Goal: Task Accomplishment & Management: Manage account settings

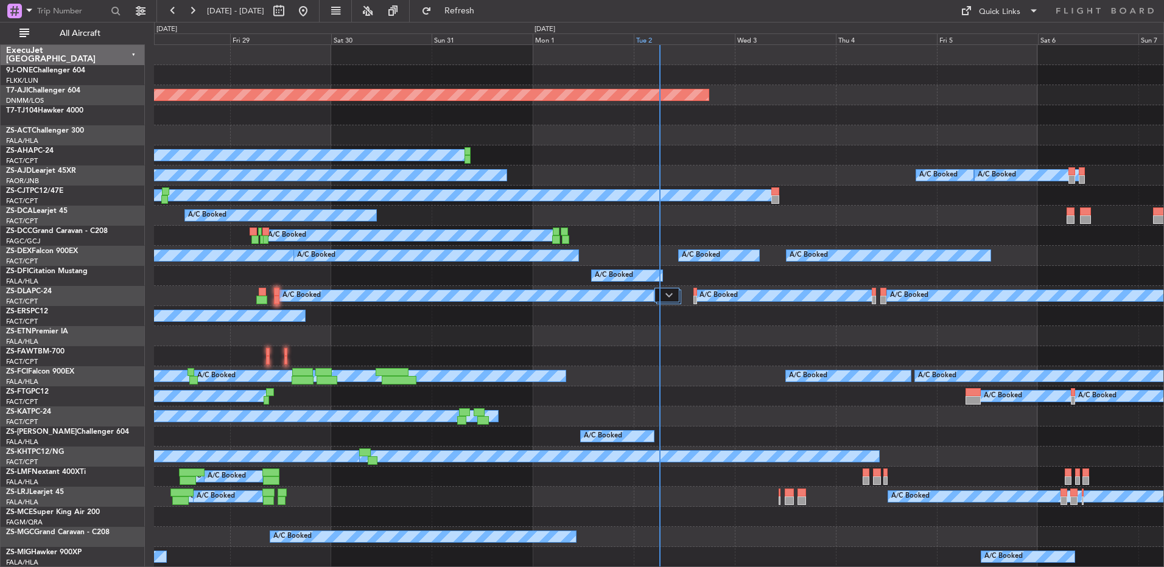
click at [645, 40] on div "Tue 2" at bounding box center [684, 38] width 101 height 11
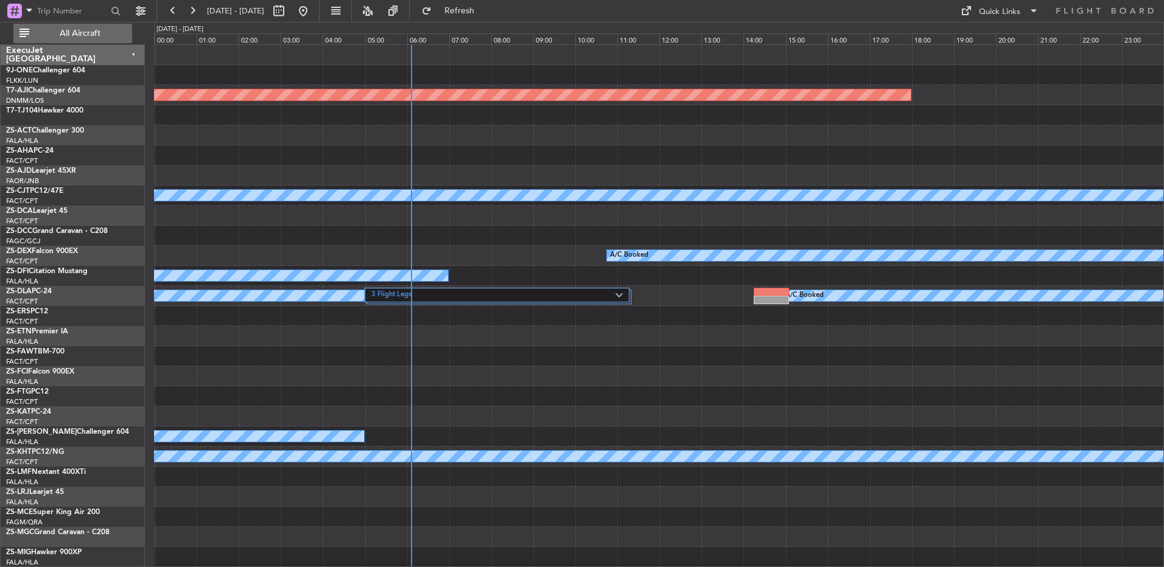
click at [77, 42] on button "All Aircraft" at bounding box center [72, 33] width 119 height 19
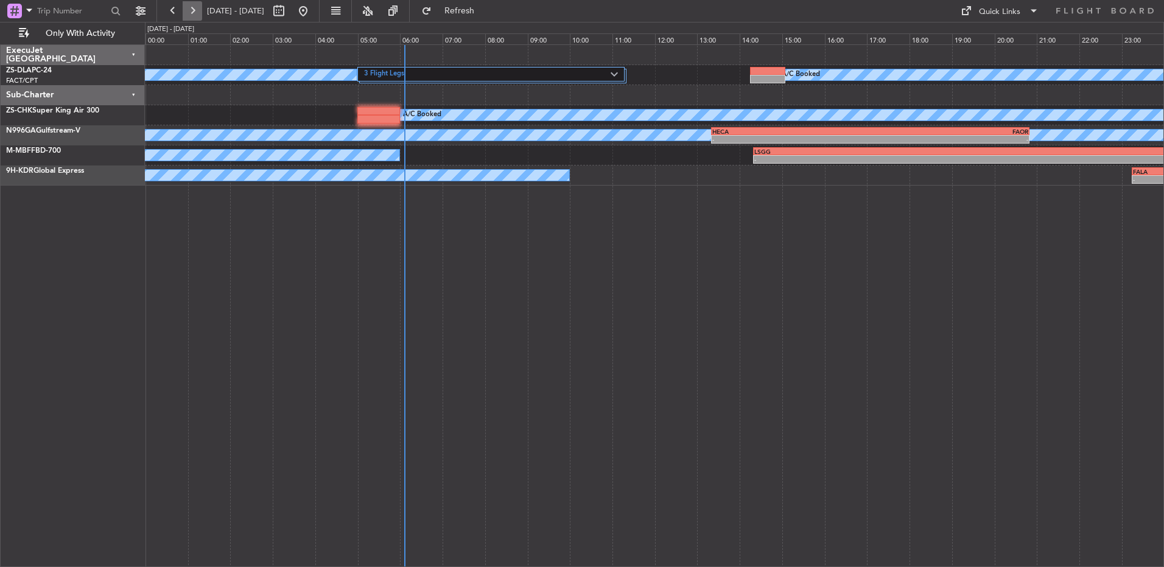
click at [198, 5] on button at bounding box center [192, 10] width 19 height 19
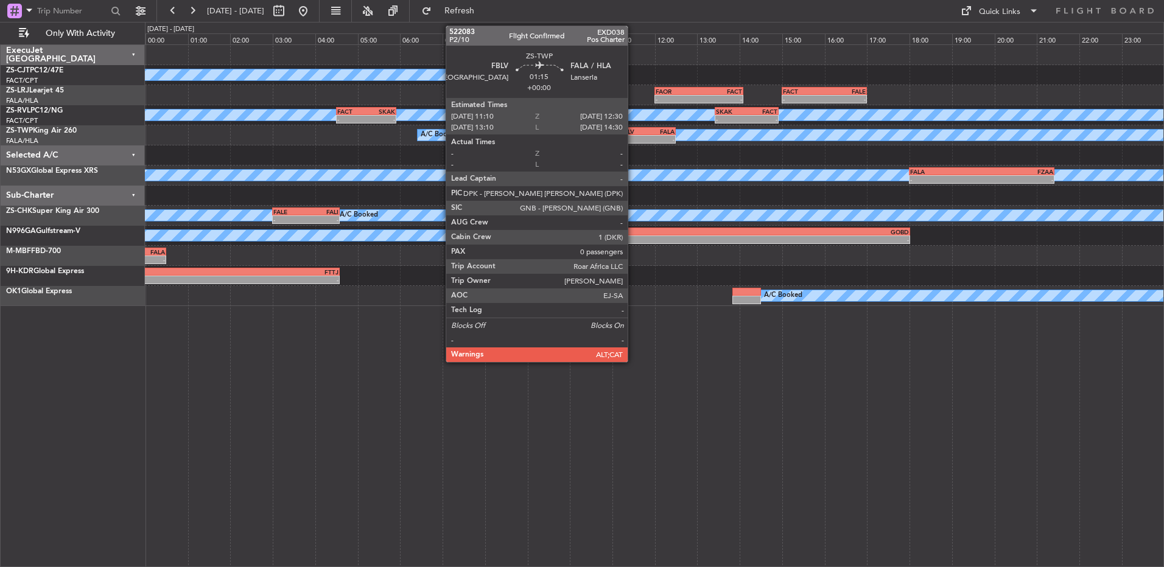
click at [633, 136] on div "-" at bounding box center [633, 139] width 27 height 7
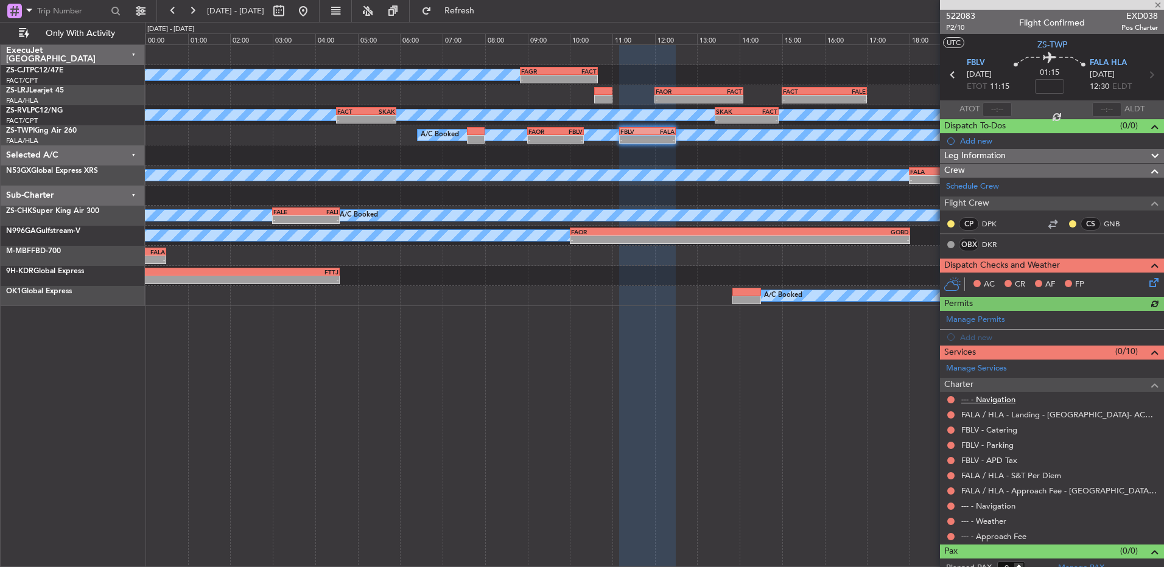
scroll to position [11, 0]
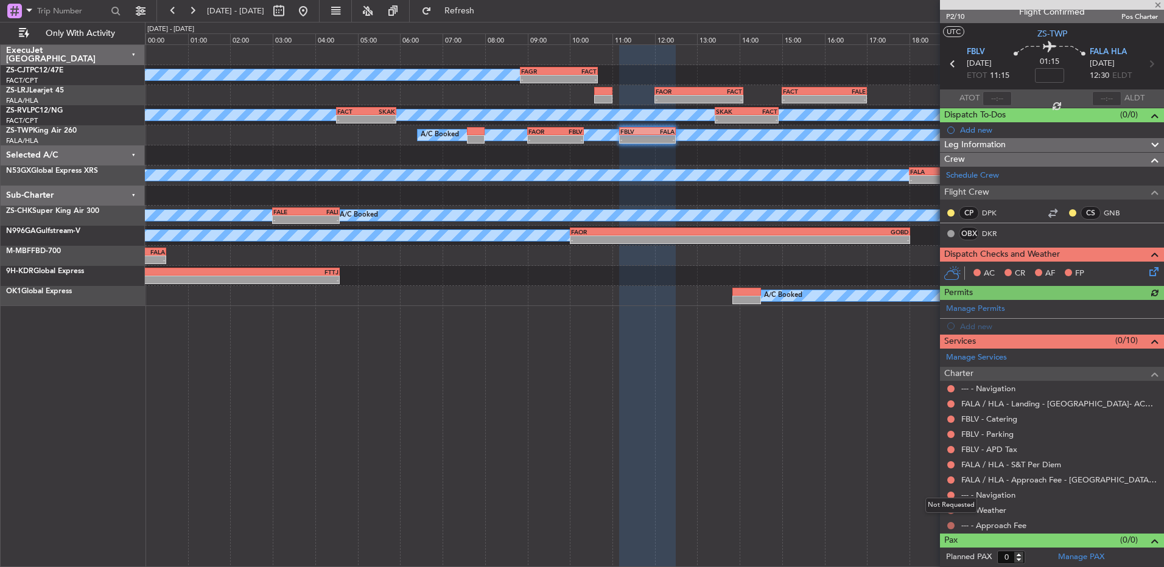
click at [952, 522] on button at bounding box center [950, 525] width 7 height 7
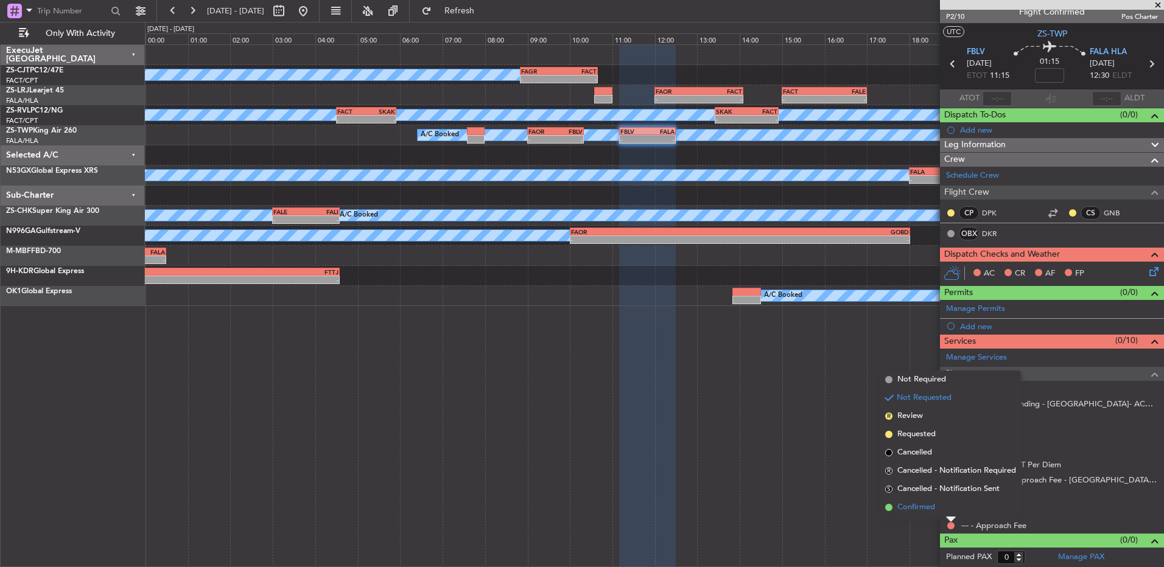
click at [950, 515] on li "Confirmed" at bounding box center [950, 508] width 141 height 18
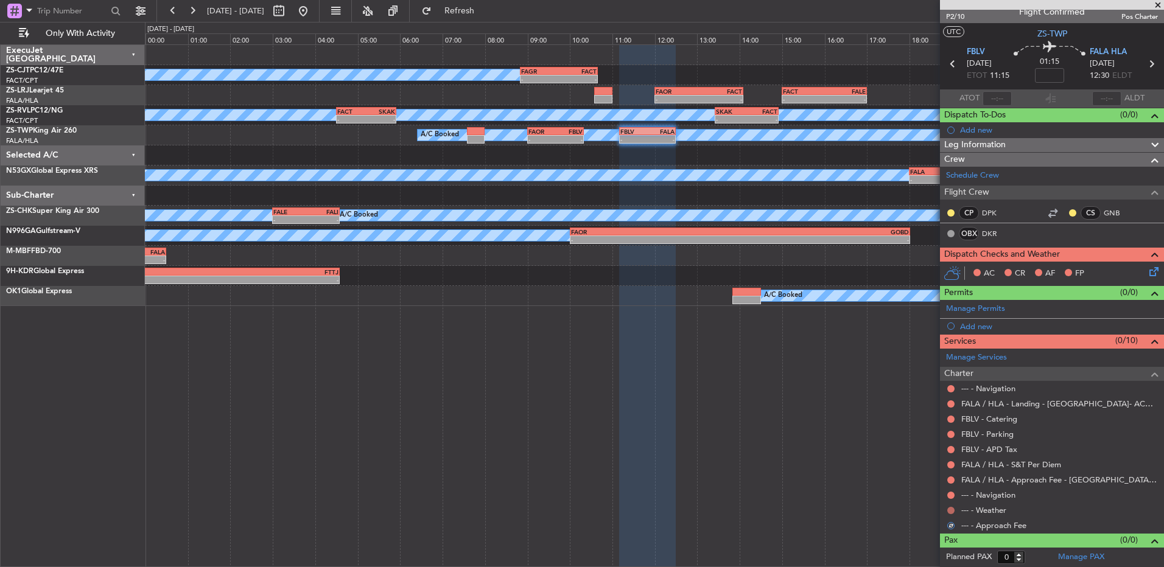
click at [951, 511] on button at bounding box center [950, 510] width 7 height 7
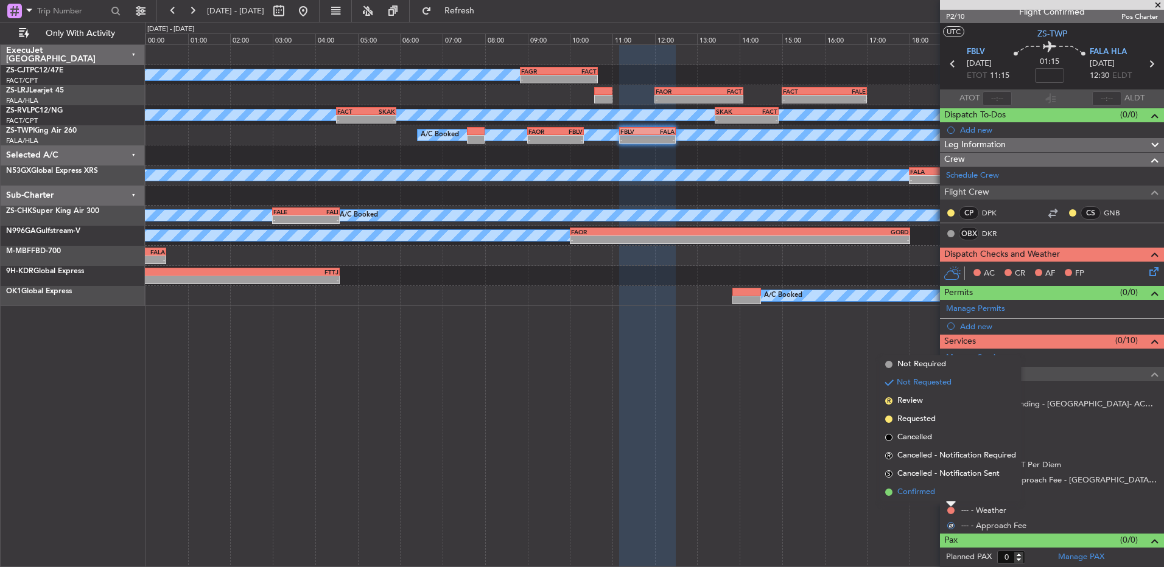
click at [949, 492] on li "Confirmed" at bounding box center [950, 492] width 141 height 18
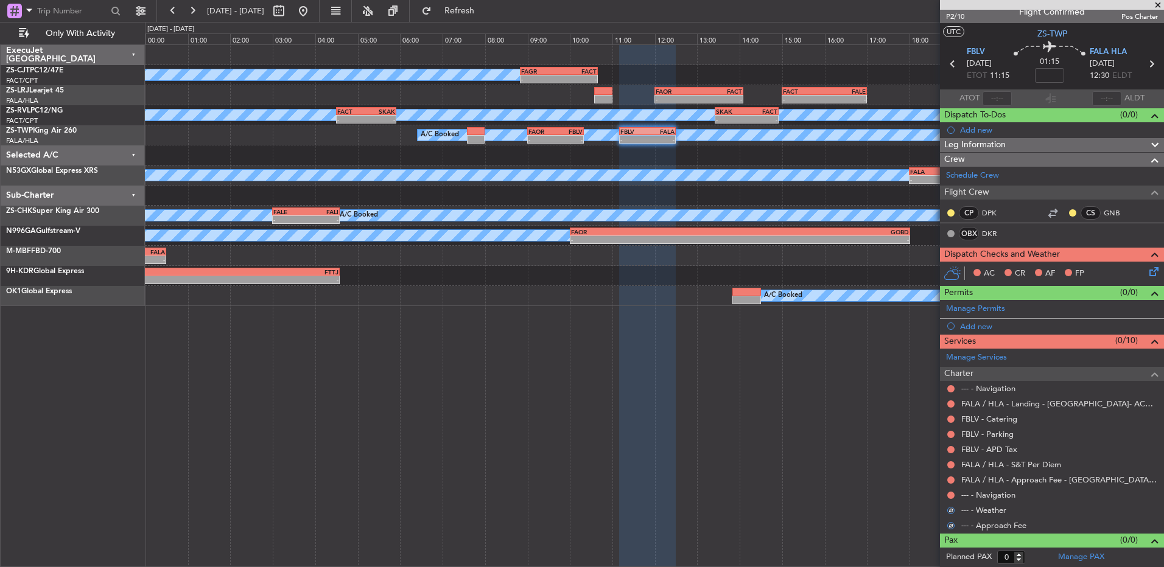
click at [949, 492] on button at bounding box center [950, 495] width 7 height 7
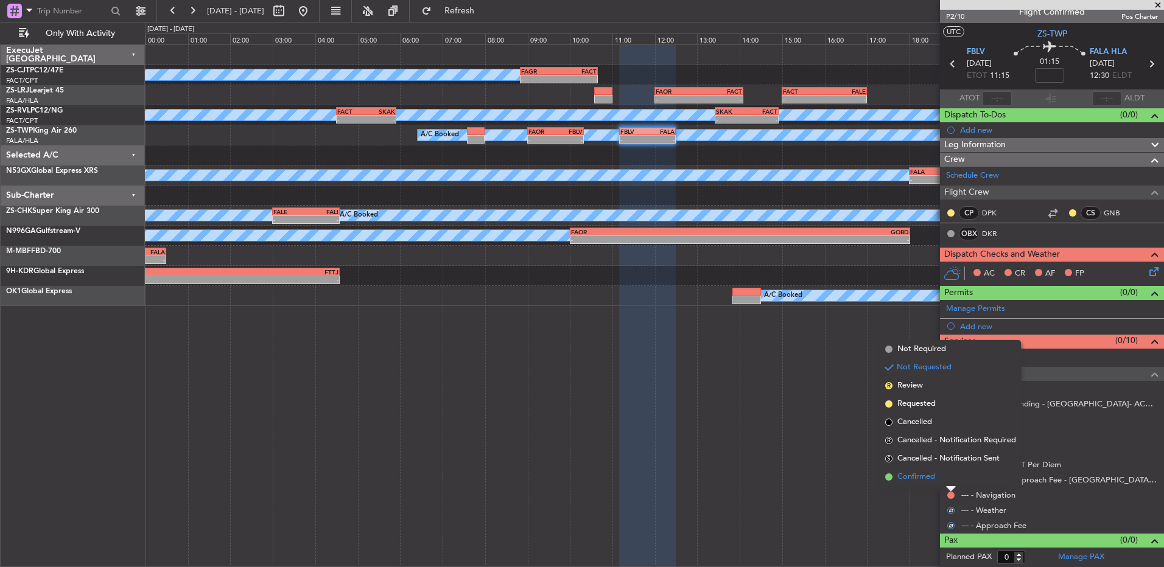
click at [949, 481] on li "Confirmed" at bounding box center [950, 477] width 141 height 18
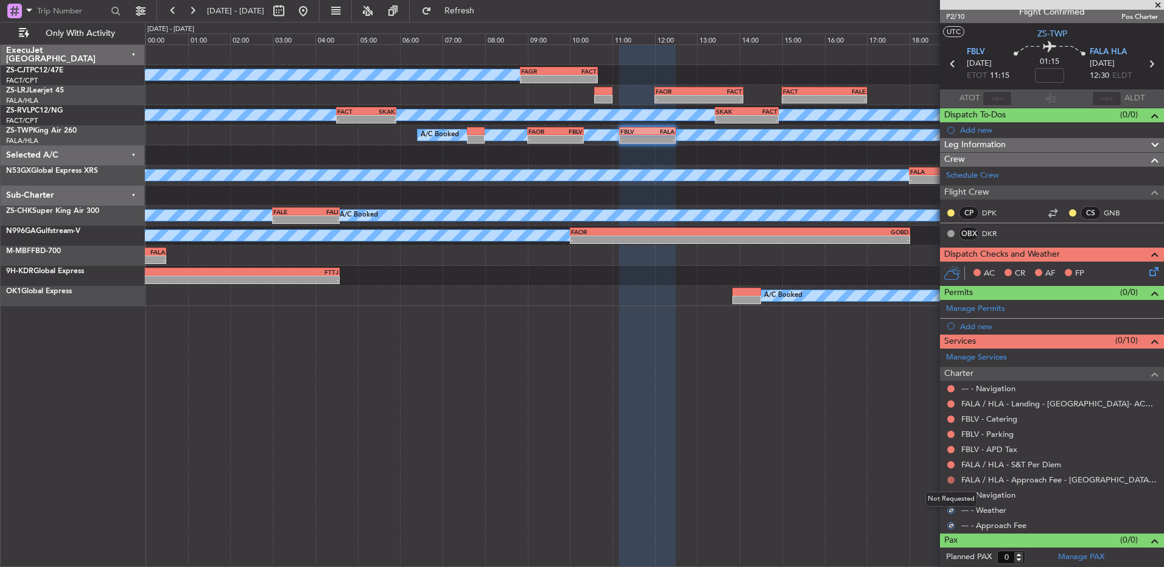
click at [953, 479] on button at bounding box center [950, 480] width 7 height 7
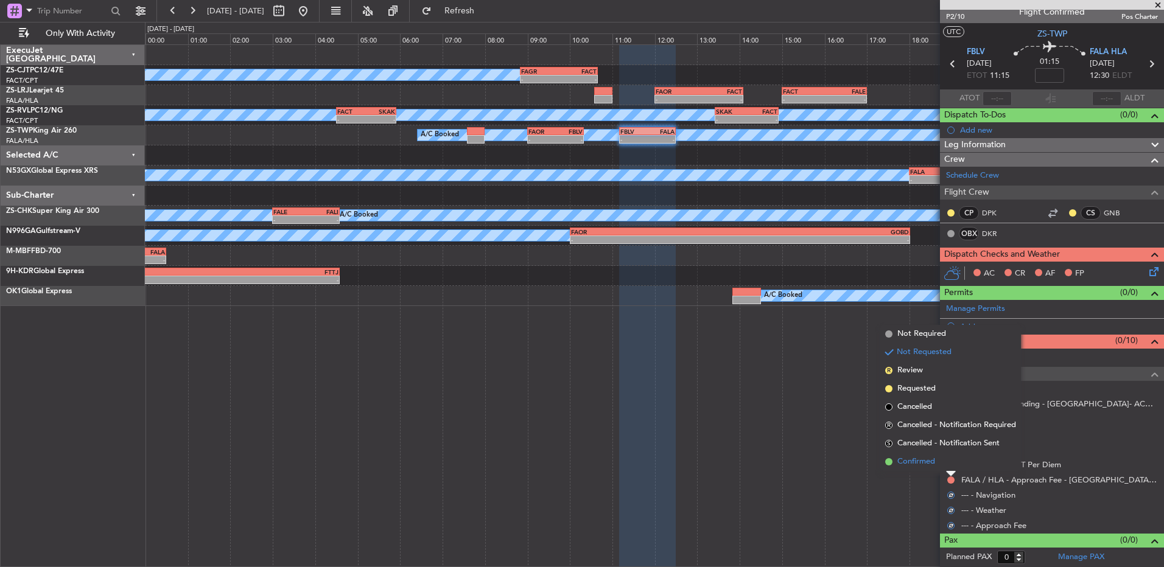
click at [946, 463] on li "Confirmed" at bounding box center [950, 462] width 141 height 18
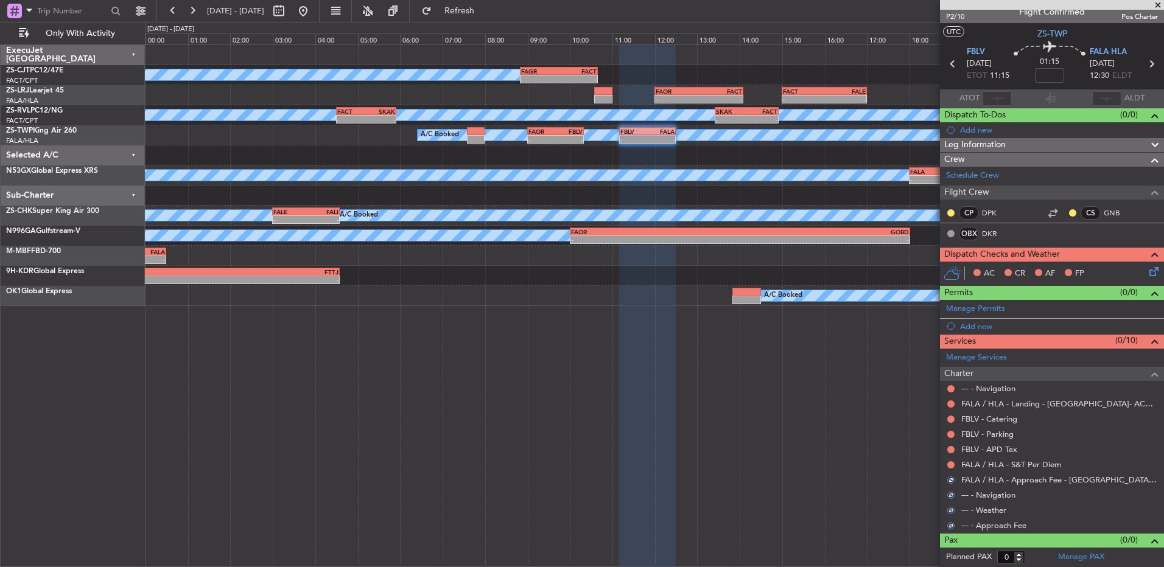
click at [946, 463] on div "FALA / HLA - S&T Per Diem" at bounding box center [1052, 464] width 224 height 15
click at [950, 466] on button at bounding box center [950, 465] width 7 height 7
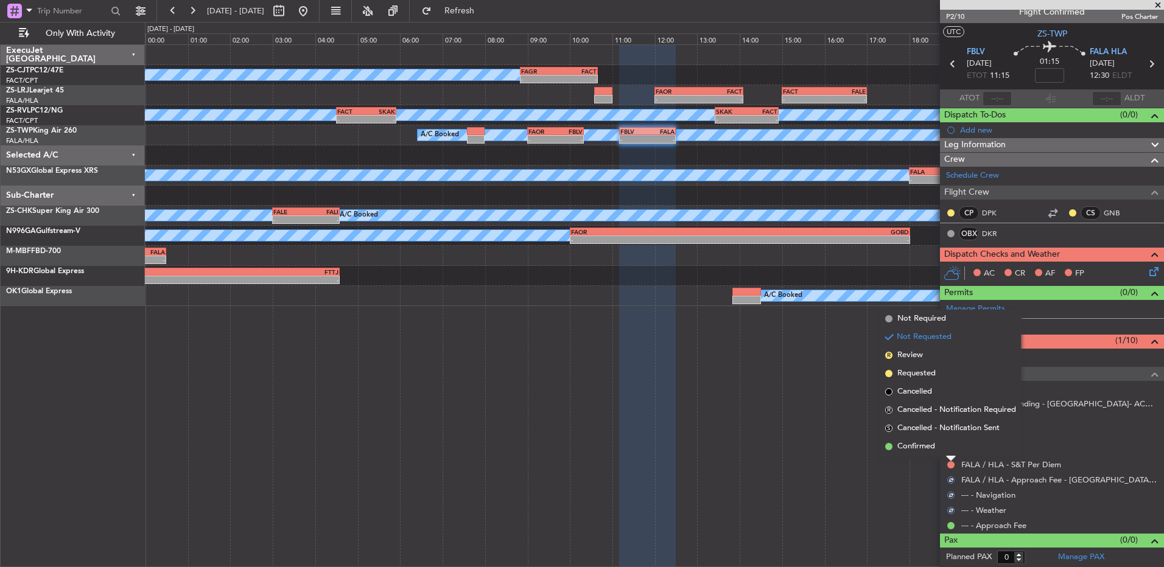
click at [949, 451] on li "Confirmed" at bounding box center [950, 447] width 141 height 18
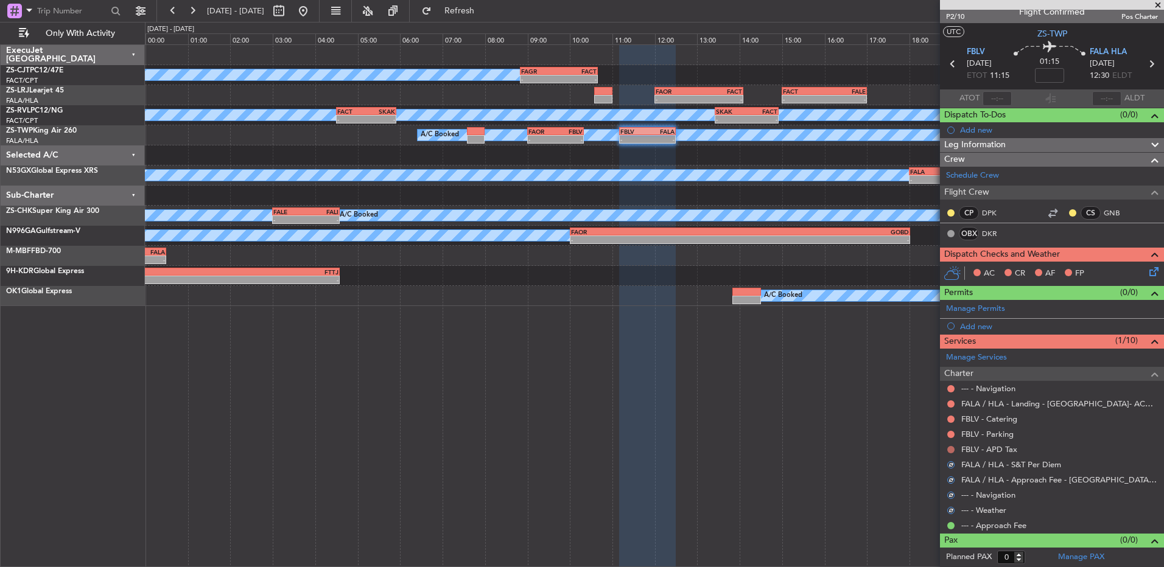
click at [949, 451] on button at bounding box center [950, 449] width 7 height 7
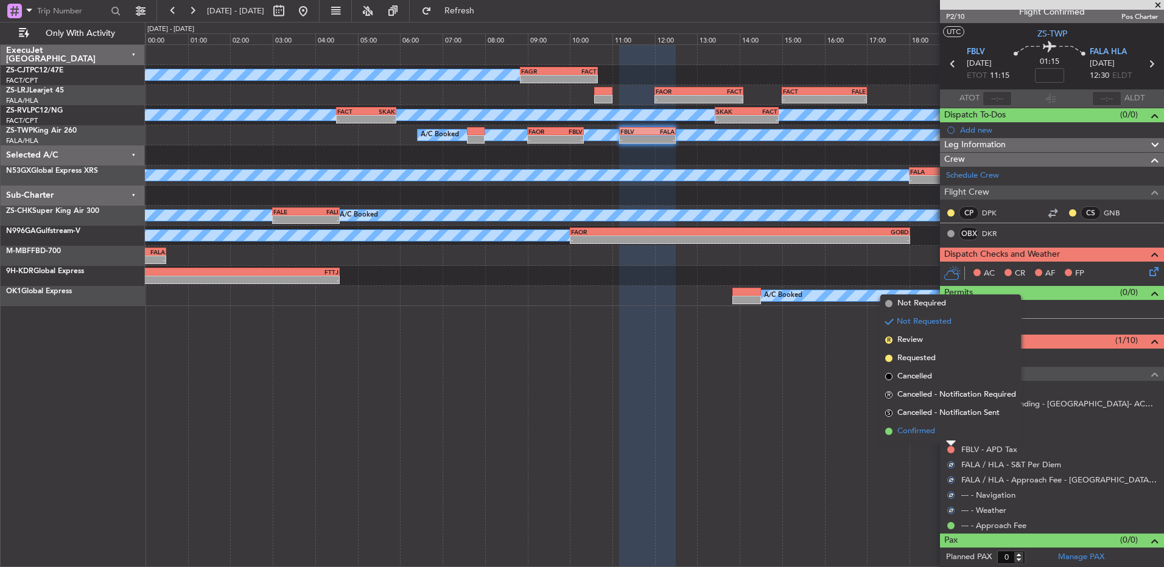
drag, startPoint x: 950, startPoint y: 451, endPoint x: 955, endPoint y: 437, distance: 15.6
click at [952, 441] on div at bounding box center [951, 443] width 10 height 5
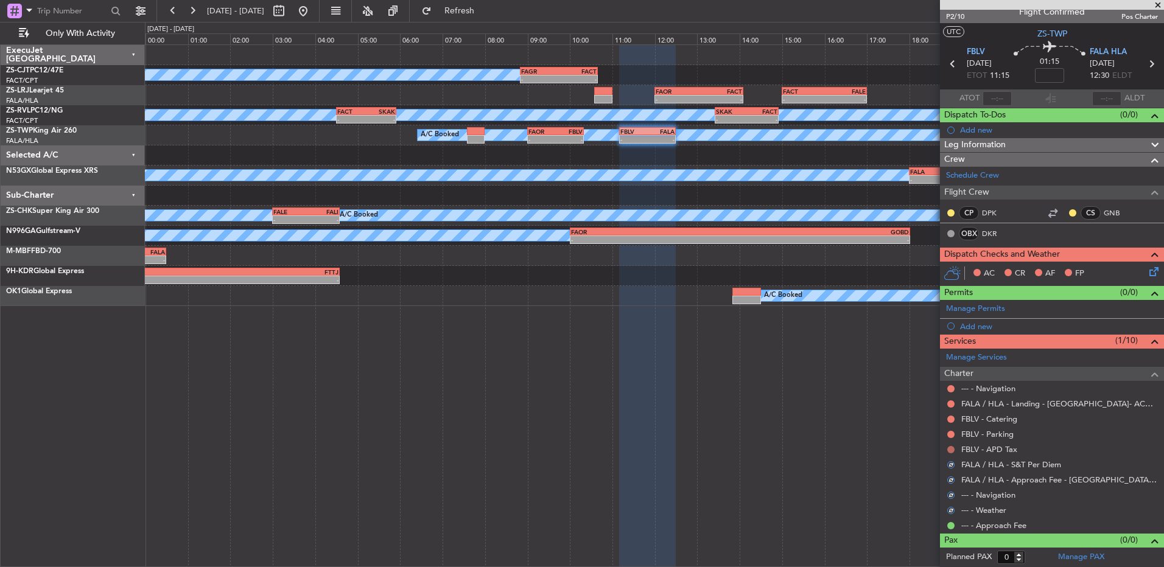
click at [953, 450] on button at bounding box center [950, 449] width 7 height 7
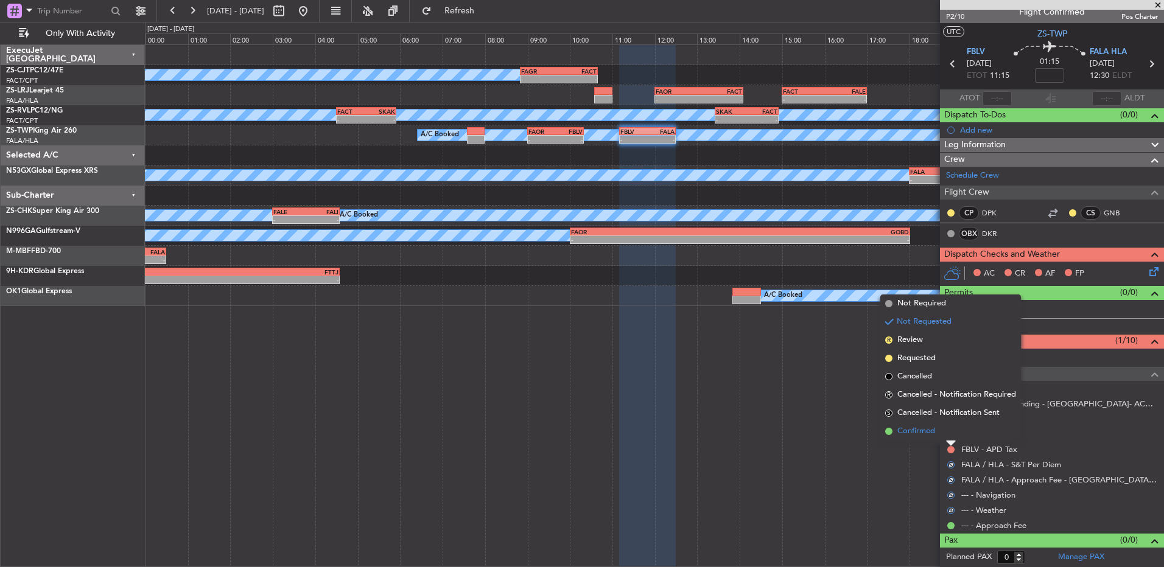
click at [952, 437] on li "Confirmed" at bounding box center [950, 432] width 141 height 18
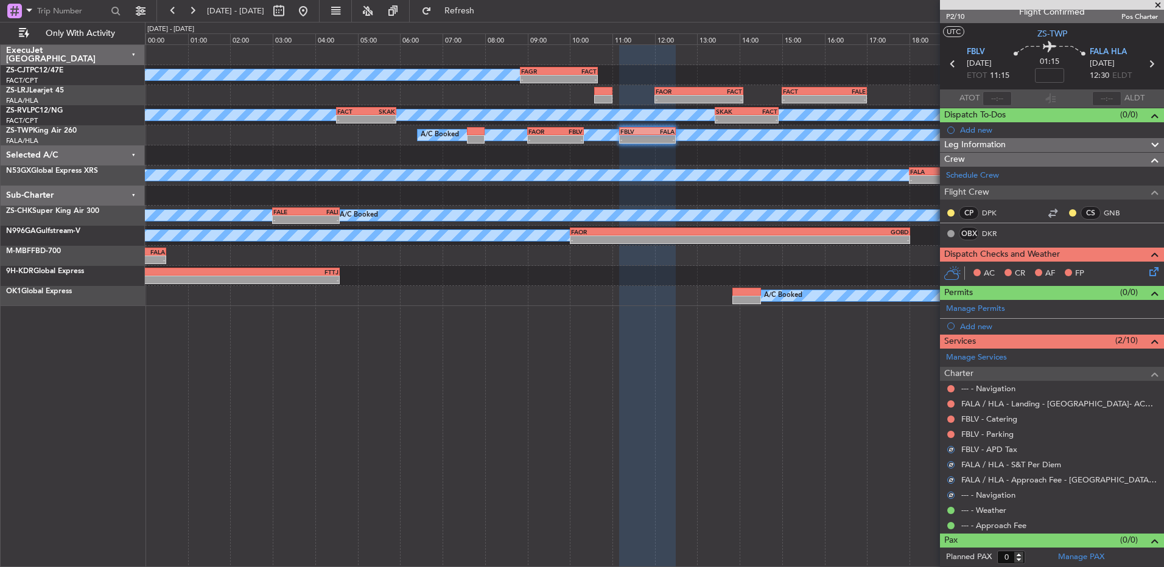
click at [952, 438] on mat-tooltip-component "Not Requested" at bounding box center [951, 454] width 69 height 32
click at [949, 435] on button at bounding box center [950, 434] width 7 height 7
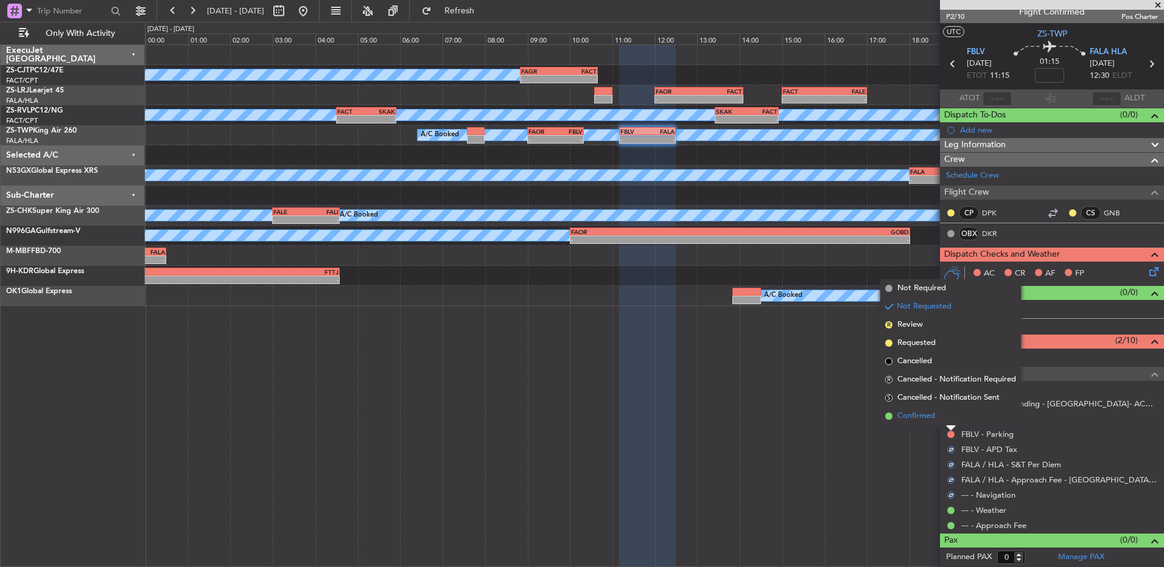
click at [947, 415] on li "Confirmed" at bounding box center [950, 416] width 141 height 18
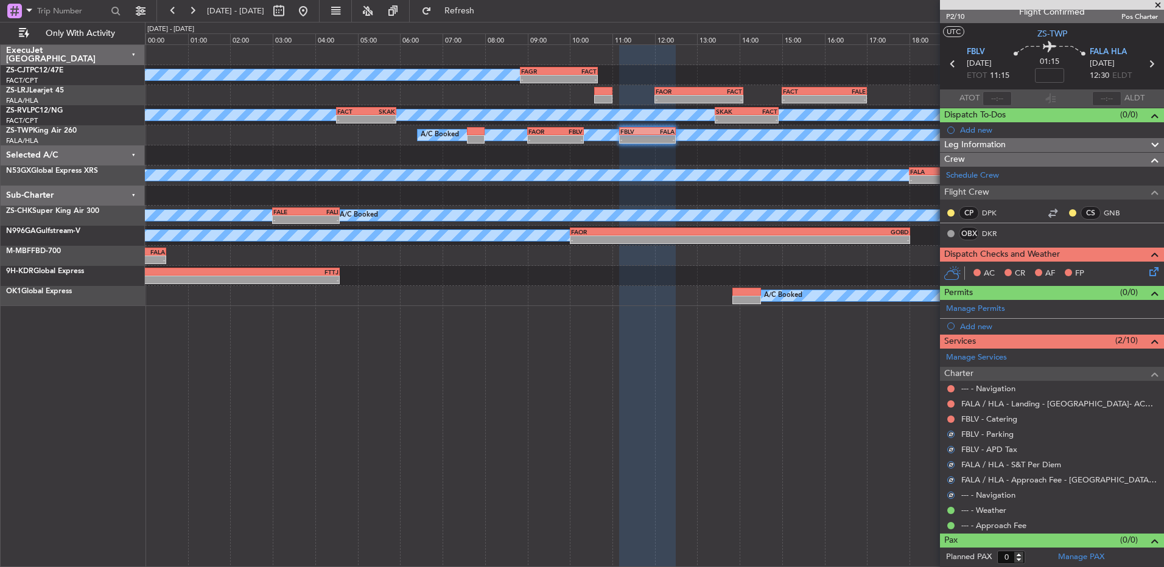
click at [955, 418] on div at bounding box center [951, 420] width 10 height 10
click at [952, 418] on button at bounding box center [950, 419] width 7 height 7
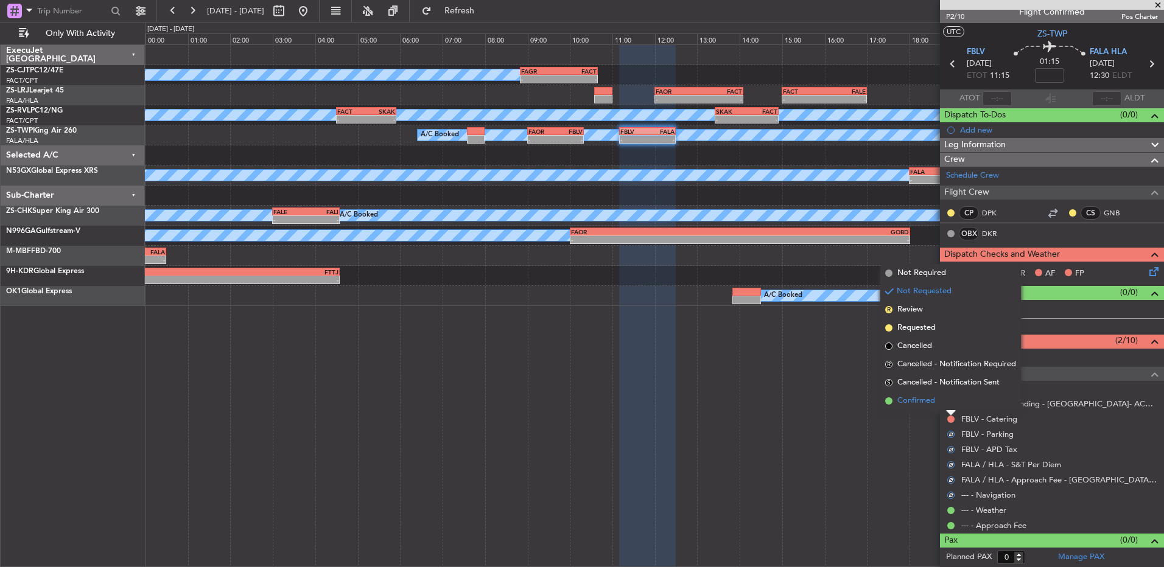
click at [944, 407] on li "Confirmed" at bounding box center [950, 401] width 141 height 18
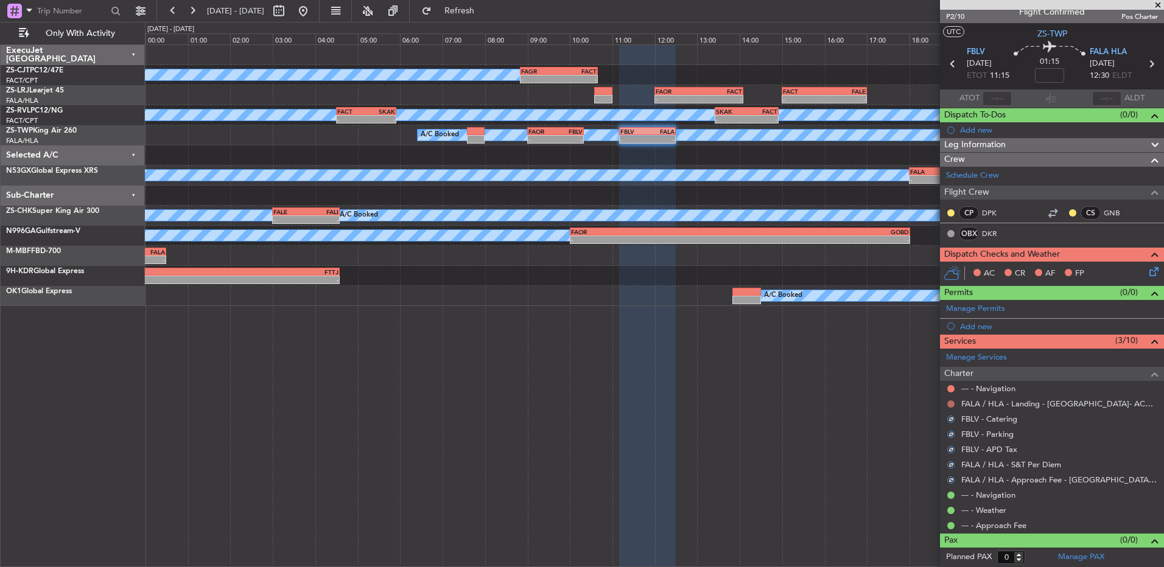
click at [949, 403] on button at bounding box center [950, 404] width 7 height 7
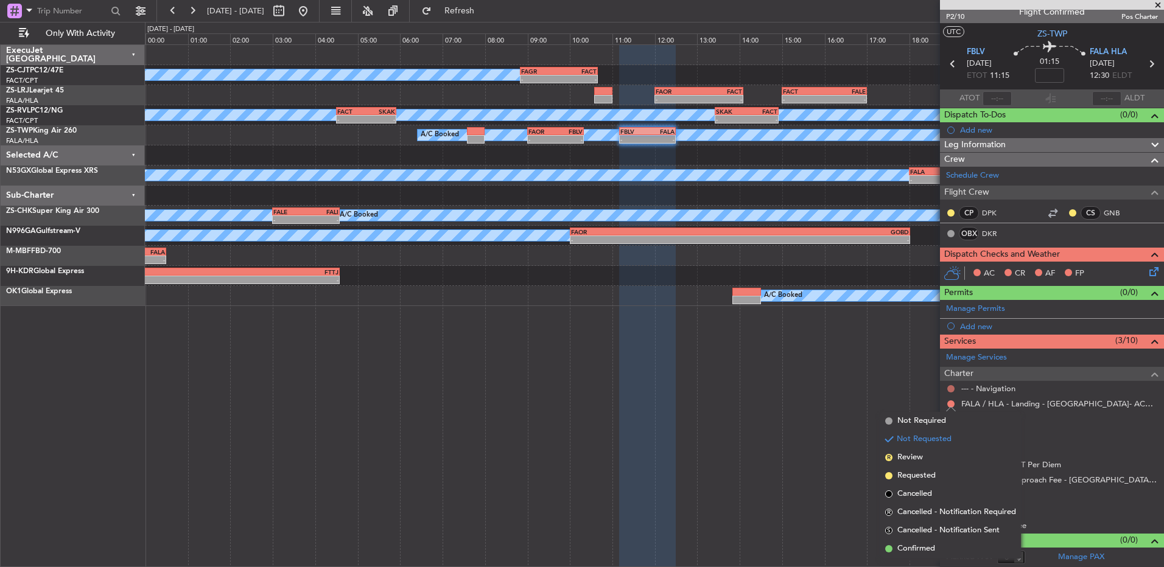
click at [949, 391] on button at bounding box center [950, 388] width 7 height 7
click at [949, 531] on li "Confirmed" at bounding box center [950, 534] width 141 height 18
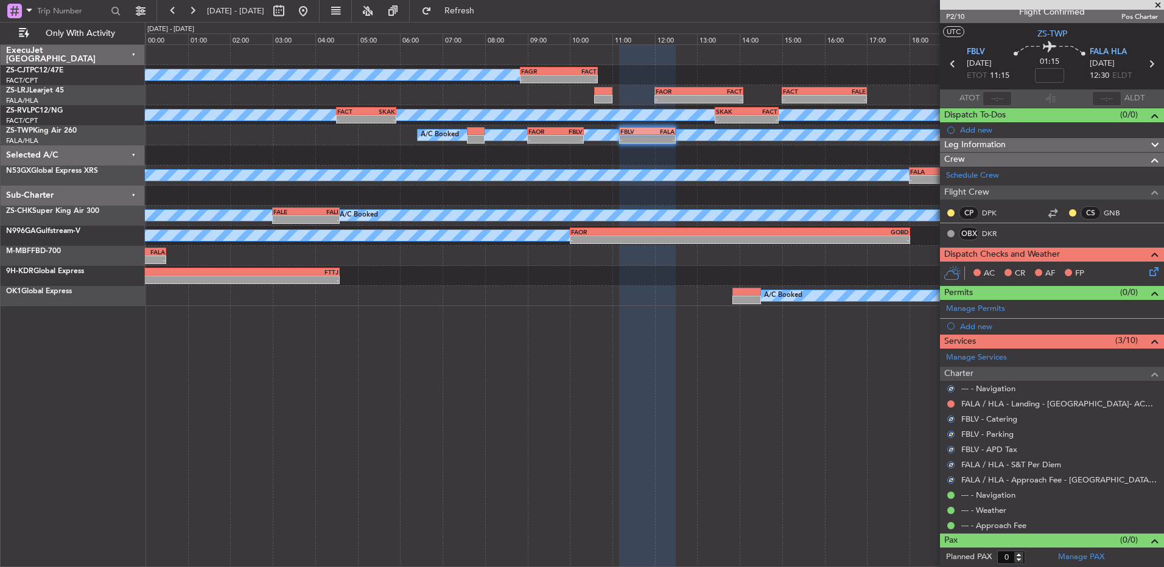
scroll to position [0, 0]
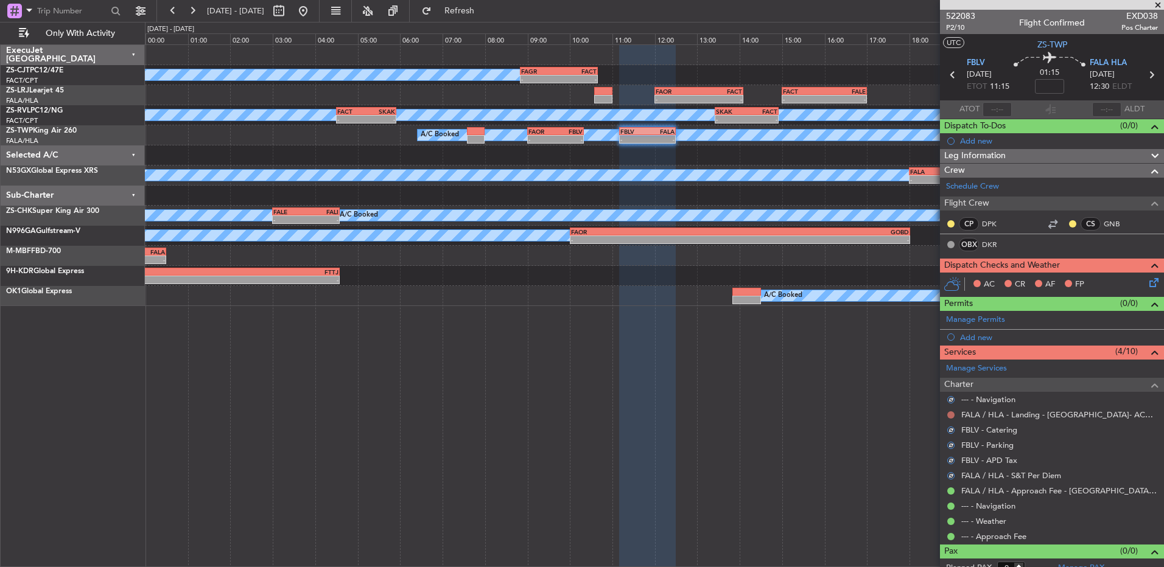
click at [950, 412] on button at bounding box center [950, 415] width 7 height 7
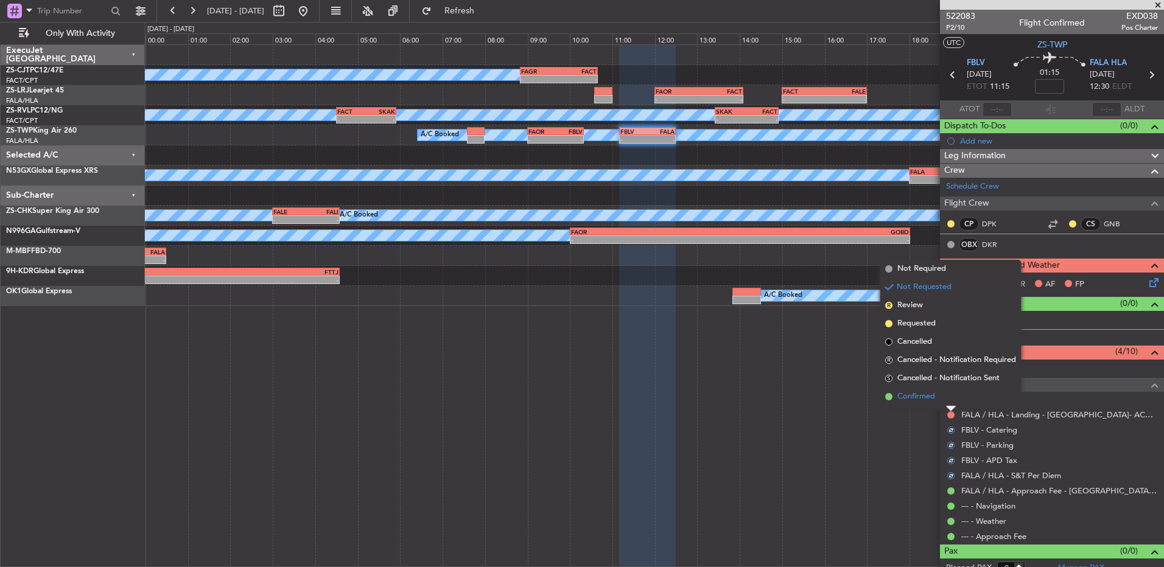
click at [923, 395] on span "Confirmed" at bounding box center [916, 397] width 38 height 12
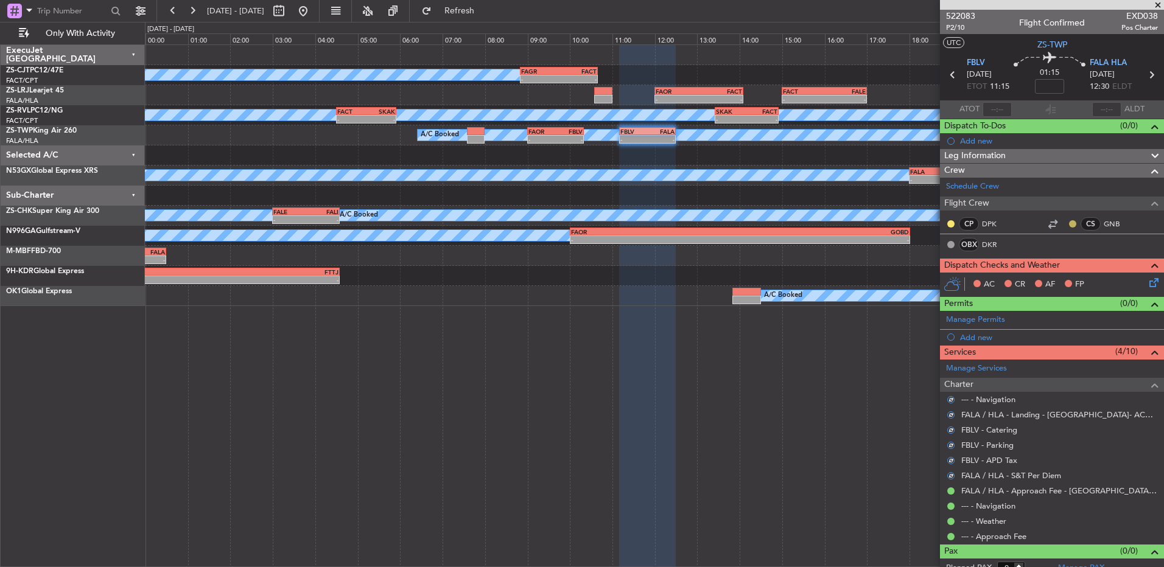
click at [1069, 224] on button at bounding box center [1072, 223] width 7 height 7
click at [1036, 259] on li "Acknowledged" at bounding box center [1064, 259] width 82 height 18
click at [952, 221] on button at bounding box center [950, 223] width 7 height 7
click at [942, 259] on span "Acknowledged" at bounding box center [954, 259] width 54 height 12
click at [1147, 284] on icon at bounding box center [1152, 281] width 10 height 10
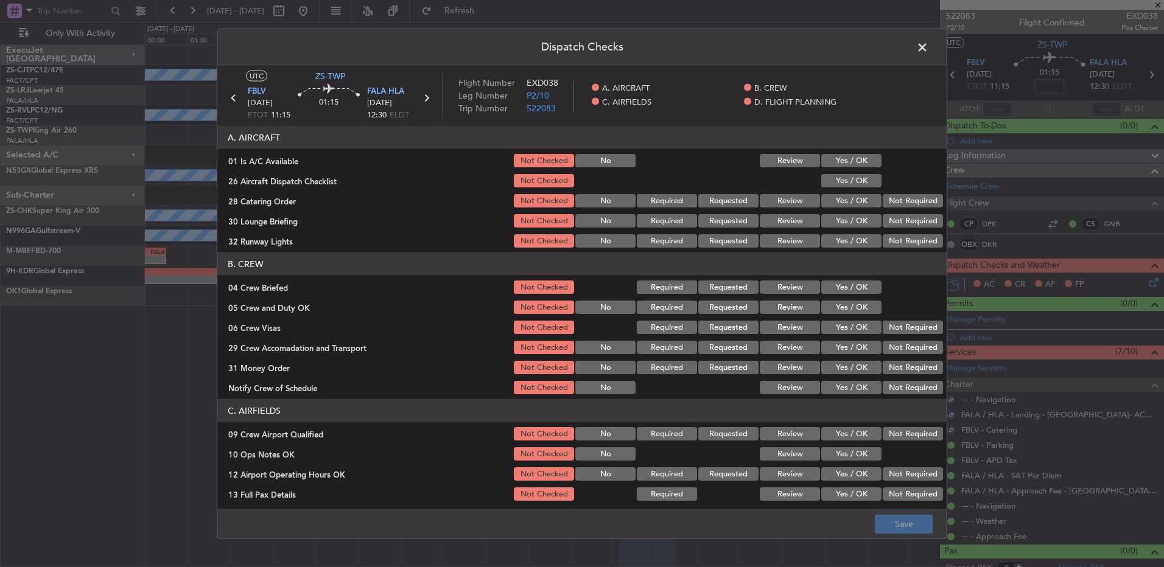
click at [846, 158] on button "Yes / OK" at bounding box center [851, 160] width 60 height 13
click at [851, 177] on button "Yes / OK" at bounding box center [851, 180] width 60 height 13
click at [881, 188] on div at bounding box center [911, 180] width 61 height 17
click at [883, 197] on button "Not Required" at bounding box center [913, 200] width 60 height 13
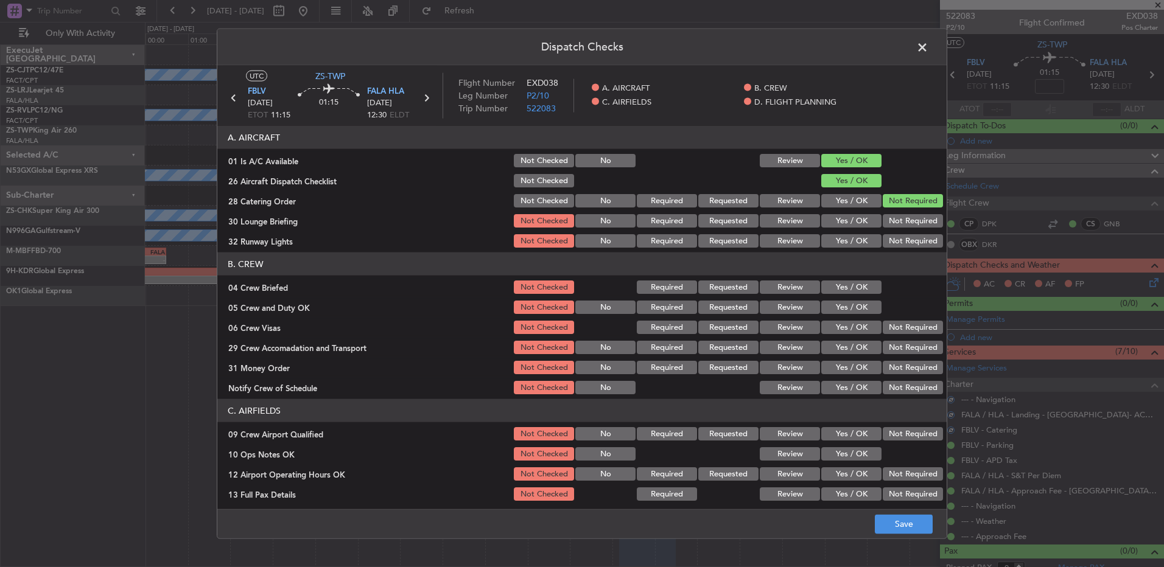
click at [883, 201] on button "Not Required" at bounding box center [913, 200] width 60 height 13
click at [883, 208] on div "Not Required" at bounding box center [911, 200] width 61 height 17
click at [883, 219] on button "Not Required" at bounding box center [913, 220] width 60 height 13
click at [883, 227] on button "Not Required" at bounding box center [913, 220] width 60 height 13
click at [882, 235] on div "Not Required" at bounding box center [911, 241] width 61 height 17
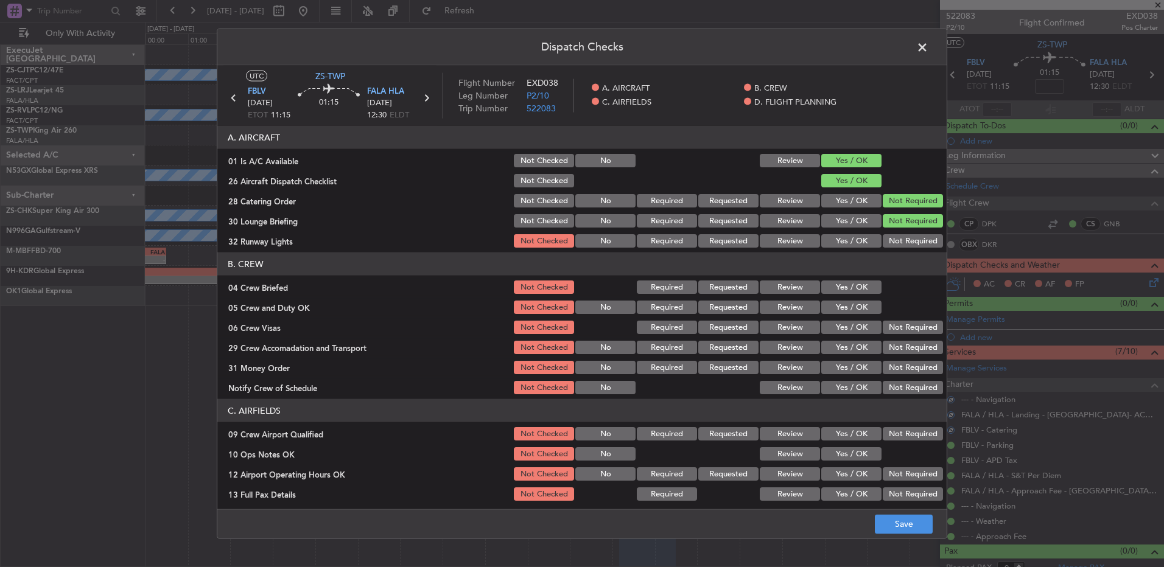
click at [885, 237] on button "Not Required" at bounding box center [913, 240] width 60 height 13
click at [865, 281] on button "Yes / OK" at bounding box center [851, 287] width 60 height 13
click at [865, 295] on div "Yes / OK" at bounding box center [850, 287] width 61 height 17
click at [865, 305] on button "Yes / OK" at bounding box center [851, 307] width 60 height 13
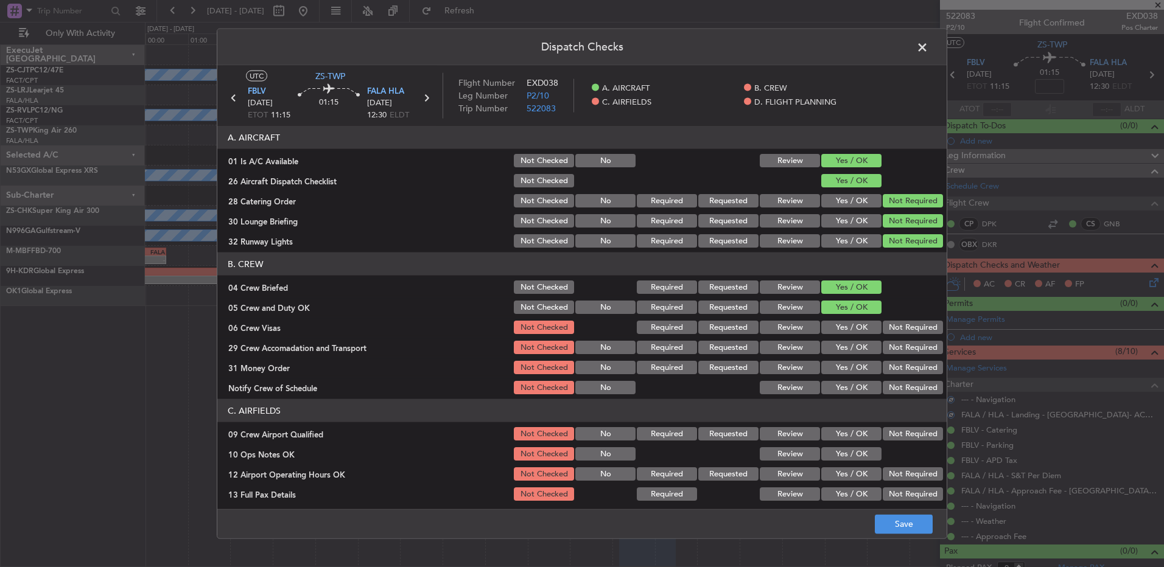
click at [881, 315] on div at bounding box center [911, 307] width 61 height 17
click at [890, 323] on button "Not Required" at bounding box center [913, 327] width 60 height 13
click at [889, 332] on button "Not Required" at bounding box center [913, 327] width 60 height 13
click at [890, 342] on section "B. CREW 04 Crew Briefed Not Checked Required Requested Review Yes / OK 05 Crew …" at bounding box center [581, 325] width 729 height 144
click at [890, 347] on button "Not Required" at bounding box center [913, 347] width 60 height 13
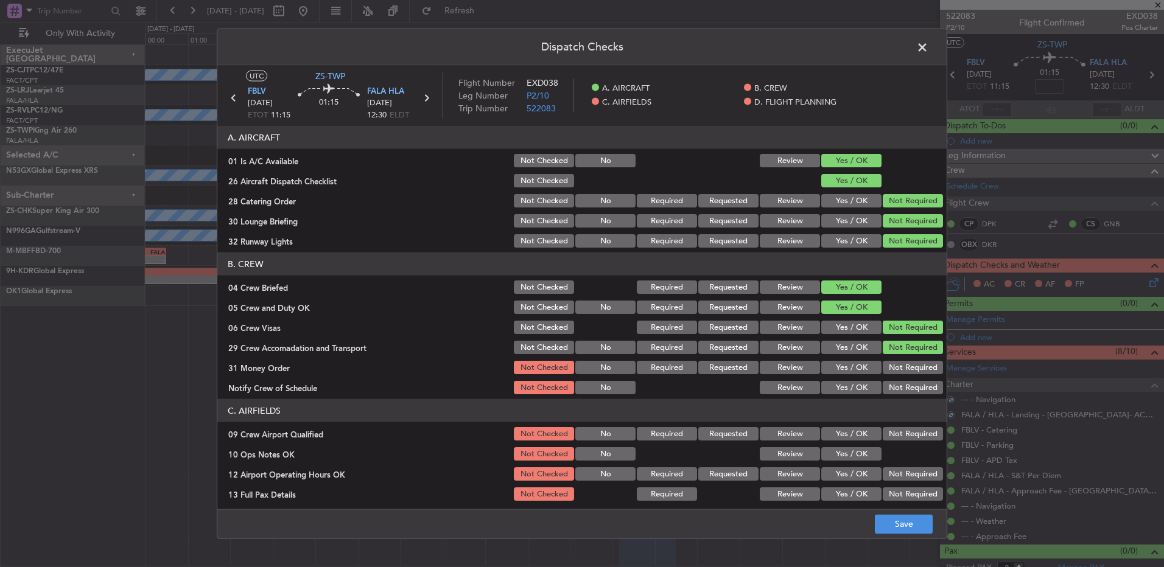
click at [891, 358] on section "B. CREW 04 Crew Briefed Not Checked Required Requested Review Yes / OK 05 Crew …" at bounding box center [581, 325] width 729 height 144
drag, startPoint x: 891, startPoint y: 358, endPoint x: 891, endPoint y: 367, distance: 9.2
click at [891, 366] on section "B. CREW 04 Crew Briefed Not Checked Required Requested Review Yes / OK 05 Crew …" at bounding box center [581, 325] width 729 height 144
drag, startPoint x: 891, startPoint y: 367, endPoint x: 896, endPoint y: 387, distance: 20.5
click at [891, 370] on button "Not Required" at bounding box center [913, 367] width 60 height 13
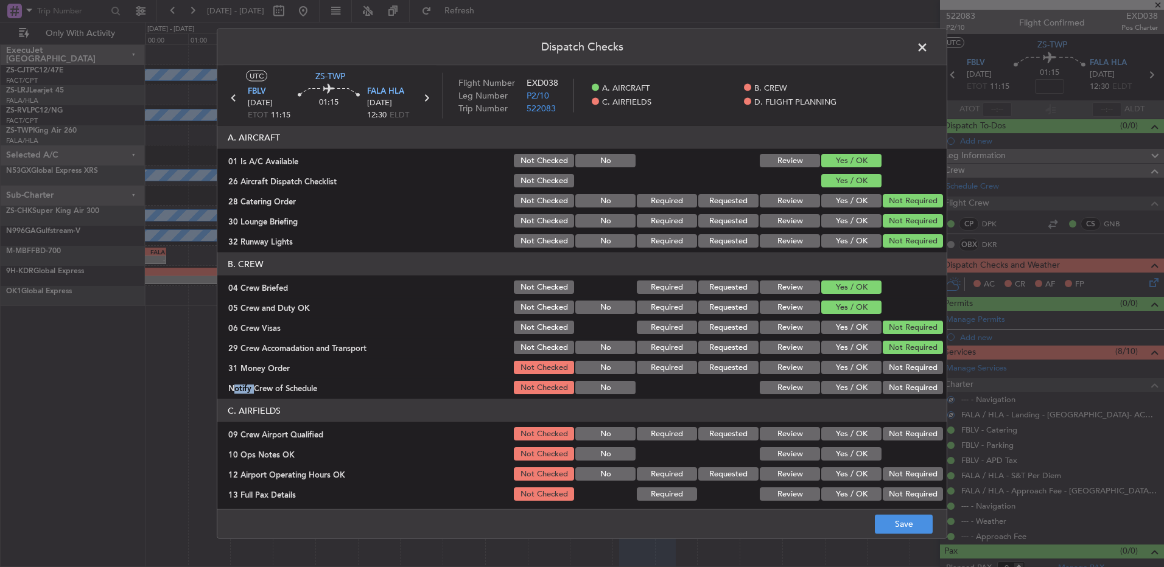
click at [896, 387] on button "Not Required" at bounding box center [913, 387] width 60 height 13
drag, startPoint x: 904, startPoint y: 438, endPoint x: 865, endPoint y: 449, distance: 40.5
click at [902, 440] on button "Not Required" at bounding box center [913, 433] width 60 height 13
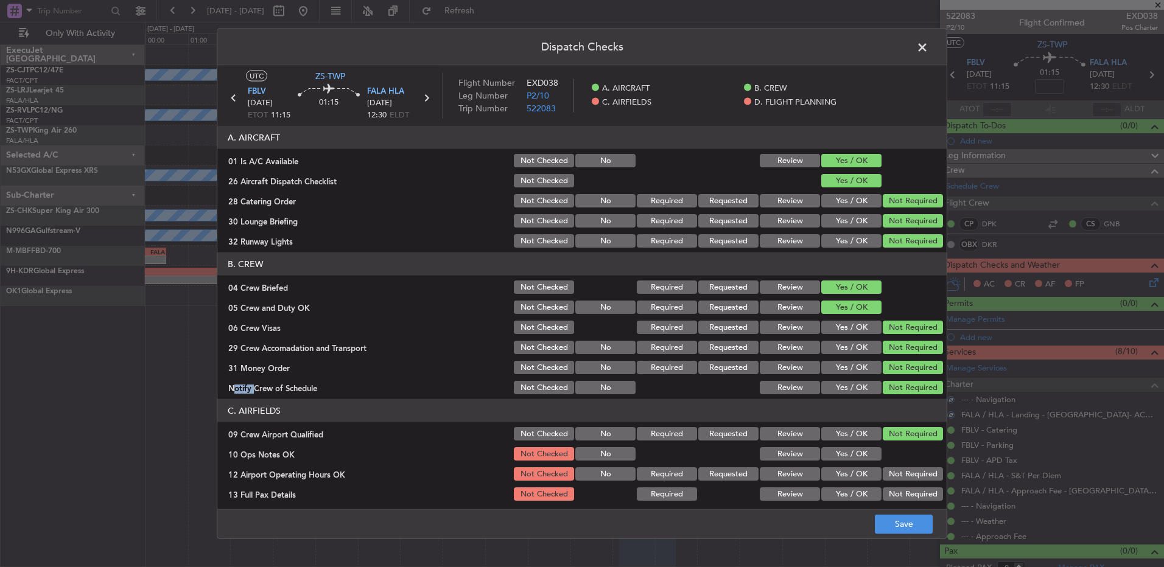
click at [863, 450] on button "Yes / OK" at bounding box center [851, 454] width 60 height 13
click at [907, 474] on button "Not Required" at bounding box center [913, 474] width 60 height 13
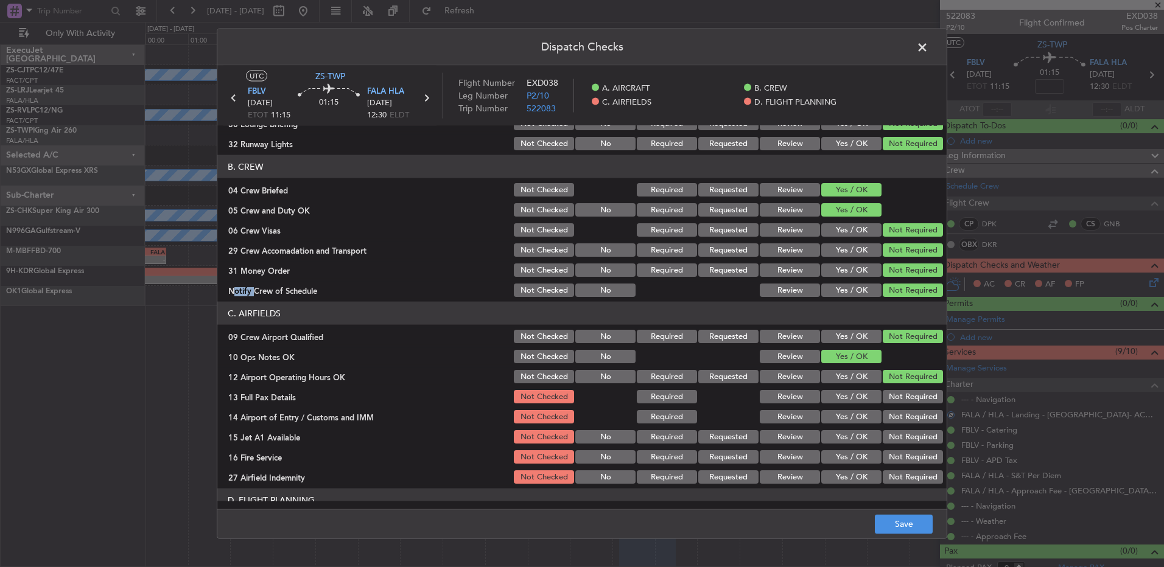
scroll to position [171, 0]
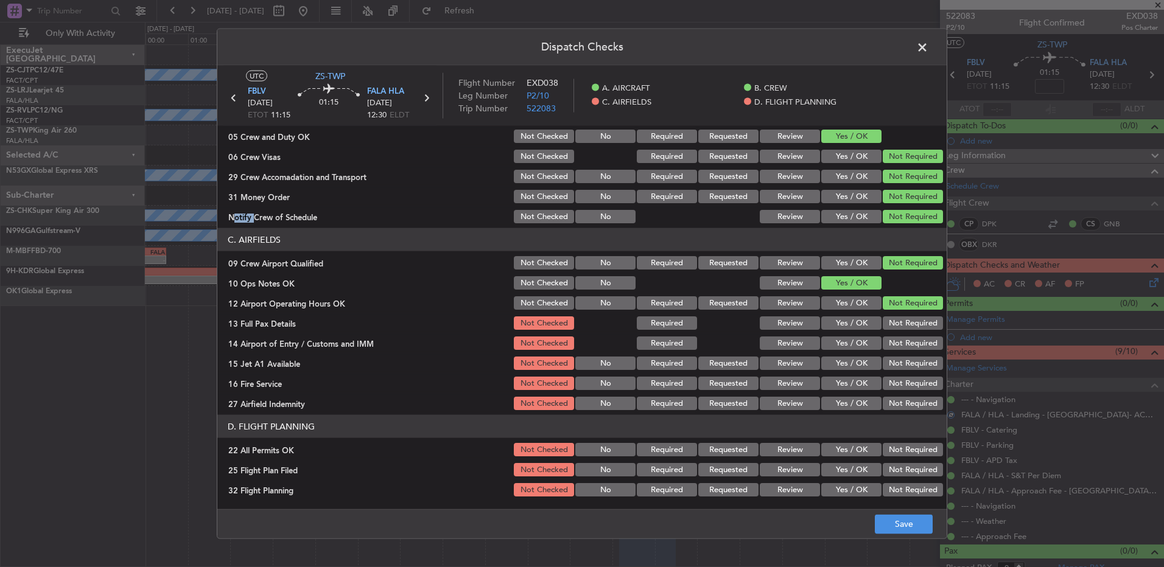
click at [887, 325] on button "Not Required" at bounding box center [913, 323] width 60 height 13
drag, startPoint x: 887, startPoint y: 325, endPoint x: 888, endPoint y: 337, distance: 12.2
click at [888, 329] on button "Not Required" at bounding box center [913, 323] width 60 height 13
click at [888, 342] on div "Not Required" at bounding box center [911, 343] width 61 height 17
click at [888, 348] on button "Not Required" at bounding box center [913, 343] width 60 height 13
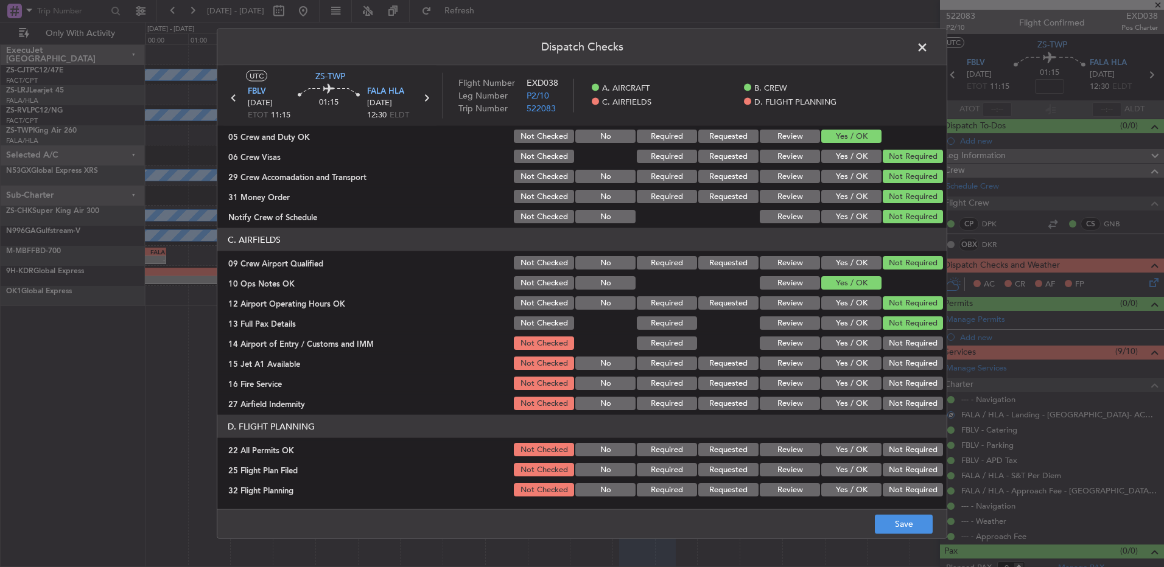
click at [888, 348] on button "Not Required" at bounding box center [913, 343] width 60 height 13
click at [889, 376] on section "C. AIRFIELDS 09 Crew Airport Qualified Not Checked No Required Requested Review…" at bounding box center [581, 320] width 729 height 184
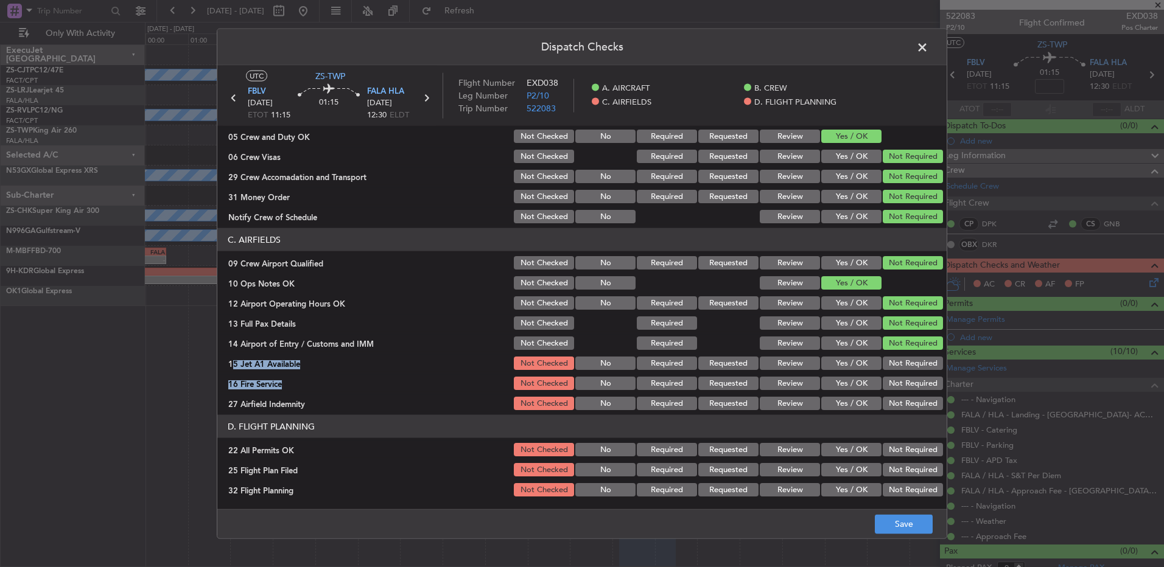
click at [888, 387] on button "Not Required" at bounding box center [913, 383] width 60 height 13
click at [885, 367] on button "Not Required" at bounding box center [913, 363] width 60 height 13
click at [897, 396] on div "Not Required" at bounding box center [911, 403] width 61 height 17
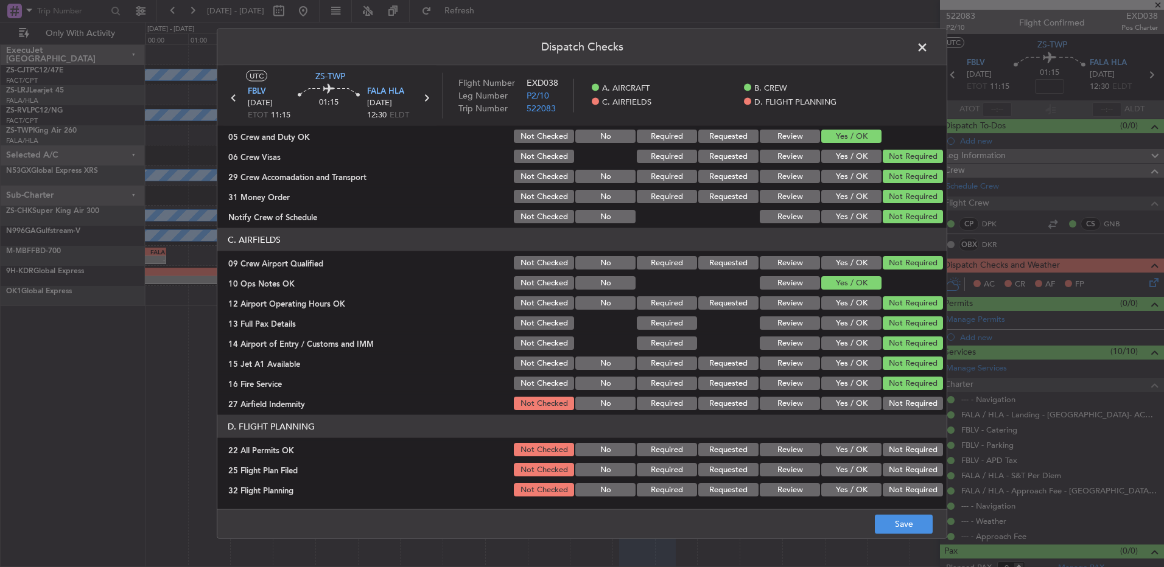
click at [903, 409] on button "Not Required" at bounding box center [913, 403] width 60 height 13
click at [904, 457] on div "Not Required" at bounding box center [911, 449] width 61 height 17
drag, startPoint x: 899, startPoint y: 447, endPoint x: 787, endPoint y: 477, distance: 116.5
click at [899, 448] on button "Not Required" at bounding box center [913, 449] width 60 height 13
click at [776, 471] on button "Review" at bounding box center [790, 469] width 60 height 13
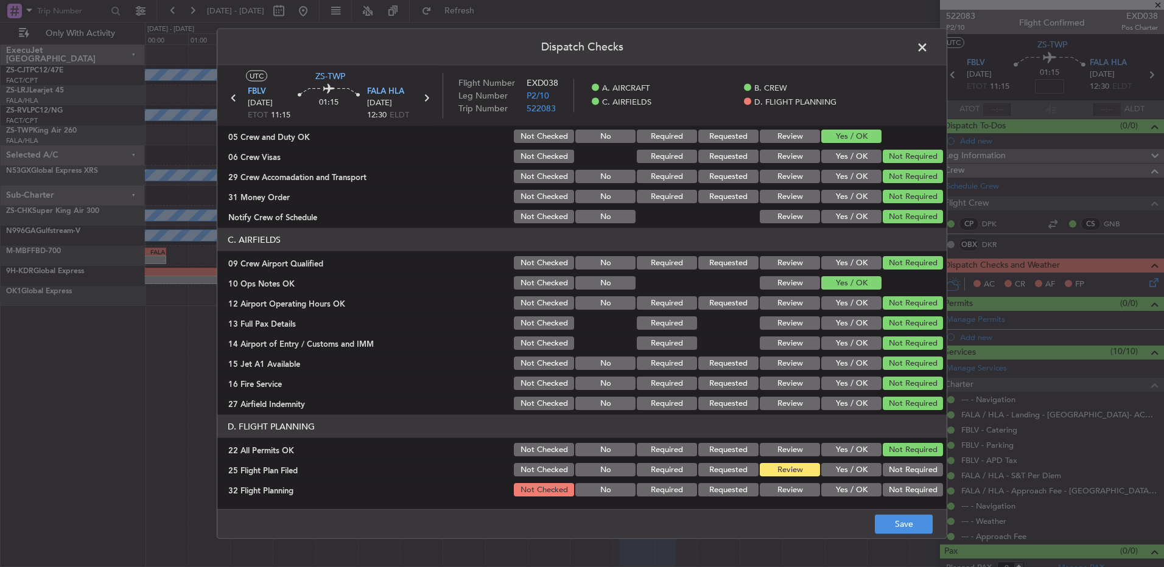
click at [790, 493] on button "Review" at bounding box center [790, 489] width 60 height 13
click at [900, 522] on button "Save" at bounding box center [904, 523] width 58 height 19
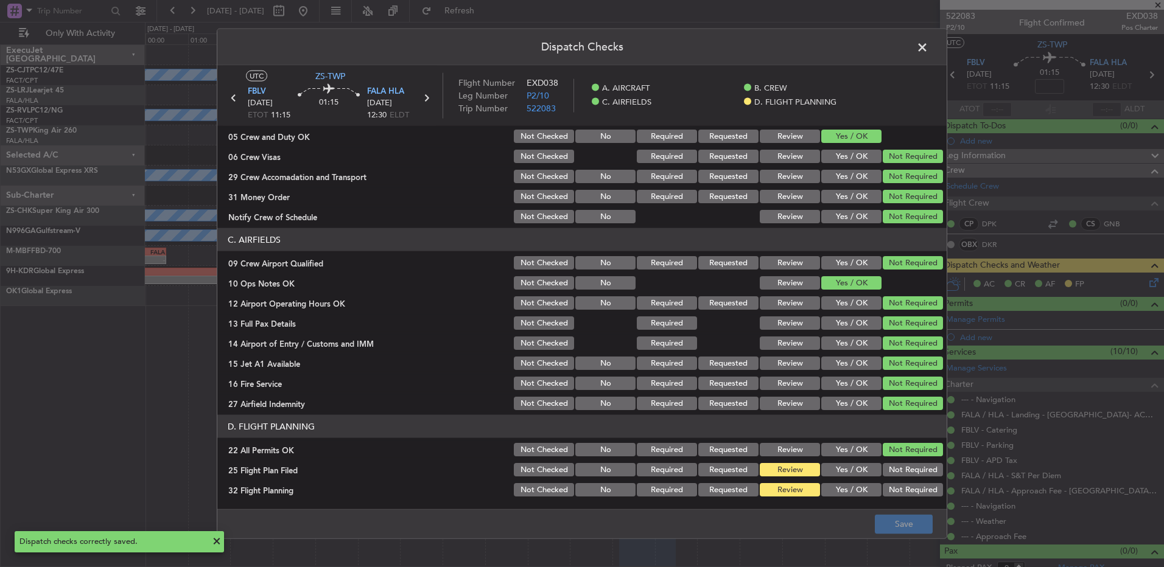
drag, startPoint x: 897, startPoint y: 8, endPoint x: 908, endPoint y: 21, distance: 16.8
click at [907, 19] on div "Dispatch Checks UTC ZS-TWP FBLV 03/09/2025 ETOT 11:15 01:15 FALA HLA 03/09/2025…" at bounding box center [582, 283] width 1164 height 567
click at [929, 52] on span at bounding box center [929, 50] width 0 height 24
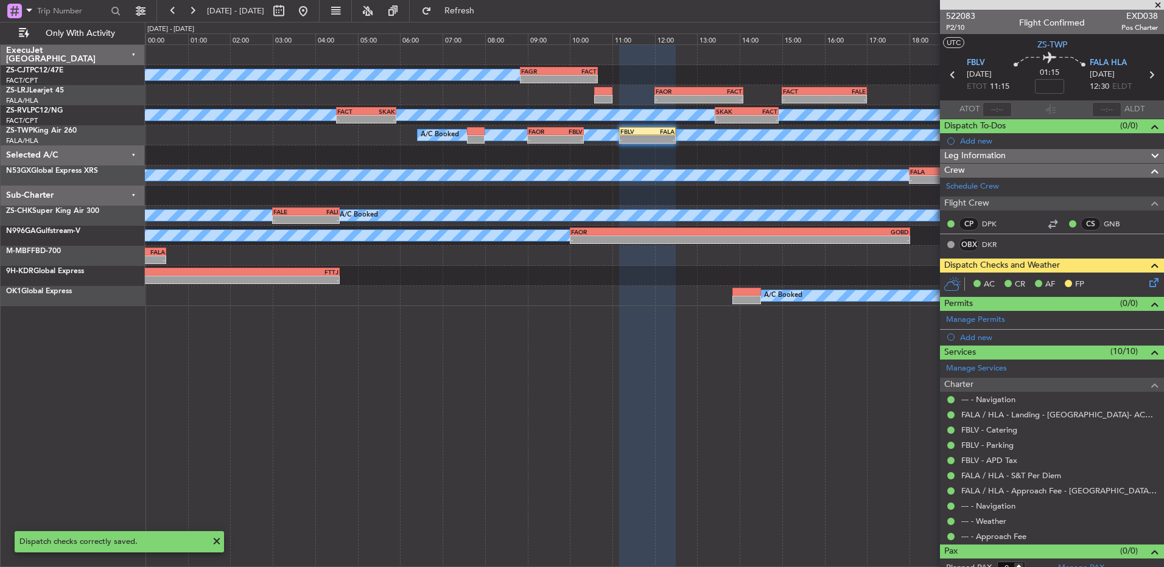
click at [949, 79] on icon at bounding box center [953, 75] width 16 height 16
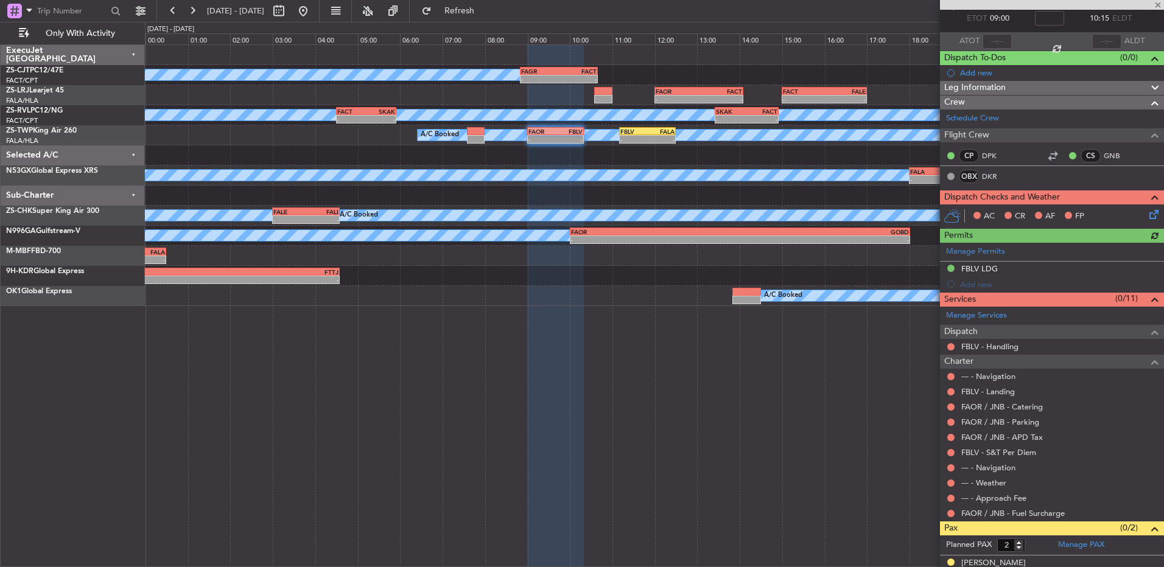
scroll to position [107, 0]
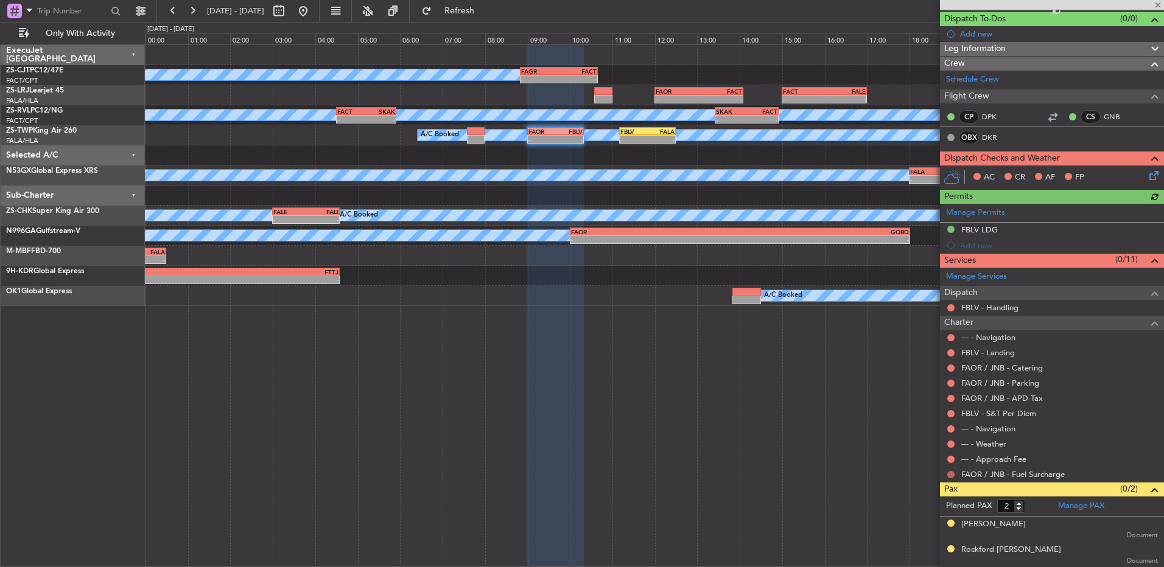
click at [953, 476] on div at bounding box center [951, 475] width 10 height 10
click at [952, 474] on button at bounding box center [950, 474] width 7 height 7
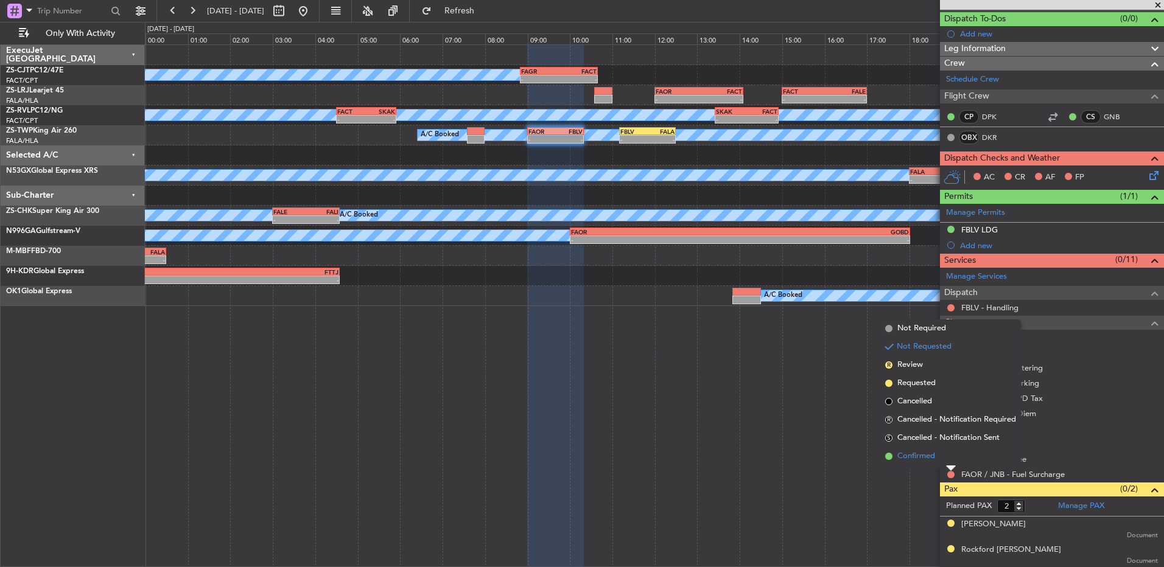
click at [946, 458] on li "Confirmed" at bounding box center [950, 457] width 141 height 18
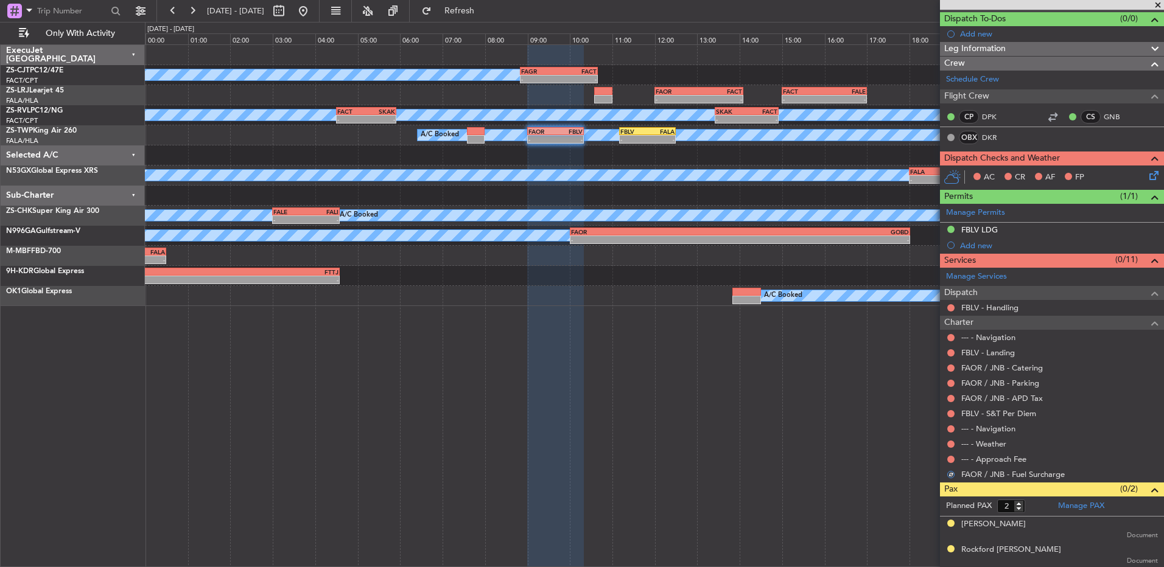
click at [946, 458] on div "--- - Approach Fee" at bounding box center [1052, 459] width 224 height 15
click at [950, 459] on button at bounding box center [950, 459] width 7 height 7
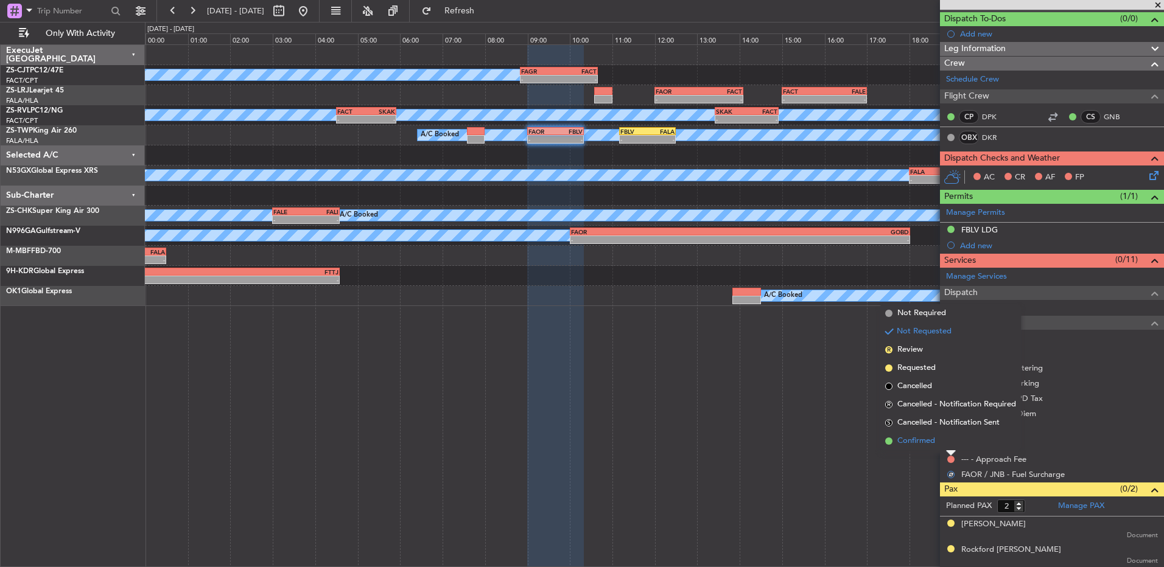
click at [949, 437] on li "Confirmed" at bounding box center [950, 441] width 141 height 18
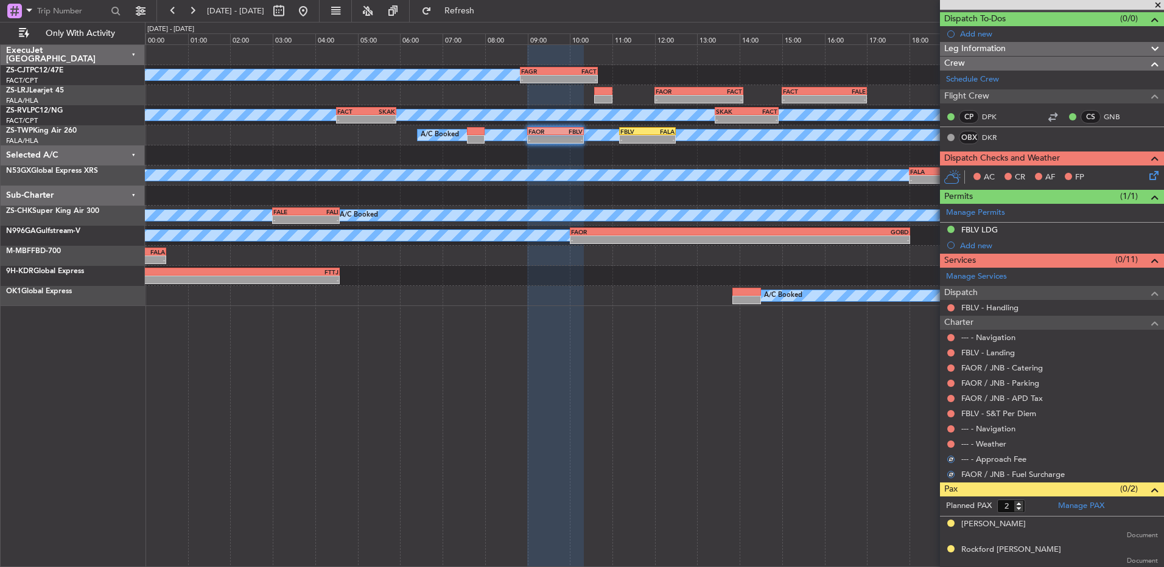
click at [949, 437] on div "--- - Weather" at bounding box center [1052, 444] width 224 height 15
click at [952, 443] on button at bounding box center [950, 444] width 7 height 7
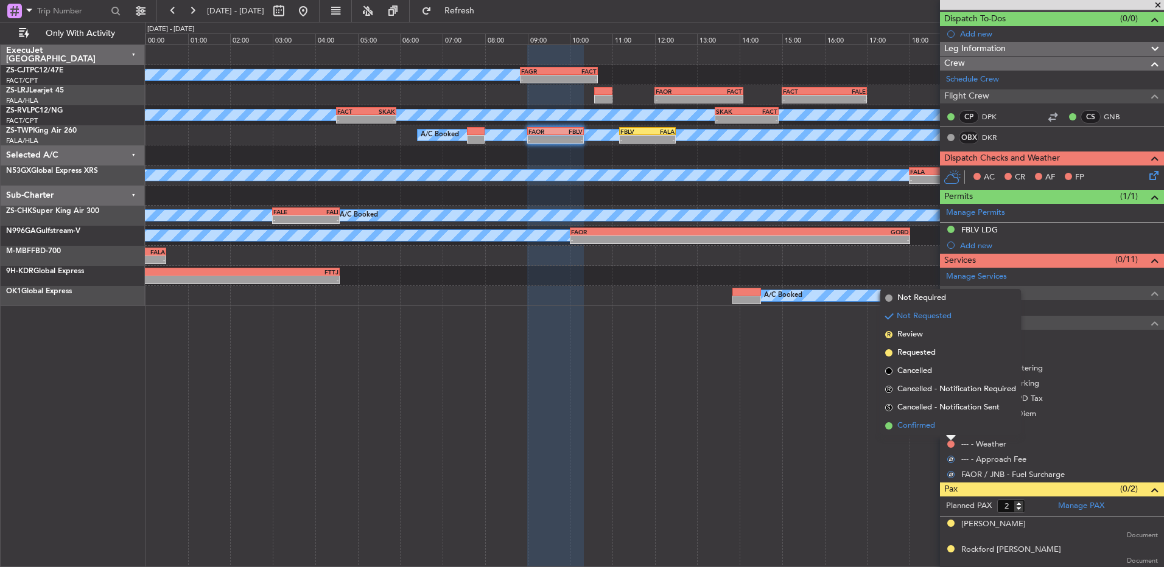
click at [948, 431] on li "Confirmed" at bounding box center [950, 426] width 141 height 18
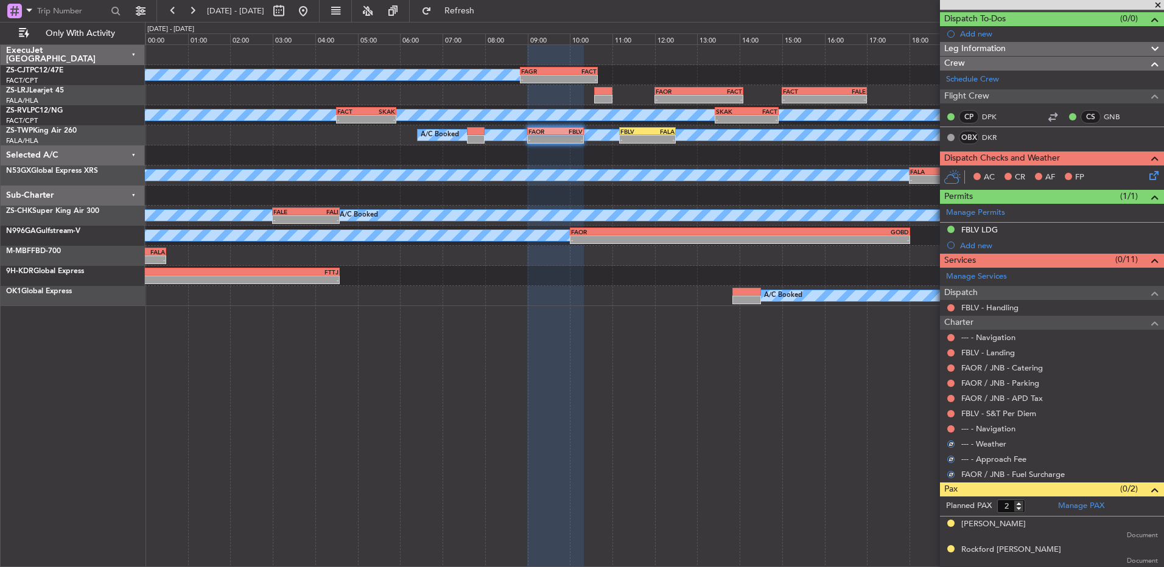
click at [948, 431] on button at bounding box center [950, 429] width 7 height 7
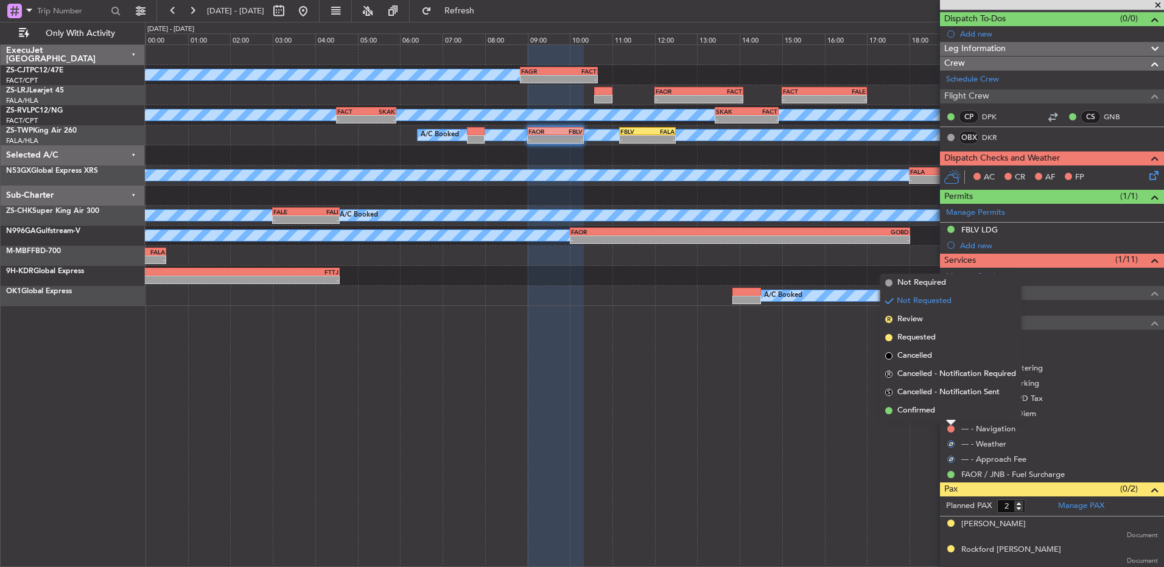
drag, startPoint x: 948, startPoint y: 431, endPoint x: 951, endPoint y: 419, distance: 12.6
click at [951, 419] on li "Confirmed" at bounding box center [950, 411] width 141 height 18
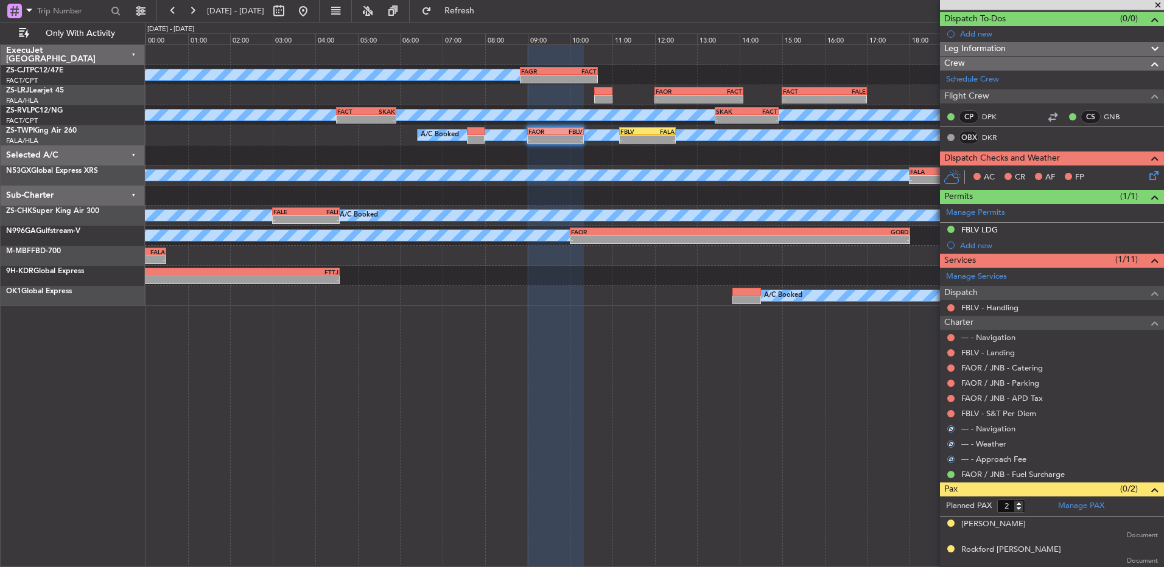
click at [951, 418] on div "FBLV - S&T Per Diem" at bounding box center [1052, 413] width 224 height 15
click at [951, 418] on div at bounding box center [951, 414] width 10 height 10
click at [950, 415] on button at bounding box center [950, 413] width 7 height 7
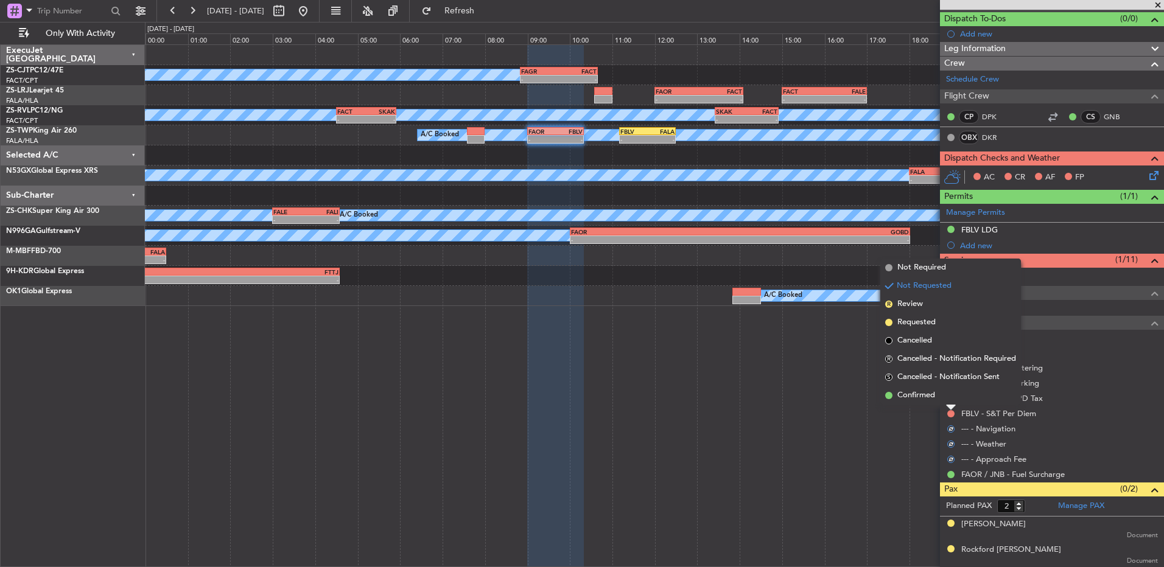
click at [948, 398] on li "Confirmed" at bounding box center [950, 396] width 141 height 18
click at [948, 399] on button at bounding box center [950, 398] width 7 height 7
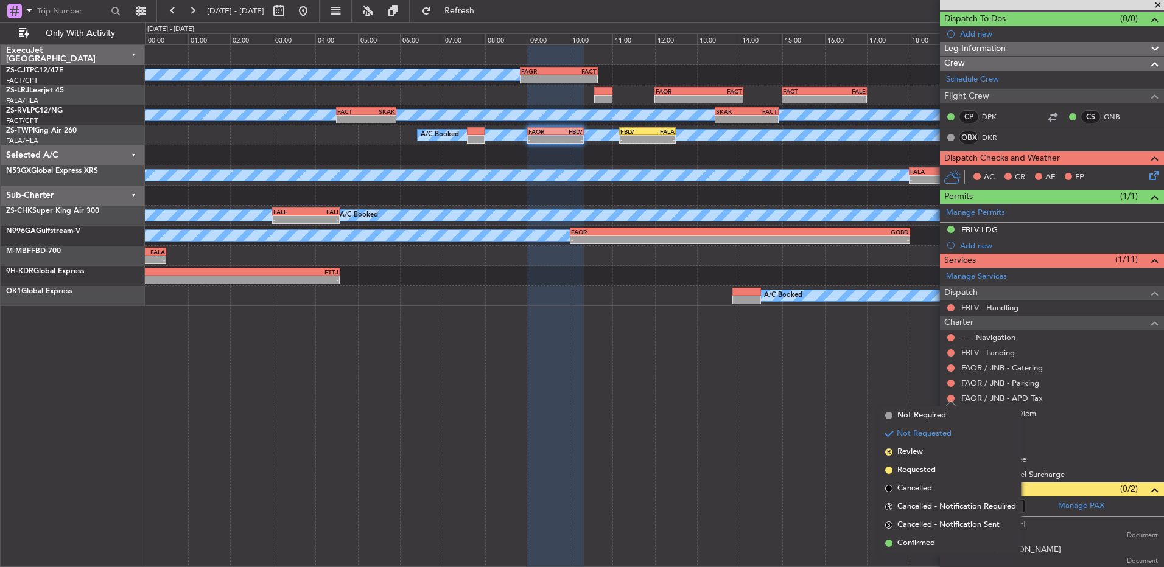
click at [940, 539] on li "Confirmed" at bounding box center [950, 544] width 141 height 18
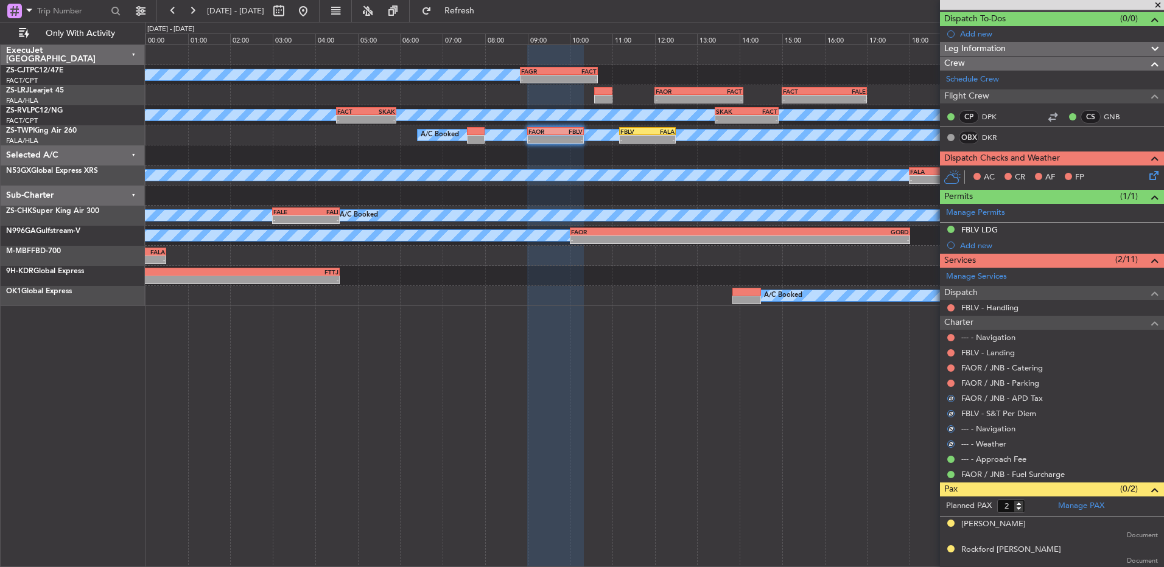
scroll to position [0, 0]
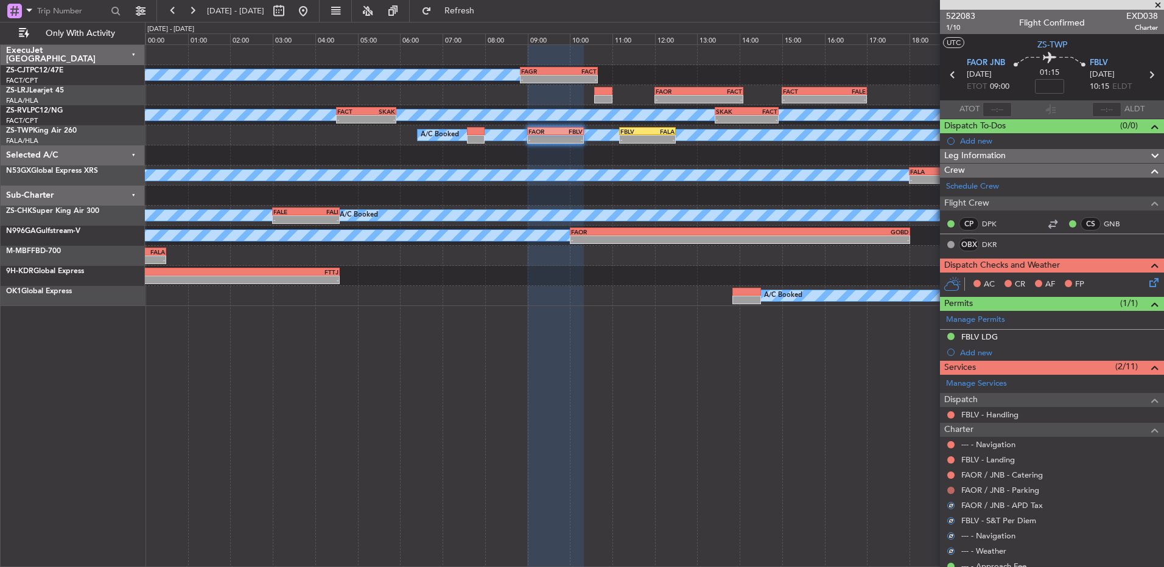
click at [951, 491] on button at bounding box center [950, 490] width 7 height 7
click at [951, 490] on button at bounding box center [950, 490] width 7 height 7
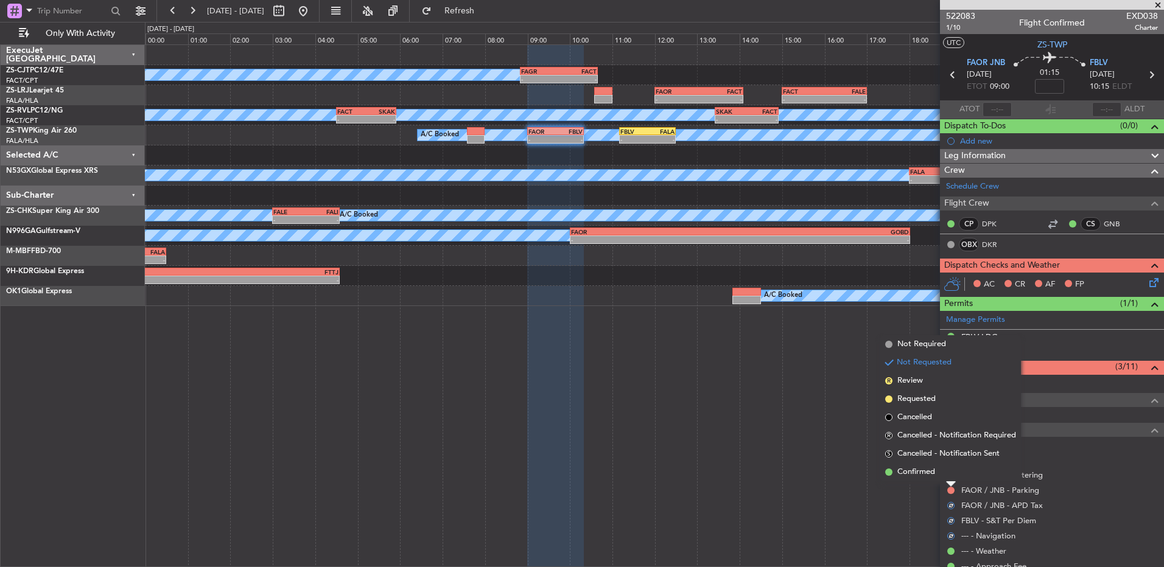
click at [942, 482] on div "FAOR / JNB - Catering" at bounding box center [1052, 475] width 224 height 15
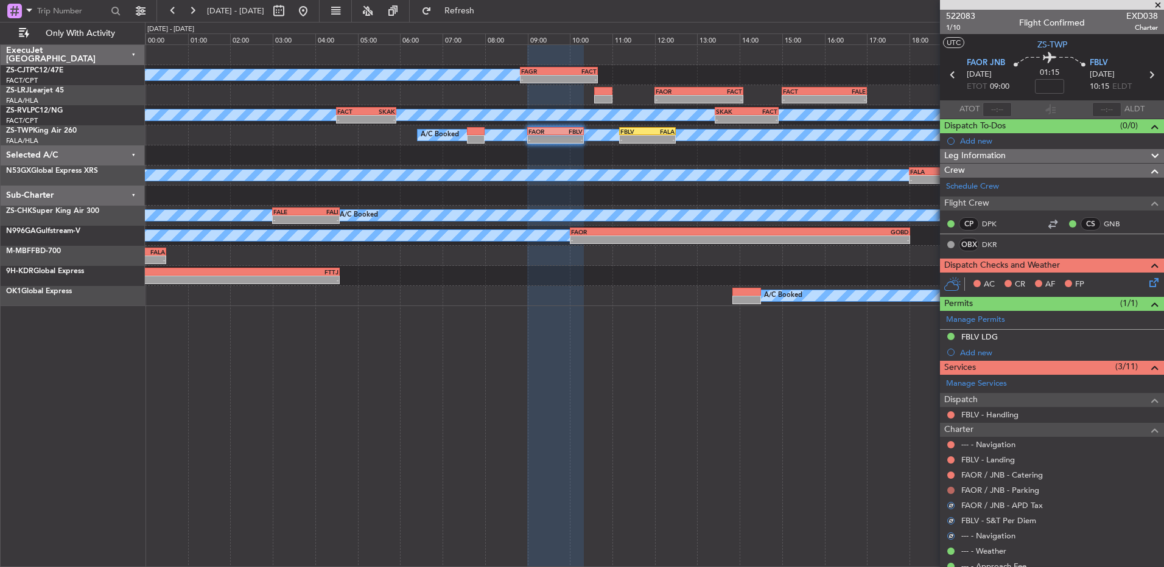
click at [948, 485] on div "FAOR / JNB - Parking" at bounding box center [1052, 490] width 224 height 15
click at [951, 492] on button at bounding box center [950, 490] width 7 height 7
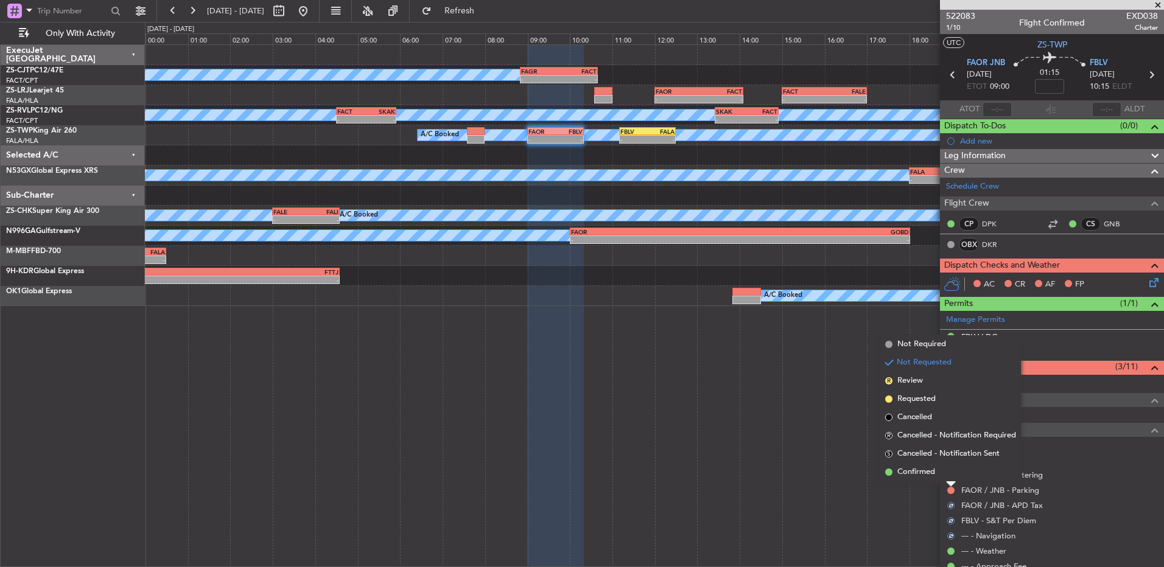
drag, startPoint x: 945, startPoint y: 476, endPoint x: 955, endPoint y: 484, distance: 13.4
click at [945, 477] on li "Confirmed" at bounding box center [950, 472] width 141 height 18
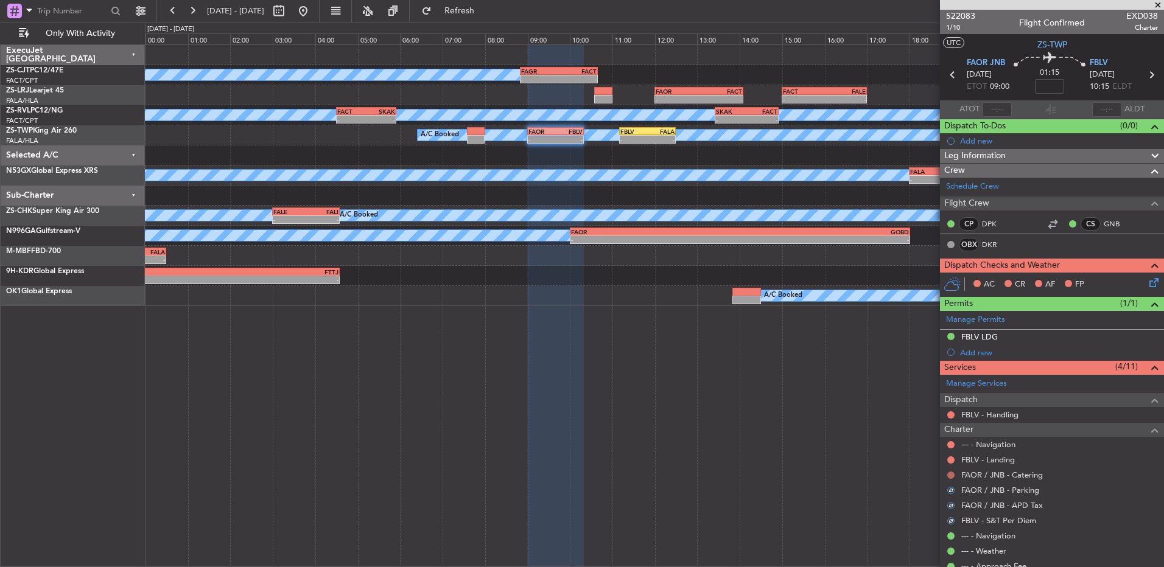
click at [953, 476] on button at bounding box center [950, 475] width 7 height 7
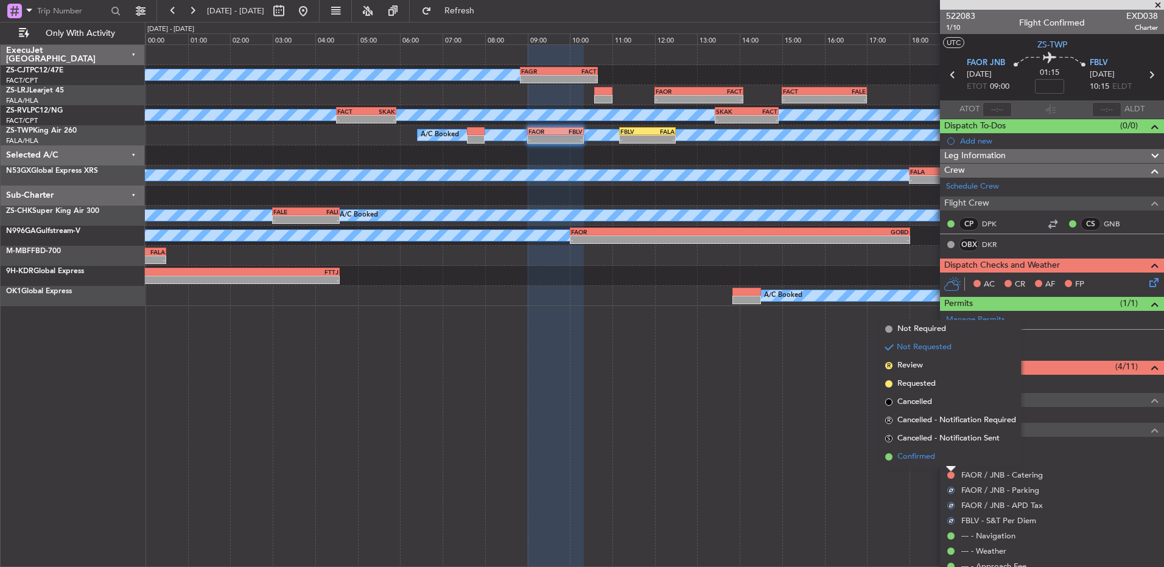
click at [946, 460] on li "Confirmed" at bounding box center [950, 457] width 141 height 18
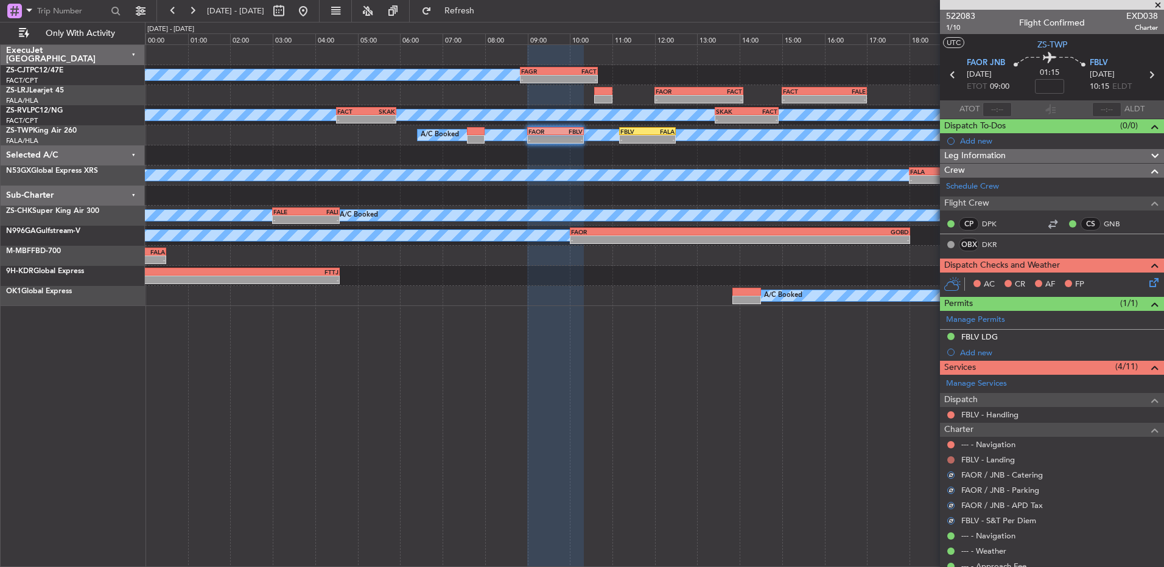
click at [952, 462] on button at bounding box center [950, 460] width 7 height 7
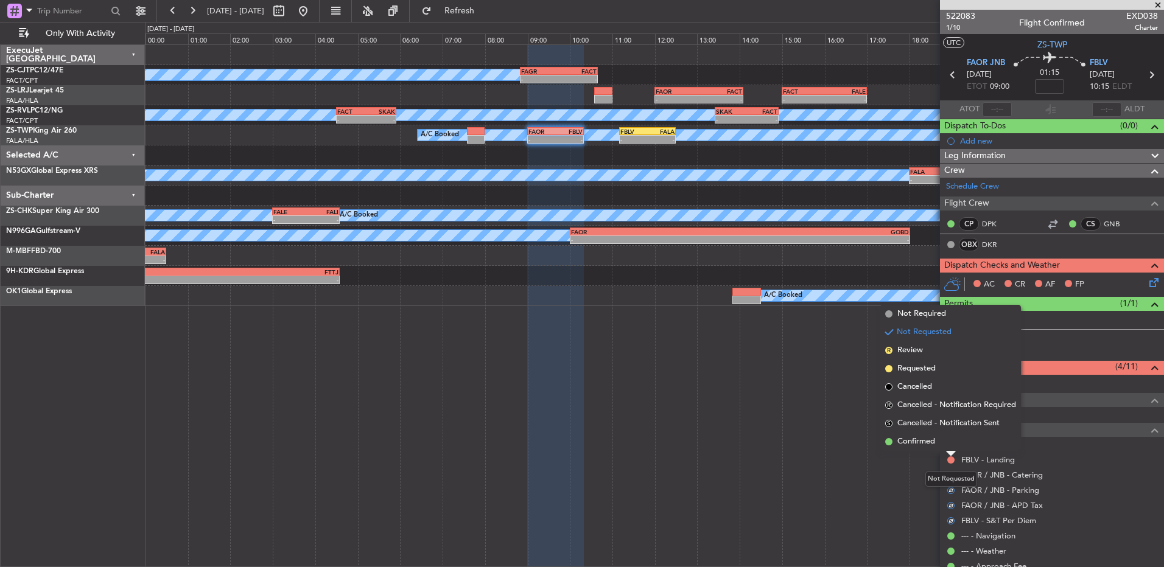
click at [943, 448] on li "Confirmed" at bounding box center [950, 442] width 141 height 18
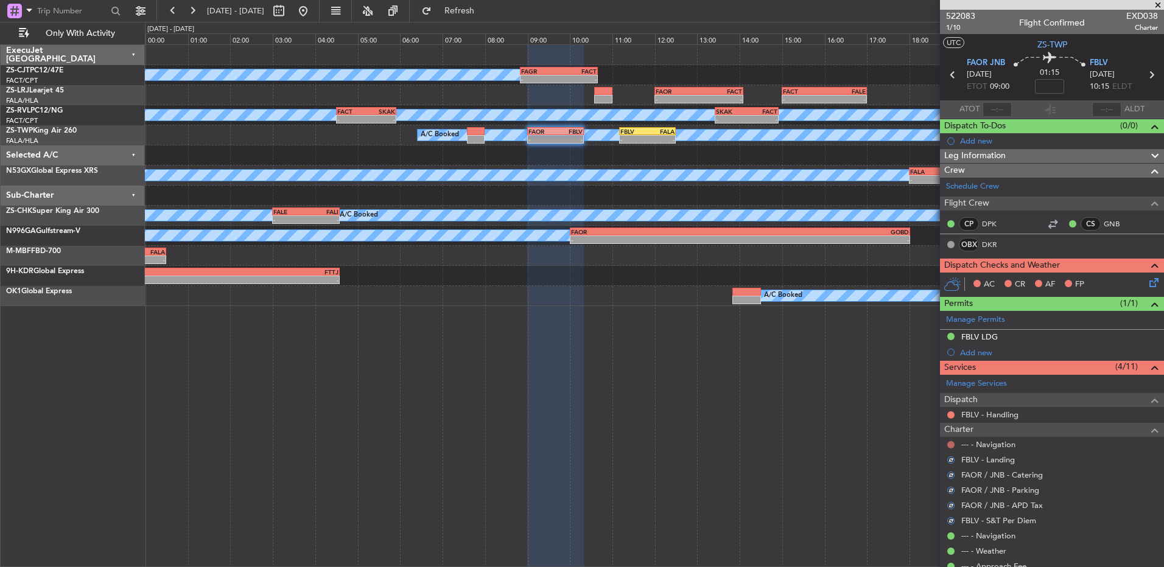
click at [951, 446] on button at bounding box center [950, 444] width 7 height 7
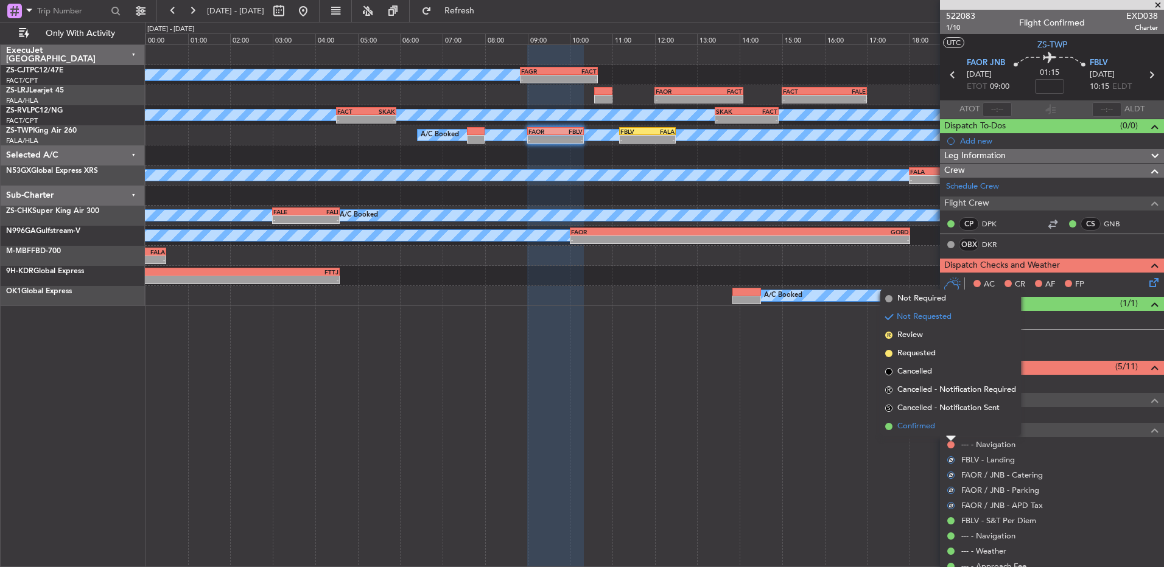
click at [954, 434] on li "Confirmed" at bounding box center [950, 427] width 141 height 18
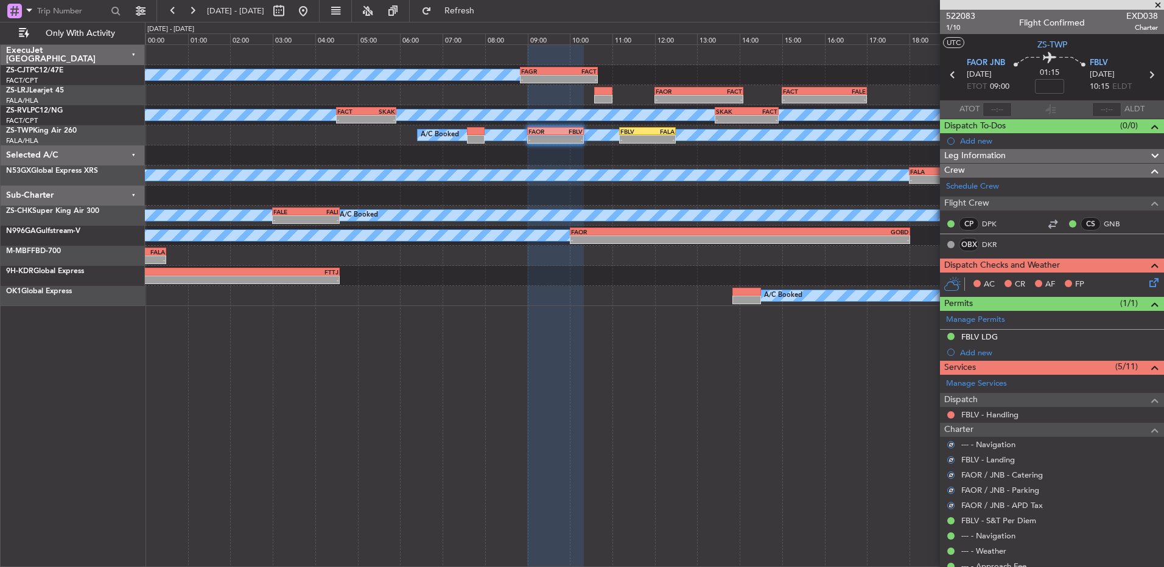
click at [951, 418] on mat-tooltip-component "Not Requested" at bounding box center [951, 434] width 69 height 32
click at [950, 413] on button at bounding box center [950, 415] width 7 height 7
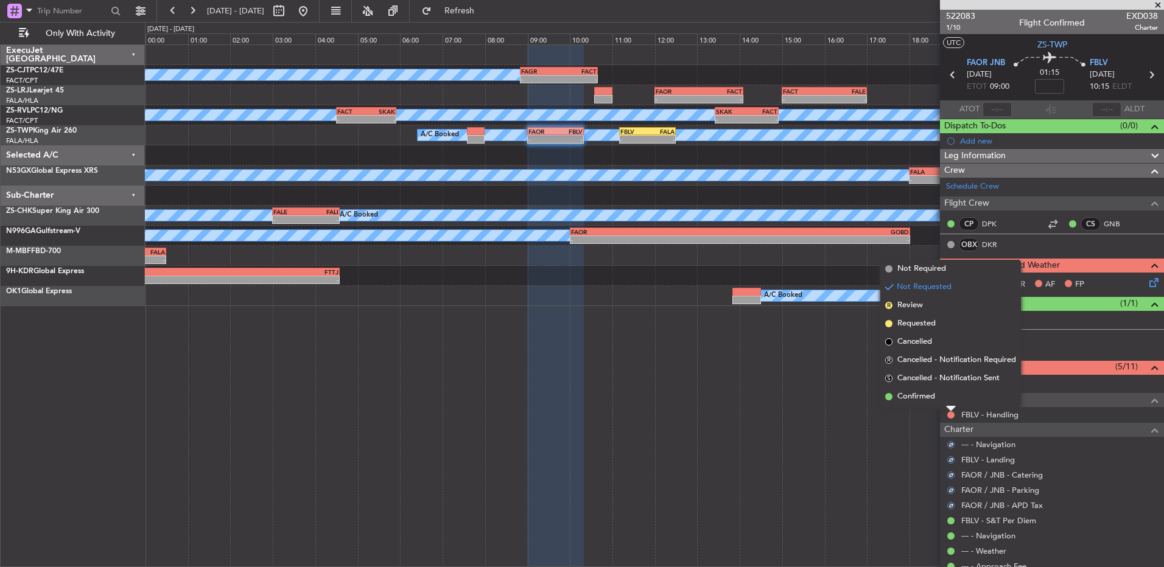
click at [943, 399] on li "Confirmed" at bounding box center [950, 397] width 141 height 18
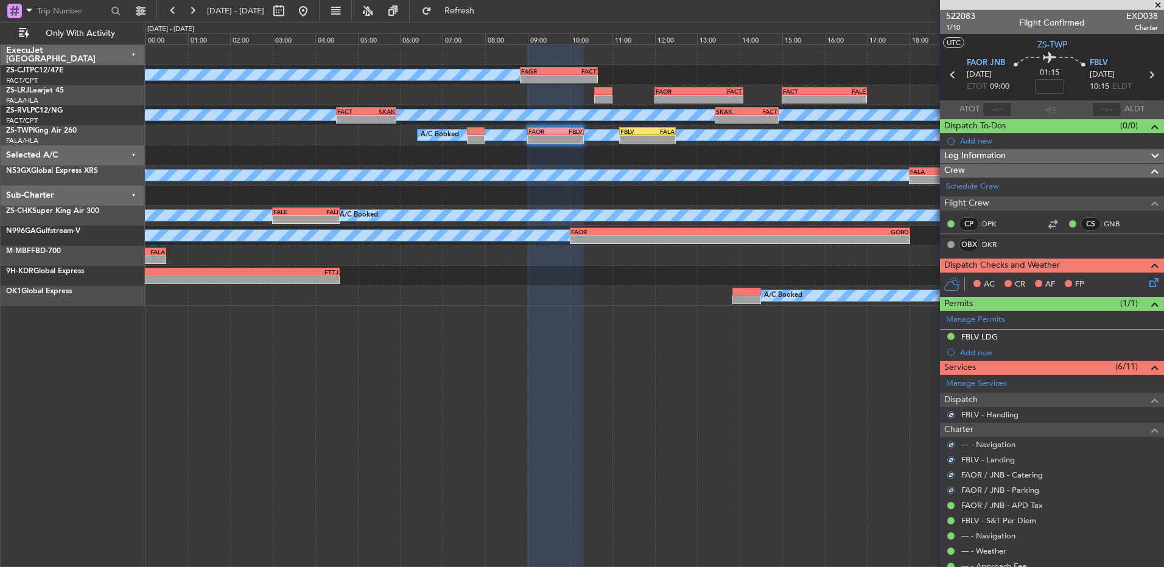
click at [1147, 284] on icon at bounding box center [1152, 281] width 10 height 10
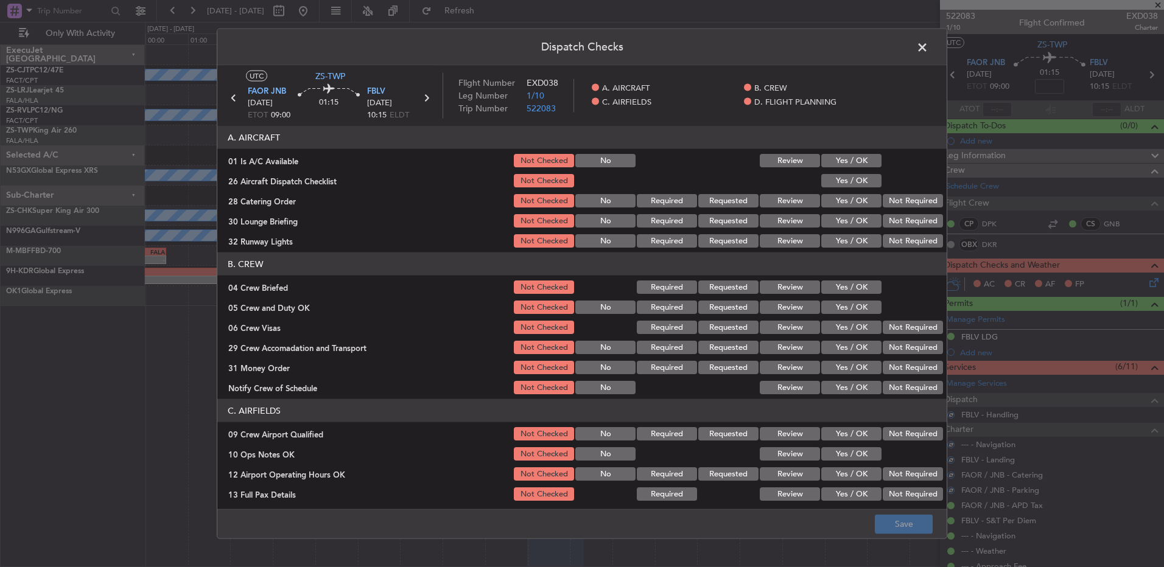
click at [860, 161] on button "Yes / OK" at bounding box center [851, 160] width 60 height 13
click at [858, 192] on div "Yes / OK" at bounding box center [850, 200] width 61 height 17
click at [864, 186] on button "Yes / OK" at bounding box center [851, 180] width 60 height 13
click at [883, 197] on div "Not Required" at bounding box center [911, 200] width 61 height 17
click at [886, 208] on div "Not Required" at bounding box center [911, 200] width 61 height 17
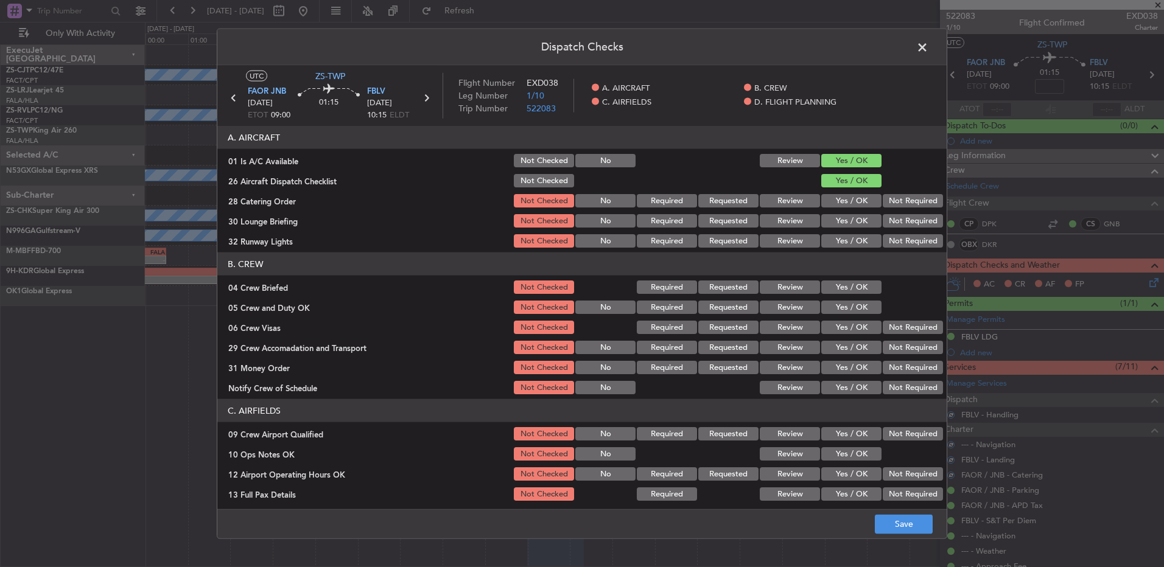
click at [893, 216] on div "Not Required" at bounding box center [911, 220] width 61 height 17
click at [890, 200] on button "Not Required" at bounding box center [913, 200] width 60 height 13
click at [893, 218] on button "Not Required" at bounding box center [913, 220] width 60 height 13
click at [894, 228] on div "Not Required" at bounding box center [911, 220] width 61 height 17
click at [896, 239] on button "Not Required" at bounding box center [913, 240] width 60 height 13
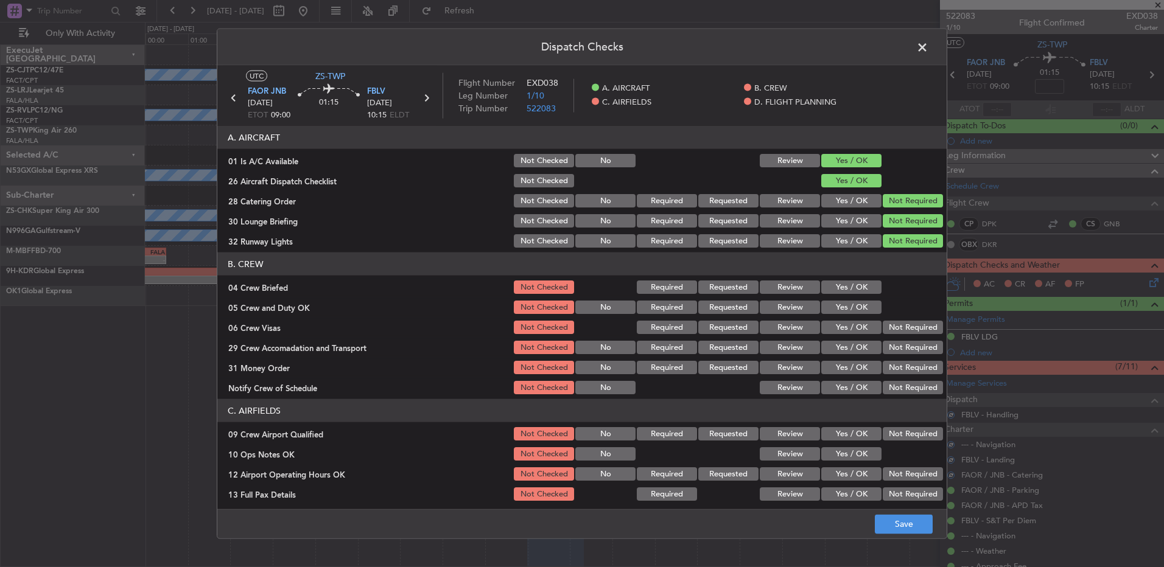
click at [851, 283] on button "Yes / OK" at bounding box center [851, 287] width 60 height 13
drag, startPoint x: 852, startPoint y: 290, endPoint x: 852, endPoint y: 308, distance: 17.7
click at [852, 297] on section "B. CREW 04 Crew Briefed Not Checked Required Requested Review Yes / OK 05 Crew …" at bounding box center [581, 325] width 729 height 144
click at [852, 308] on button "Yes / OK" at bounding box center [851, 307] width 60 height 13
drag, startPoint x: 936, startPoint y: 360, endPoint x: 921, endPoint y: 353, distance: 16.9
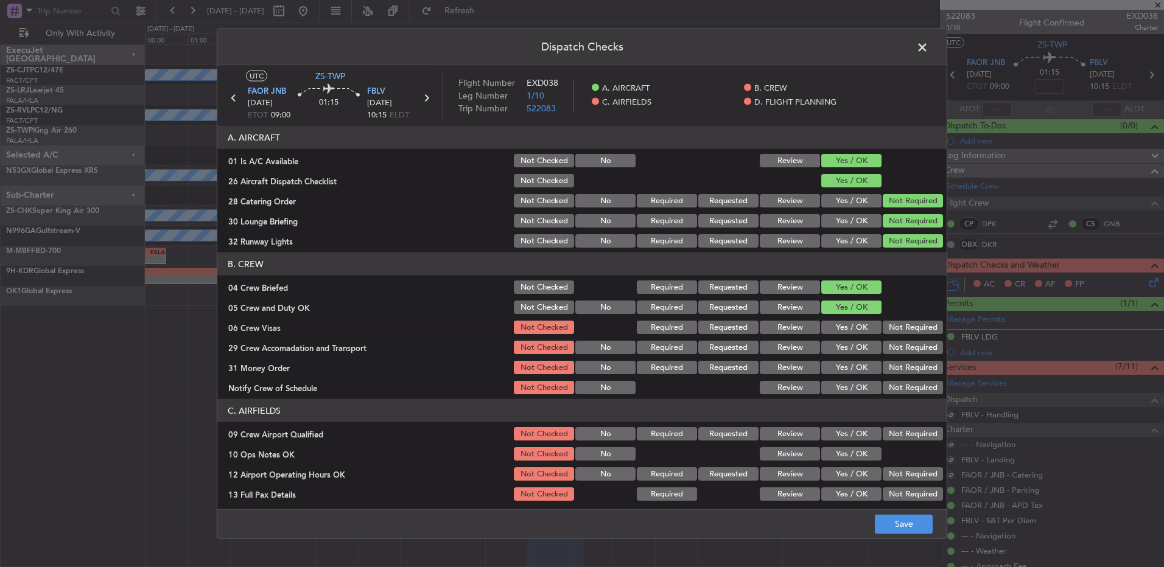
click at [935, 361] on div "31 Money Order Not Checked No Required Requested Review Yes / OK Not Required" at bounding box center [581, 367] width 729 height 17
click at [911, 328] on button "Not Required" at bounding box center [913, 327] width 60 height 13
click at [912, 348] on button "Not Required" at bounding box center [913, 347] width 60 height 13
click at [911, 355] on div "Not Required" at bounding box center [911, 347] width 61 height 17
click at [912, 367] on button "Not Required" at bounding box center [913, 367] width 60 height 13
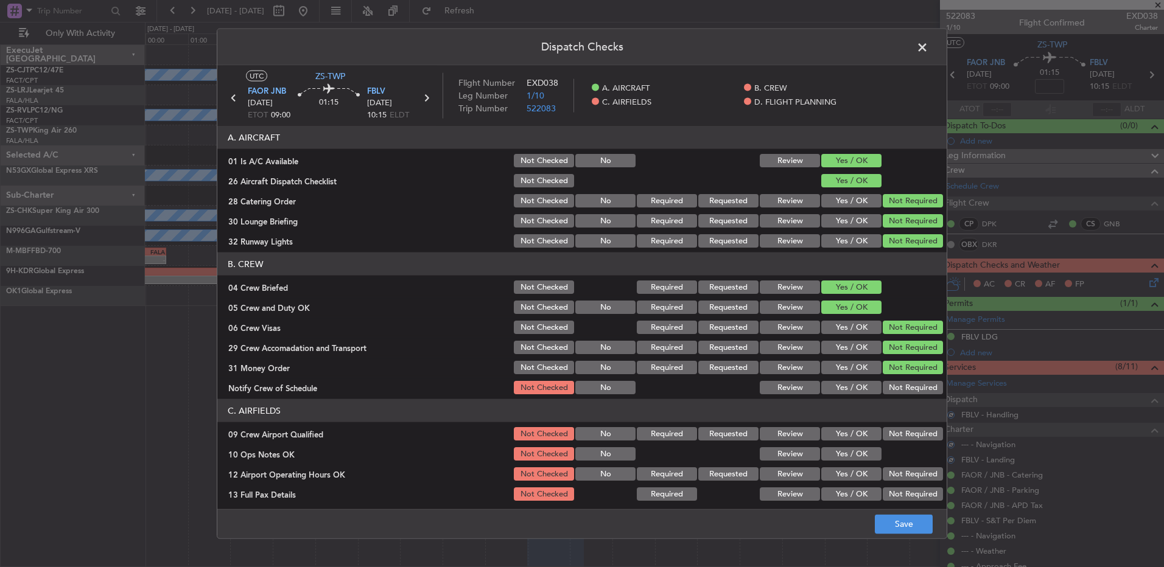
click at [912, 371] on button "Not Required" at bounding box center [913, 367] width 60 height 13
click at [913, 388] on section "B. CREW 04 Crew Briefed Not Checked Required Requested Review Yes / OK 05 Crew …" at bounding box center [581, 325] width 729 height 144
click at [912, 391] on button "Not Required" at bounding box center [913, 387] width 60 height 13
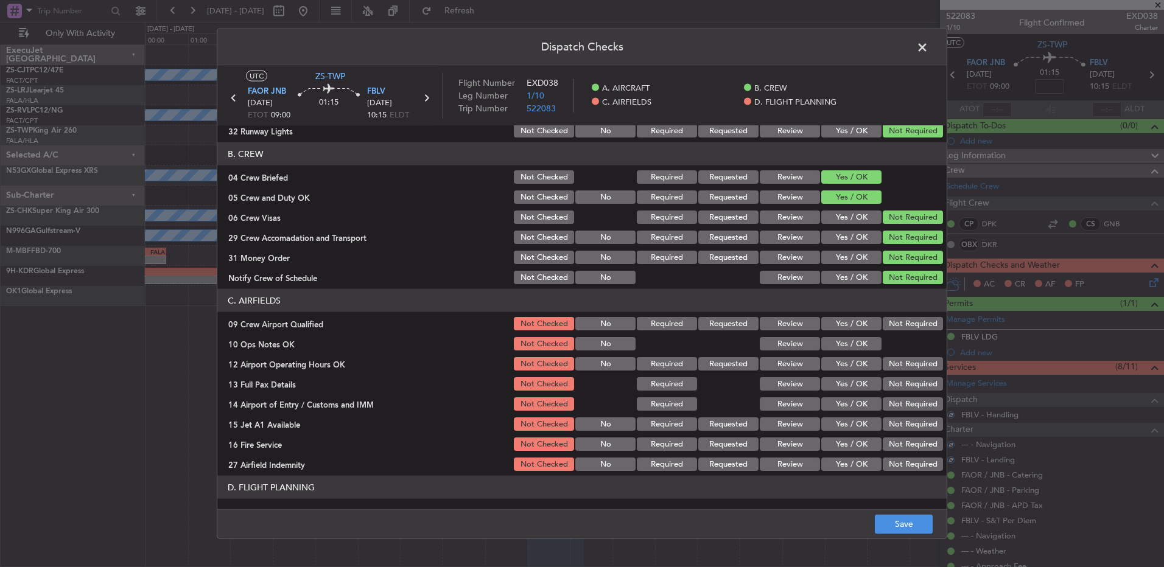
scroll to position [171, 0]
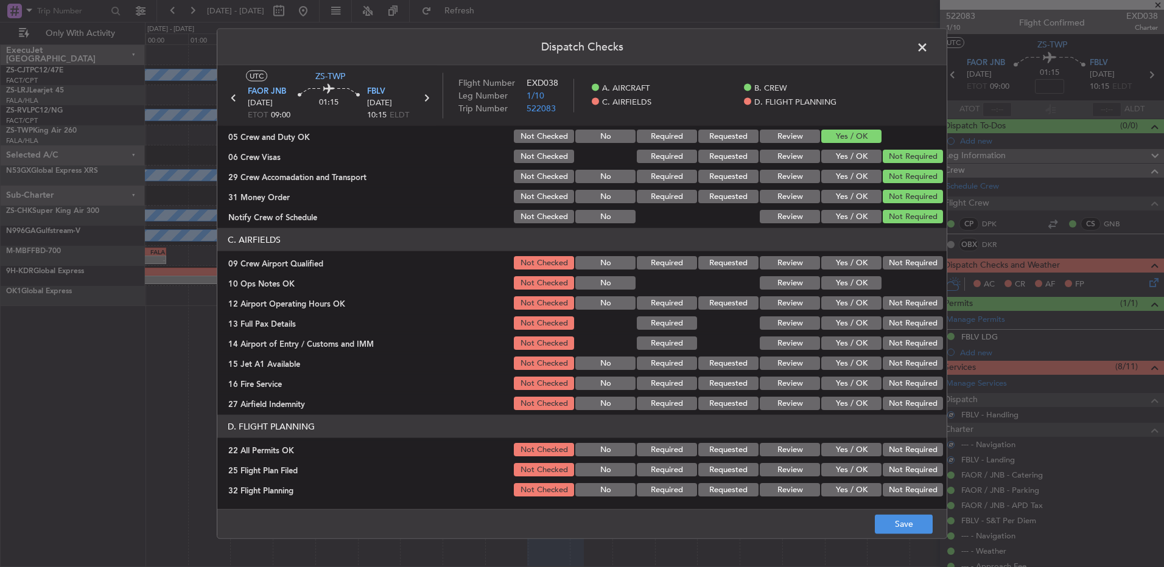
click at [891, 265] on button "Not Required" at bounding box center [913, 262] width 60 height 13
click at [843, 283] on button "Yes / OK" at bounding box center [851, 282] width 60 height 13
click at [887, 310] on div "Not Required" at bounding box center [911, 303] width 61 height 17
click at [895, 319] on section "C. AIRFIELDS 09 Crew Airport Qualified Not Checked No Required Requested Review…" at bounding box center [581, 320] width 729 height 184
drag, startPoint x: 895, startPoint y: 321, endPoint x: 893, endPoint y: 312, distance: 8.7
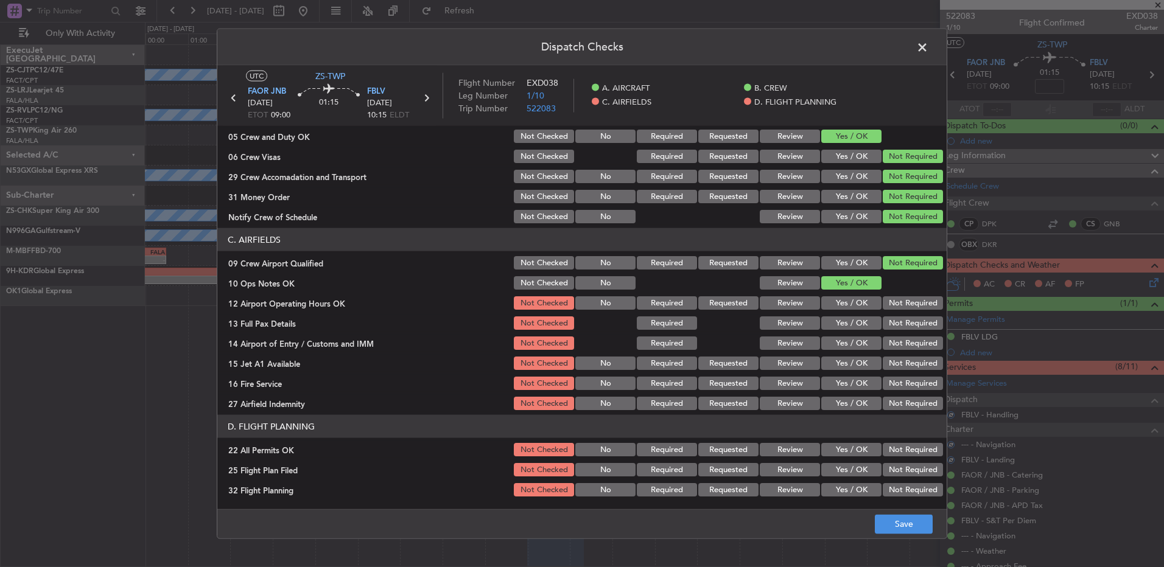
click at [896, 321] on button "Not Required" at bounding box center [913, 323] width 60 height 13
click at [889, 303] on button "Not Required" at bounding box center [913, 303] width 60 height 13
click at [910, 373] on section "C. AIRFIELDS 09 Crew Airport Qualified Not Checked No Required Requested Review…" at bounding box center [581, 320] width 729 height 184
drag, startPoint x: 909, startPoint y: 373, endPoint x: 901, endPoint y: 347, distance: 27.5
click at [901, 347] on button "Not Required" at bounding box center [913, 343] width 60 height 13
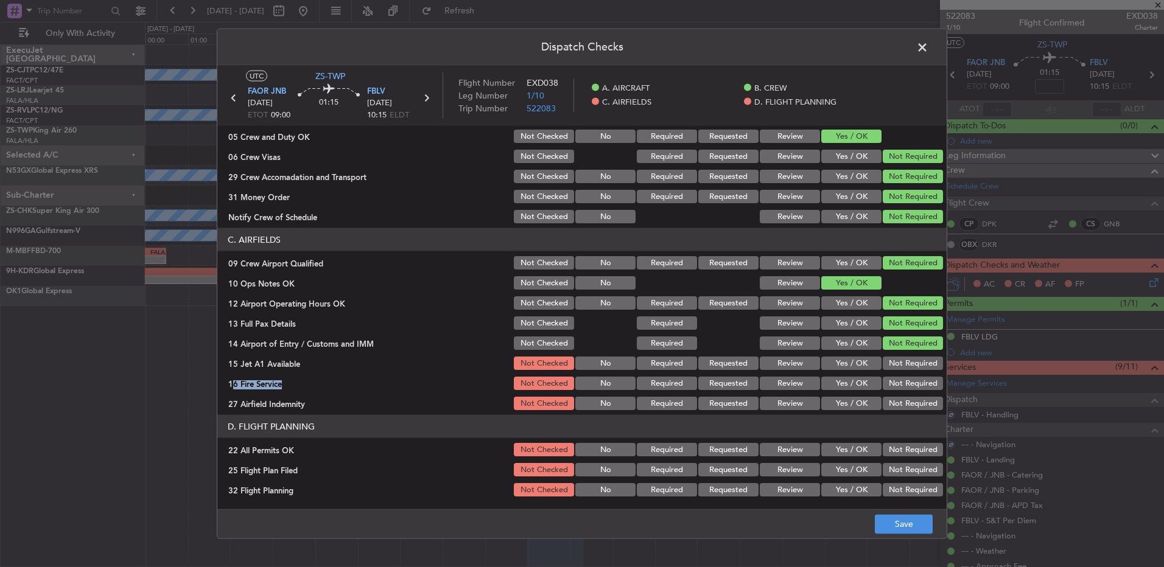
click at [902, 360] on button "Not Required" at bounding box center [913, 363] width 60 height 13
click at [903, 368] on button "Not Required" at bounding box center [913, 363] width 60 height 13
click at [904, 376] on section "C. AIRFIELDS 09 Crew Airport Qualified Not Checked No Required Requested Review…" at bounding box center [581, 320] width 729 height 184
click at [910, 401] on button "Not Required" at bounding box center [913, 403] width 60 height 13
click at [899, 381] on button "Not Required" at bounding box center [913, 383] width 60 height 13
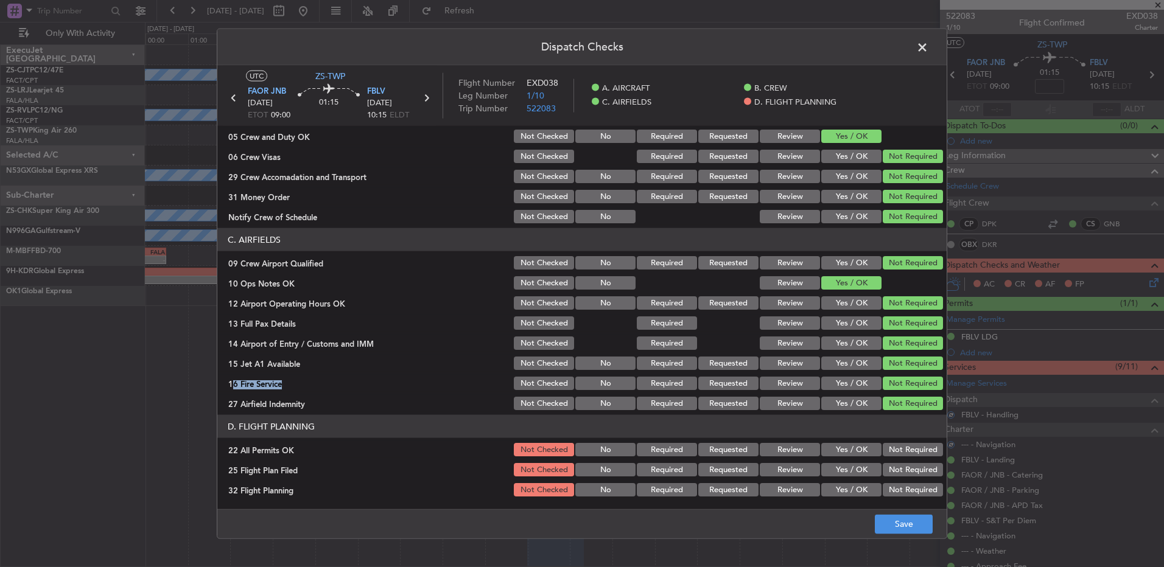
drag, startPoint x: 894, startPoint y: 449, endPoint x: 829, endPoint y: 472, distance: 69.7
click at [881, 449] on div "Not Required" at bounding box center [911, 449] width 61 height 17
drag, startPoint x: 803, startPoint y: 468, endPoint x: 802, endPoint y: 477, distance: 9.2
click at [803, 471] on div "Review" at bounding box center [788, 470] width 61 height 17
click at [801, 479] on section "D. FLIGHT PLANNING 22 All Permits OK Not Checked No Required Requested Review Y…" at bounding box center [581, 456] width 729 height 83
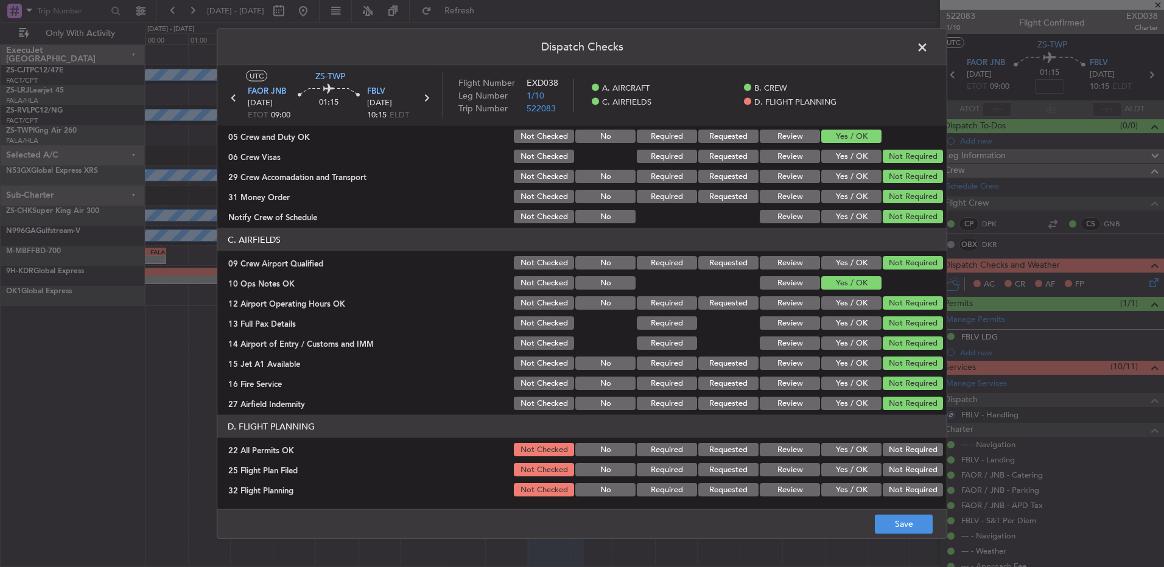
click at [796, 468] on button "Review" at bounding box center [790, 469] width 60 height 13
click at [801, 482] on section "D. FLIGHT PLANNING 22 All Permits OK Not Checked No Required Requested Review Y…" at bounding box center [581, 456] width 729 height 83
click at [802, 489] on button "Review" at bounding box center [790, 489] width 60 height 13
drag, startPoint x: 888, startPoint y: 457, endPoint x: 882, endPoint y: 453, distance: 7.4
click at [886, 457] on div "Not Required" at bounding box center [911, 449] width 61 height 17
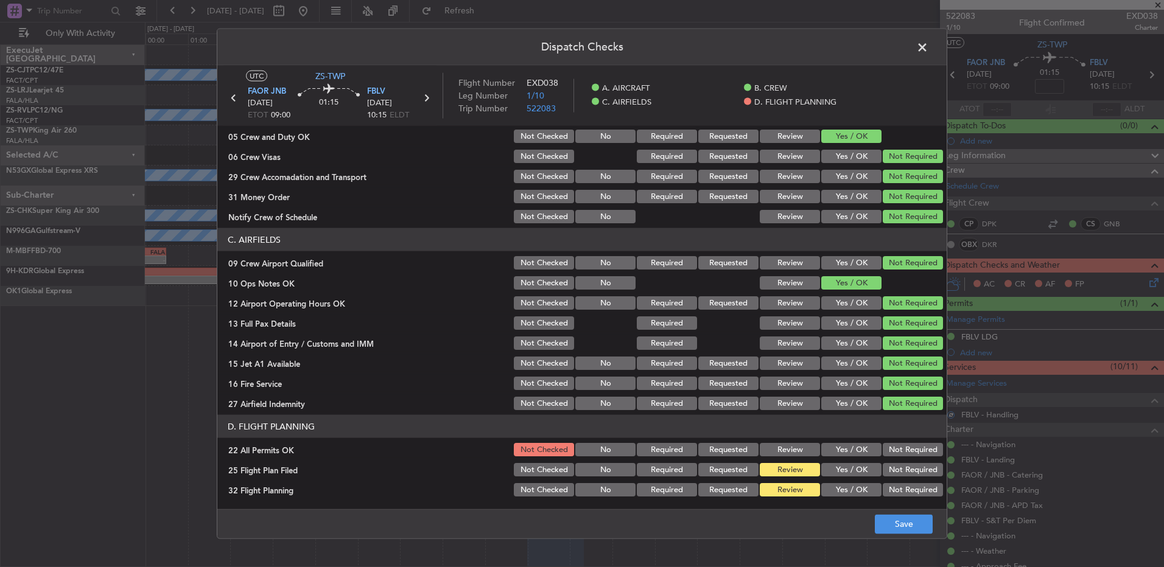
click at [887, 448] on button "Not Required" at bounding box center [913, 449] width 60 height 13
click at [890, 525] on button "Save" at bounding box center [904, 523] width 58 height 19
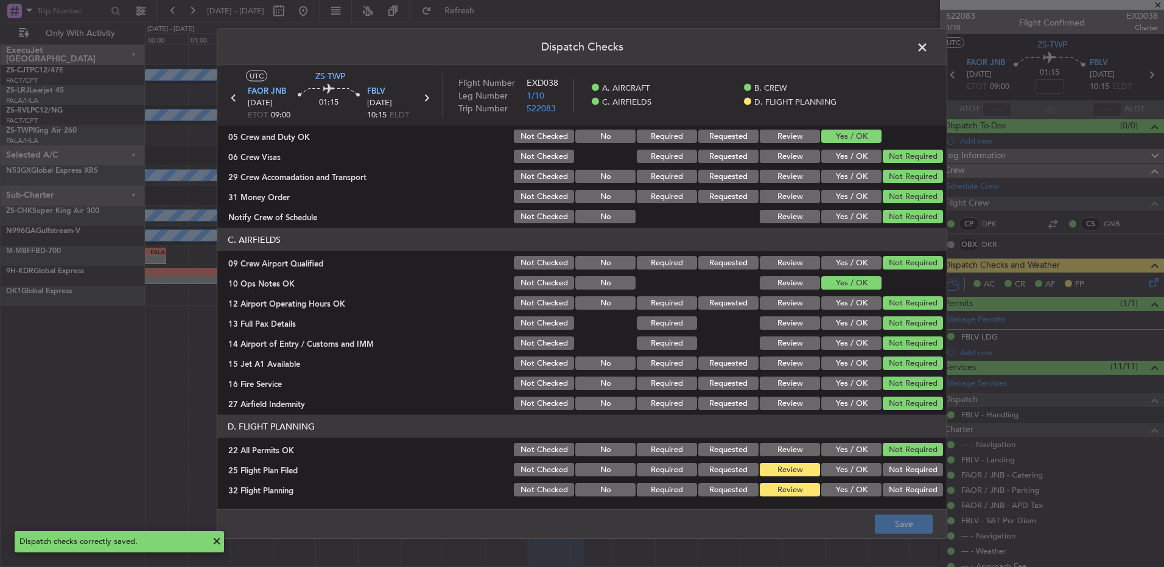
click at [929, 46] on span at bounding box center [929, 50] width 0 height 24
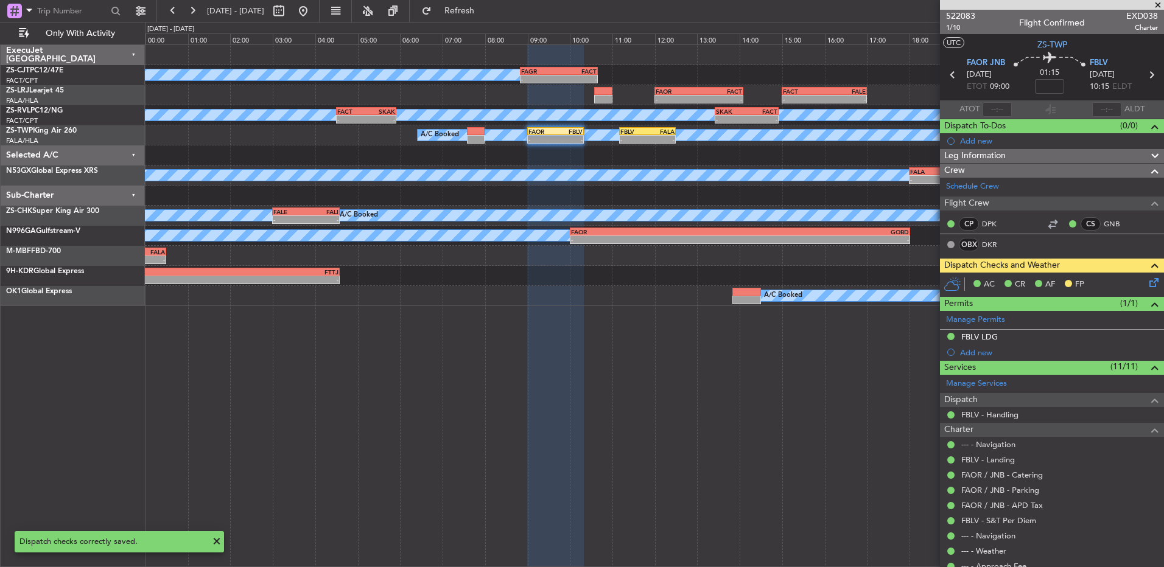
click at [952, 77] on icon at bounding box center [953, 75] width 16 height 16
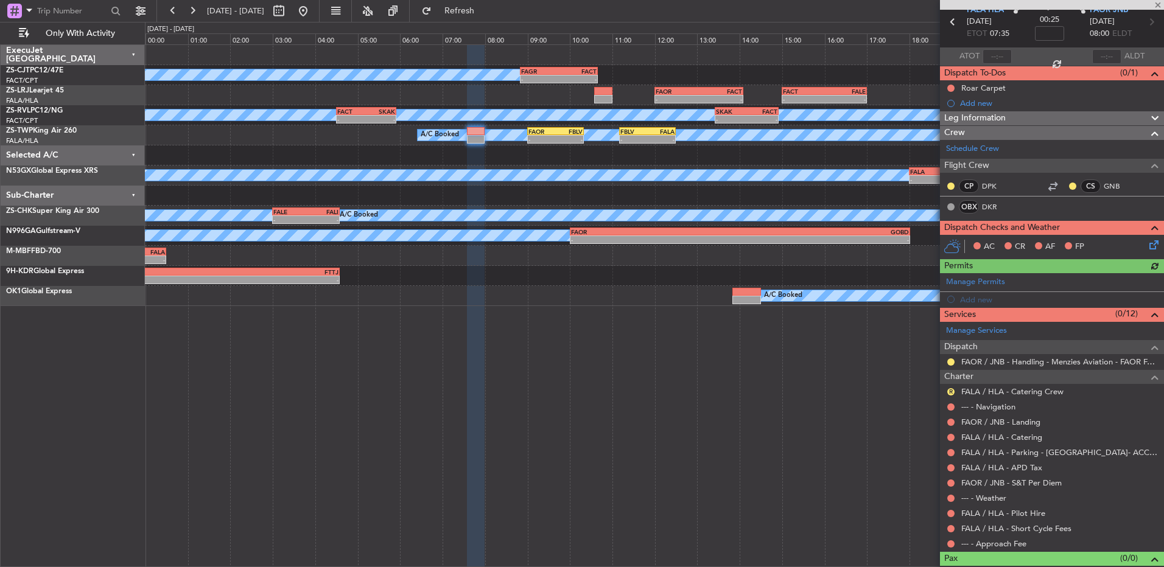
scroll to position [71, 0]
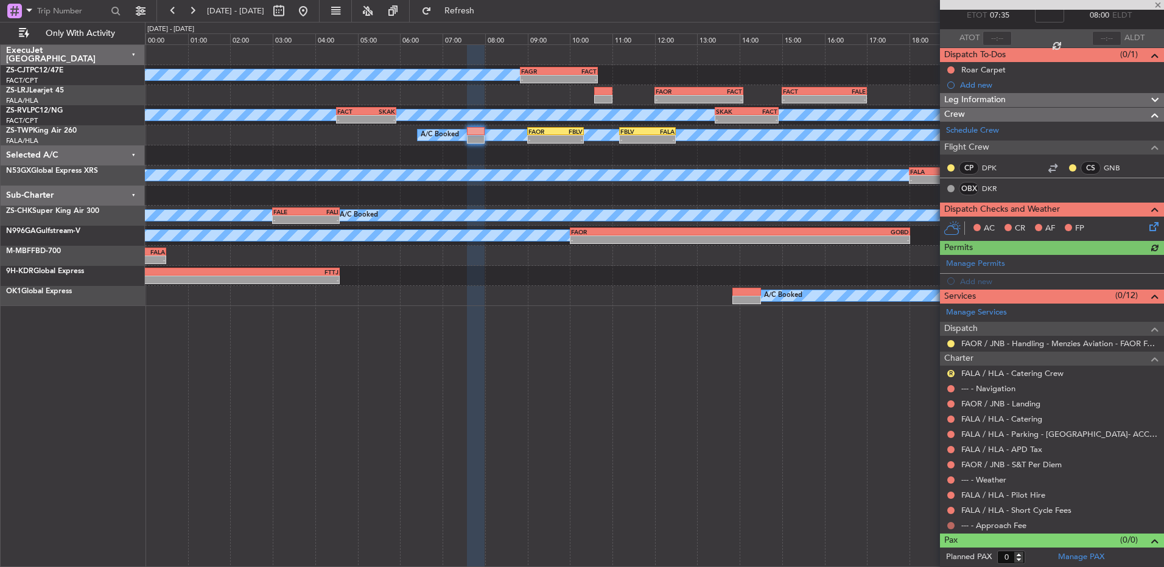
click at [952, 522] on button at bounding box center [950, 525] width 7 height 7
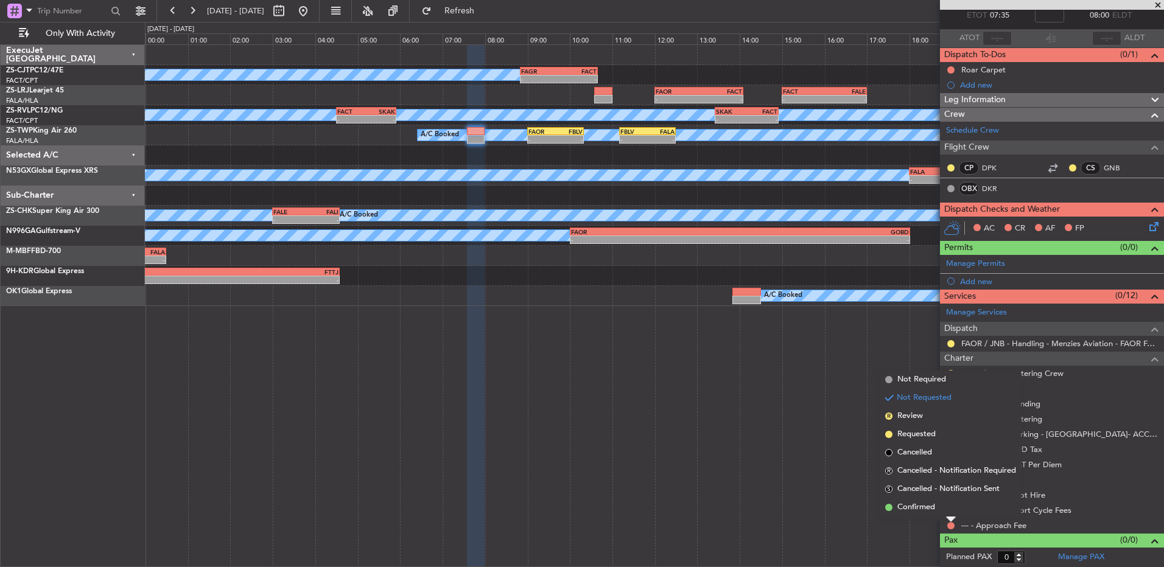
click at [945, 512] on li "Confirmed" at bounding box center [950, 508] width 141 height 18
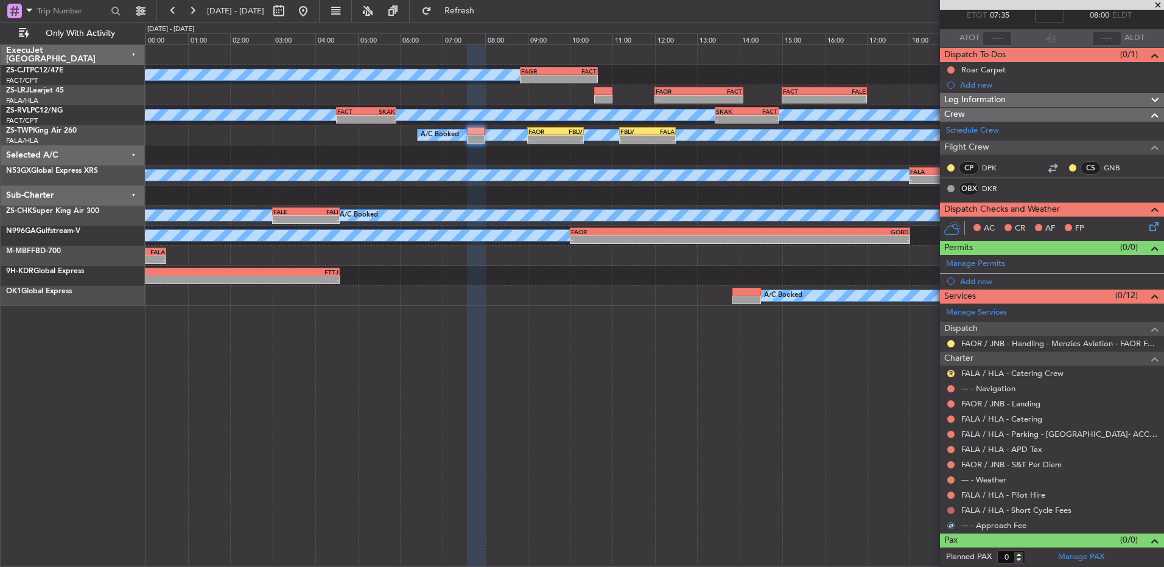
click at [952, 509] on button at bounding box center [950, 510] width 7 height 7
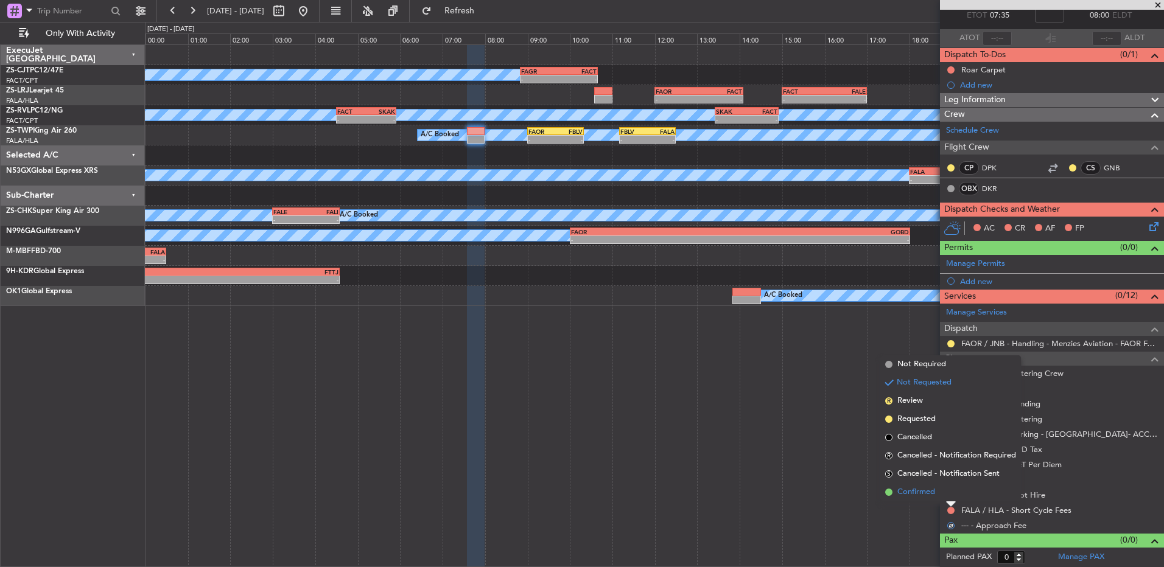
click at [949, 493] on li "Confirmed" at bounding box center [950, 492] width 141 height 18
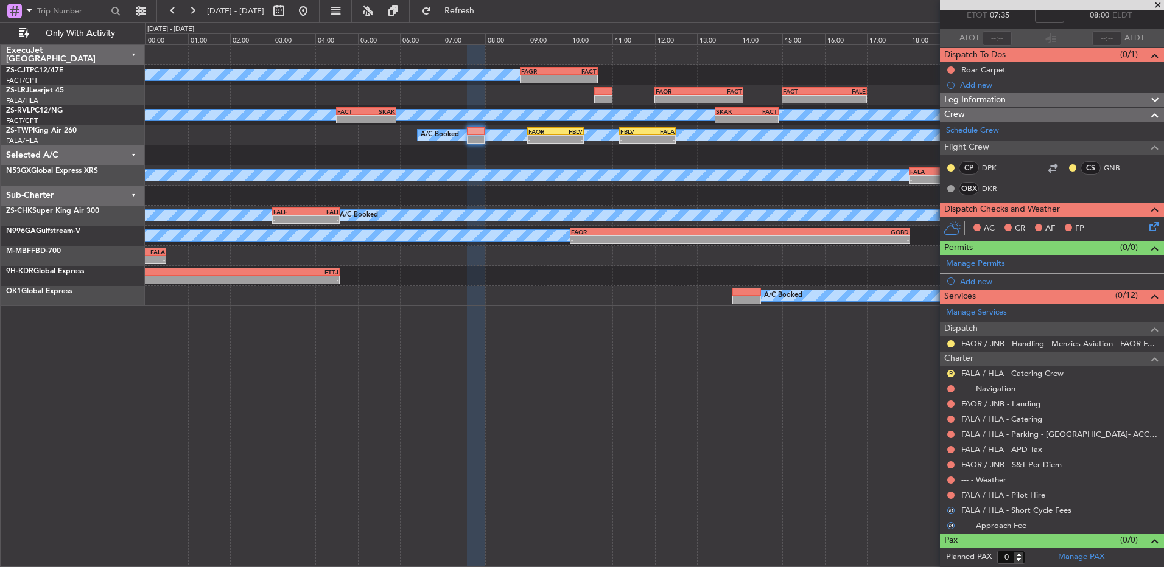
click at [949, 493] on button at bounding box center [950, 495] width 7 height 7
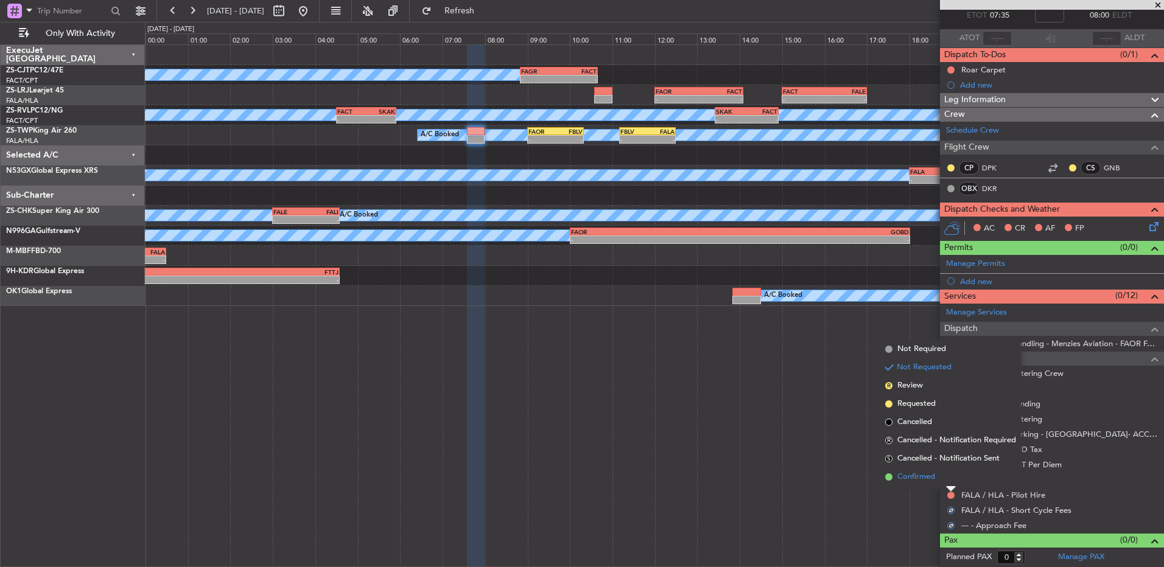
click at [946, 476] on li "Confirmed" at bounding box center [950, 477] width 141 height 18
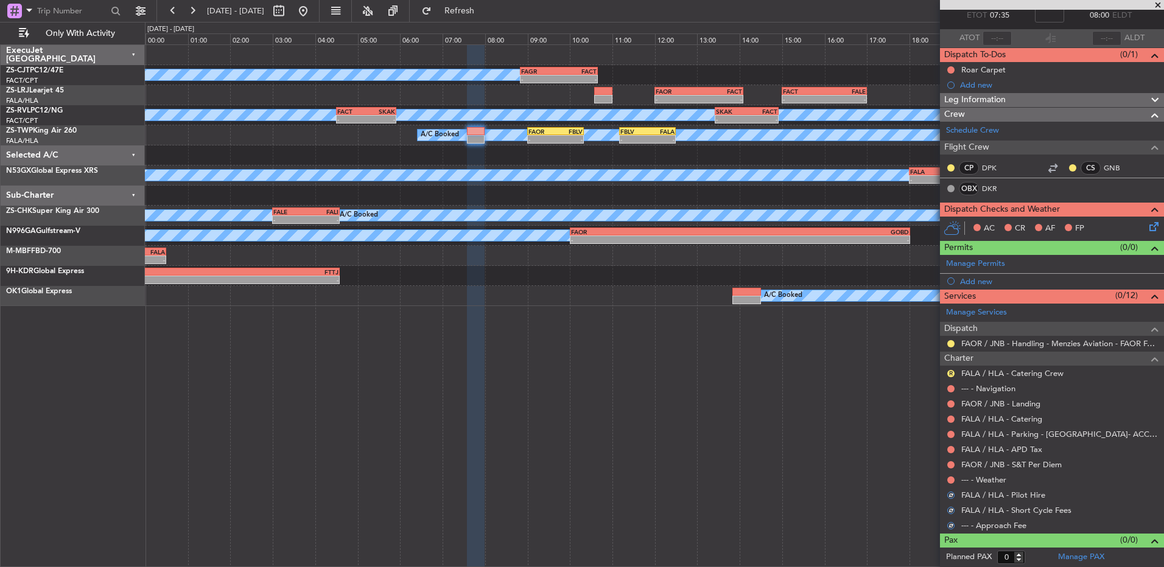
click at [947, 477] on div at bounding box center [951, 481] width 10 height 10
click at [949, 477] on button at bounding box center [950, 480] width 7 height 7
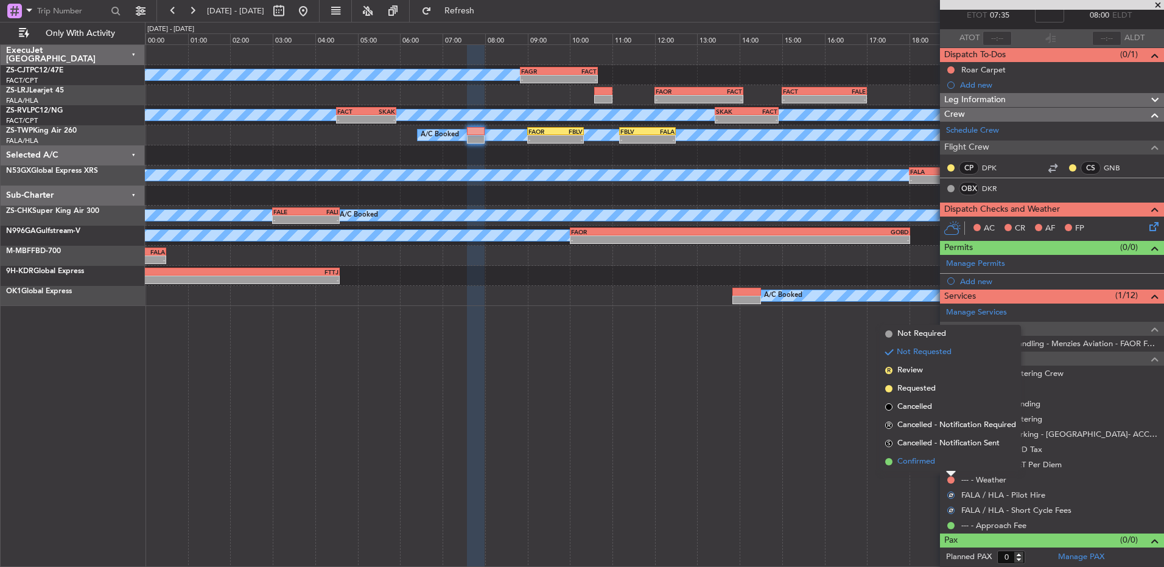
click at [951, 465] on li "Confirmed" at bounding box center [950, 462] width 141 height 18
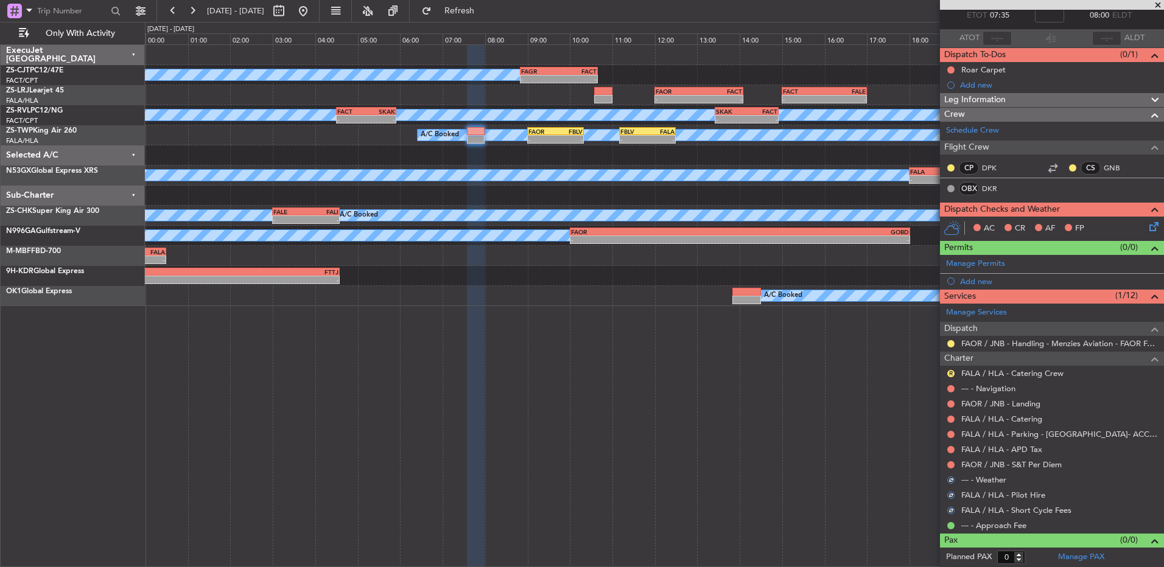
click at [951, 465] on button at bounding box center [950, 465] width 7 height 7
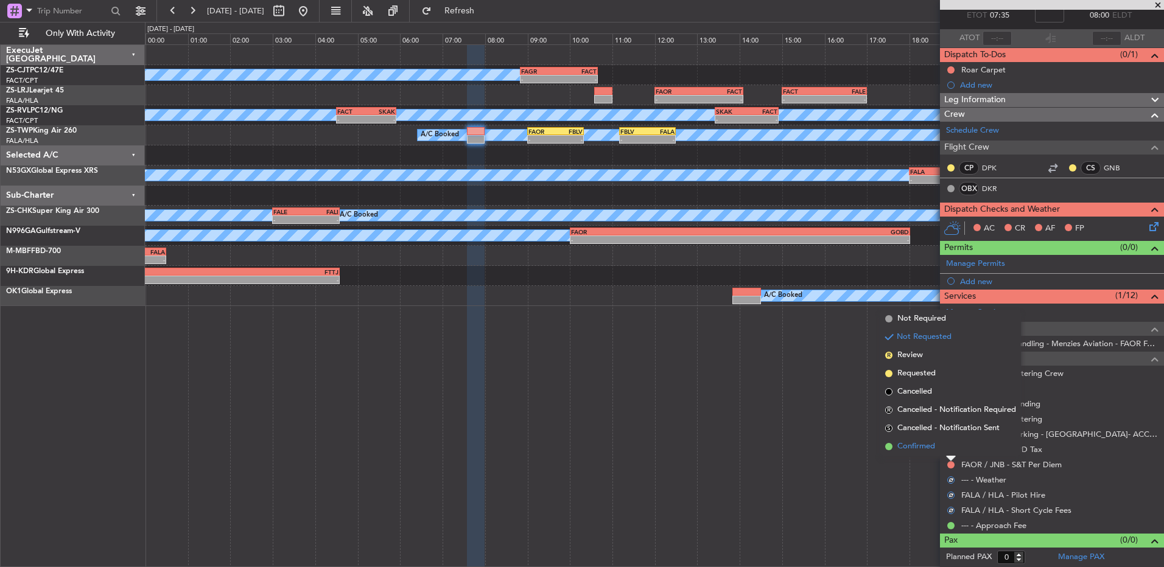
click at [951, 454] on li "Confirmed" at bounding box center [950, 447] width 141 height 18
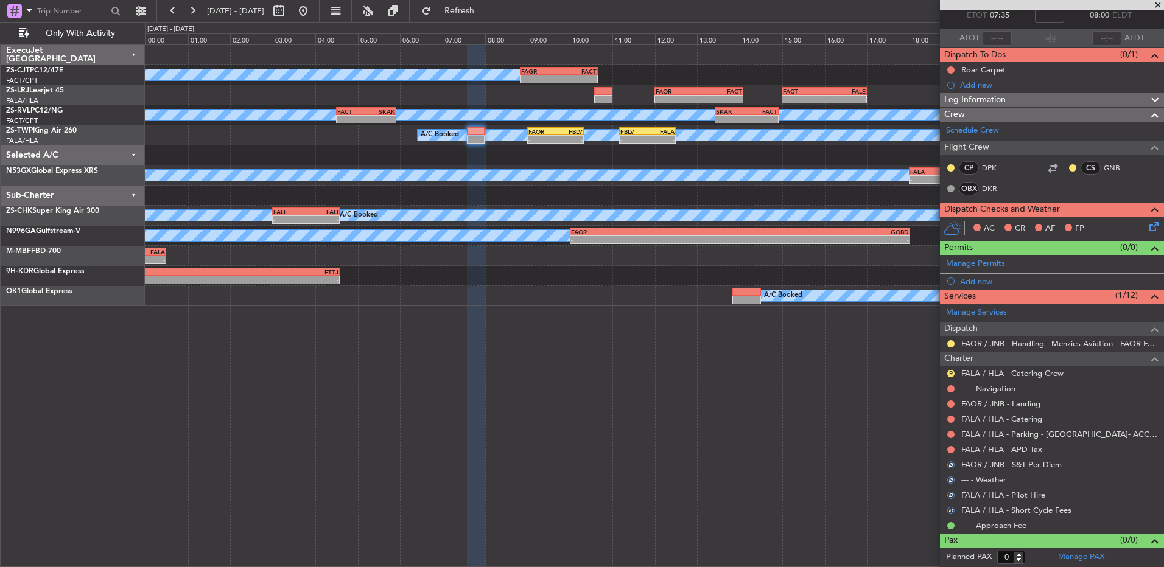
click at [951, 454] on div "FALA / HLA - APD Tax" at bounding box center [1052, 449] width 224 height 15
click at [951, 451] on button at bounding box center [950, 449] width 7 height 7
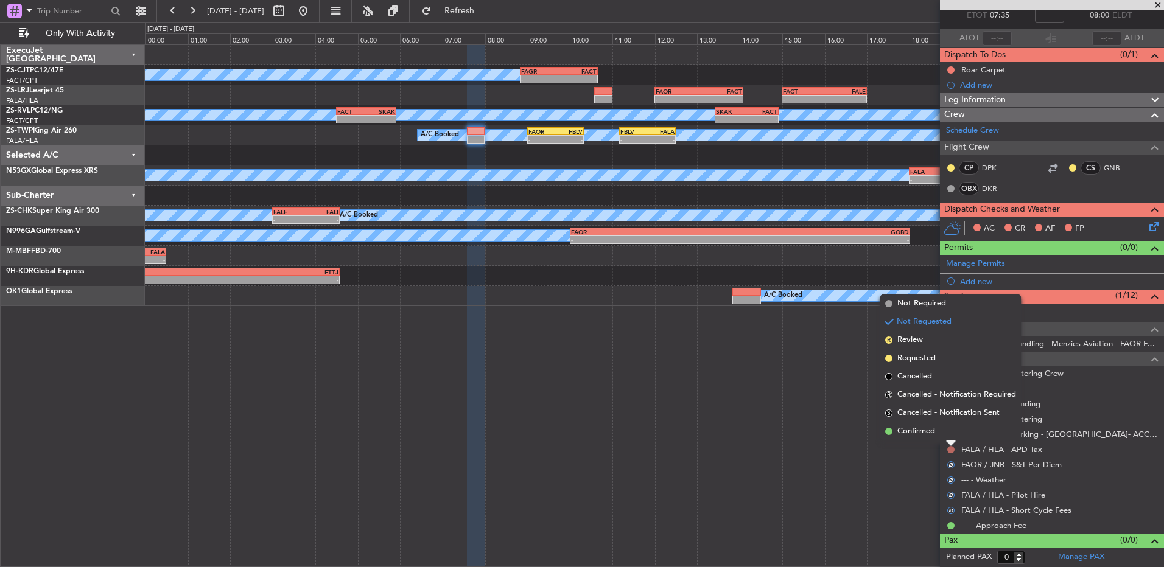
click at [951, 436] on li "Confirmed" at bounding box center [950, 432] width 141 height 18
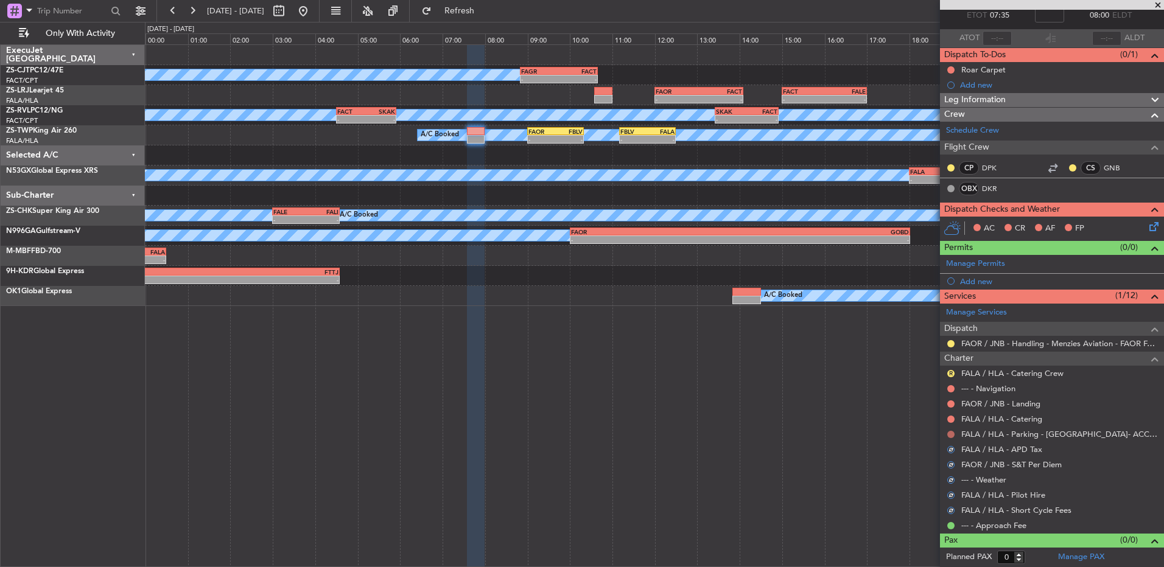
click at [950, 434] on button at bounding box center [950, 434] width 7 height 7
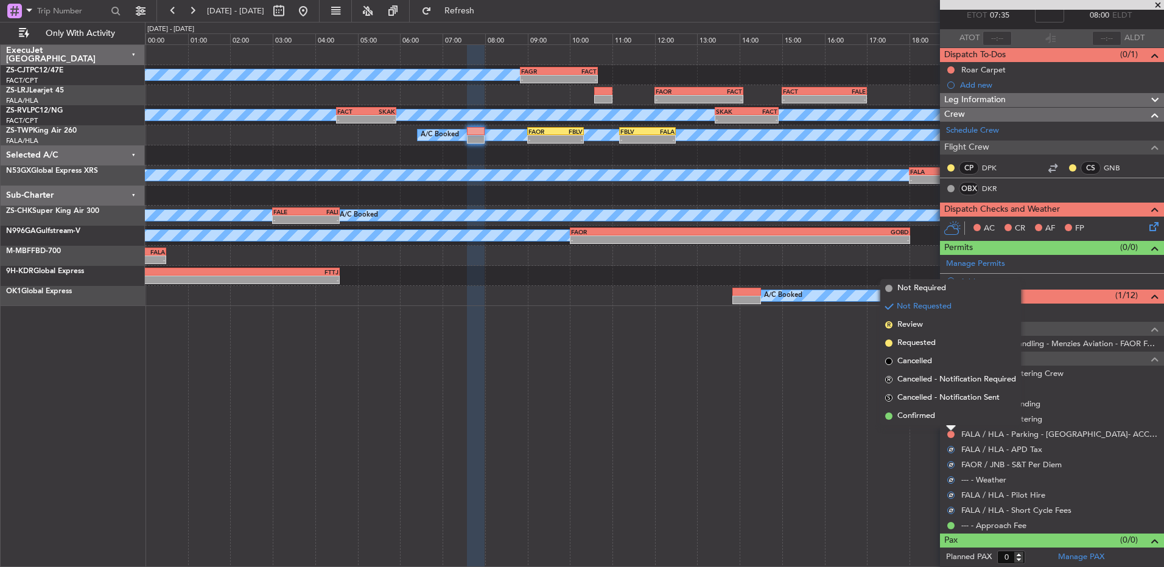
click at [950, 423] on li "Confirmed" at bounding box center [950, 416] width 141 height 18
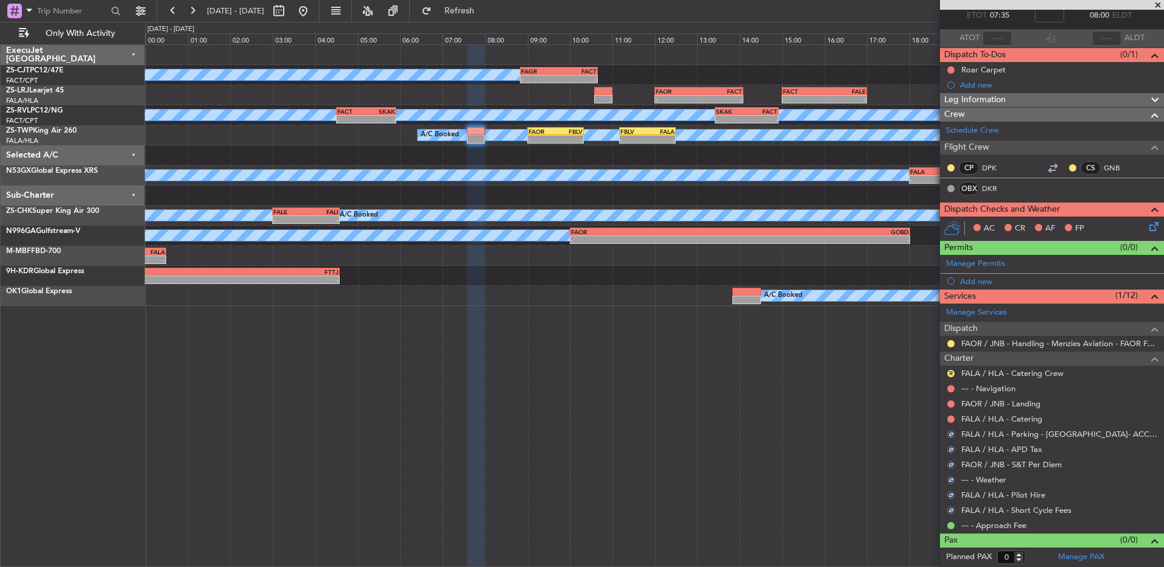
click at [950, 423] on div at bounding box center [951, 420] width 10 height 10
click at [950, 417] on button at bounding box center [950, 419] width 7 height 7
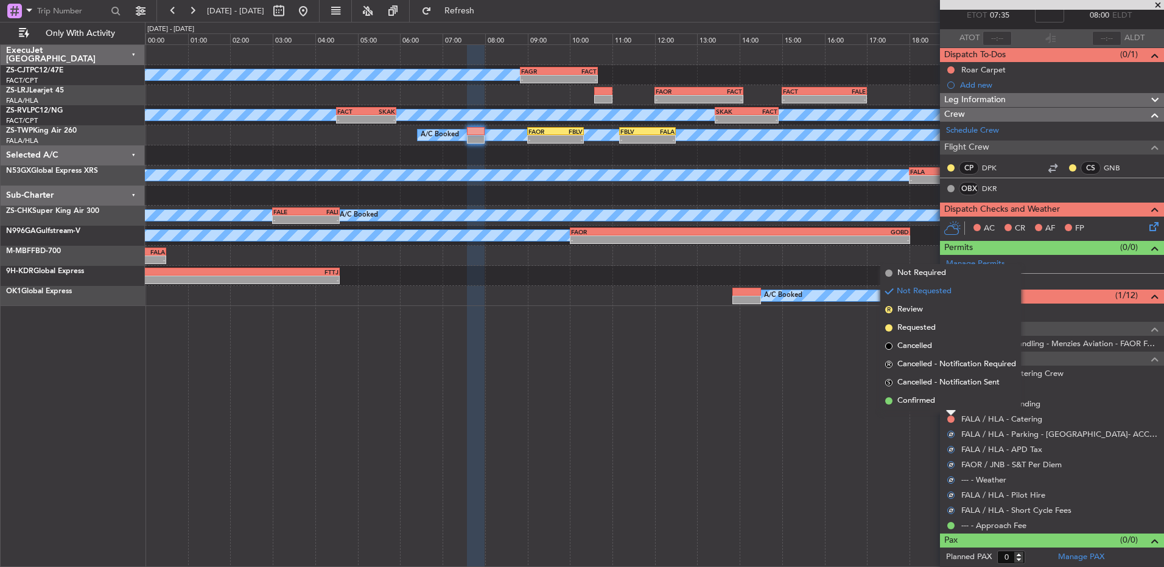
click at [952, 404] on li "Confirmed" at bounding box center [950, 401] width 141 height 18
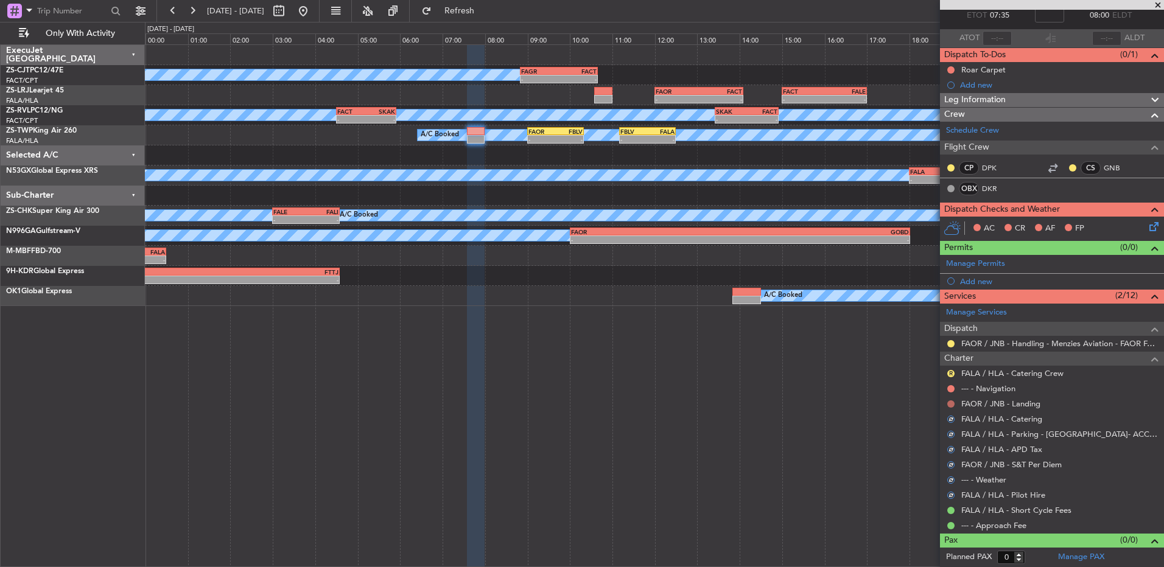
click at [950, 402] on button at bounding box center [950, 404] width 7 height 7
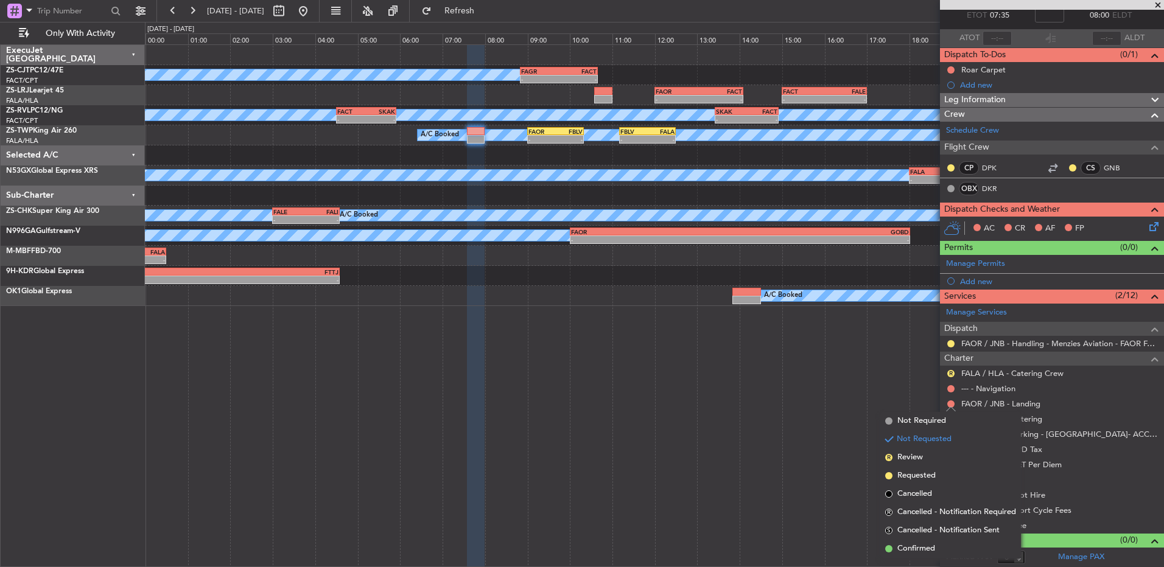
click at [961, 555] on li "Confirmed" at bounding box center [950, 549] width 141 height 18
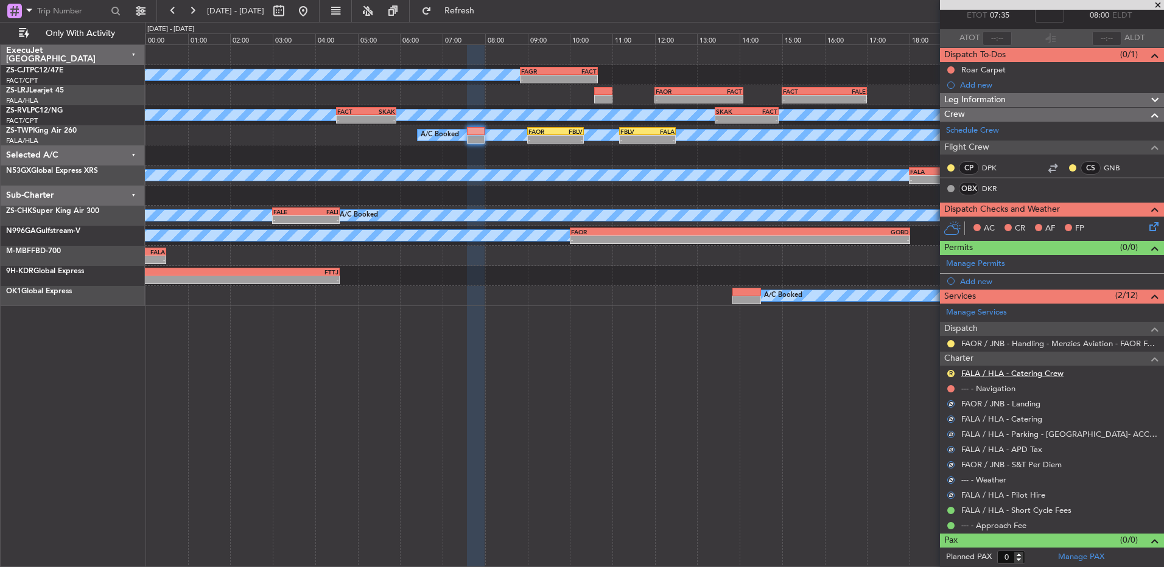
scroll to position [10, 0]
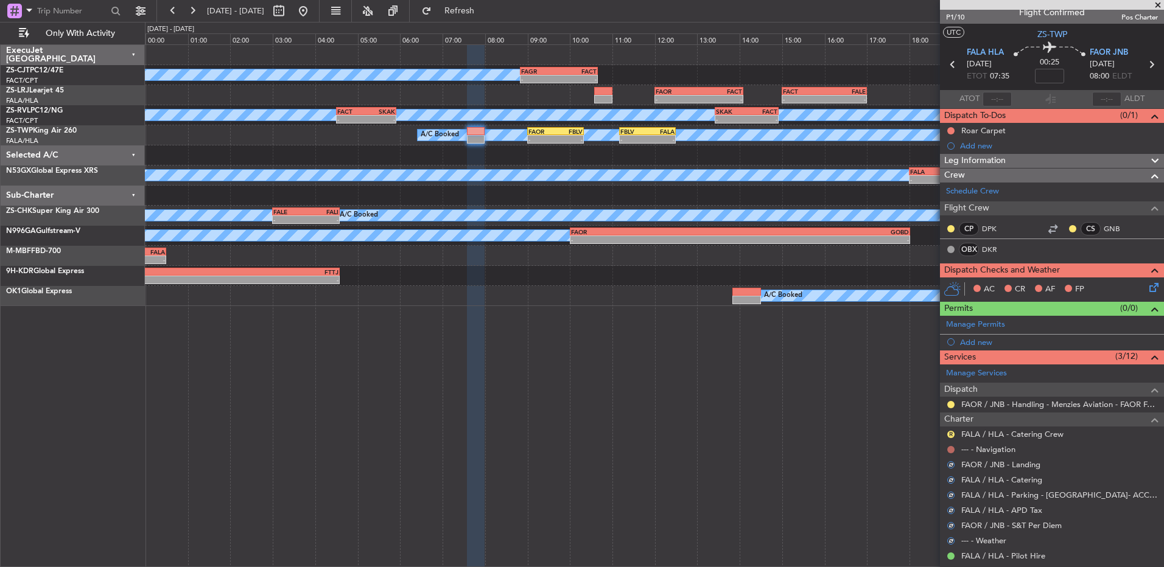
click at [951, 447] on button at bounding box center [950, 449] width 7 height 7
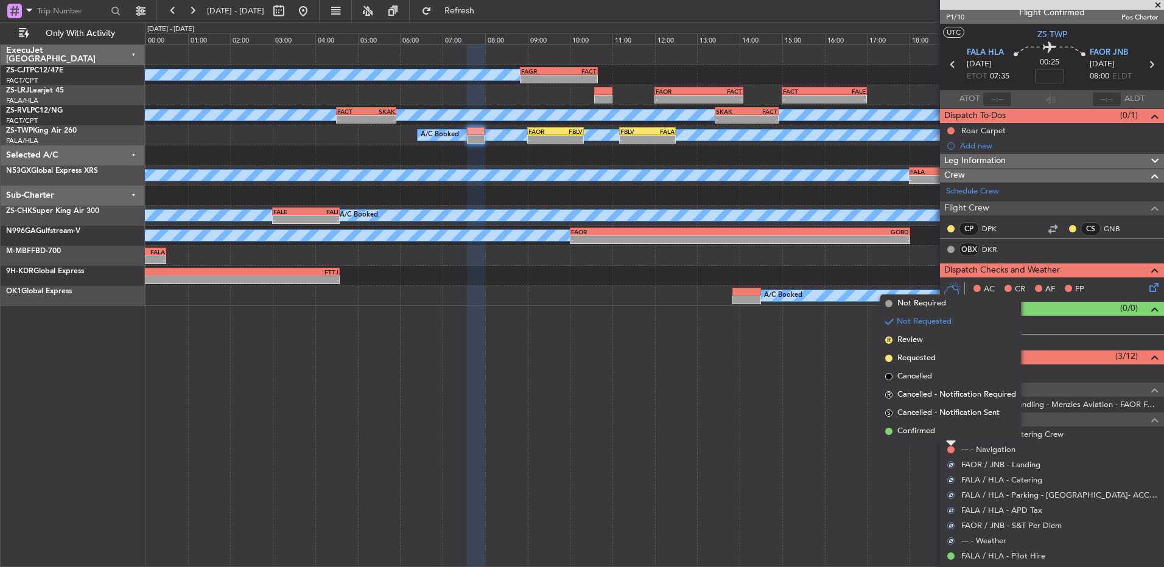
click at [942, 430] on li "Confirmed" at bounding box center [950, 432] width 141 height 18
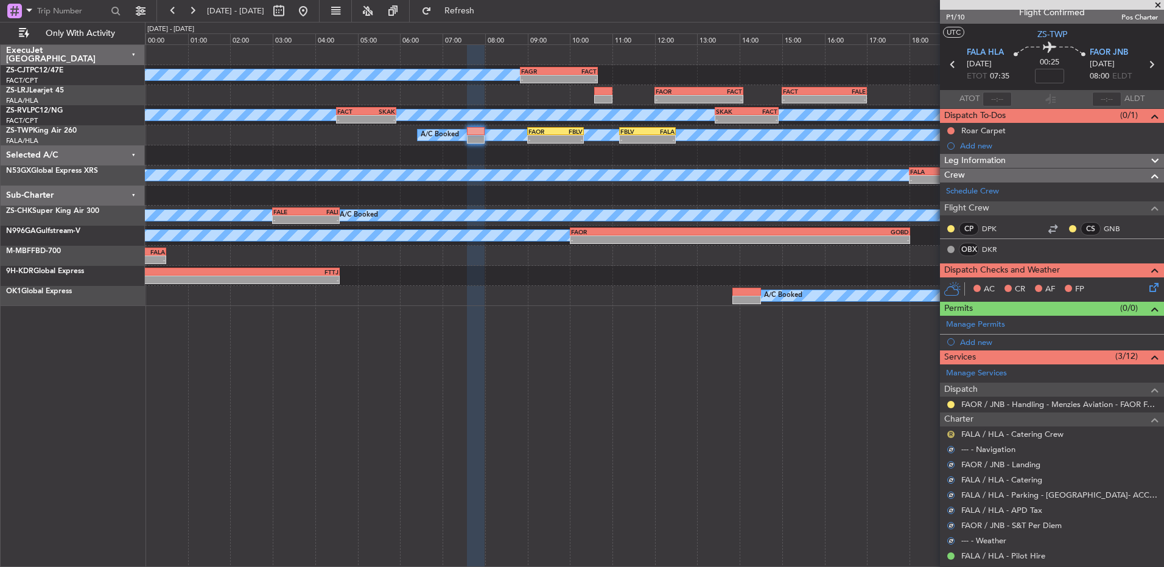
click at [951, 432] on button "R" at bounding box center [950, 434] width 7 height 7
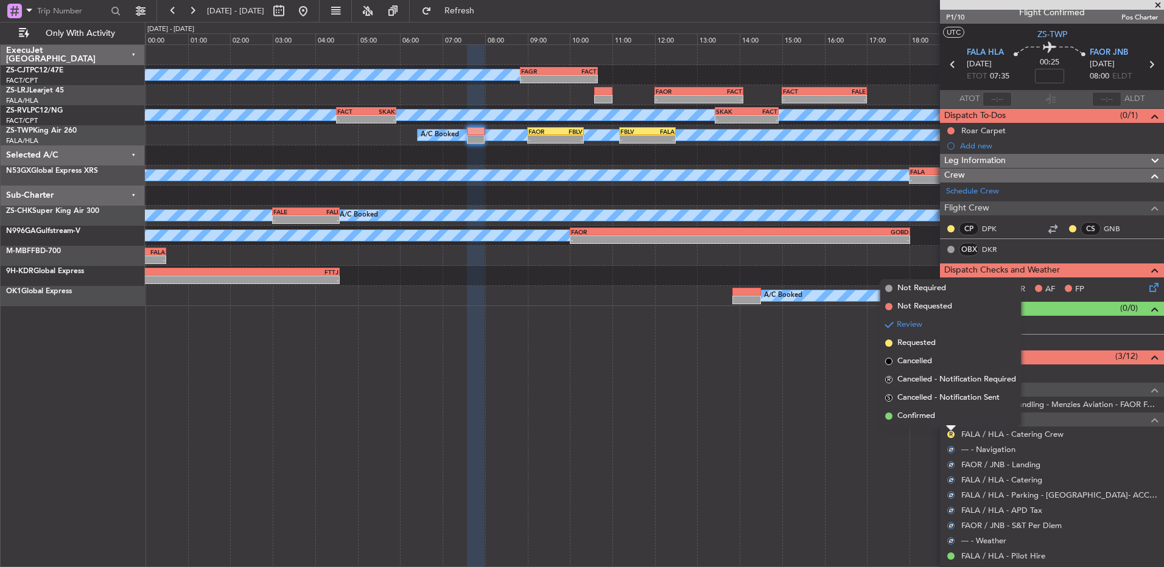
click at [953, 426] on div at bounding box center [951, 428] width 10 height 5
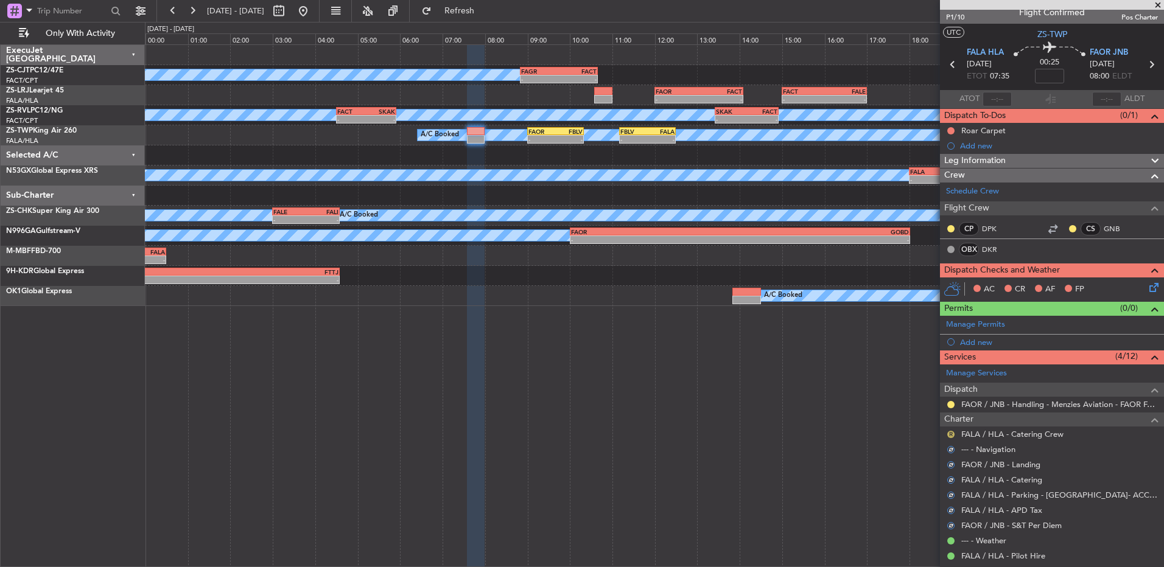
click at [950, 437] on button "R" at bounding box center [950, 434] width 7 height 7
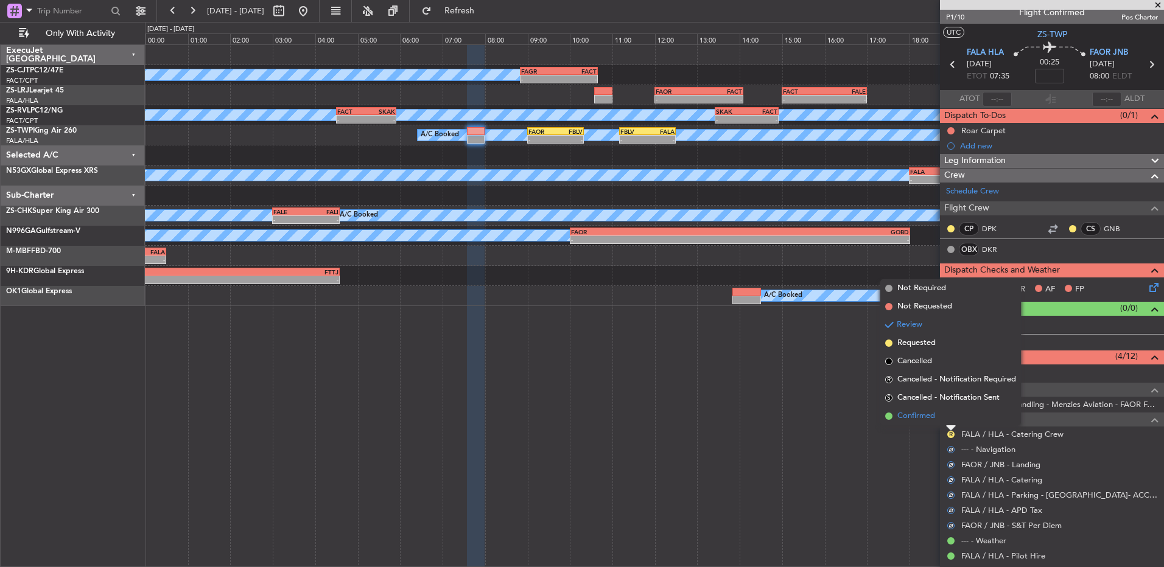
click at [947, 417] on li "Confirmed" at bounding box center [950, 416] width 141 height 18
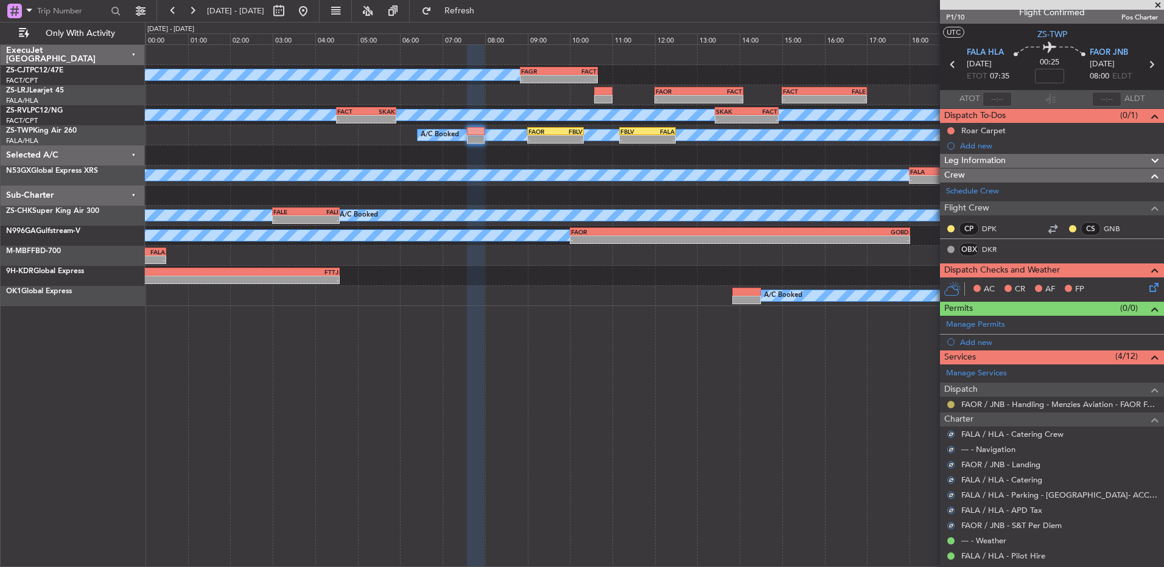
click at [950, 406] on button at bounding box center [950, 404] width 7 height 7
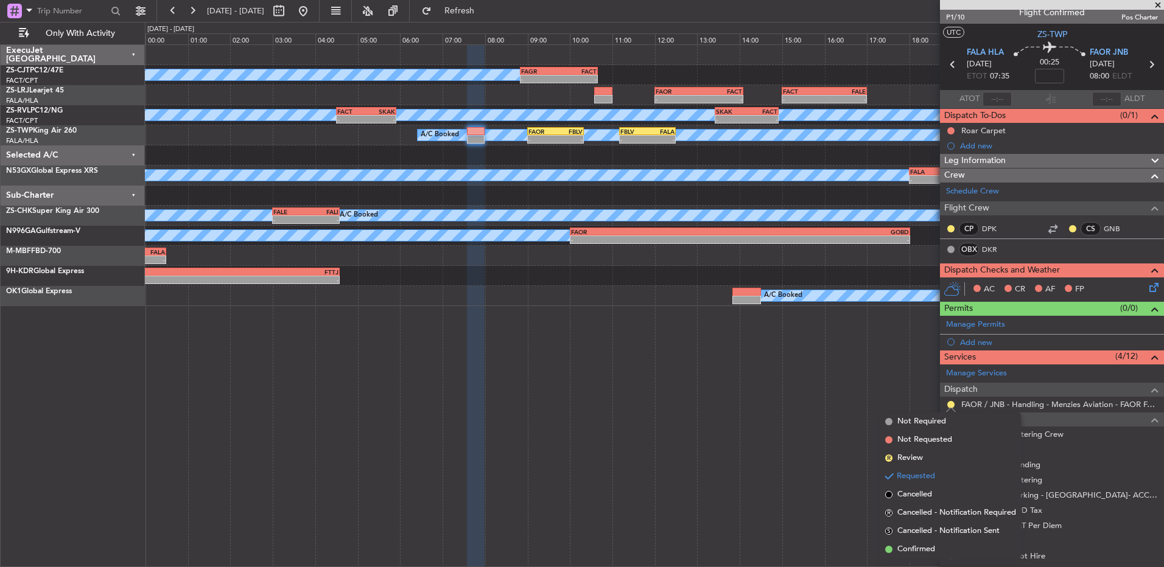
click at [945, 547] on li "Confirmed" at bounding box center [950, 550] width 141 height 18
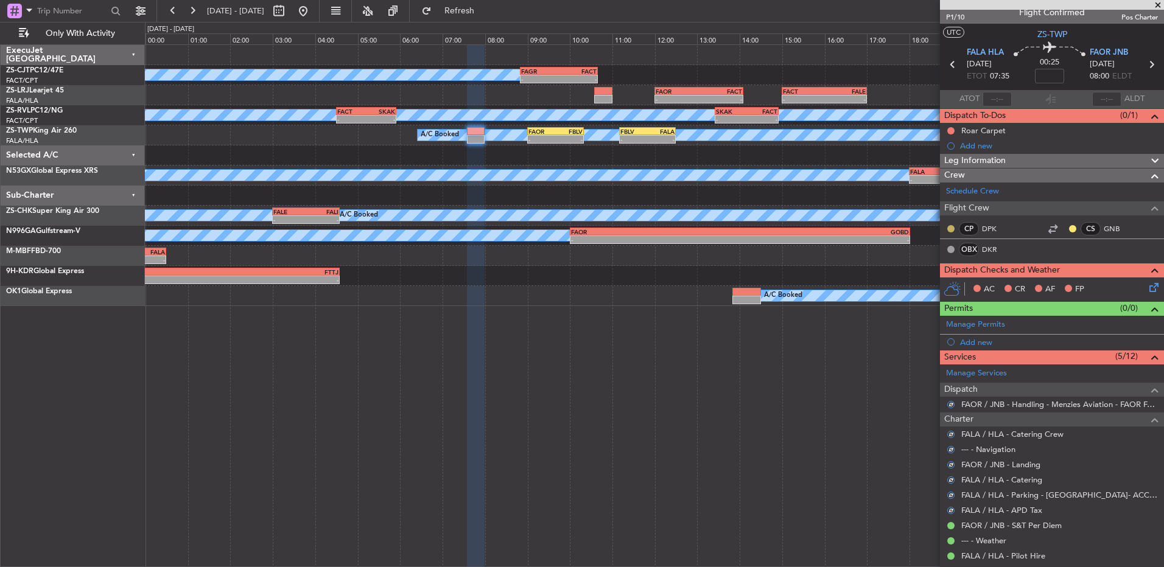
click at [949, 228] on button at bounding box center [950, 228] width 7 height 7
click at [964, 264] on span "Acknowledged" at bounding box center [954, 264] width 54 height 12
click at [1069, 228] on button at bounding box center [1072, 228] width 7 height 7
click at [1022, 263] on div "Dispatch Checks and Weather AC CR AF FP" at bounding box center [1052, 282] width 224 height 39
drag, startPoint x: 1065, startPoint y: 229, endPoint x: 1049, endPoint y: 252, distance: 28.0
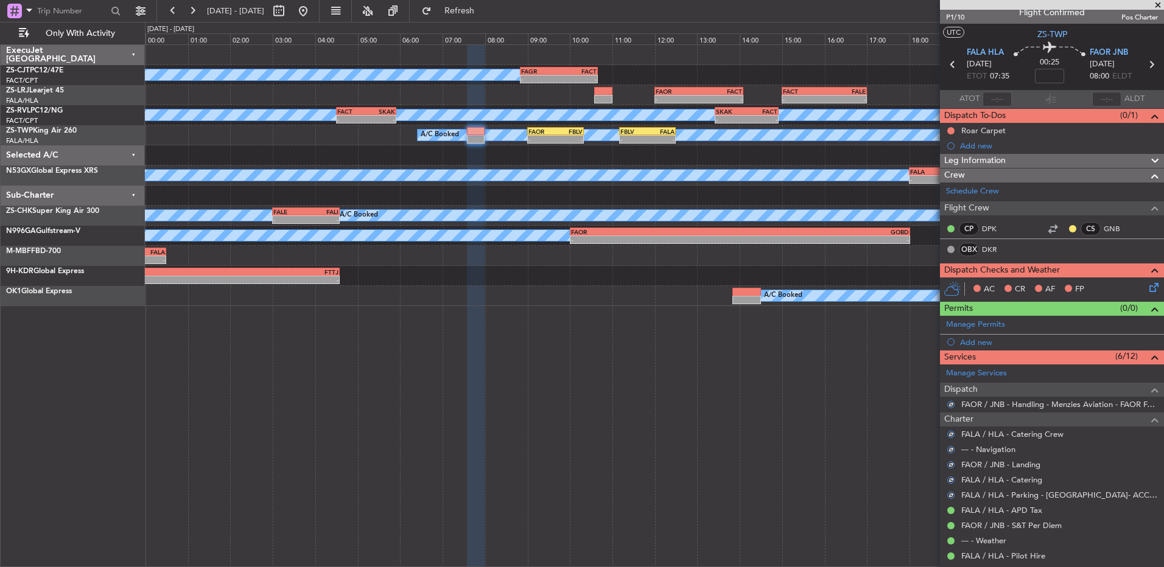
click at [1069, 230] on button at bounding box center [1072, 228] width 7 height 7
drag, startPoint x: 1050, startPoint y: 263, endPoint x: 1104, endPoint y: 272, distance: 54.3
click at [1051, 263] on span "Acknowledged" at bounding box center [1067, 264] width 54 height 12
click at [1147, 286] on icon at bounding box center [1152, 286] width 10 height 10
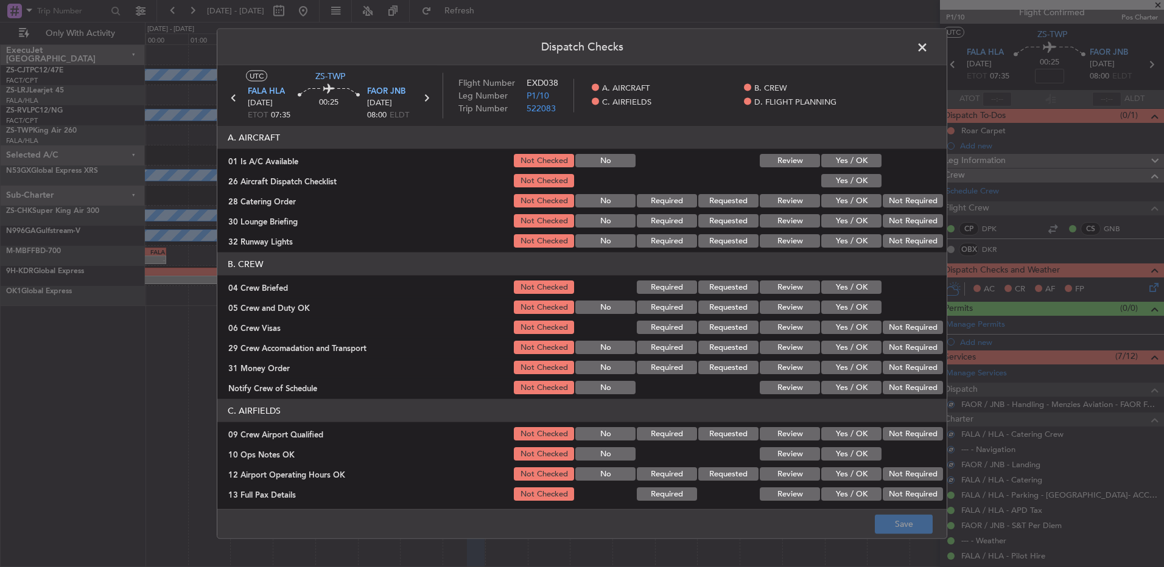
click at [839, 162] on button "Yes / OK" at bounding box center [851, 160] width 60 height 13
click at [840, 175] on button "Yes / OK" at bounding box center [851, 180] width 60 height 13
click at [773, 203] on button "Review" at bounding box center [790, 200] width 60 height 13
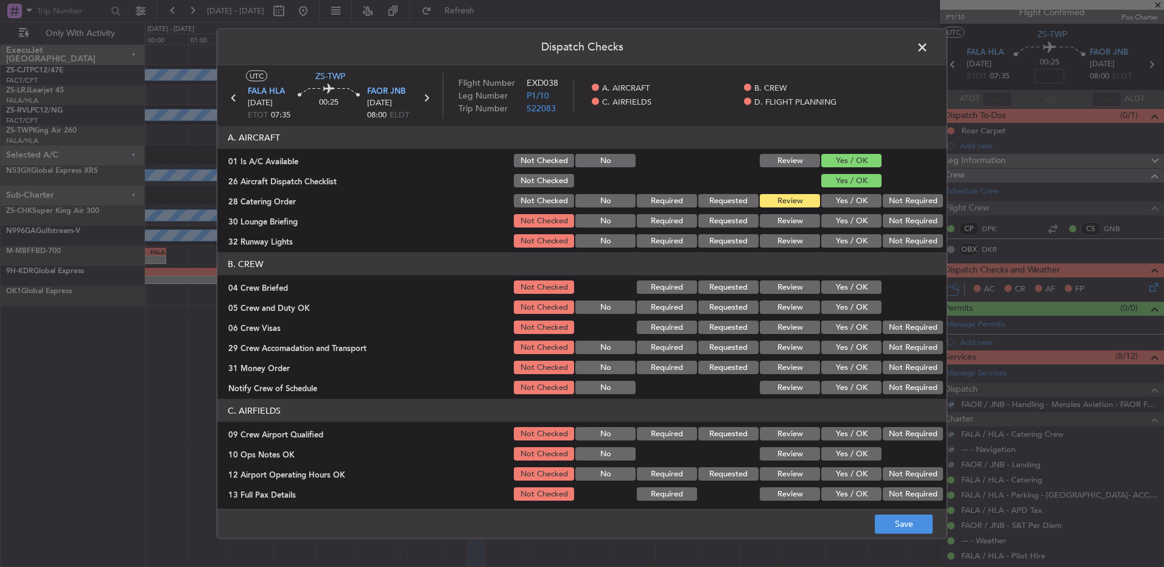
click at [851, 217] on button "Yes / OK" at bounding box center [851, 220] width 60 height 13
click at [852, 251] on article "A. AIRCRAFT 01 Is A/C Available Not Checked No Review Yes / OK 26 Aircraft Disp…" at bounding box center [581, 314] width 729 height 376
drag, startPoint x: 790, startPoint y: 289, endPoint x: 796, endPoint y: 283, distance: 7.7
click at [789, 289] on button "Review" at bounding box center [790, 287] width 60 height 13
click at [822, 243] on button "Yes / OK" at bounding box center [851, 240] width 60 height 13
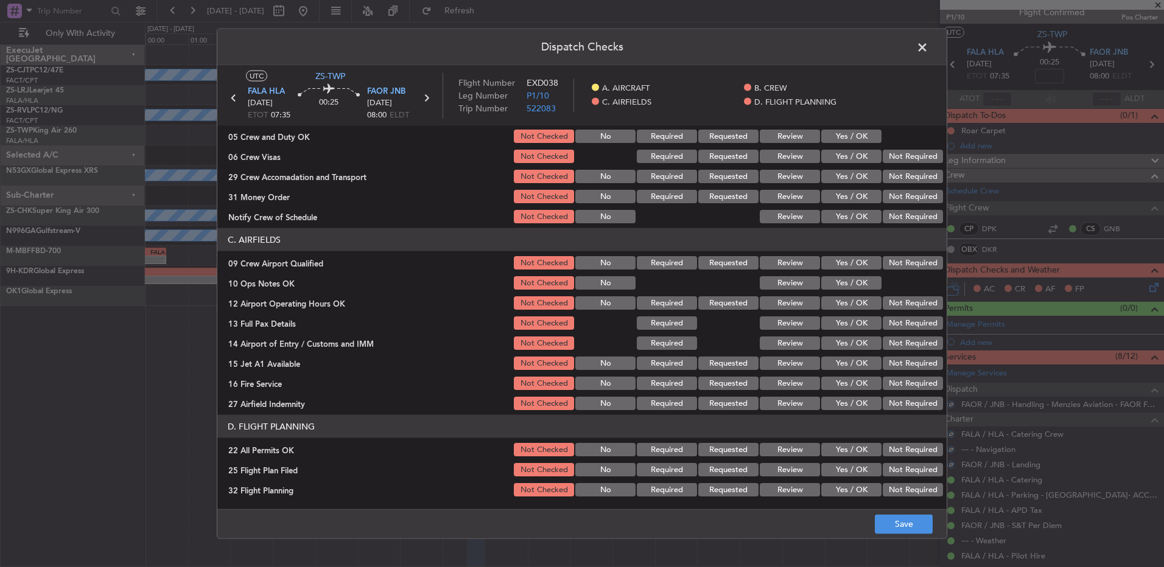
scroll to position [110, 0]
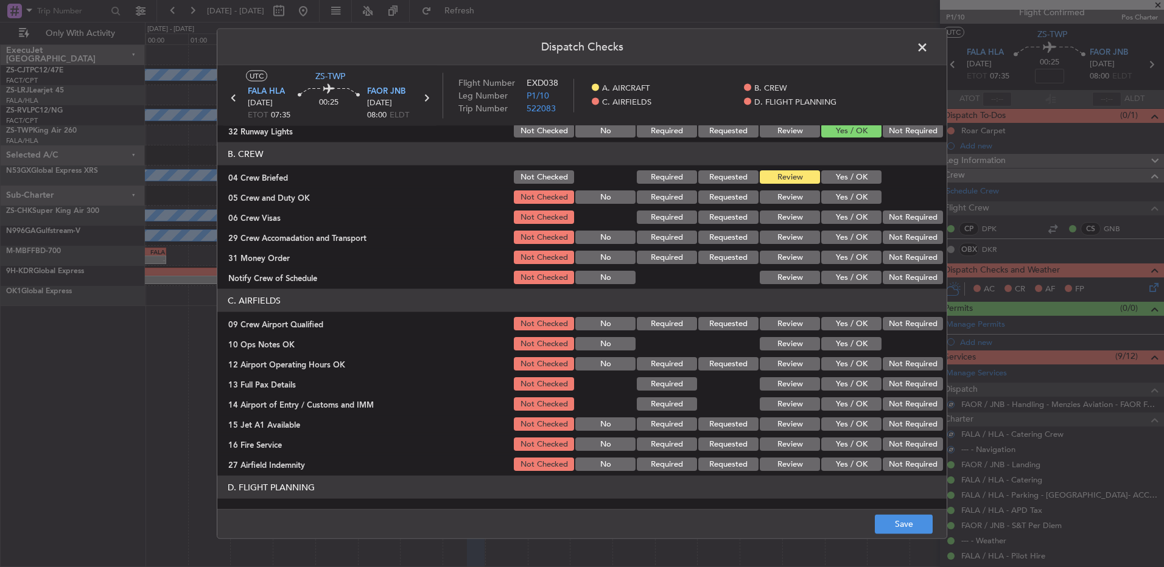
drag, startPoint x: 835, startPoint y: 192, endPoint x: 832, endPoint y: 207, distance: 14.8
click at [835, 193] on button "Yes / OK" at bounding box center [851, 197] width 60 height 13
click at [833, 209] on div "Yes / OK" at bounding box center [850, 217] width 61 height 17
click at [841, 216] on button "Yes / OK" at bounding box center [851, 217] width 60 height 13
click at [788, 216] on button "Review" at bounding box center [790, 217] width 60 height 13
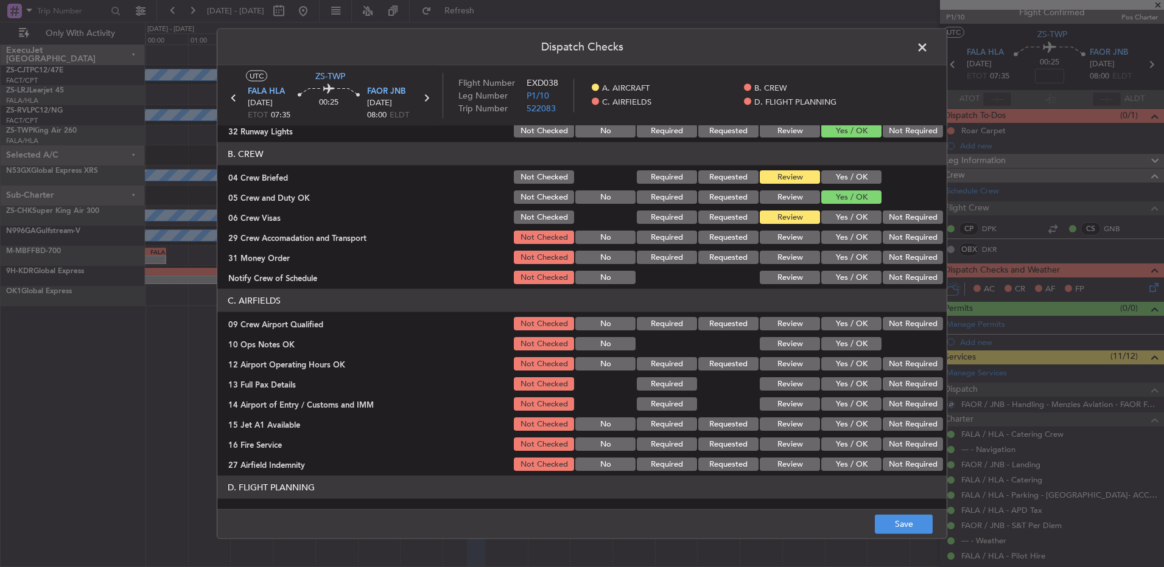
click at [837, 234] on button "Yes / OK" at bounding box center [851, 237] width 60 height 13
click at [921, 237] on button "Not Required" at bounding box center [913, 237] width 60 height 13
click at [797, 257] on button "Review" at bounding box center [790, 257] width 60 height 13
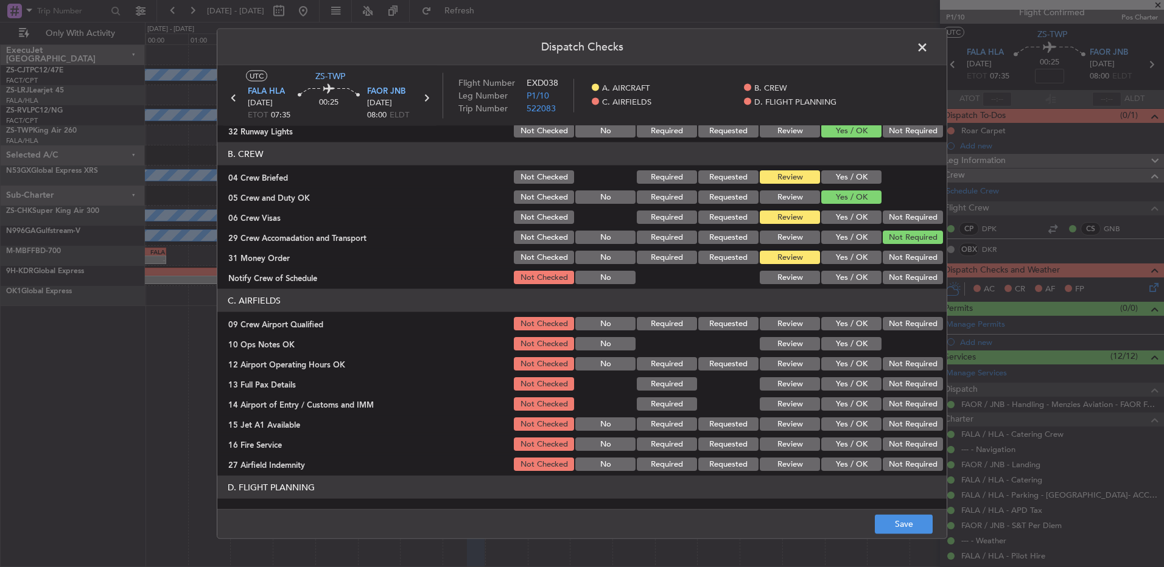
click at [840, 276] on button "Yes / OK" at bounding box center [851, 277] width 60 height 13
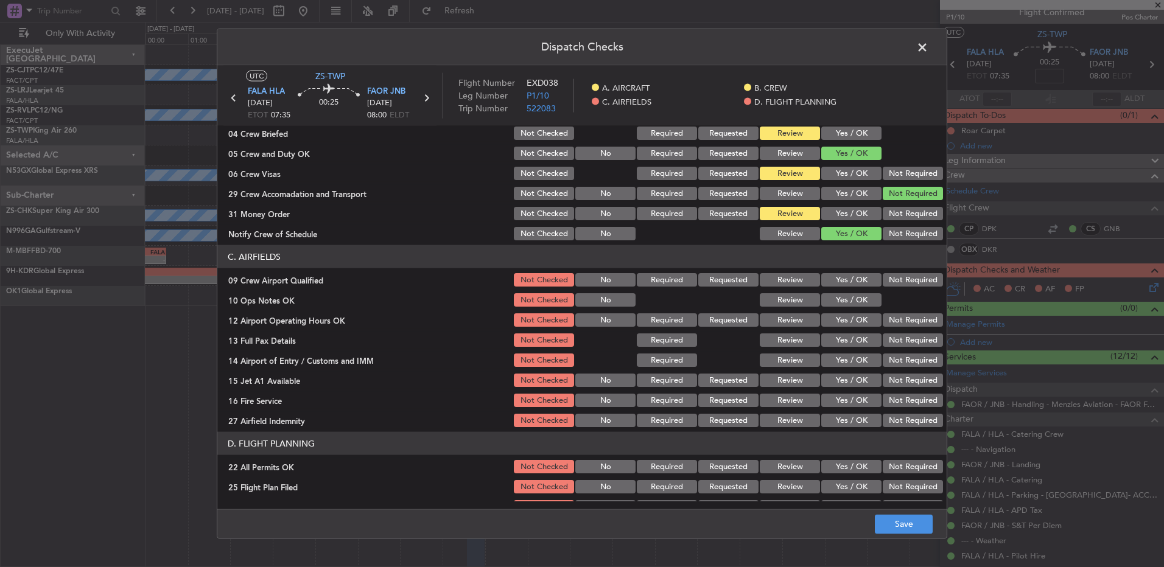
scroll to position [171, 0]
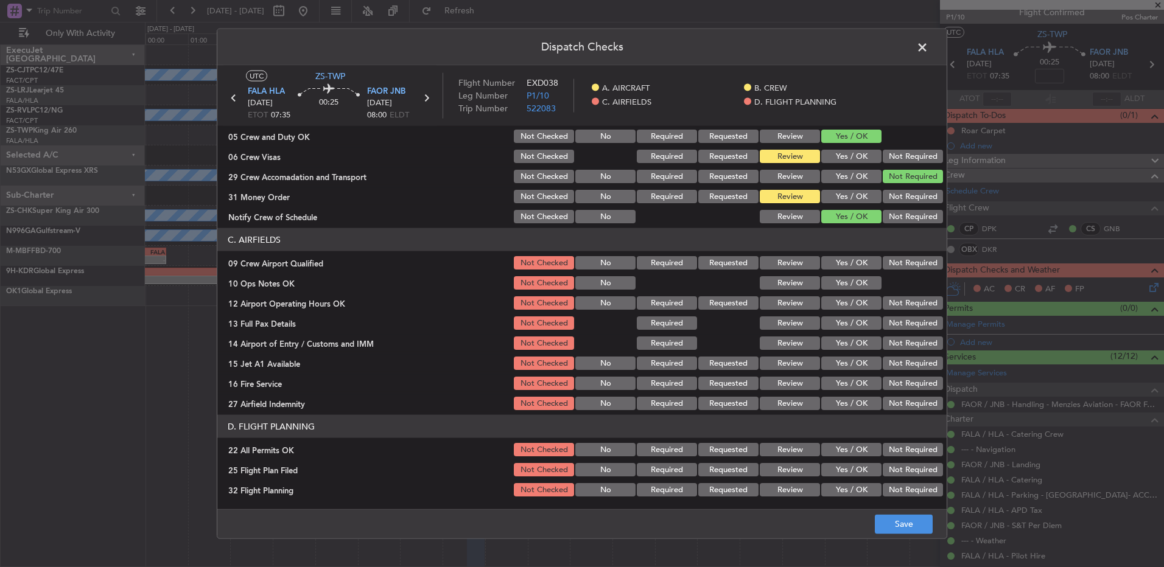
click at [830, 260] on button "Yes / OK" at bounding box center [851, 262] width 60 height 13
click at [836, 278] on button "Yes / OK" at bounding box center [851, 282] width 60 height 13
click at [840, 299] on button "Yes / OK" at bounding box center [851, 303] width 60 height 13
click at [843, 322] on button "Yes / OK" at bounding box center [851, 323] width 60 height 13
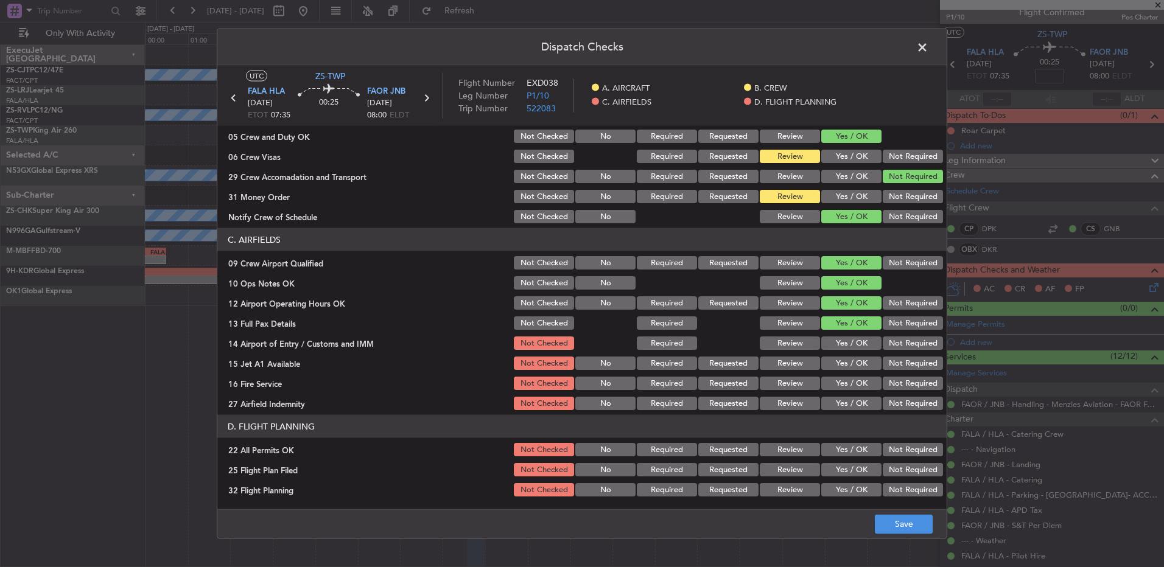
drag, startPoint x: 835, startPoint y: 344, endPoint x: 836, endPoint y: 374, distance: 29.9
click at [836, 350] on div "Yes / OK" at bounding box center [850, 343] width 61 height 17
click at [832, 365] on button "Yes / OK" at bounding box center [851, 363] width 60 height 13
click at [835, 346] on button "Yes / OK" at bounding box center [851, 343] width 60 height 13
click at [840, 378] on button "Yes / OK" at bounding box center [851, 383] width 60 height 13
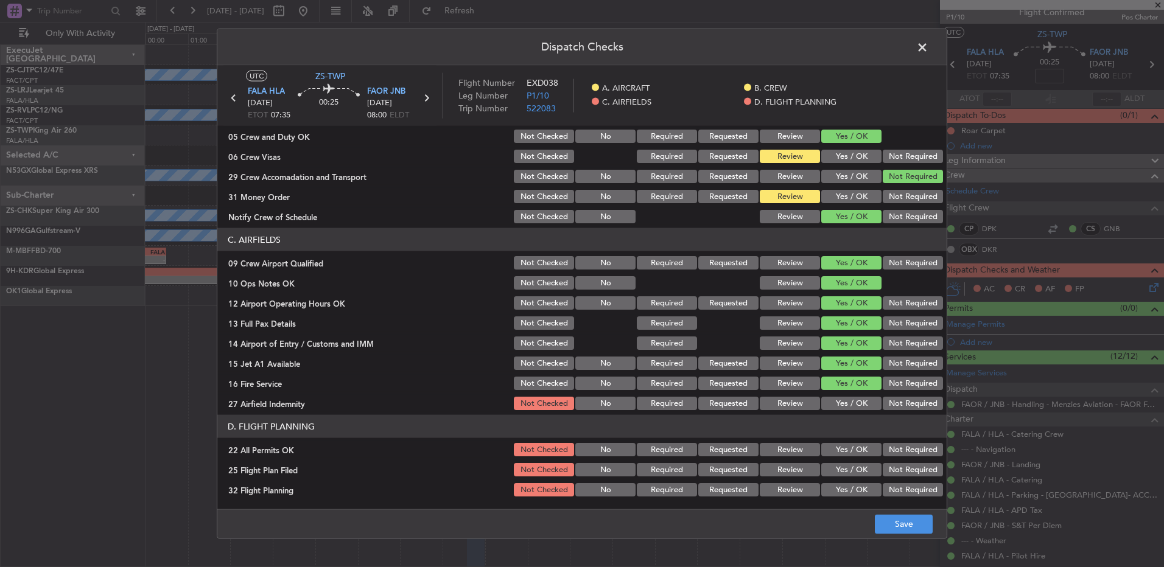
click at [903, 406] on button "Not Required" at bounding box center [913, 403] width 60 height 13
click at [895, 449] on button "Not Required" at bounding box center [913, 449] width 60 height 13
click at [773, 468] on button "Review" at bounding box center [790, 469] width 60 height 13
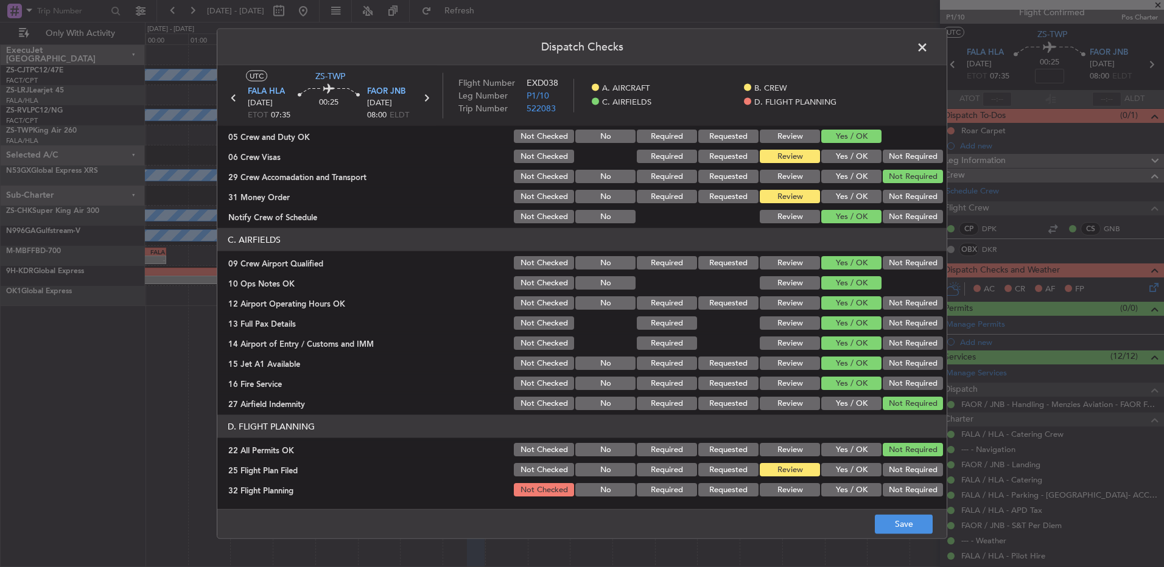
click at [771, 494] on button "Review" at bounding box center [790, 489] width 60 height 13
click at [889, 524] on button "Save" at bounding box center [904, 523] width 58 height 19
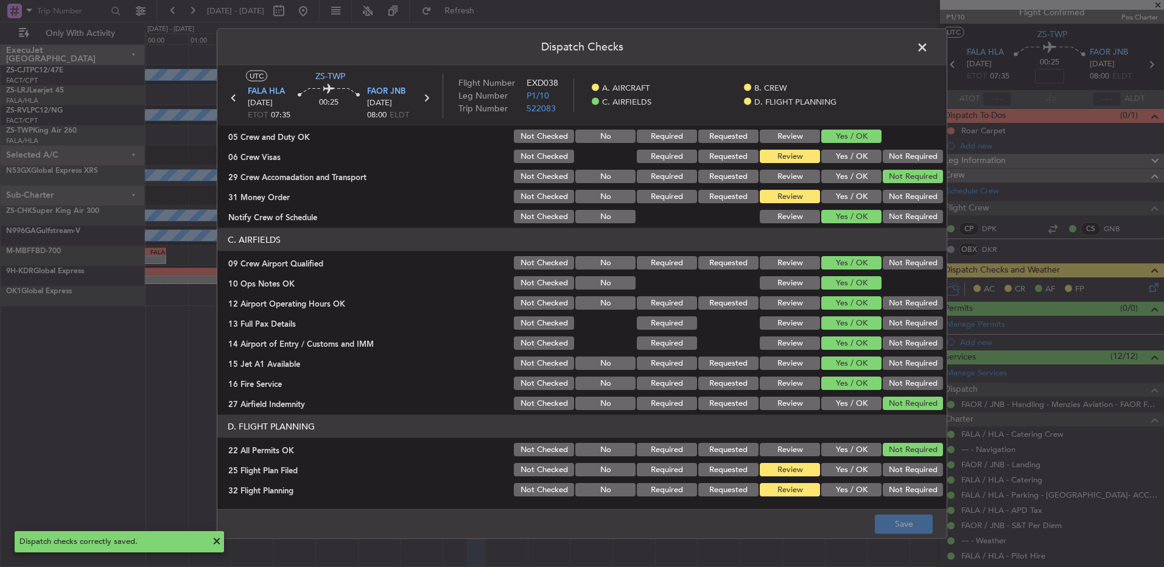
click at [929, 54] on span at bounding box center [929, 50] width 0 height 24
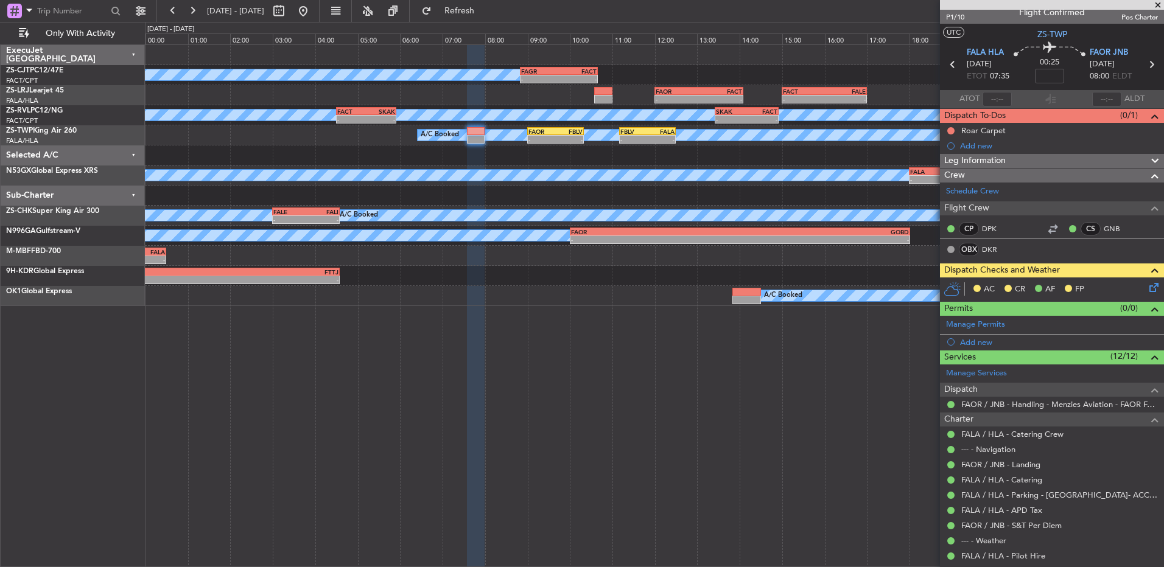
scroll to position [0, 0]
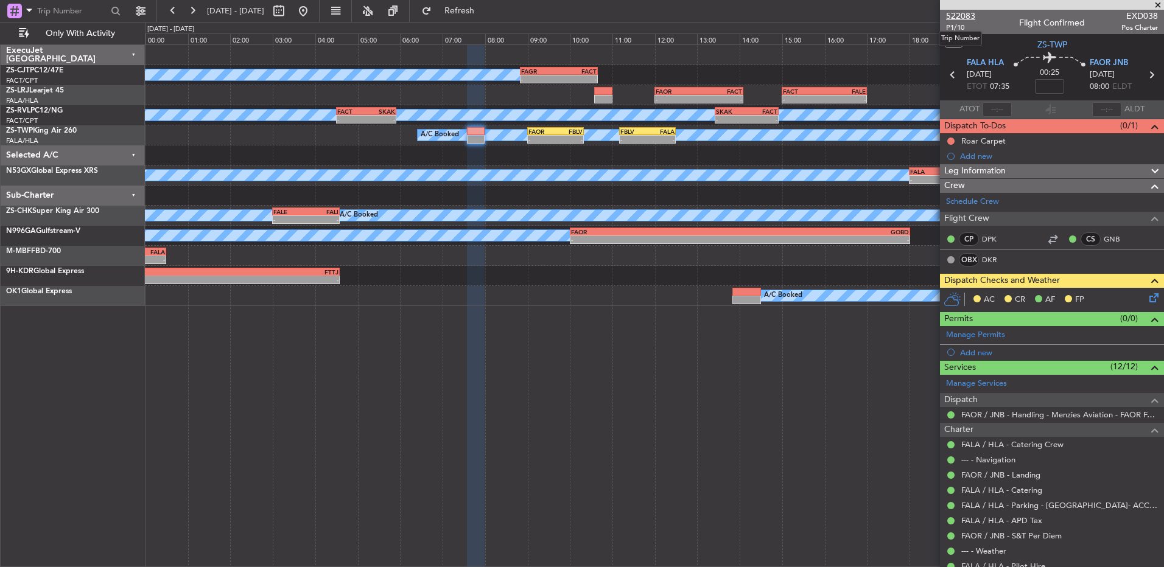
click at [947, 15] on span "522083" at bounding box center [960, 16] width 29 height 13
click at [1147, 300] on icon at bounding box center [1152, 296] width 10 height 10
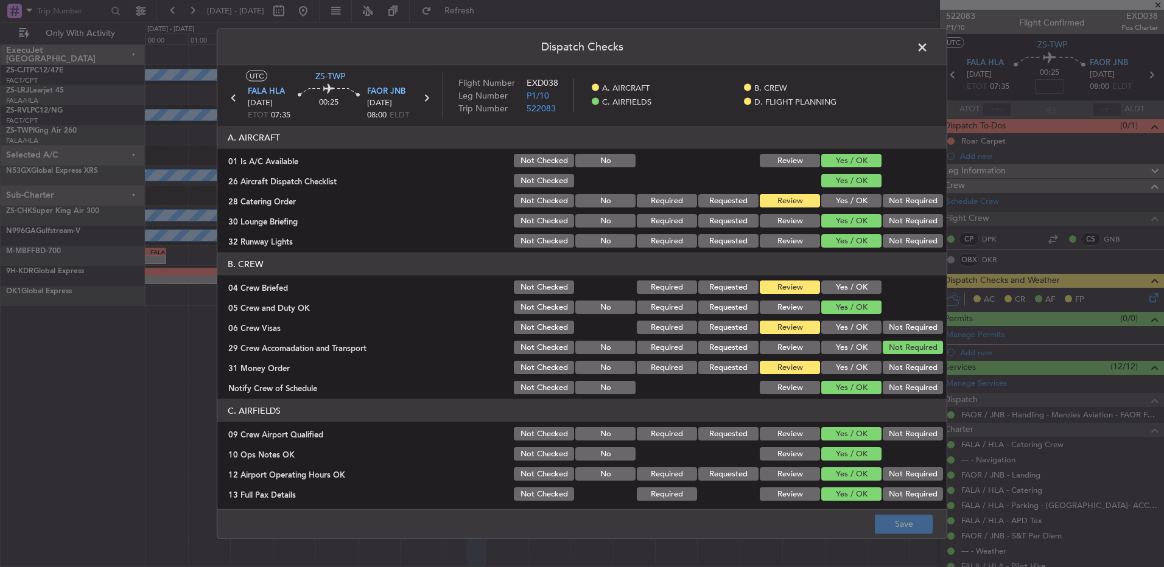
click at [929, 47] on span at bounding box center [929, 50] width 0 height 24
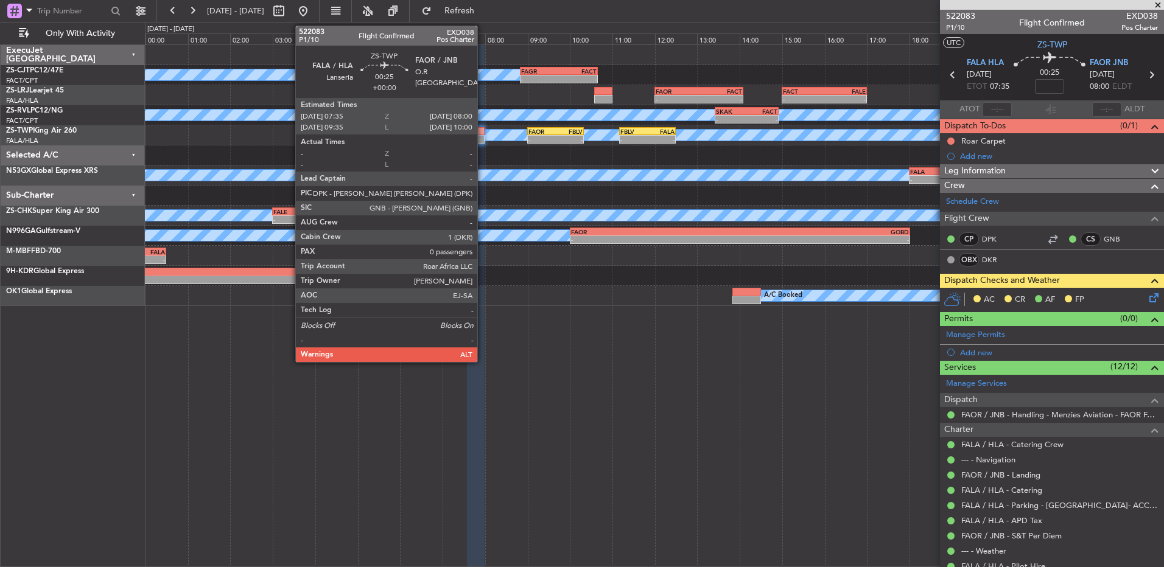
click at [483, 132] on div at bounding box center [476, 131] width 18 height 9
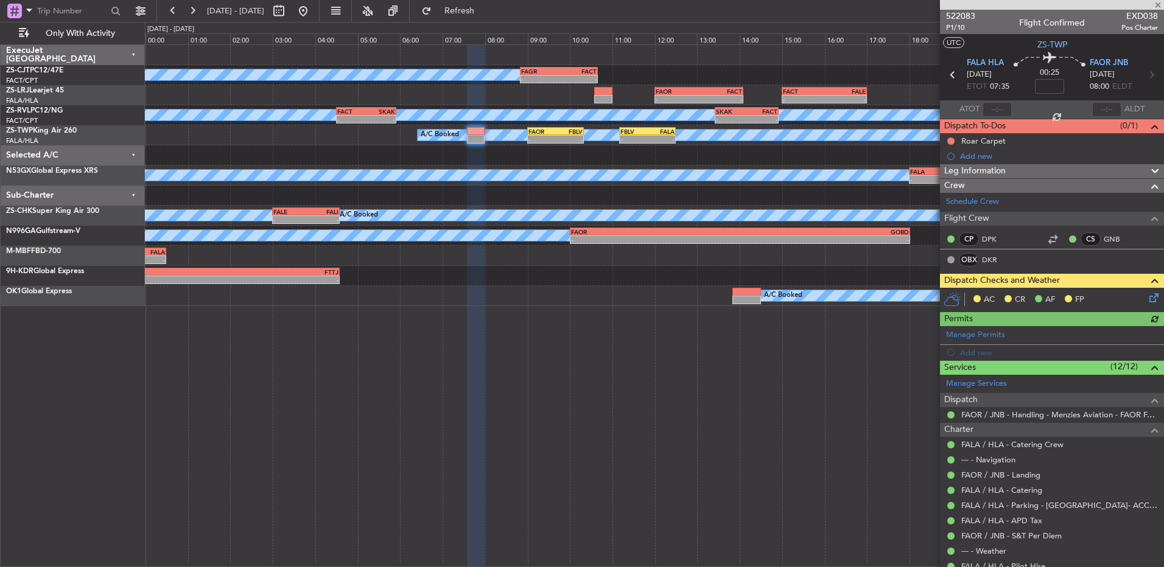
click at [1147, 293] on icon at bounding box center [1152, 296] width 10 height 10
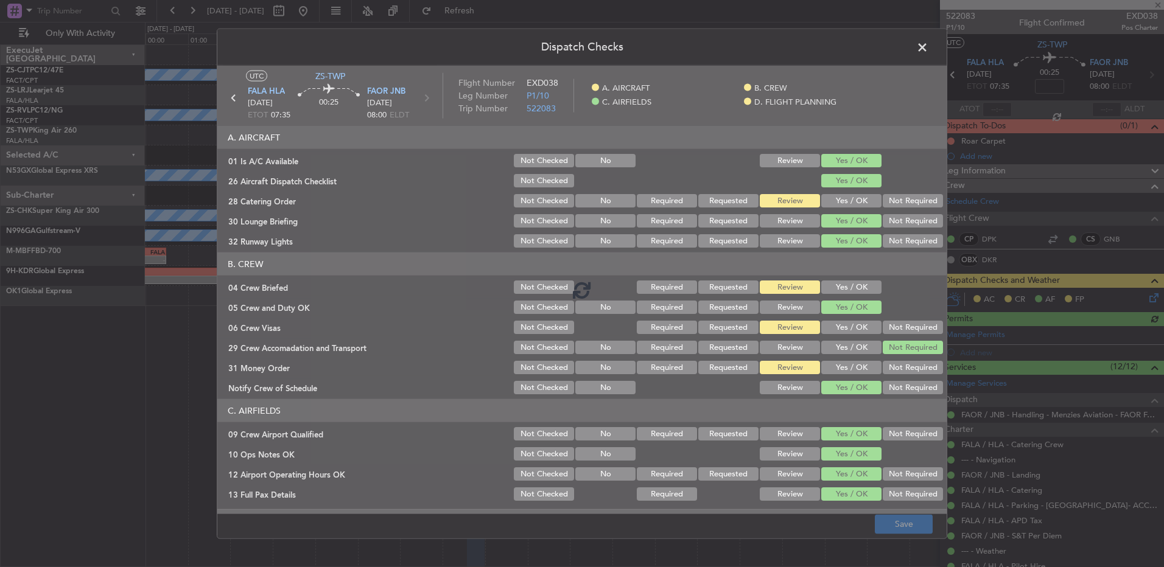
click at [1140, 296] on div "Dispatch Checks UTC ZS-TWP FALA HLA 03/09/2025 ETOT 07:35 00:25 FAOR JNB 03/09/…" at bounding box center [582, 283] width 1164 height 567
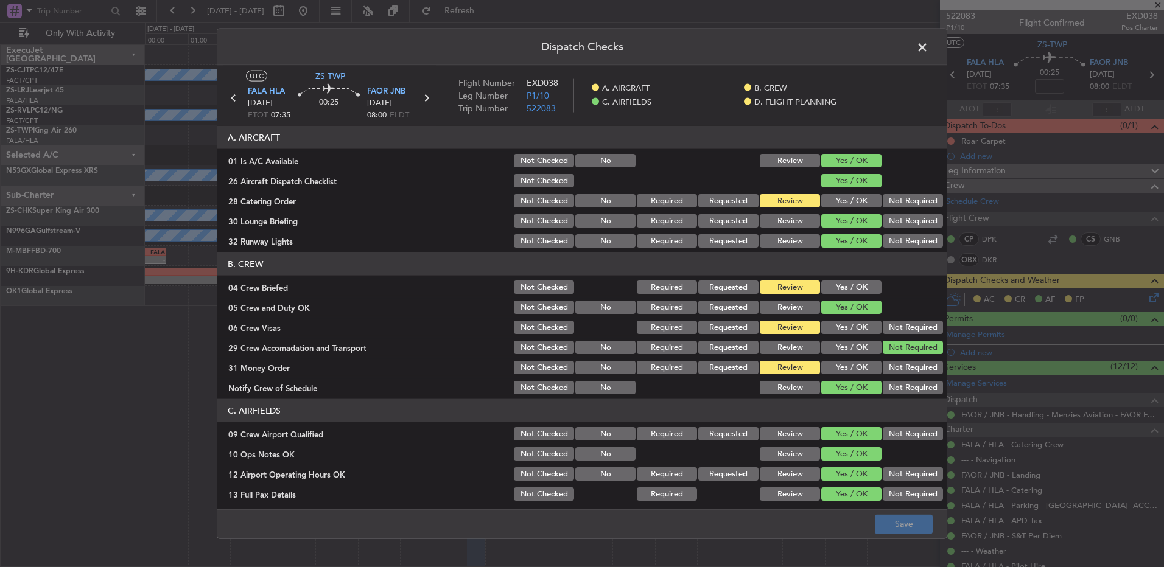
click at [835, 286] on button "Yes / OK" at bounding box center [851, 287] width 60 height 13
click at [896, 323] on button "Not Required" at bounding box center [913, 327] width 60 height 13
click at [929, 47] on span at bounding box center [929, 50] width 0 height 24
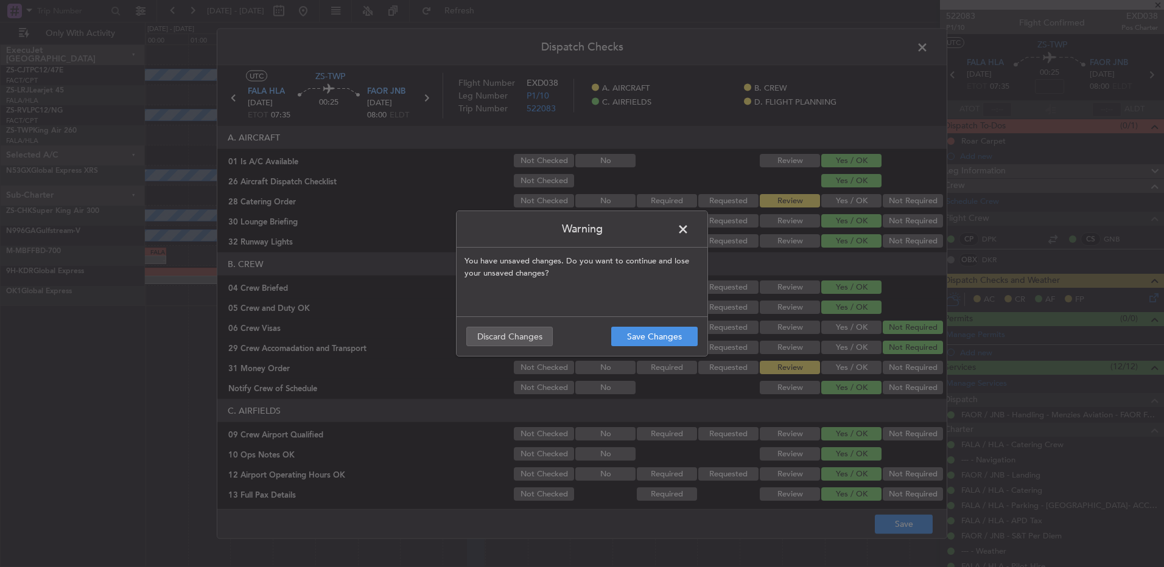
click at [689, 225] on span at bounding box center [689, 232] width 0 height 24
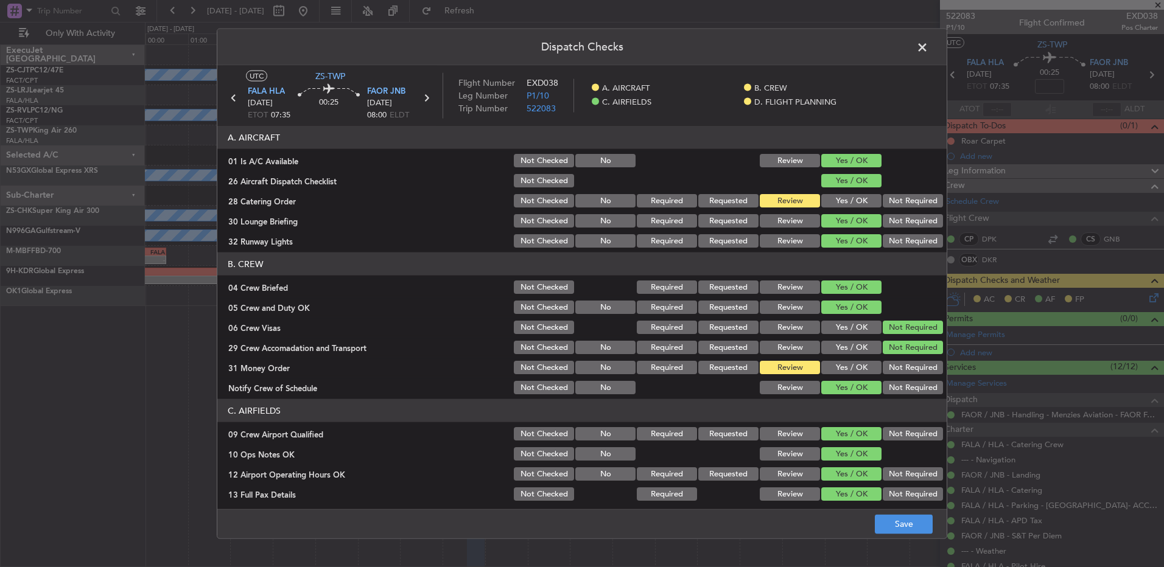
click at [824, 366] on button "Yes / OK" at bounding box center [851, 367] width 60 height 13
click at [903, 522] on button "Save" at bounding box center [904, 523] width 58 height 19
click at [929, 44] on span at bounding box center [929, 50] width 0 height 24
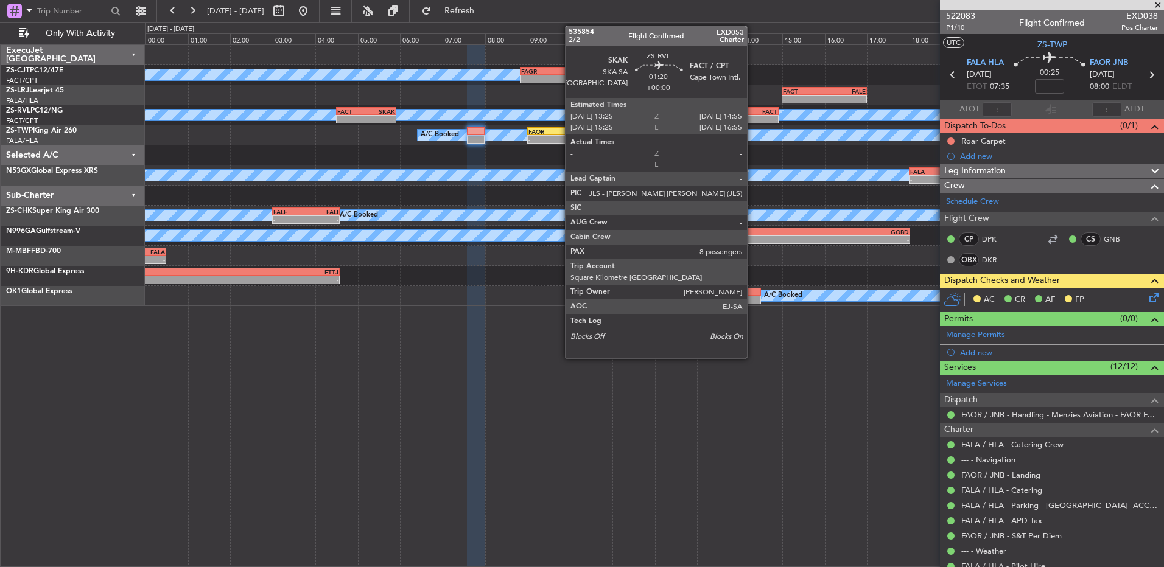
click at [753, 121] on div "-" at bounding box center [761, 119] width 31 height 7
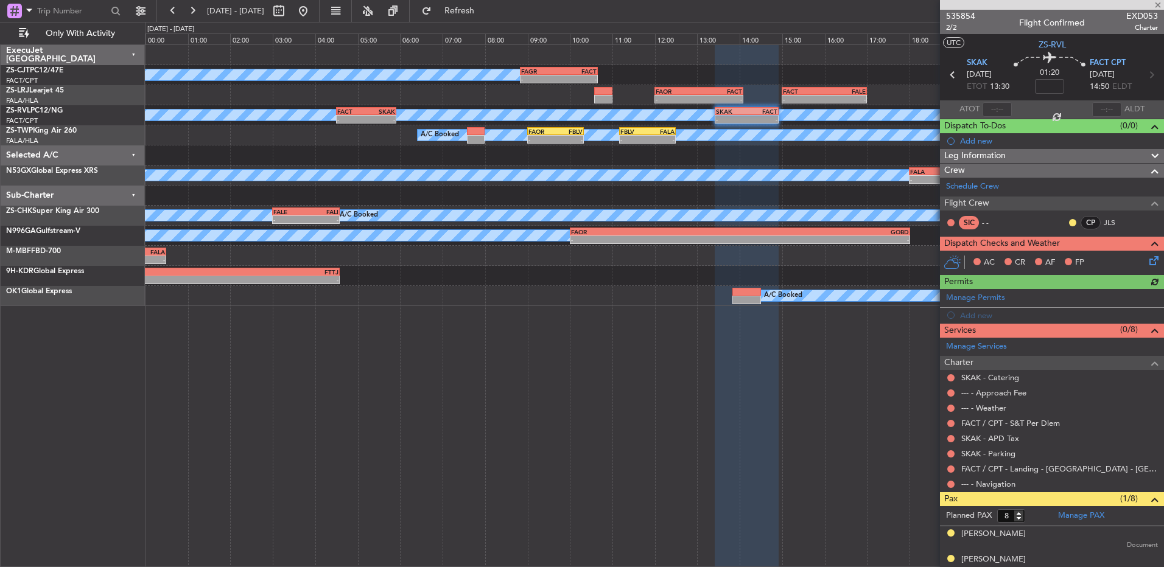
click at [945, 485] on div "--- - Navigation" at bounding box center [1052, 484] width 224 height 15
click at [955, 485] on div at bounding box center [951, 485] width 10 height 10
click at [949, 474] on div "FACT / CPT - Landing - [GEOGRAPHIC_DATA] - [GEOGRAPHIC_DATA] International FACT…" at bounding box center [1052, 469] width 224 height 15
click at [949, 485] on button at bounding box center [950, 484] width 7 height 7
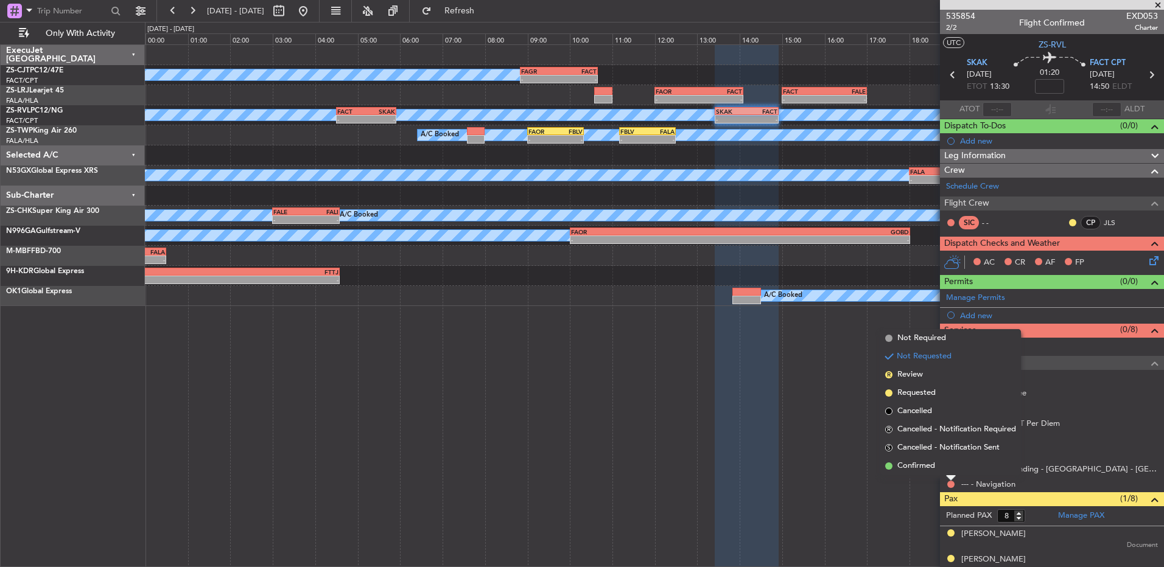
click at [950, 460] on li "Confirmed" at bounding box center [950, 466] width 141 height 18
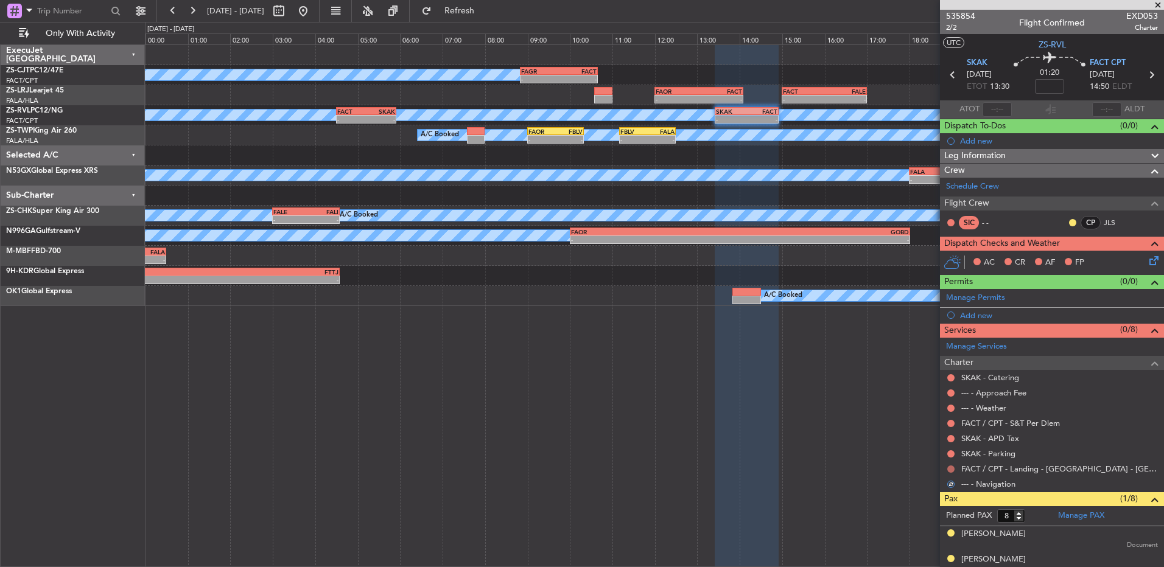
click at [950, 466] on button at bounding box center [950, 469] width 7 height 7
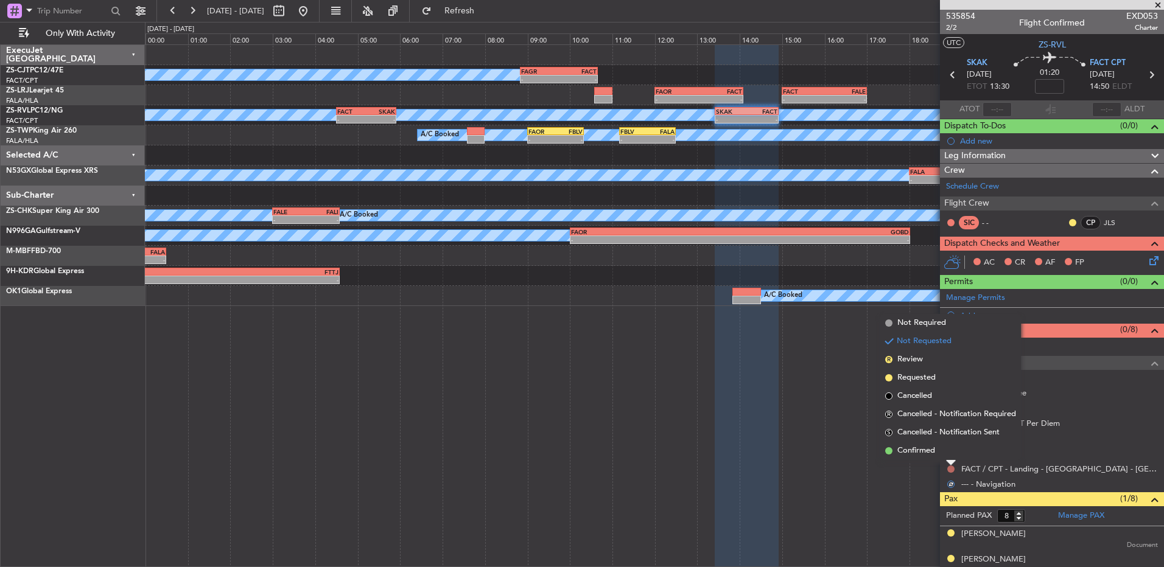
click at [950, 452] on li "Confirmed" at bounding box center [950, 451] width 141 height 18
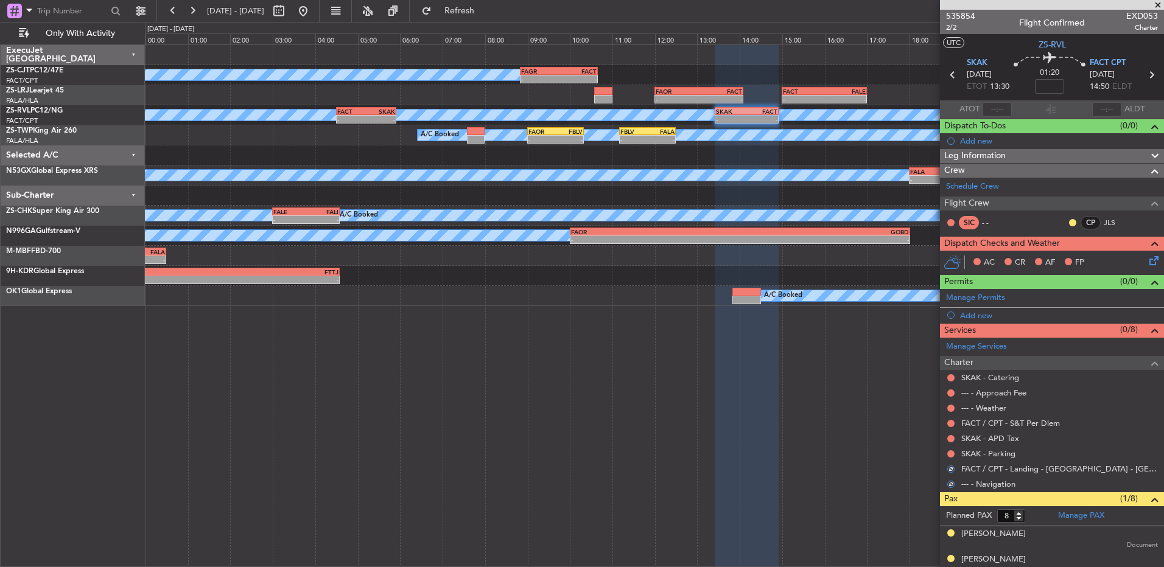
click at [950, 452] on button at bounding box center [950, 454] width 7 height 7
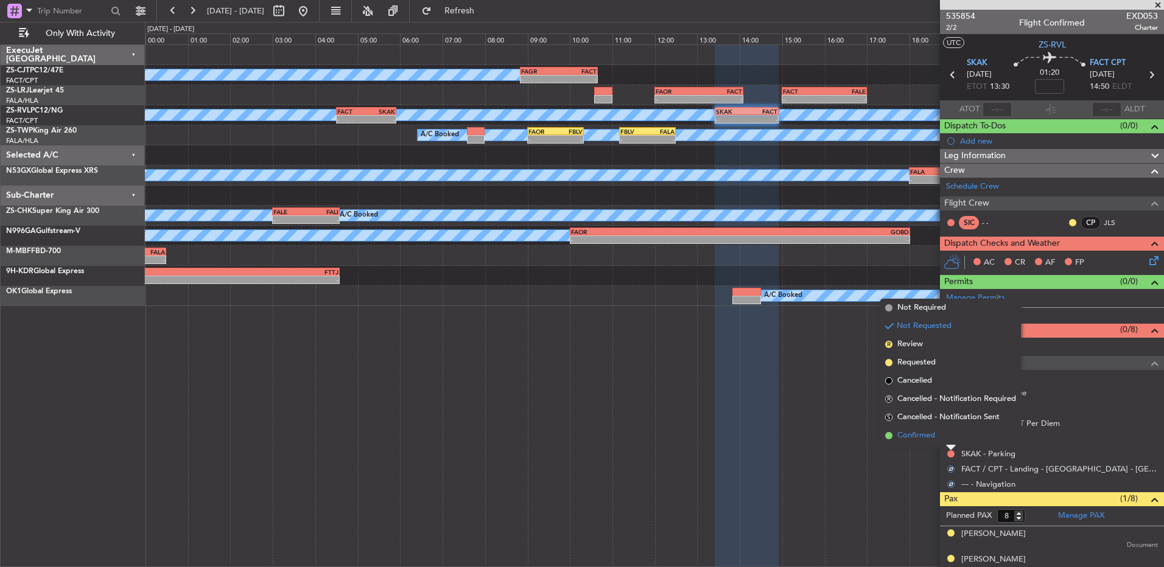
click at [950, 440] on li "Confirmed" at bounding box center [950, 436] width 141 height 18
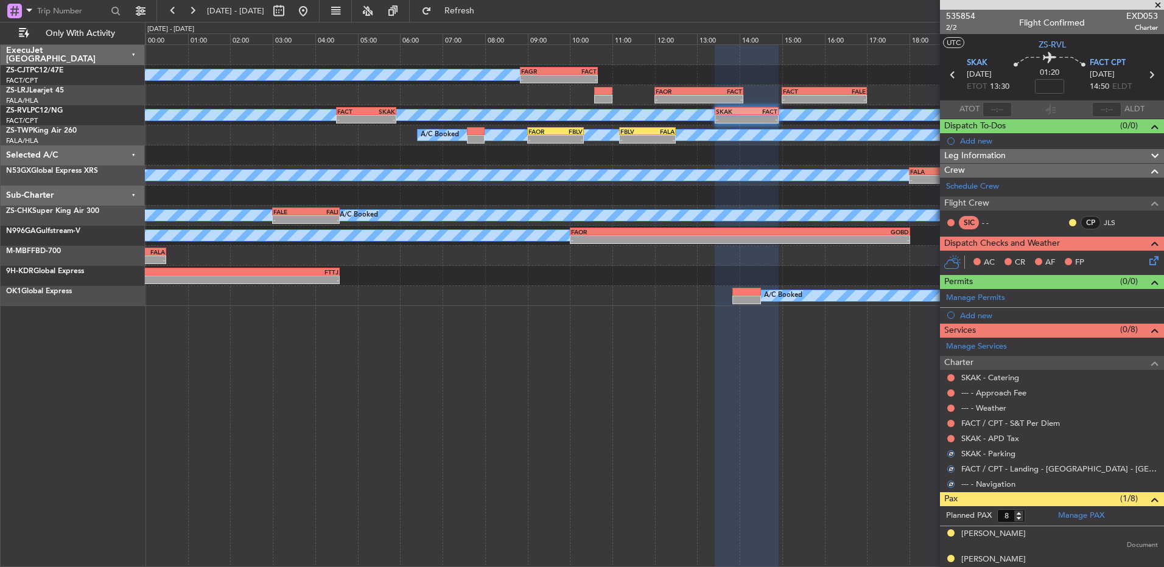
click at [950, 440] on button at bounding box center [950, 438] width 7 height 7
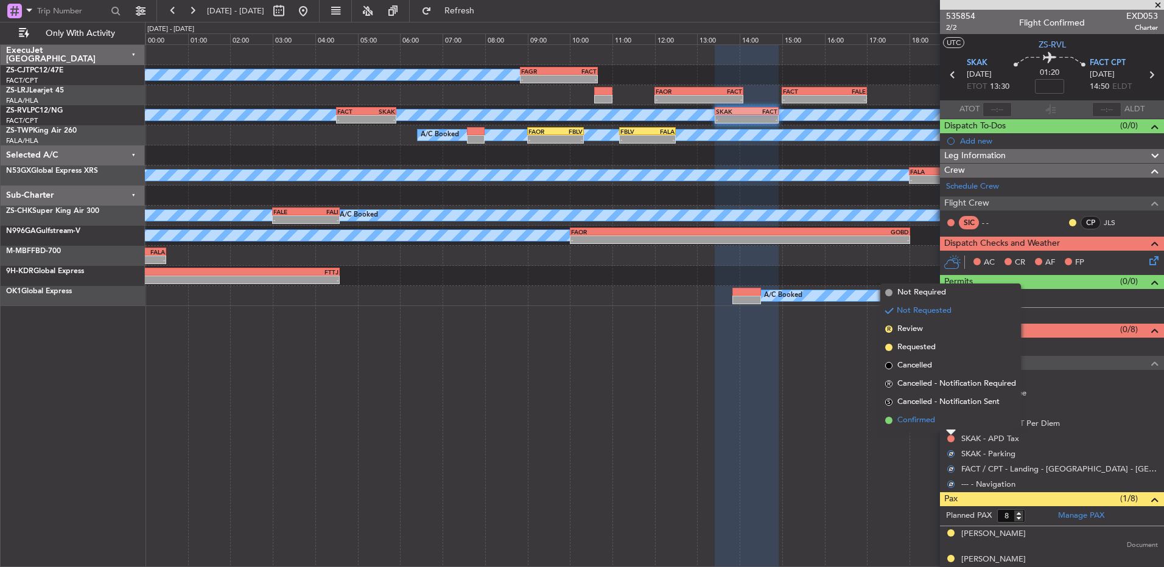
click at [948, 429] on li "Confirmed" at bounding box center [950, 421] width 141 height 18
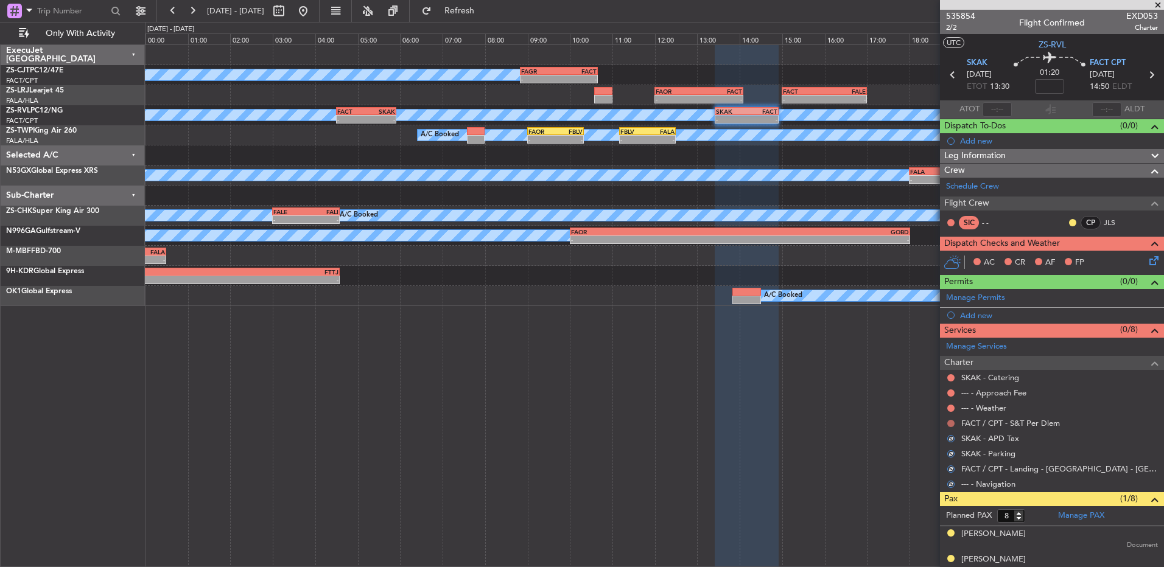
click at [952, 424] on button at bounding box center [950, 423] width 7 height 7
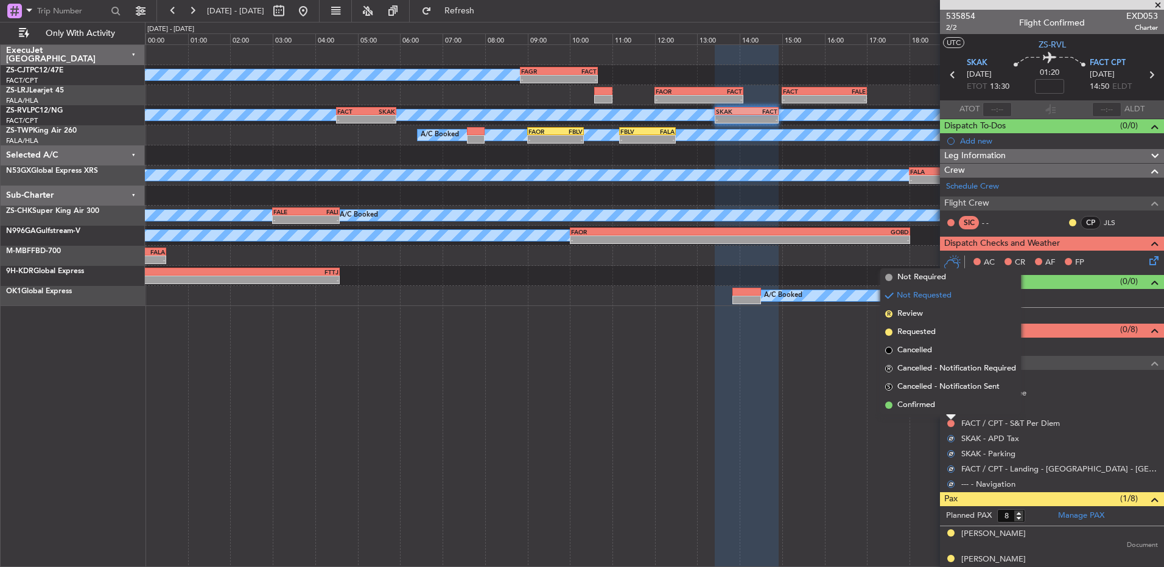
click at [951, 416] on div at bounding box center [951, 417] width 10 height 5
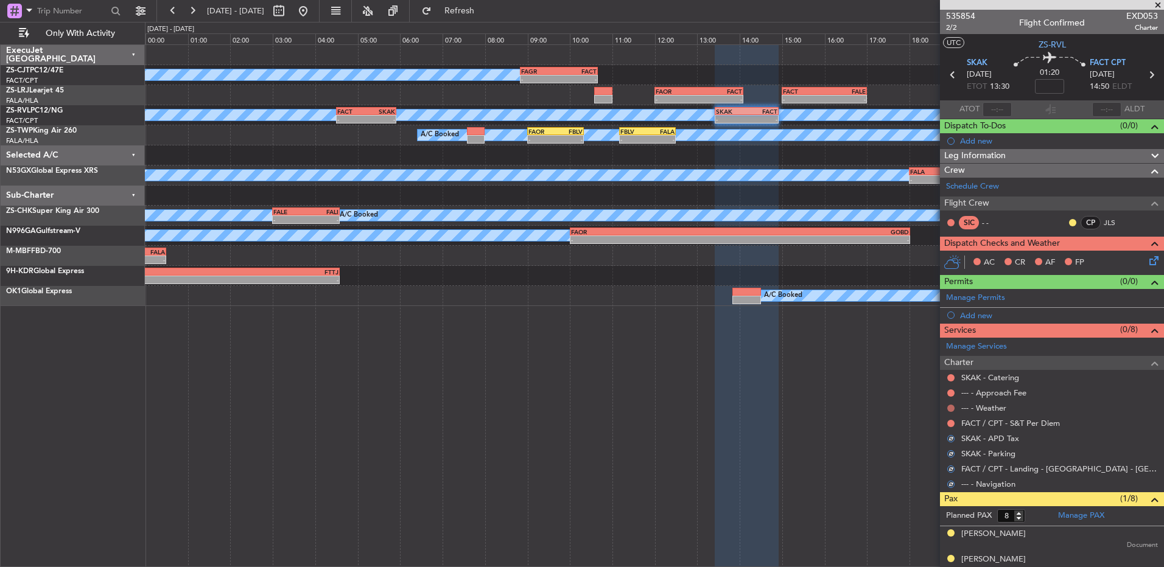
click at [952, 410] on button at bounding box center [950, 408] width 7 height 7
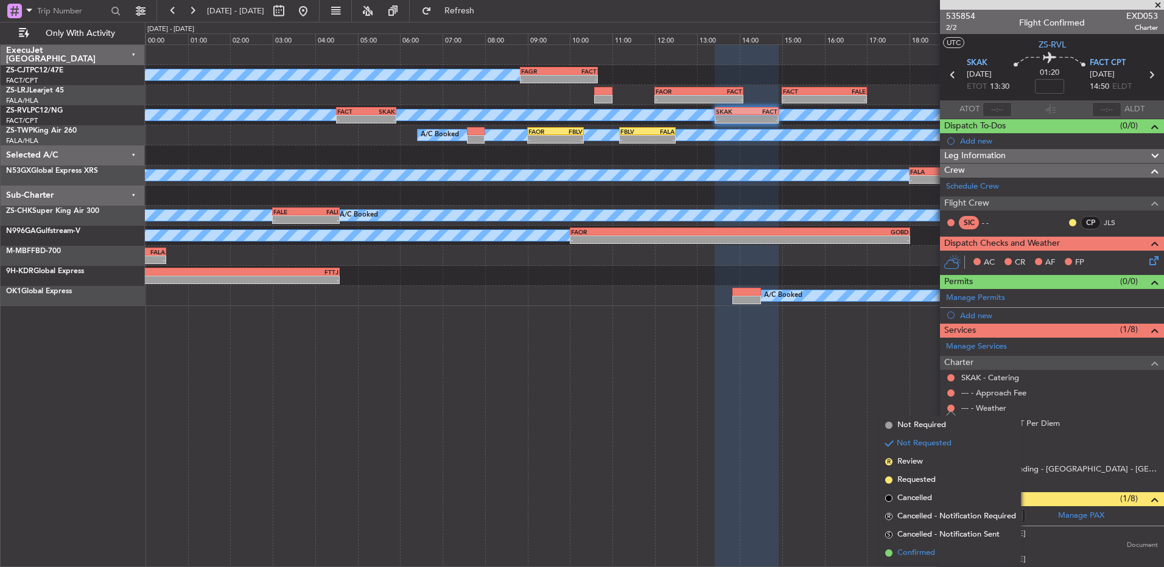
click at [934, 555] on span "Confirmed" at bounding box center [916, 553] width 38 height 12
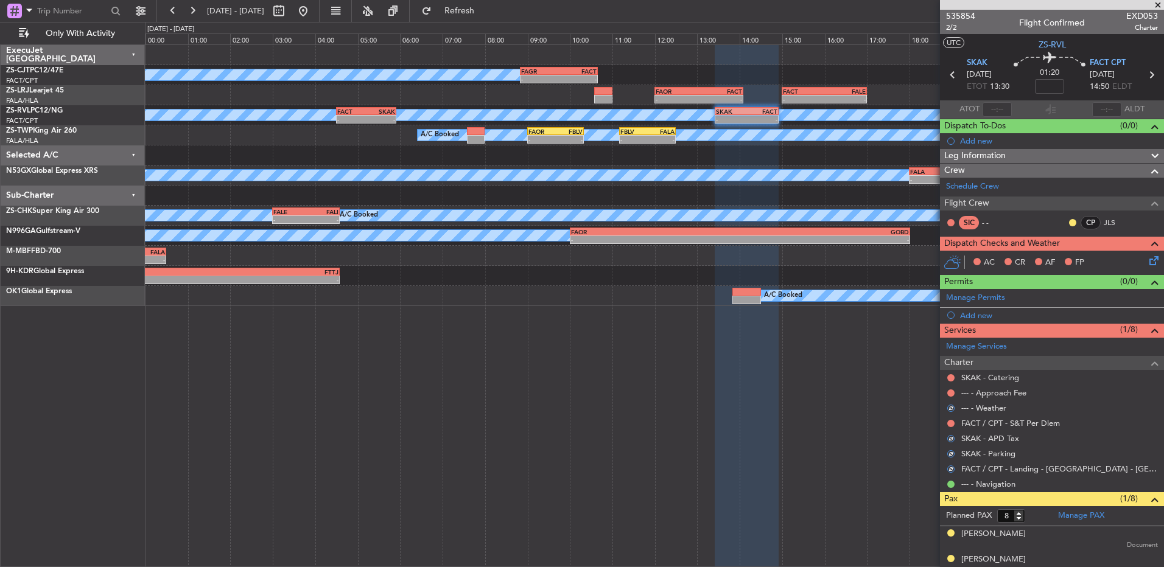
click at [951, 419] on div at bounding box center [951, 424] width 10 height 10
click at [950, 423] on button at bounding box center [950, 423] width 7 height 7
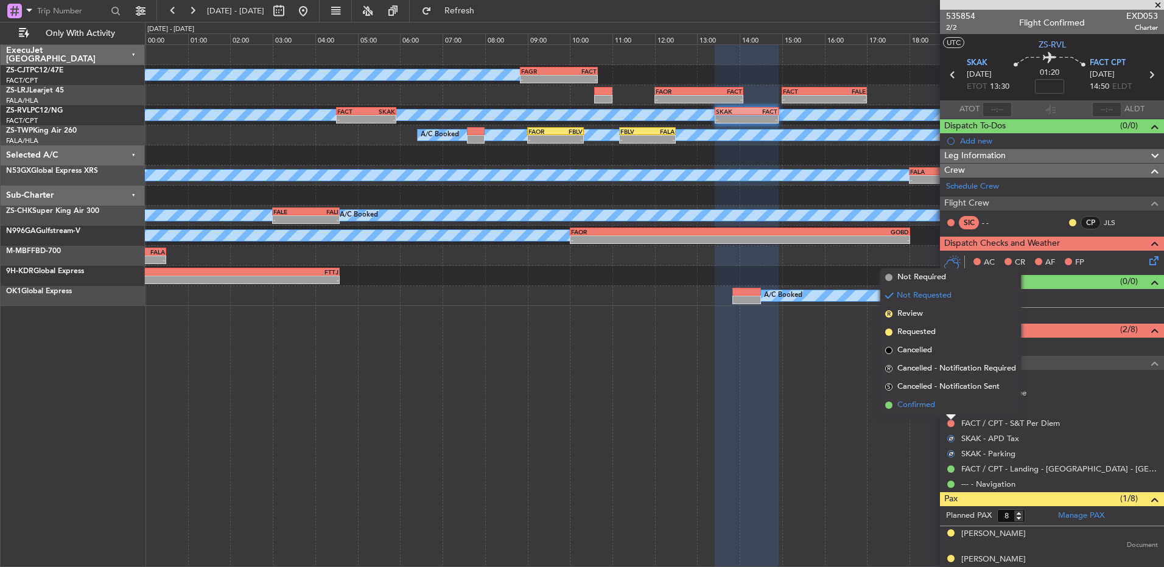
click at [947, 405] on li "Confirmed" at bounding box center [950, 405] width 141 height 18
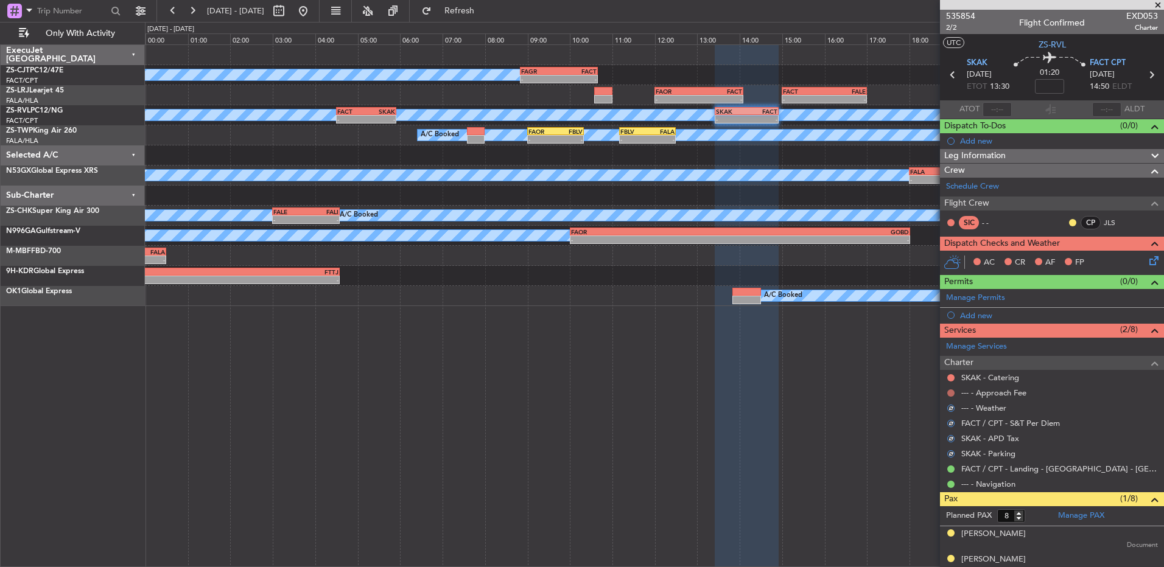
click at [950, 395] on button at bounding box center [950, 393] width 7 height 7
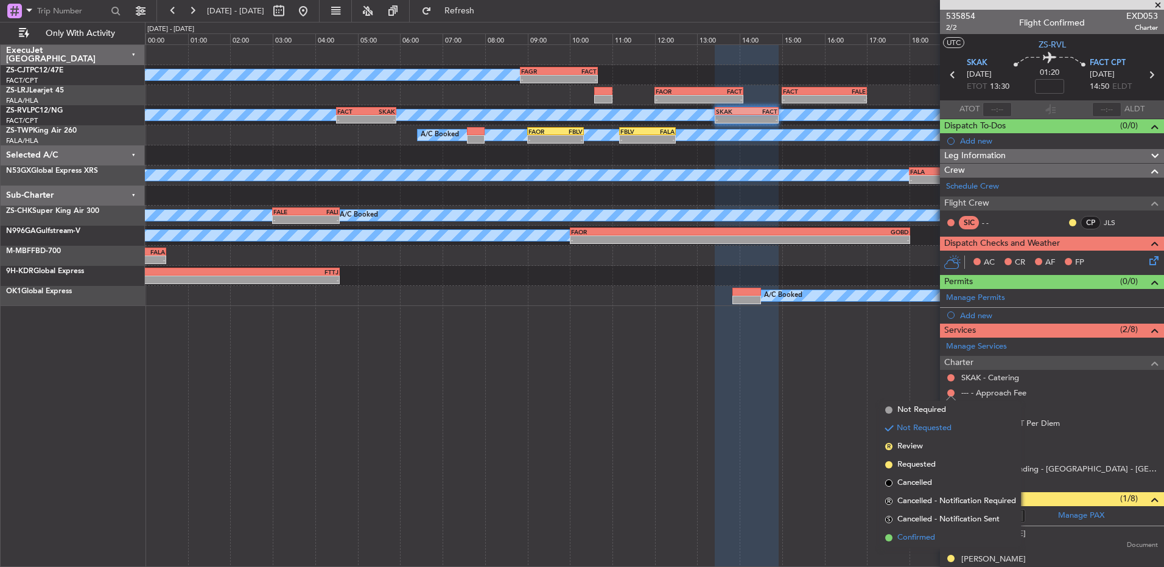
click at [930, 533] on span "Confirmed" at bounding box center [916, 538] width 38 height 12
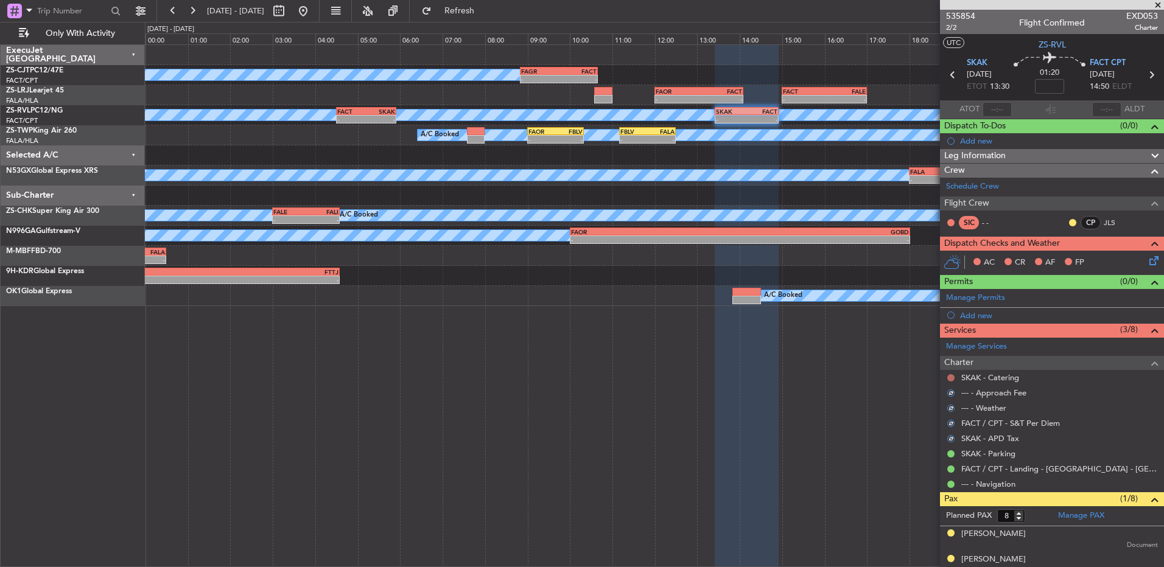
click at [949, 378] on button at bounding box center [950, 377] width 7 height 7
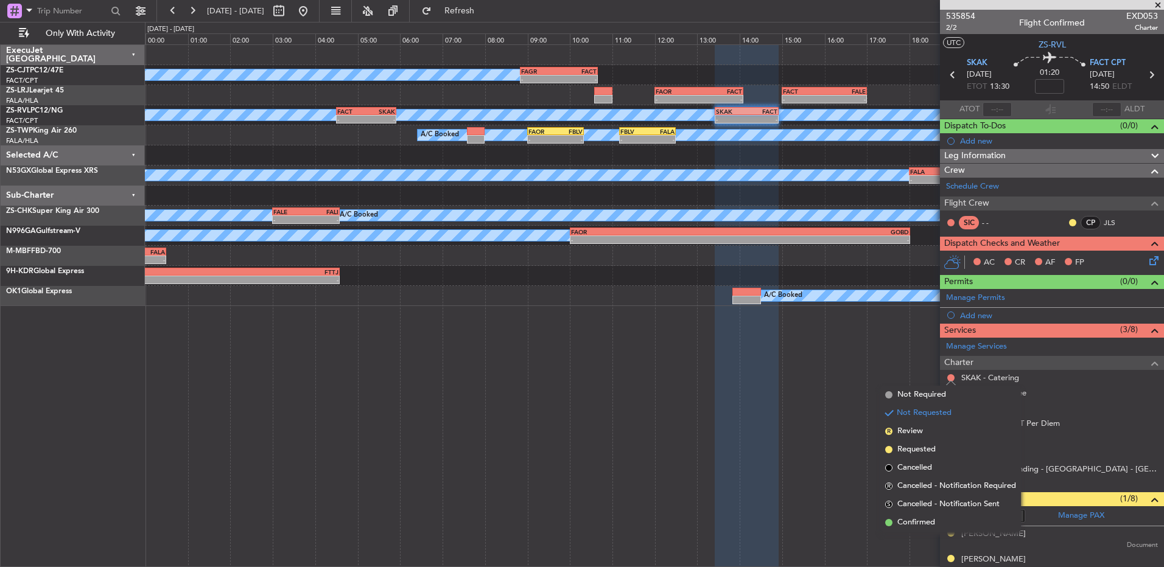
click at [924, 521] on span "Confirmed" at bounding box center [916, 523] width 38 height 12
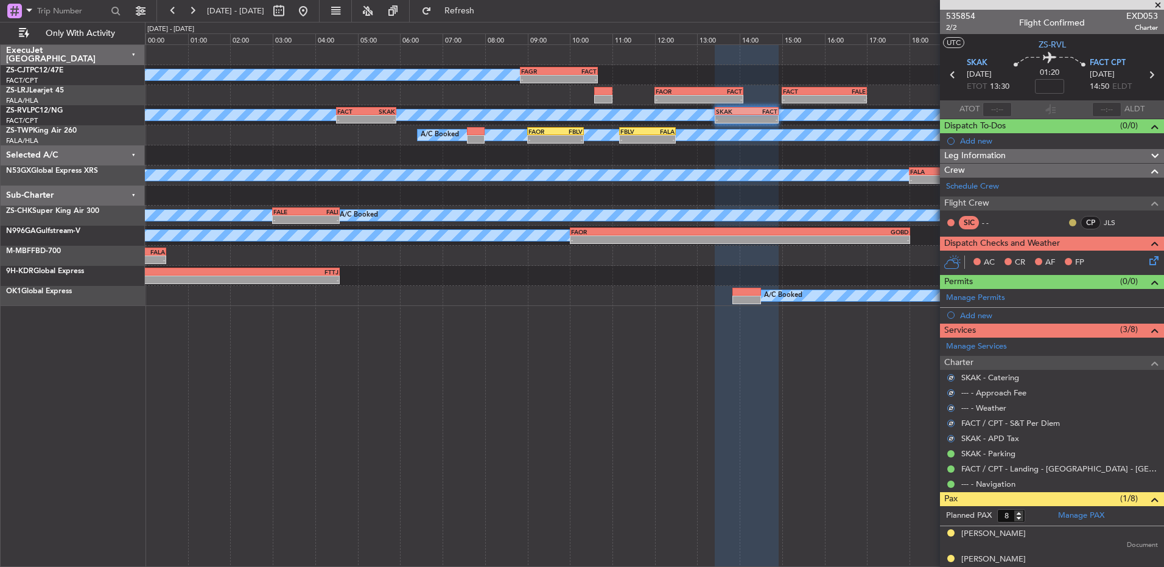
click at [1069, 222] on button at bounding box center [1072, 222] width 7 height 7
click at [1056, 259] on span "Acknowledged" at bounding box center [1067, 258] width 54 height 12
click at [1147, 262] on icon at bounding box center [1152, 259] width 10 height 10
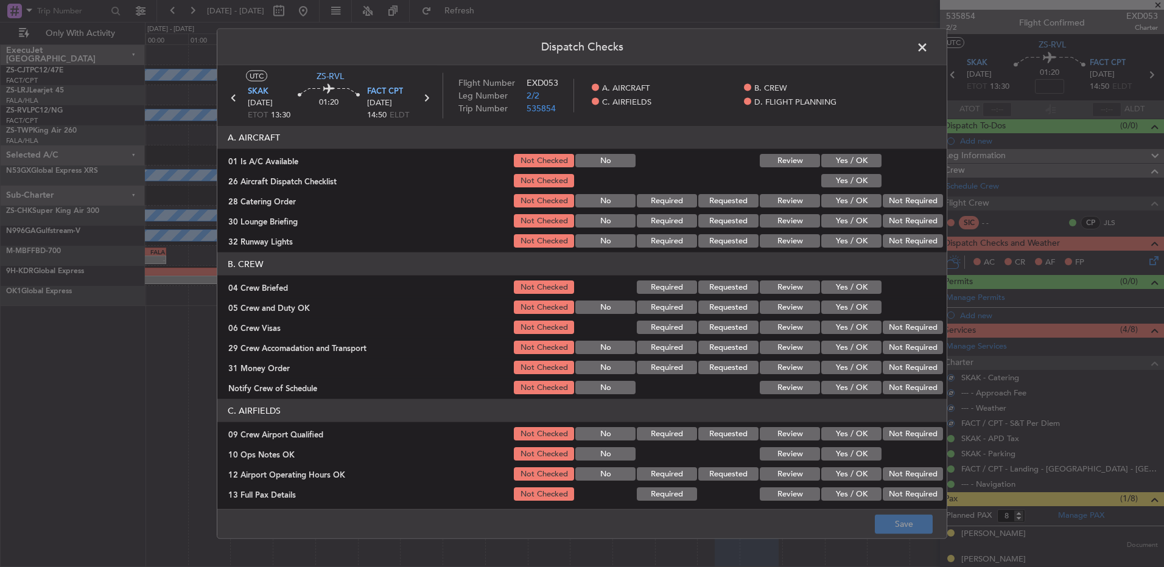
drag, startPoint x: 852, startPoint y: 158, endPoint x: 852, endPoint y: 185, distance: 27.4
click at [854, 159] on button "Yes / OK" at bounding box center [851, 160] width 60 height 13
click at [852, 185] on button "Yes / OK" at bounding box center [851, 180] width 60 height 13
click at [888, 195] on button "Not Required" at bounding box center [913, 200] width 60 height 13
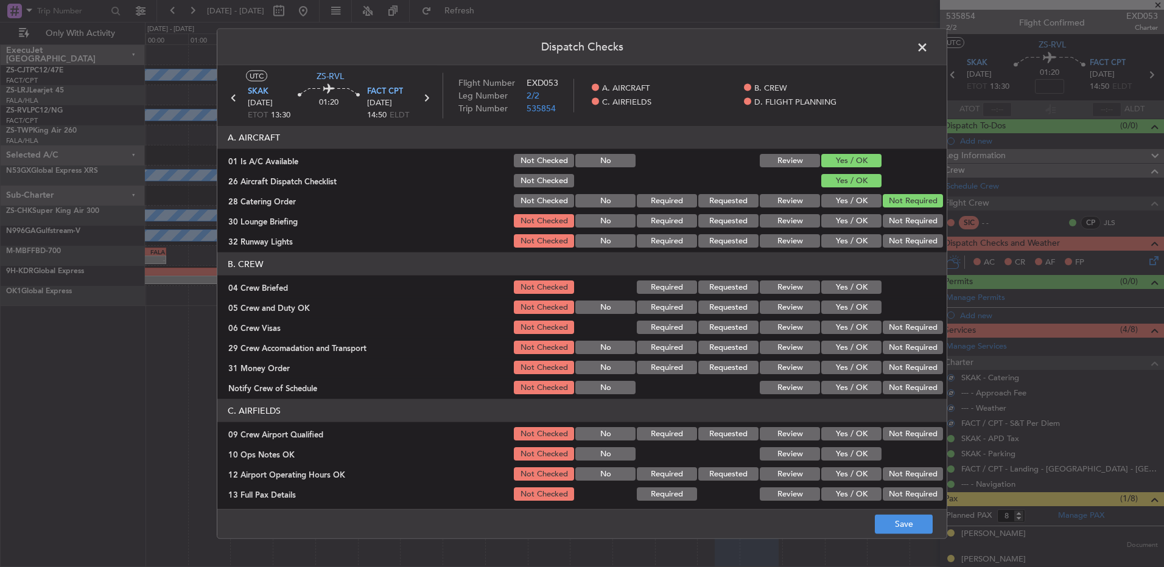
drag, startPoint x: 889, startPoint y: 222, endPoint x: 891, endPoint y: 233, distance: 11.1
click at [889, 223] on button "Not Required" at bounding box center [913, 220] width 60 height 13
click at [890, 231] on section "A. AIRCRAFT 01 Is A/C Available Not Checked No Review Yes / OK 26 Aircraft Disp…" at bounding box center [581, 188] width 729 height 124
drag, startPoint x: 891, startPoint y: 233, endPoint x: 893, endPoint y: 220, distance: 12.9
click at [891, 234] on button "Not Required" at bounding box center [913, 240] width 60 height 13
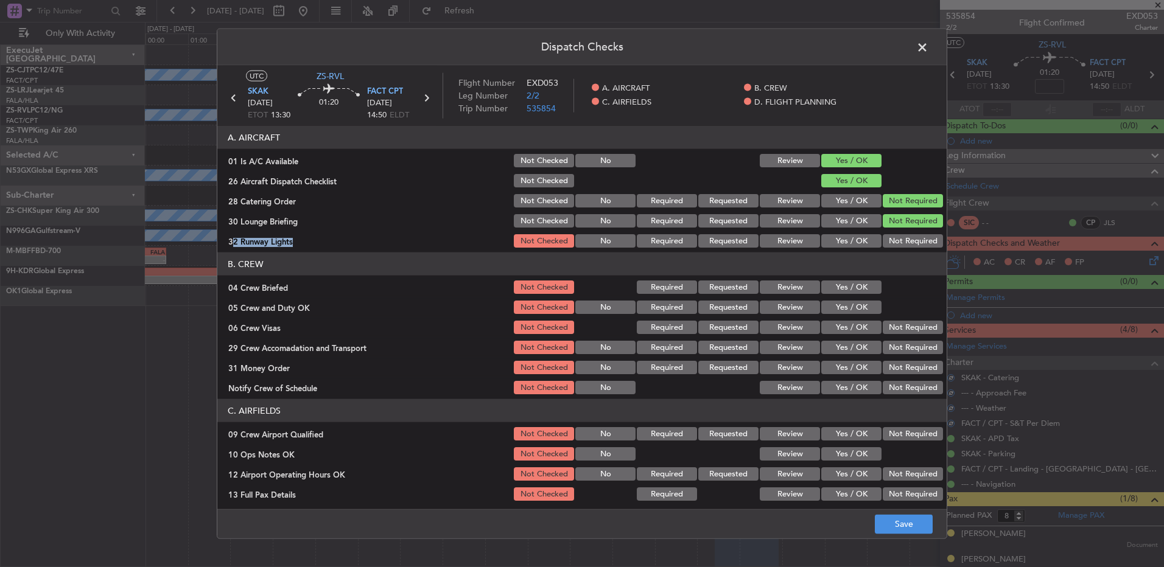
click at [893, 220] on button "Not Required" at bounding box center [913, 220] width 60 height 13
click at [808, 290] on button "Review" at bounding box center [790, 287] width 60 height 13
click at [834, 290] on button "Yes / OK" at bounding box center [851, 287] width 60 height 13
click at [834, 306] on button "Yes / OK" at bounding box center [851, 307] width 60 height 13
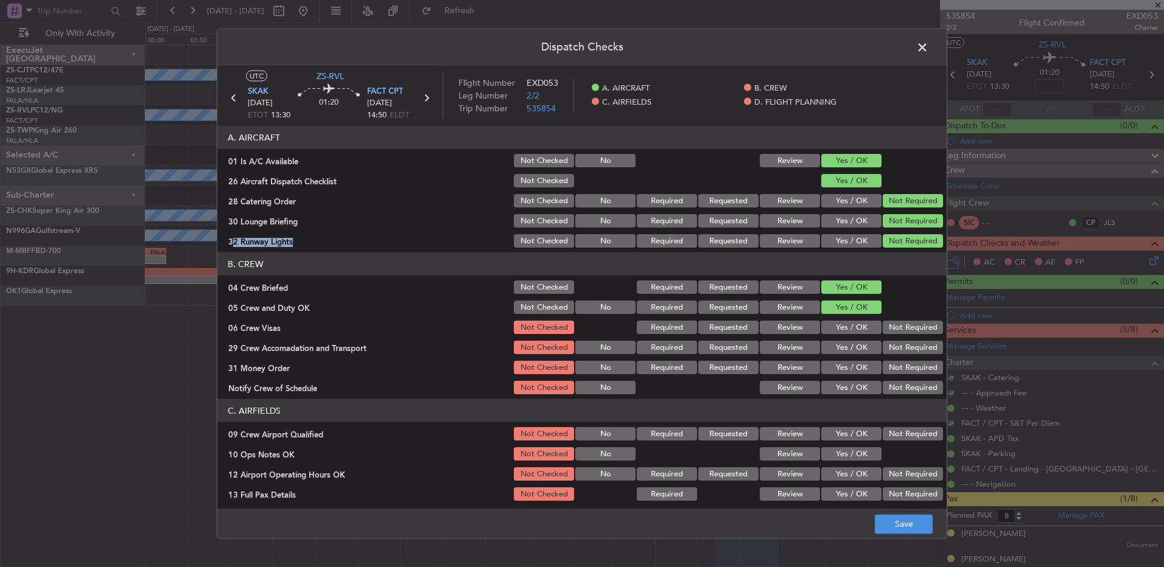
drag, startPoint x: 835, startPoint y: 310, endPoint x: 995, endPoint y: 346, distance: 164.2
click at [837, 310] on button "Yes / OK" at bounding box center [851, 307] width 60 height 13
click at [1011, 348] on div "Dispatch Checks UTC ZS-RVL SKAK 03/09/2025 ETOT 13:30 01:20 FACT CPT 03/09/2025…" at bounding box center [582, 283] width 1164 height 567
drag, startPoint x: 929, startPoint y: 326, endPoint x: 921, endPoint y: 331, distance: 9.3
click at [927, 326] on button "Not Required" at bounding box center [913, 327] width 60 height 13
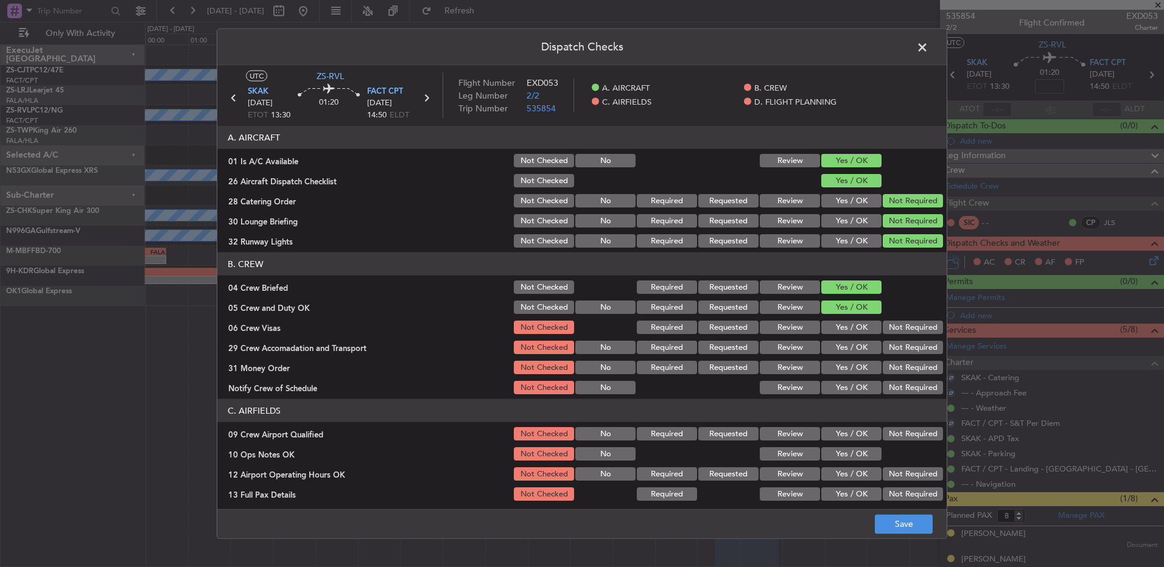
drag, startPoint x: 918, startPoint y: 344, endPoint x: 911, endPoint y: 358, distance: 15.3
click at [918, 347] on section "B. CREW 04 Crew Briefed Not Checked Required Requested Review Yes / OK 05 Crew …" at bounding box center [581, 325] width 729 height 144
click at [915, 355] on div "Not Required" at bounding box center [911, 347] width 61 height 17
click at [911, 357] on section "B. CREW 04 Crew Briefed Not Checked Required Requested Review Yes / OK 05 Crew …" at bounding box center [581, 325] width 729 height 144
click at [897, 341] on button "Not Required" at bounding box center [913, 347] width 60 height 13
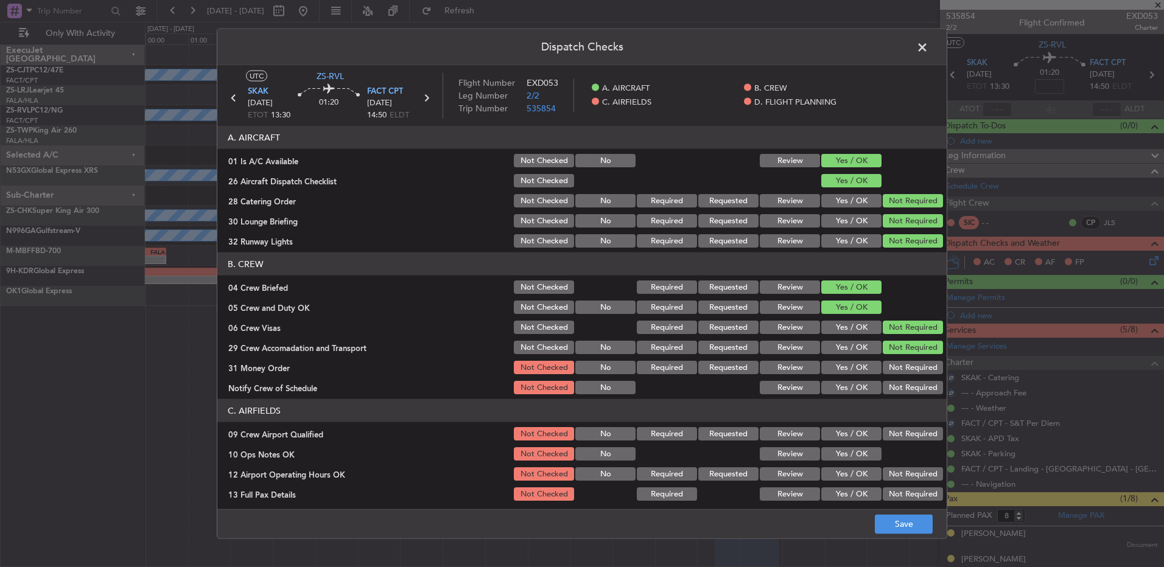
click at [893, 423] on section "C. AIRFIELDS 09 Crew Airport Qualified Not Checked No Required Requested Review…" at bounding box center [581, 491] width 729 height 184
drag, startPoint x: 891, startPoint y: 421, endPoint x: 892, endPoint y: 373, distance: 47.5
click at [893, 370] on button "Not Required" at bounding box center [913, 367] width 60 height 13
click at [889, 389] on button "Not Required" at bounding box center [913, 387] width 60 height 13
click at [899, 424] on section "C. AIRFIELDS 09 Crew Airport Qualified Not Checked No Required Requested Review…" at bounding box center [581, 491] width 729 height 184
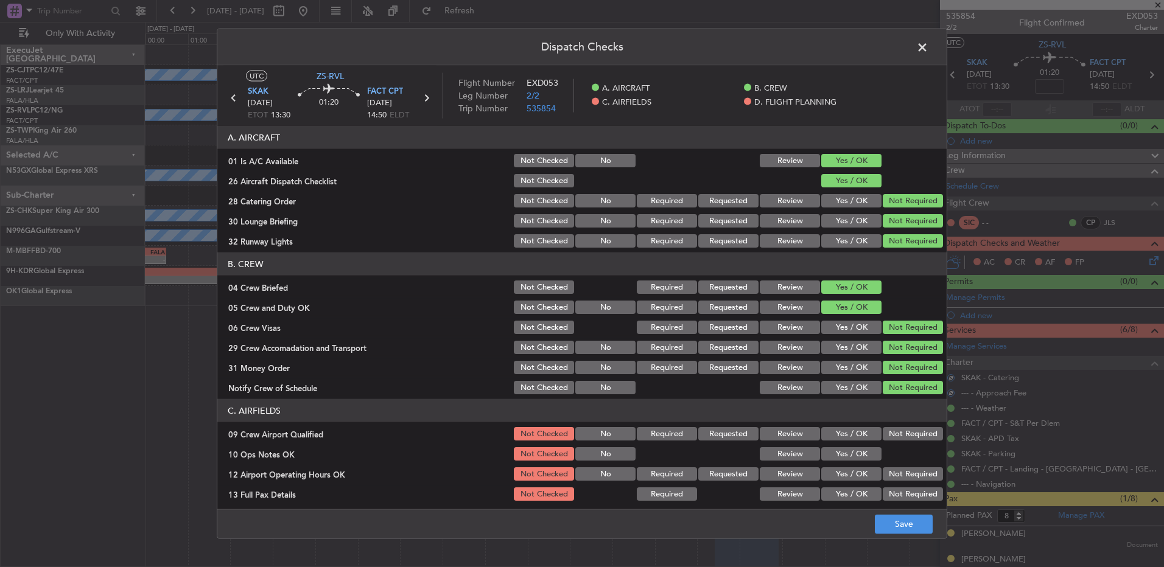
click at [891, 443] on section "C. AIRFIELDS 09 Crew Airport Qualified Not Checked No Required Requested Review…" at bounding box center [581, 491] width 729 height 184
click at [889, 434] on button "Not Required" at bounding box center [913, 433] width 60 height 13
click at [861, 468] on button "Yes / OK" at bounding box center [851, 474] width 60 height 13
click at [859, 457] on button "Yes / OK" at bounding box center [851, 454] width 60 height 13
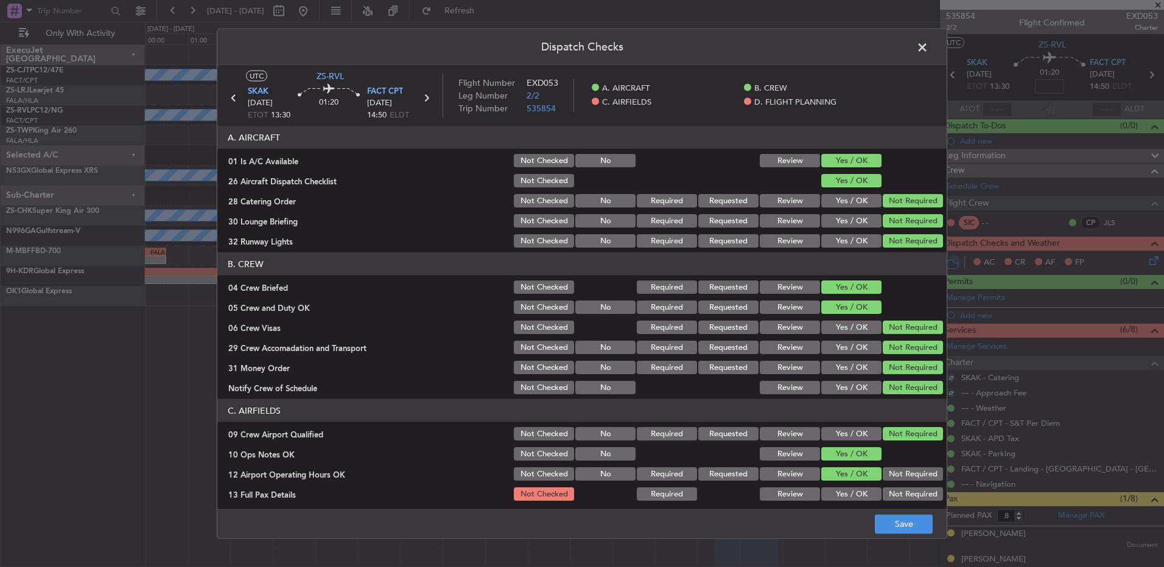
drag, startPoint x: 874, startPoint y: 467, endPoint x: 885, endPoint y: 473, distance: 12.5
click at [881, 468] on div "Not Required" at bounding box center [911, 474] width 61 height 17
click at [885, 473] on button "Not Required" at bounding box center [913, 474] width 60 height 13
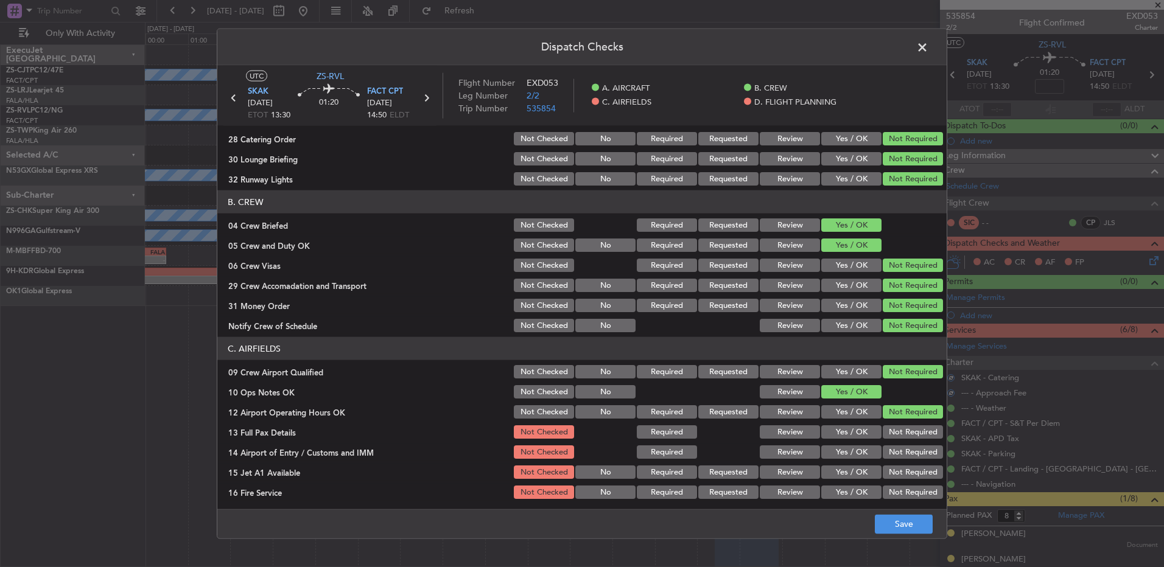
scroll to position [171, 0]
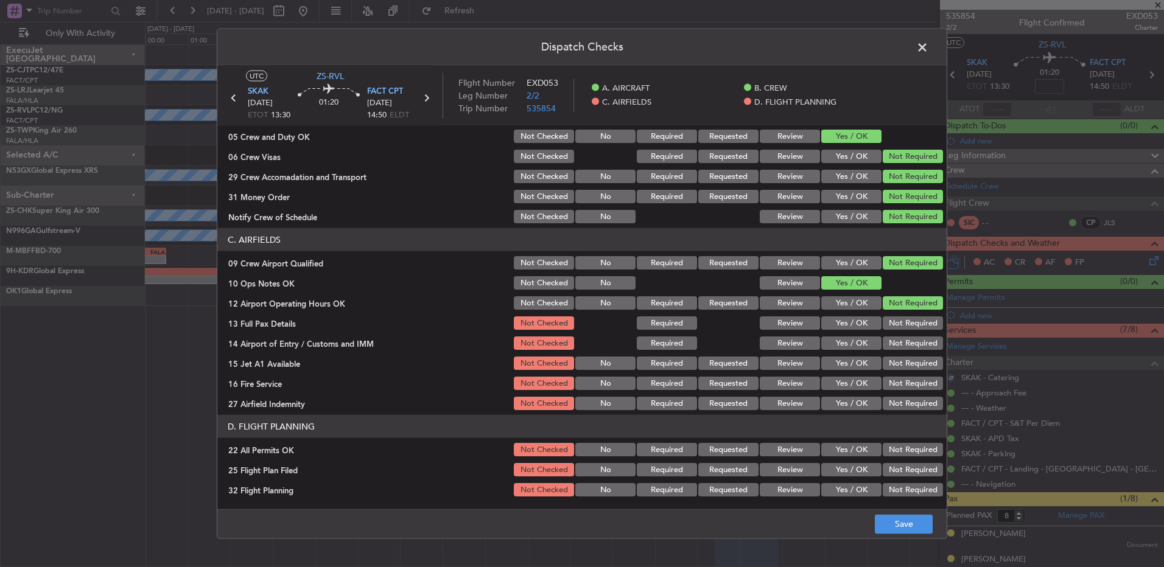
click at [885, 321] on button "Not Required" at bounding box center [913, 323] width 60 height 13
click at [897, 348] on button "Not Required" at bounding box center [913, 343] width 60 height 13
click at [898, 349] on button "Not Required" at bounding box center [913, 343] width 60 height 13
drag, startPoint x: 898, startPoint y: 351, endPoint x: 895, endPoint y: 367, distance: 16.1
click at [897, 357] on section "C. AIRFIELDS 09 Crew Airport Qualified Not Checked No Required Requested Review…" at bounding box center [581, 320] width 729 height 184
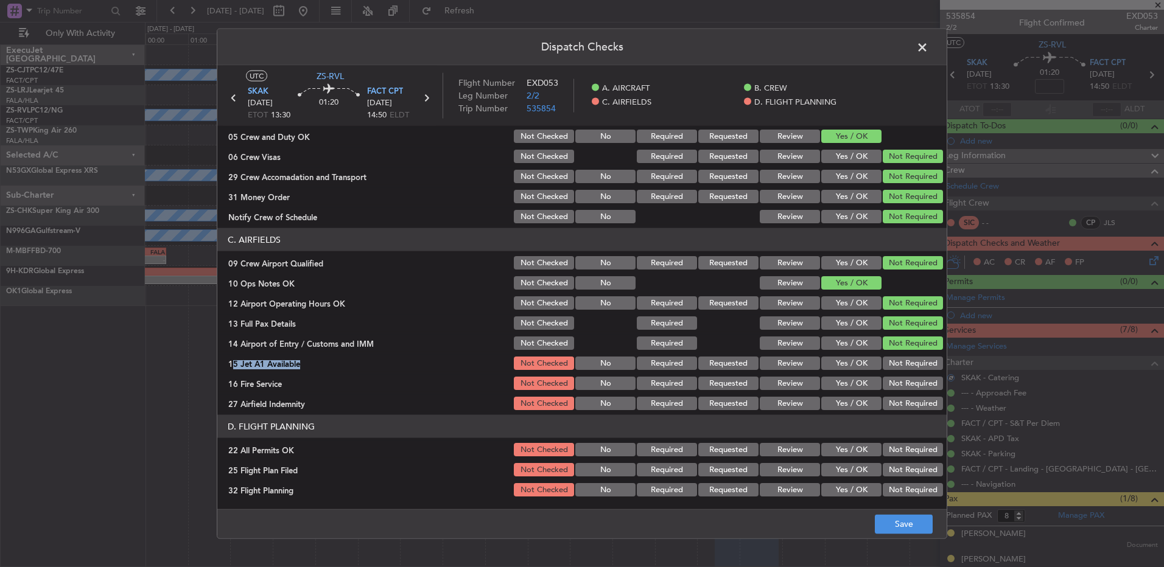
click at [895, 367] on button "Not Required" at bounding box center [913, 363] width 60 height 13
click at [899, 373] on section "C. AIRFIELDS 09 Crew Airport Qualified Not Checked No Required Requested Review…" at bounding box center [581, 320] width 729 height 184
drag, startPoint x: 900, startPoint y: 385, endPoint x: 899, endPoint y: 392, distance: 7.3
click at [900, 388] on button "Not Required" at bounding box center [913, 383] width 60 height 13
click at [899, 395] on section "C. AIRFIELDS 09 Crew Airport Qualified Not Checked No Required Requested Review…" at bounding box center [581, 320] width 729 height 184
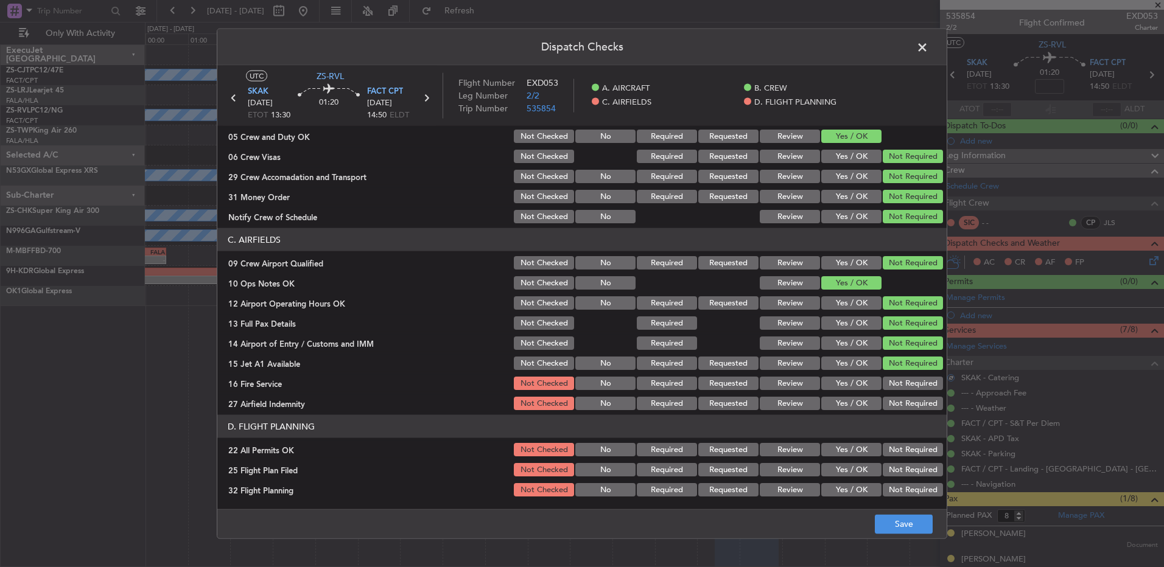
drag, startPoint x: 900, startPoint y: 401, endPoint x: 901, endPoint y: 409, distance: 7.9
click at [901, 402] on button "Not Required" at bounding box center [913, 403] width 60 height 13
click at [902, 409] on button "Not Required" at bounding box center [913, 403] width 60 height 13
click at [897, 455] on button "Not Required" at bounding box center [913, 449] width 60 height 13
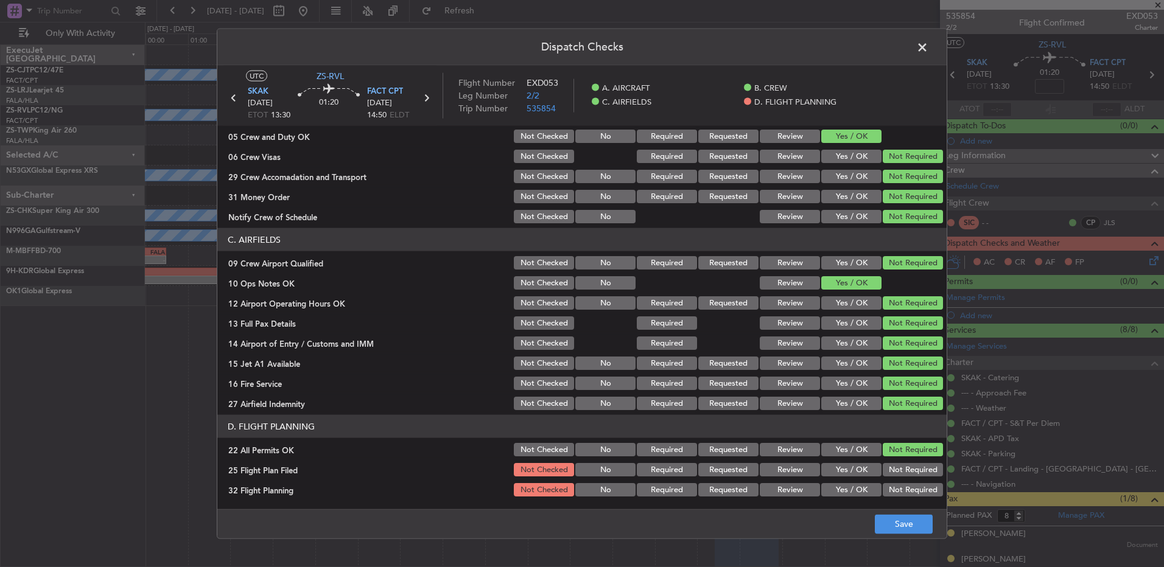
click at [790, 476] on button "Review" at bounding box center [790, 469] width 60 height 13
click at [790, 491] on button "Review" at bounding box center [790, 489] width 60 height 13
click at [926, 514] on footer "Save" at bounding box center [581, 523] width 729 height 29
click at [920, 516] on button "Save" at bounding box center [904, 523] width 58 height 19
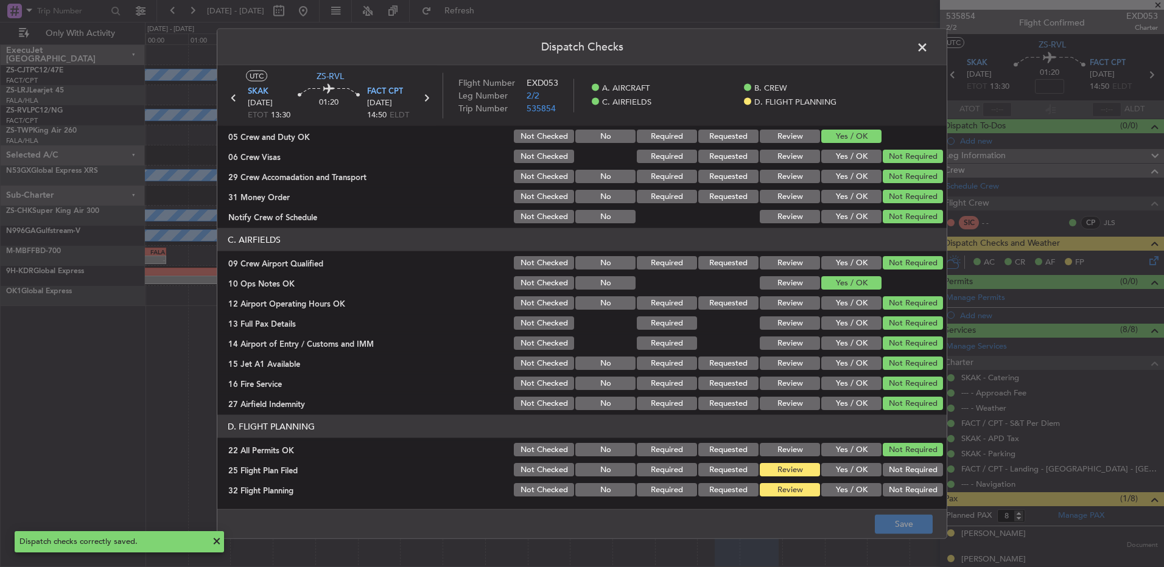
click at [929, 49] on span at bounding box center [929, 50] width 0 height 24
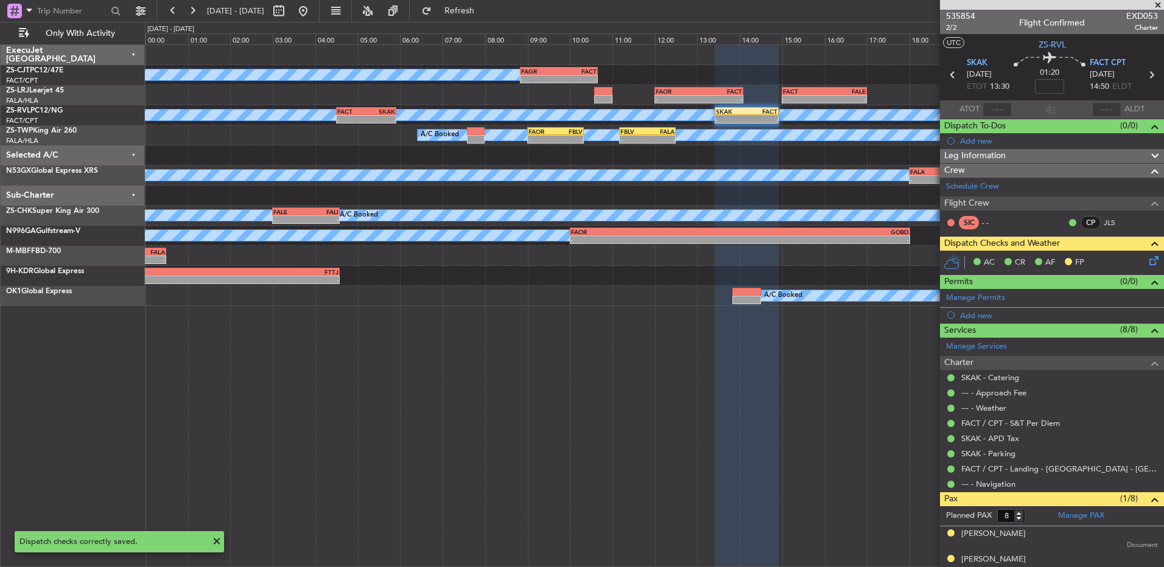
click at [950, 75] on icon at bounding box center [953, 75] width 16 height 16
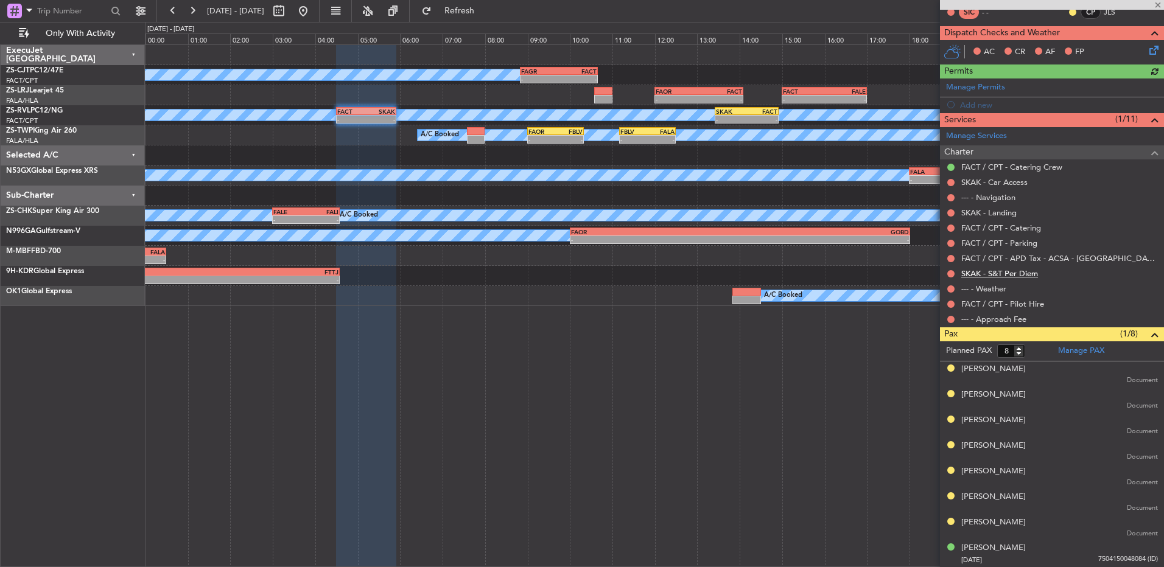
scroll to position [89, 0]
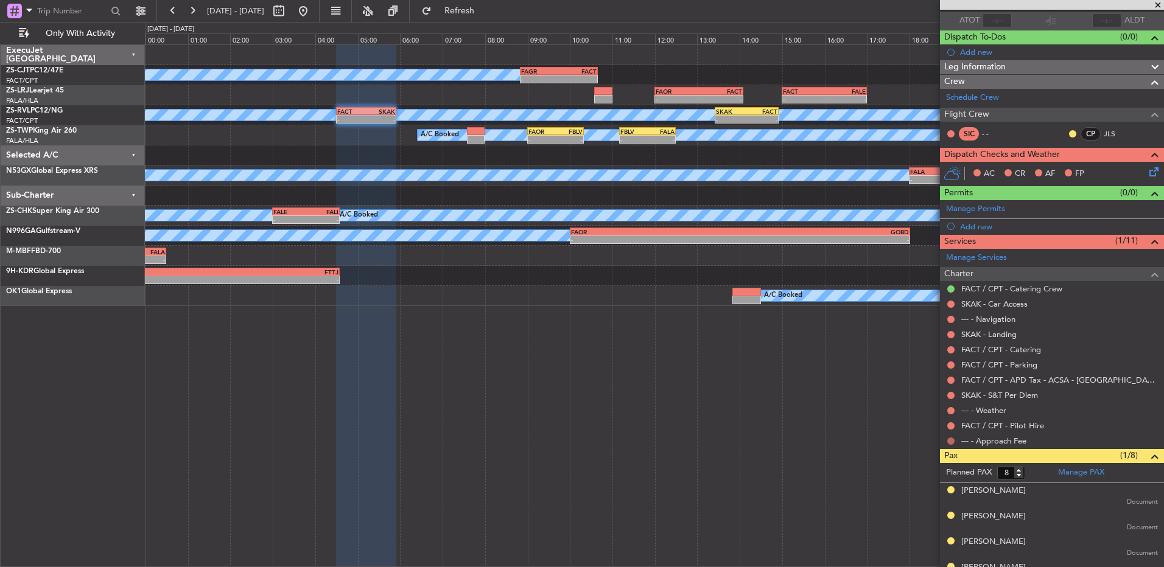
click at [953, 443] on button at bounding box center [950, 441] width 7 height 7
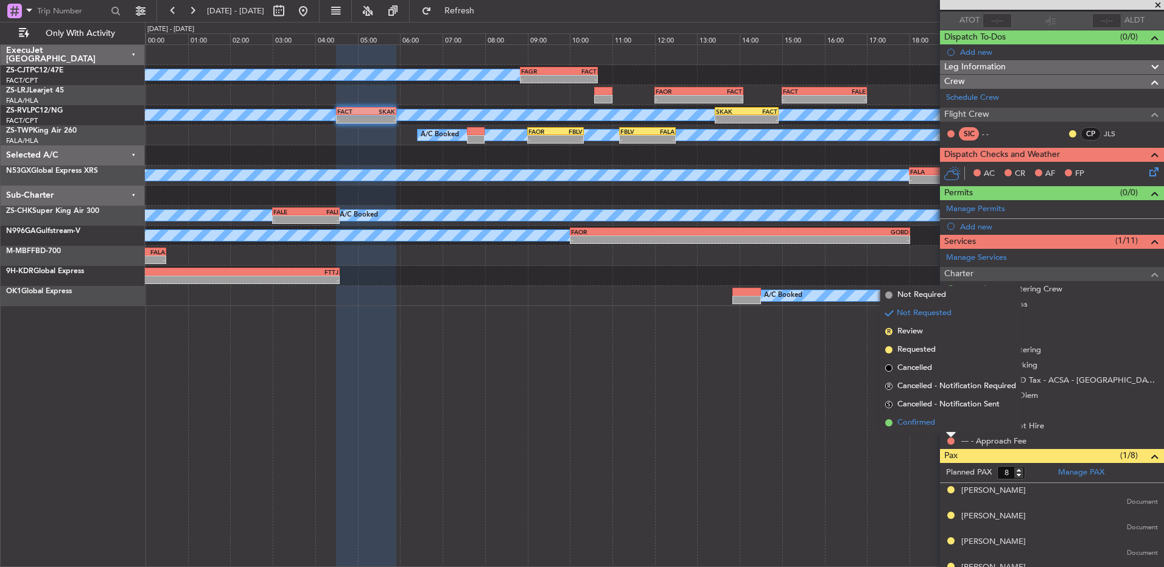
click at [951, 424] on li "Confirmed" at bounding box center [950, 423] width 141 height 18
click at [951, 424] on button at bounding box center [950, 426] width 7 height 7
click at [950, 413] on li "Confirmed" at bounding box center [950, 408] width 141 height 18
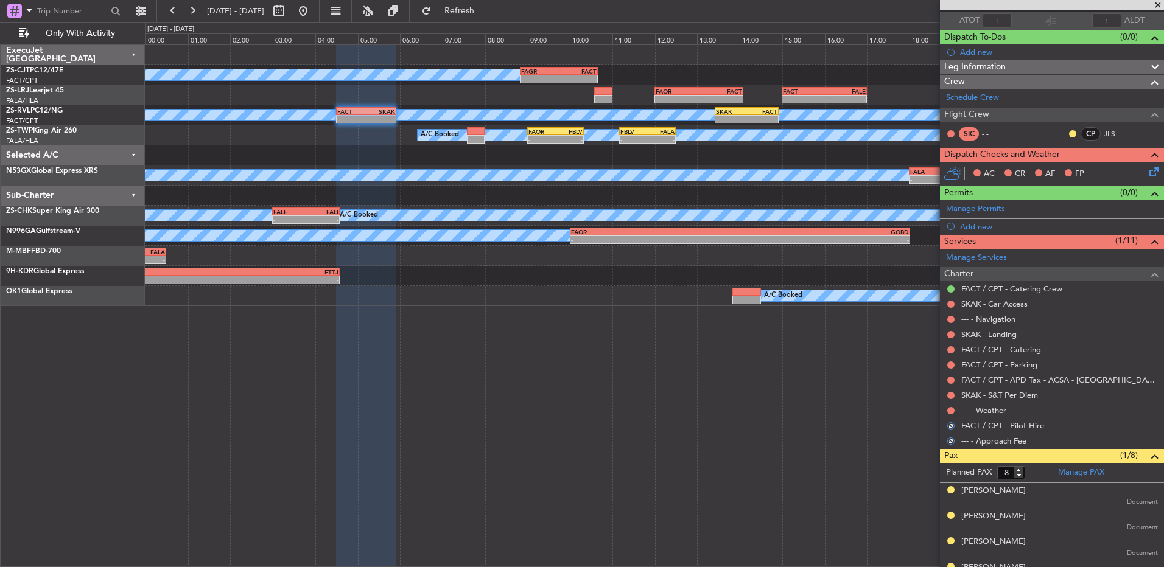
click at [950, 413] on button at bounding box center [950, 410] width 7 height 7
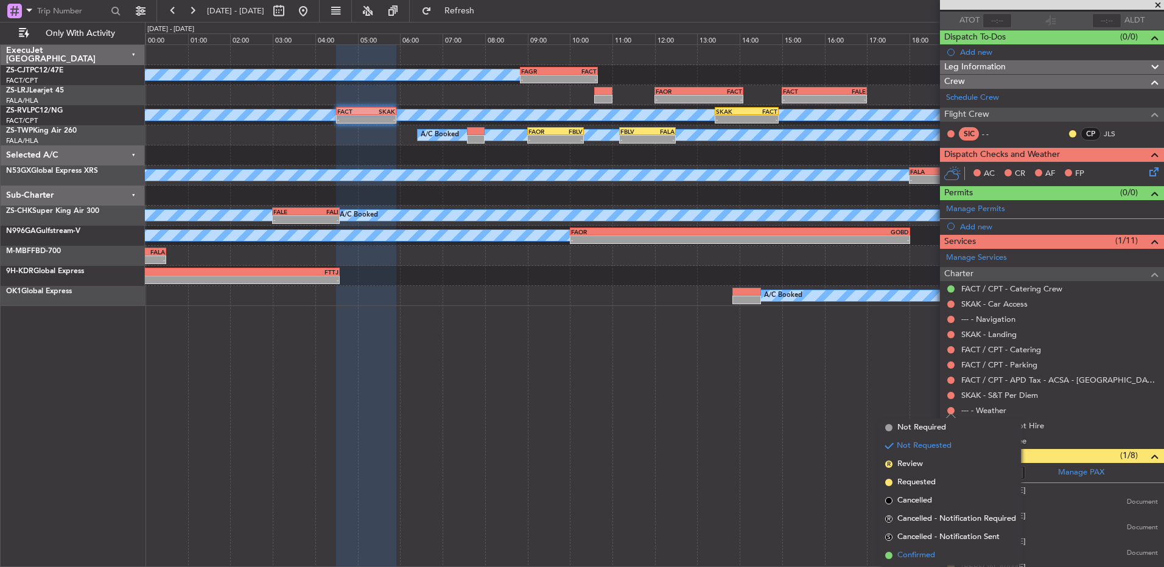
click at [953, 553] on li "Confirmed" at bounding box center [950, 556] width 141 height 18
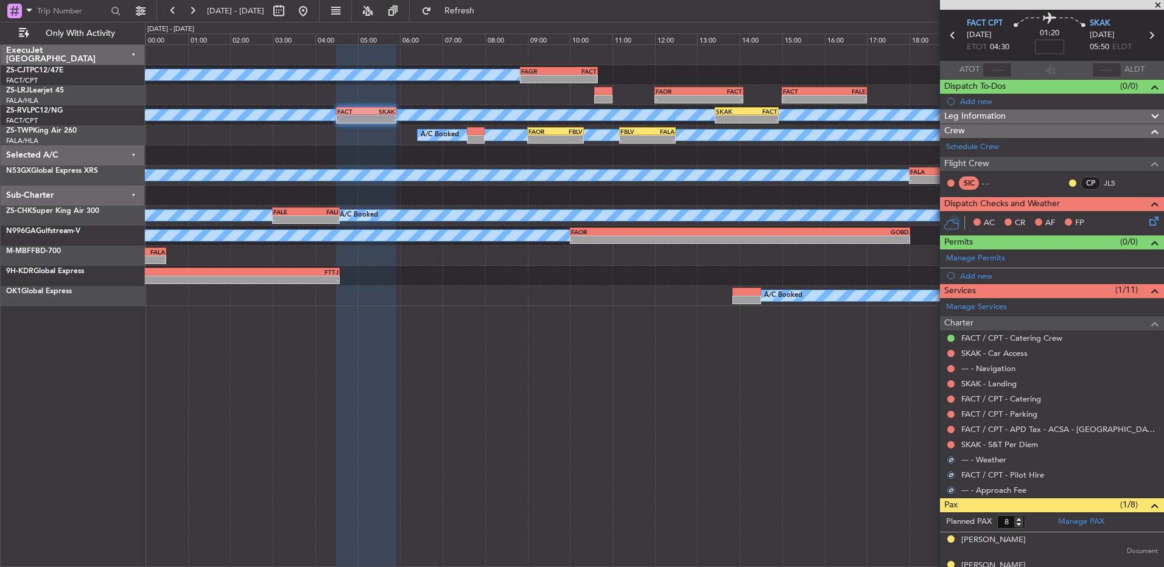
scroll to position [0, 0]
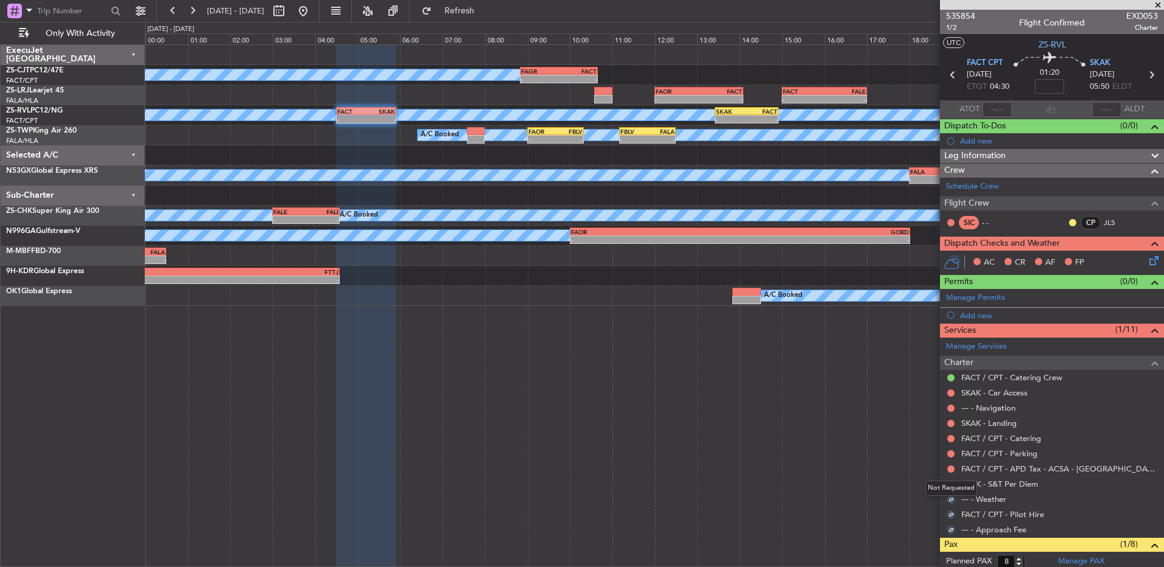
click at [953, 486] on div "Not Requested" at bounding box center [951, 488] width 52 height 15
click at [952, 483] on mat-tooltip-component "FACT / CPT - APD Tax - ACSA - [GEOGRAPHIC_DATA] International FACT / CPT" at bounding box center [1044, 495] width 239 height 42
click at [952, 485] on button at bounding box center [950, 484] width 7 height 7
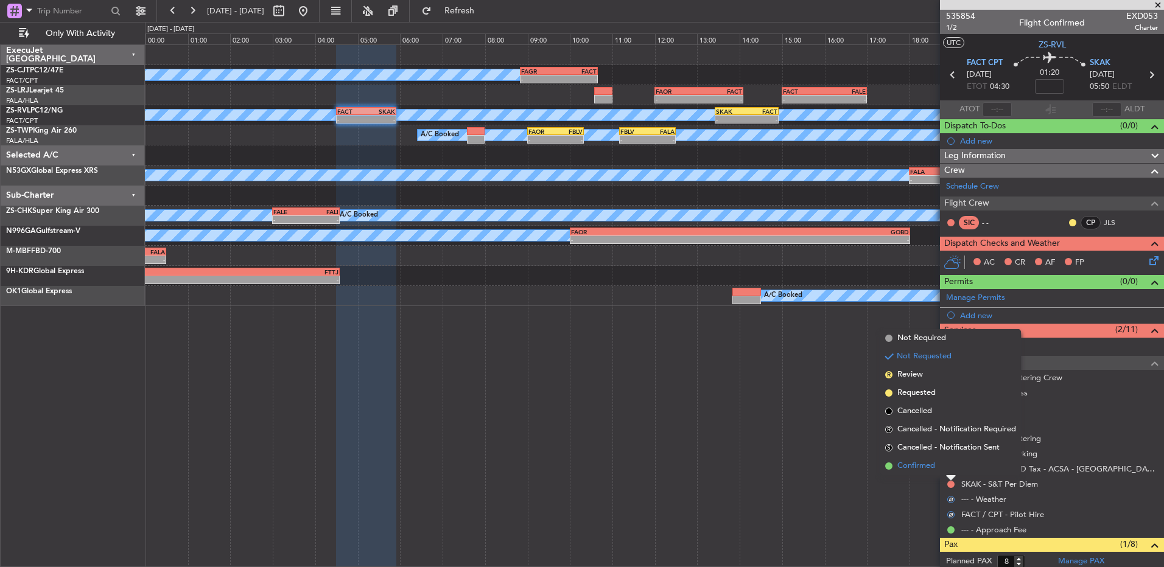
click at [938, 467] on li "Confirmed" at bounding box center [950, 466] width 141 height 18
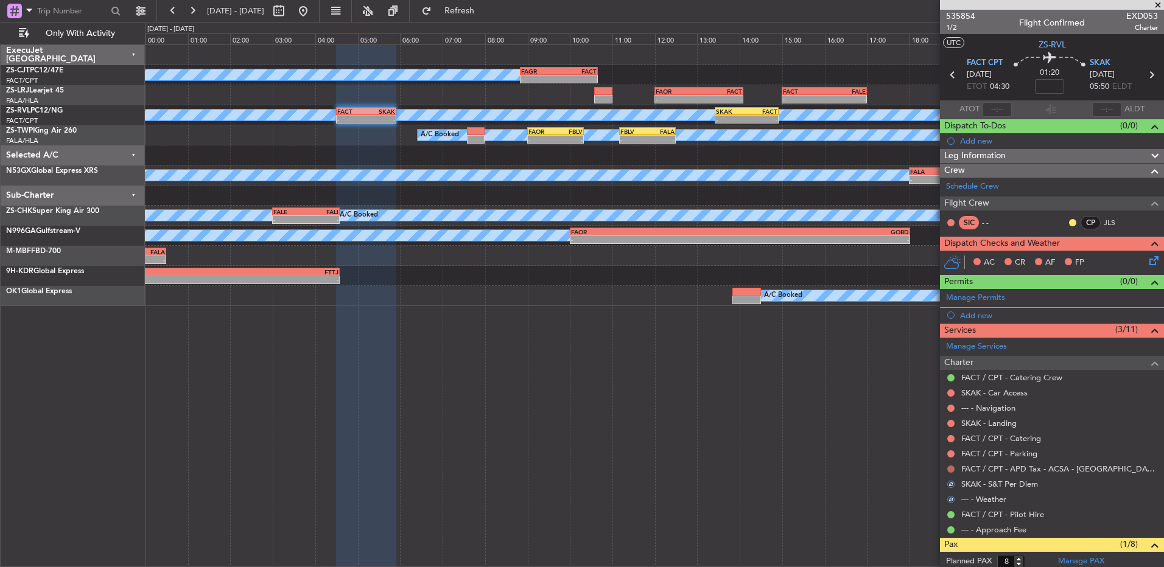
click at [950, 469] on button at bounding box center [950, 469] width 7 height 7
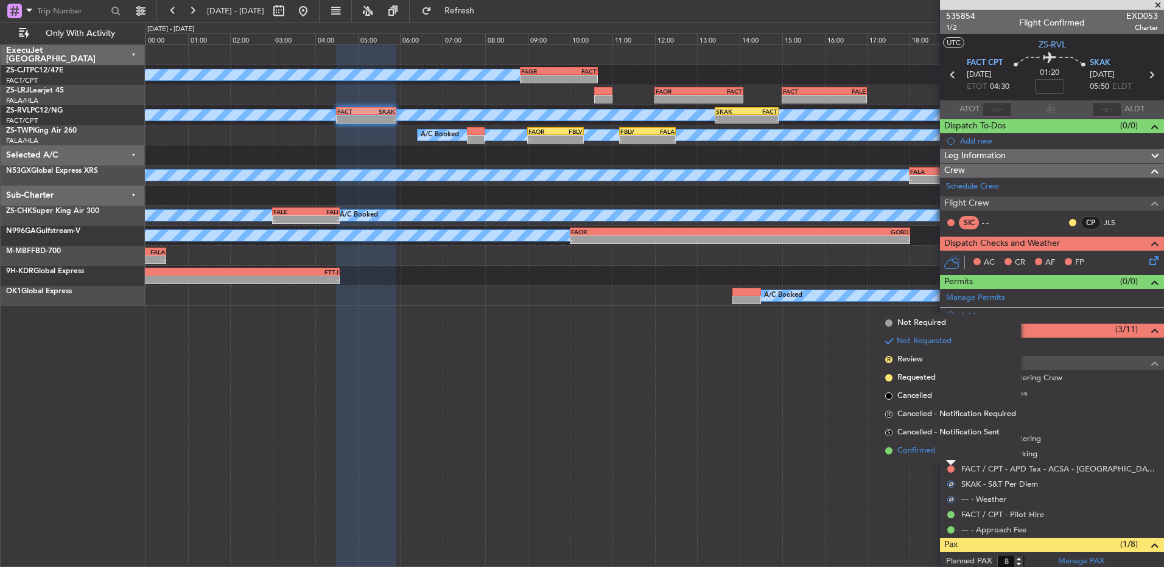
click at [944, 451] on li "Confirmed" at bounding box center [950, 451] width 141 height 18
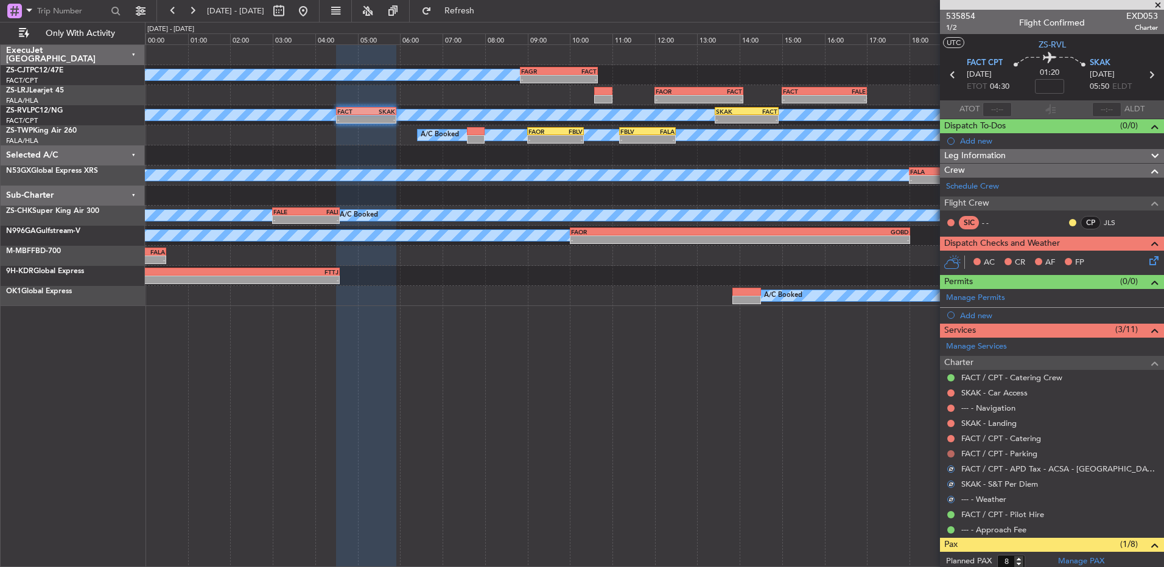
click at [952, 451] on button at bounding box center [950, 454] width 7 height 7
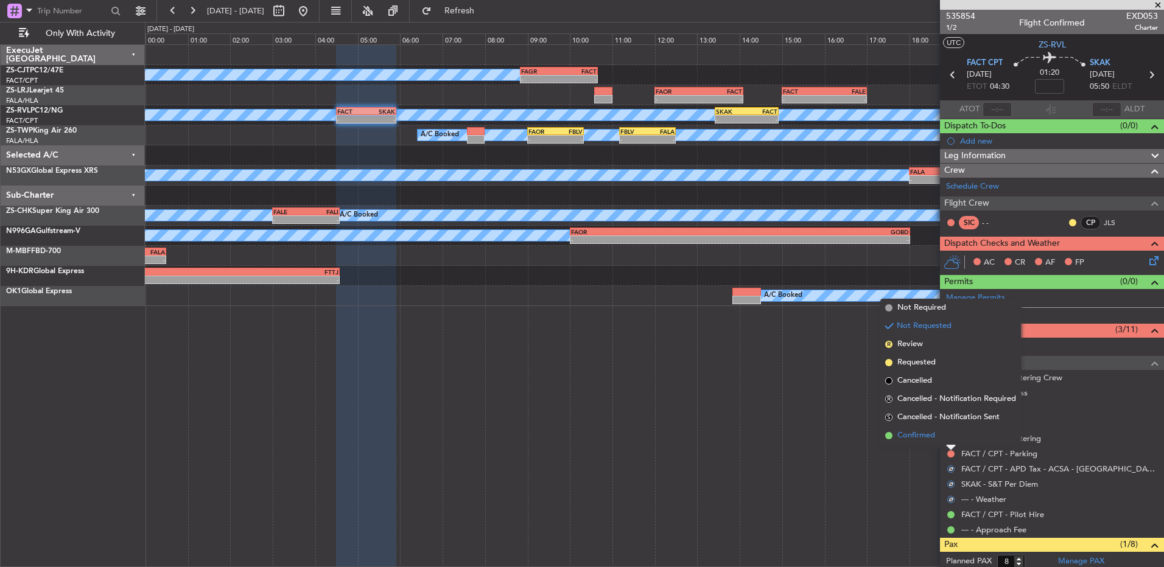
click at [946, 441] on li "Confirmed" at bounding box center [950, 436] width 141 height 18
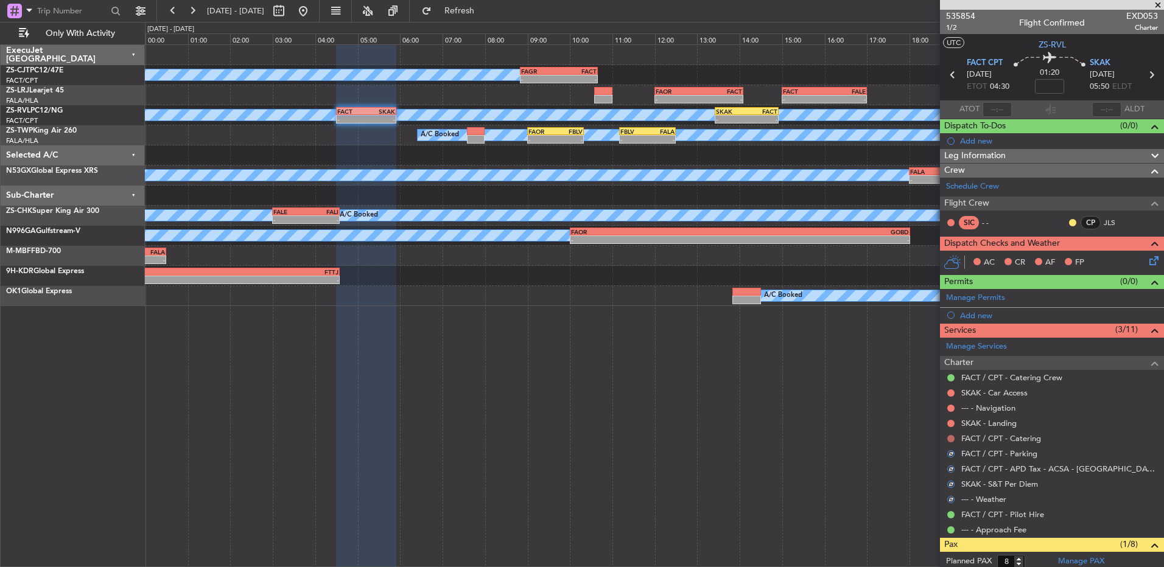
click at [950, 441] on button at bounding box center [950, 438] width 7 height 7
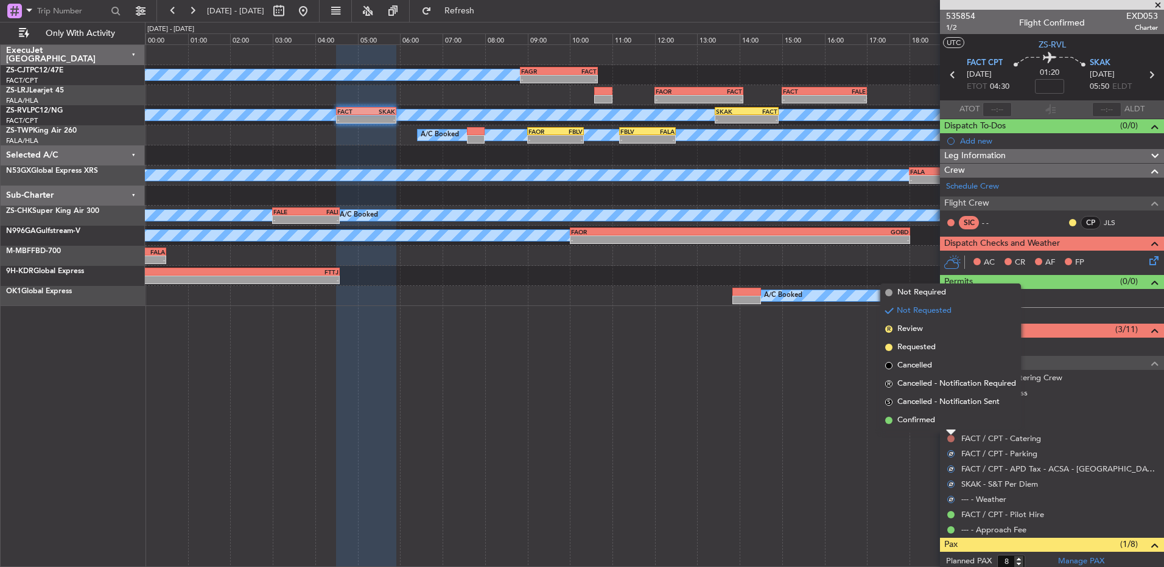
click at [948, 440] on button at bounding box center [950, 438] width 7 height 7
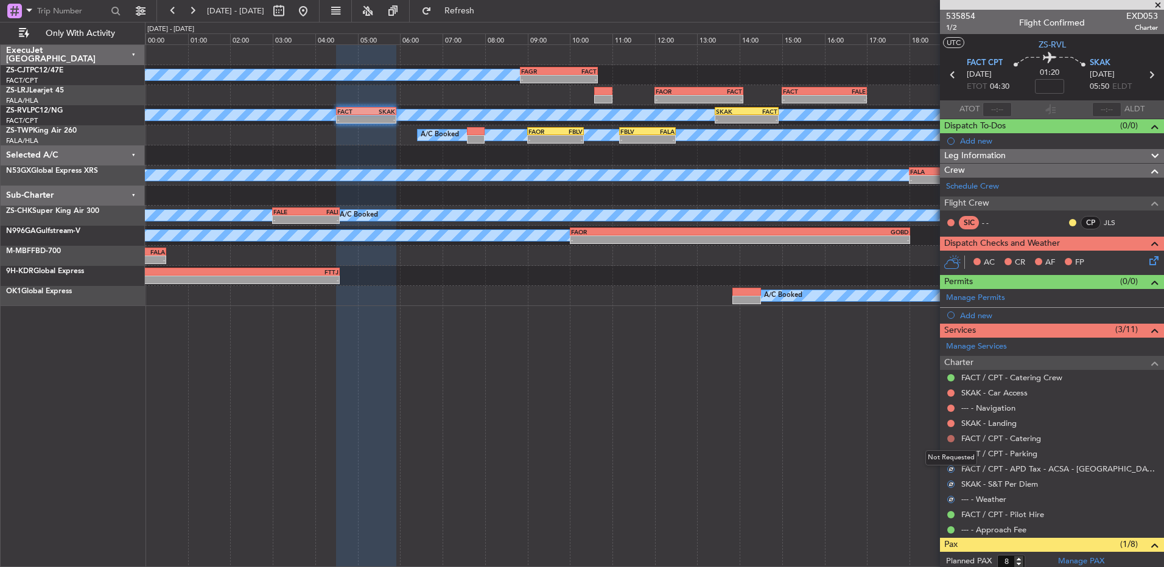
click at [949, 437] on button at bounding box center [950, 438] width 7 height 7
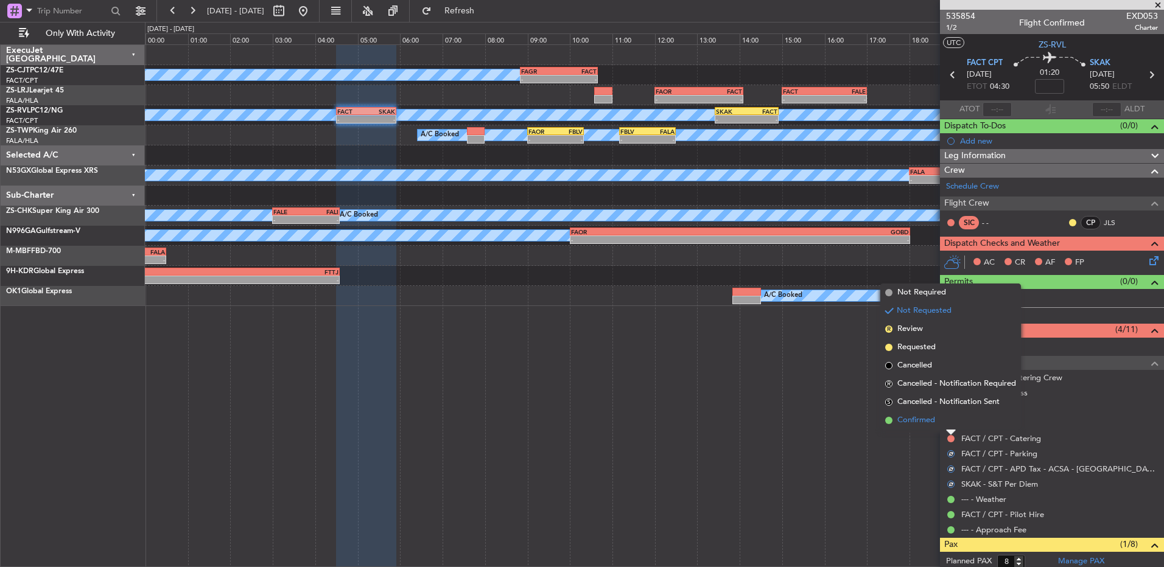
click at [952, 426] on li "Confirmed" at bounding box center [950, 421] width 141 height 18
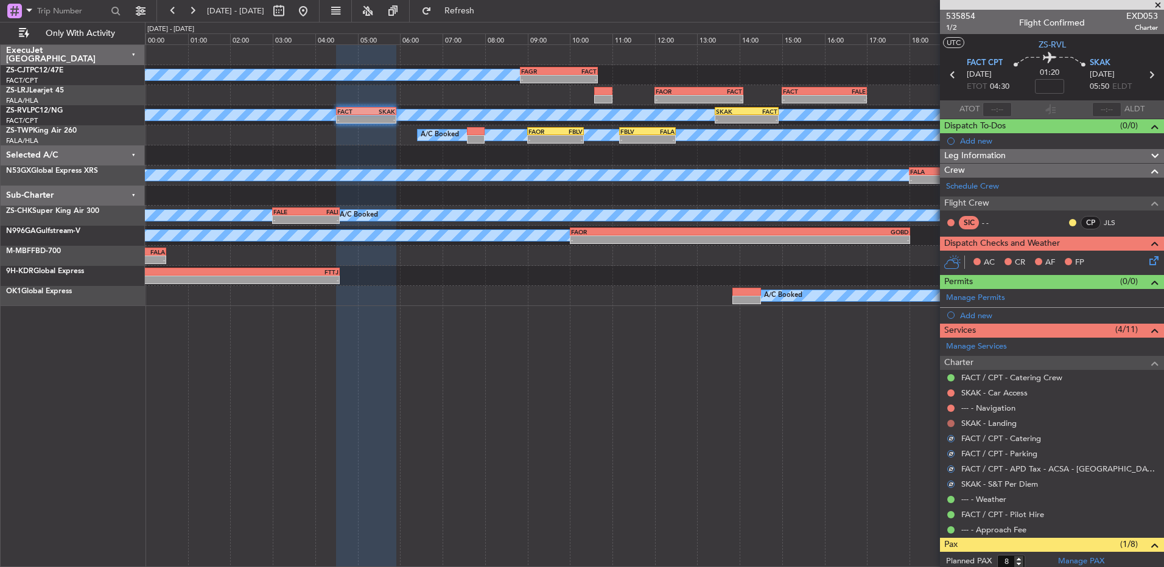
click at [952, 423] on button at bounding box center [950, 423] width 7 height 7
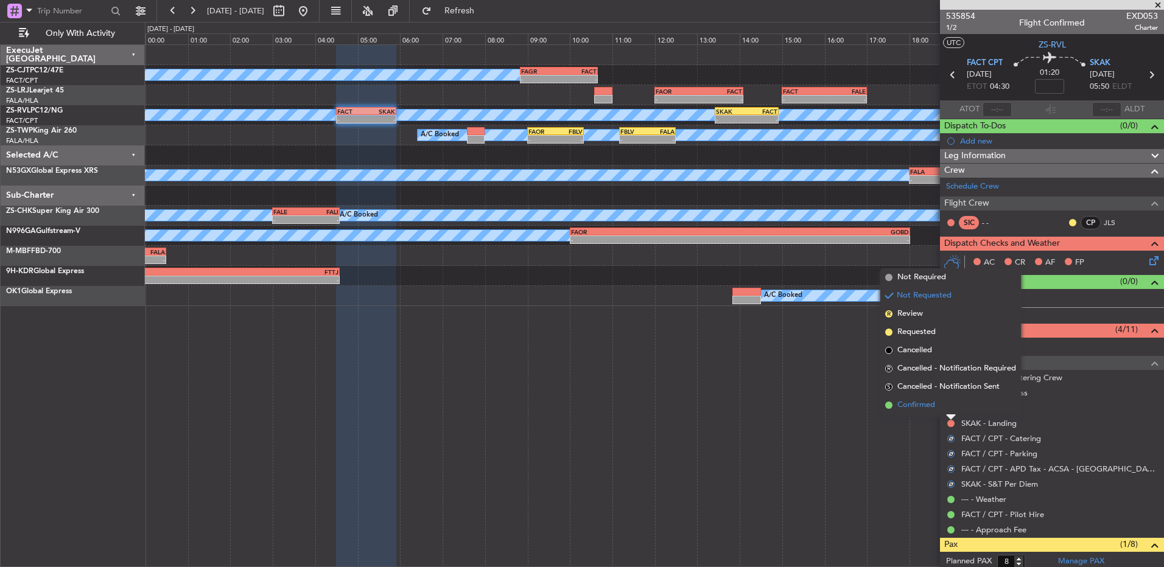
click at [946, 406] on li "Confirmed" at bounding box center [950, 405] width 141 height 18
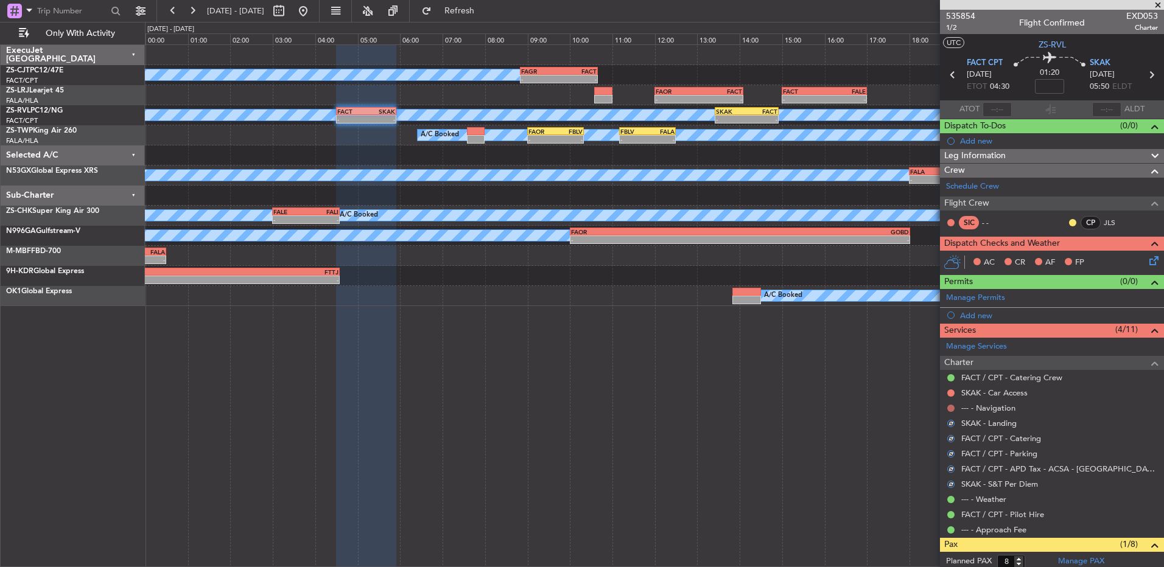
click at [948, 406] on button at bounding box center [950, 408] width 7 height 7
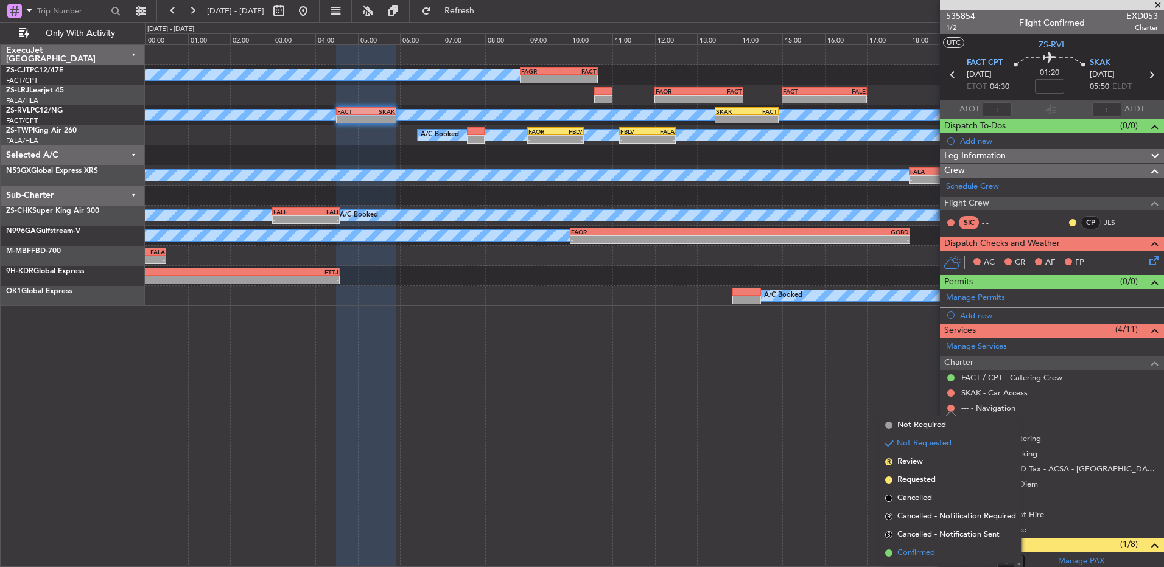
click at [947, 550] on li "Confirmed" at bounding box center [950, 553] width 141 height 18
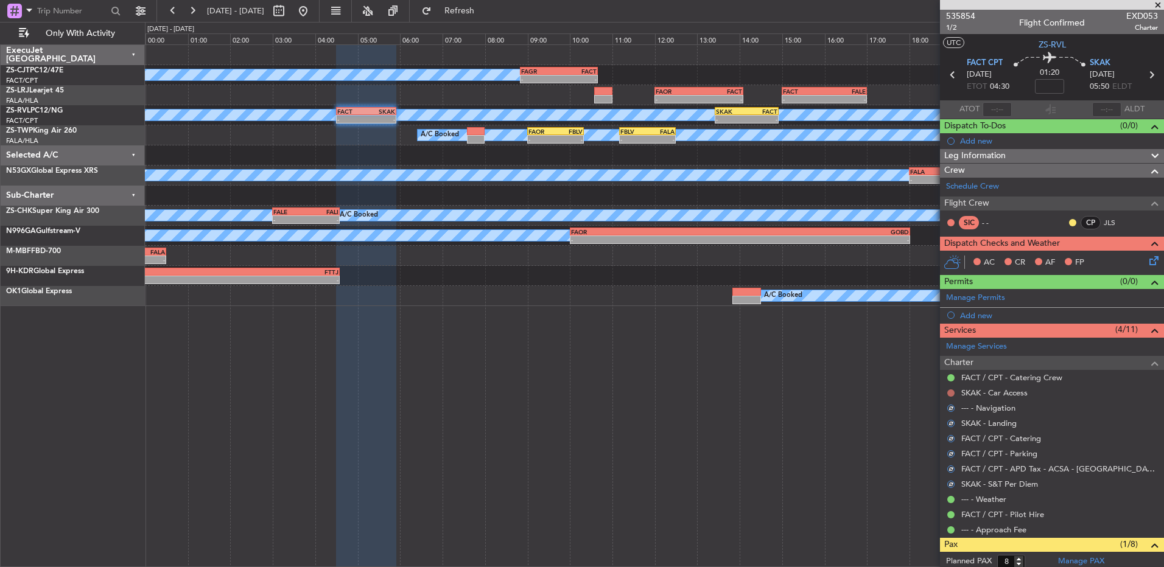
click at [951, 393] on button at bounding box center [950, 393] width 7 height 7
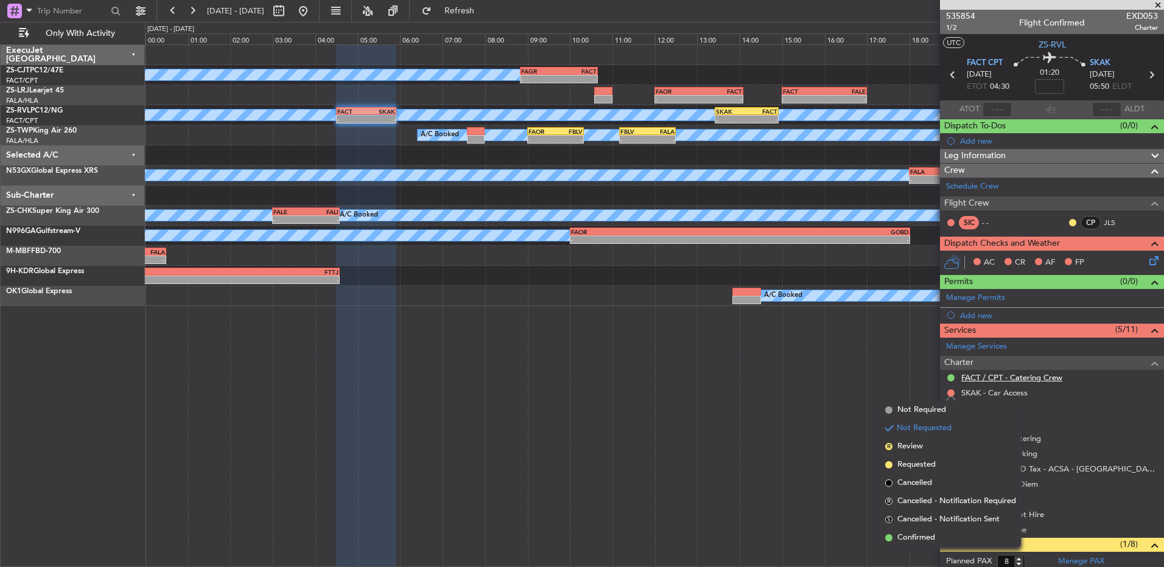
drag, startPoint x: 952, startPoint y: 535, endPoint x: 992, endPoint y: 375, distance: 164.4
click at [953, 535] on li "Confirmed" at bounding box center [950, 538] width 141 height 18
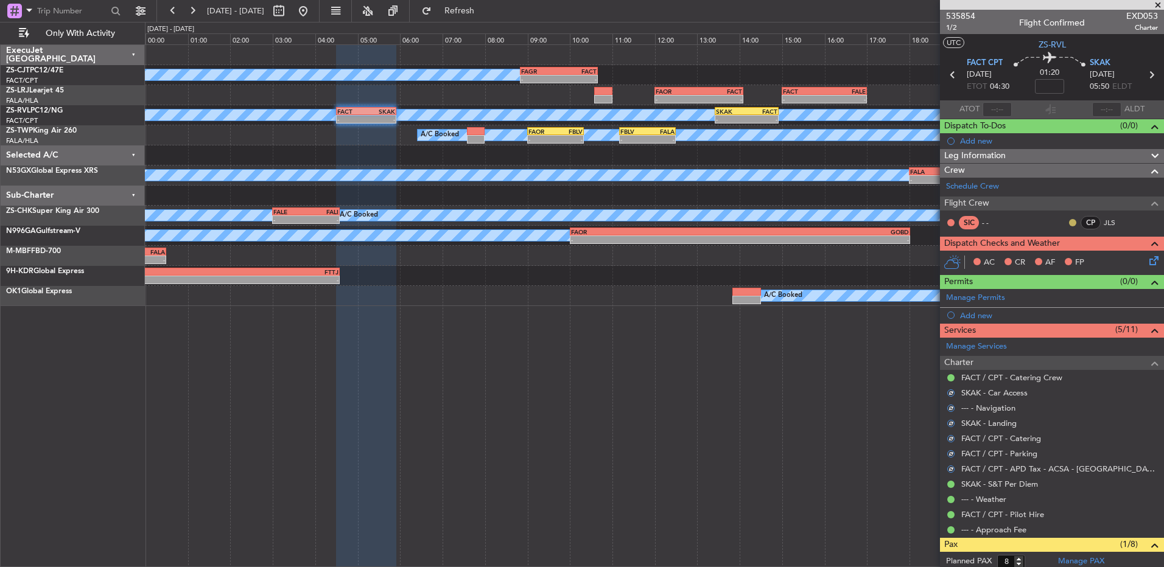
click at [1069, 222] on button at bounding box center [1072, 222] width 7 height 7
click at [1060, 256] on span "Acknowledged" at bounding box center [1067, 258] width 54 height 12
click at [1134, 261] on div "AC CR AF FP" at bounding box center [1057, 263] width 179 height 18
click at [1147, 259] on icon at bounding box center [1152, 259] width 10 height 10
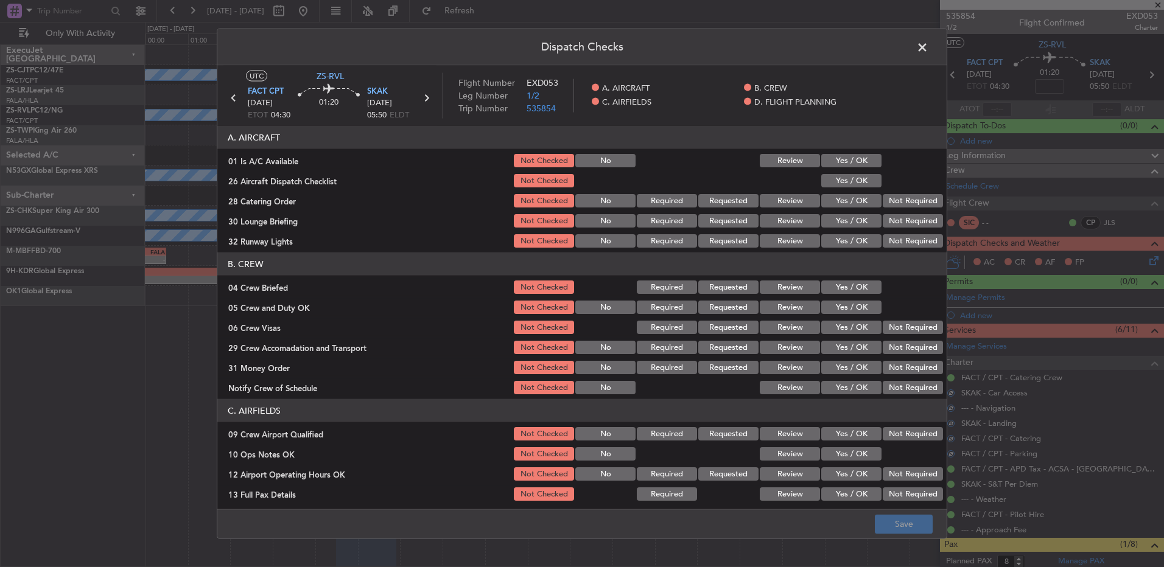
click at [863, 166] on button "Yes / OK" at bounding box center [851, 160] width 60 height 13
click at [845, 206] on button "Yes / OK" at bounding box center [851, 200] width 60 height 13
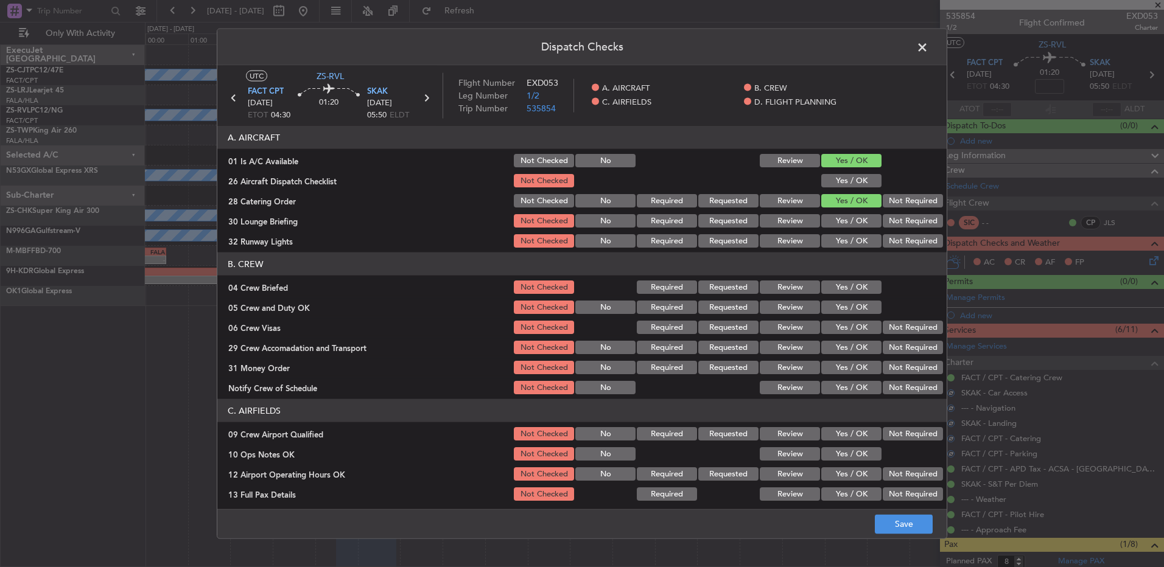
click at [855, 182] on button "Yes / OK" at bounding box center [851, 180] width 60 height 13
click at [904, 203] on button "Not Required" at bounding box center [913, 200] width 60 height 13
click at [856, 220] on button "Yes / OK" at bounding box center [851, 220] width 60 height 13
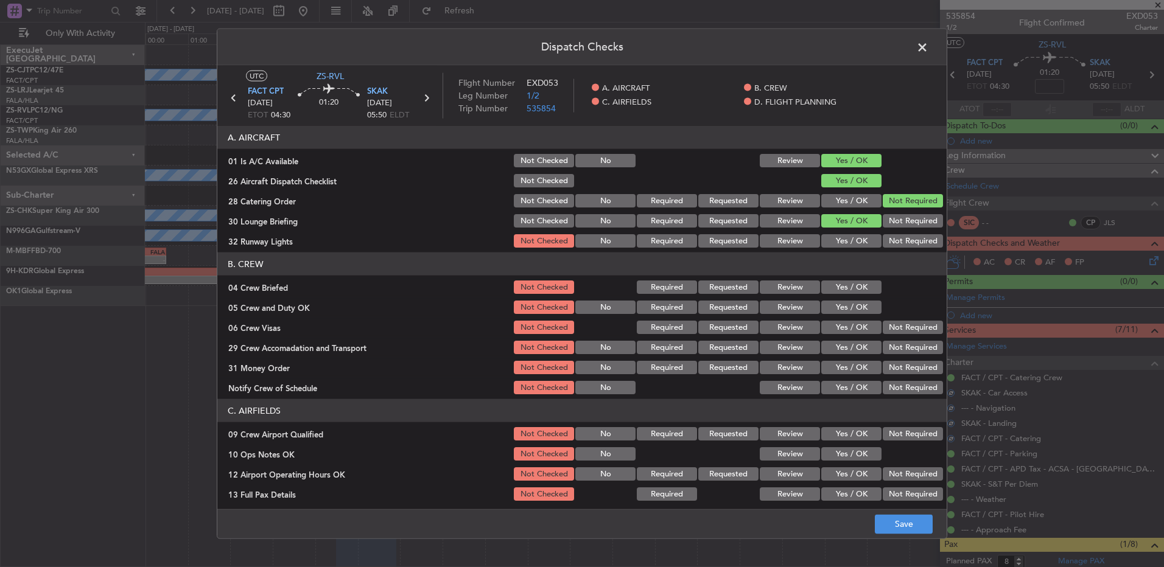
click at [848, 232] on section "A. AIRCRAFT 01 Is A/C Available Not Checked No Review Yes / OK 26 Aircraft Disp…" at bounding box center [581, 188] width 729 height 124
drag, startPoint x: 848, startPoint y: 234, endPoint x: 855, endPoint y: 238, distance: 8.2
click at [855, 238] on button "Yes / OK" at bounding box center [851, 240] width 60 height 13
click at [782, 290] on button "Review" at bounding box center [790, 287] width 60 height 13
click at [847, 309] on button "Yes / OK" at bounding box center [851, 307] width 60 height 13
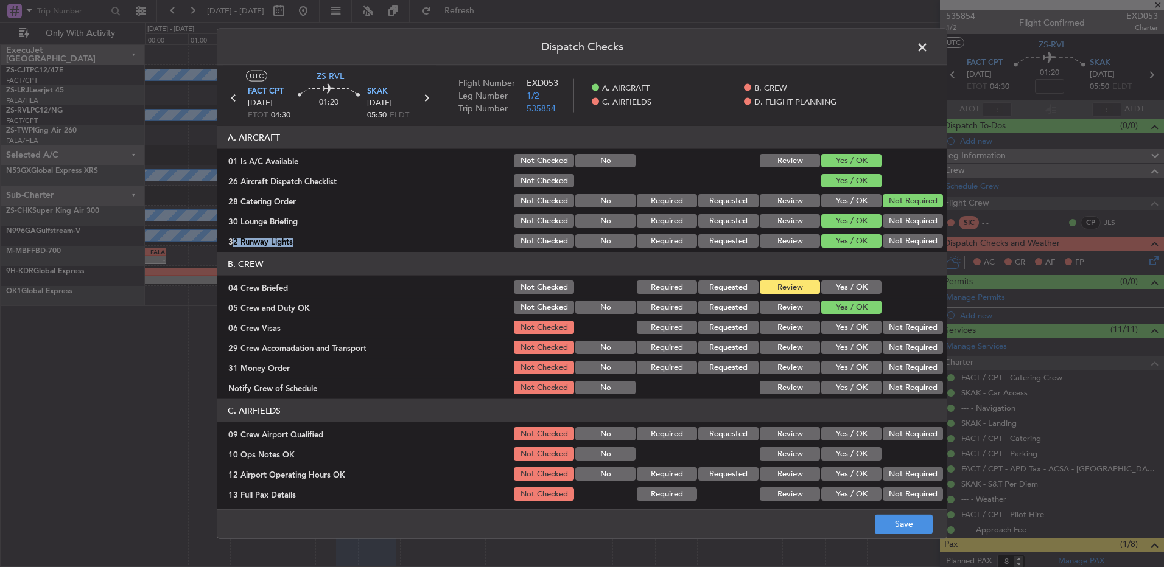
click at [896, 321] on button "Not Required" at bounding box center [913, 327] width 60 height 13
click at [806, 348] on button "Review" at bounding box center [790, 347] width 60 height 13
click at [897, 364] on button "Not Required" at bounding box center [913, 367] width 60 height 13
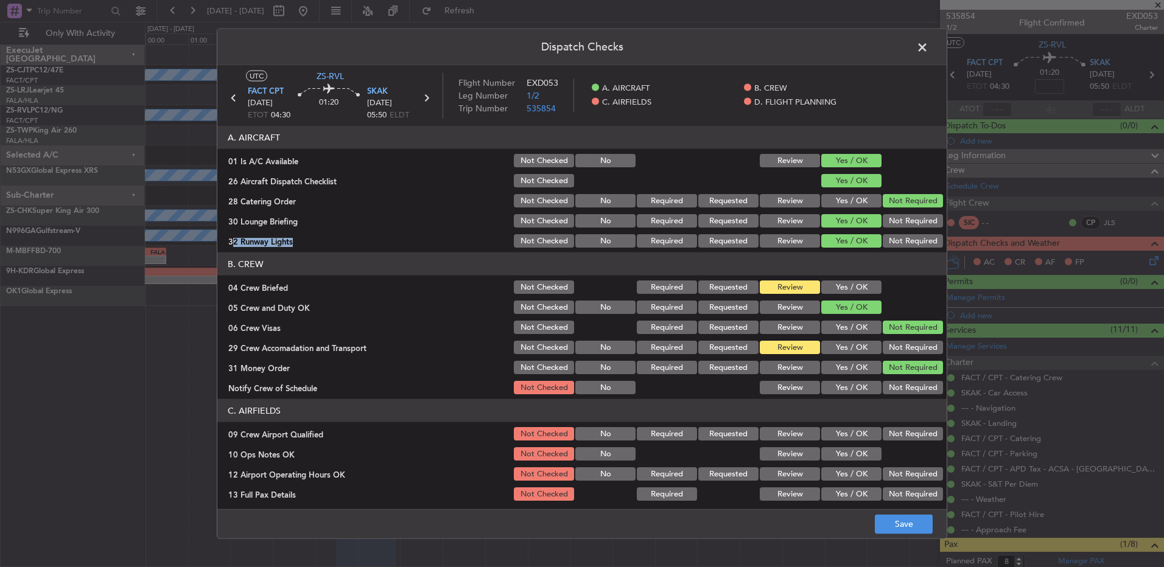
click at [844, 387] on button "Yes / OK" at bounding box center [851, 387] width 60 height 13
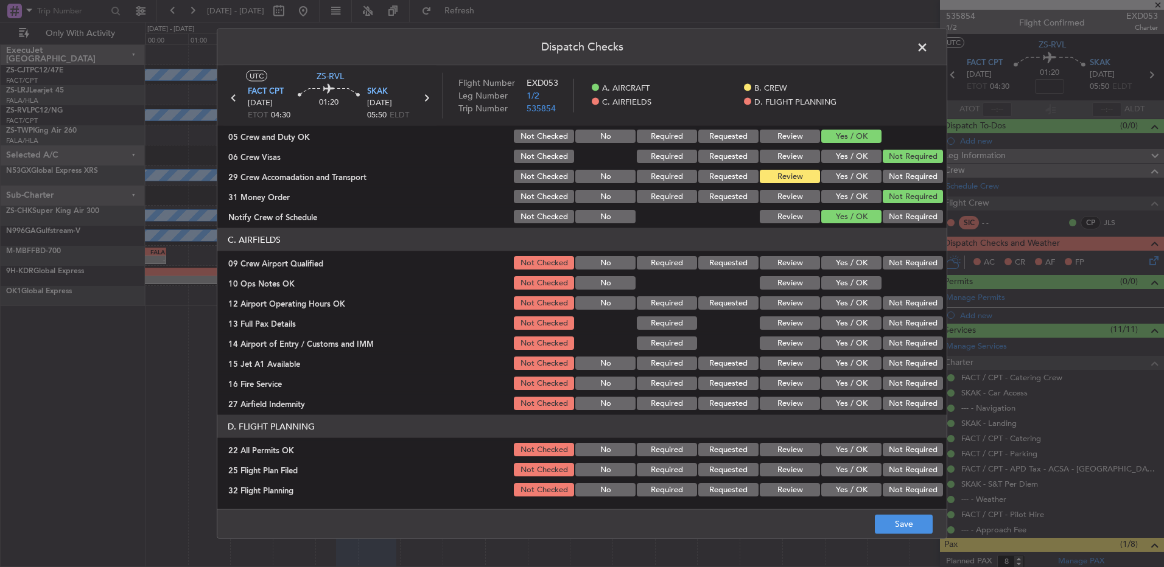
click at [838, 265] on button "Yes / OK" at bounding box center [851, 262] width 60 height 13
click at [836, 282] on button "Yes / OK" at bounding box center [851, 282] width 60 height 13
click at [849, 304] on button "Yes / OK" at bounding box center [851, 303] width 60 height 13
click at [851, 325] on button "Yes / OK" at bounding box center [851, 323] width 60 height 13
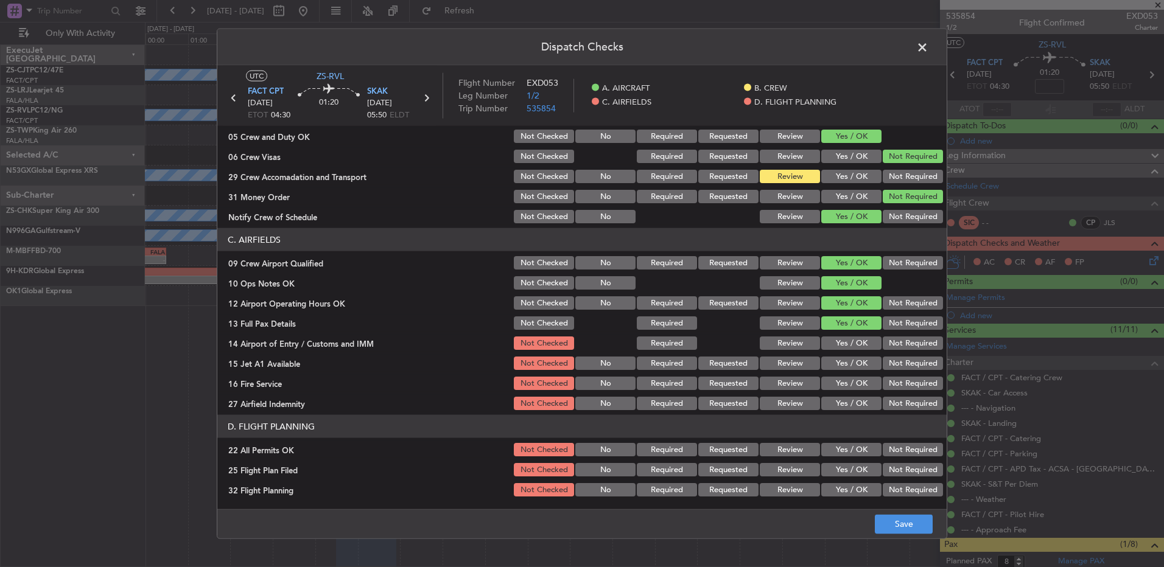
click at [918, 342] on button "Not Required" at bounding box center [913, 343] width 60 height 13
click at [834, 364] on button "Yes / OK" at bounding box center [851, 363] width 60 height 13
click at [838, 382] on button "Yes / OK" at bounding box center [851, 383] width 60 height 13
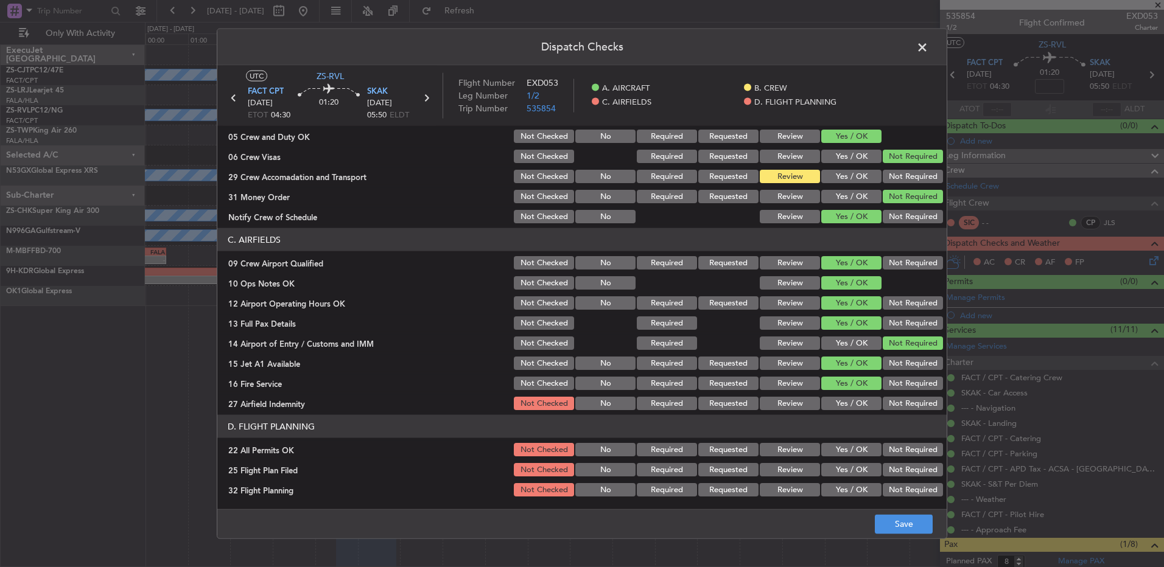
drag, startPoint x: 801, startPoint y: 402, endPoint x: 844, endPoint y: 415, distance: 44.9
click at [800, 402] on button "Review" at bounding box center [790, 403] width 60 height 13
click at [889, 449] on button "Not Required" at bounding box center [913, 449] width 60 height 13
drag, startPoint x: 785, startPoint y: 468, endPoint x: 797, endPoint y: 493, distance: 28.1
click at [787, 470] on button "Review" at bounding box center [790, 469] width 60 height 13
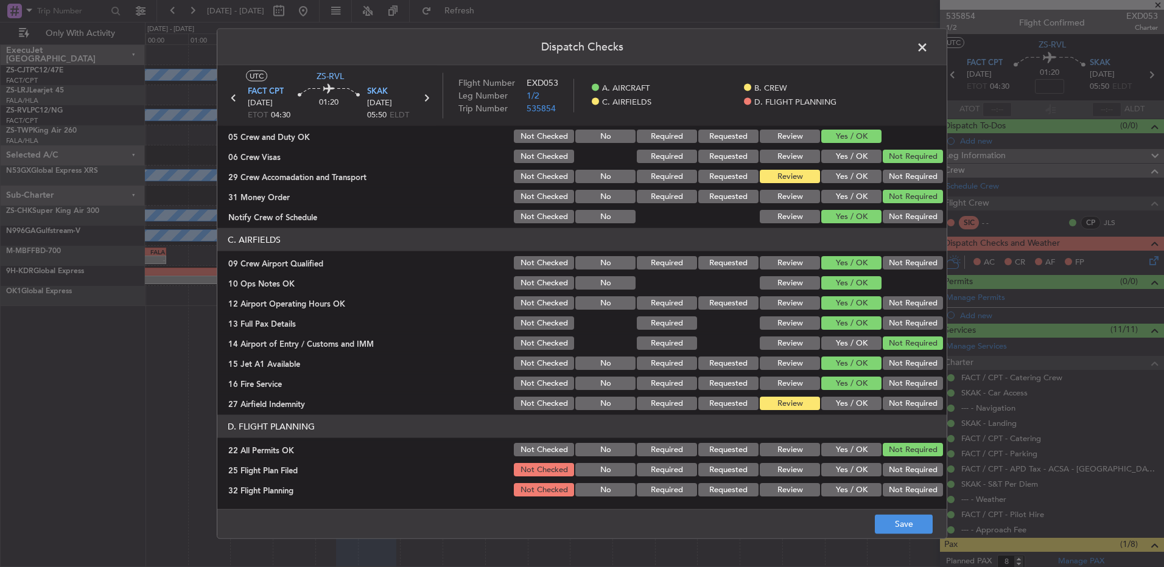
click at [797, 495] on button "Review" at bounding box center [790, 489] width 60 height 13
click at [870, 521] on footer "Save" at bounding box center [581, 523] width 729 height 29
click at [893, 522] on button "Save" at bounding box center [904, 523] width 58 height 19
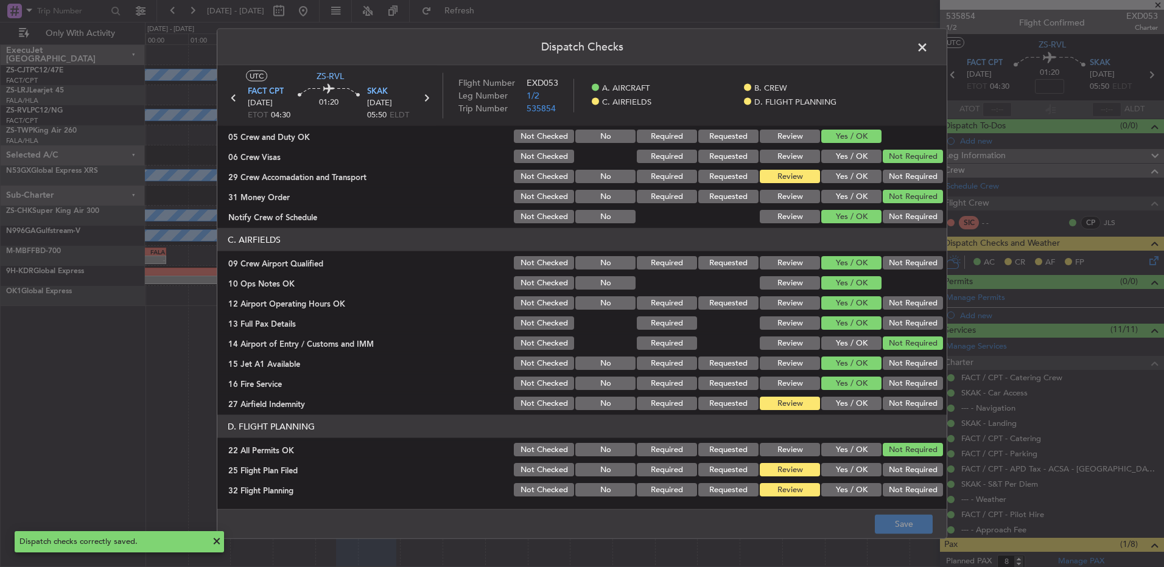
click at [929, 40] on span at bounding box center [929, 50] width 0 height 24
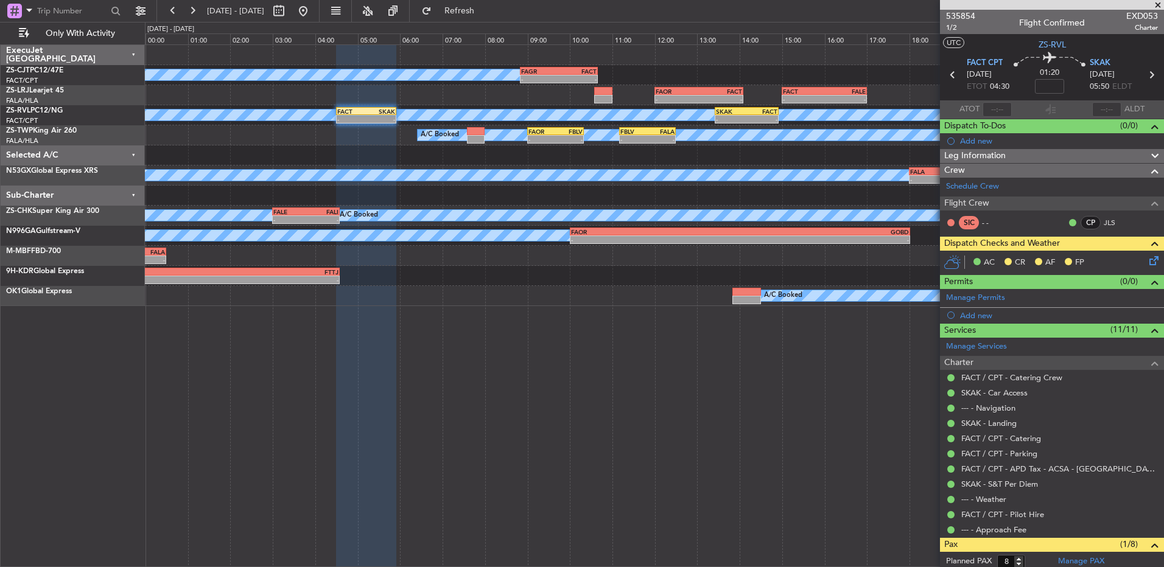
click at [954, 24] on body "03 Sep 2025 - 04 Sep 2025 Refresh Quick Links Only With Activity A/C Booked - -…" at bounding box center [582, 283] width 1164 height 567
click at [958, 13] on span "535854" at bounding box center [960, 16] width 29 height 13
click at [1147, 258] on icon at bounding box center [1152, 259] width 10 height 10
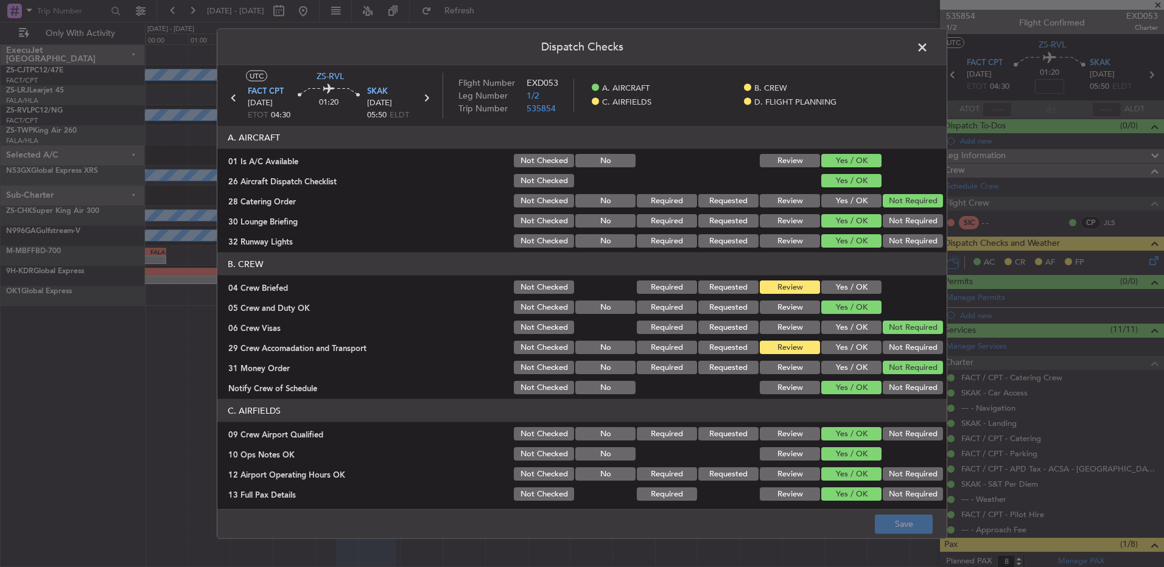
click at [929, 49] on span at bounding box center [929, 50] width 0 height 24
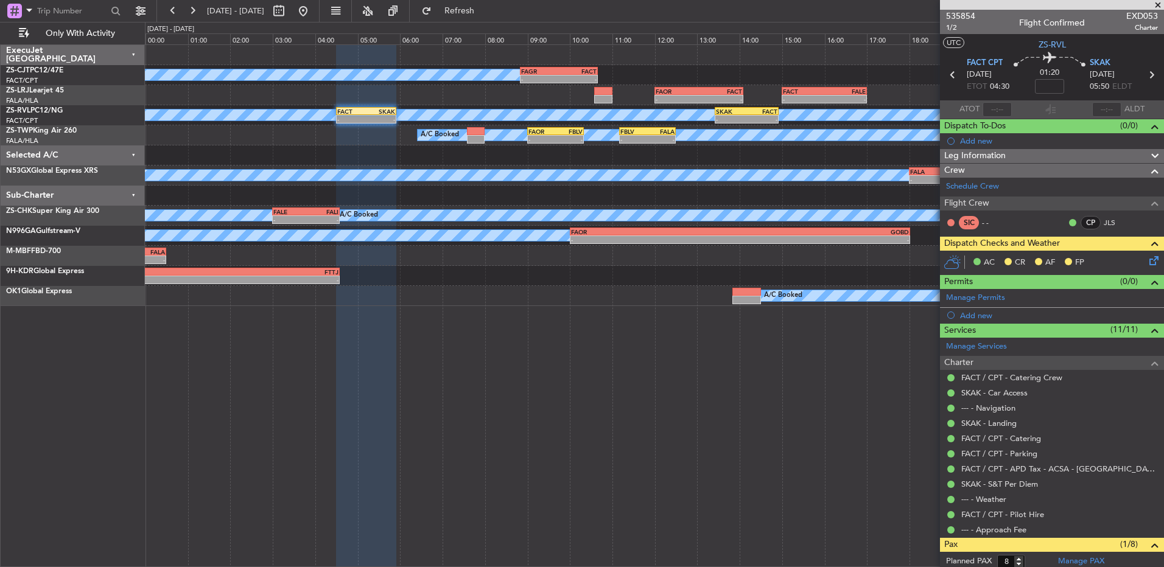
click at [1147, 262] on icon at bounding box center [1152, 259] width 10 height 10
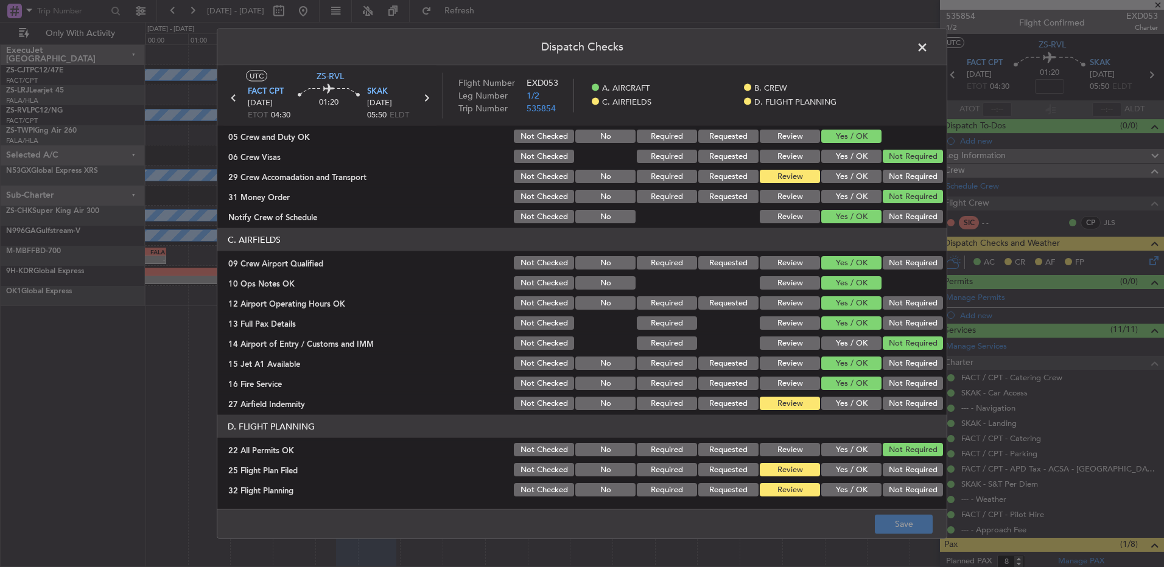
drag, startPoint x: 848, startPoint y: 398, endPoint x: 852, endPoint y: 406, distance: 8.5
click at [848, 400] on button "Yes / OK" at bounding box center [851, 403] width 60 height 13
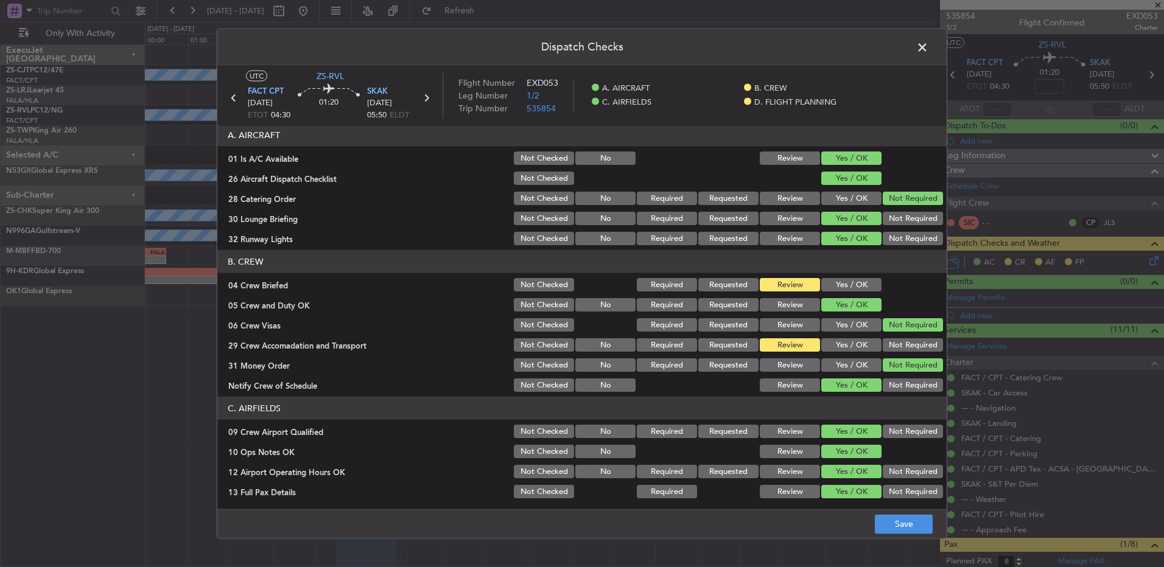
scroll to position [0, 0]
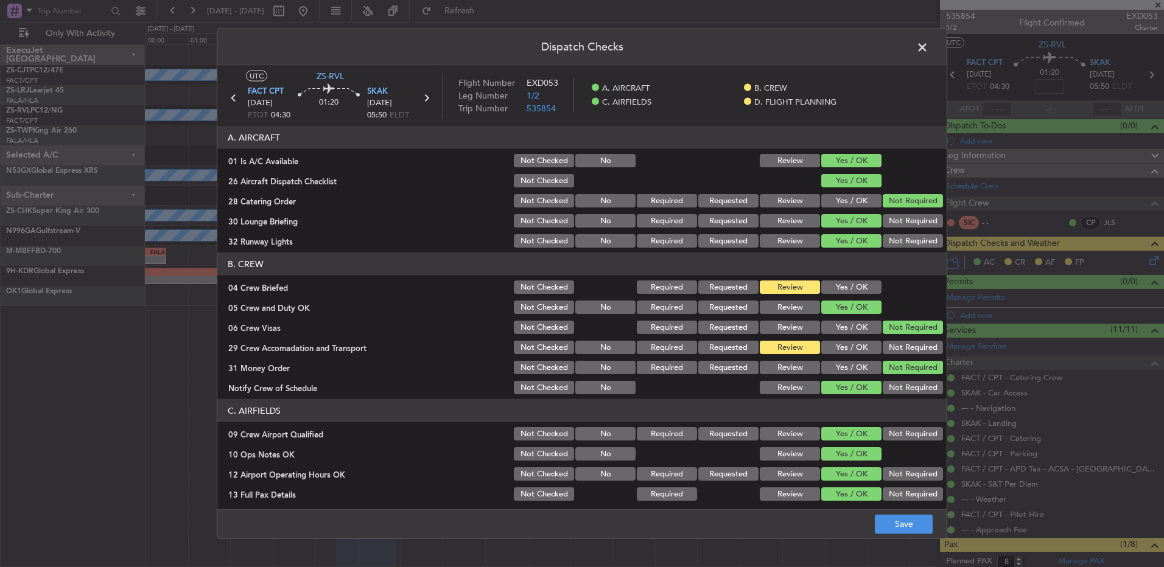
click at [929, 44] on span at bounding box center [929, 50] width 0 height 24
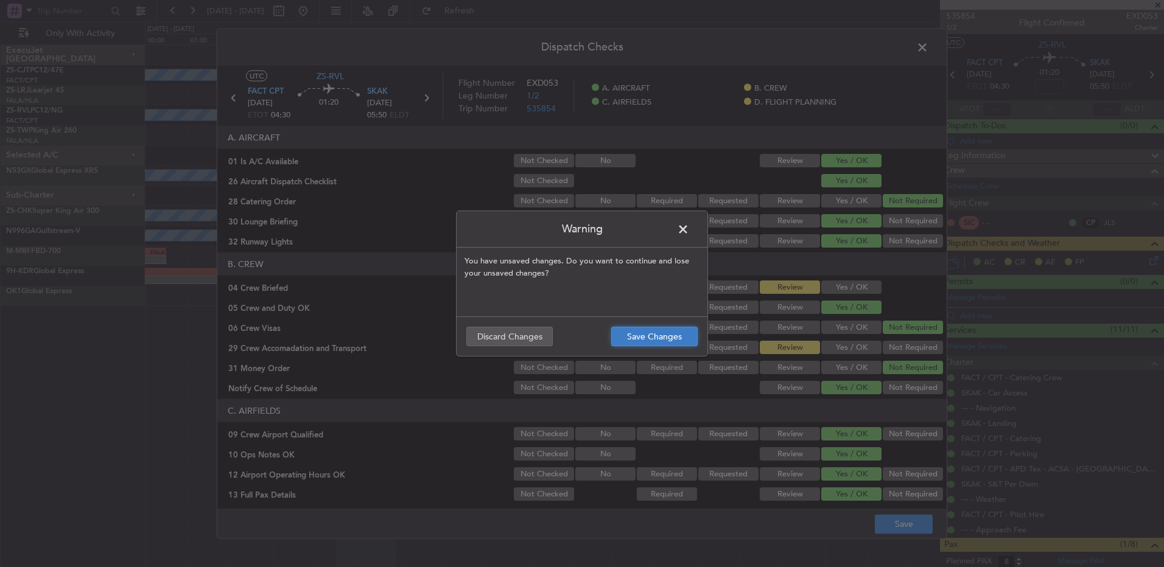
click at [662, 335] on button "Save Changes" at bounding box center [654, 336] width 86 height 19
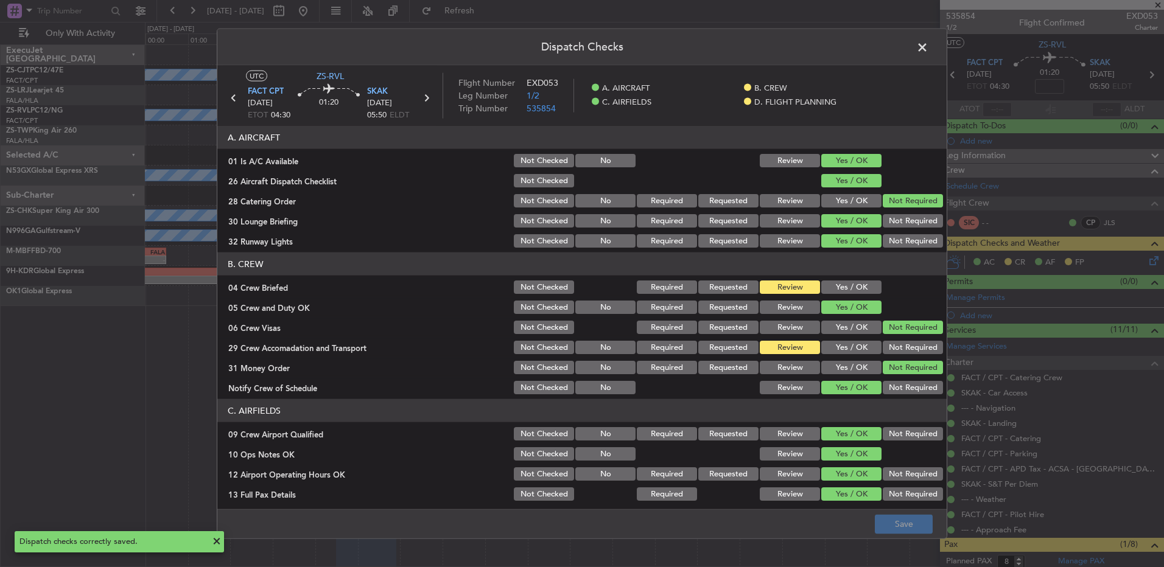
click at [929, 45] on span at bounding box center [929, 50] width 0 height 24
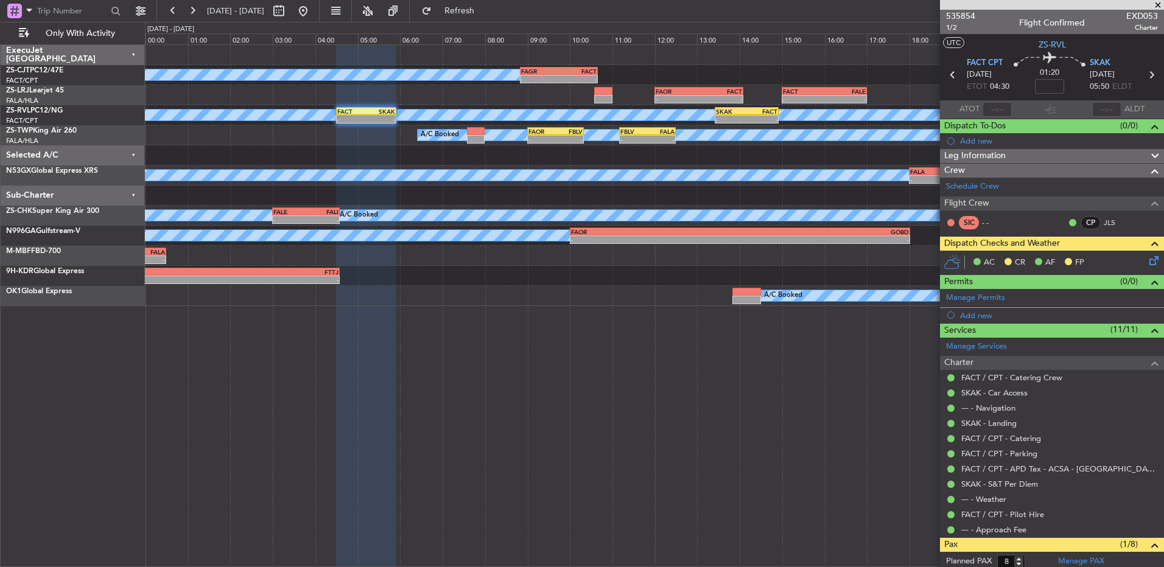
click at [1147, 258] on icon at bounding box center [1152, 259] width 10 height 10
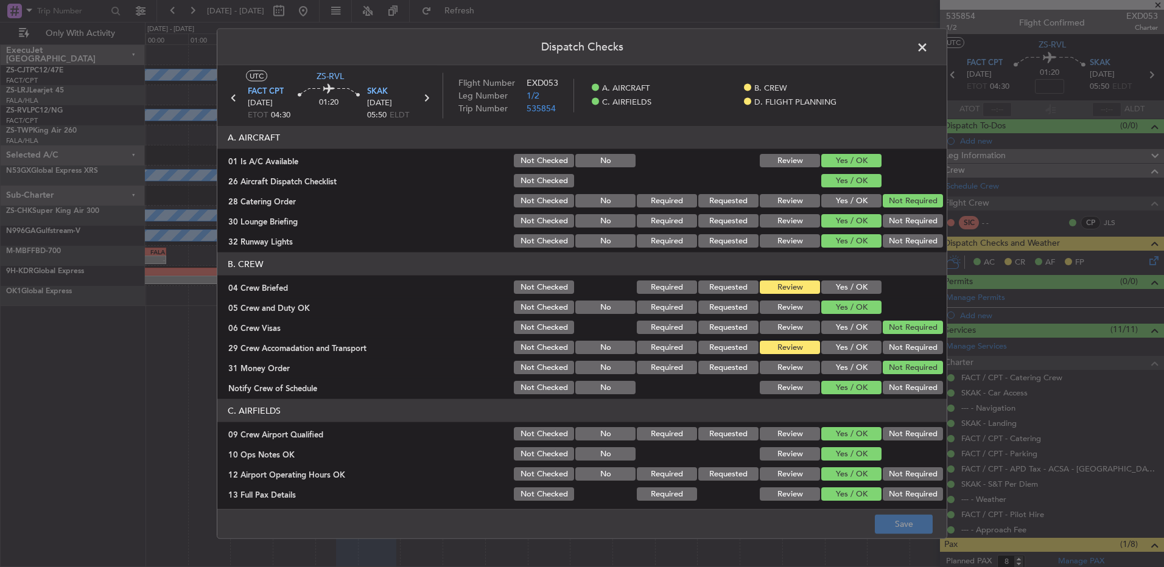
drag, startPoint x: 923, startPoint y: 47, endPoint x: 689, endPoint y: 80, distance: 236.1
click at [929, 47] on span at bounding box center [929, 50] width 0 height 24
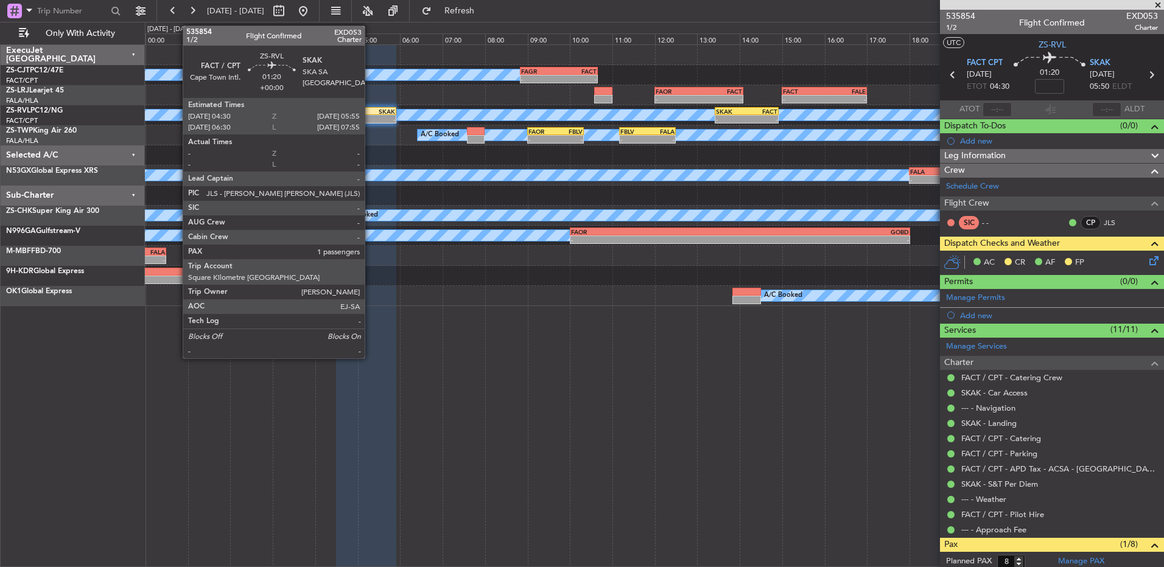
click at [370, 118] on div "-" at bounding box center [380, 119] width 29 height 7
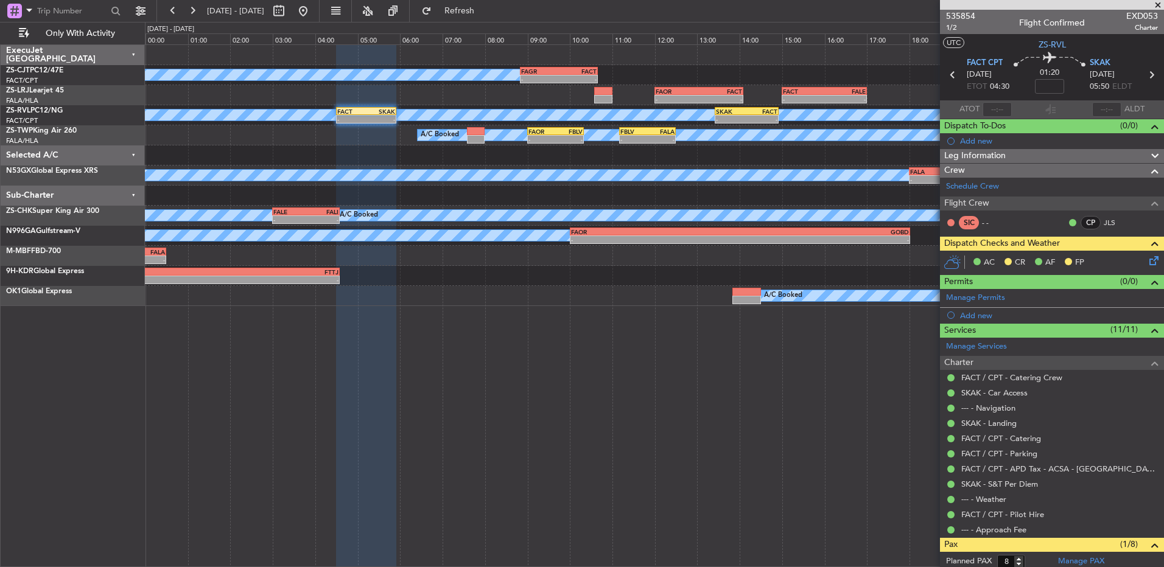
click at [1147, 262] on icon at bounding box center [1152, 259] width 10 height 10
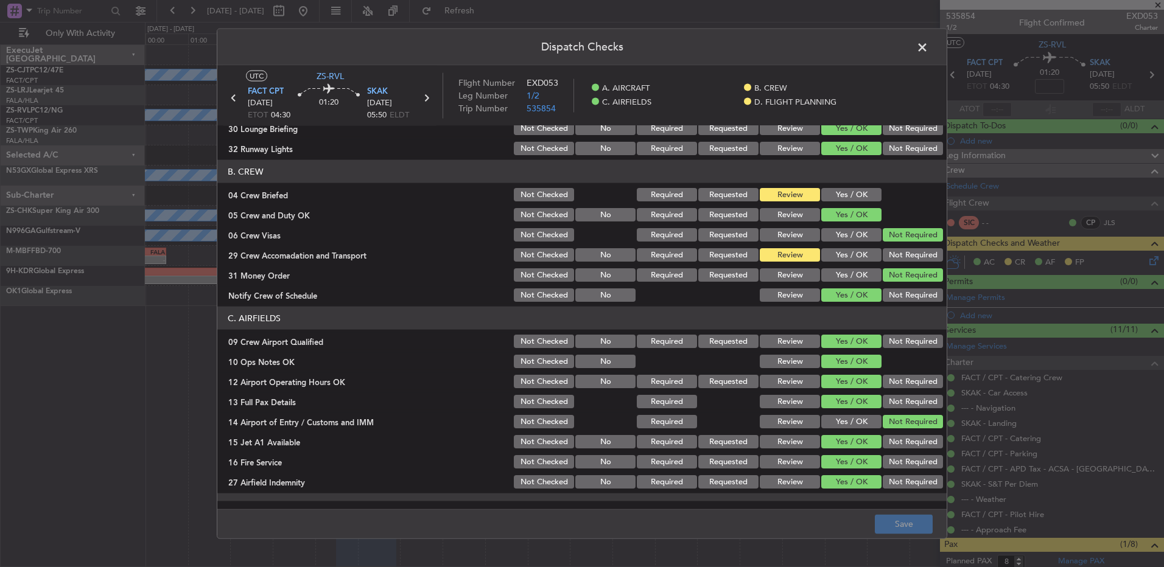
scroll to position [171, 0]
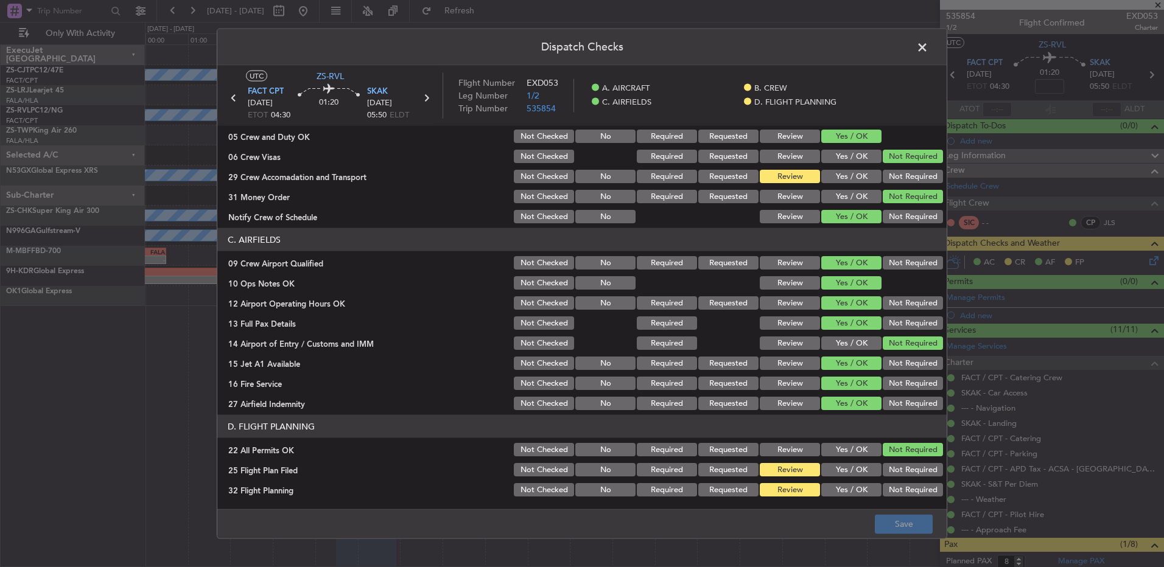
drag, startPoint x: 850, startPoint y: 171, endPoint x: 840, endPoint y: 178, distance: 12.2
click at [847, 172] on button "Yes / OK" at bounding box center [851, 176] width 60 height 13
click at [924, 175] on button "Not Required" at bounding box center [913, 176] width 60 height 13
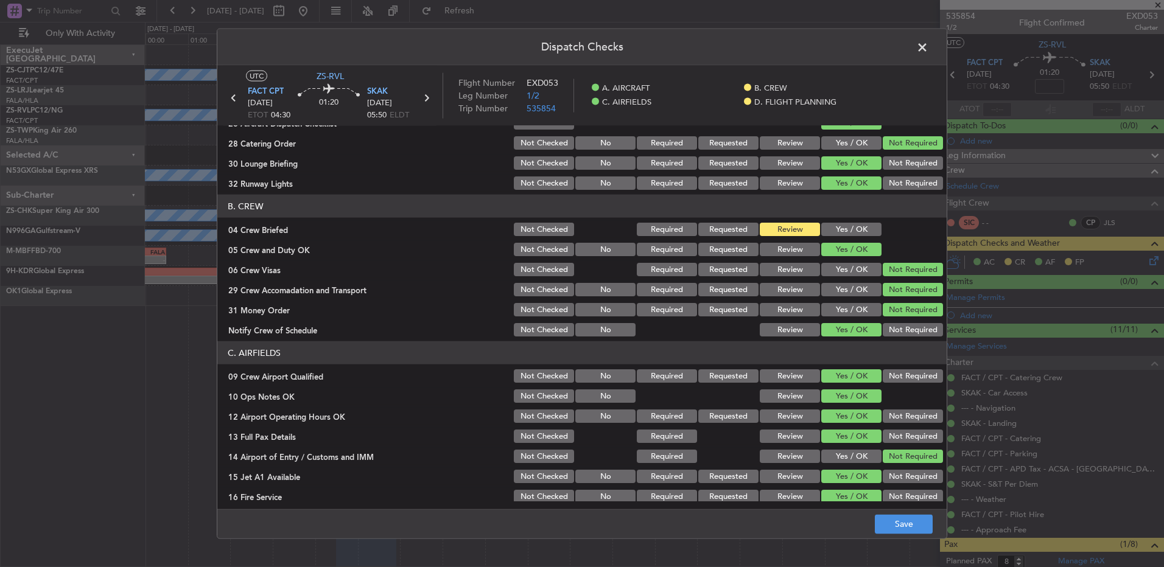
scroll to position [0, 0]
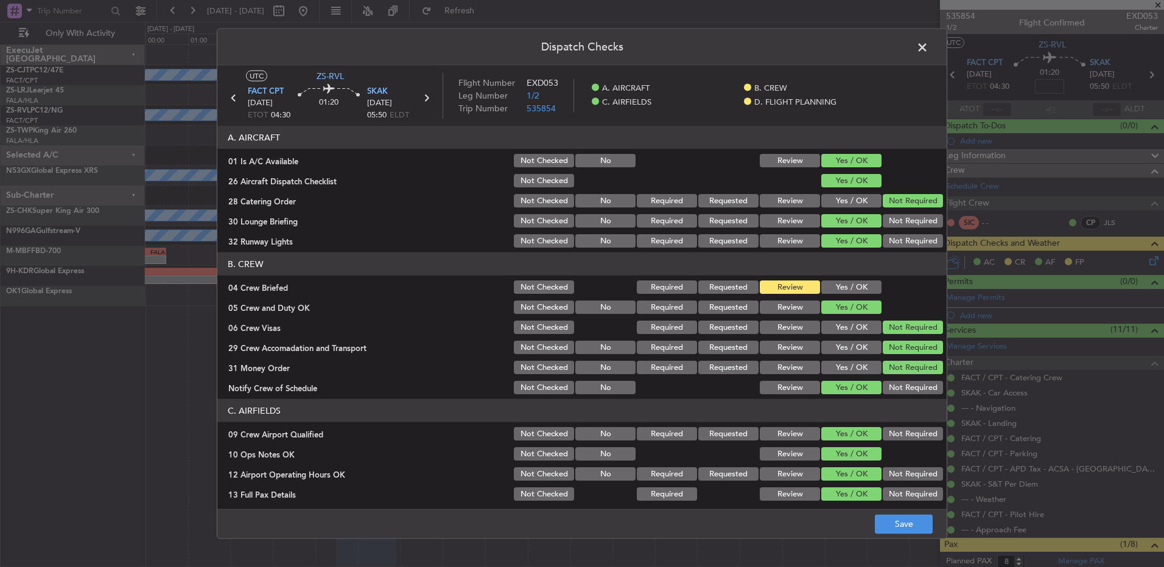
click at [849, 291] on button "Yes / OK" at bounding box center [851, 287] width 60 height 13
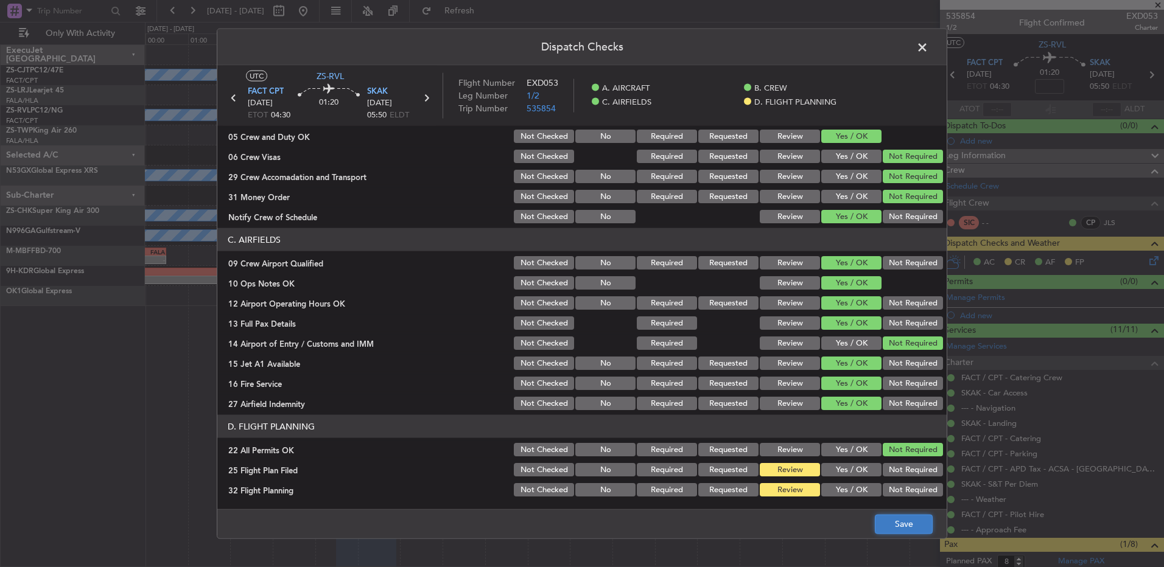
click at [917, 516] on button "Save" at bounding box center [904, 523] width 58 height 19
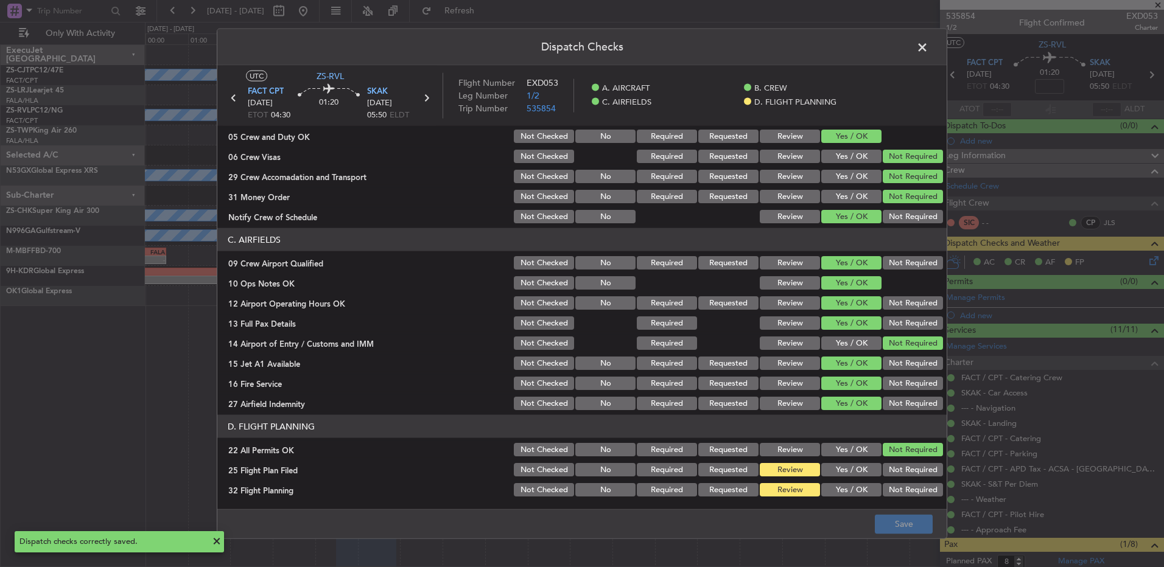
scroll to position [0, 0]
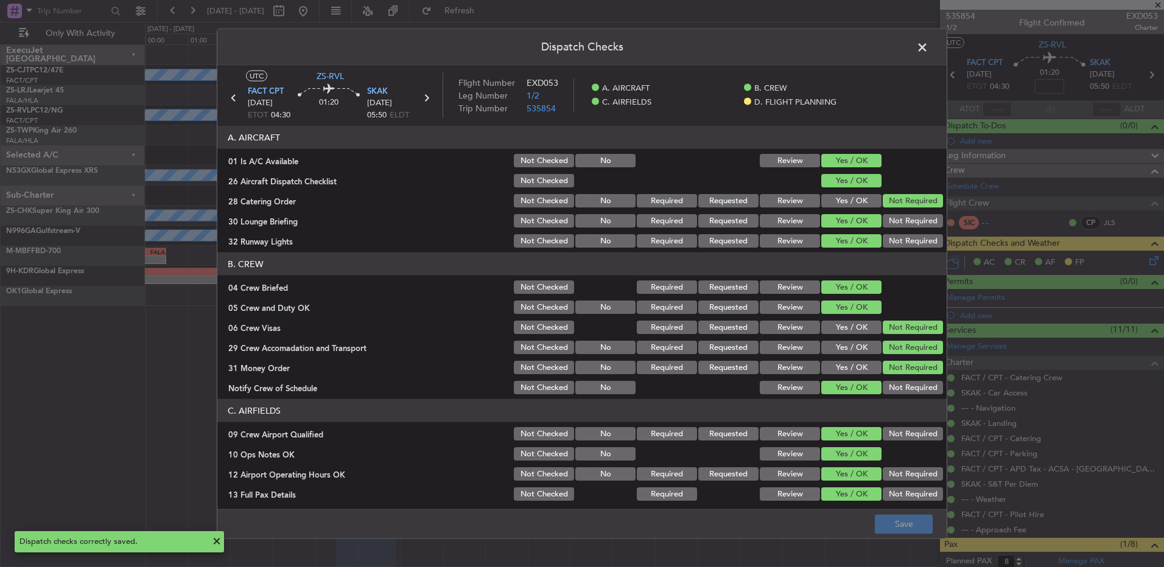
click at [929, 47] on span at bounding box center [929, 50] width 0 height 24
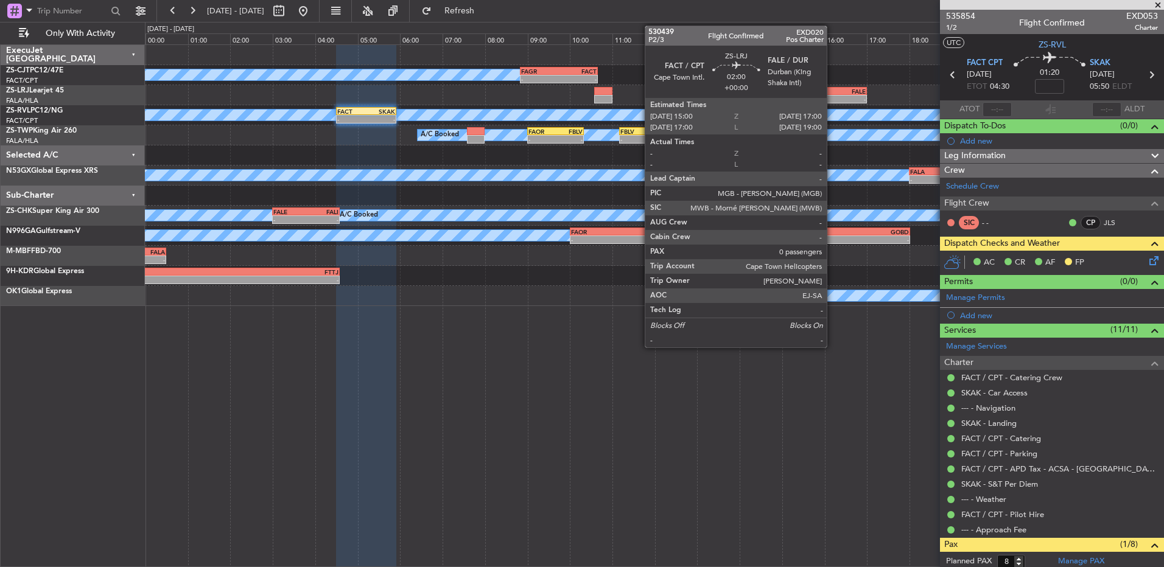
click at [832, 95] on div "- -" at bounding box center [824, 99] width 85 height 9
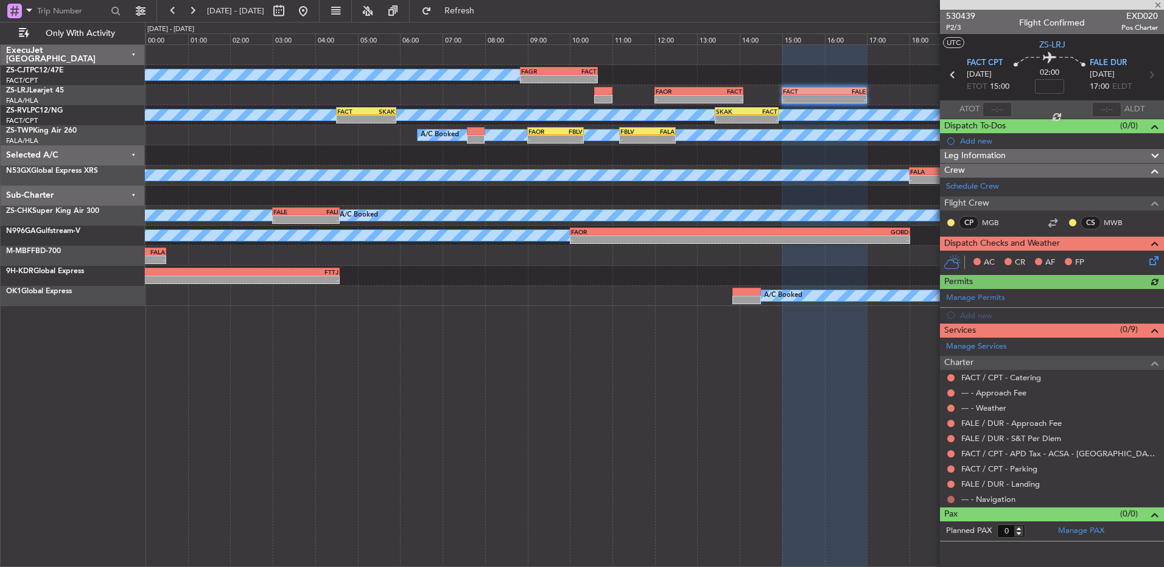
click at [951, 499] on button at bounding box center [950, 499] width 7 height 7
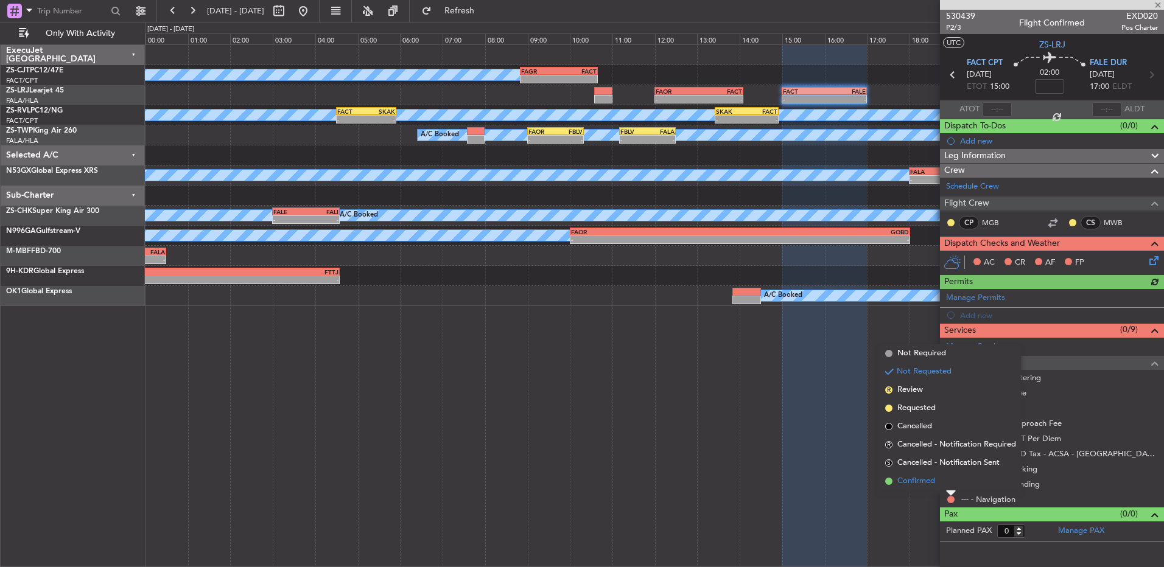
click at [945, 483] on li "Confirmed" at bounding box center [950, 481] width 141 height 18
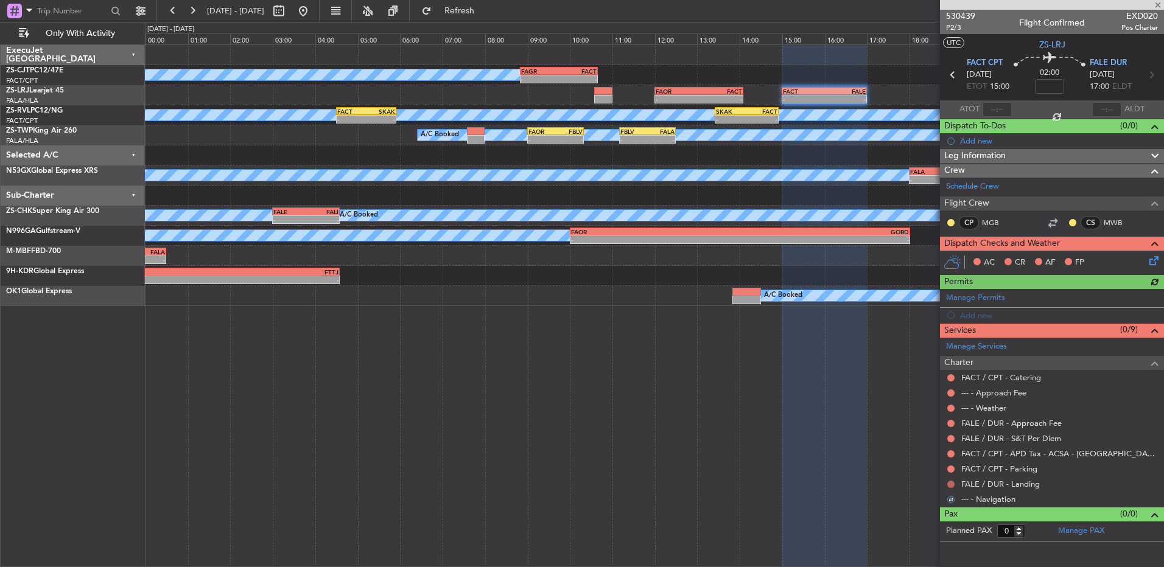
click at [952, 484] on button at bounding box center [950, 484] width 7 height 7
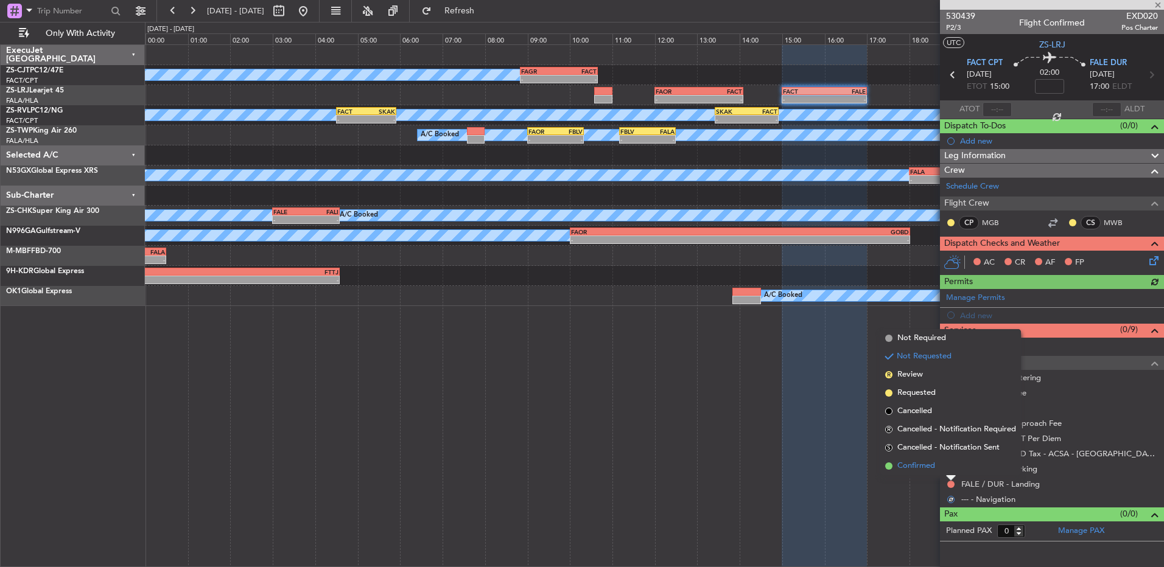
click at [952, 468] on li "Confirmed" at bounding box center [950, 466] width 141 height 18
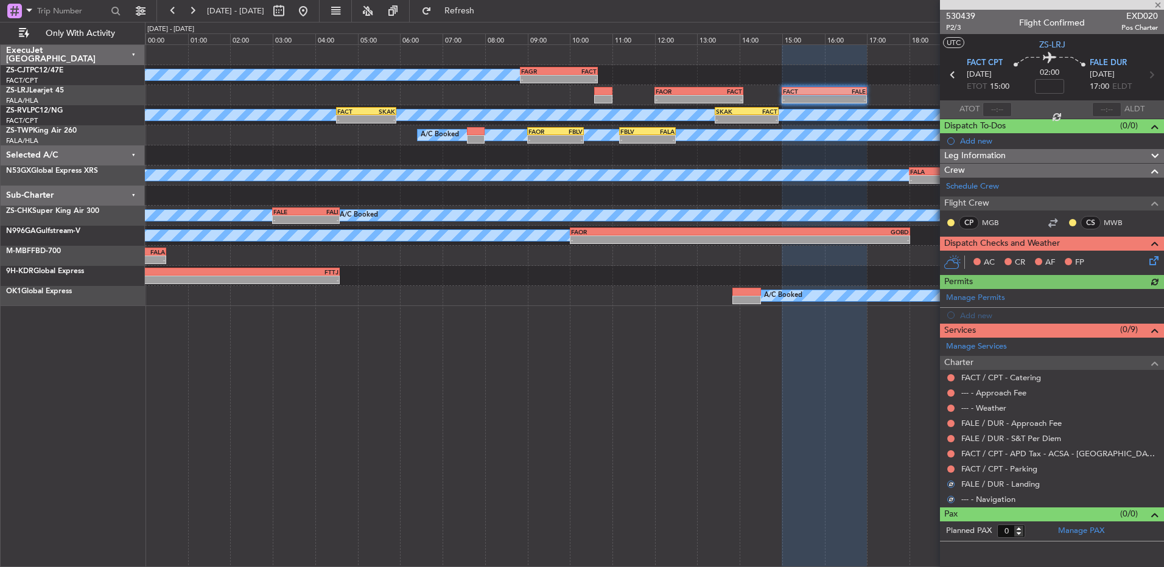
click at [952, 468] on button at bounding box center [950, 469] width 7 height 7
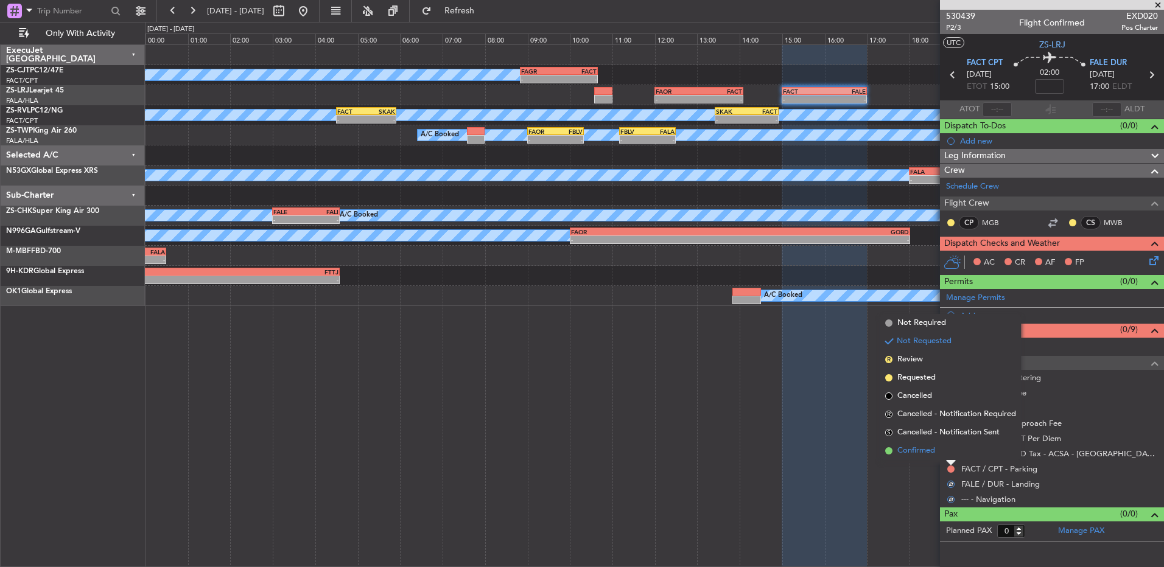
click at [952, 450] on li "Confirmed" at bounding box center [950, 451] width 141 height 18
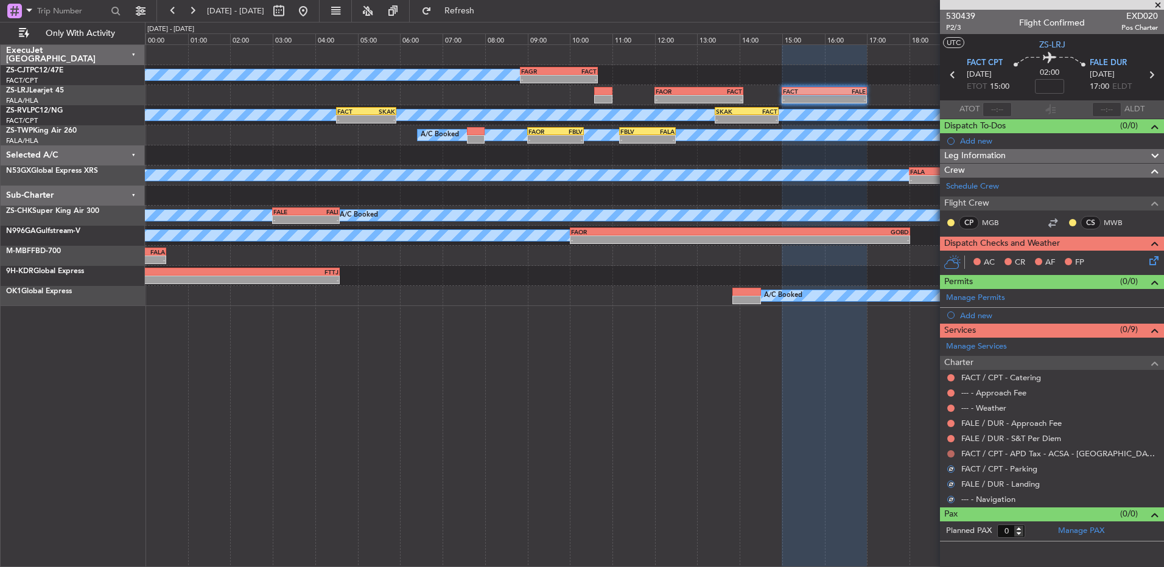
click at [952, 451] on button at bounding box center [950, 454] width 7 height 7
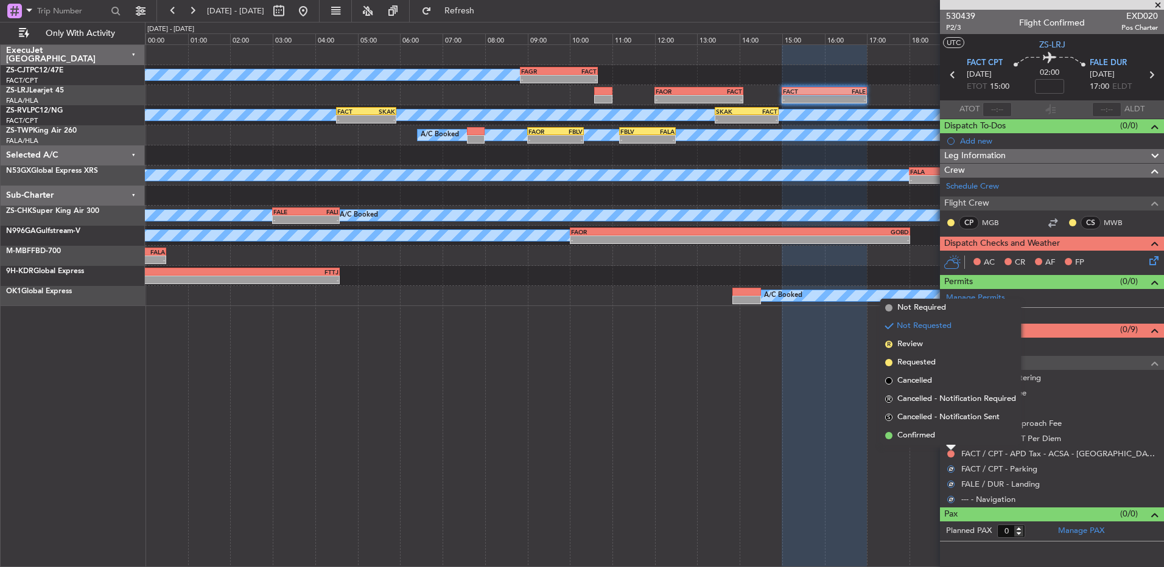
click at [952, 443] on li "Confirmed" at bounding box center [950, 436] width 141 height 18
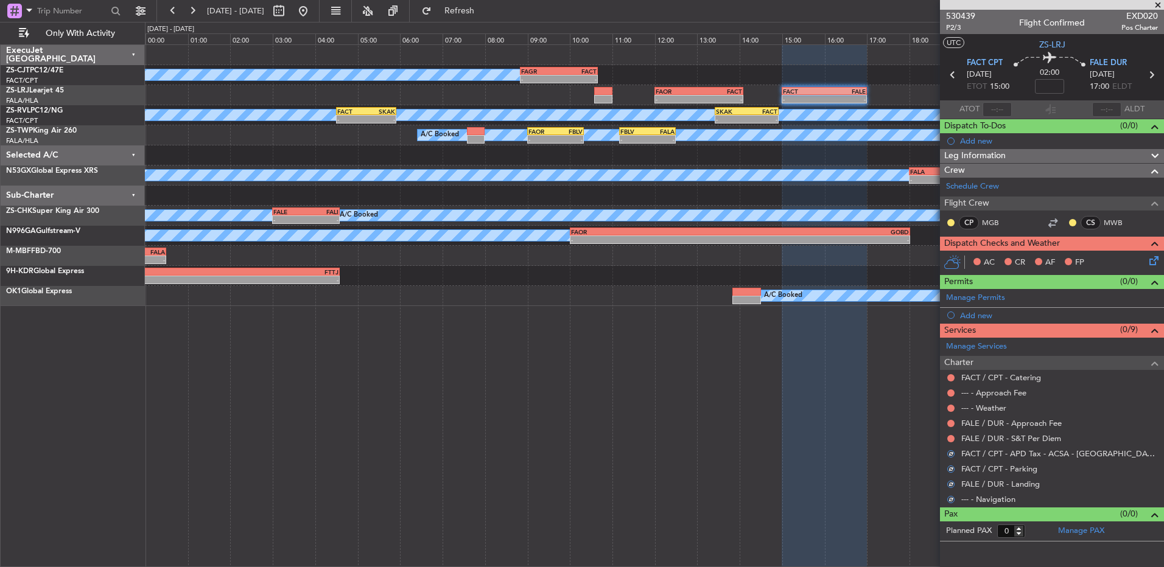
click at [952, 443] on div at bounding box center [951, 439] width 10 height 10
drag, startPoint x: 952, startPoint y: 443, endPoint x: 956, endPoint y: 437, distance: 6.6
click at [956, 437] on div "FALE / DUR - S&T Per Diem" at bounding box center [1052, 438] width 224 height 15
click at [951, 437] on button at bounding box center [950, 438] width 7 height 7
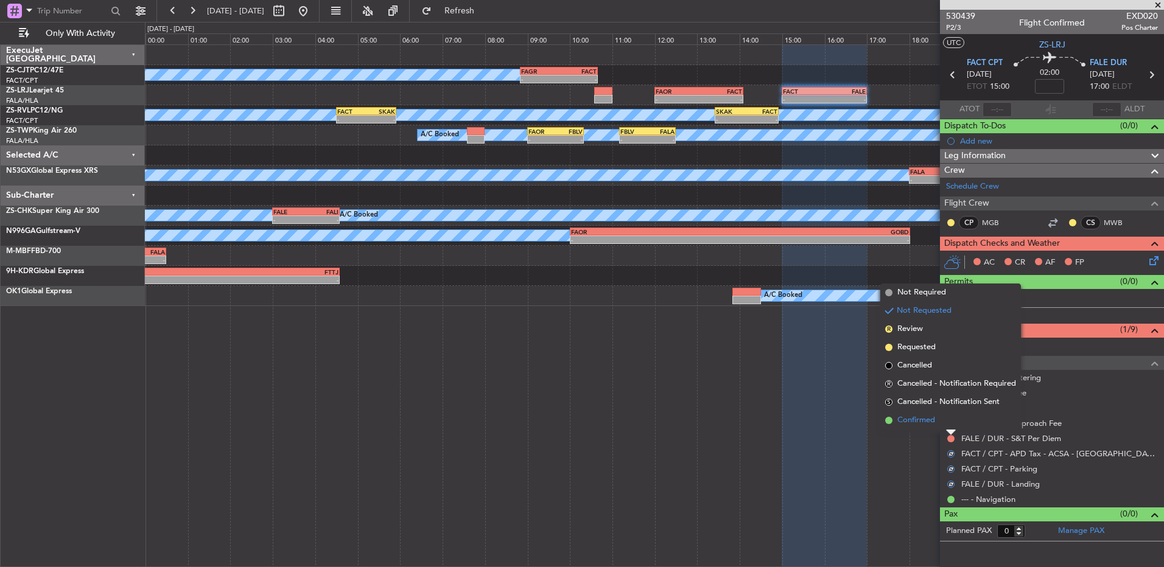
click at [949, 426] on li "Confirmed" at bounding box center [950, 421] width 141 height 18
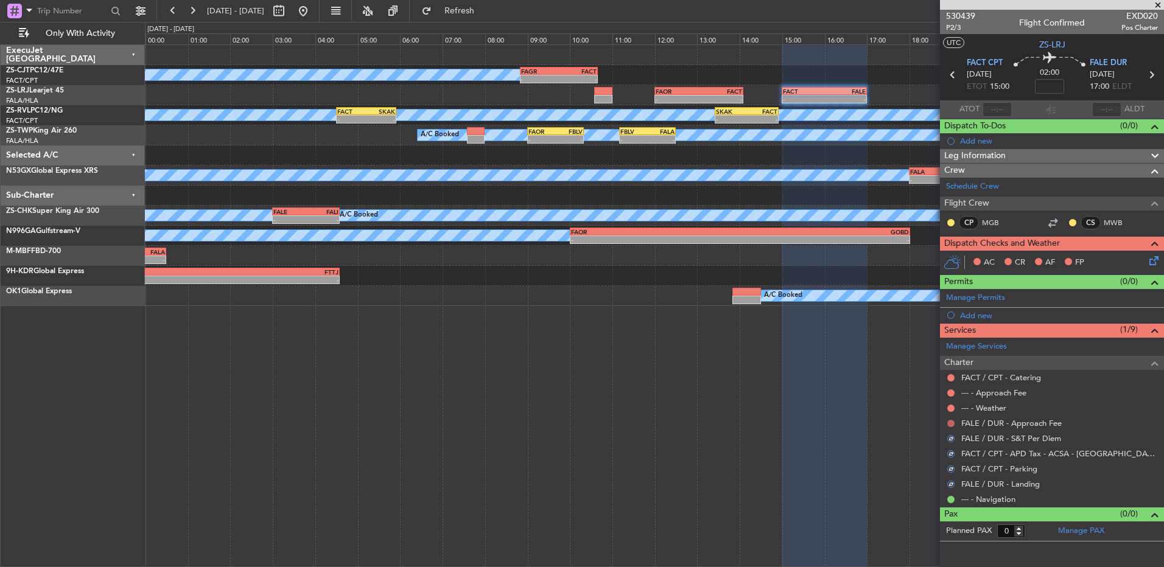
click at [949, 421] on button at bounding box center [950, 423] width 7 height 7
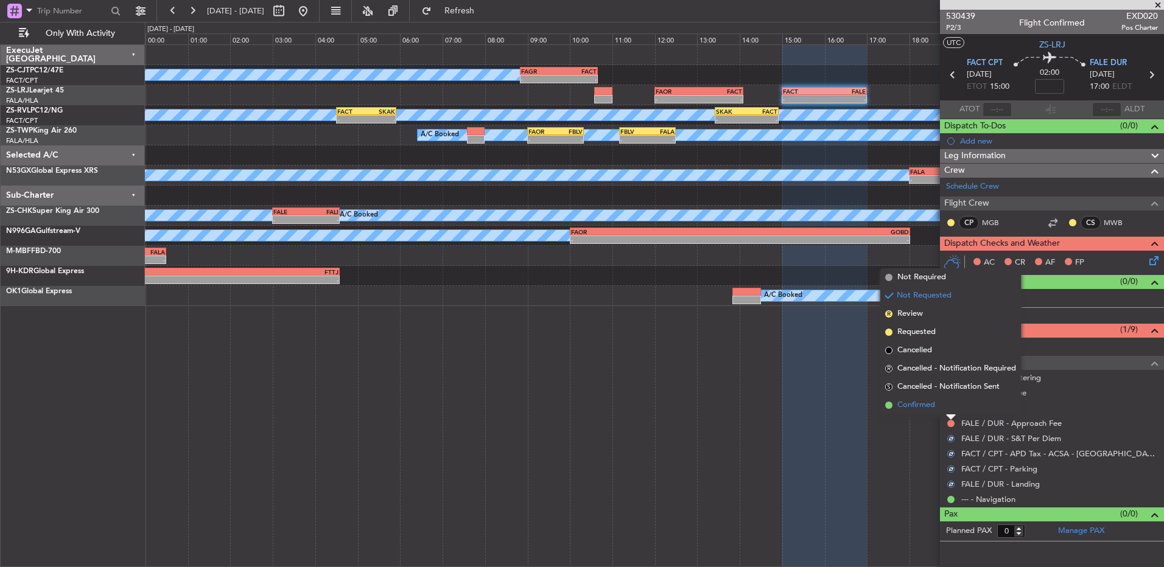
click at [948, 400] on li "Confirmed" at bounding box center [950, 405] width 141 height 18
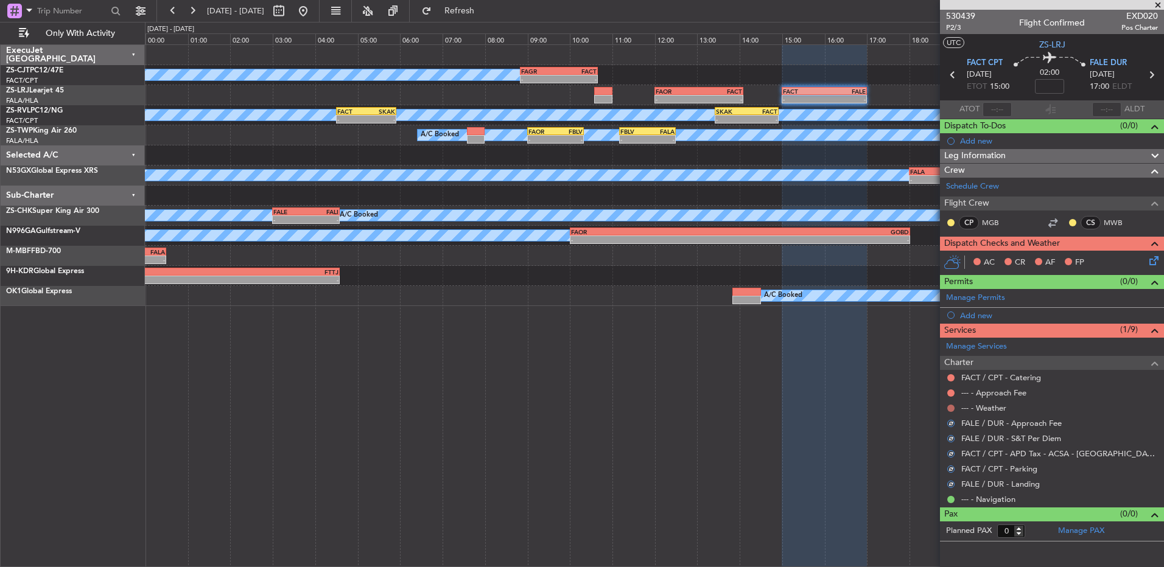
click at [950, 410] on button at bounding box center [950, 408] width 7 height 7
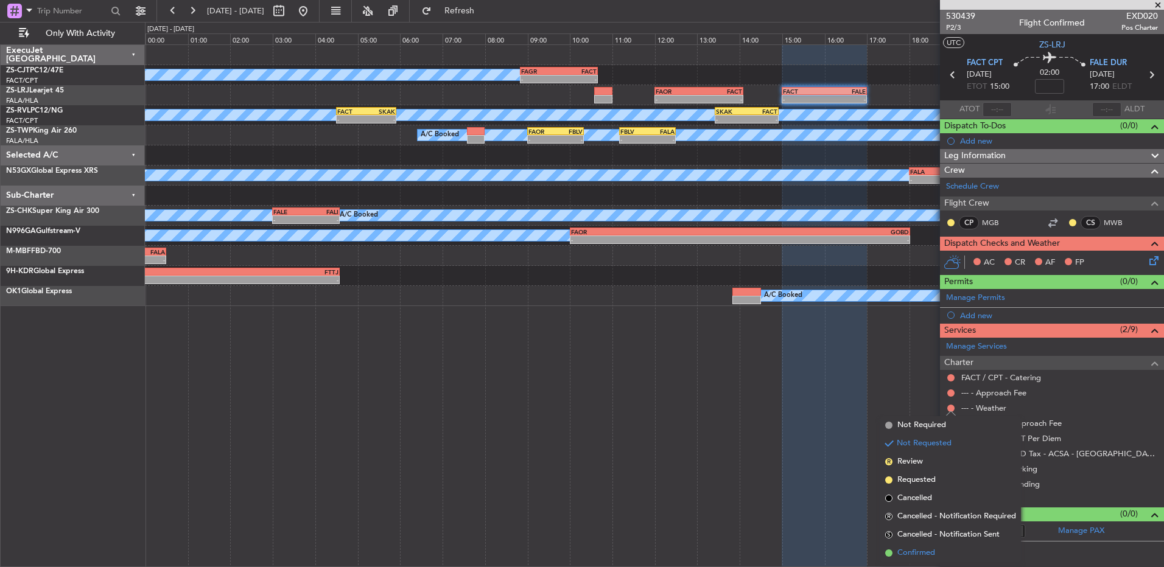
click at [941, 558] on li "Confirmed" at bounding box center [950, 553] width 141 height 18
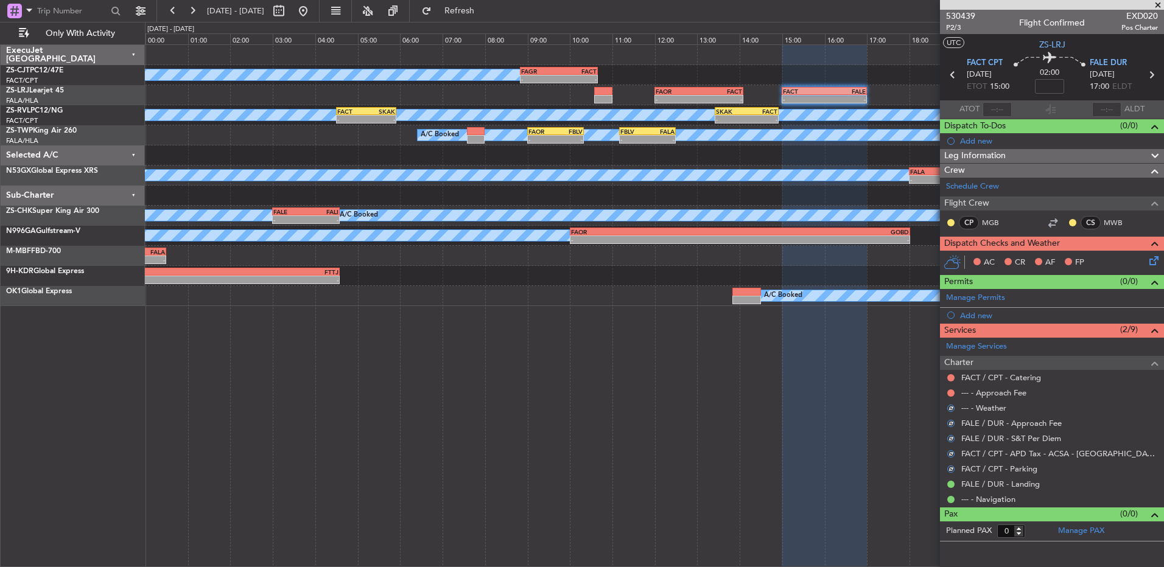
click at [948, 396] on div at bounding box center [951, 393] width 10 height 10
click at [953, 389] on div at bounding box center [951, 393] width 10 height 10
click at [952, 392] on button at bounding box center [950, 393] width 7 height 7
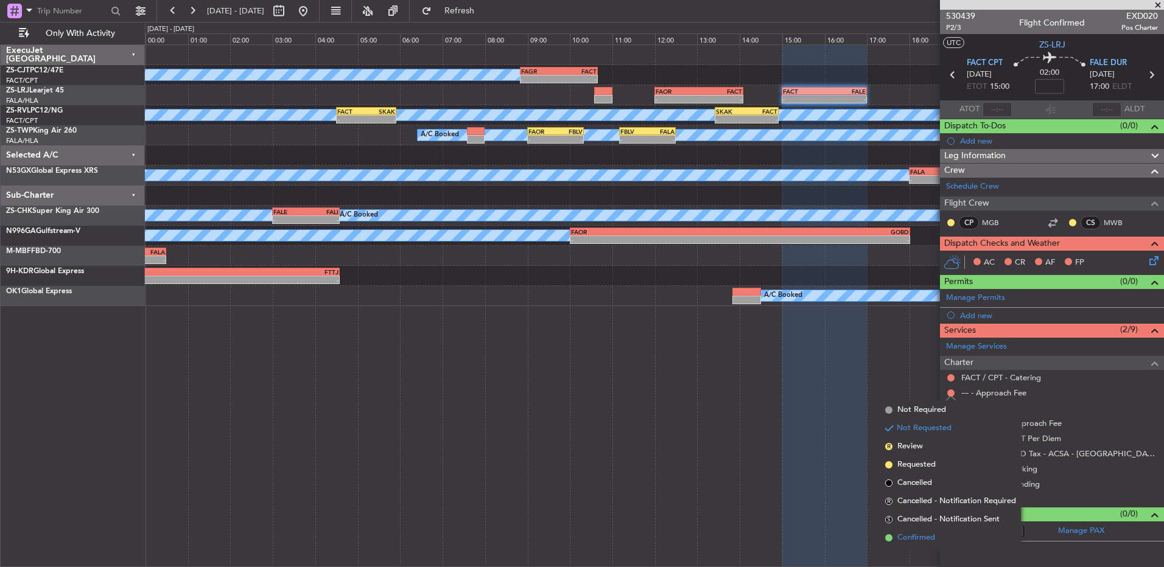
click at [941, 535] on li "Confirmed" at bounding box center [950, 538] width 141 height 18
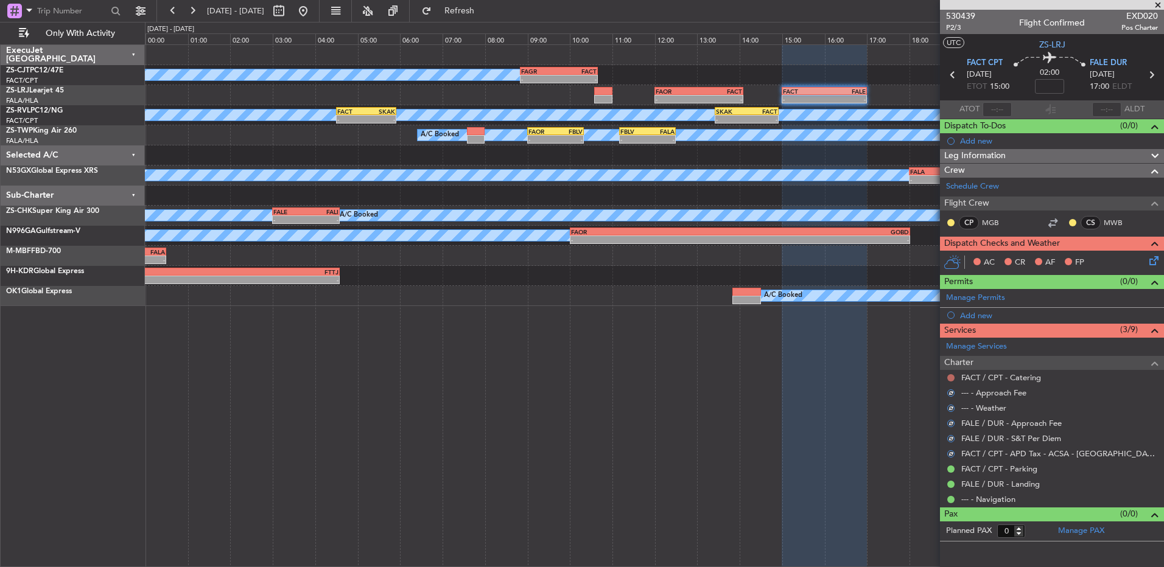
click at [952, 379] on button at bounding box center [950, 377] width 7 height 7
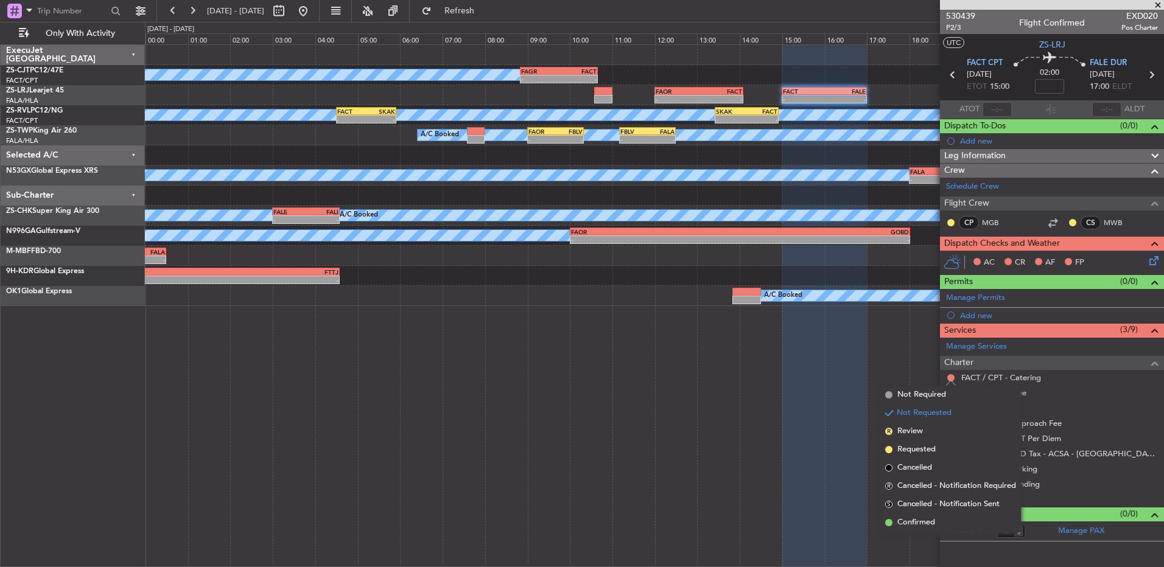
click at [913, 514] on li "Confirmed" at bounding box center [950, 523] width 141 height 18
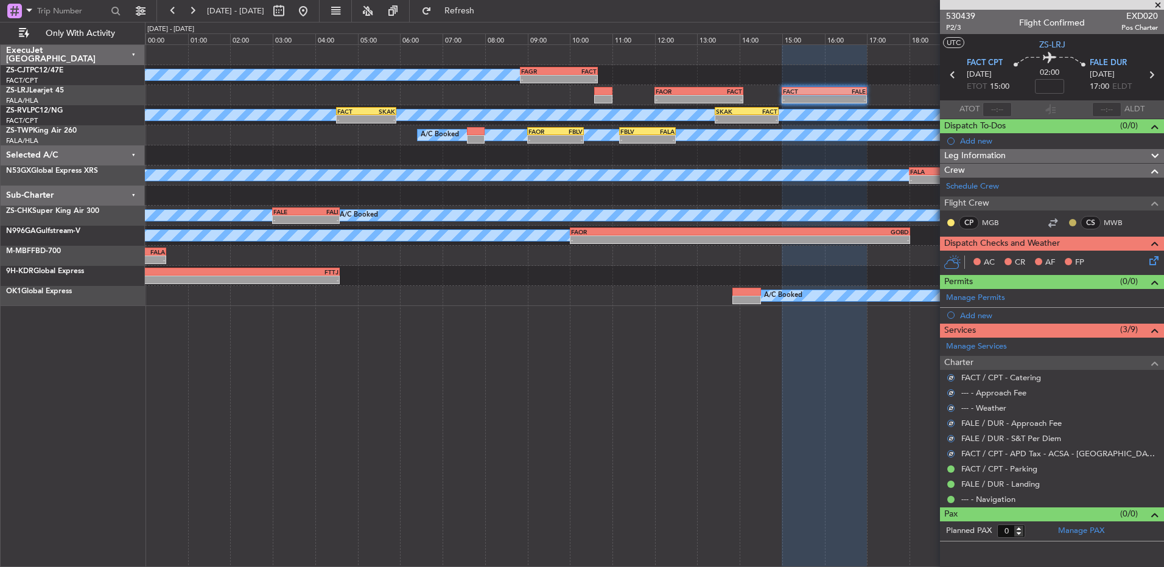
click at [1074, 220] on button at bounding box center [1072, 222] width 7 height 7
click at [1041, 257] on span at bounding box center [1040, 258] width 7 height 7
click at [952, 221] on button at bounding box center [950, 222] width 7 height 7
click at [960, 256] on span "Acknowledged" at bounding box center [954, 258] width 54 height 12
click at [1155, 259] on icon at bounding box center [1152, 259] width 10 height 10
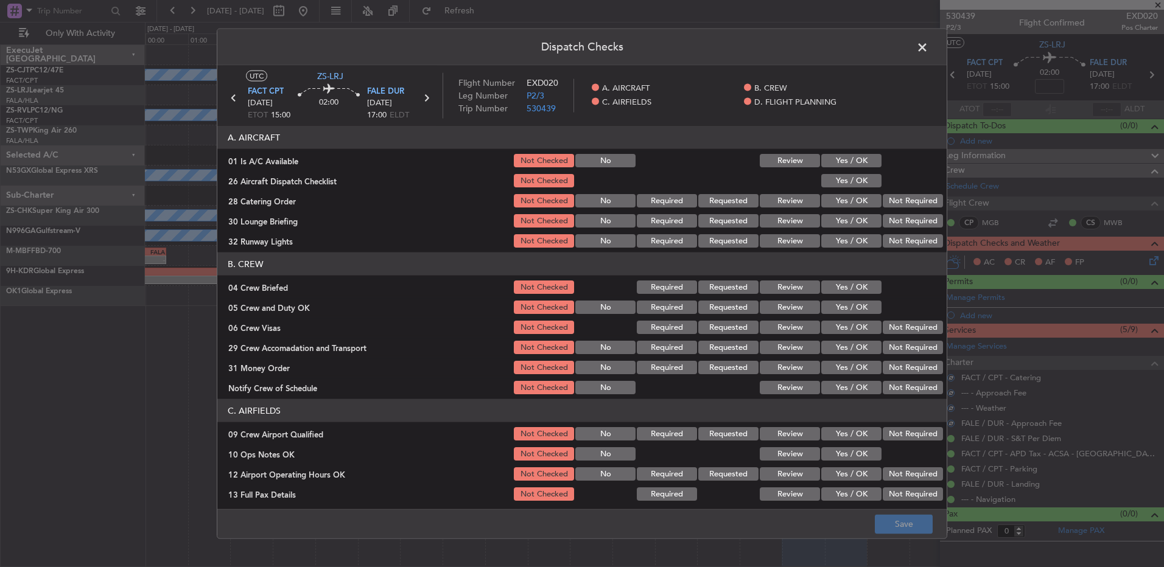
click at [862, 157] on button "Yes / OK" at bounding box center [851, 160] width 60 height 13
drag, startPoint x: 855, startPoint y: 178, endPoint x: 874, endPoint y: 211, distance: 37.4
click at [855, 179] on button "Yes / OK" at bounding box center [851, 180] width 60 height 13
drag, startPoint x: 877, startPoint y: 211, endPoint x: 915, endPoint y: 211, distance: 37.7
click at [888, 211] on section "A. AIRCRAFT 01 Is A/C Available Not Checked No Review Yes / OK 26 Aircraft Disp…" at bounding box center [581, 188] width 729 height 124
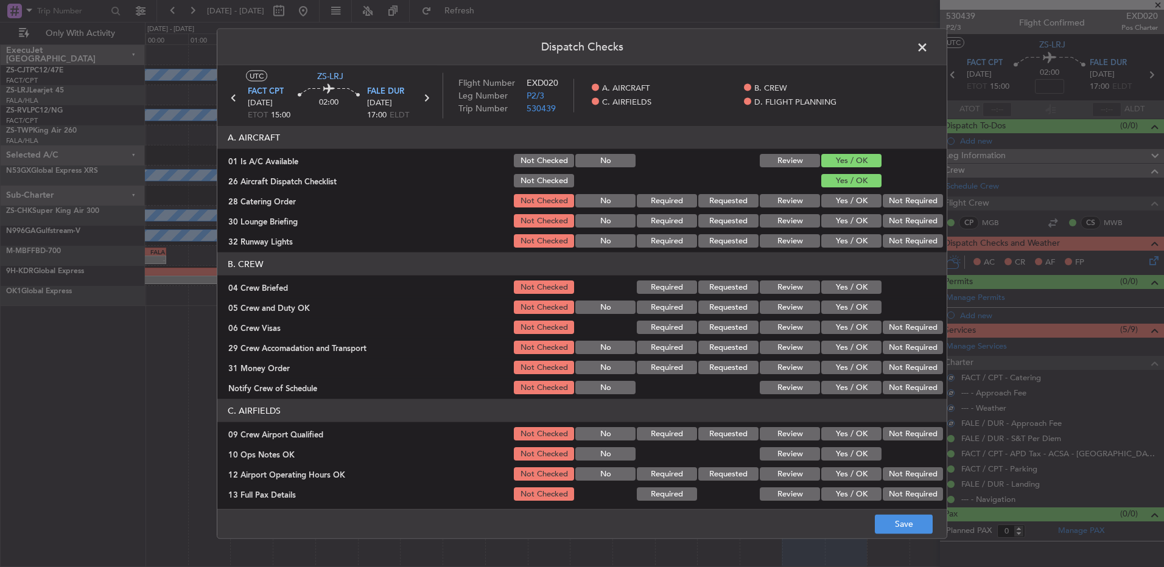
click at [915, 211] on section "A. AIRCRAFT 01 Is A/C Available Not Checked No Review Yes / OK 26 Aircraft Disp…" at bounding box center [581, 188] width 729 height 124
click at [911, 200] on button "Not Required" at bounding box center [913, 200] width 60 height 13
click at [909, 214] on div "Not Required" at bounding box center [911, 220] width 61 height 17
drag, startPoint x: 903, startPoint y: 220, endPoint x: 881, endPoint y: 246, distance: 33.7
click at [903, 223] on button "Not Required" at bounding box center [913, 220] width 60 height 13
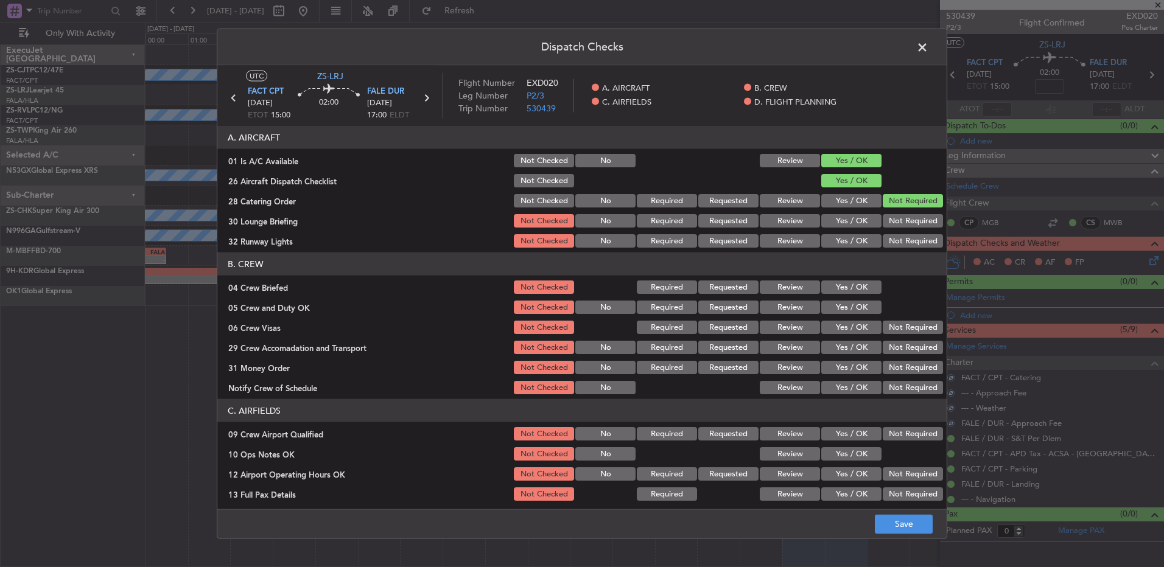
click at [883, 246] on button "Not Required" at bounding box center [913, 240] width 60 height 13
drag, startPoint x: 887, startPoint y: 238, endPoint x: 806, endPoint y: 288, distance: 94.6
click at [888, 239] on button "Not Required" at bounding box center [913, 240] width 60 height 13
click at [832, 287] on button "Yes / OK" at bounding box center [851, 287] width 60 height 13
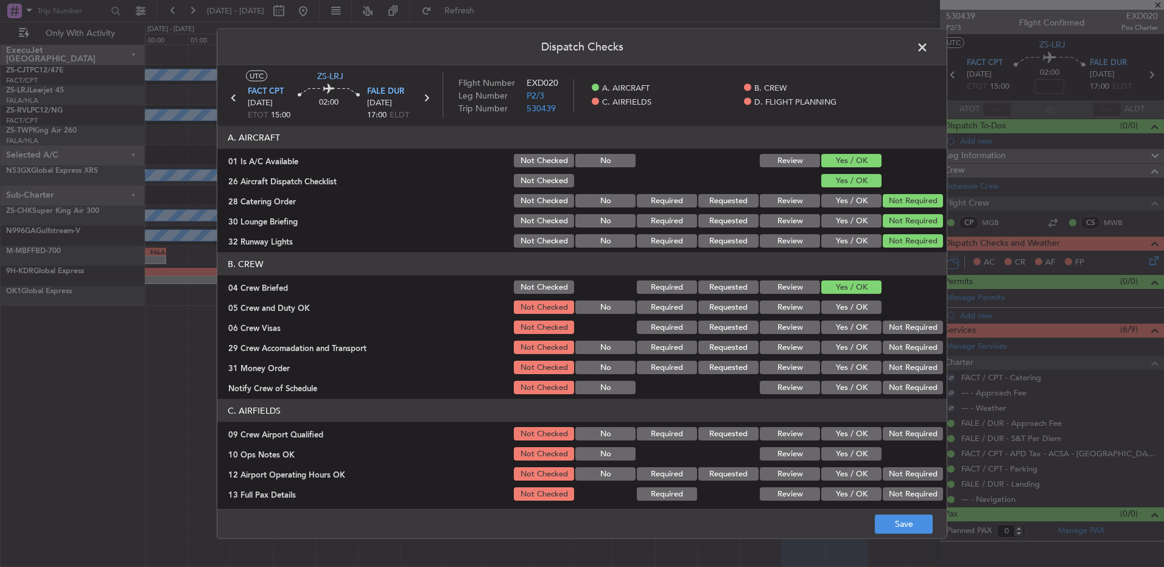
click at [832, 305] on button "Yes / OK" at bounding box center [851, 307] width 60 height 13
click at [887, 323] on button "Not Required" at bounding box center [913, 327] width 60 height 13
drag, startPoint x: 893, startPoint y: 342, endPoint x: 893, endPoint y: 349, distance: 7.3
click at [893, 342] on section "B. CREW 04 Crew Briefed Not Checked Required Requested Review Yes / OK 05 Crew …" at bounding box center [581, 325] width 729 height 144
drag, startPoint x: 893, startPoint y: 352, endPoint x: 893, endPoint y: 360, distance: 7.9
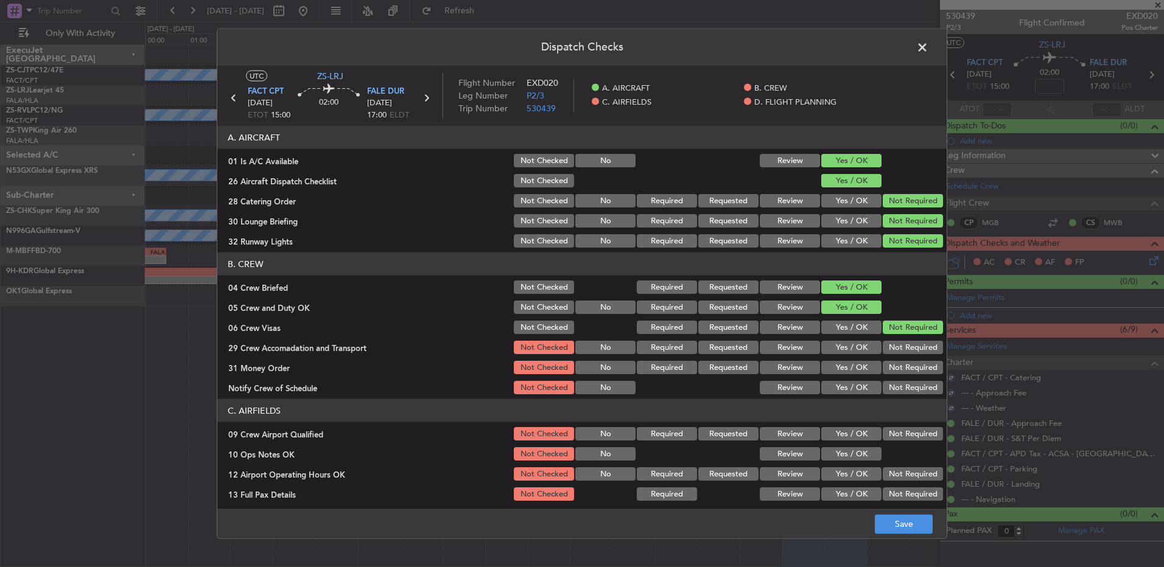
click at [893, 353] on button "Not Required" at bounding box center [913, 347] width 60 height 13
click at [893, 361] on div "Not Required" at bounding box center [911, 367] width 61 height 17
click at [907, 387] on button "Not Required" at bounding box center [913, 387] width 60 height 13
click at [902, 371] on button "Not Required" at bounding box center [913, 367] width 60 height 13
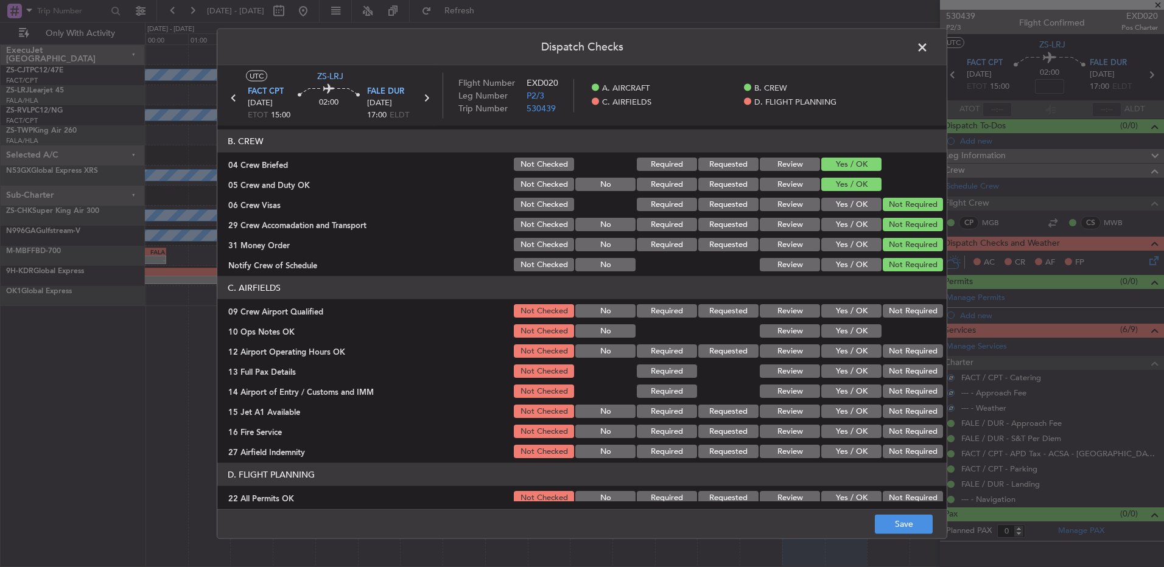
scroll to position [171, 0]
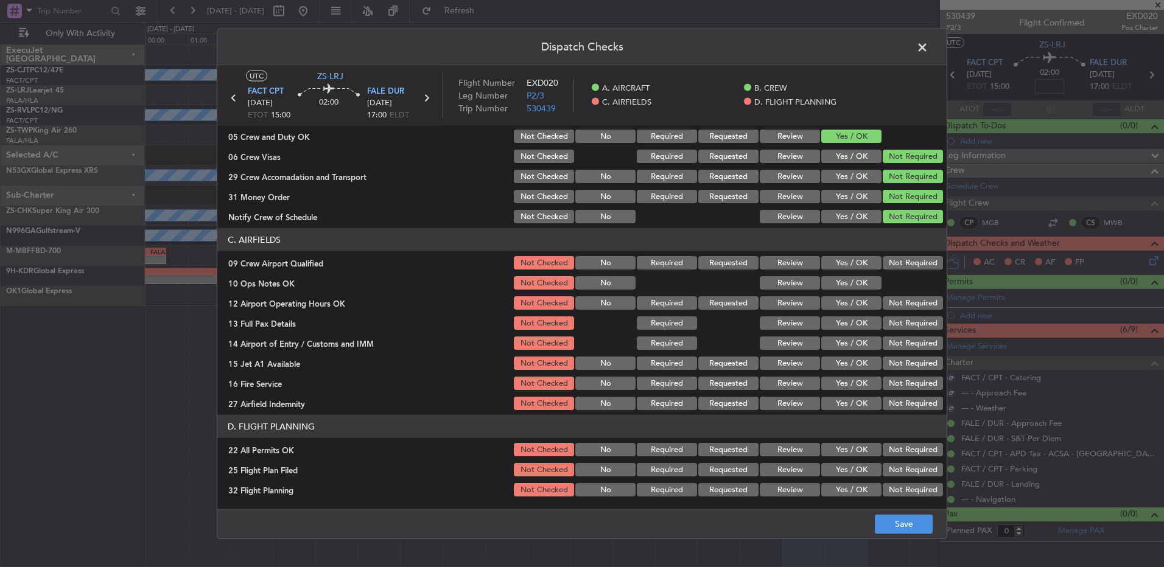
click at [887, 259] on button "Not Required" at bounding box center [913, 262] width 60 height 13
click at [859, 284] on button "Yes / OK" at bounding box center [851, 282] width 60 height 13
click at [883, 303] on button "Not Required" at bounding box center [913, 303] width 60 height 13
drag, startPoint x: 882, startPoint y: 308, endPoint x: 882, endPoint y: 315, distance: 6.7
click at [882, 310] on div "Not Required" at bounding box center [911, 303] width 61 height 17
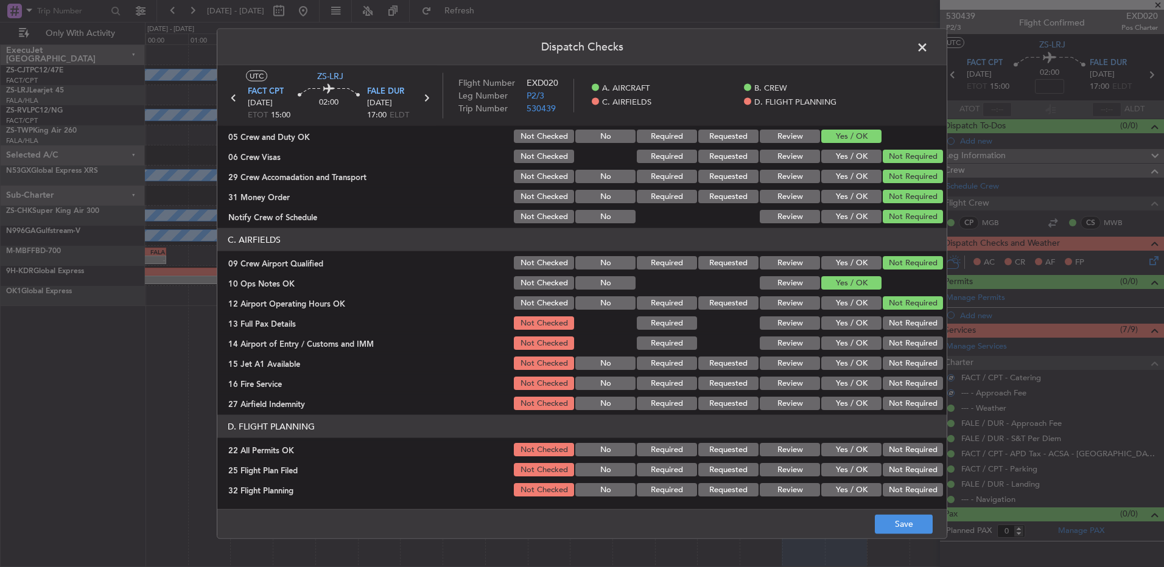
click at [883, 323] on button "Not Required" at bounding box center [913, 323] width 60 height 13
drag, startPoint x: 882, startPoint y: 328, endPoint x: 885, endPoint y: 345, distance: 17.2
click at [883, 329] on button "Not Required" at bounding box center [913, 323] width 60 height 13
click at [885, 345] on button "Not Required" at bounding box center [913, 343] width 60 height 13
click at [885, 350] on div "Not Required" at bounding box center [911, 343] width 61 height 17
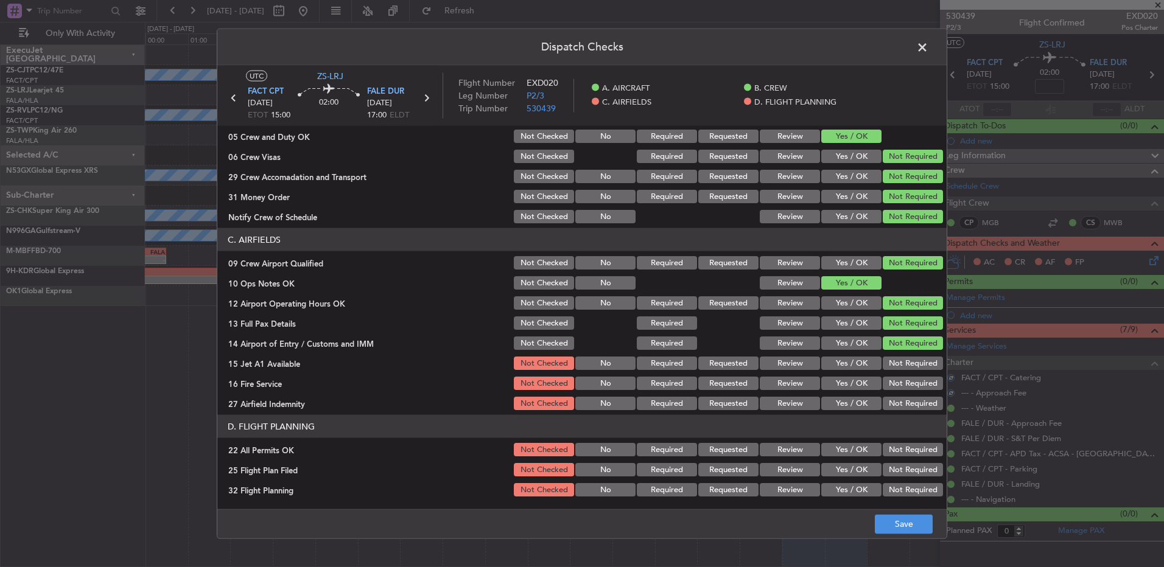
drag, startPoint x: 885, startPoint y: 357, endPoint x: 885, endPoint y: 365, distance: 8.5
click at [885, 362] on div "Not Required" at bounding box center [911, 363] width 61 height 17
click at [884, 370] on button "Not Required" at bounding box center [913, 363] width 60 height 13
click at [885, 377] on div "Not Required" at bounding box center [911, 383] width 61 height 17
click at [887, 384] on button "Not Required" at bounding box center [913, 383] width 60 height 13
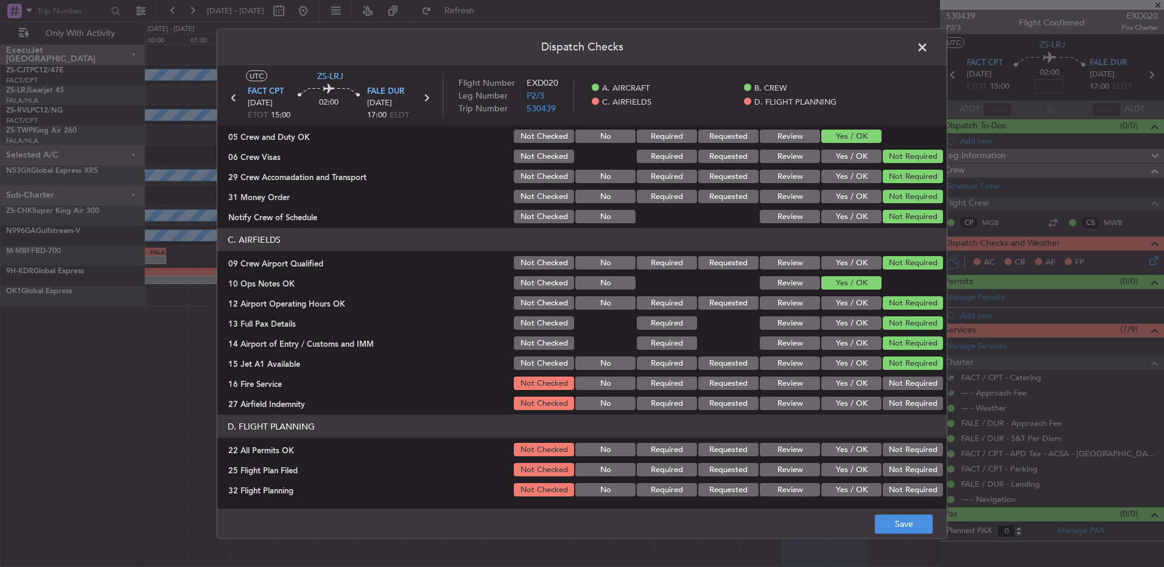
click at [893, 401] on div "Not Required" at bounding box center [911, 403] width 61 height 17
click at [893, 407] on button "Not Required" at bounding box center [913, 403] width 60 height 13
click at [901, 455] on button "Not Required" at bounding box center [913, 449] width 60 height 13
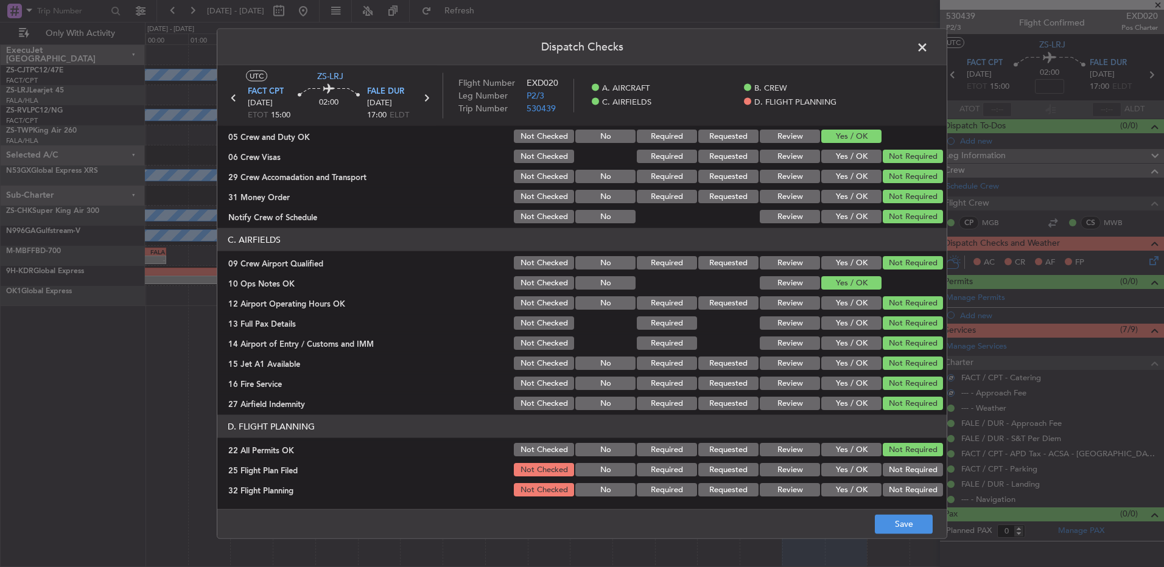
click at [881, 483] on div "Not Required" at bounding box center [911, 490] width 61 height 17
click at [804, 469] on button "Review" at bounding box center [790, 469] width 60 height 13
click at [804, 485] on button "Review" at bounding box center [790, 489] width 60 height 13
click at [889, 519] on button "Save" at bounding box center [904, 523] width 58 height 19
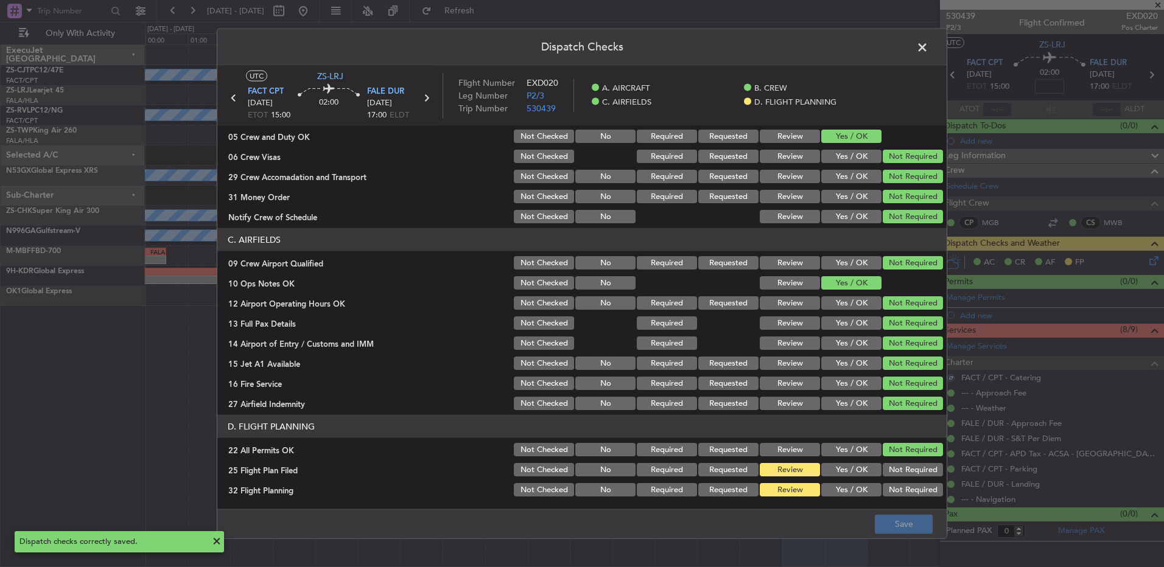
click at [929, 51] on span at bounding box center [929, 50] width 0 height 24
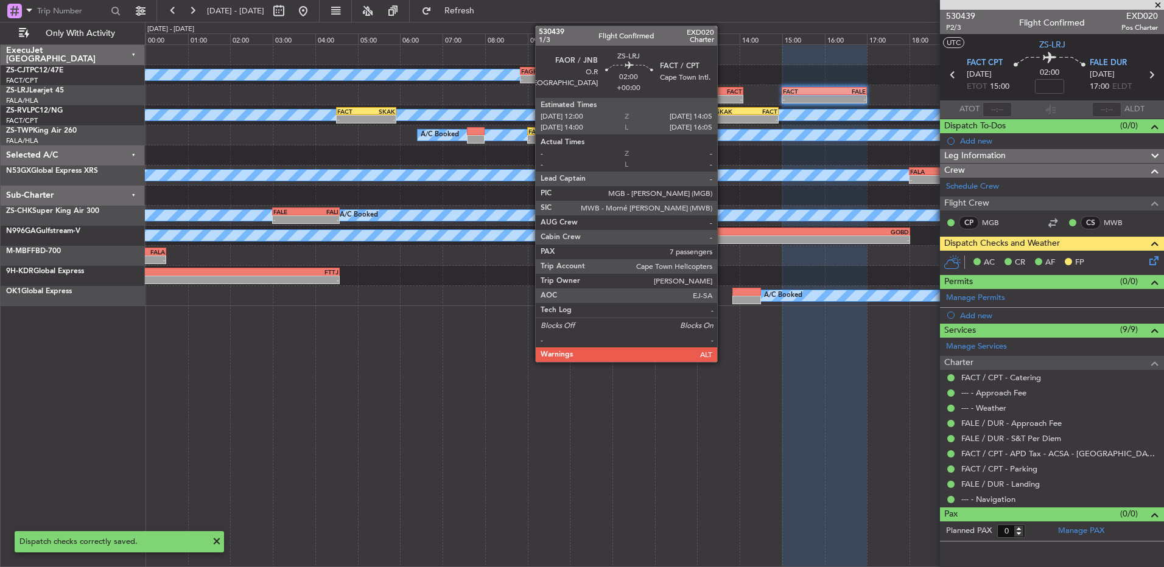
click at [723, 90] on div "FACT" at bounding box center [720, 91] width 43 height 7
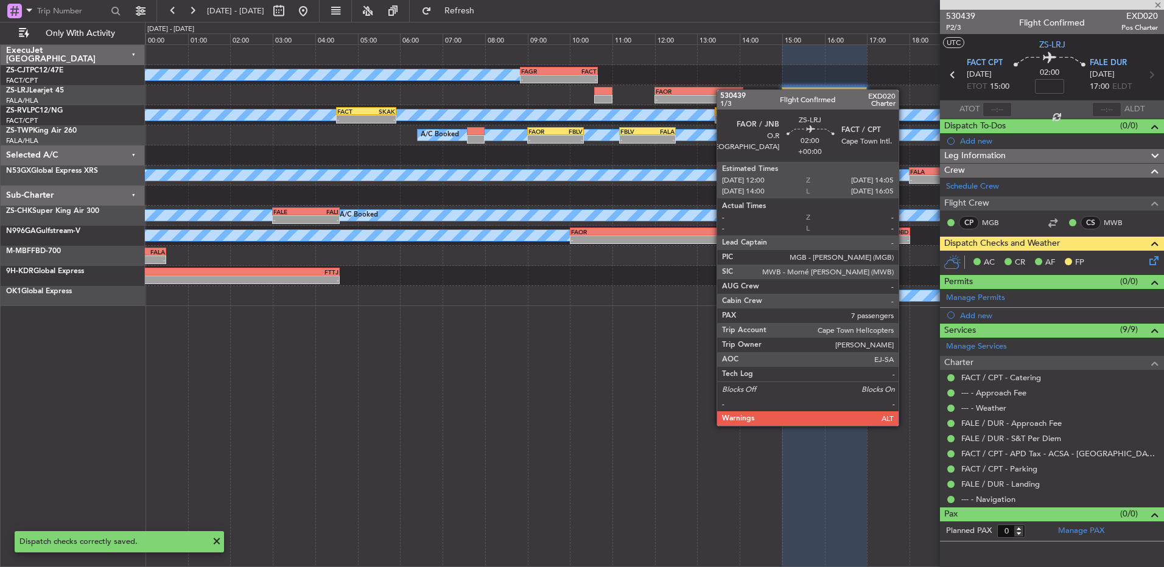
type input "7"
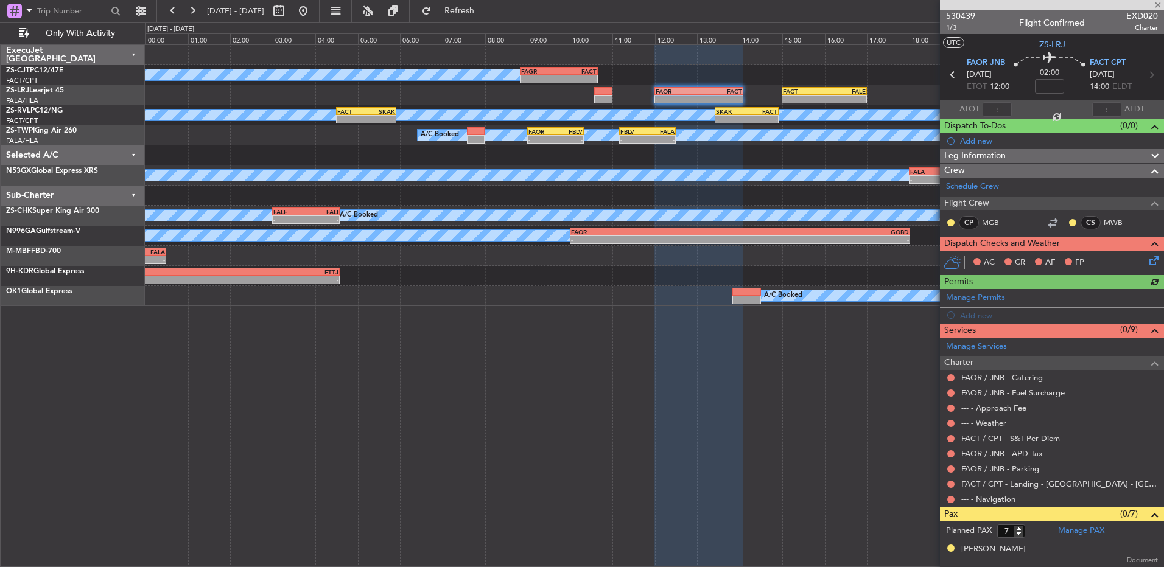
click at [947, 503] on mat-tooltip-component "Not Requested" at bounding box center [951, 519] width 69 height 32
click at [950, 502] on button at bounding box center [950, 499] width 7 height 7
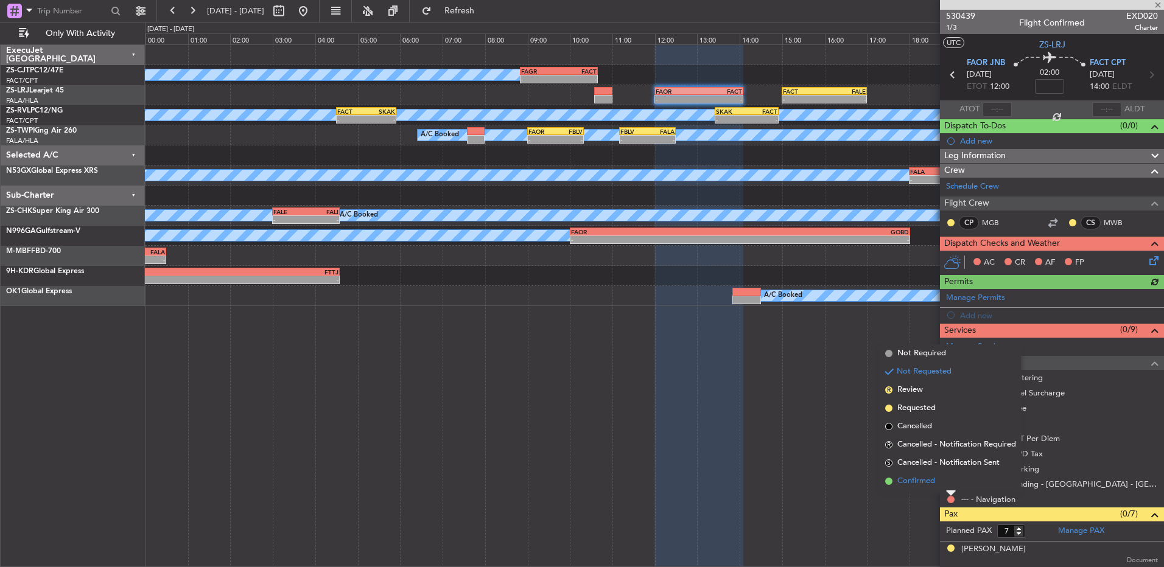
click at [946, 485] on li "Confirmed" at bounding box center [950, 481] width 141 height 18
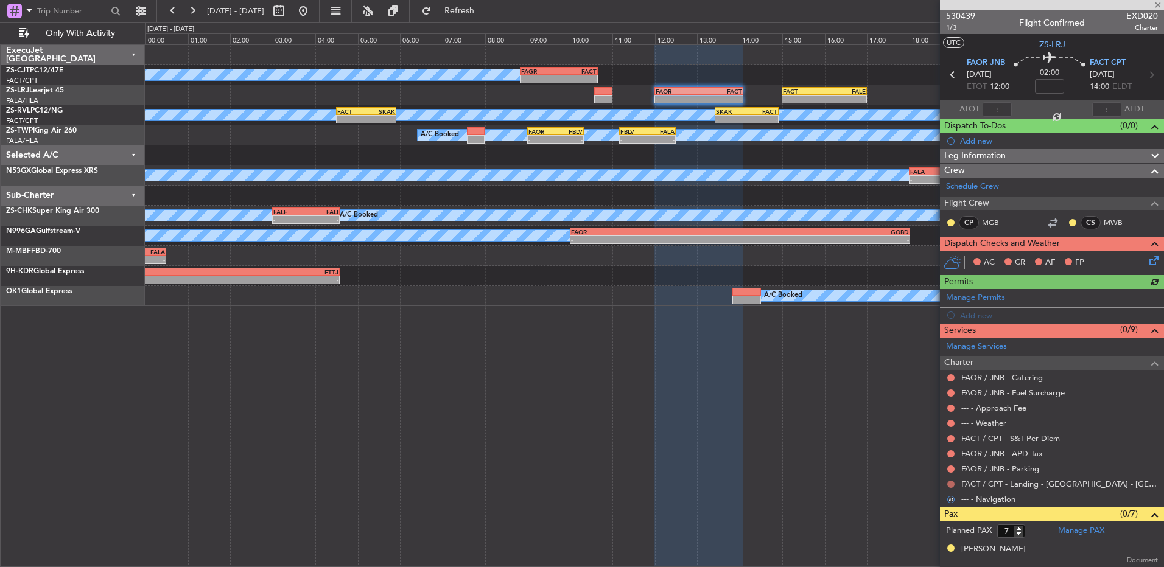
click at [947, 485] on div at bounding box center [951, 485] width 10 height 10
click at [949, 486] on button at bounding box center [950, 484] width 7 height 7
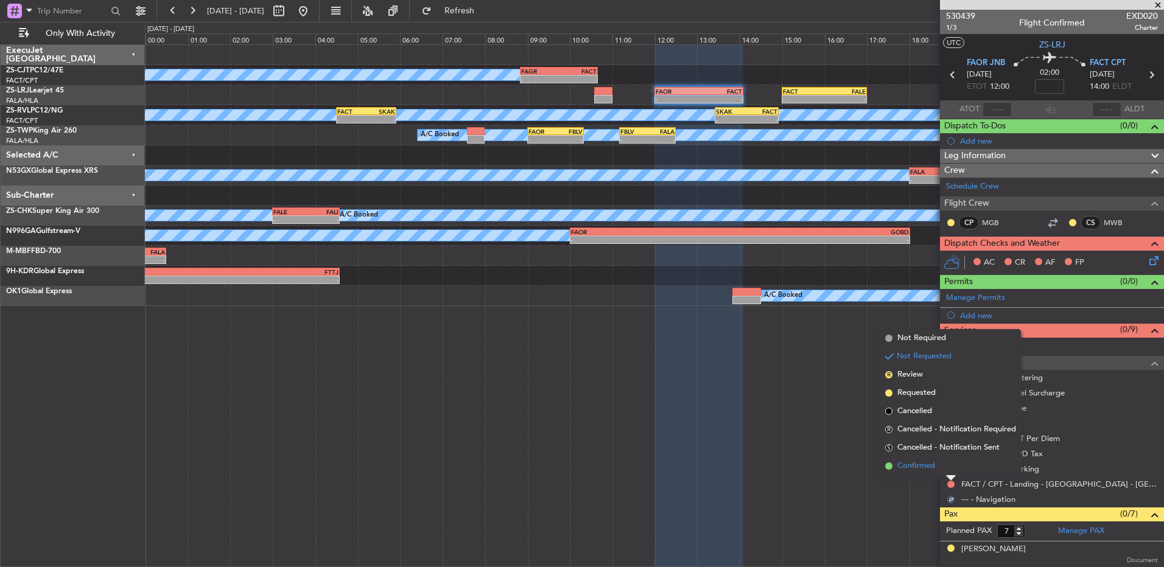
click at [950, 471] on li "Confirmed" at bounding box center [950, 466] width 141 height 18
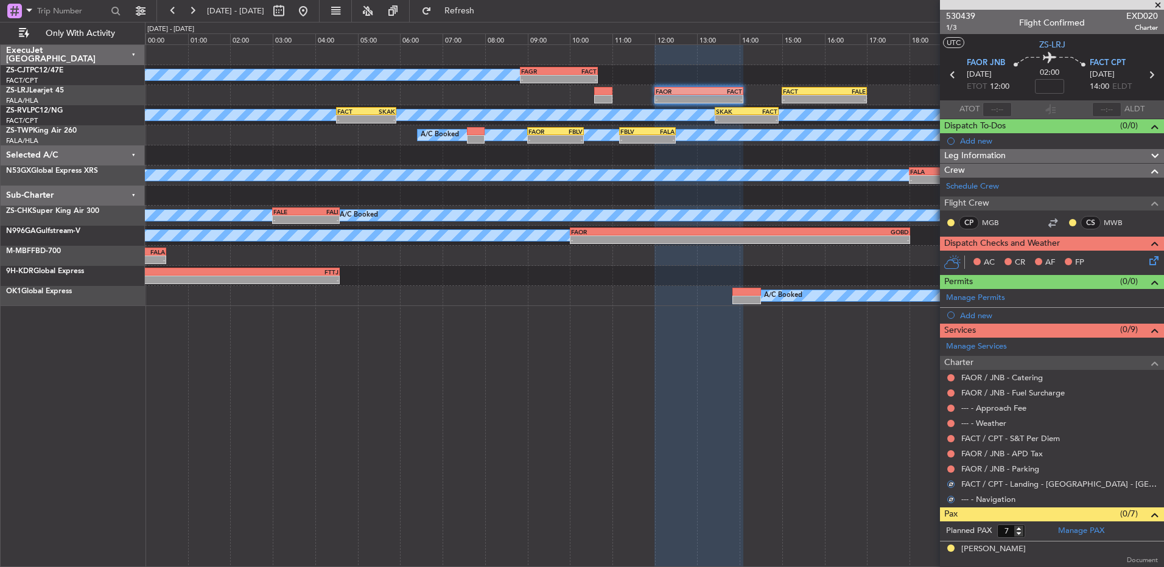
click at [955, 468] on div at bounding box center [951, 470] width 10 height 10
click at [950, 468] on button at bounding box center [950, 469] width 7 height 7
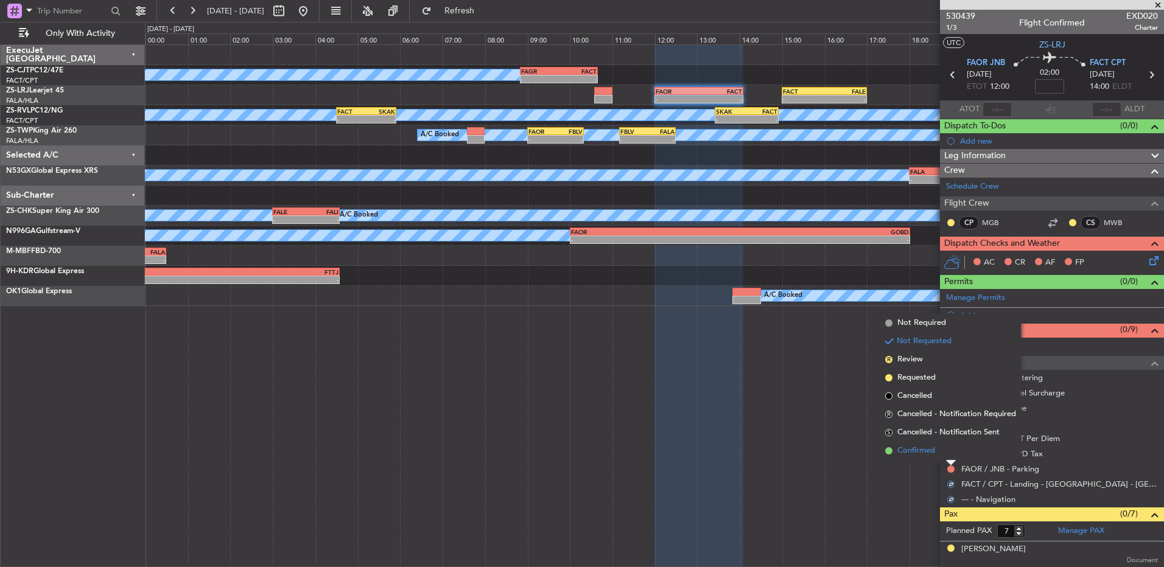
click at [941, 449] on li "Confirmed" at bounding box center [950, 451] width 141 height 18
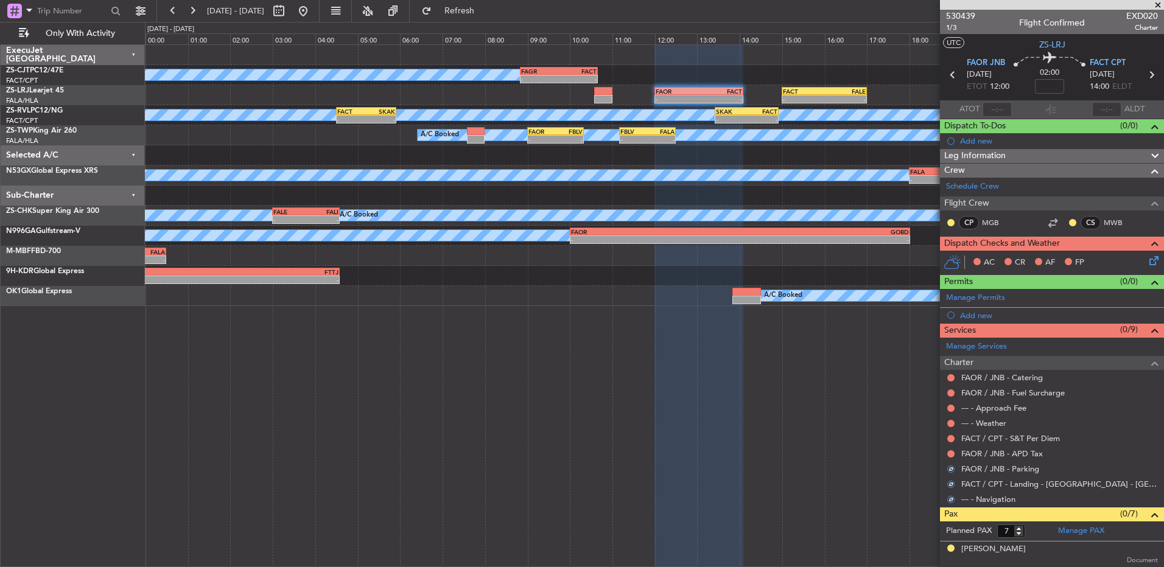
click at [945, 452] on div "FAOR / JNB - APD Tax" at bounding box center [1052, 453] width 224 height 15
click at [952, 452] on button at bounding box center [950, 454] width 7 height 7
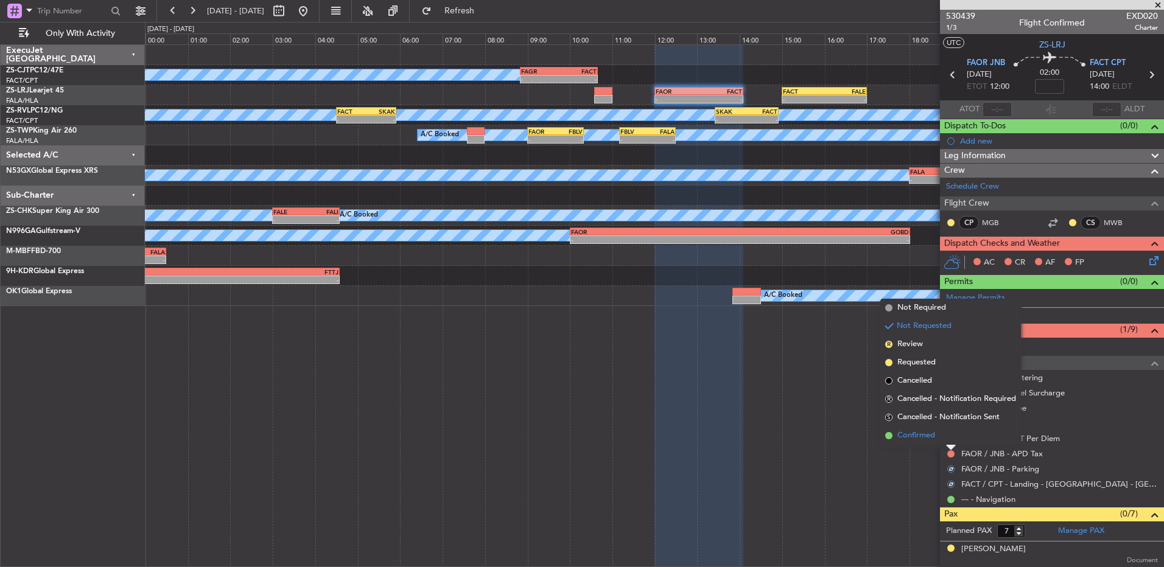
click at [949, 440] on li "Confirmed" at bounding box center [950, 436] width 141 height 18
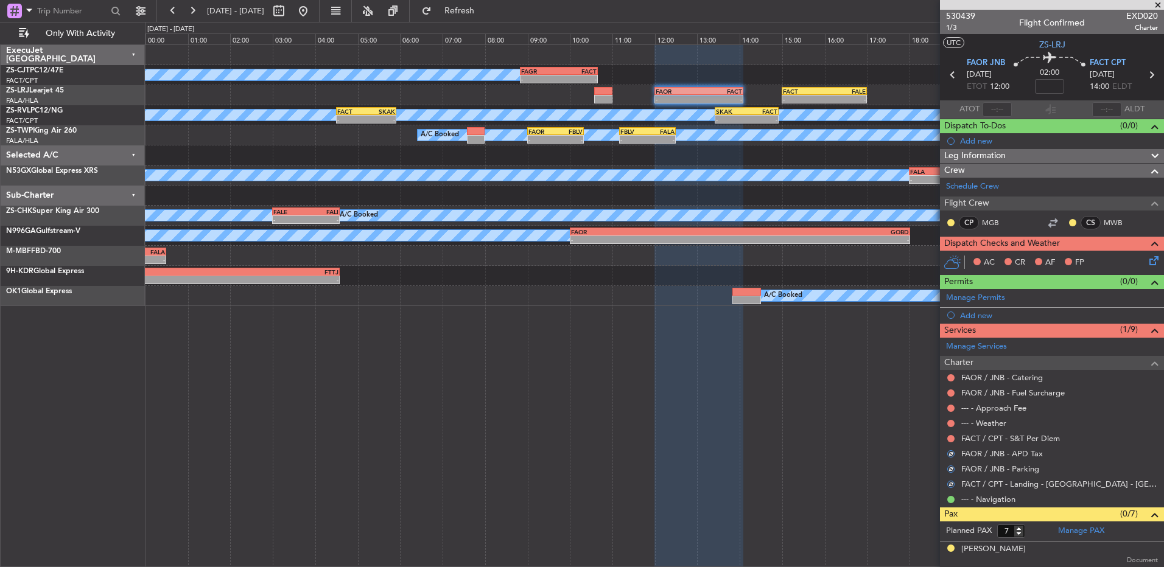
click at [949, 440] on button at bounding box center [950, 438] width 7 height 7
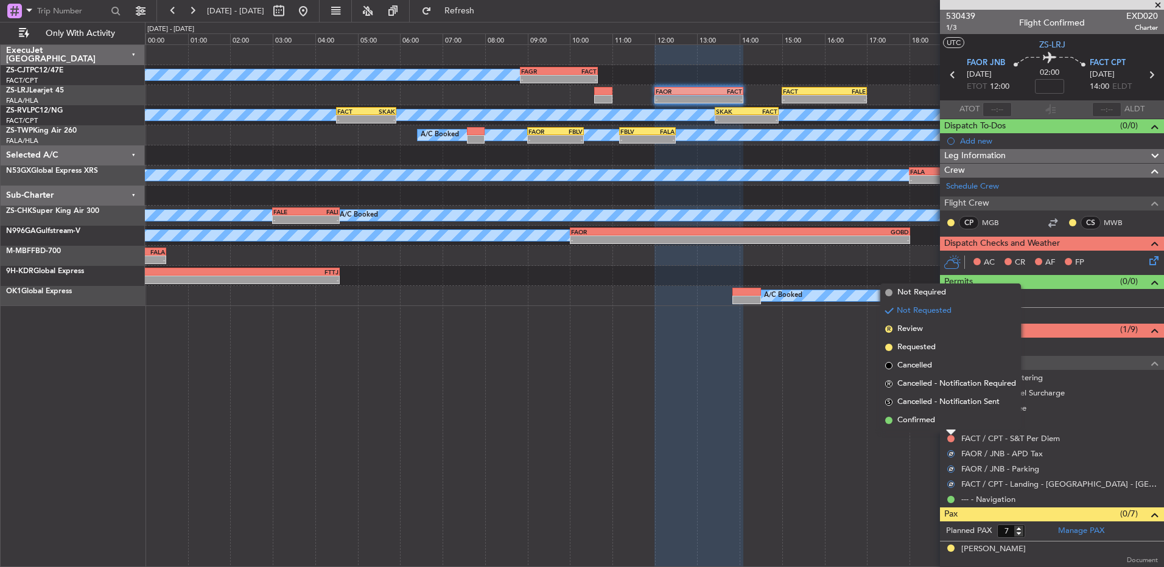
click at [950, 424] on li "Confirmed" at bounding box center [950, 421] width 141 height 18
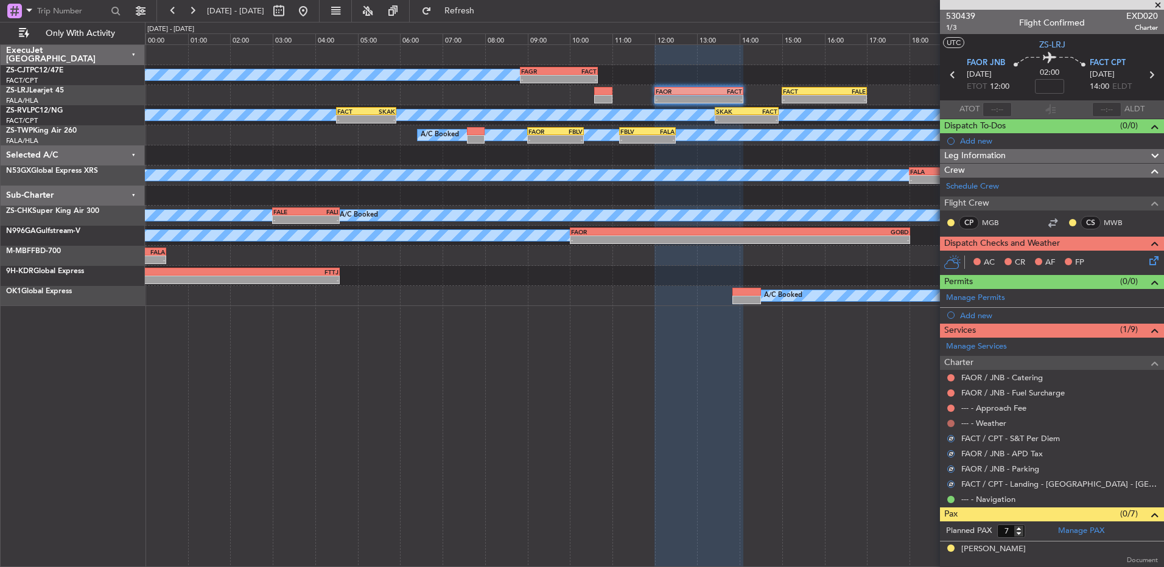
click at [953, 424] on button at bounding box center [950, 423] width 7 height 7
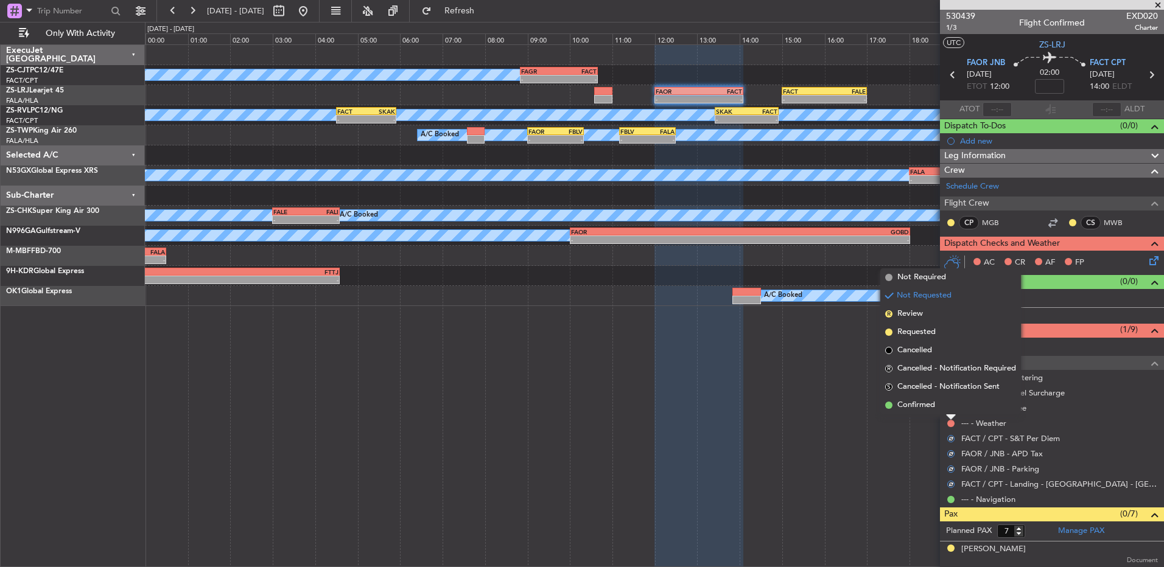
click at [948, 409] on li "Confirmed" at bounding box center [950, 405] width 141 height 18
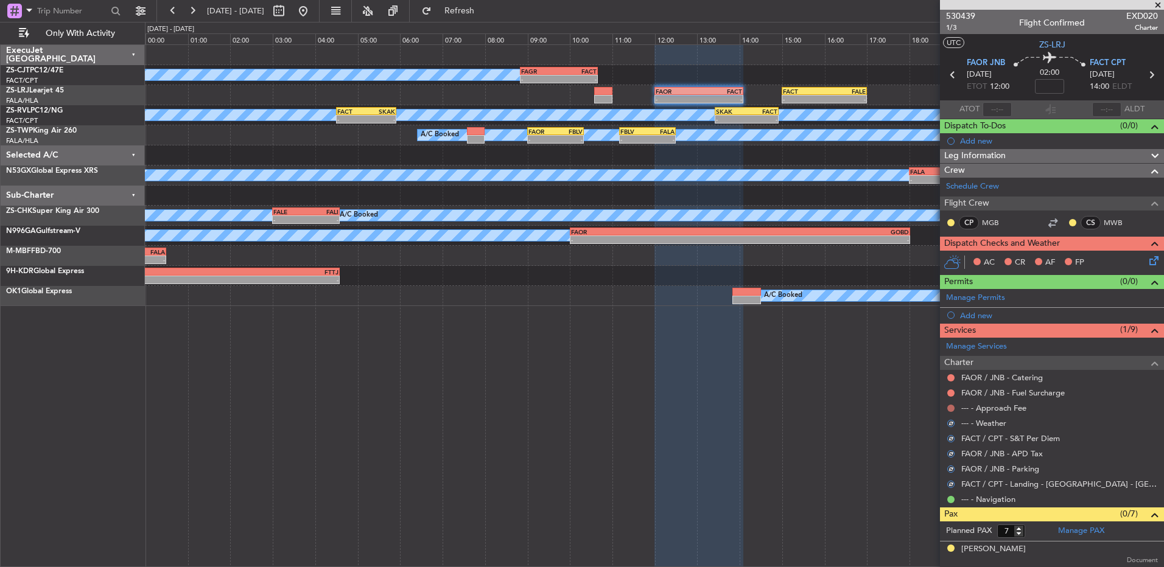
click at [951, 409] on button at bounding box center [950, 408] width 7 height 7
click at [955, 407] on div at bounding box center [951, 409] width 10 height 10
click at [951, 407] on button at bounding box center [950, 408] width 7 height 7
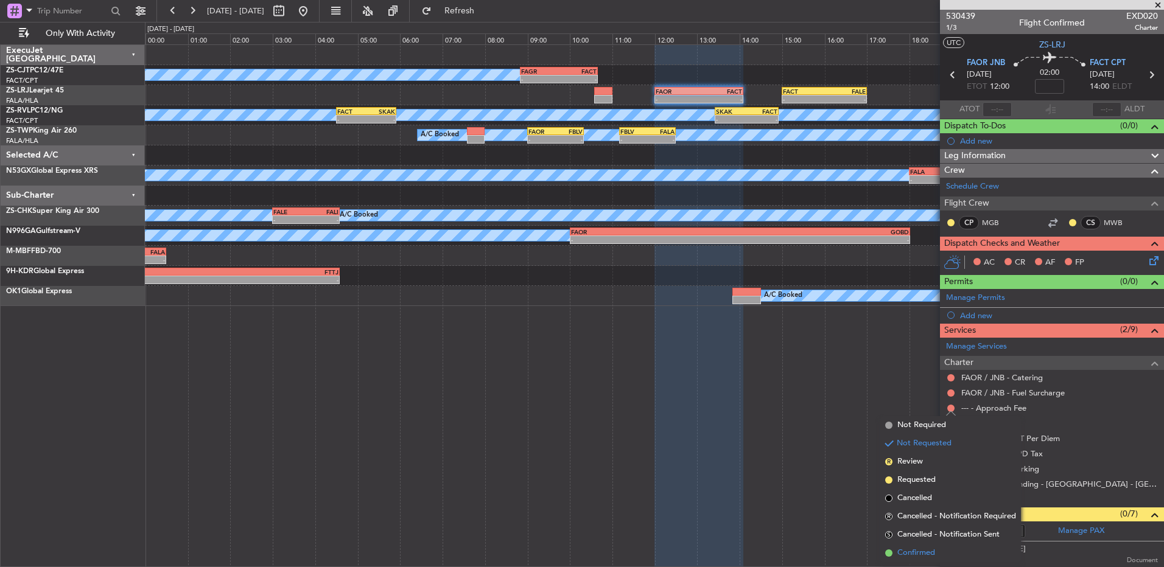
click at [919, 546] on li "Confirmed" at bounding box center [950, 553] width 141 height 18
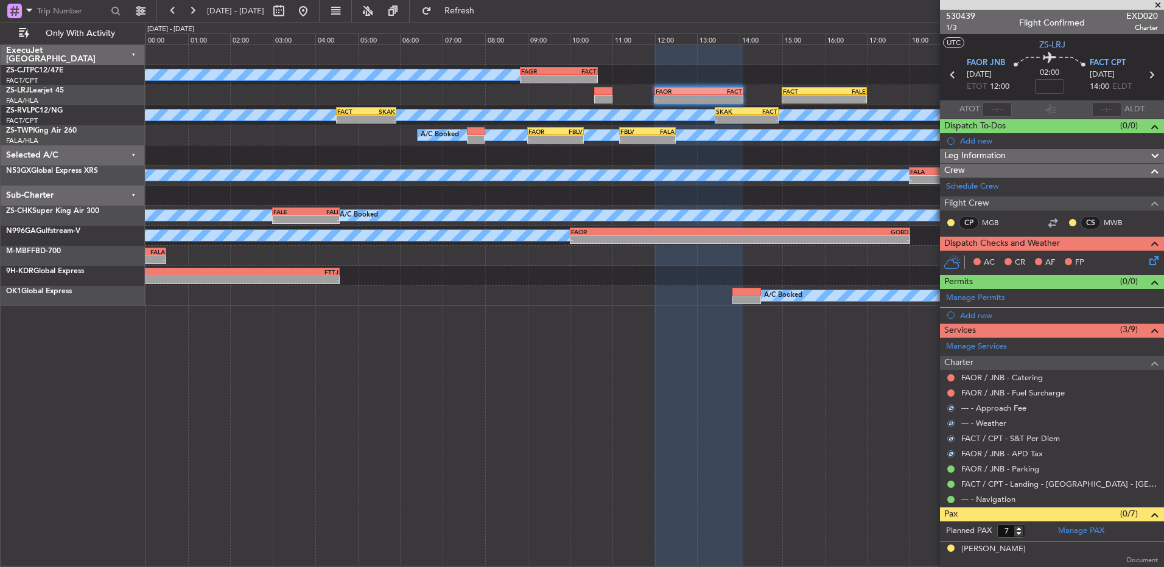
drag, startPoint x: 949, startPoint y: 390, endPoint x: 950, endPoint y: 396, distance: 6.8
click at [950, 390] on button at bounding box center [950, 393] width 7 height 7
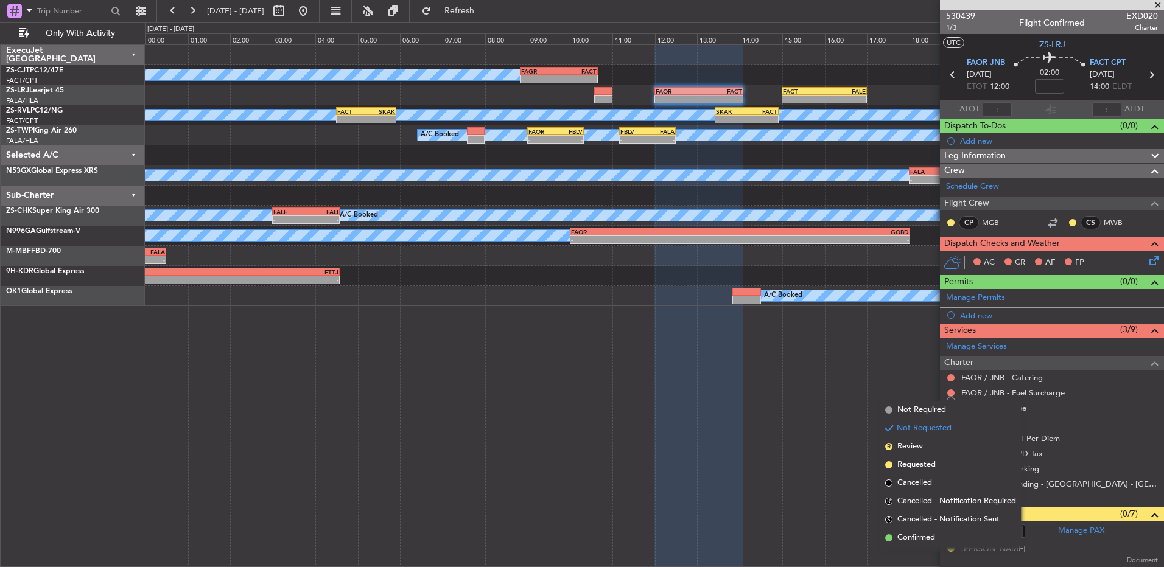
drag, startPoint x: 902, startPoint y: 545, endPoint x: 930, endPoint y: 490, distance: 61.8
click at [903, 545] on li "Confirmed" at bounding box center [950, 538] width 141 height 18
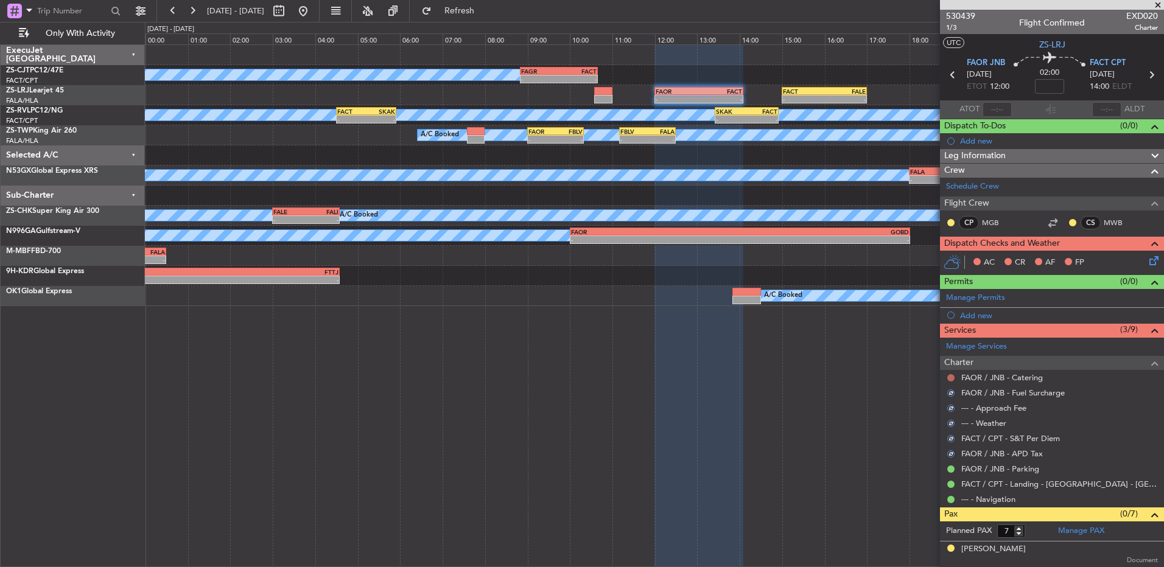
click at [950, 377] on button at bounding box center [950, 377] width 7 height 7
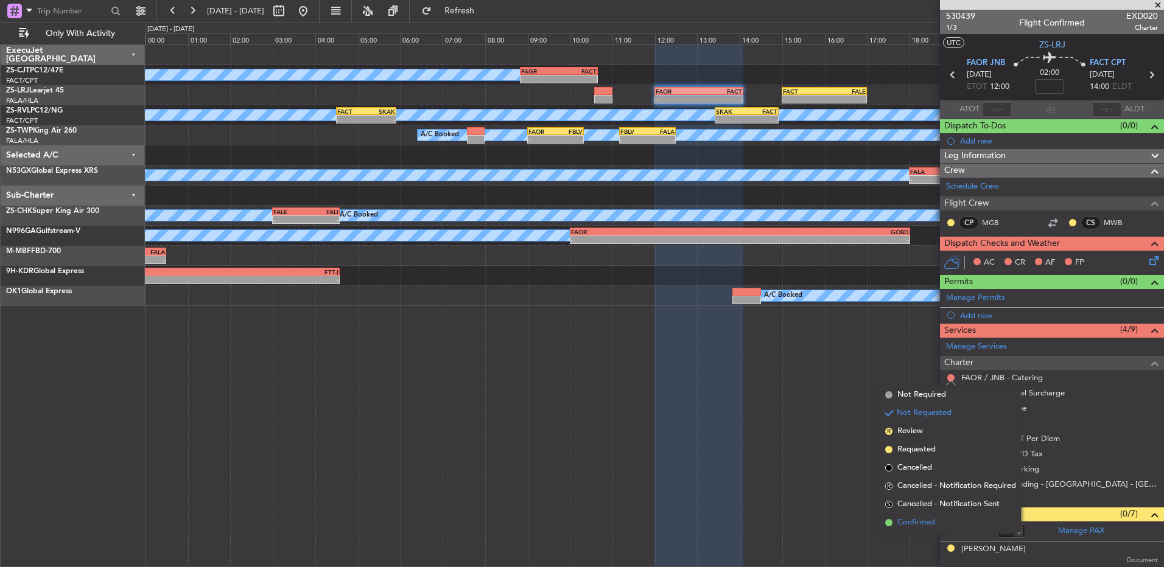
click at [927, 525] on span "Confirmed" at bounding box center [916, 523] width 38 height 12
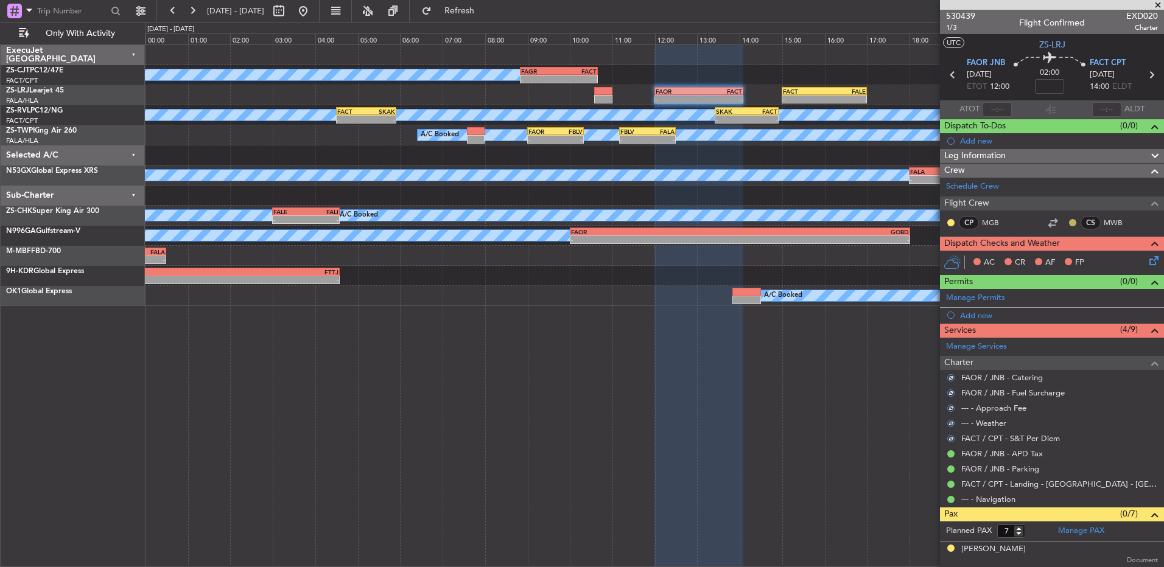
click at [1069, 223] on button at bounding box center [1072, 222] width 7 height 7
click at [953, 226] on div at bounding box center [951, 223] width 10 height 10
click at [955, 225] on nimbus-traffic-light at bounding box center [951, 223] width 10 height 10
click at [951, 221] on button at bounding box center [950, 222] width 7 height 7
drag, startPoint x: 959, startPoint y: 258, endPoint x: 984, endPoint y: 258, distance: 25.0
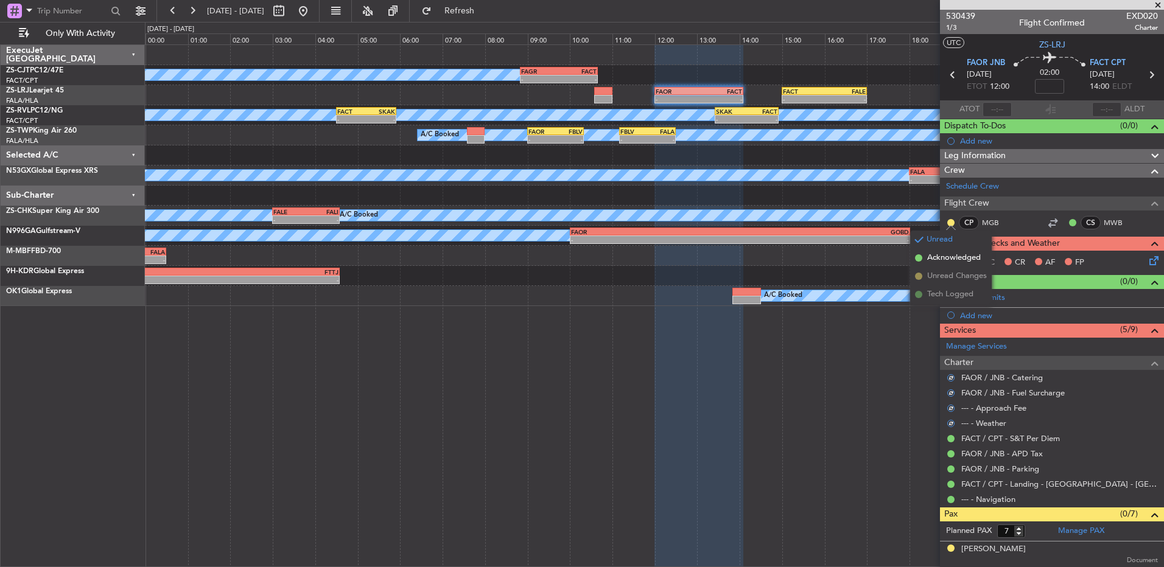
click at [960, 258] on span "Acknowledged" at bounding box center [954, 258] width 54 height 12
click at [1147, 258] on icon at bounding box center [1152, 259] width 10 height 10
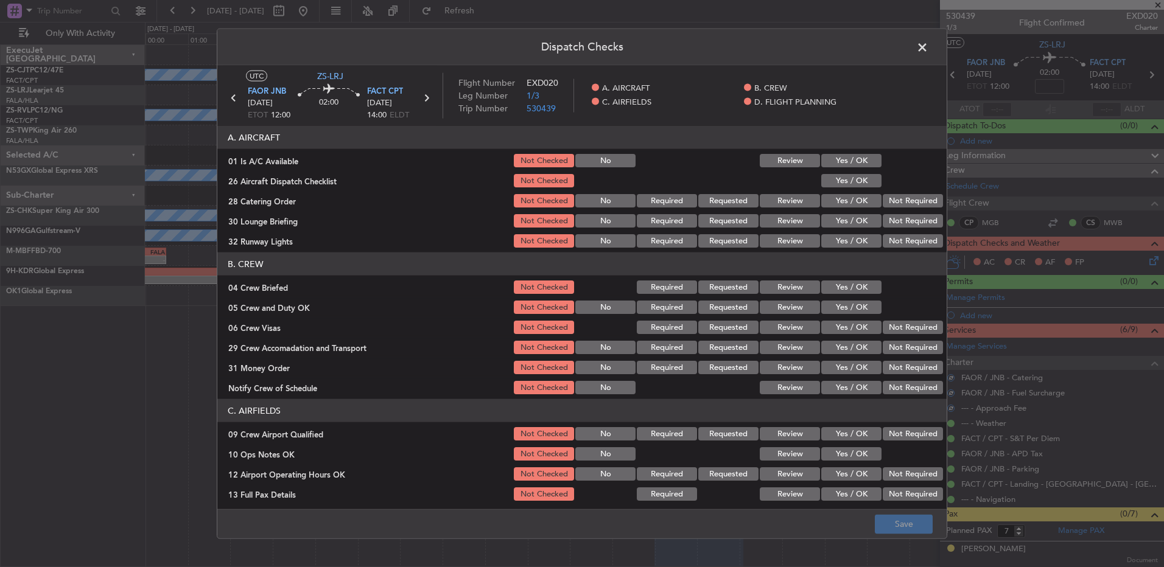
drag, startPoint x: 845, startPoint y: 156, endPoint x: 849, endPoint y: 169, distance: 13.5
click at [847, 156] on button "Yes / OK" at bounding box center [851, 160] width 60 height 13
click at [852, 171] on section "A. AIRCRAFT 01 Is A/C Available Not Checked No Review Yes / OK 26 Aircraft Disp…" at bounding box center [581, 188] width 729 height 124
click at [860, 182] on button "Yes / OK" at bounding box center [851, 180] width 60 height 13
click at [871, 185] on button "Yes / OK" at bounding box center [851, 180] width 60 height 13
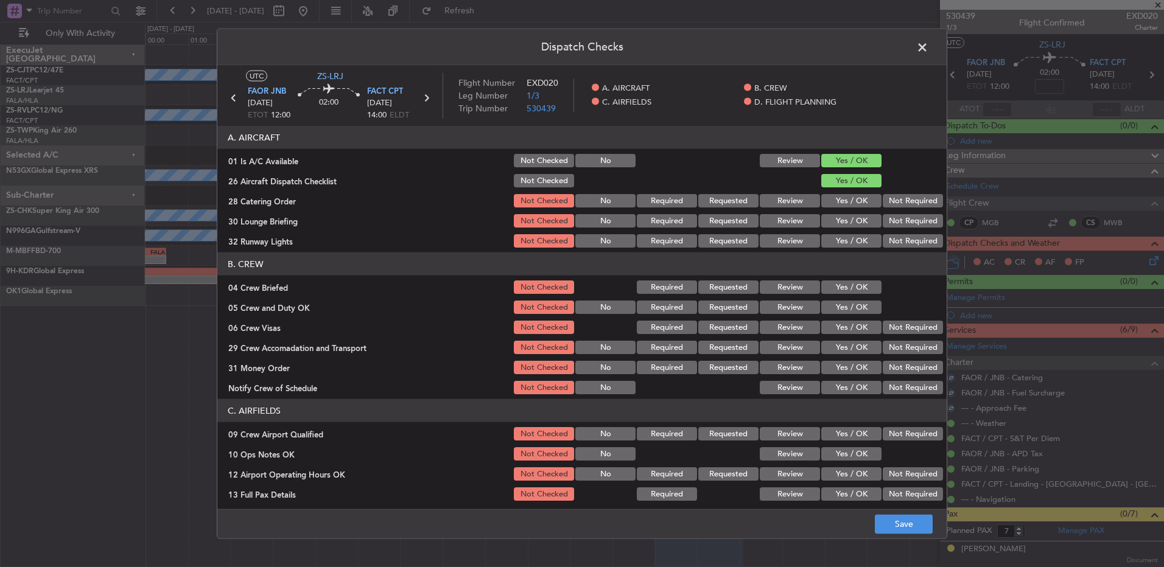
click at [884, 197] on button "Not Required" at bounding box center [913, 200] width 60 height 13
click at [887, 208] on div "Not Required" at bounding box center [911, 200] width 61 height 17
drag, startPoint x: 886, startPoint y: 214, endPoint x: 887, endPoint y: 225, distance: 11.6
click at [888, 217] on div "Not Required" at bounding box center [911, 220] width 61 height 17
click at [887, 231] on section "A. AIRCRAFT 01 Is A/C Available Not Checked No Review Yes / OK 26 Aircraft Disp…" at bounding box center [581, 188] width 729 height 124
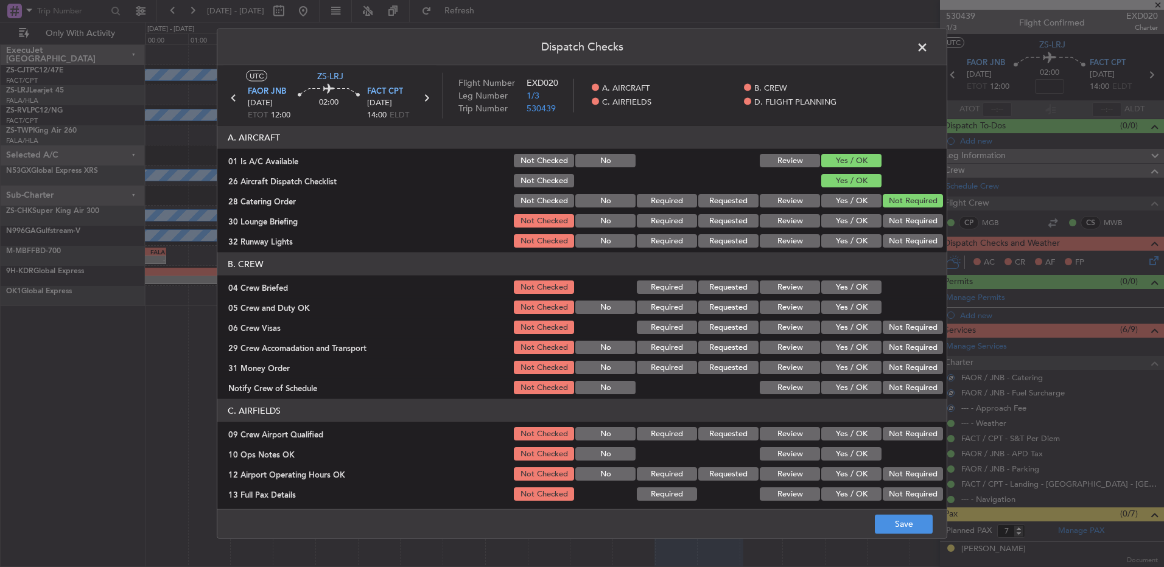
click at [893, 238] on button "Not Required" at bounding box center [913, 240] width 60 height 13
click at [883, 219] on button "Not Required" at bounding box center [913, 220] width 60 height 13
click at [867, 278] on section "B. CREW 04 Crew Briefed Not Checked Required Requested Review Yes / OK 05 Crew …" at bounding box center [581, 325] width 729 height 144
drag, startPoint x: 863, startPoint y: 298, endPoint x: 858, endPoint y: 304, distance: 8.3
click at [862, 298] on section "B. CREW 04 Crew Briefed Not Checked Required Requested Review Yes / OK 05 Crew …" at bounding box center [581, 325] width 729 height 144
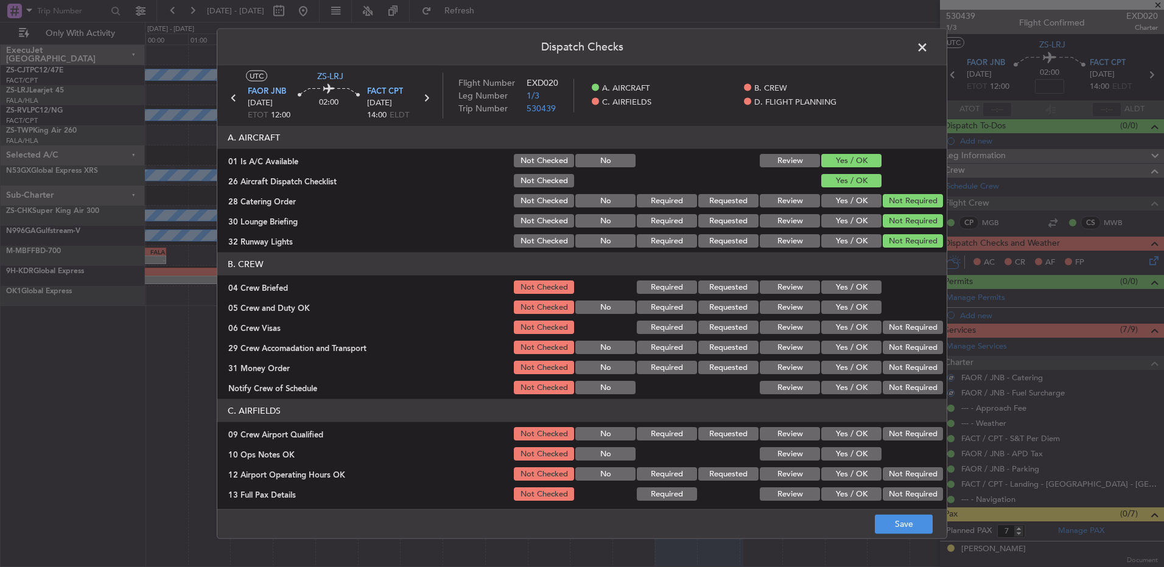
click at [858, 306] on button "Yes / OK" at bounding box center [851, 307] width 60 height 13
click at [859, 307] on button "Yes / OK" at bounding box center [851, 307] width 60 height 13
drag, startPoint x: 855, startPoint y: 289, endPoint x: 869, endPoint y: 299, distance: 17.6
click at [857, 292] on button "Yes / OK" at bounding box center [851, 287] width 60 height 13
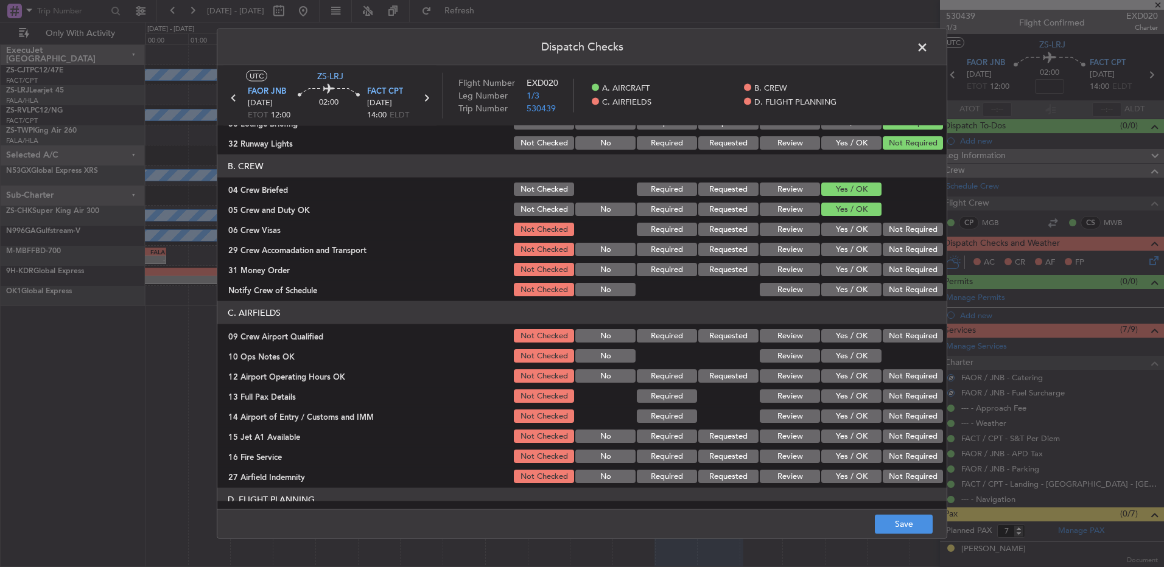
scroll to position [171, 0]
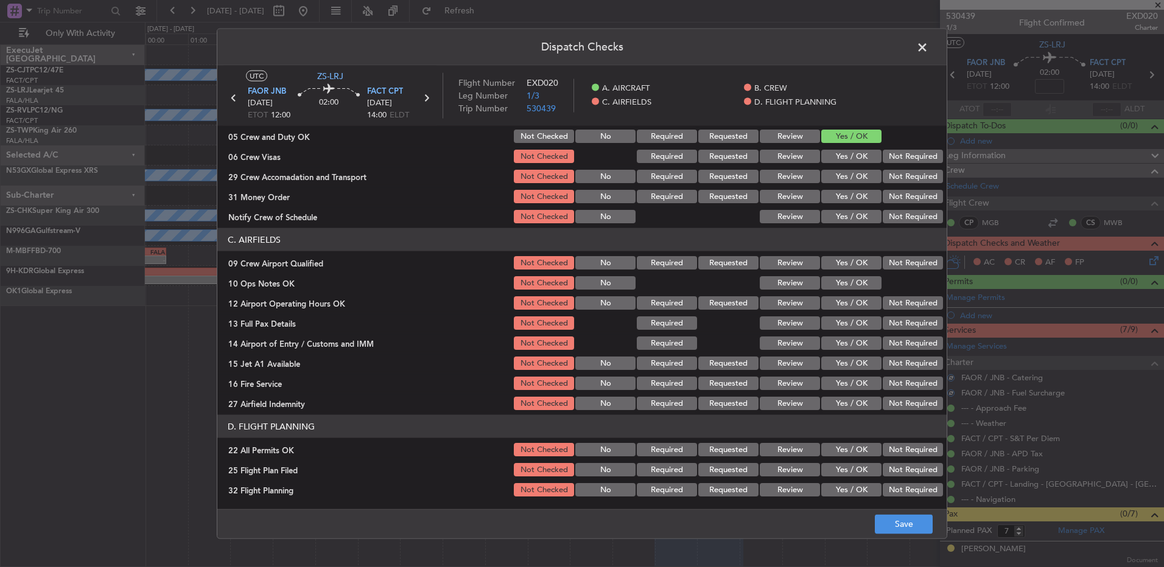
click at [885, 155] on button "Not Required" at bounding box center [913, 156] width 60 height 13
click at [885, 185] on section "B. CREW 04 Crew Briefed Not Checked Required Requested Review Yes / OK 05 Crew …" at bounding box center [581, 154] width 729 height 144
click at [883, 183] on button "Not Required" at bounding box center [913, 176] width 60 height 13
drag, startPoint x: 896, startPoint y: 227, endPoint x: 892, endPoint y: 200, distance: 27.1
click at [893, 226] on article "A. AIRCRAFT 01 Is A/C Available Not Checked No Review Yes / OK 26 Aircraft Disp…" at bounding box center [581, 314] width 729 height 376
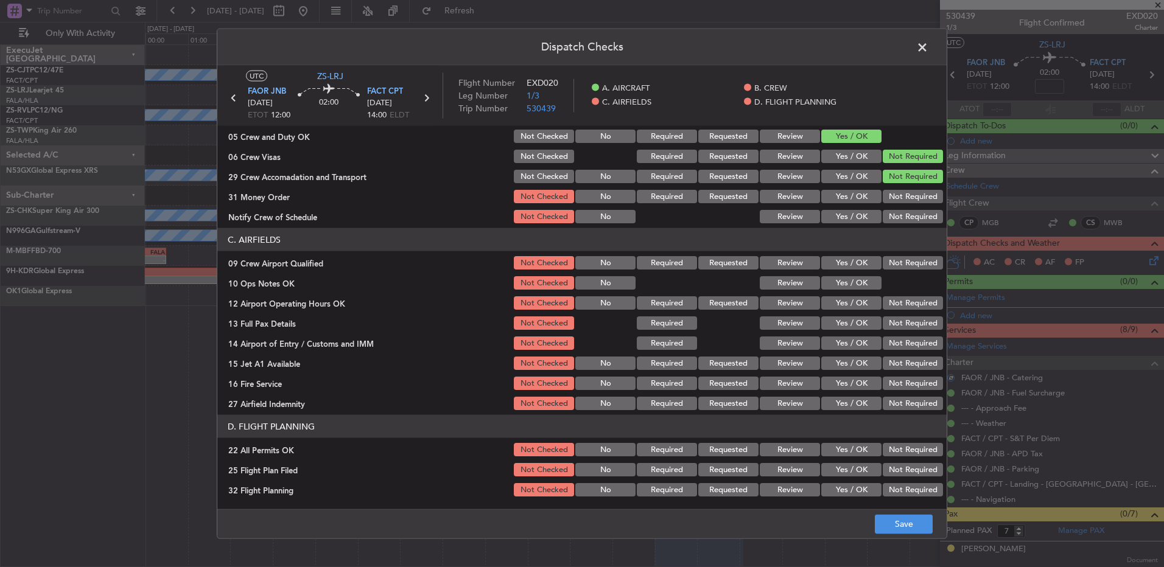
drag, startPoint x: 892, startPoint y: 195, endPoint x: 895, endPoint y: 208, distance: 12.6
click at [894, 195] on button "Not Required" at bounding box center [913, 196] width 60 height 13
click at [895, 223] on button "Not Required" at bounding box center [913, 216] width 60 height 13
click at [894, 265] on button "Not Required" at bounding box center [913, 262] width 60 height 13
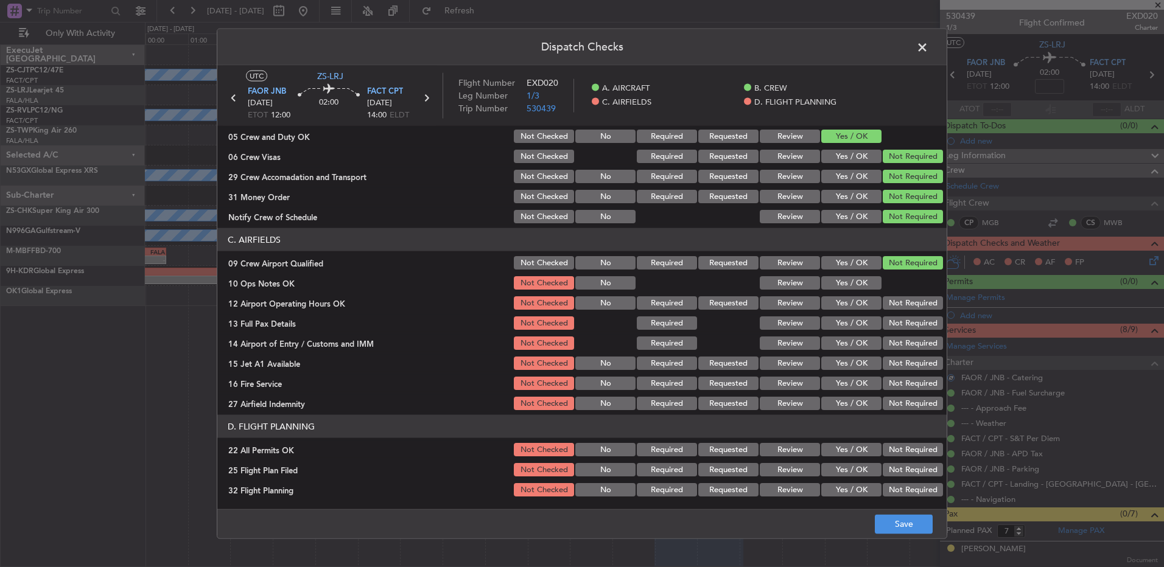
click at [871, 283] on button "Yes / OK" at bounding box center [851, 282] width 60 height 13
click at [897, 300] on button "Not Required" at bounding box center [913, 303] width 60 height 13
click at [896, 309] on button "Not Required" at bounding box center [913, 303] width 60 height 13
click at [896, 325] on button "Not Required" at bounding box center [913, 323] width 60 height 13
click at [896, 329] on button "Not Required" at bounding box center [913, 323] width 60 height 13
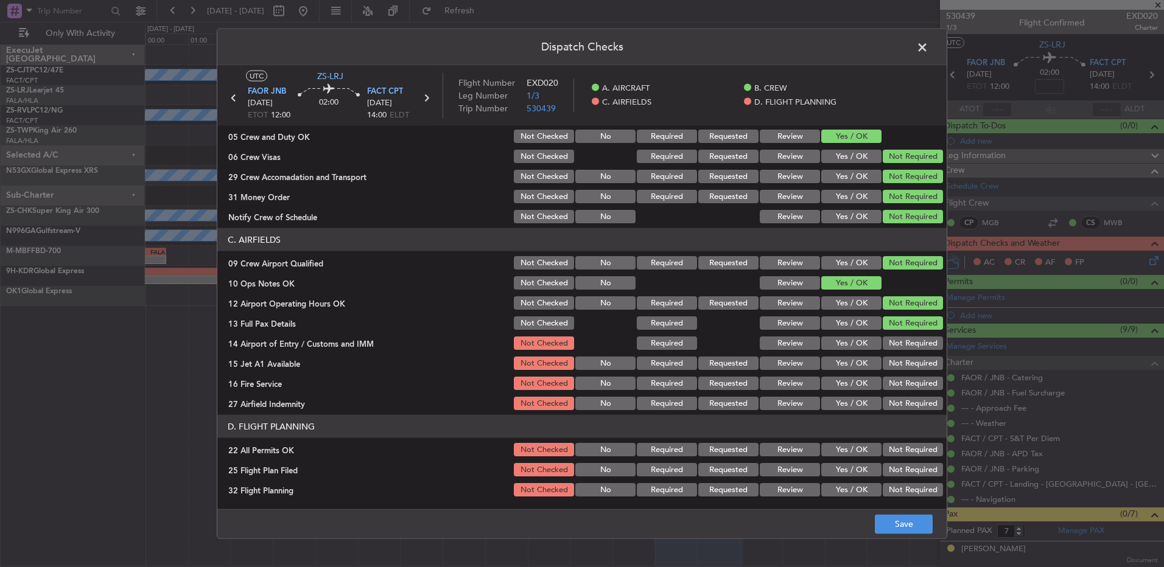
drag, startPoint x: 894, startPoint y: 336, endPoint x: 895, endPoint y: 349, distance: 12.8
click at [894, 346] on div "Not Required" at bounding box center [911, 343] width 61 height 17
click at [895, 349] on button "Not Required" at bounding box center [913, 343] width 60 height 13
click at [896, 360] on button "Not Required" at bounding box center [913, 363] width 60 height 13
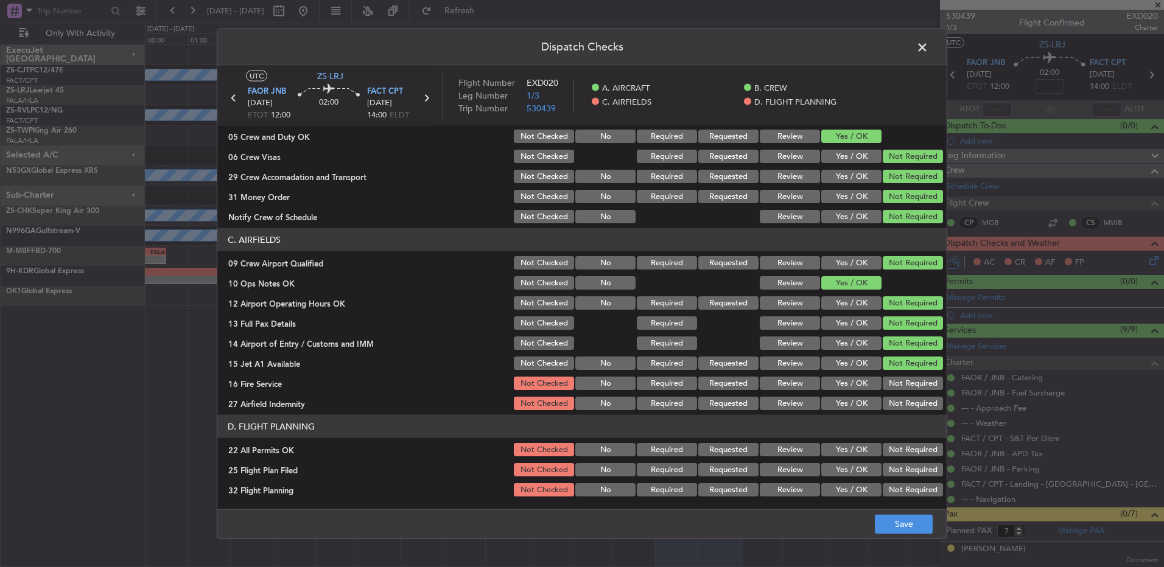
drag, startPoint x: 894, startPoint y: 368, endPoint x: 894, endPoint y: 381, distance: 12.2
click at [894, 370] on div "Not Required" at bounding box center [911, 363] width 61 height 17
drag, startPoint x: 894, startPoint y: 381, endPoint x: 891, endPoint y: 395, distance: 14.2
click at [894, 384] on button "Not Required" at bounding box center [913, 383] width 60 height 13
click at [891, 396] on section "C. AIRFIELDS 09 Crew Airport Qualified Not Checked No Required Requested Review…" at bounding box center [581, 320] width 729 height 184
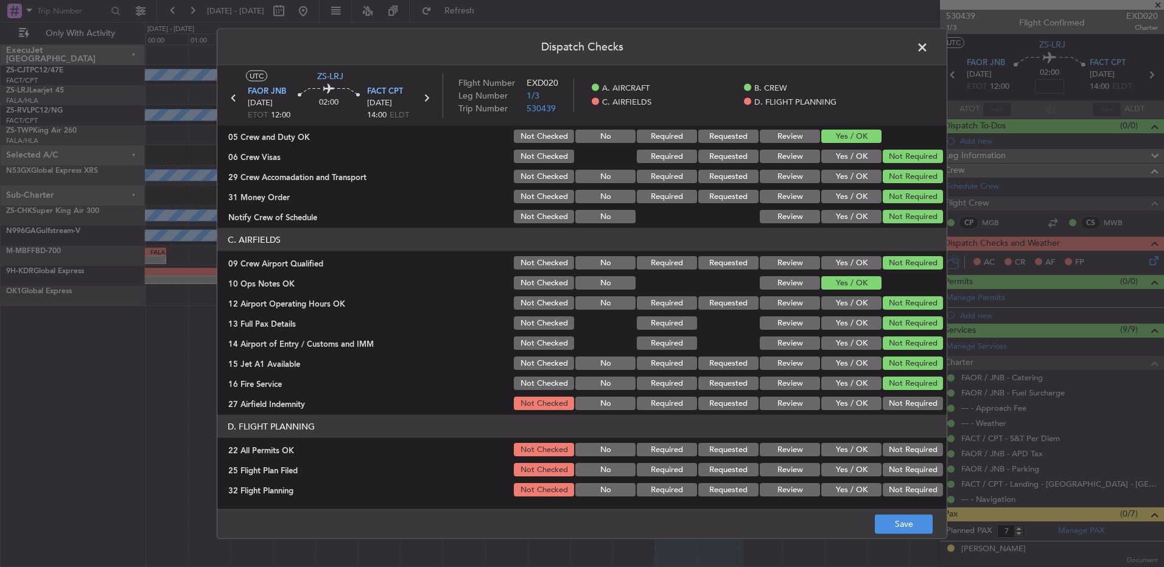
click at [893, 410] on button "Not Required" at bounding box center [913, 403] width 60 height 13
drag, startPoint x: 903, startPoint y: 445, endPoint x: 876, endPoint y: 460, distance: 31.1
click at [901, 448] on button "Not Required" at bounding box center [913, 449] width 60 height 13
click at [784, 473] on button "Review" at bounding box center [790, 469] width 60 height 13
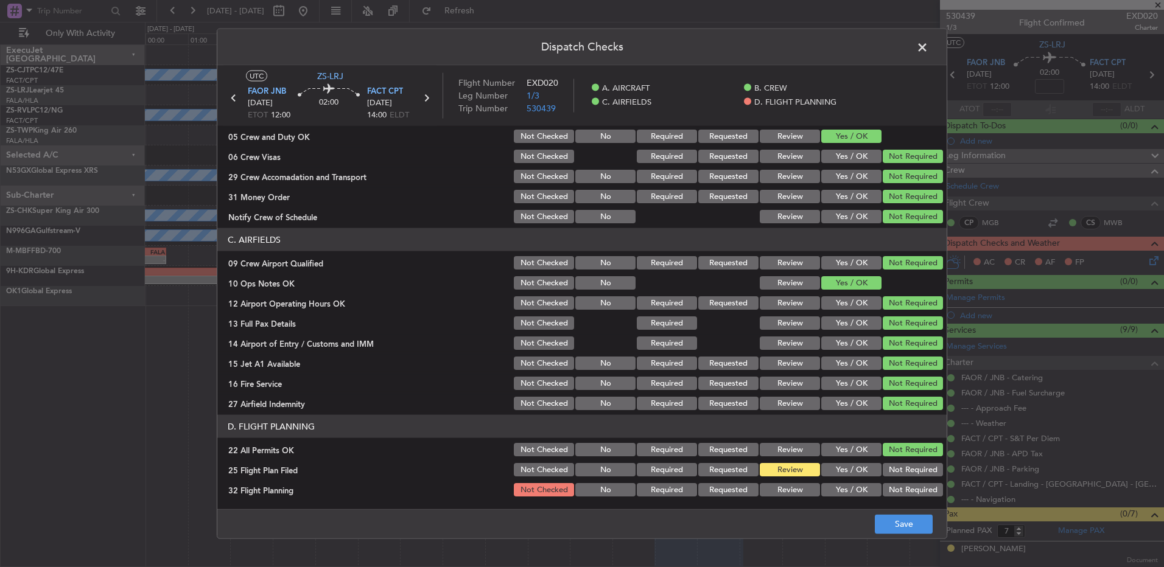
drag, startPoint x: 790, startPoint y: 490, endPoint x: 826, endPoint y: 504, distance: 39.1
click at [793, 496] on button "Review" at bounding box center [790, 489] width 60 height 13
drag, startPoint x: 885, startPoint y: 525, endPoint x: 883, endPoint y: 514, distance: 10.5
click at [883, 525] on button "Save" at bounding box center [904, 523] width 58 height 19
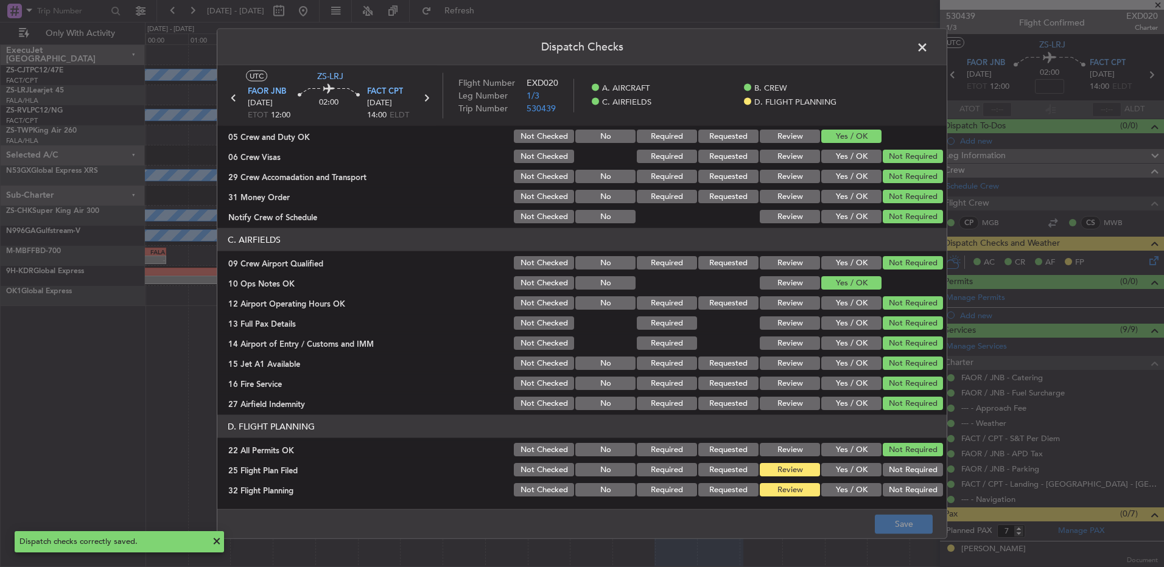
click at [929, 47] on span at bounding box center [929, 50] width 0 height 24
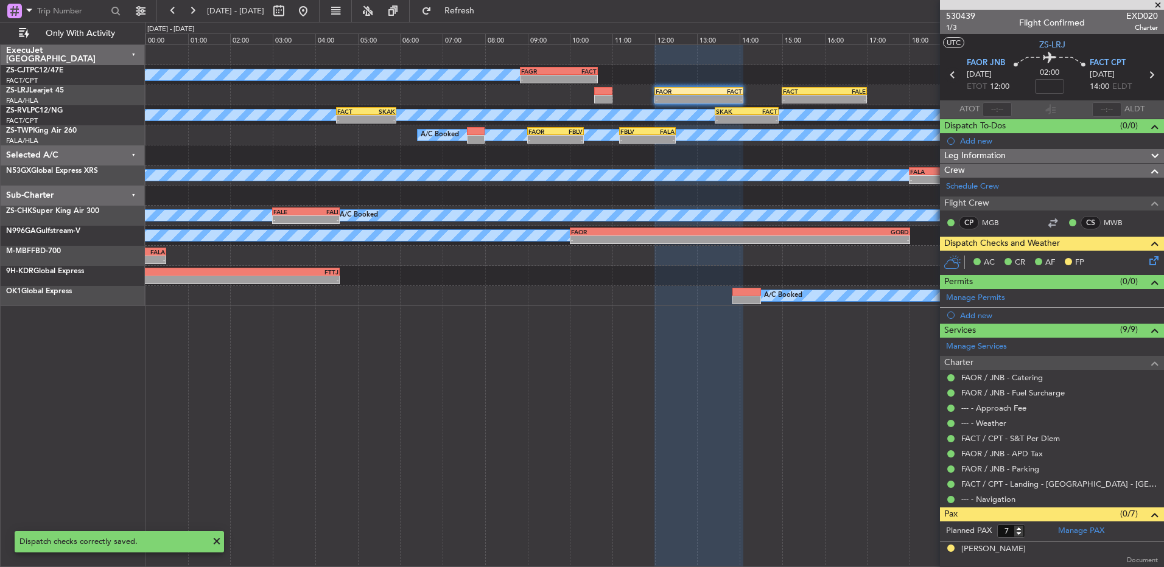
click at [952, 77] on icon at bounding box center [953, 75] width 16 height 16
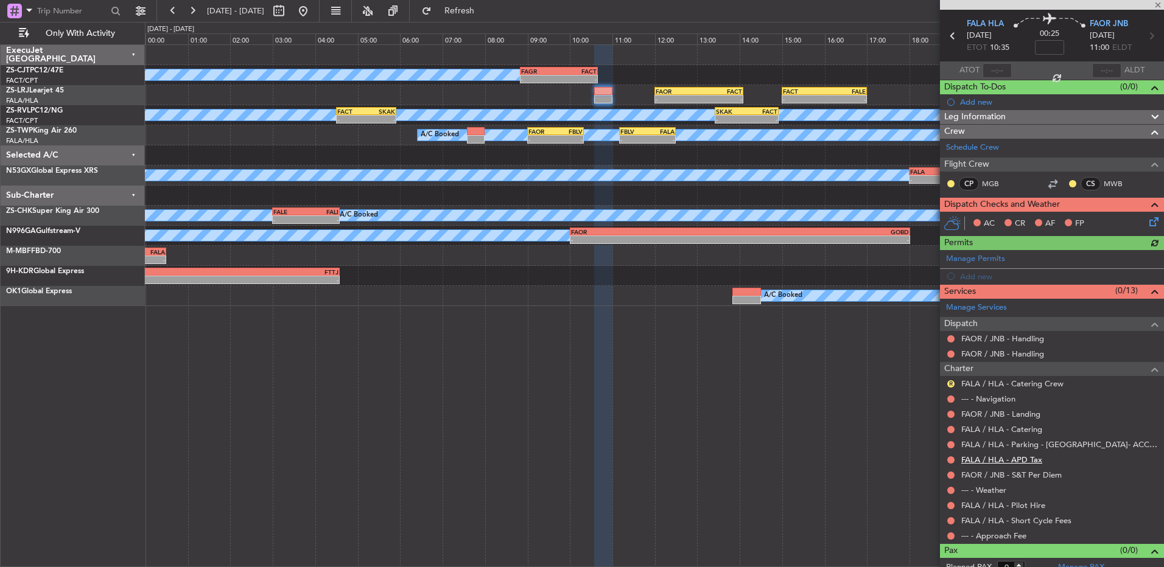
scroll to position [49, 0]
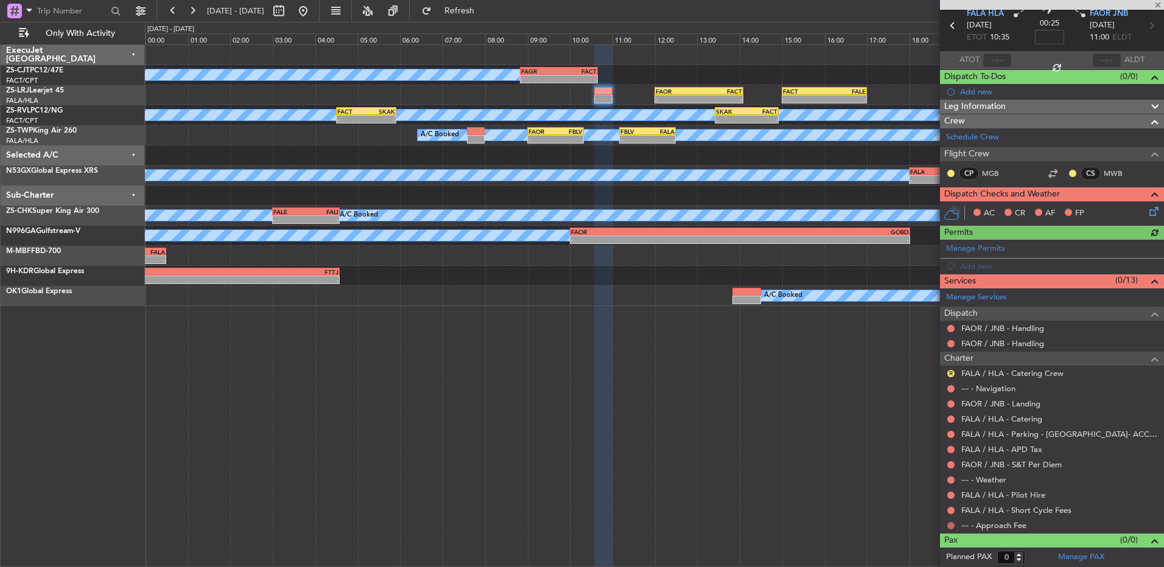
click at [950, 526] on button at bounding box center [950, 525] width 7 height 7
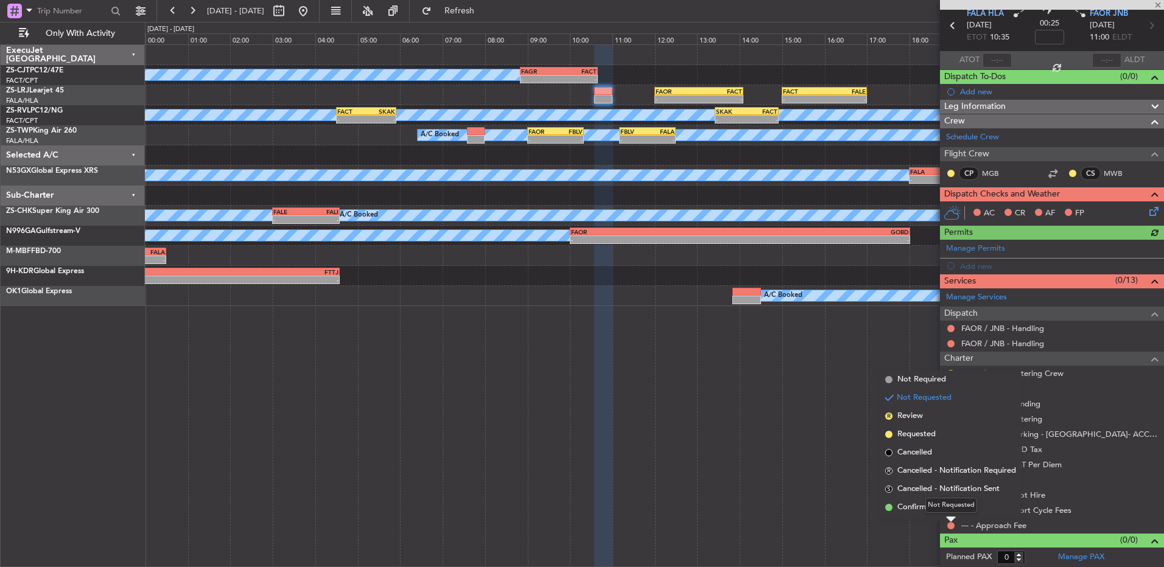
click at [949, 511] on div "Not Requested" at bounding box center [951, 505] width 52 height 15
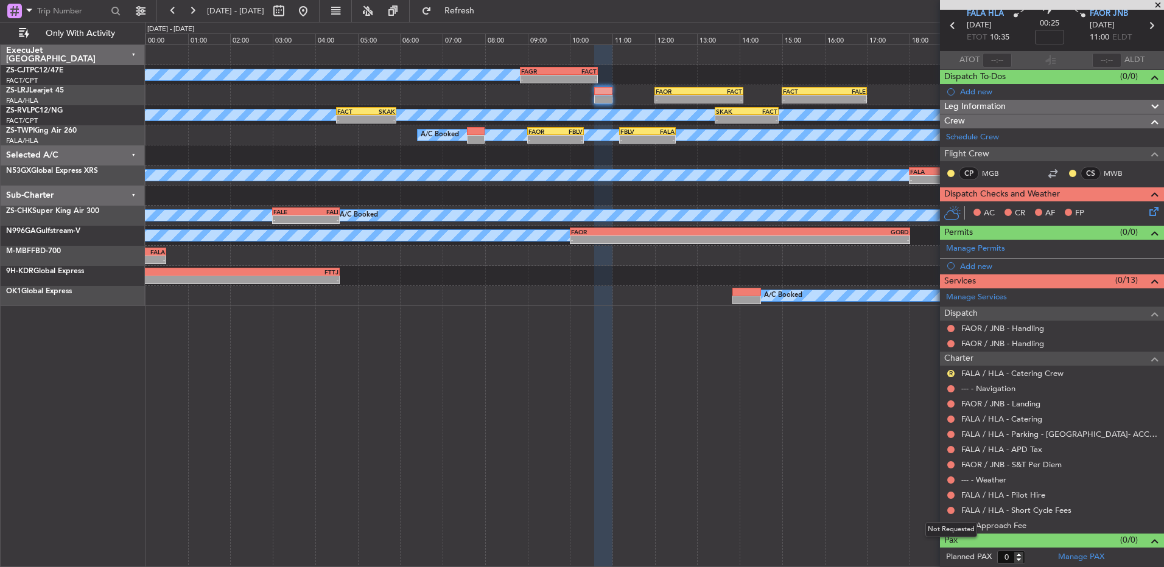
click at [949, 524] on div "Not Requested" at bounding box center [951, 529] width 52 height 15
click at [948, 526] on button at bounding box center [950, 525] width 7 height 7
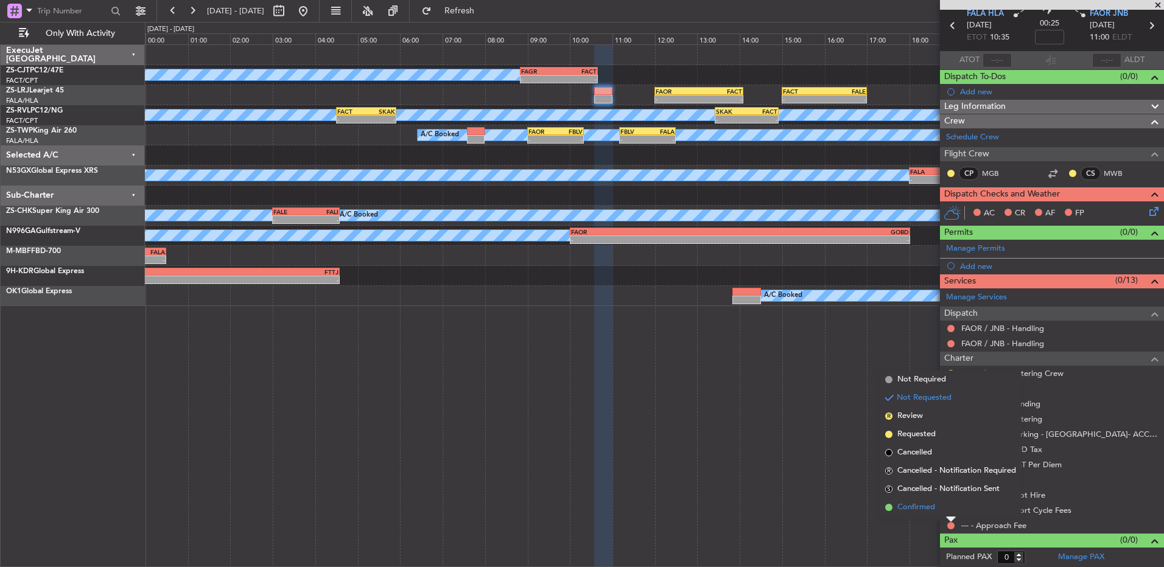
click at [907, 511] on span "Confirmed" at bounding box center [916, 508] width 38 height 12
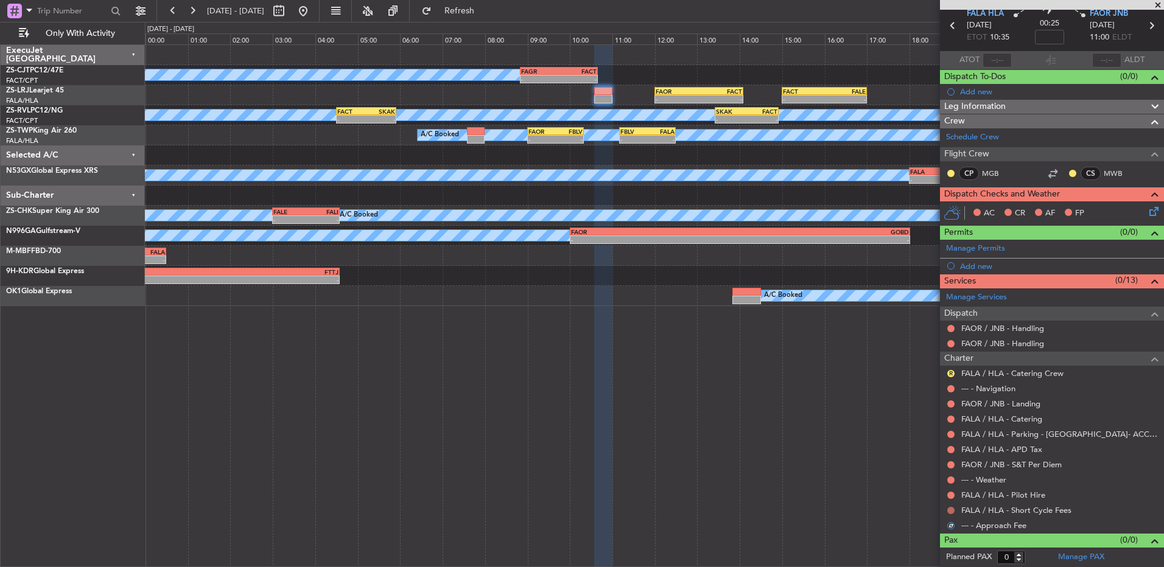
click at [948, 512] on button at bounding box center [950, 510] width 7 height 7
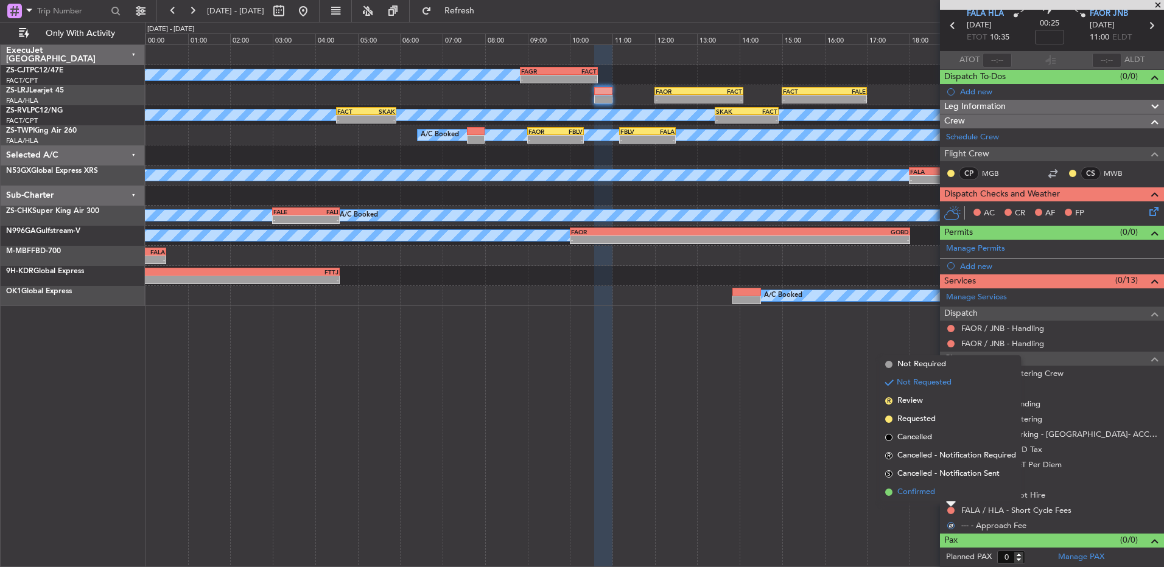
click at [935, 494] on span "Confirmed" at bounding box center [916, 492] width 38 height 12
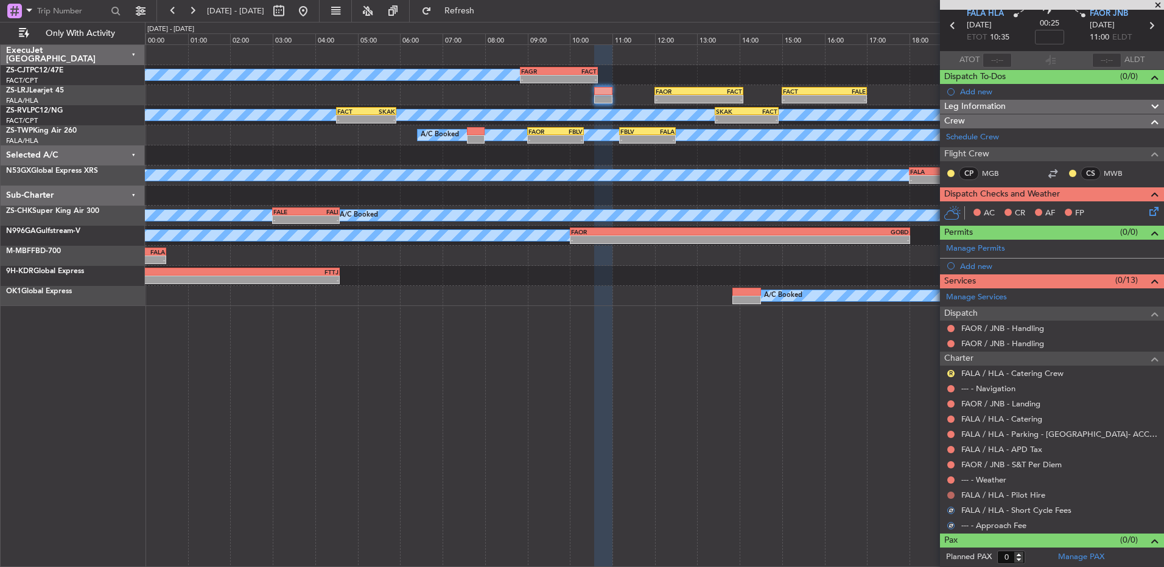
click at [948, 496] on button at bounding box center [950, 495] width 7 height 7
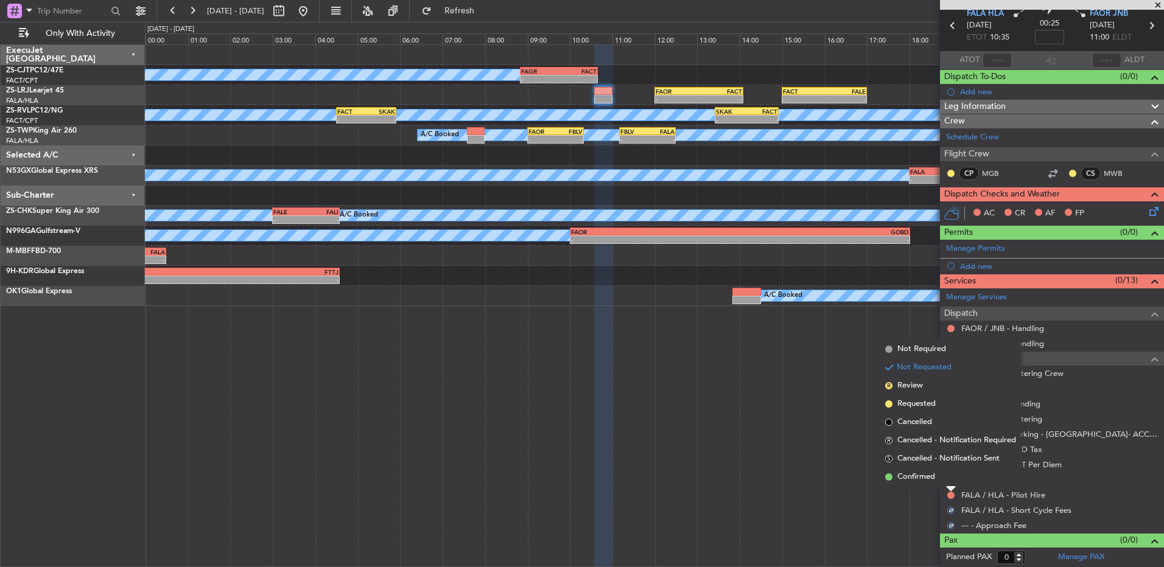
click at [944, 474] on li "Confirmed" at bounding box center [950, 477] width 141 height 18
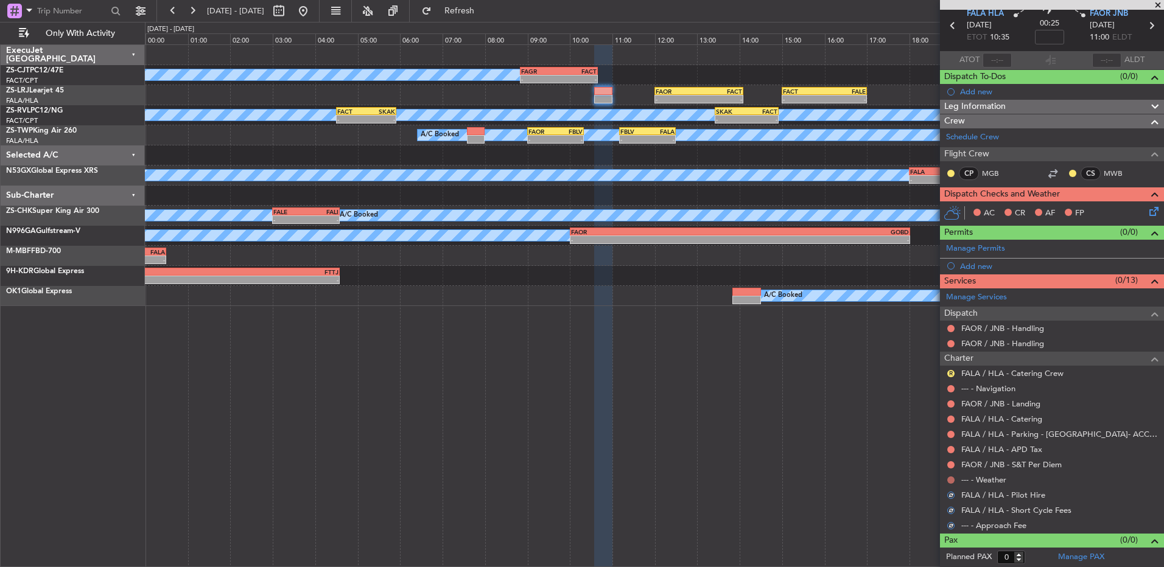
click at [952, 480] on button at bounding box center [950, 480] width 7 height 7
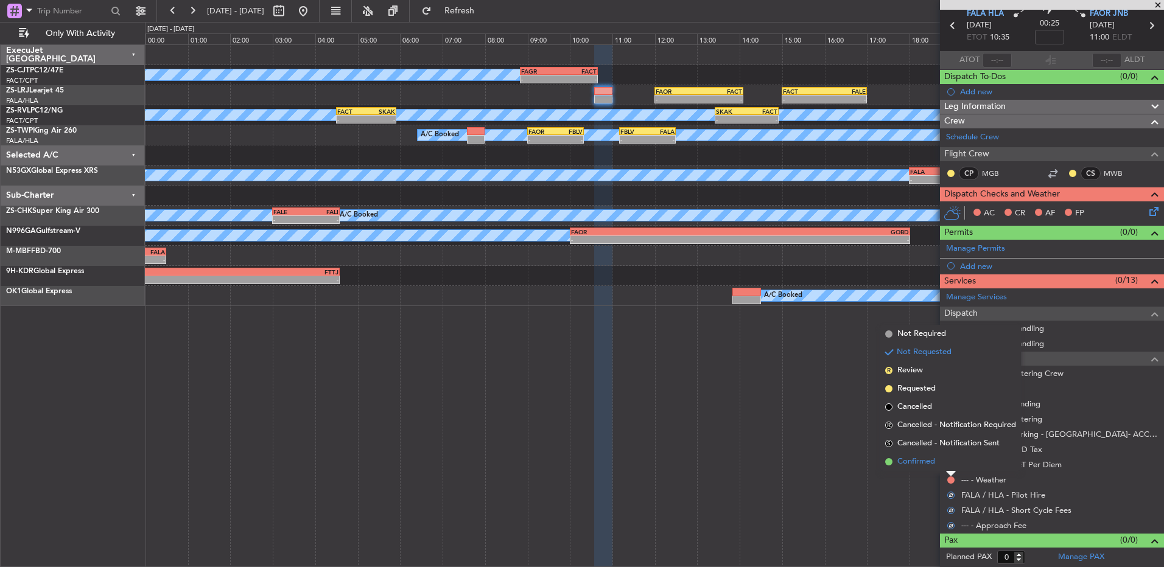
click at [952, 463] on li "Confirmed" at bounding box center [950, 462] width 141 height 18
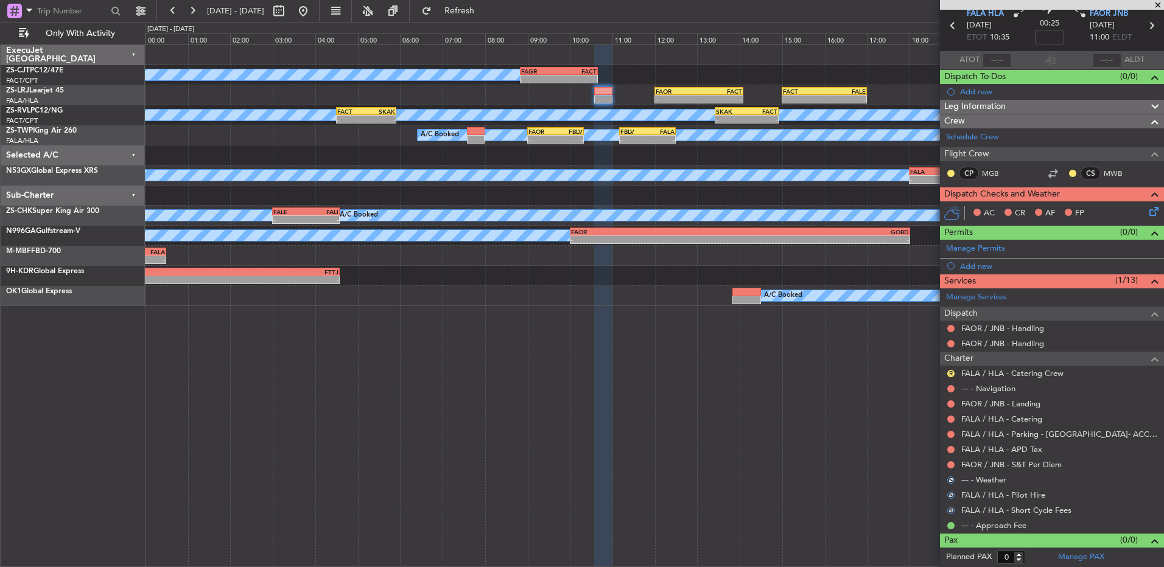
click at [952, 463] on button at bounding box center [950, 465] width 7 height 7
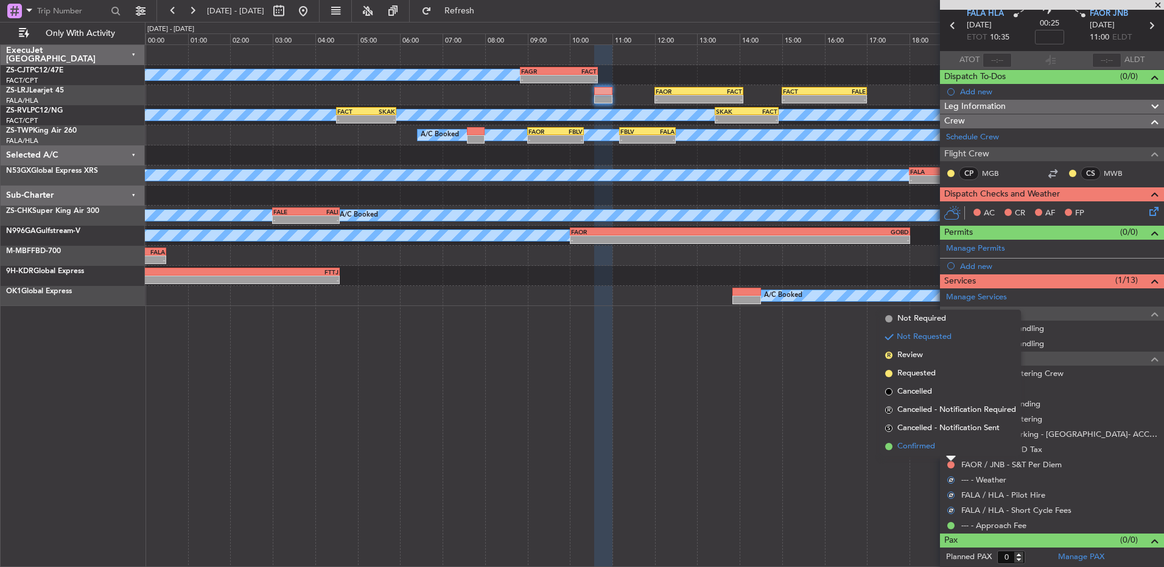
click at [949, 449] on li "Confirmed" at bounding box center [950, 447] width 141 height 18
click at [949, 449] on button at bounding box center [950, 449] width 7 height 7
click at [949, 432] on li "Confirmed" at bounding box center [950, 432] width 141 height 18
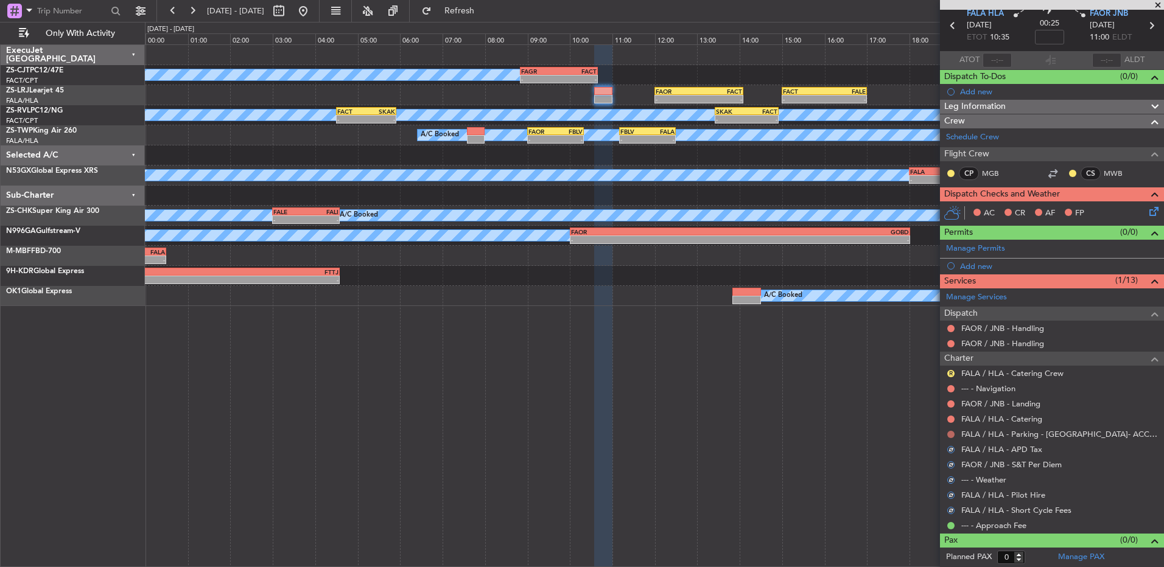
click at [949, 432] on button at bounding box center [950, 434] width 7 height 7
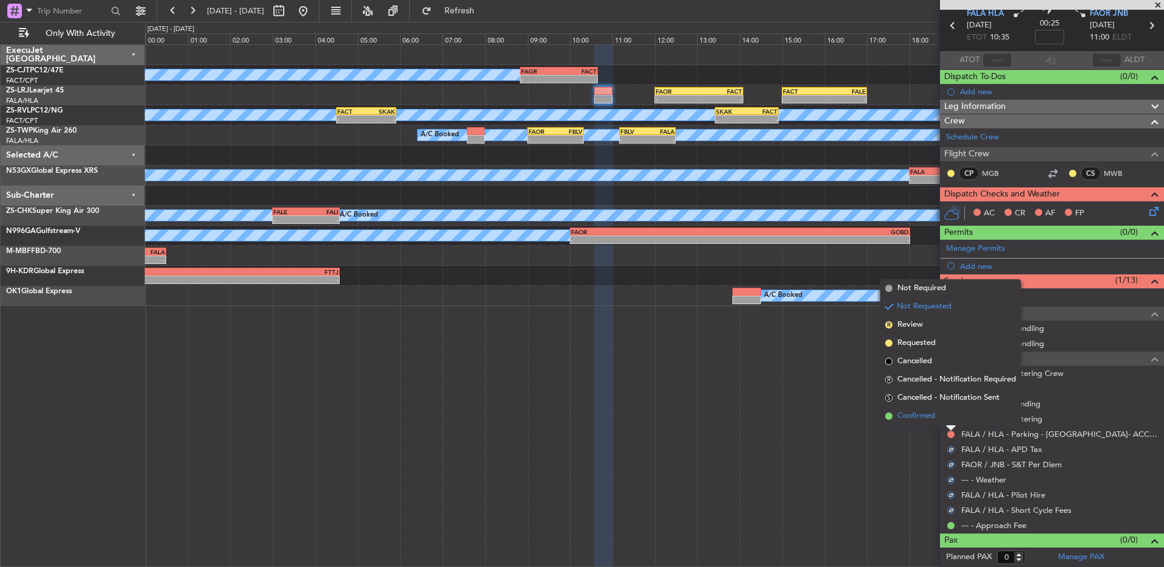
click at [950, 422] on li "Confirmed" at bounding box center [950, 416] width 141 height 18
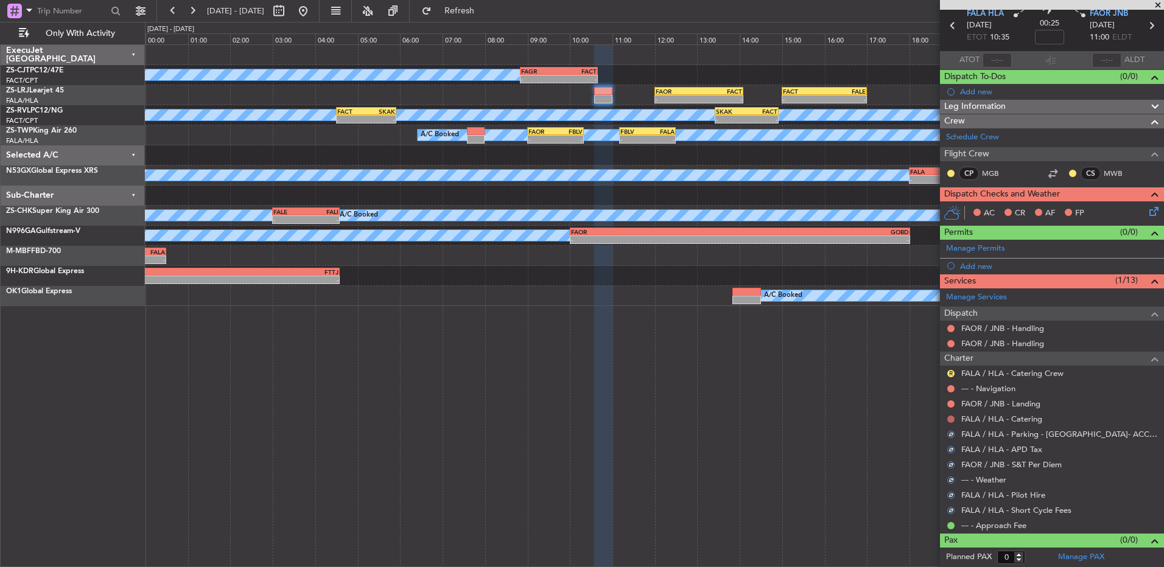
click at [952, 421] on button at bounding box center [950, 419] width 7 height 7
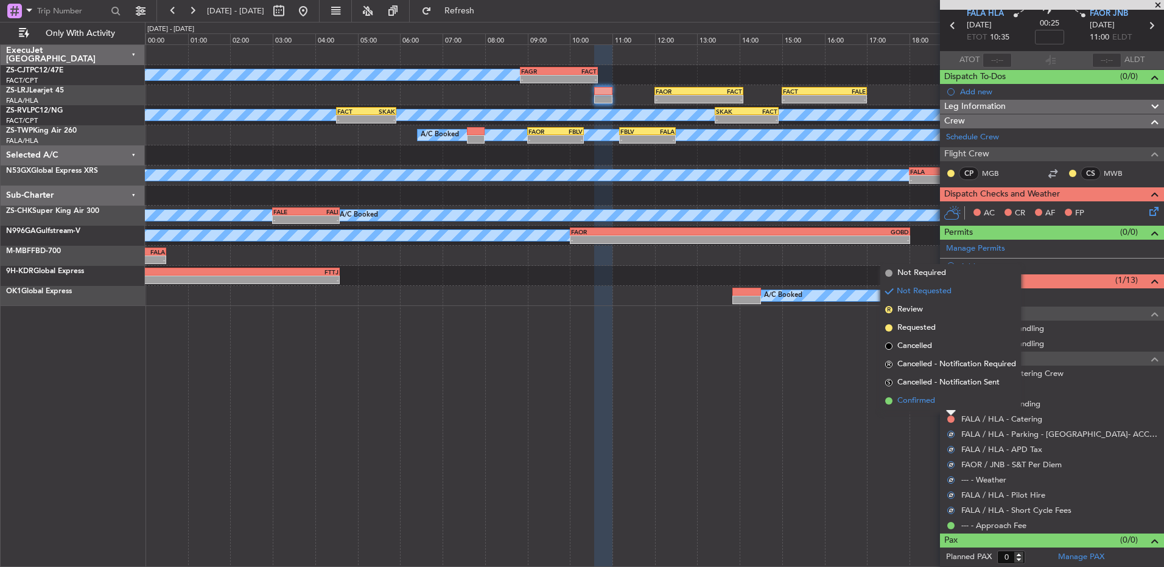
click at [949, 406] on li "Confirmed" at bounding box center [950, 401] width 141 height 18
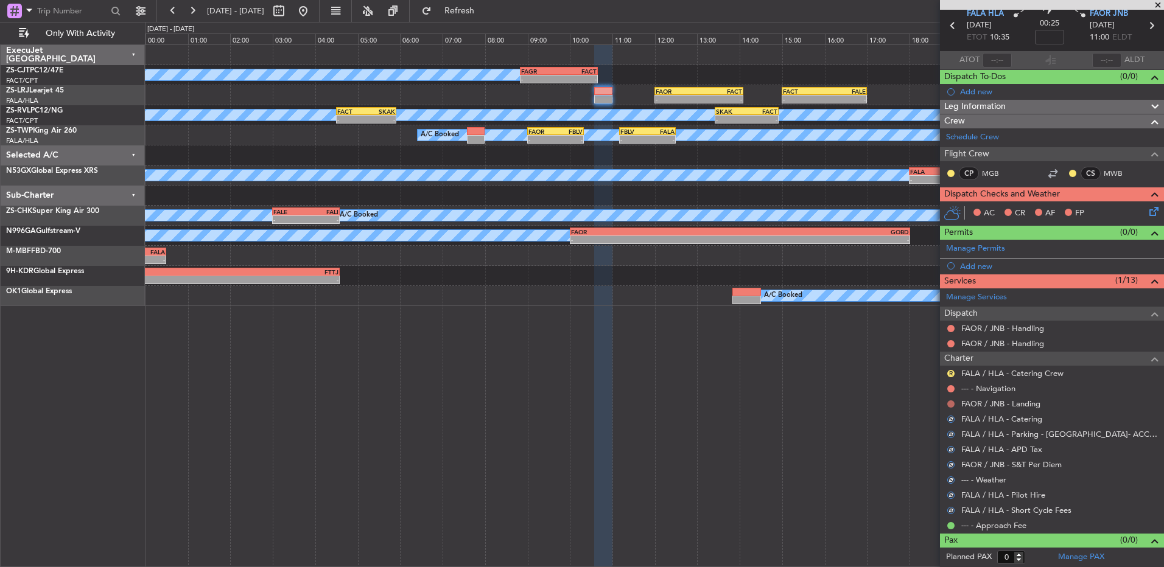
click at [949, 403] on button at bounding box center [950, 404] width 7 height 7
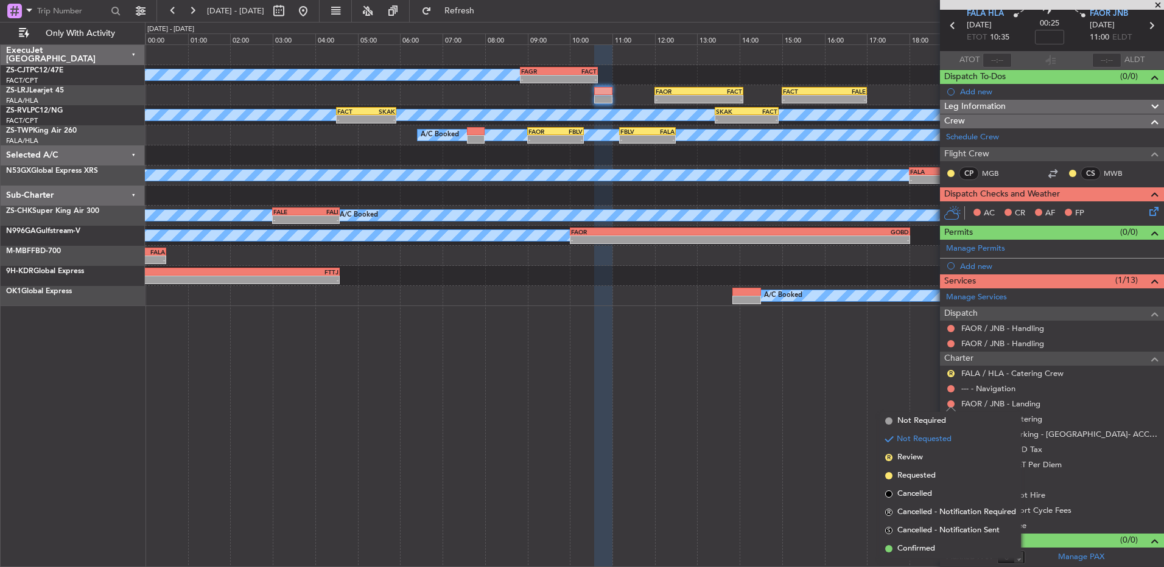
click at [951, 396] on ul "R FALA / HLA - Catering Crew --- - Navigation FAOR / JNB - Landing FALA / HLA -…" at bounding box center [1052, 449] width 224 height 167
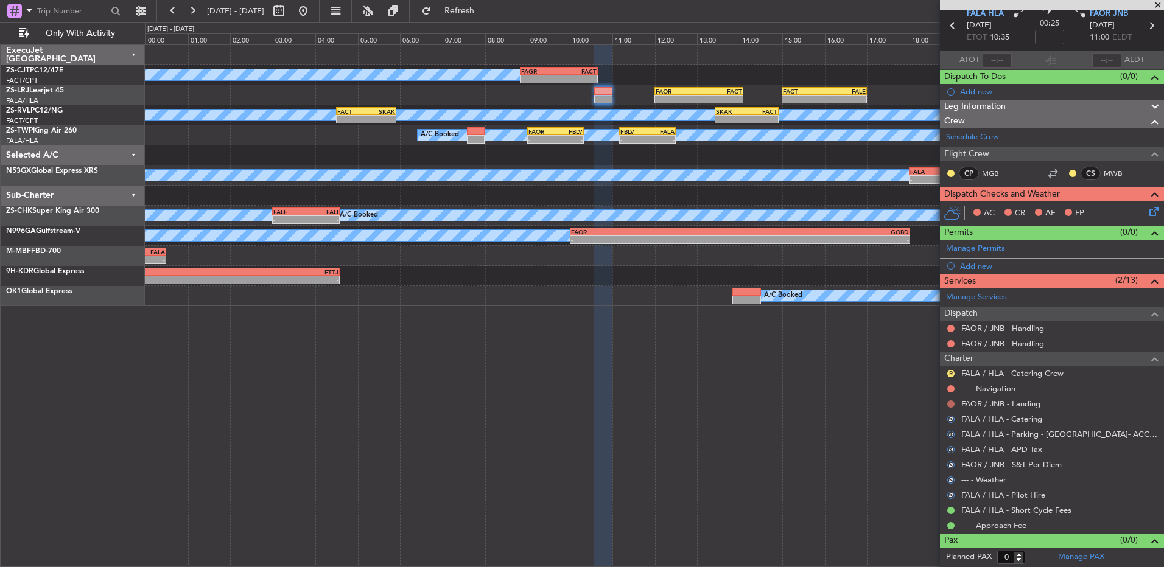
drag, startPoint x: 951, startPoint y: 397, endPoint x: 950, endPoint y: 406, distance: 8.6
click at [951, 406] on button at bounding box center [950, 404] width 7 height 7
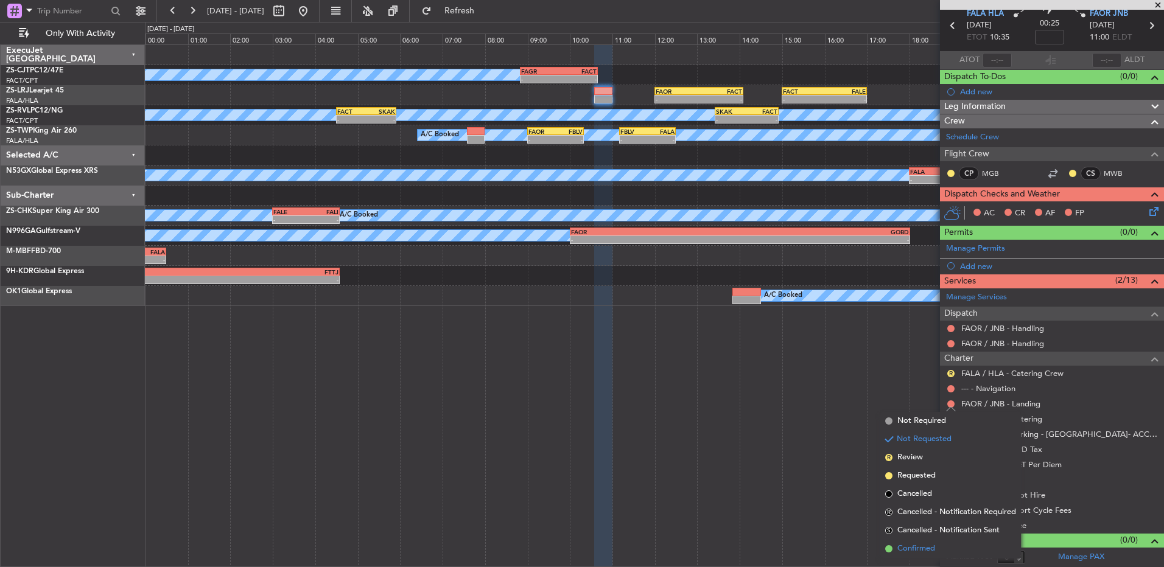
click at [951, 547] on li "Confirmed" at bounding box center [950, 549] width 141 height 18
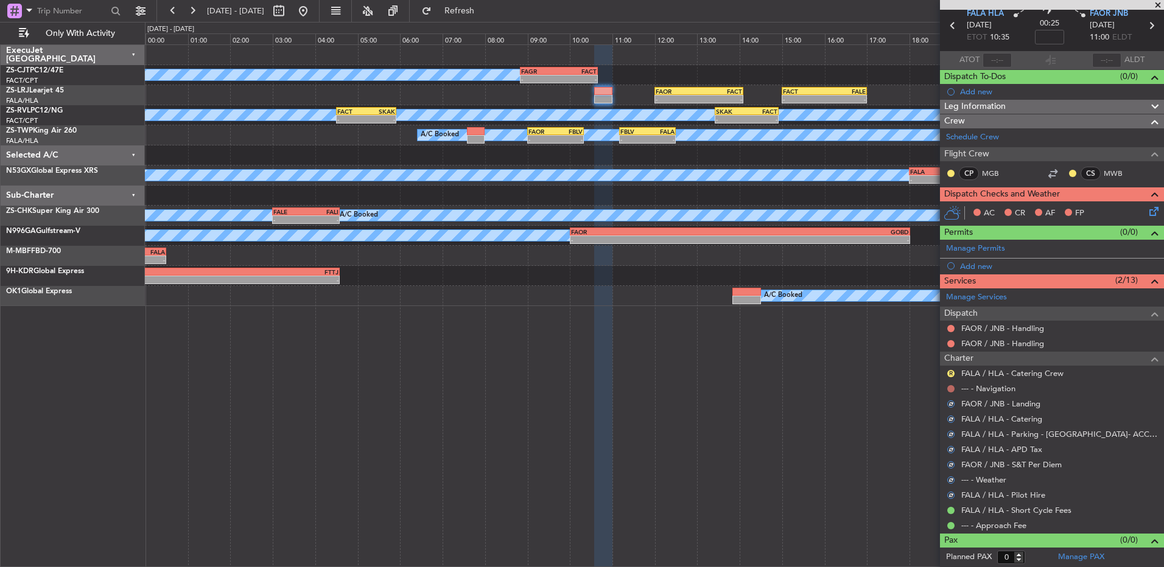
click at [952, 391] on button at bounding box center [950, 388] width 7 height 7
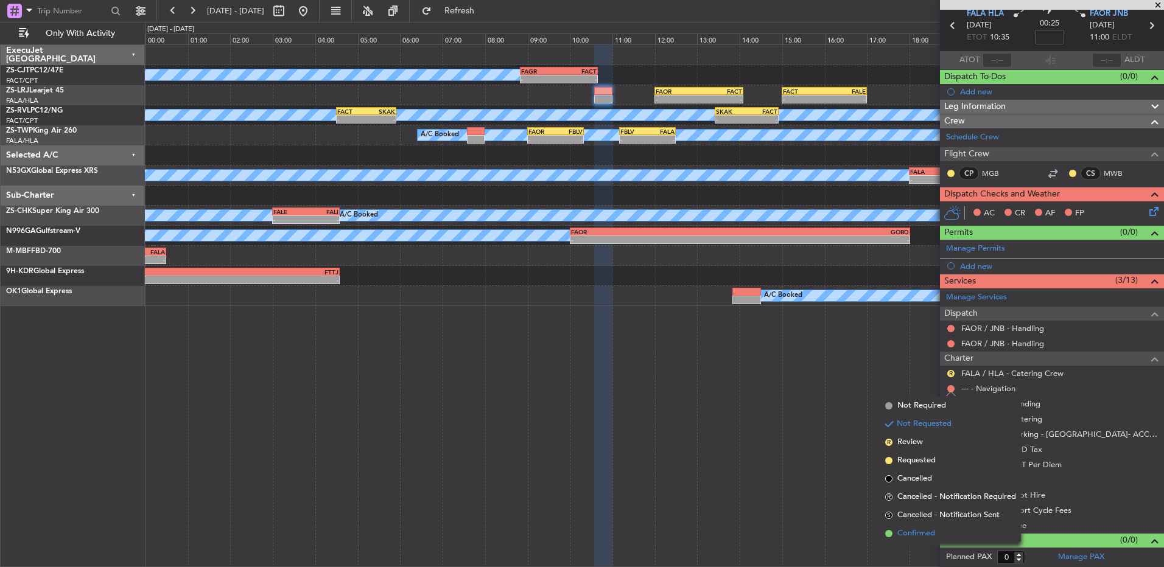
click at [943, 531] on li "Confirmed" at bounding box center [950, 534] width 141 height 18
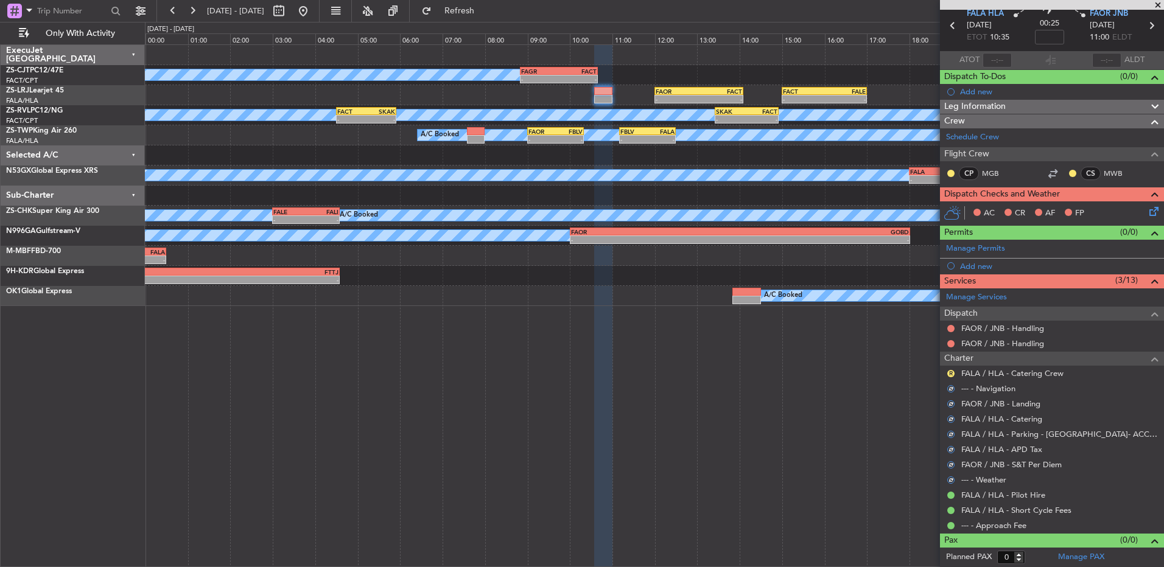
drag, startPoint x: 949, startPoint y: 371, endPoint x: 943, endPoint y: 406, distance: 35.2
click at [949, 371] on button "R" at bounding box center [950, 373] width 7 height 7
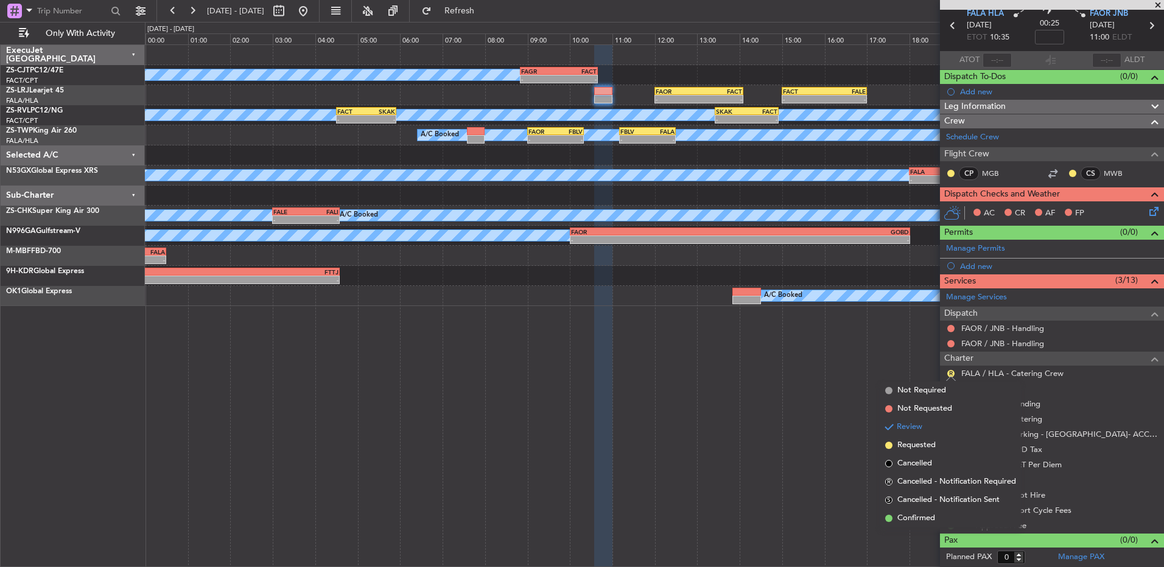
drag, startPoint x: 933, startPoint y: 519, endPoint x: 955, endPoint y: 332, distance: 188.2
click at [932, 518] on span "Confirmed" at bounding box center [916, 519] width 38 height 12
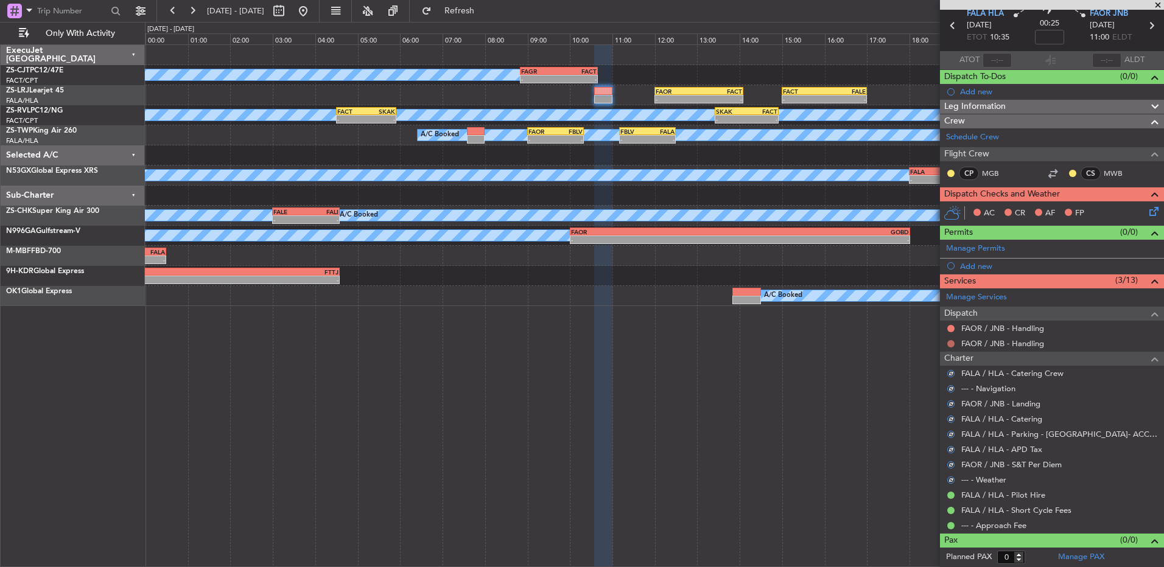
click at [949, 347] on mat-tooltip-component "Not Requested" at bounding box center [951, 363] width 69 height 32
click at [952, 340] on div at bounding box center [951, 344] width 10 height 10
click at [948, 346] on button at bounding box center [950, 343] width 7 height 7
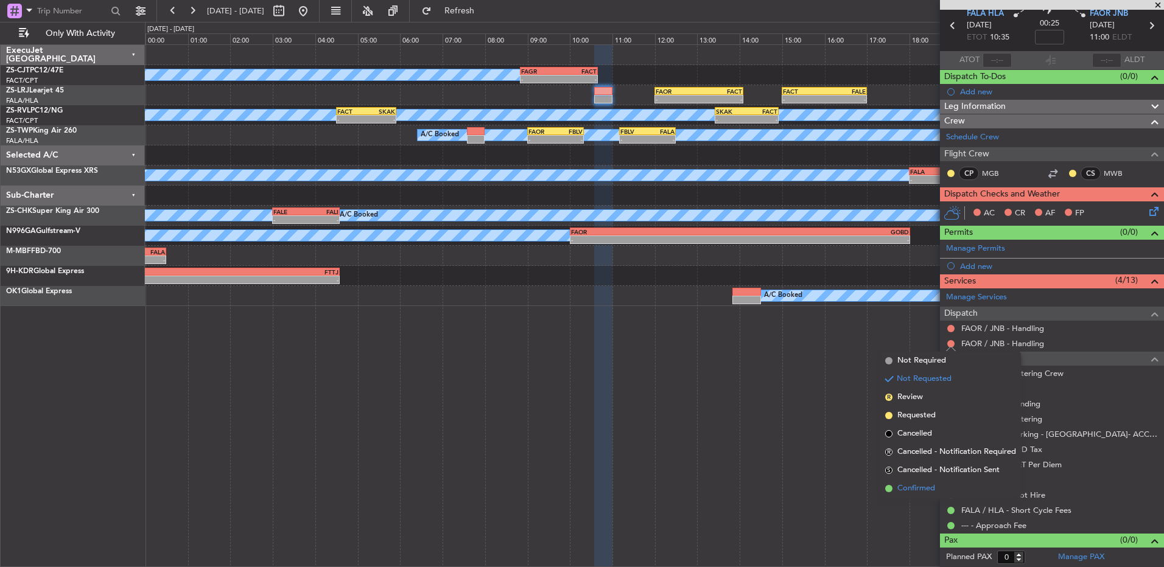
click at [938, 490] on li "Confirmed" at bounding box center [950, 489] width 141 height 18
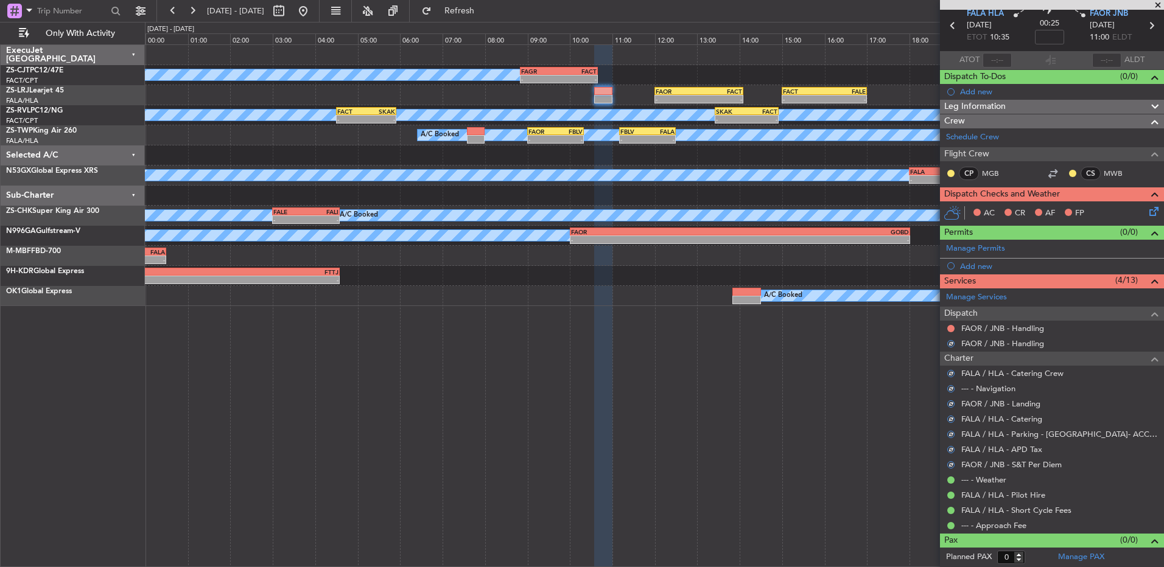
click at [952, 324] on div at bounding box center [951, 329] width 10 height 10
click at [951, 328] on button at bounding box center [950, 328] width 7 height 7
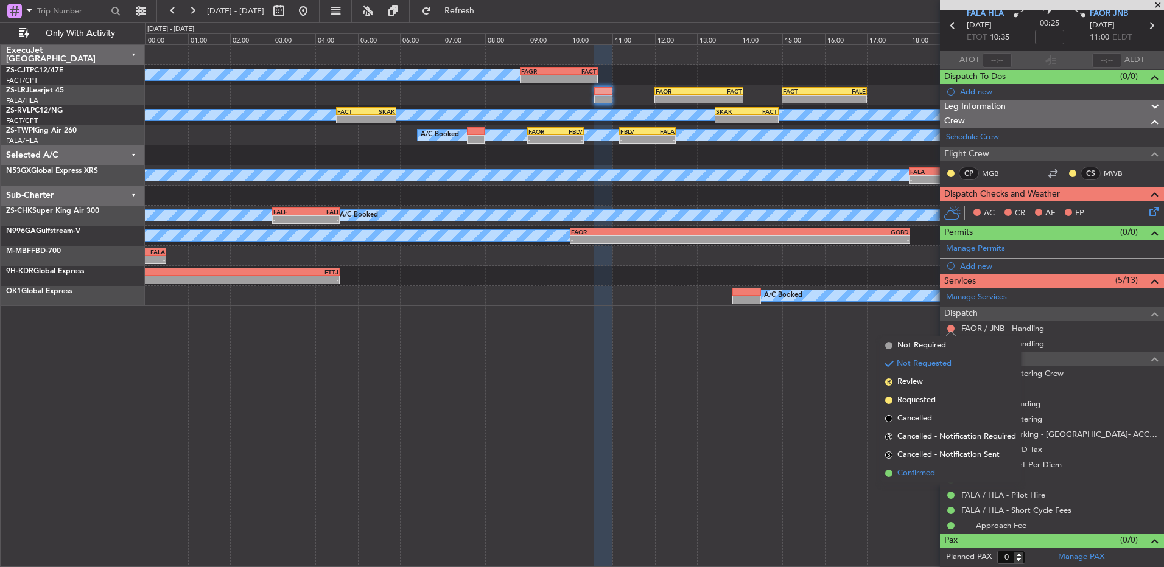
click at [942, 472] on li "Confirmed" at bounding box center [950, 474] width 141 height 18
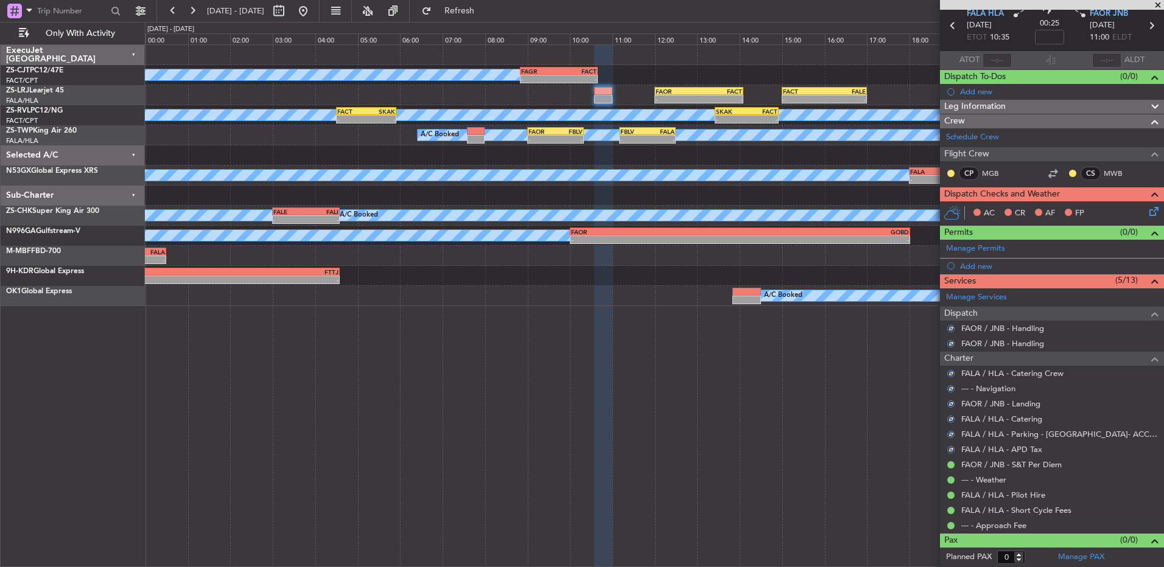
click at [1068, 177] on div at bounding box center [1073, 174] width 10 height 10
click at [1069, 172] on button at bounding box center [1072, 173] width 7 height 7
click at [1043, 209] on span "Acknowledged" at bounding box center [1067, 209] width 54 height 12
click at [946, 173] on div at bounding box center [951, 174] width 10 height 10
click at [953, 177] on mat-tooltip-component "Unread" at bounding box center [951, 193] width 44 height 32
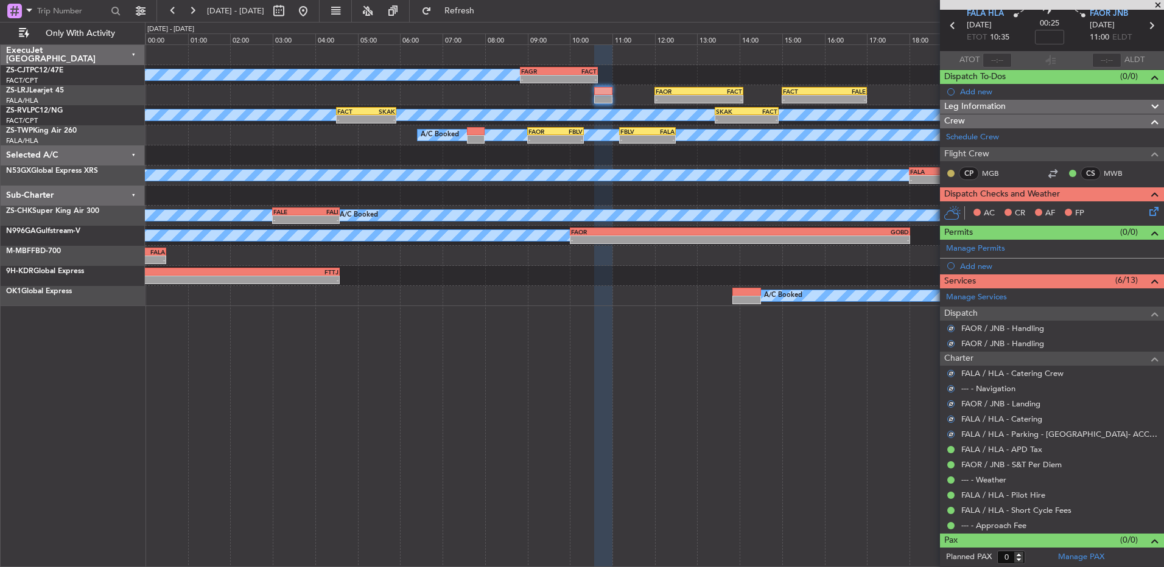
click at [953, 173] on button at bounding box center [950, 173] width 7 height 7
click at [945, 205] on span "Acknowledged" at bounding box center [954, 209] width 54 height 12
click at [1147, 209] on icon at bounding box center [1152, 210] width 10 height 10
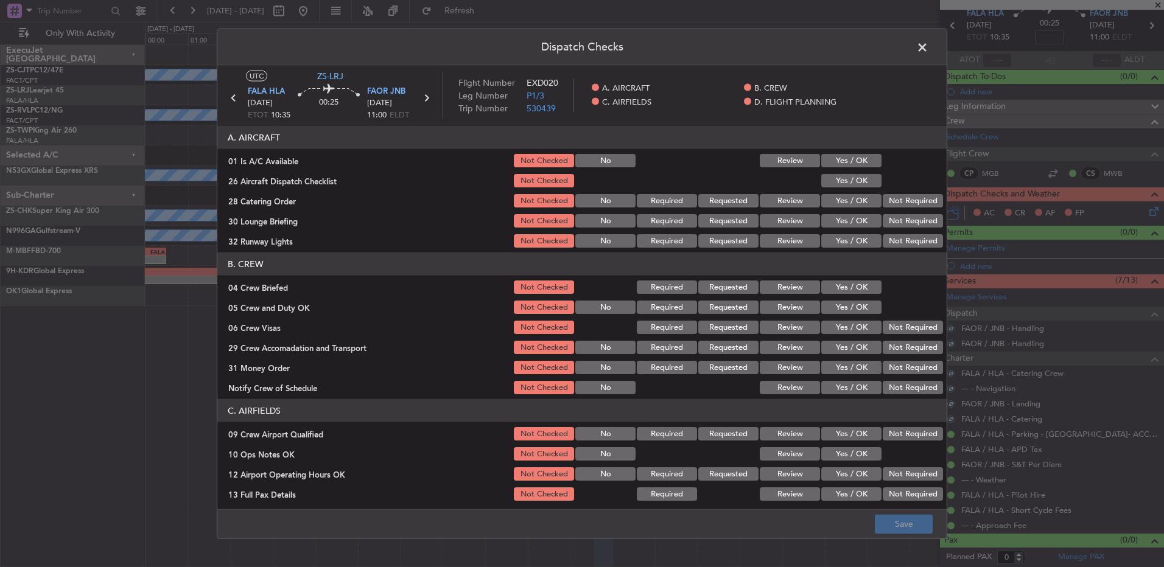
click at [840, 161] on button "Yes / OK" at bounding box center [851, 160] width 60 height 13
click at [838, 176] on button "Yes / OK" at bounding box center [851, 180] width 60 height 13
click at [782, 199] on button "Review" at bounding box center [790, 200] width 60 height 13
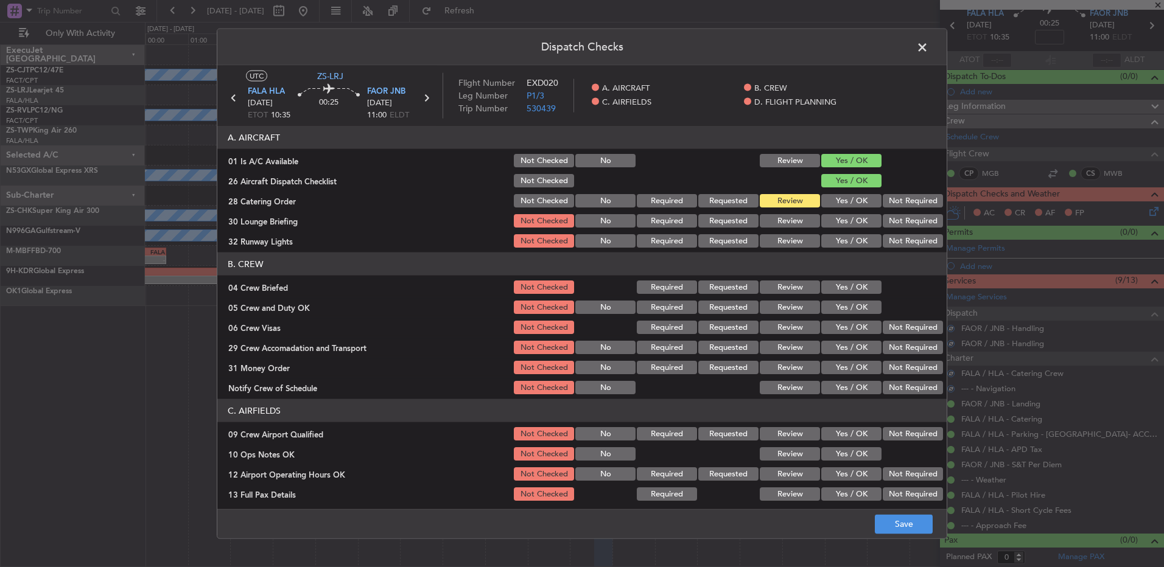
click at [837, 221] on button "Yes / OK" at bounding box center [851, 220] width 60 height 13
click at [838, 238] on div "Yes / OK" at bounding box center [850, 241] width 61 height 17
click at [848, 233] on section "A. AIRCRAFT 01 Is A/C Available Not Checked No Review Yes / OK 26 Aircraft Disp…" at bounding box center [581, 188] width 729 height 124
click at [852, 238] on button "Yes / OK" at bounding box center [851, 240] width 60 height 13
click at [771, 293] on button "Review" at bounding box center [790, 287] width 60 height 13
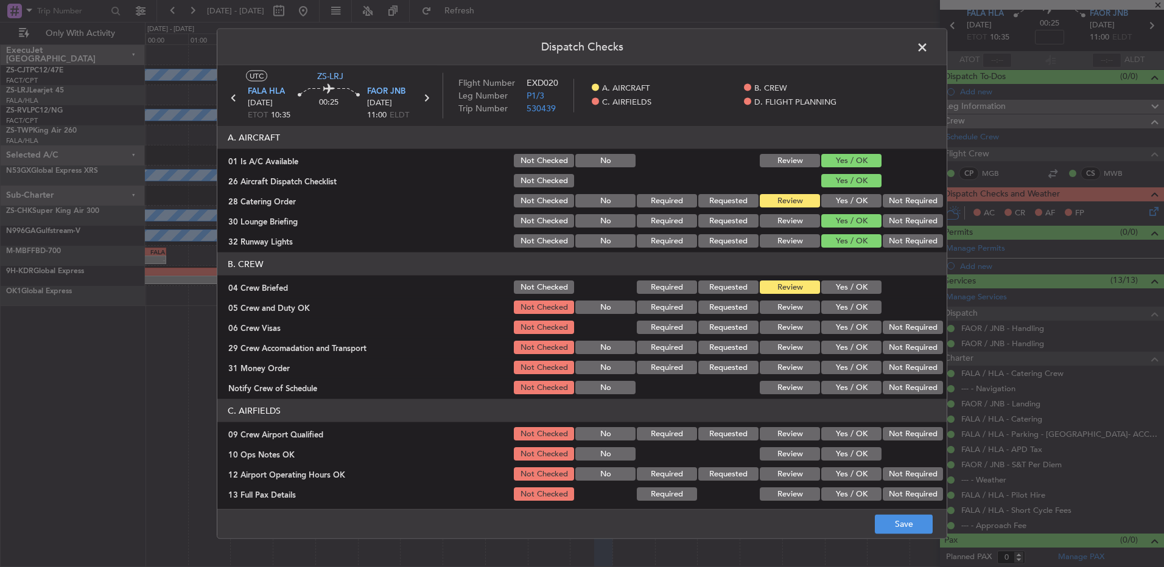
click at [851, 315] on div "Yes / OK" at bounding box center [850, 307] width 61 height 17
click at [846, 340] on div "Yes / OK" at bounding box center [850, 347] width 61 height 17
click at [852, 304] on button "Yes / OK" at bounding box center [851, 307] width 60 height 13
click at [841, 332] on button "Yes / OK" at bounding box center [851, 327] width 60 height 13
click at [908, 338] on section "B. CREW 04 Crew Briefed Not Checked Required Requested Review Yes / OK 05 Crew …" at bounding box center [581, 325] width 729 height 144
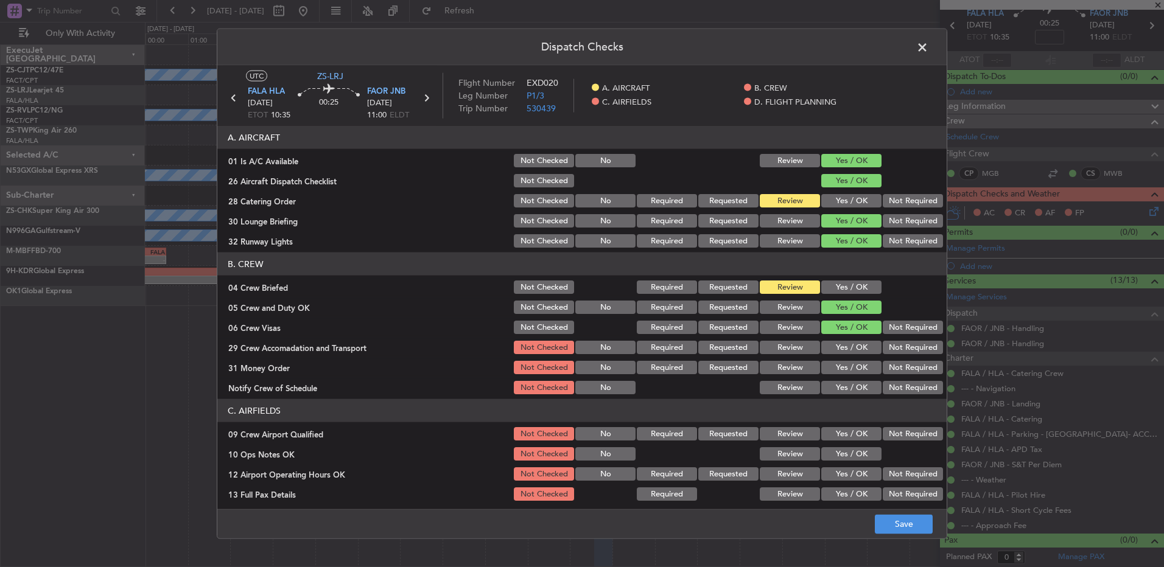
click at [897, 328] on button "Not Required" at bounding box center [913, 327] width 60 height 13
click at [781, 348] on button "Review" at bounding box center [790, 347] width 60 height 13
click at [784, 368] on button "Review" at bounding box center [790, 367] width 60 height 13
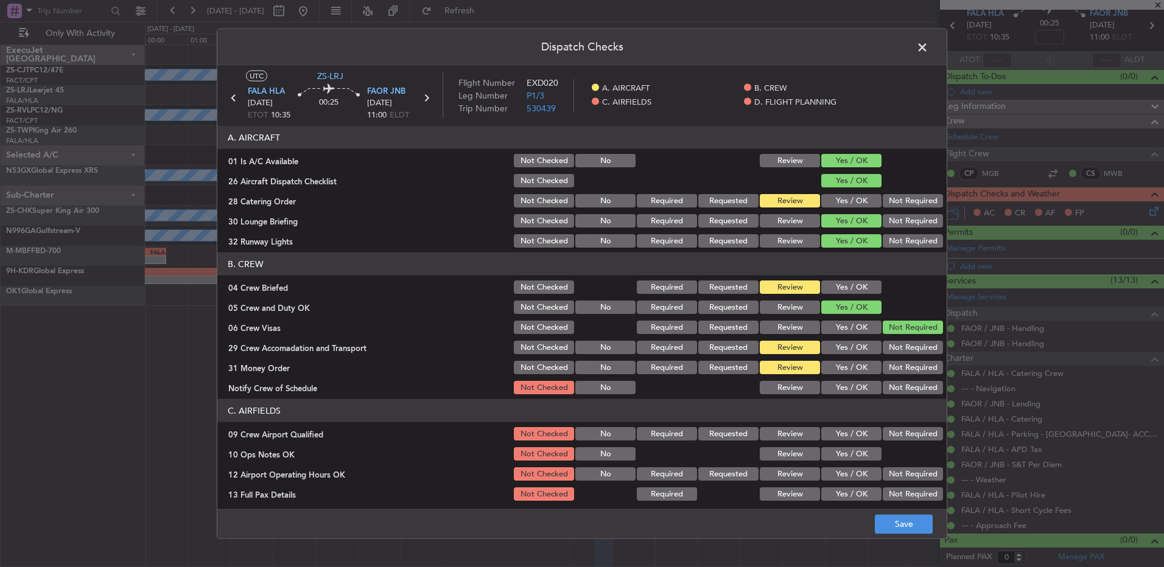
drag, startPoint x: 849, startPoint y: 391, endPoint x: 856, endPoint y: 390, distance: 6.8
click at [854, 391] on button "Yes / OK" at bounding box center [851, 387] width 60 height 13
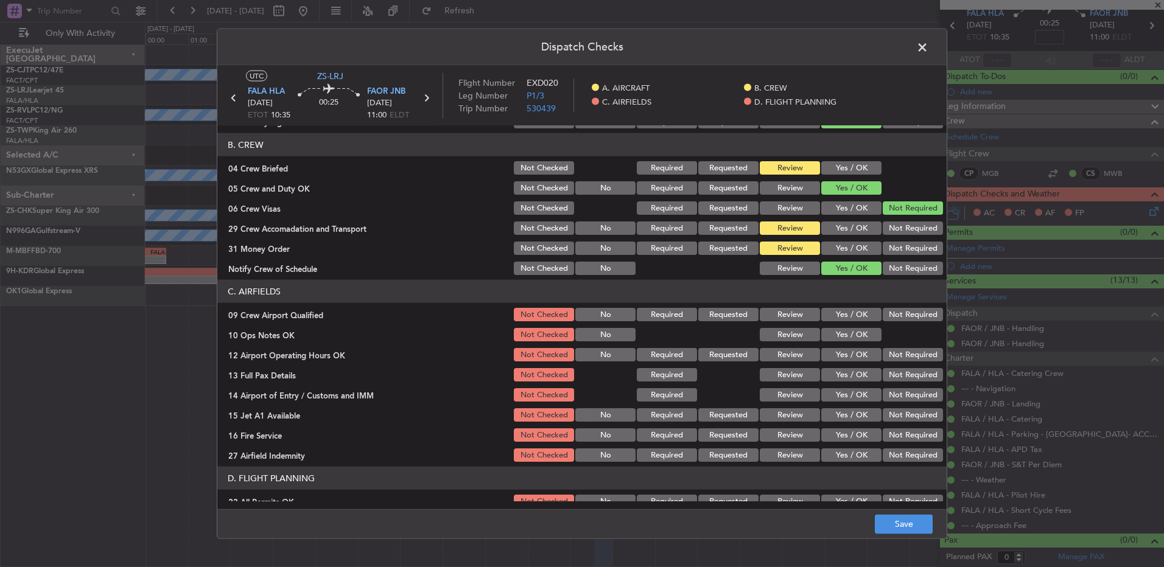
scroll to position [171, 0]
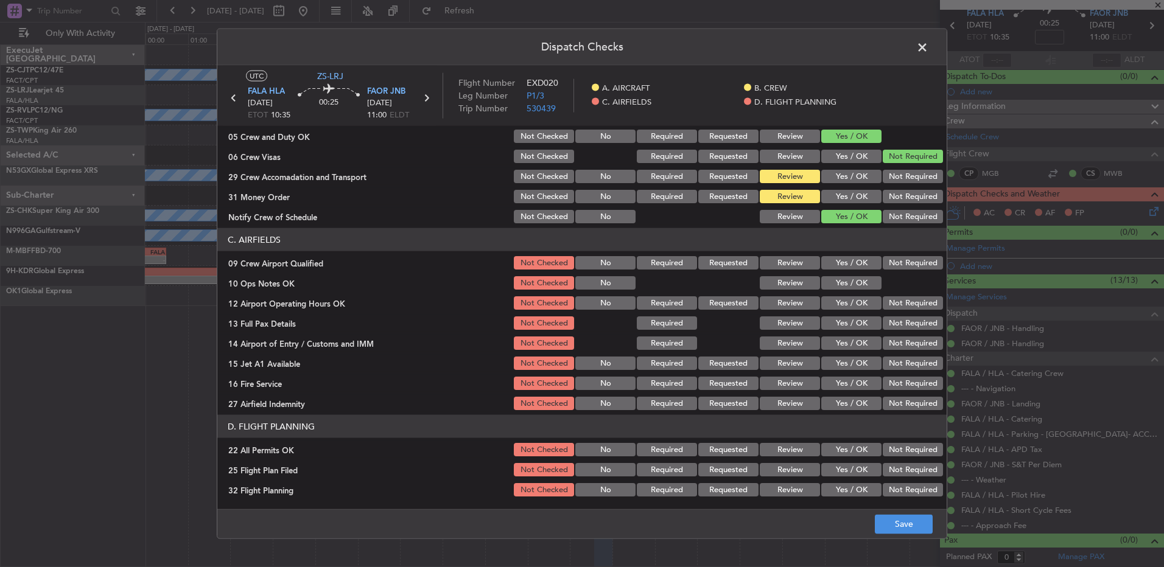
click at [821, 265] on button "Yes / OK" at bounding box center [851, 262] width 60 height 13
click at [839, 269] on button "Yes / OK" at bounding box center [851, 262] width 60 height 13
click at [838, 277] on button "Yes / OK" at bounding box center [851, 282] width 60 height 13
click at [849, 304] on button "Yes / OK" at bounding box center [851, 303] width 60 height 13
click at [852, 319] on button "Yes / OK" at bounding box center [851, 323] width 60 height 13
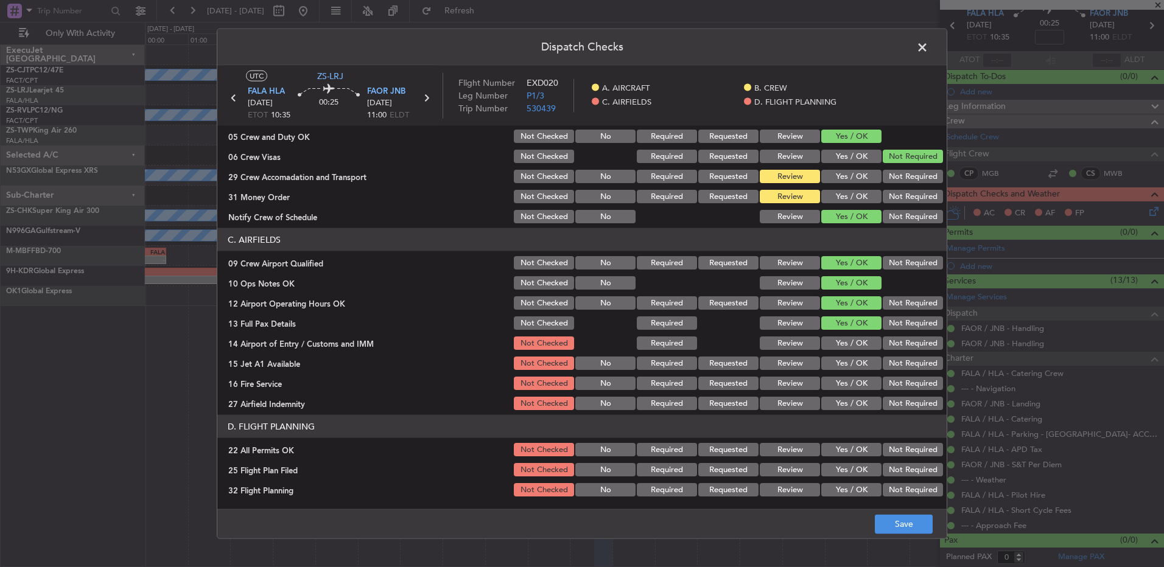
drag, startPoint x: 853, startPoint y: 349, endPoint x: 850, endPoint y: 363, distance: 14.3
click at [854, 349] on button "Yes / OK" at bounding box center [851, 343] width 60 height 13
click at [852, 368] on button "Yes / OK" at bounding box center [851, 363] width 60 height 13
click at [849, 395] on div "Yes / OK" at bounding box center [850, 403] width 61 height 17
click at [849, 387] on button "Yes / OK" at bounding box center [851, 383] width 60 height 13
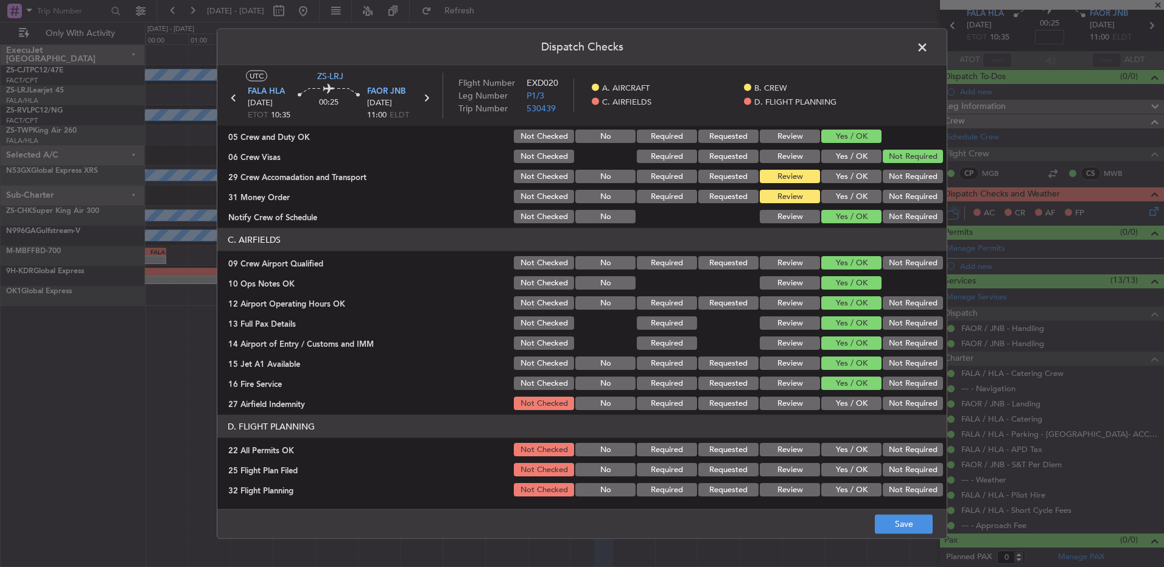
click at [891, 405] on button "Not Required" at bounding box center [913, 403] width 60 height 13
drag, startPoint x: 890, startPoint y: 452, endPoint x: 868, endPoint y: 469, distance: 27.3
click at [890, 452] on button "Not Required" at bounding box center [913, 449] width 60 height 13
click at [776, 469] on button "Review" at bounding box center [790, 469] width 60 height 13
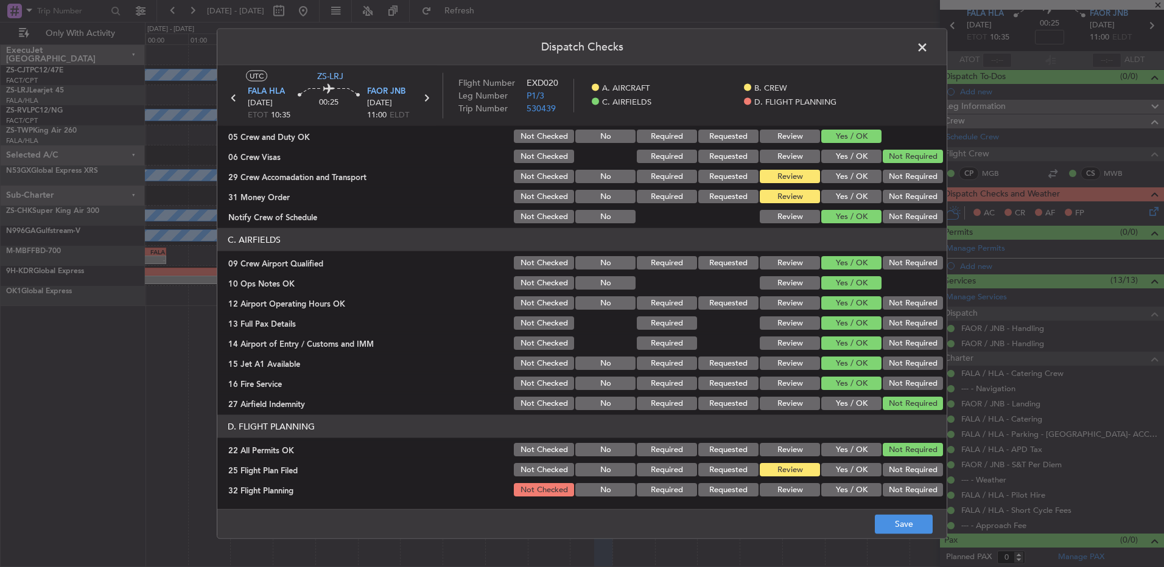
click at [788, 500] on article "A. AIRCRAFT 01 Is A/C Available Not Checked No Review Yes / OK 26 Aircraft Disp…" at bounding box center [581, 314] width 729 height 376
drag, startPoint x: 775, startPoint y: 485, endPoint x: 782, endPoint y: 485, distance: 7.3
click at [776, 485] on button "Review" at bounding box center [790, 489] width 60 height 13
click at [891, 528] on button "Save" at bounding box center [904, 523] width 58 height 19
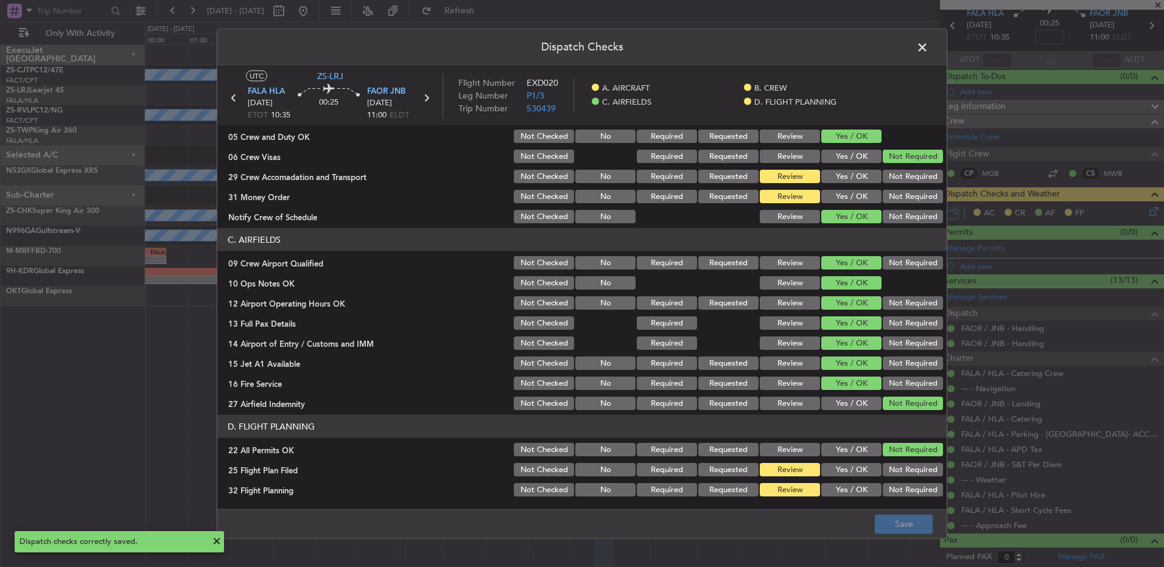
click at [929, 43] on span at bounding box center [929, 50] width 0 height 24
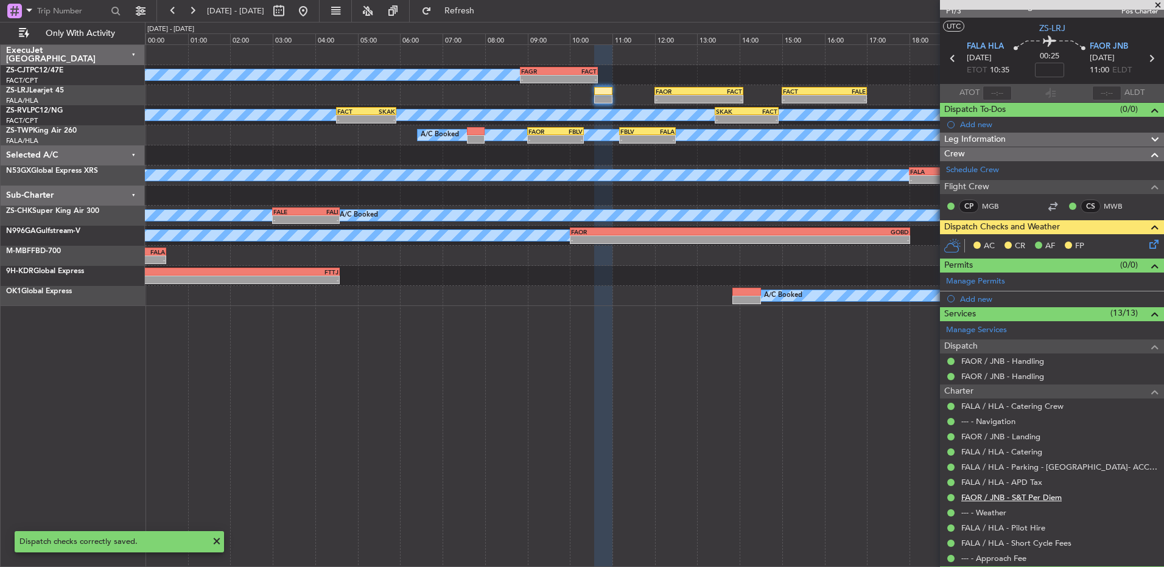
scroll to position [0, 0]
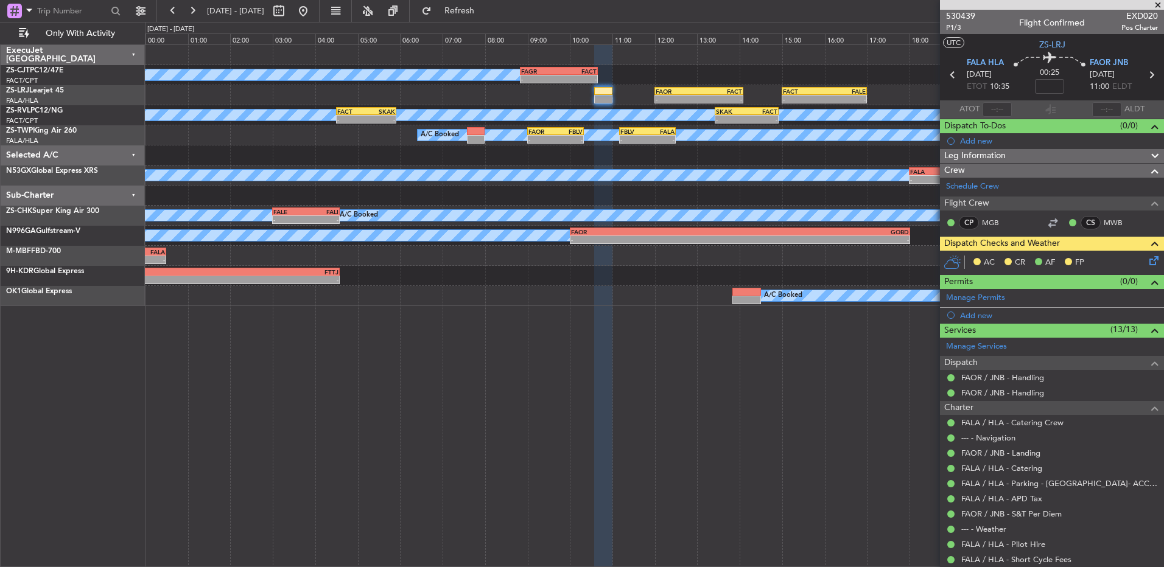
click at [1147, 261] on icon at bounding box center [1152, 259] width 10 height 10
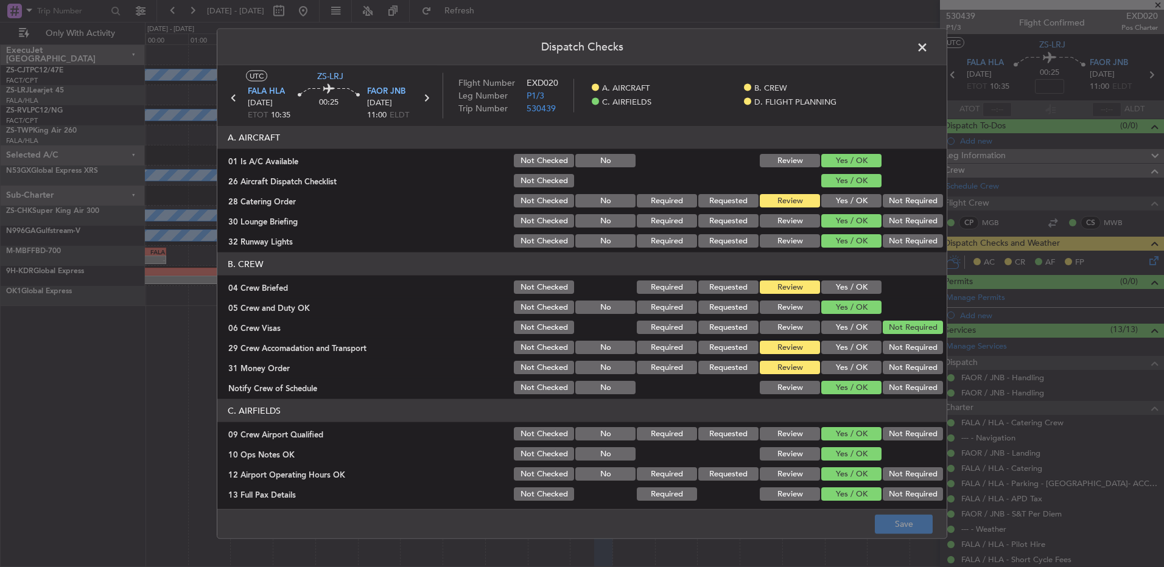
click at [929, 45] on span at bounding box center [929, 50] width 0 height 24
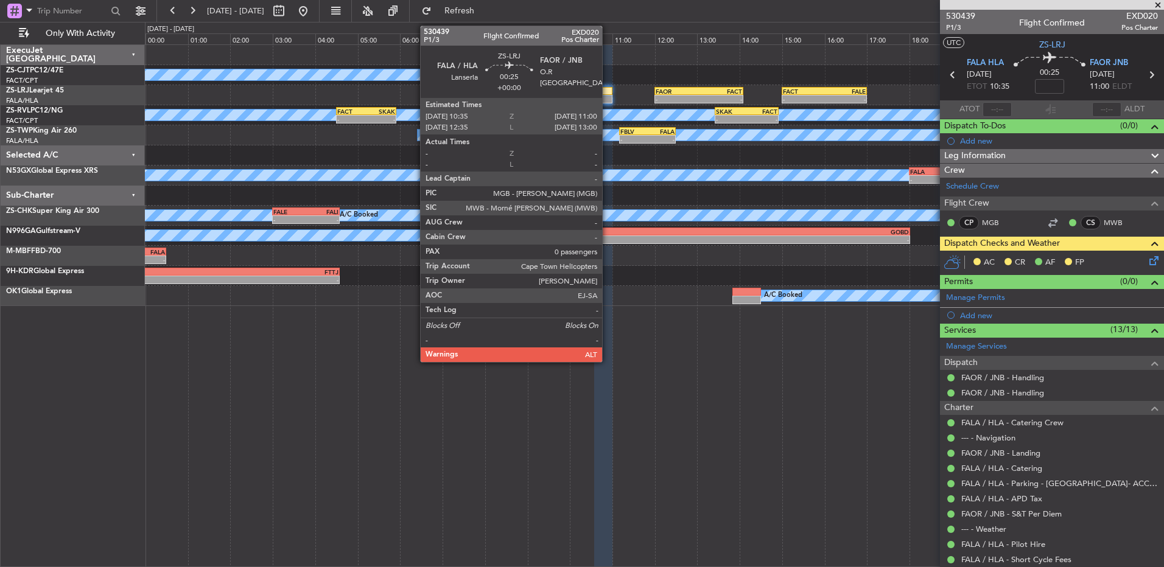
click at [608, 94] on div at bounding box center [603, 91] width 18 height 9
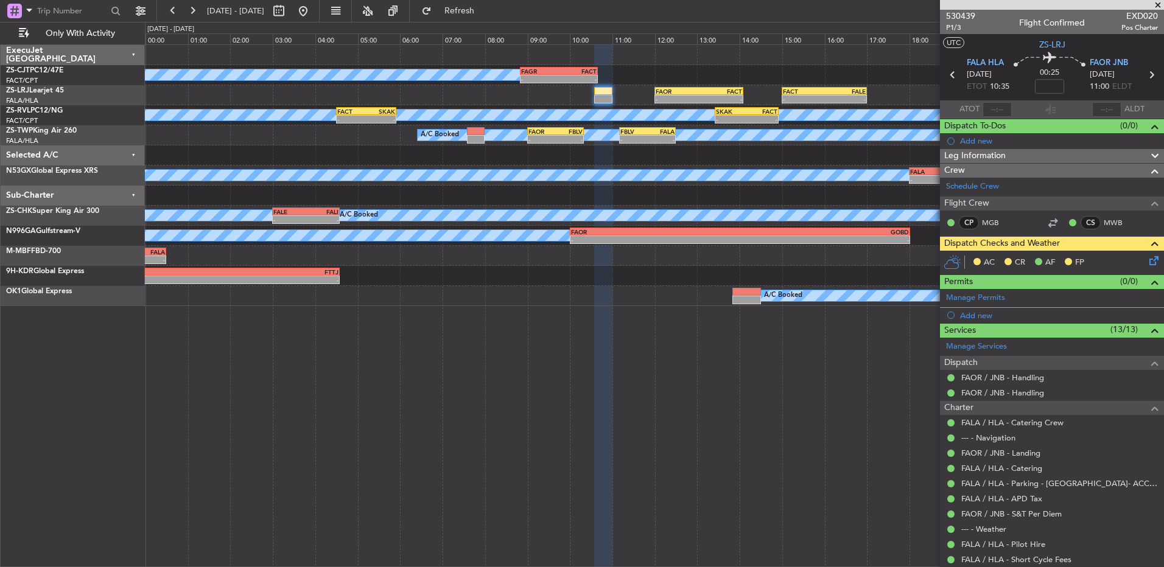
click at [1147, 262] on icon at bounding box center [1152, 259] width 10 height 10
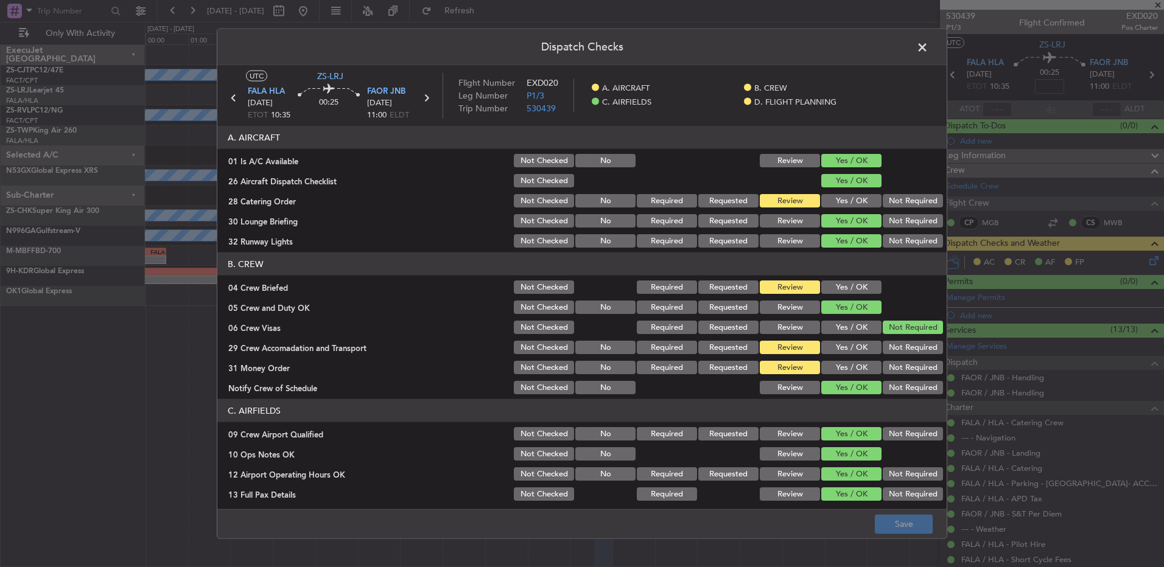
click at [851, 289] on button "Yes / OK" at bounding box center [851, 287] width 60 height 13
click at [904, 521] on button "Save" at bounding box center [904, 523] width 58 height 19
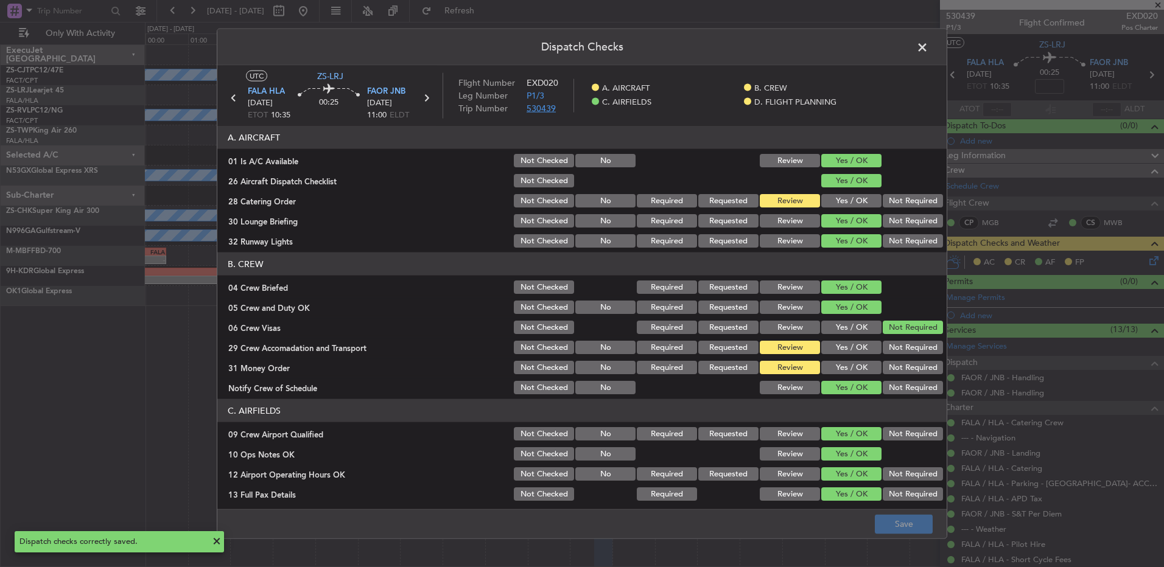
click at [539, 110] on span "530439" at bounding box center [541, 109] width 29 height 12
click at [929, 46] on span at bounding box center [929, 50] width 0 height 24
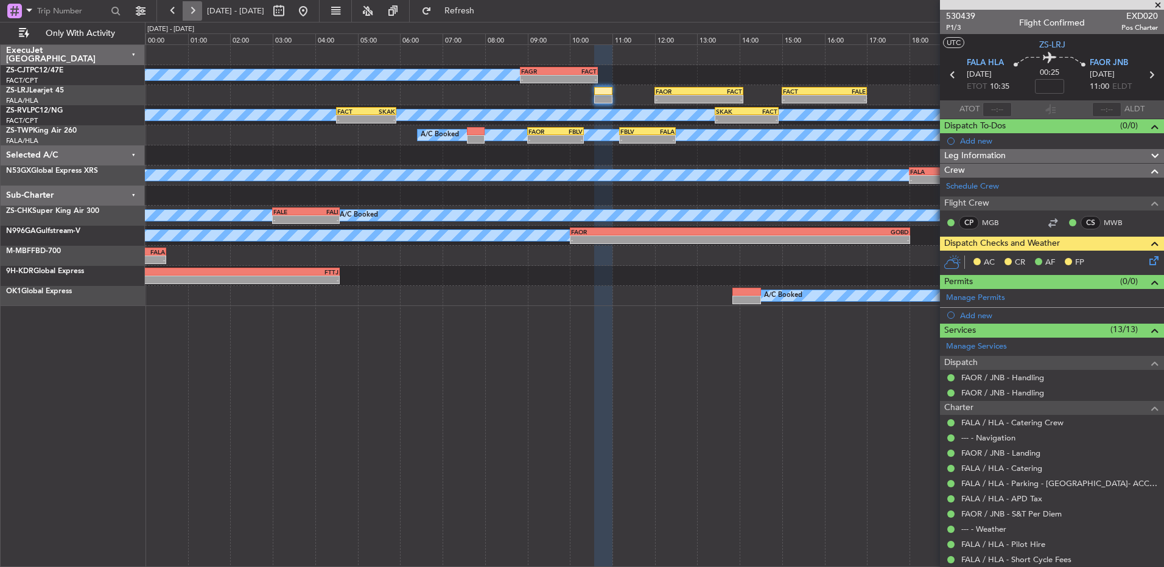
click at [194, 15] on button at bounding box center [192, 10] width 19 height 19
click at [194, 14] on button at bounding box center [192, 10] width 19 height 19
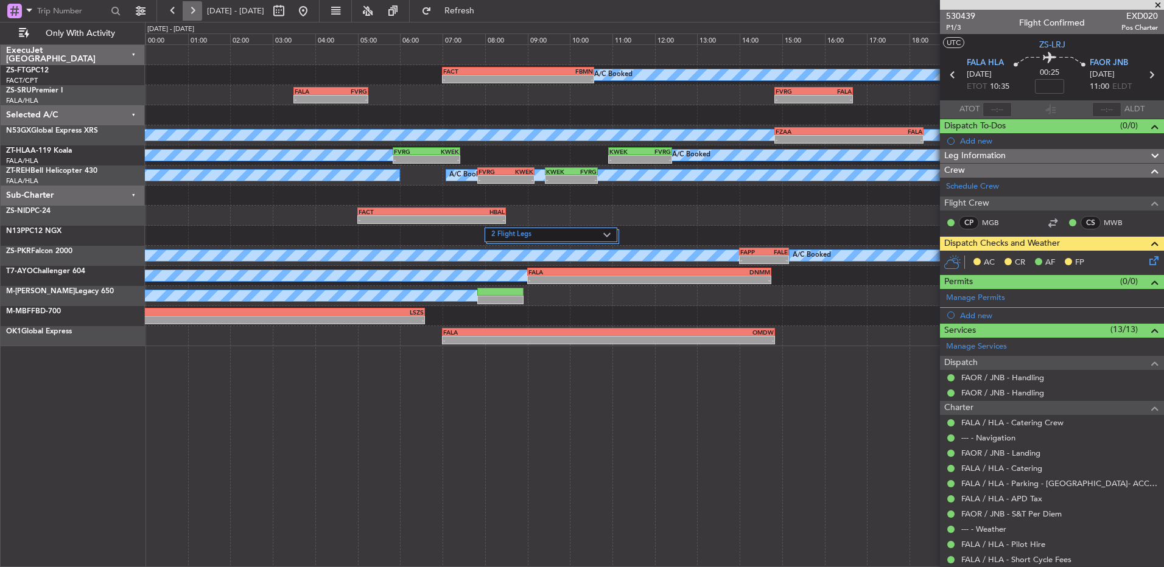
click at [194, 14] on button at bounding box center [192, 10] width 19 height 19
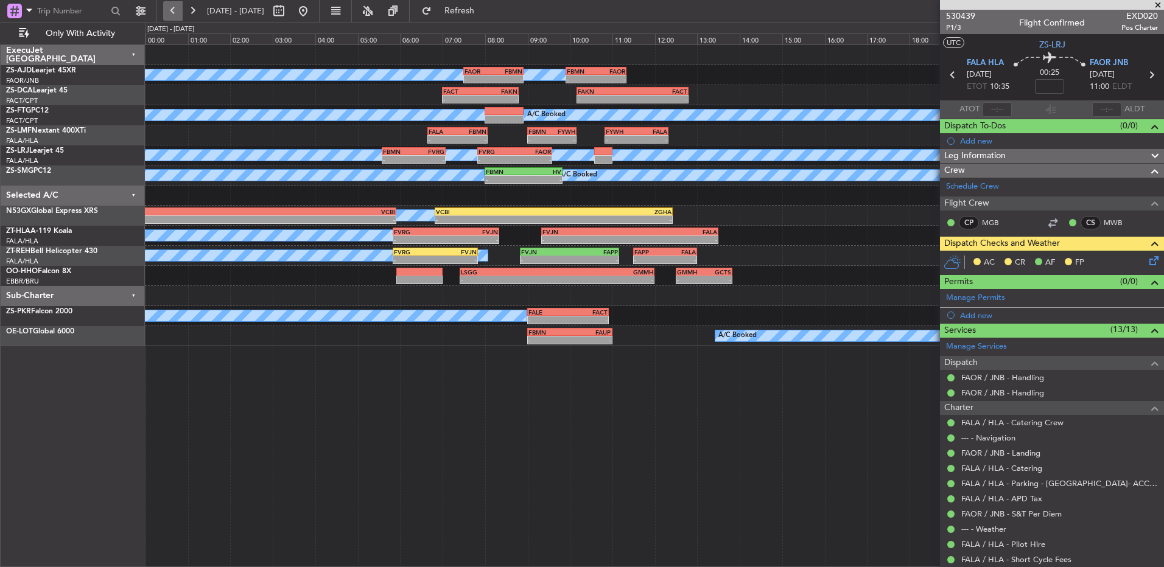
click at [177, 9] on button at bounding box center [172, 10] width 19 height 19
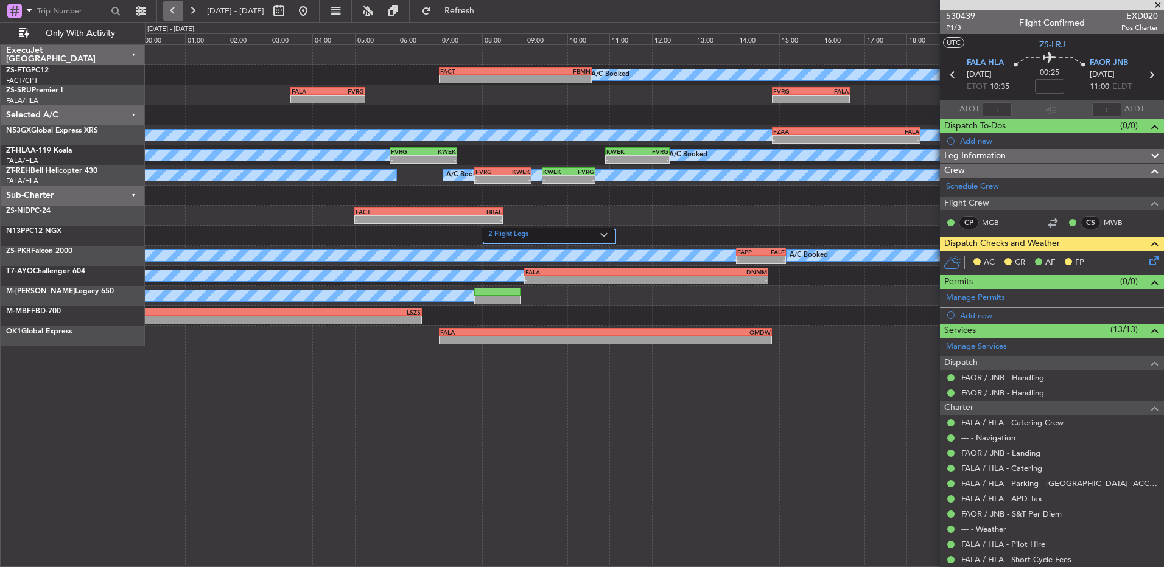
click at [177, 9] on button at bounding box center [172, 10] width 19 height 19
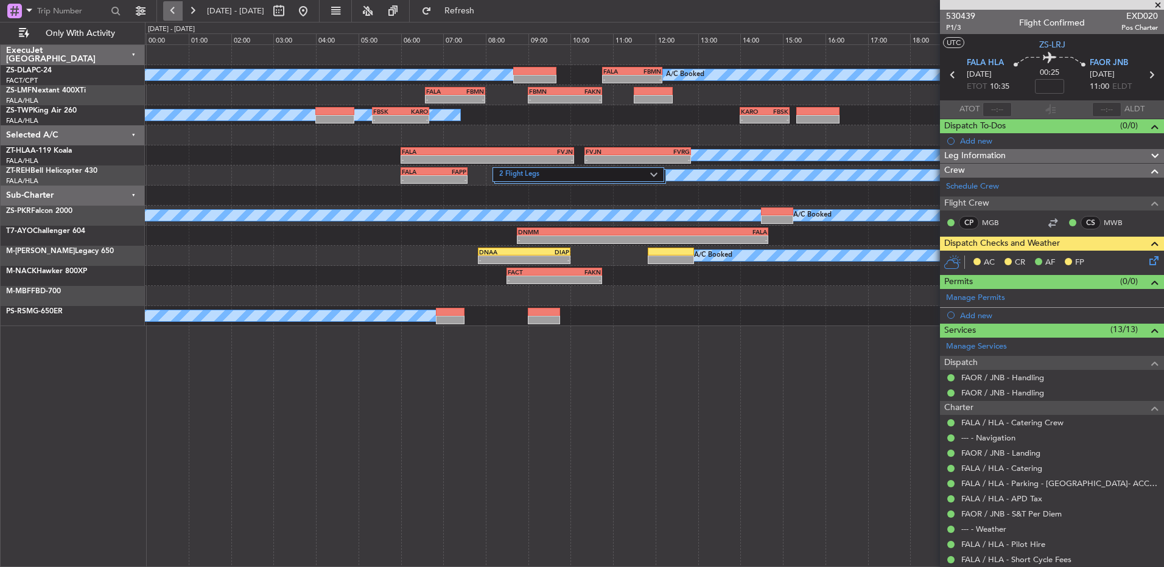
click at [177, 9] on button at bounding box center [172, 10] width 19 height 19
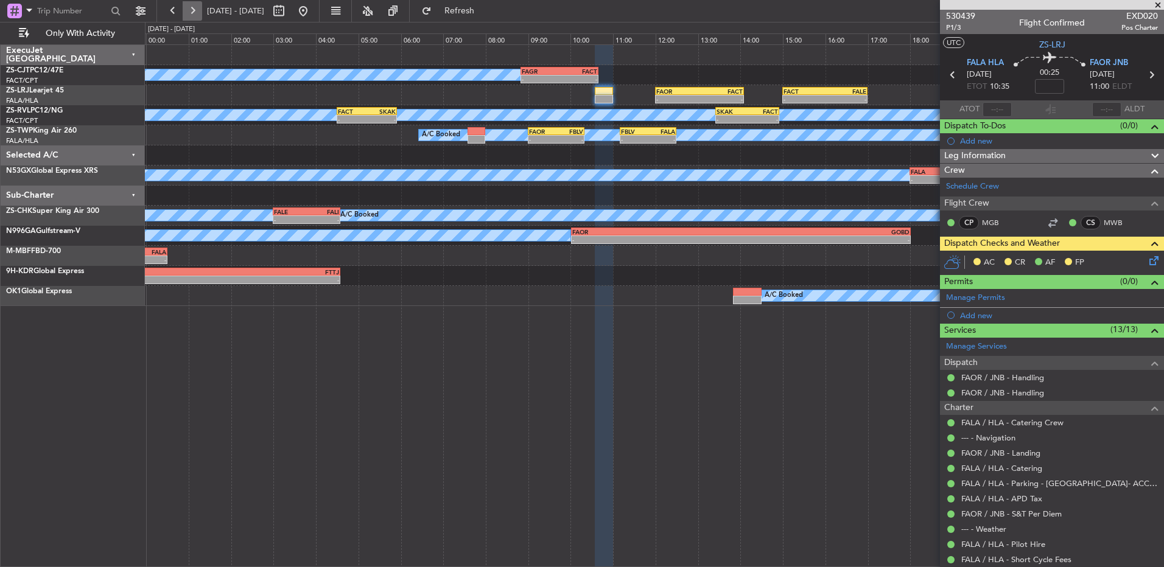
click at [198, 10] on button at bounding box center [192, 10] width 19 height 19
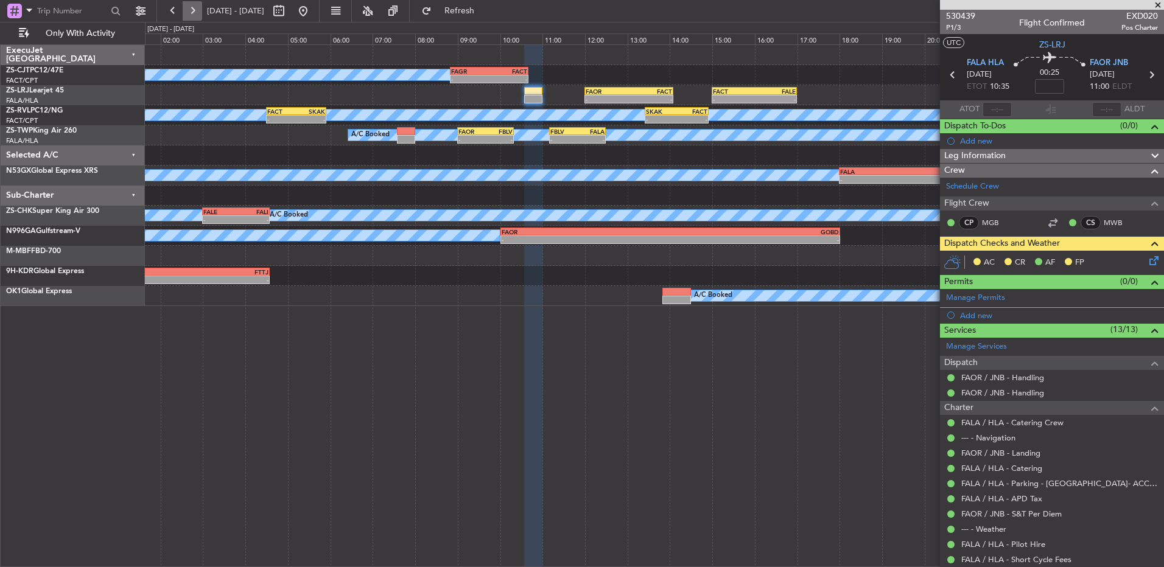
click at [198, 10] on button at bounding box center [192, 10] width 19 height 19
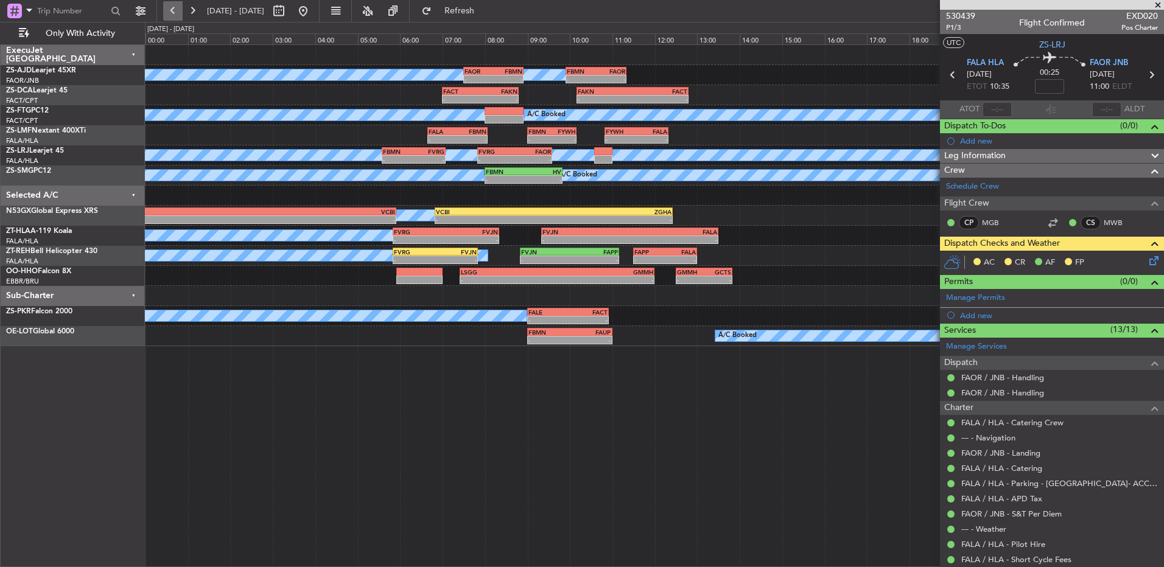
click at [177, 14] on button at bounding box center [172, 10] width 19 height 19
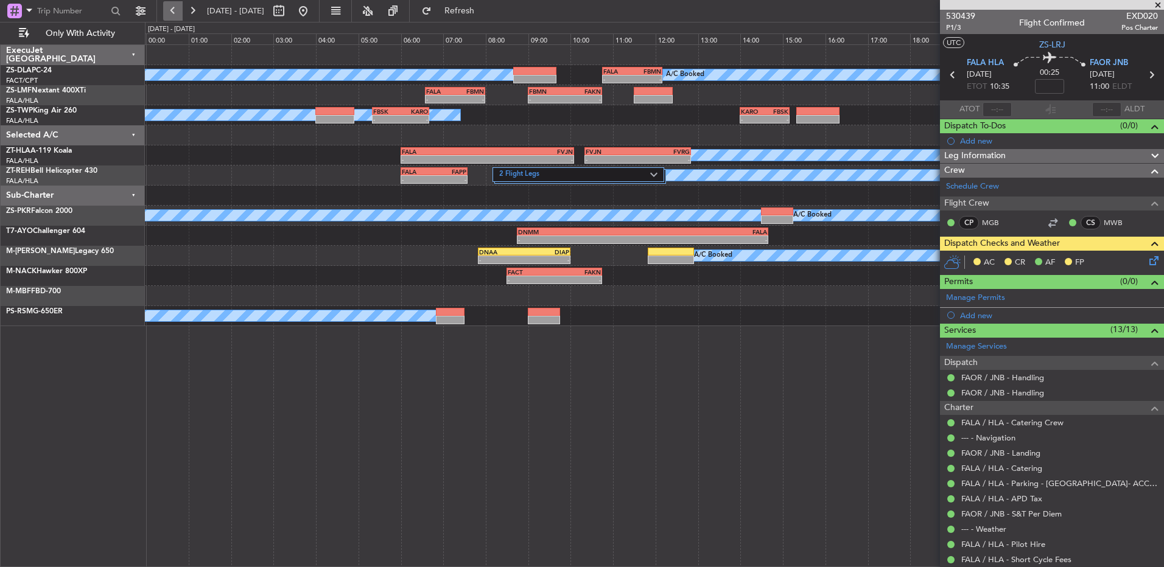
click at [177, 14] on button at bounding box center [172, 10] width 19 height 19
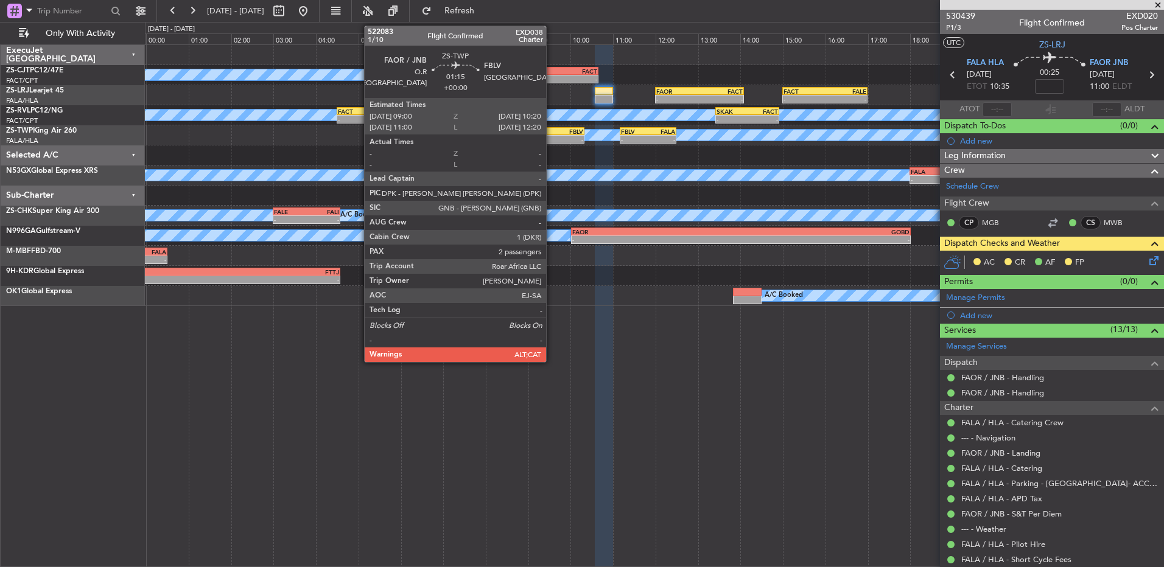
click at [552, 135] on div "FAOR 09:00 Z FBLV 10:20 Z" at bounding box center [556, 131] width 57 height 9
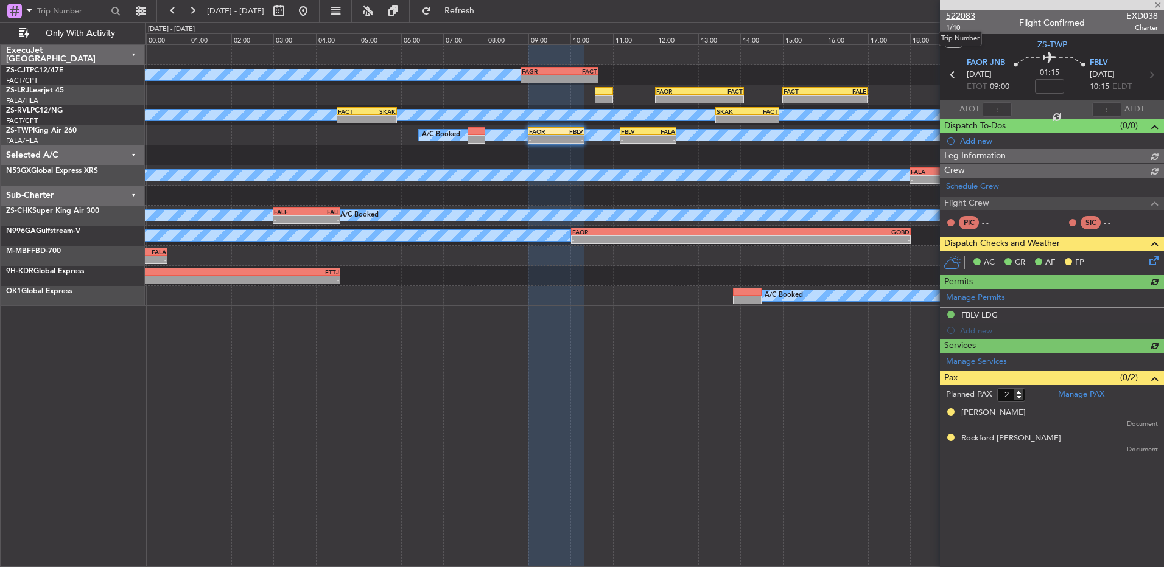
click at [964, 15] on span "522083" at bounding box center [960, 16] width 29 height 13
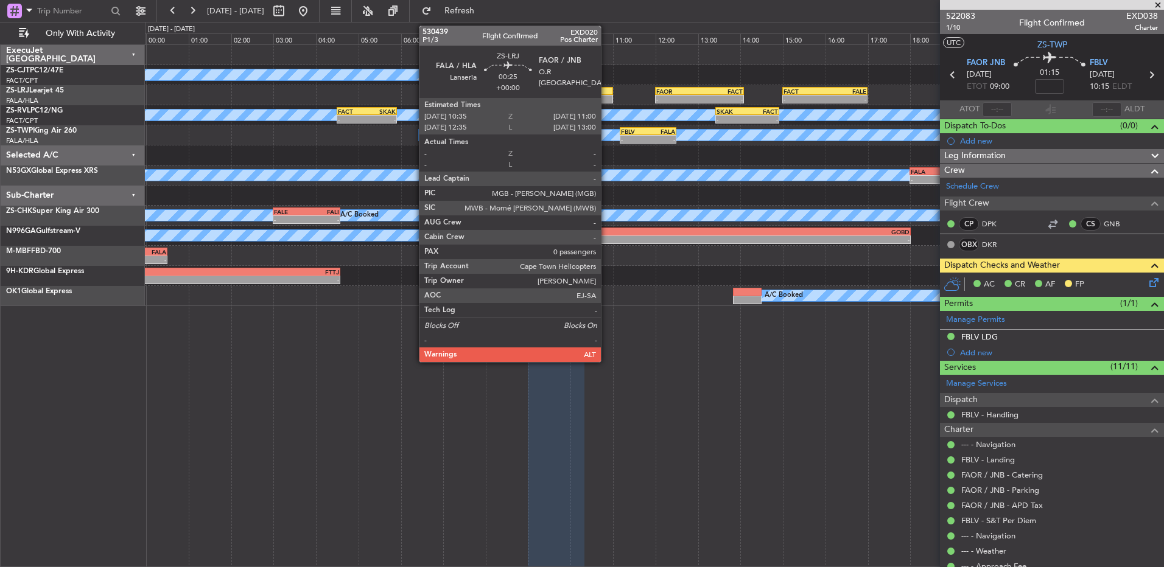
click at [606, 94] on div at bounding box center [604, 91] width 18 height 9
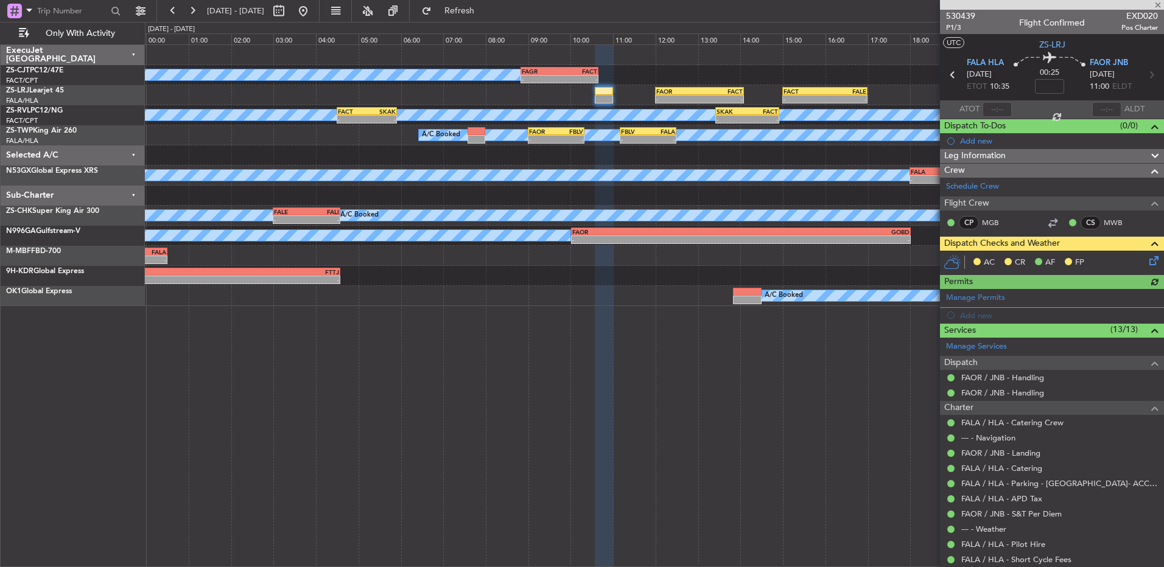
click at [1148, 261] on icon at bounding box center [1152, 259] width 10 height 10
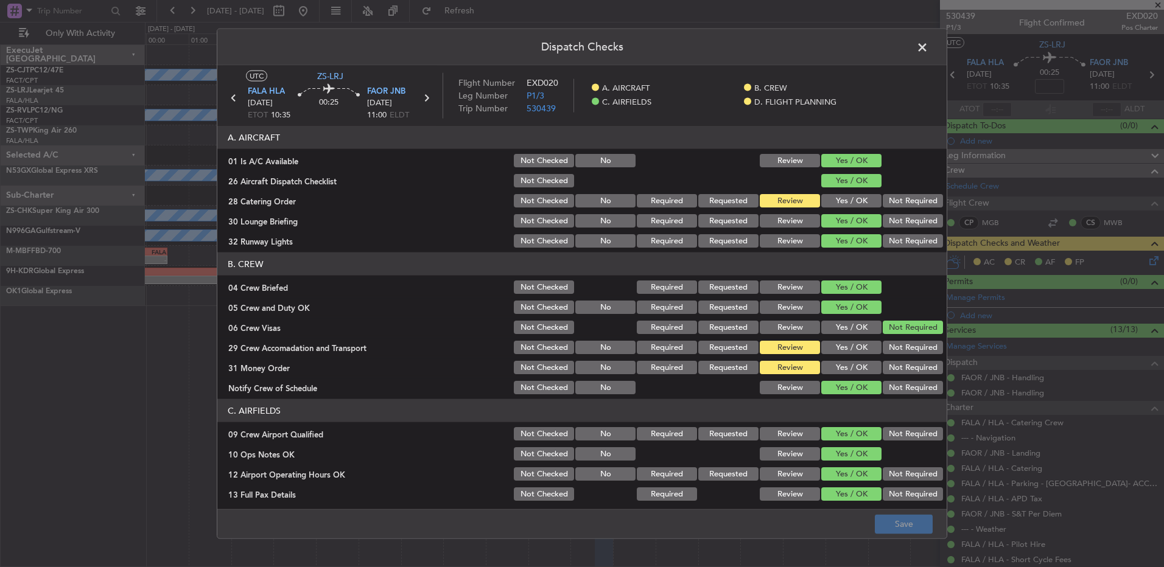
click at [835, 198] on button "Yes / OK" at bounding box center [851, 200] width 60 height 13
click at [793, 197] on button "Review" at bounding box center [790, 200] width 60 height 13
click at [929, 47] on span at bounding box center [929, 50] width 0 height 24
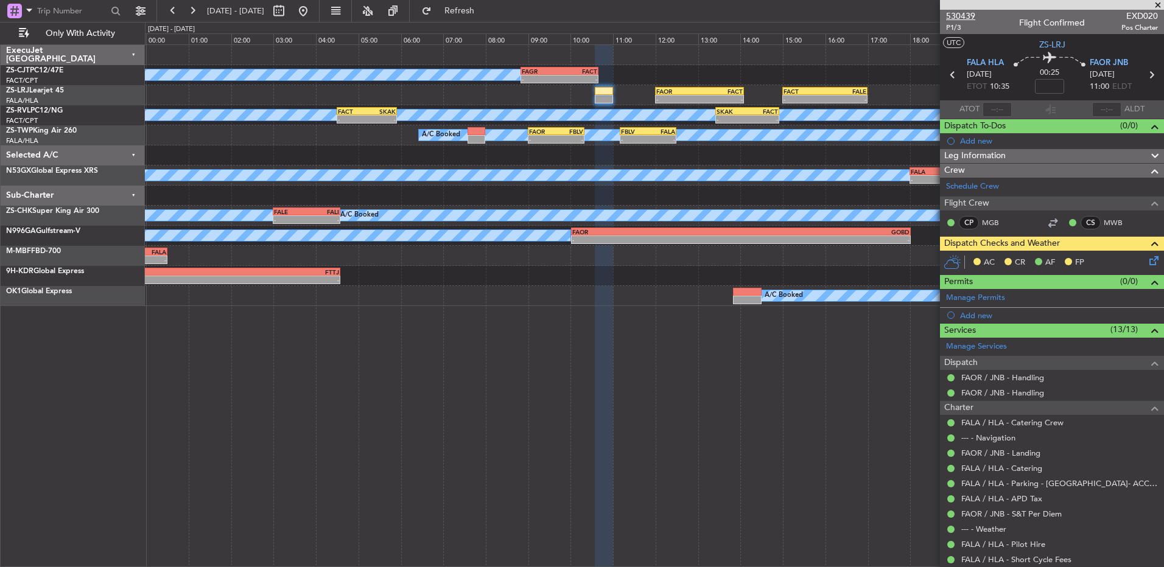
click at [947, 17] on span "530439" at bounding box center [960, 16] width 29 height 13
click at [1148, 256] on icon at bounding box center [1152, 259] width 10 height 10
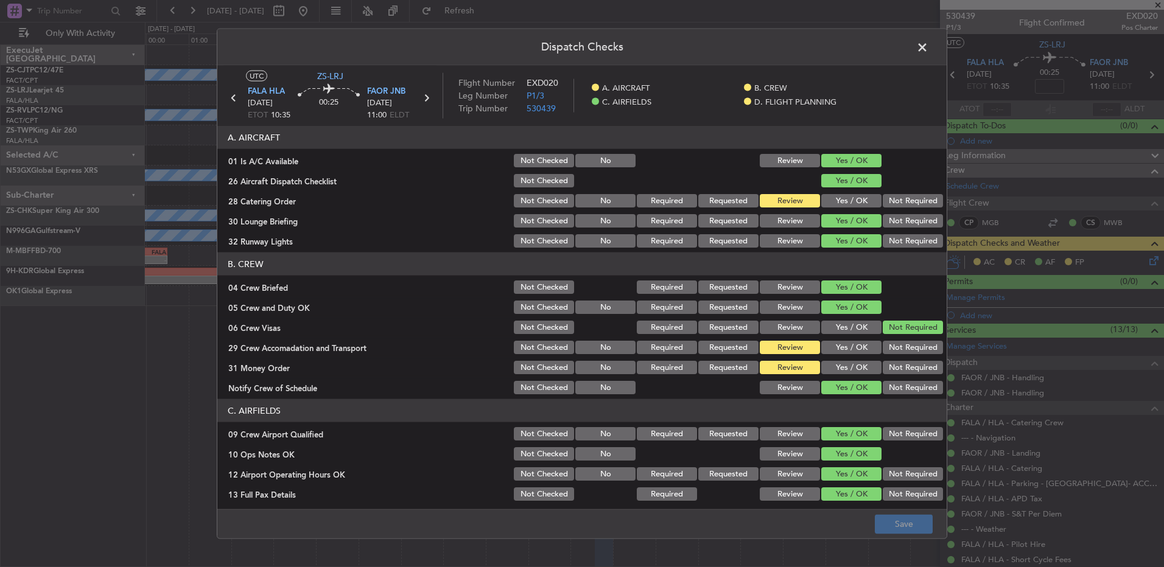
click at [862, 204] on button "Yes / OK" at bounding box center [851, 200] width 60 height 13
click at [929, 48] on span at bounding box center [929, 50] width 0 height 24
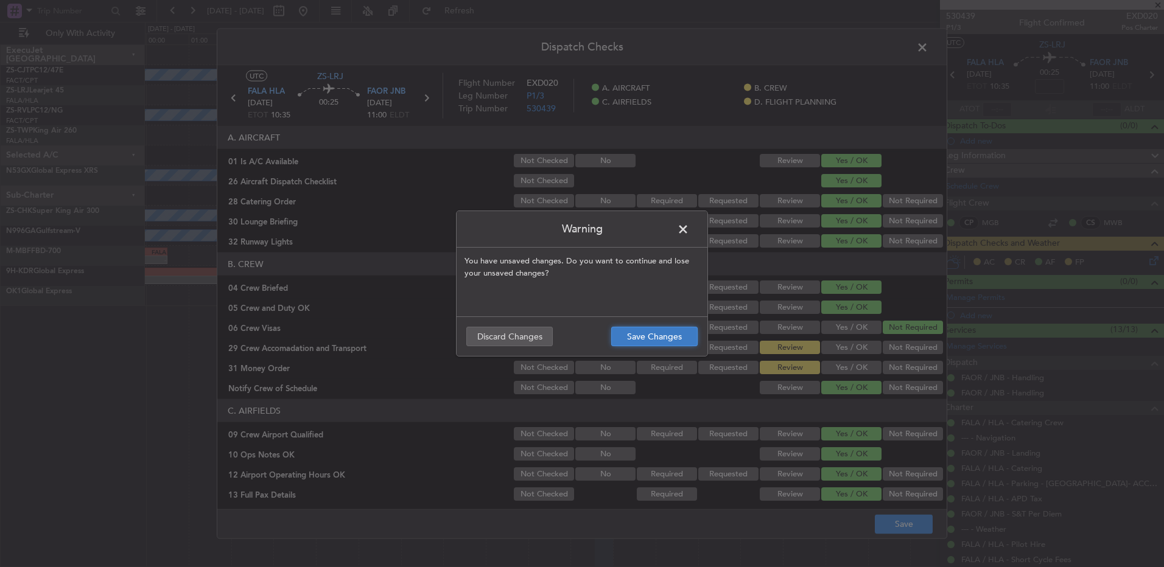
click at [653, 334] on button "Save Changes" at bounding box center [654, 336] width 86 height 19
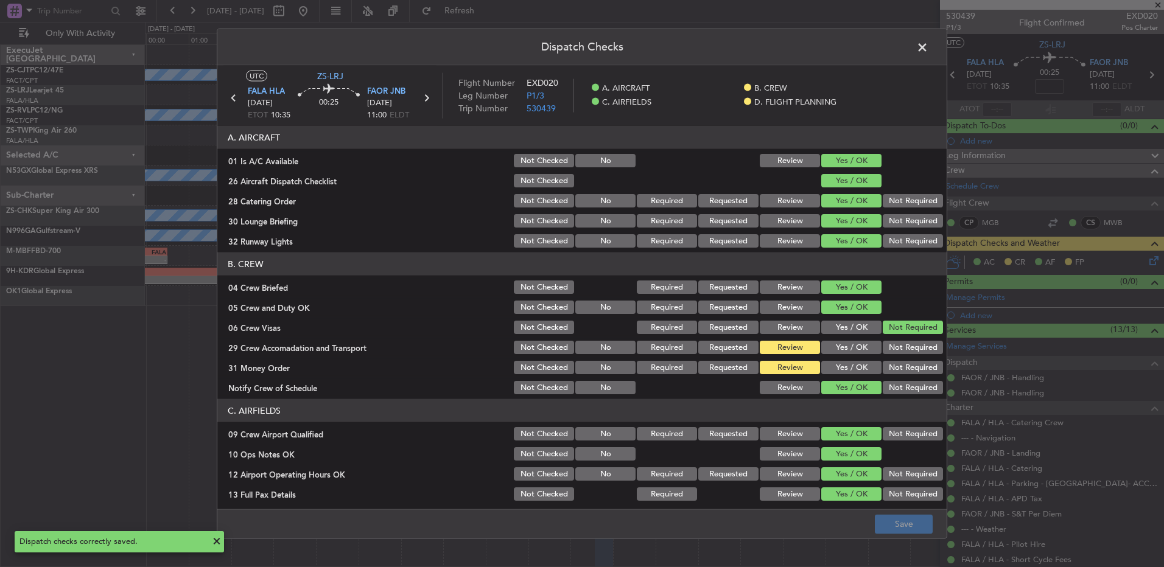
click at [929, 44] on span at bounding box center [929, 50] width 0 height 24
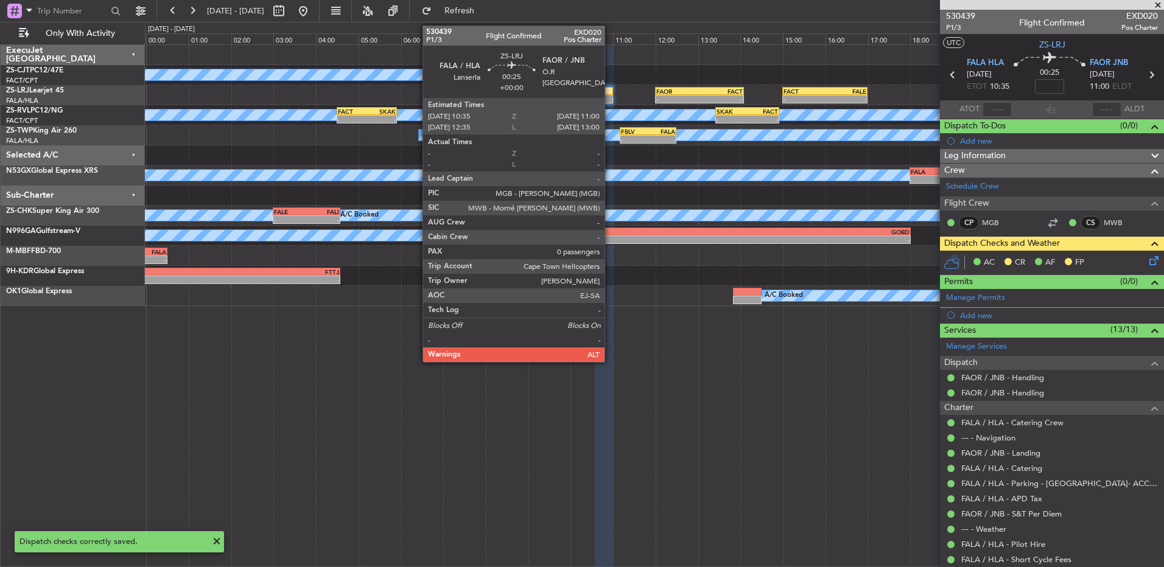
click at [608, 97] on div at bounding box center [604, 99] width 18 height 9
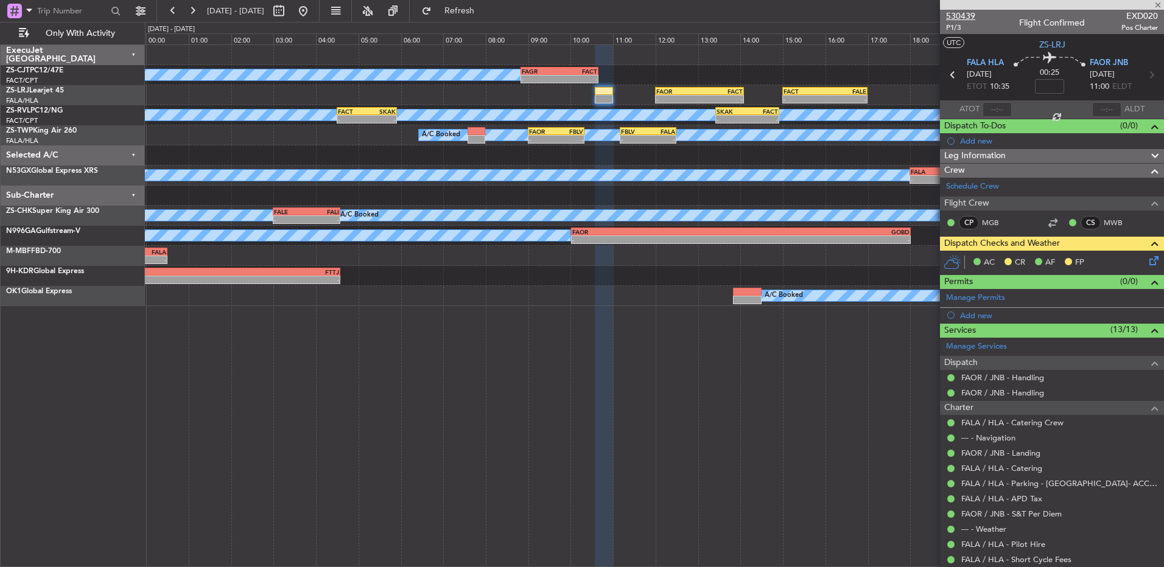
click at [952, 15] on span "530439" at bounding box center [960, 16] width 29 height 13
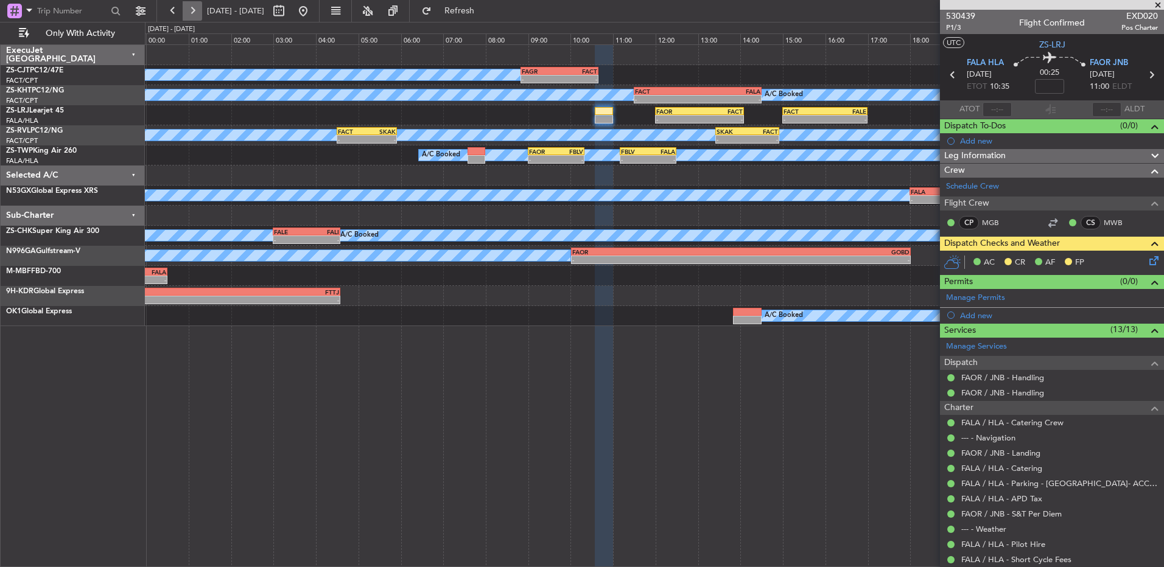
click at [192, 13] on button at bounding box center [192, 10] width 19 height 19
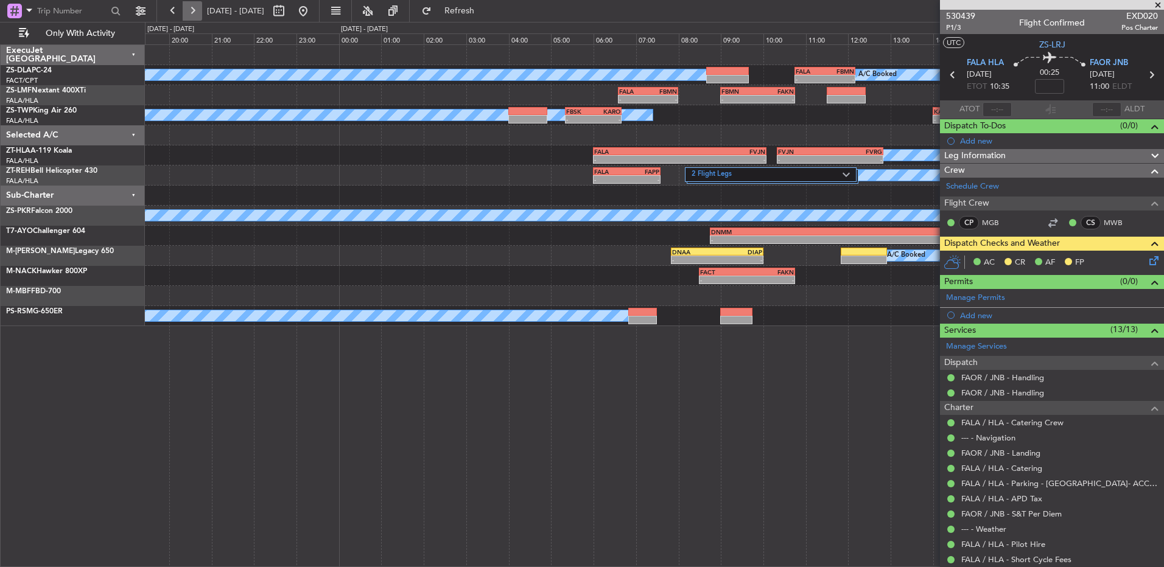
click at [192, 13] on button at bounding box center [192, 10] width 19 height 19
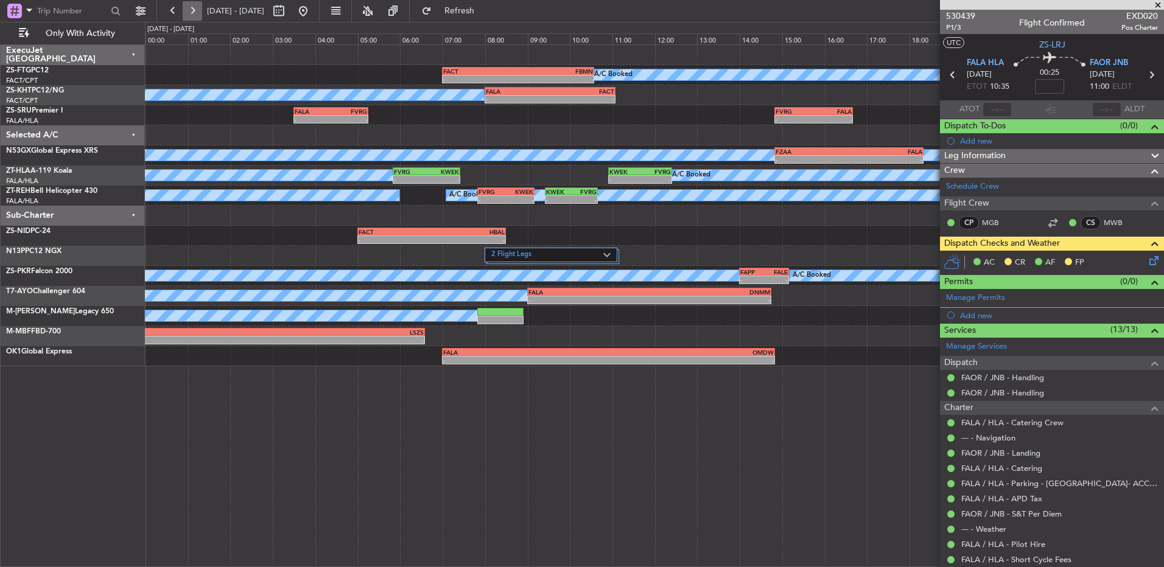
click at [187, 10] on button at bounding box center [192, 10] width 19 height 19
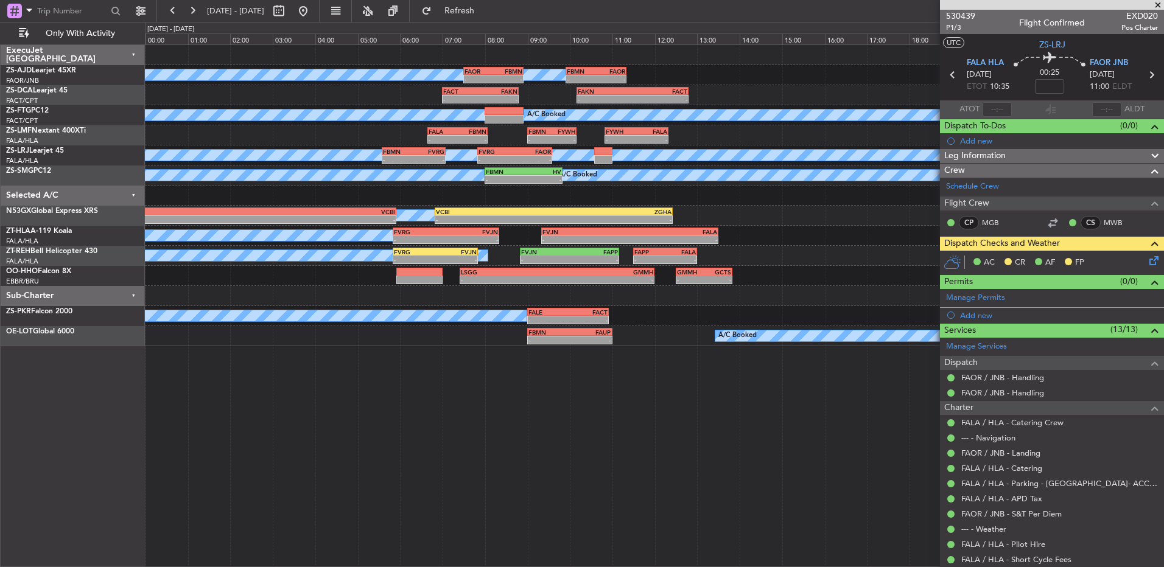
click at [1147, 262] on icon at bounding box center [1152, 259] width 10 height 10
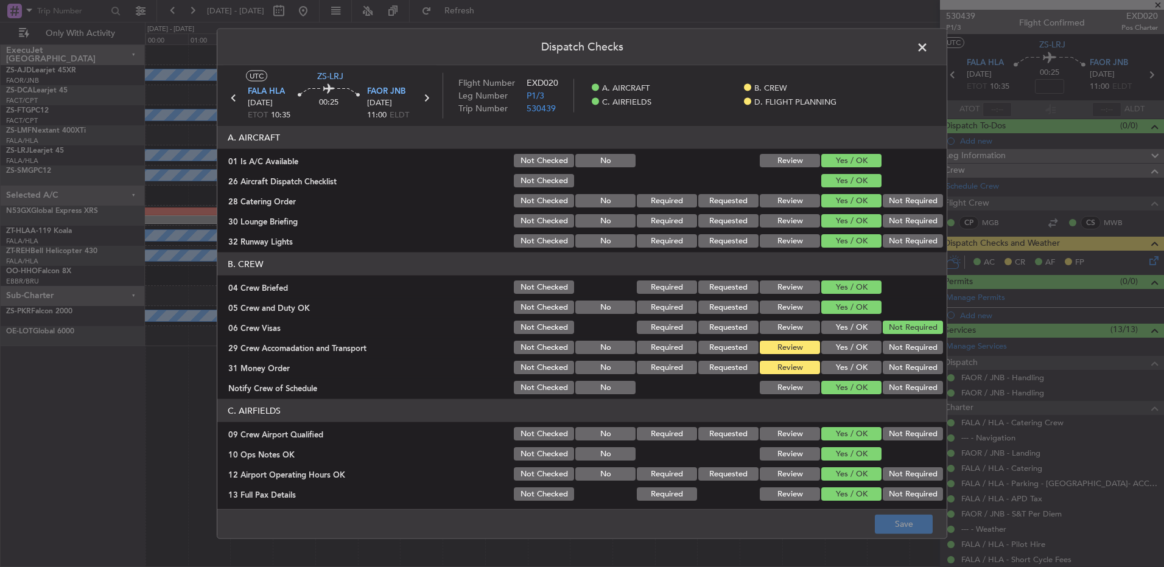
click at [823, 370] on button "Yes / OK" at bounding box center [851, 367] width 60 height 13
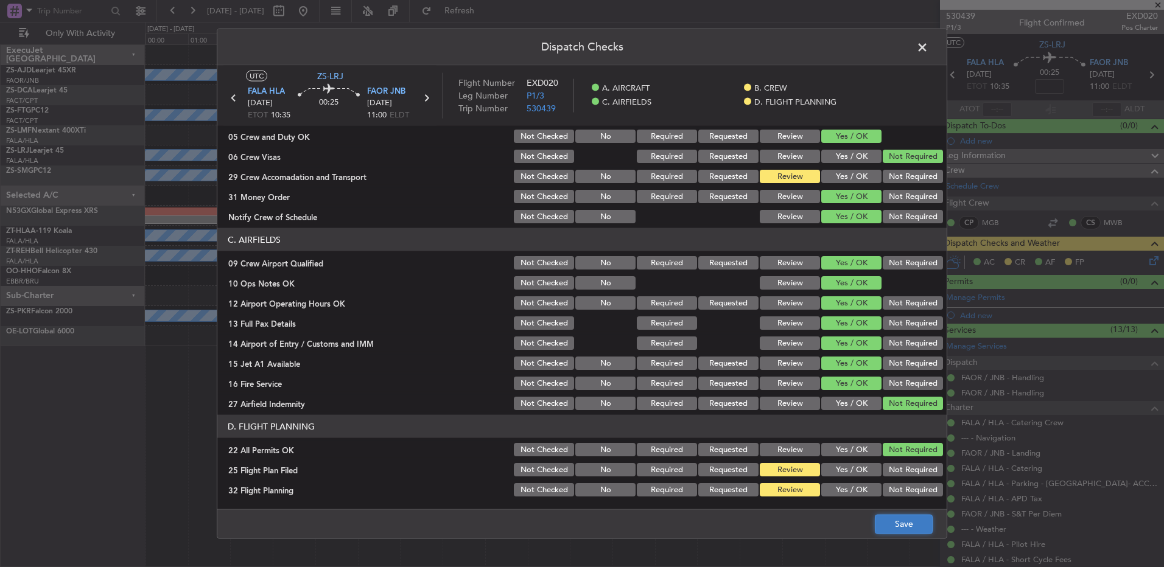
click at [892, 527] on button "Save" at bounding box center [904, 523] width 58 height 19
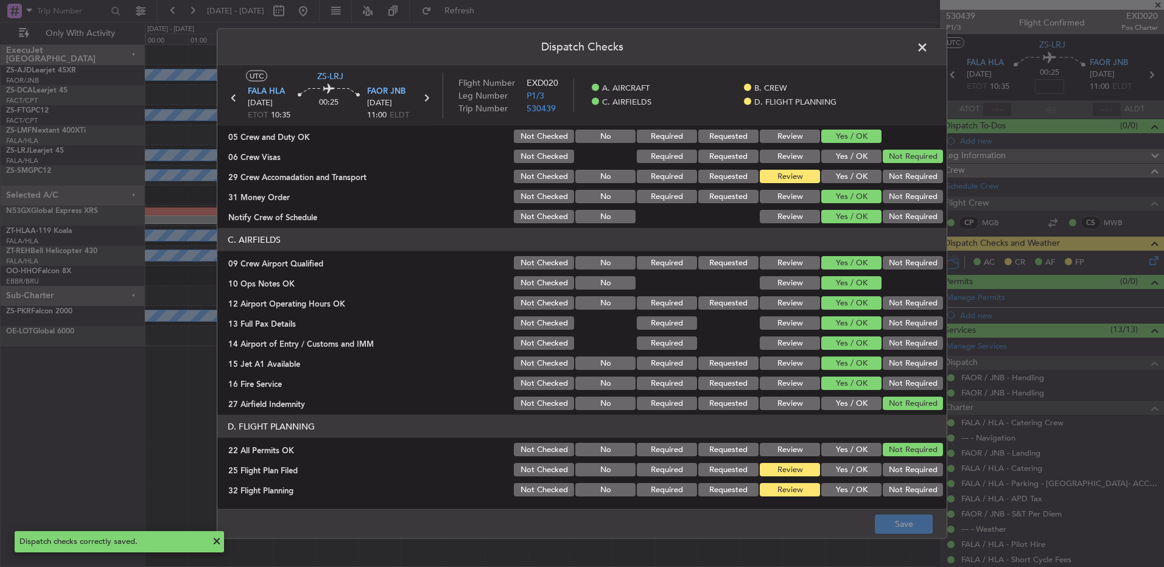
click at [929, 48] on span at bounding box center [929, 50] width 0 height 24
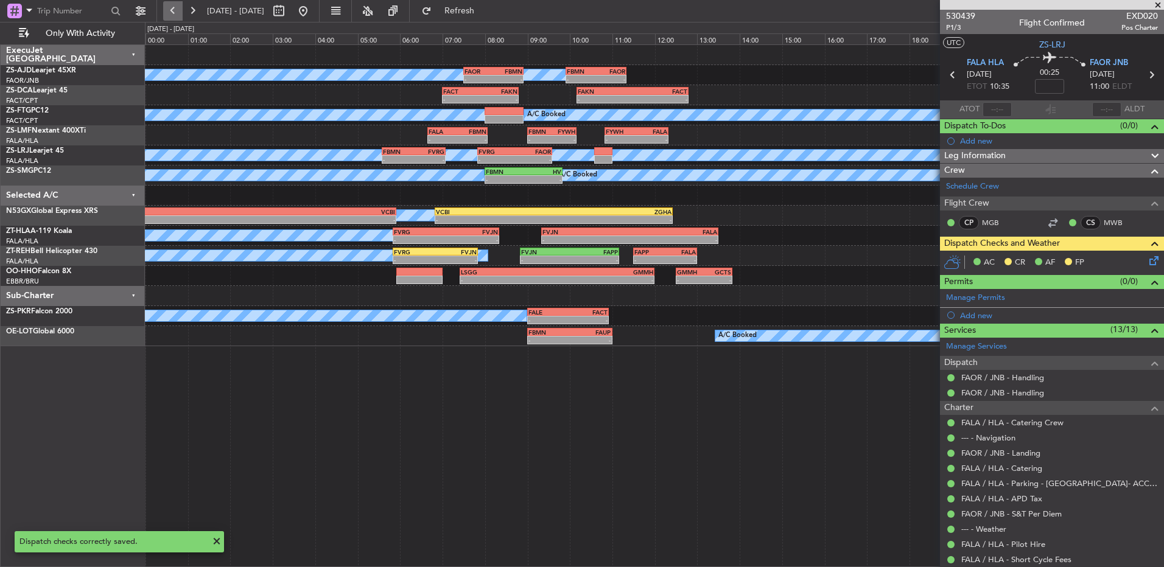
click at [180, 13] on button at bounding box center [172, 10] width 19 height 19
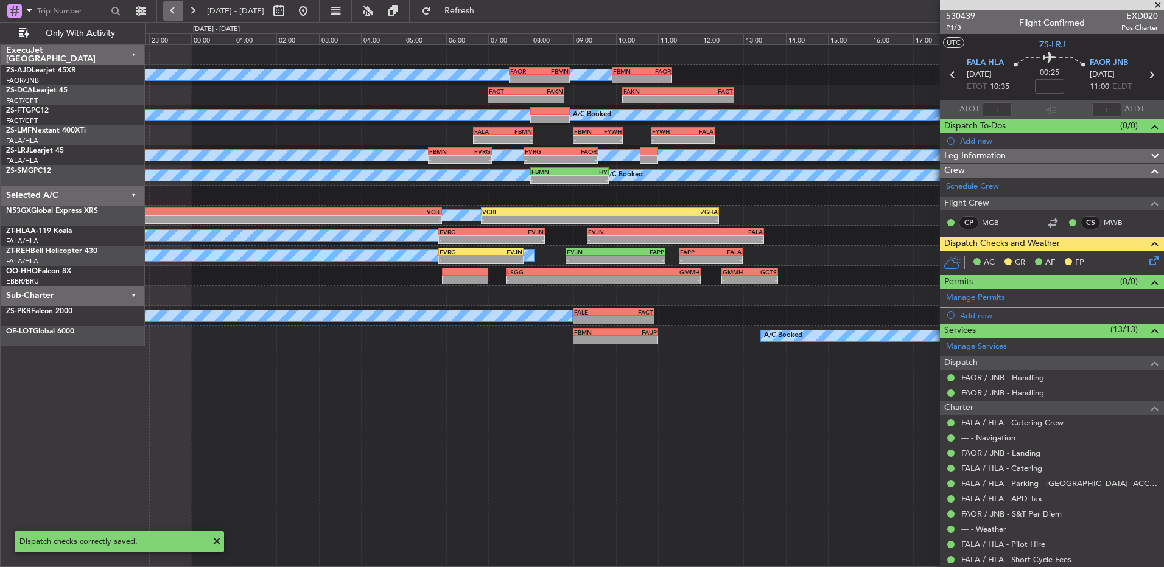
click at [180, 13] on button at bounding box center [172, 10] width 19 height 19
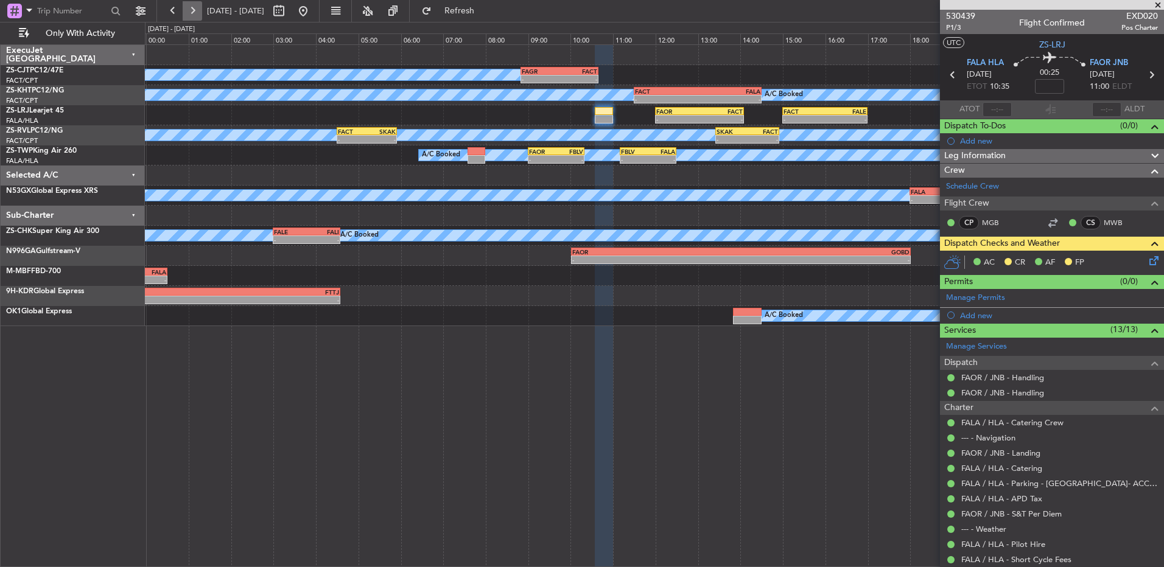
click at [189, 13] on button at bounding box center [192, 10] width 19 height 19
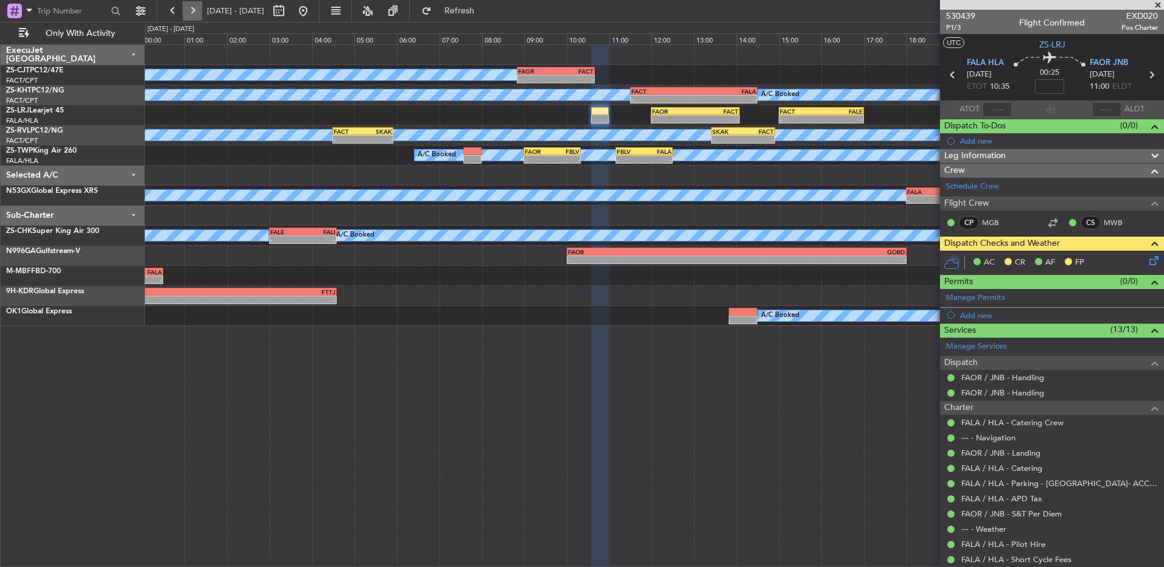
click at [189, 13] on button at bounding box center [192, 10] width 19 height 19
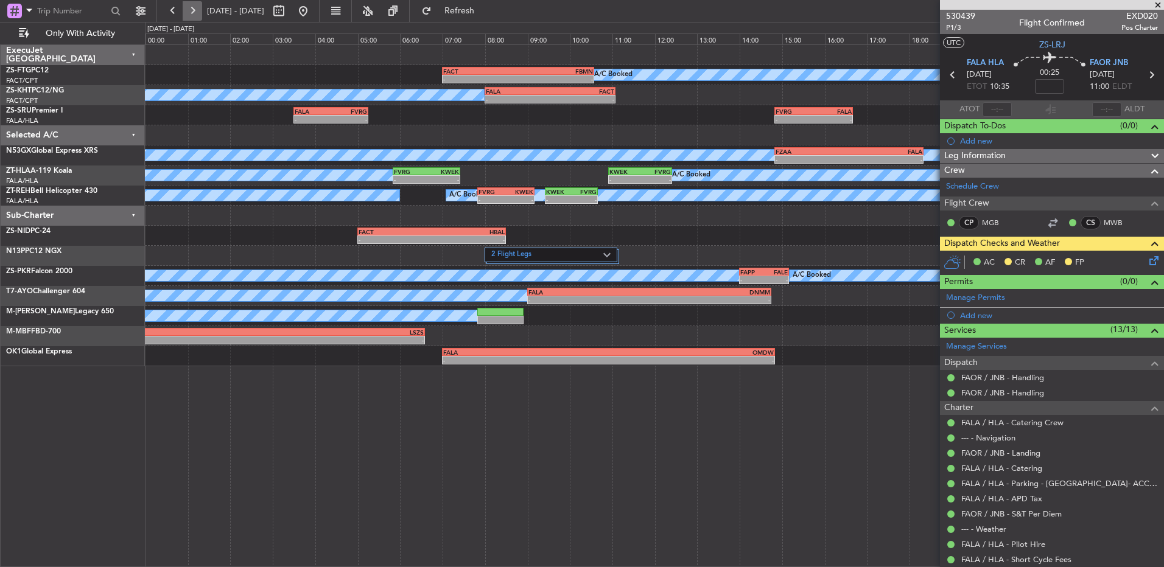
click at [189, 13] on button at bounding box center [192, 10] width 19 height 19
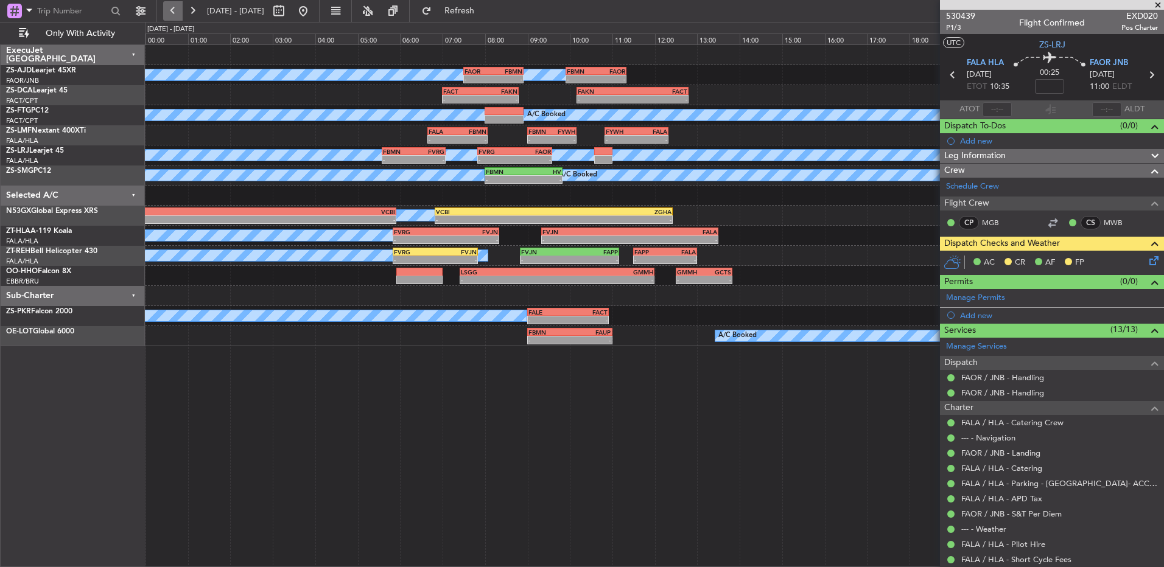
click at [169, 13] on button at bounding box center [172, 10] width 19 height 19
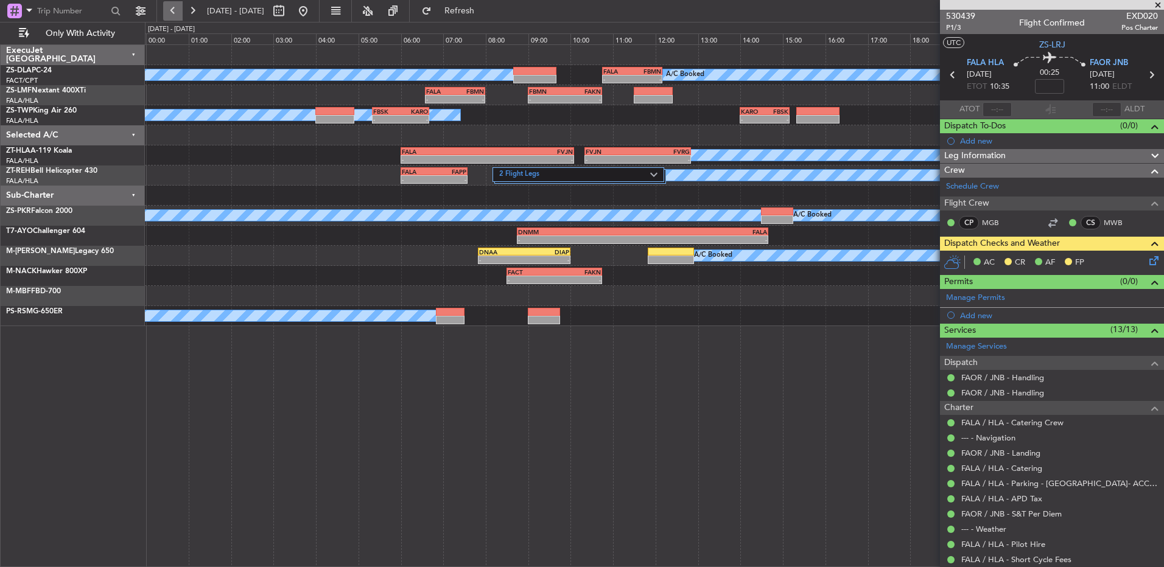
click at [169, 12] on button at bounding box center [172, 10] width 19 height 19
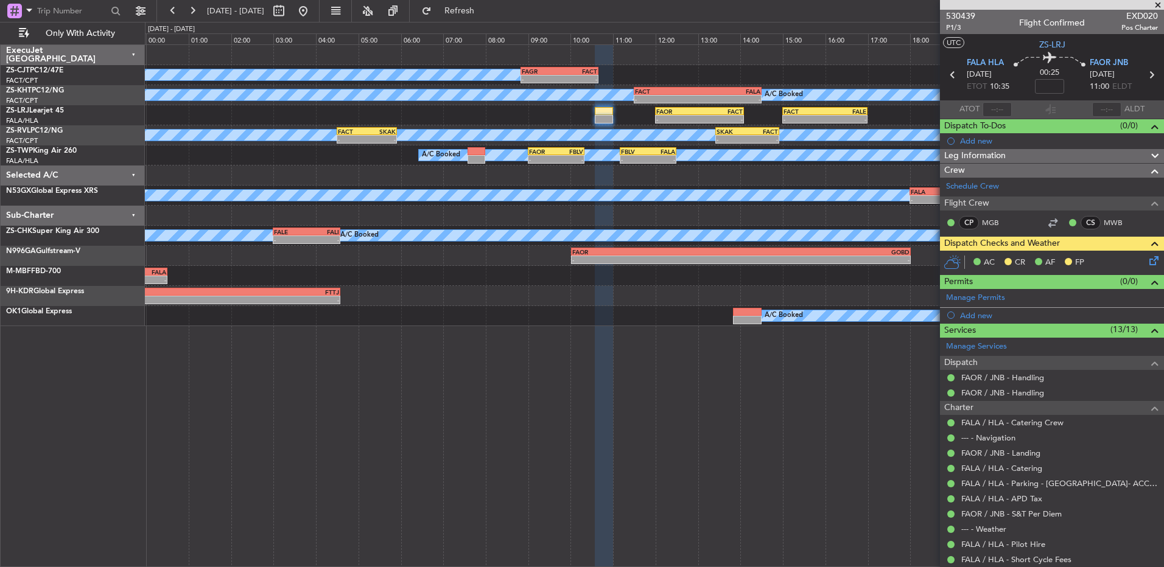
click at [1147, 259] on icon at bounding box center [1152, 259] width 10 height 10
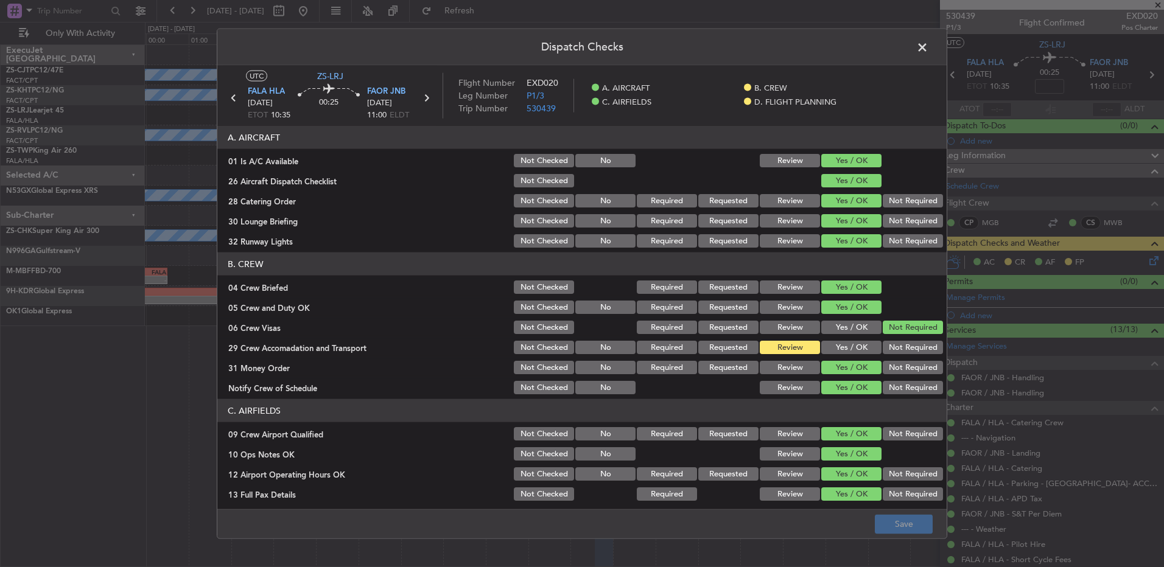
click at [929, 47] on span at bounding box center [929, 50] width 0 height 24
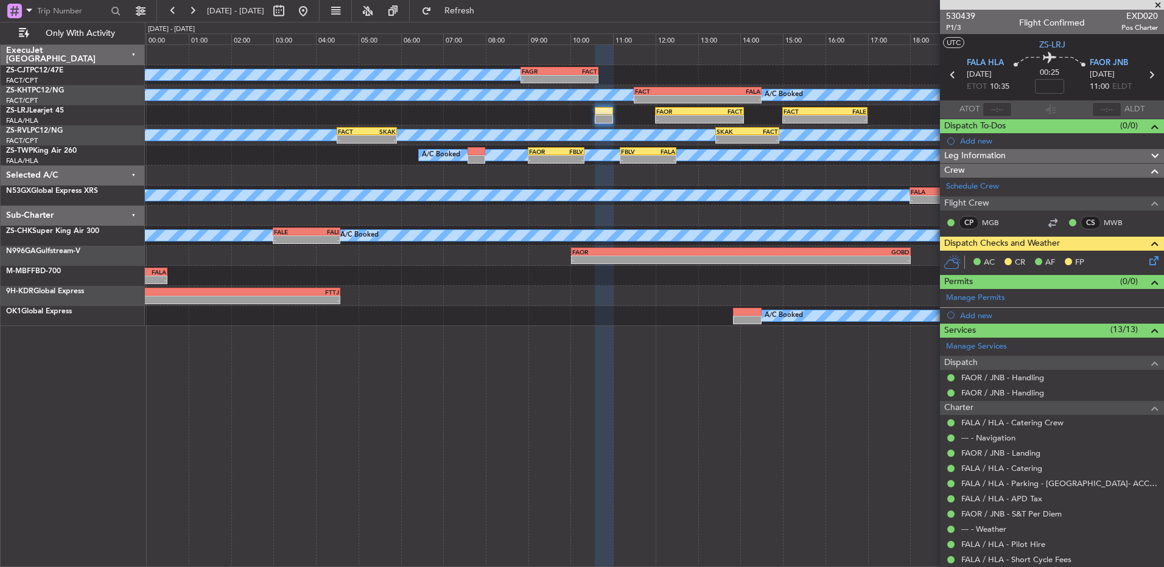
click at [1147, 259] on icon at bounding box center [1152, 259] width 10 height 10
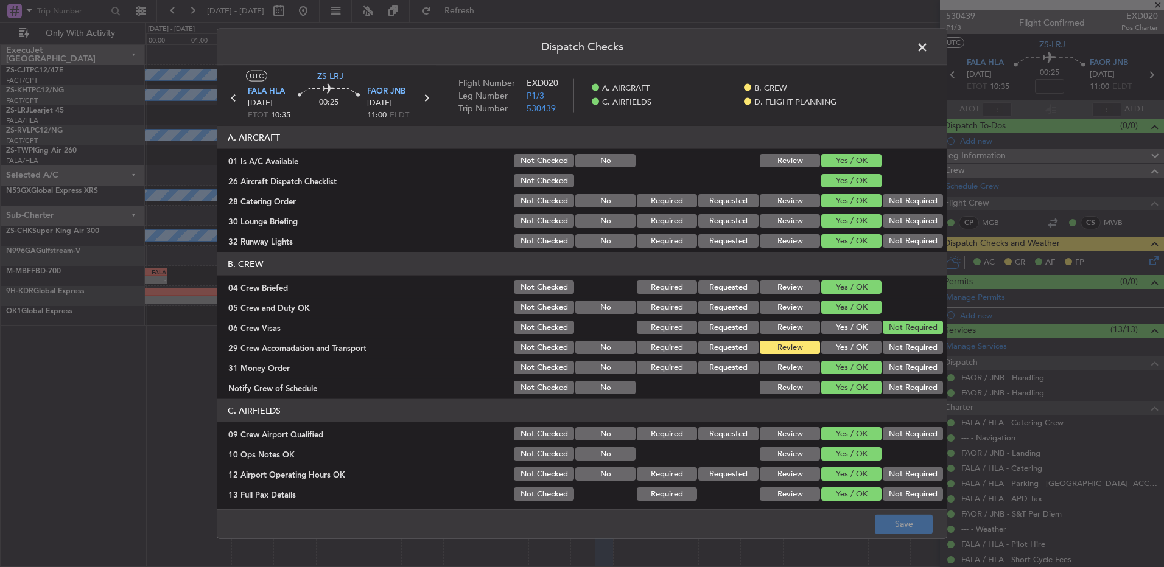
click at [883, 343] on button "Not Required" at bounding box center [913, 347] width 60 height 13
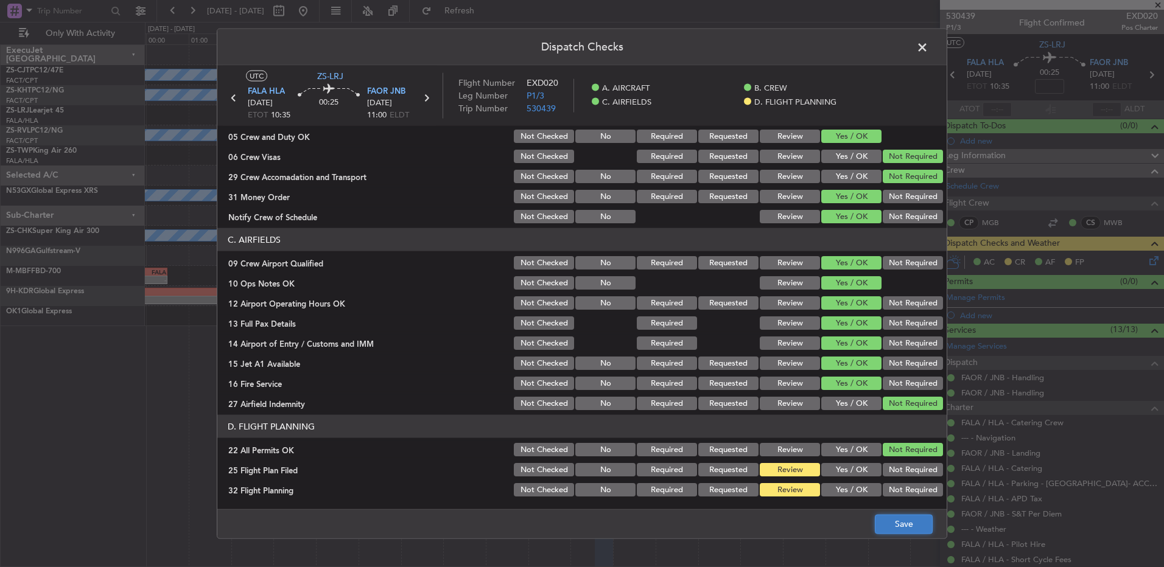
click at [913, 514] on button "Save" at bounding box center [904, 523] width 58 height 19
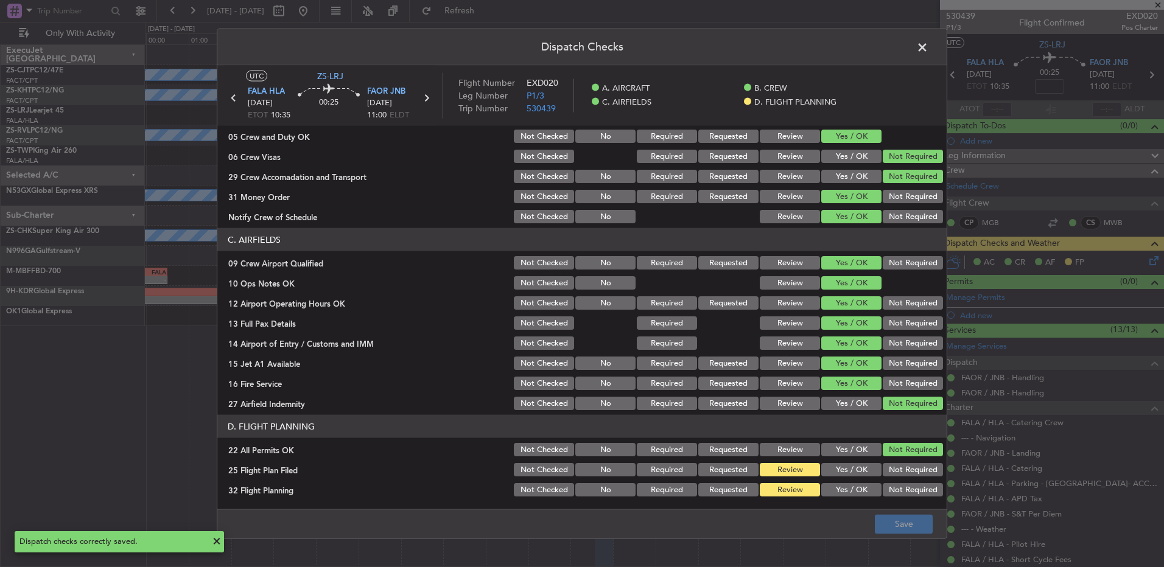
click at [929, 44] on span at bounding box center [929, 50] width 0 height 24
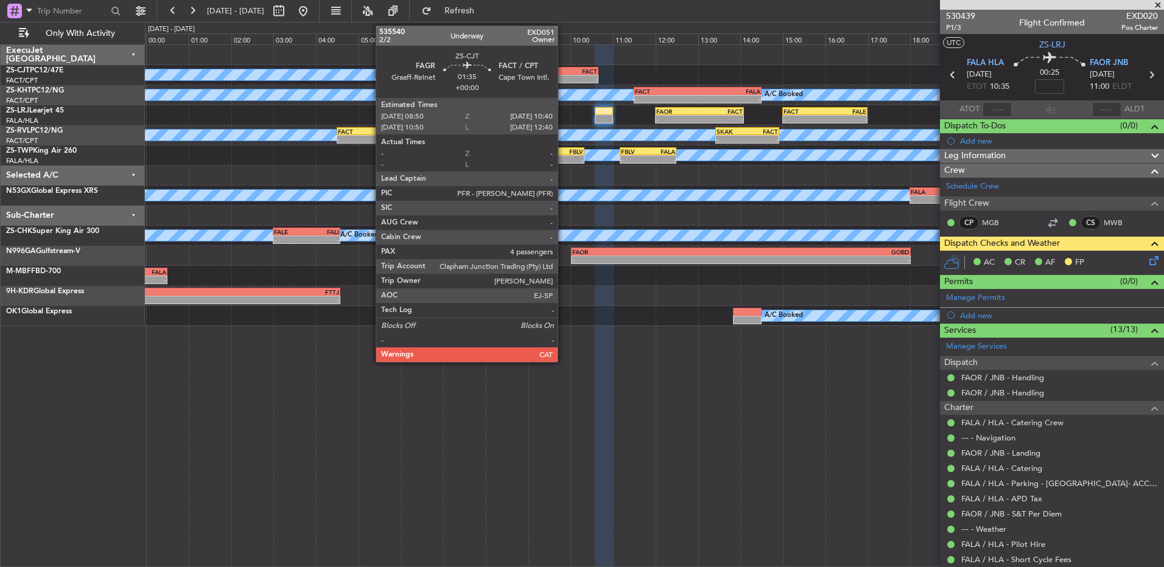
click at [563, 82] on div "-" at bounding box center [579, 78] width 38 height 7
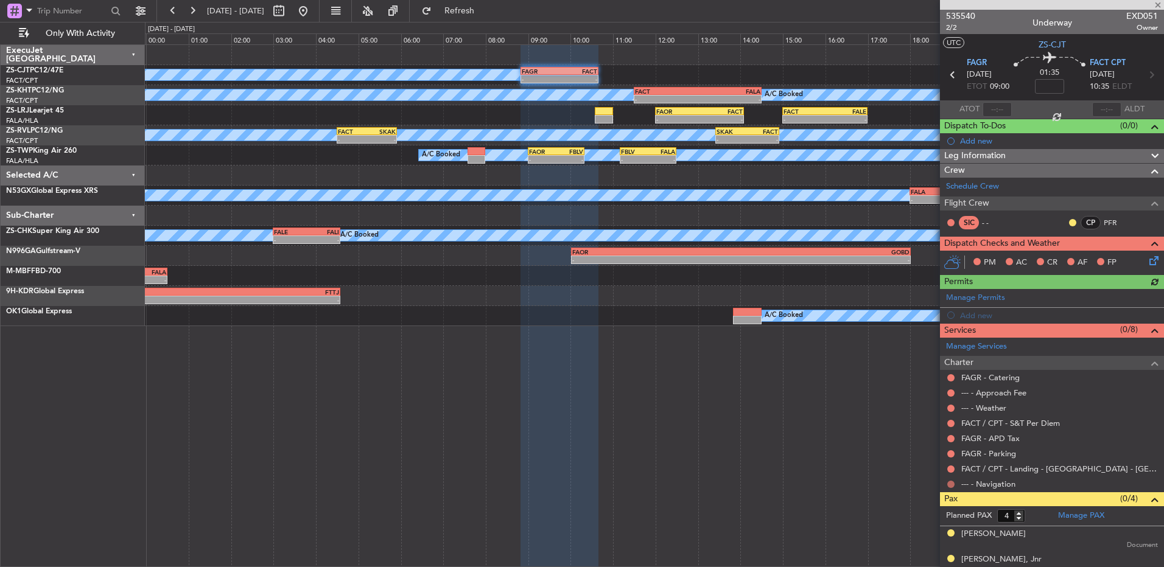
click at [950, 483] on button at bounding box center [950, 484] width 7 height 7
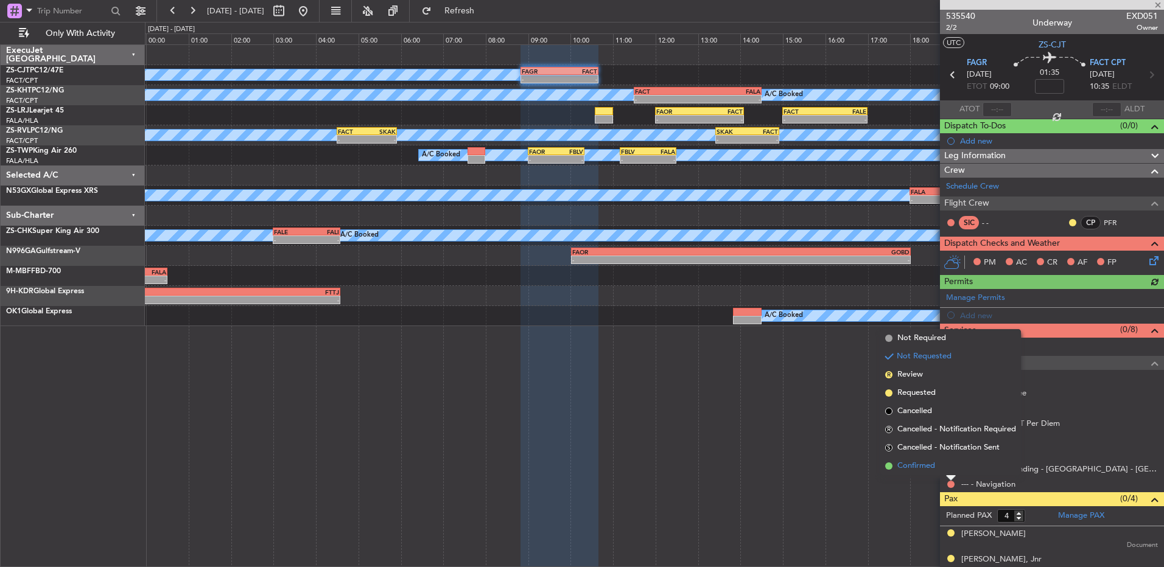
click at [947, 471] on li "Confirmed" at bounding box center [950, 466] width 141 height 18
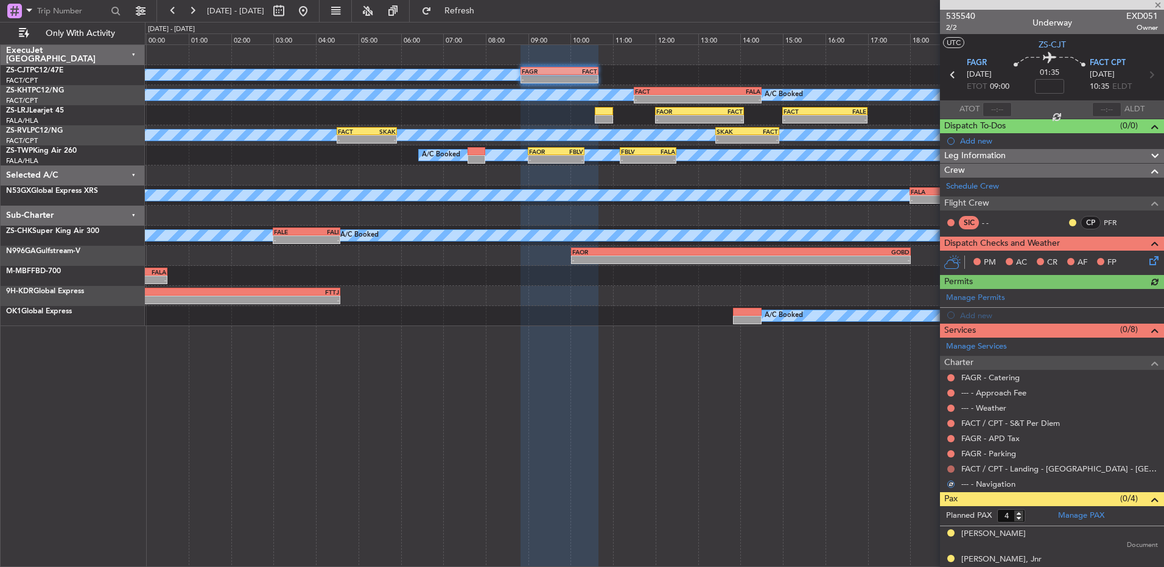
click at [950, 467] on button at bounding box center [950, 469] width 7 height 7
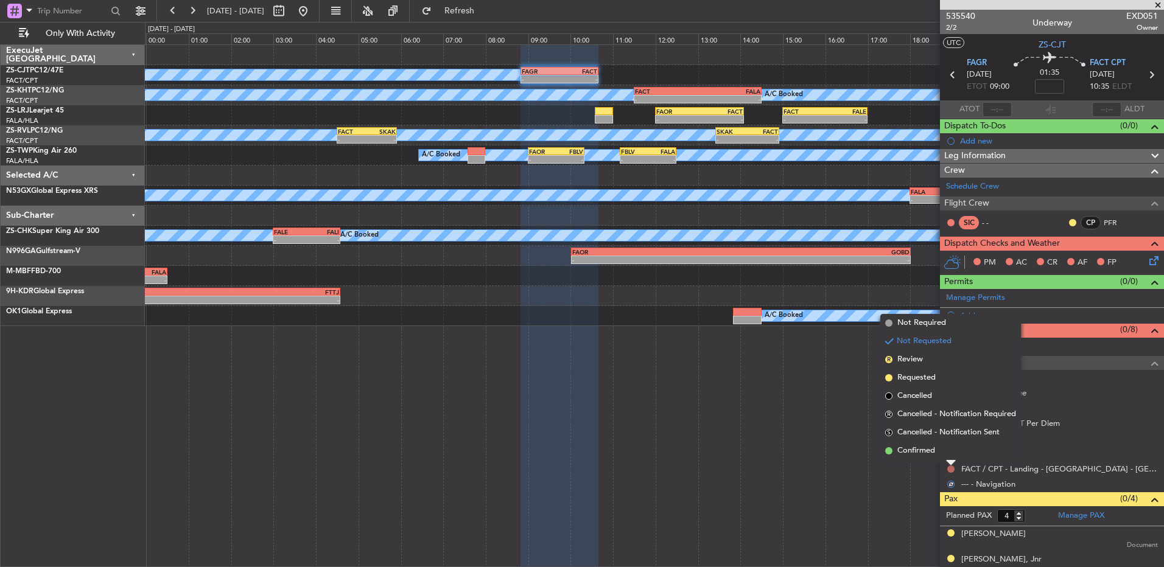
click at [950, 460] on li "Confirmed" at bounding box center [950, 451] width 141 height 18
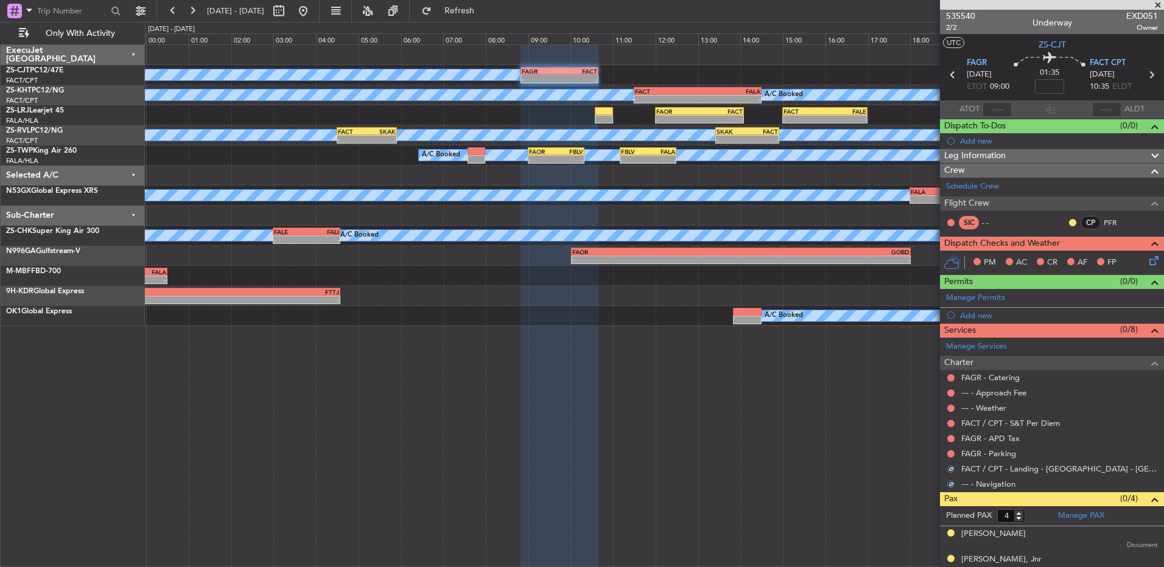
click at [952, 458] on div at bounding box center [951, 454] width 10 height 10
click at [952, 455] on button at bounding box center [950, 454] width 7 height 7
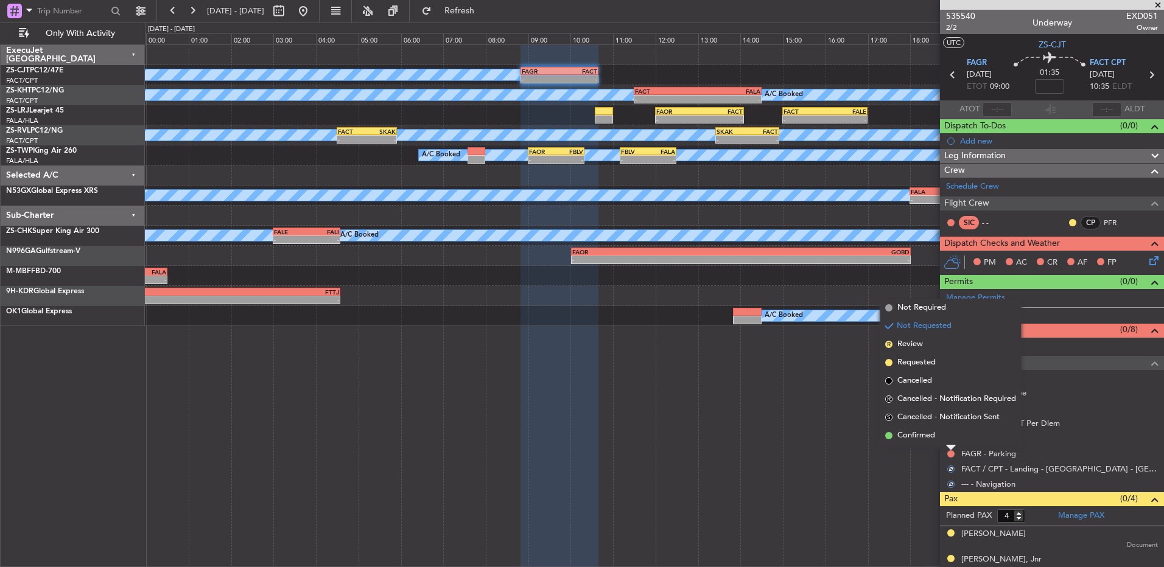
click at [950, 443] on li "Confirmed" at bounding box center [950, 436] width 141 height 18
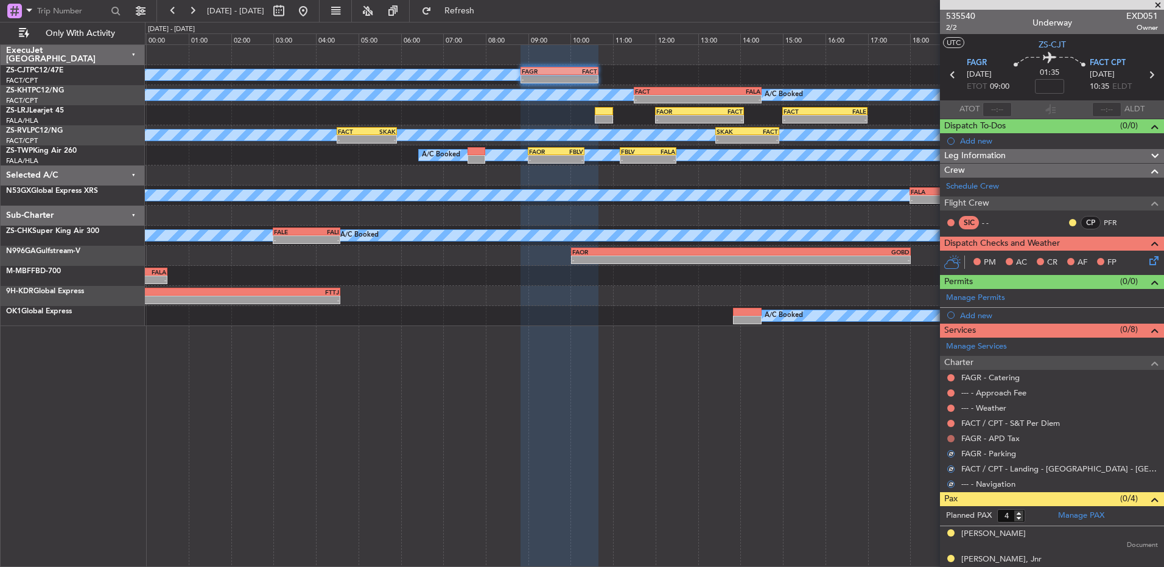
click at [953, 437] on button at bounding box center [950, 438] width 7 height 7
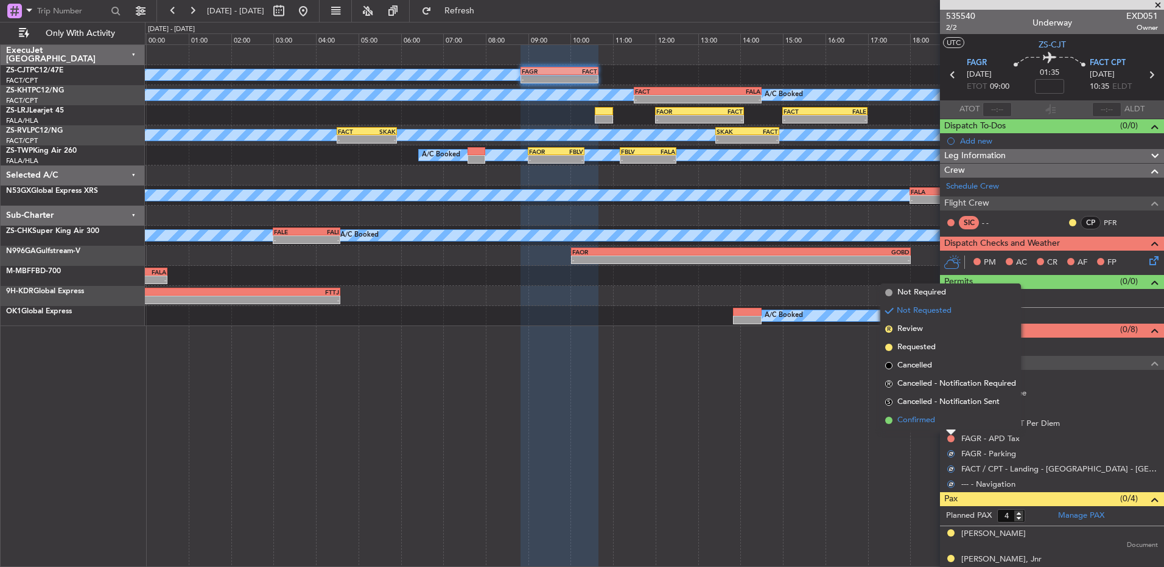
click at [946, 425] on li "Confirmed" at bounding box center [950, 421] width 141 height 18
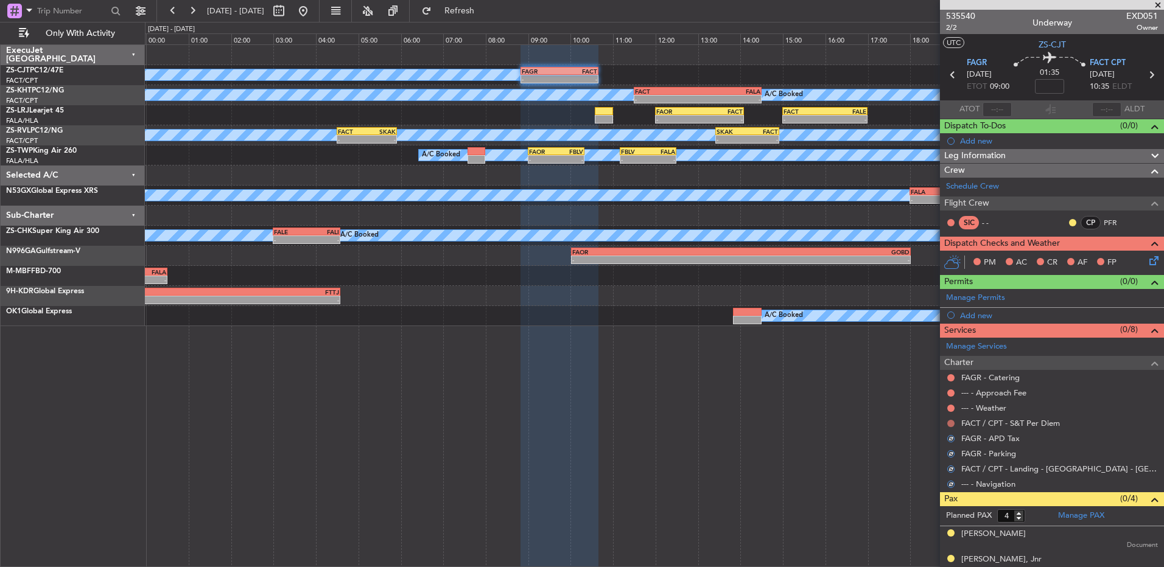
click at [947, 423] on button at bounding box center [950, 423] width 7 height 7
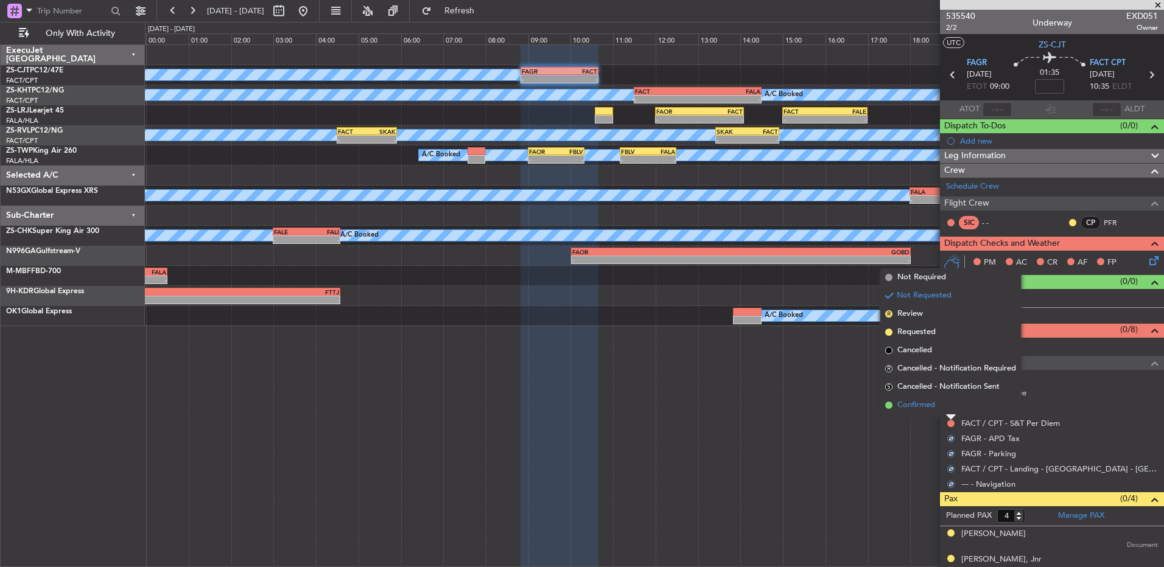
click at [947, 410] on li "Confirmed" at bounding box center [950, 405] width 141 height 18
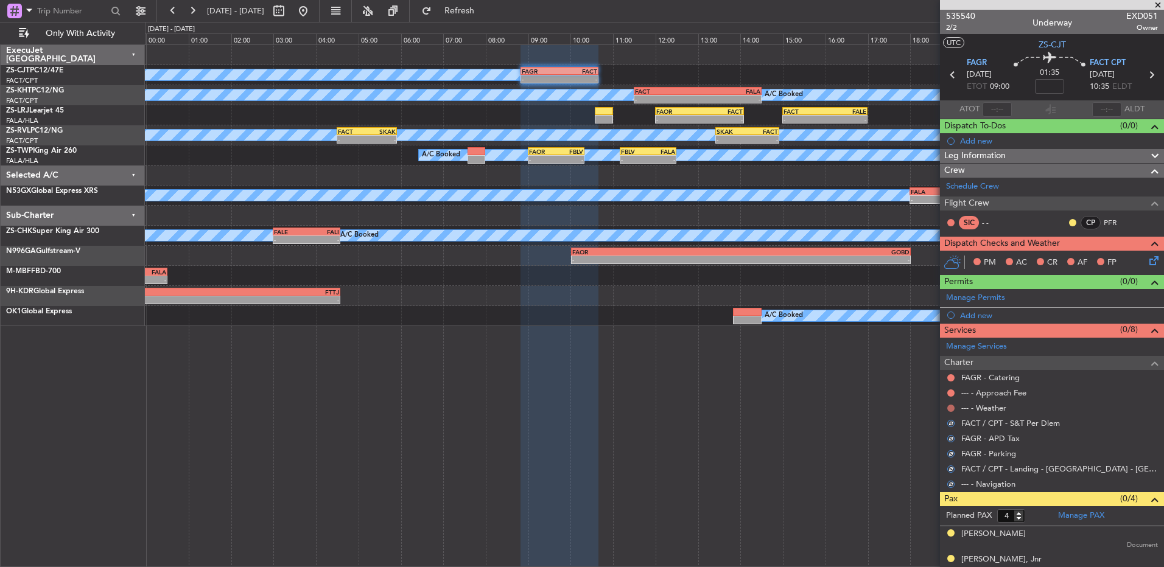
click at [950, 407] on button at bounding box center [950, 408] width 7 height 7
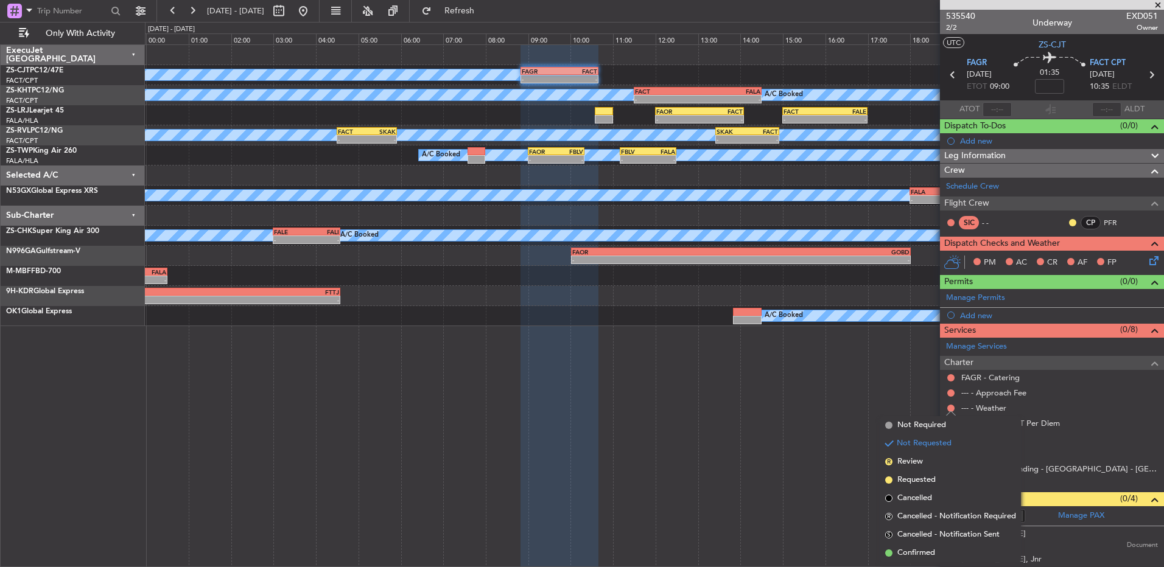
click at [949, 396] on body "02 Sep 2025 - 03 Sep 2025 Refresh Quick Links Only With Activity A/C Booked - -…" at bounding box center [582, 283] width 1164 height 567
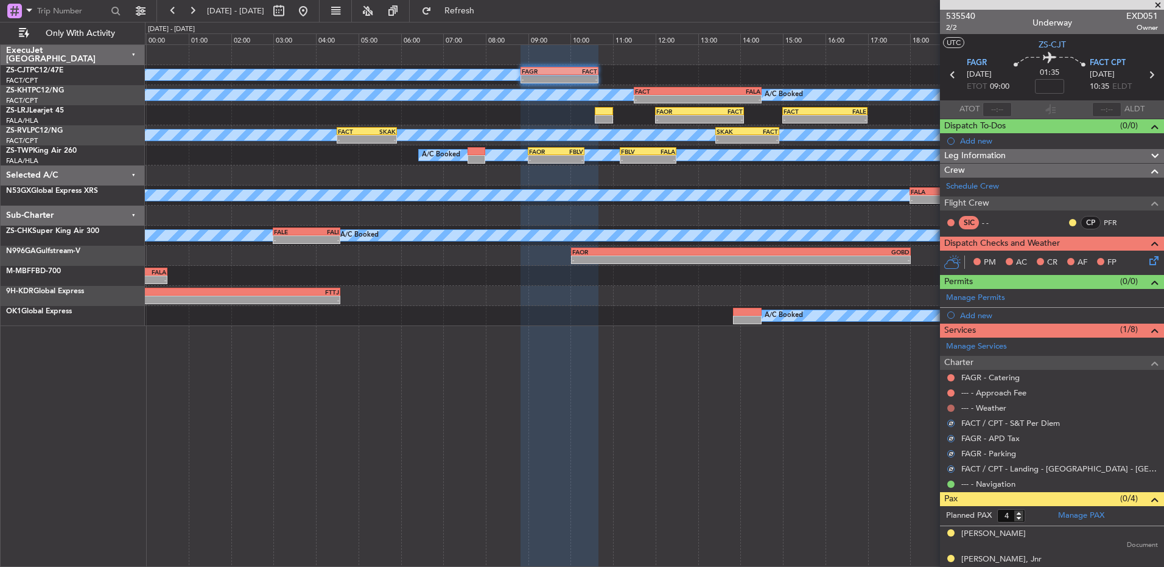
click at [950, 407] on button at bounding box center [950, 408] width 7 height 7
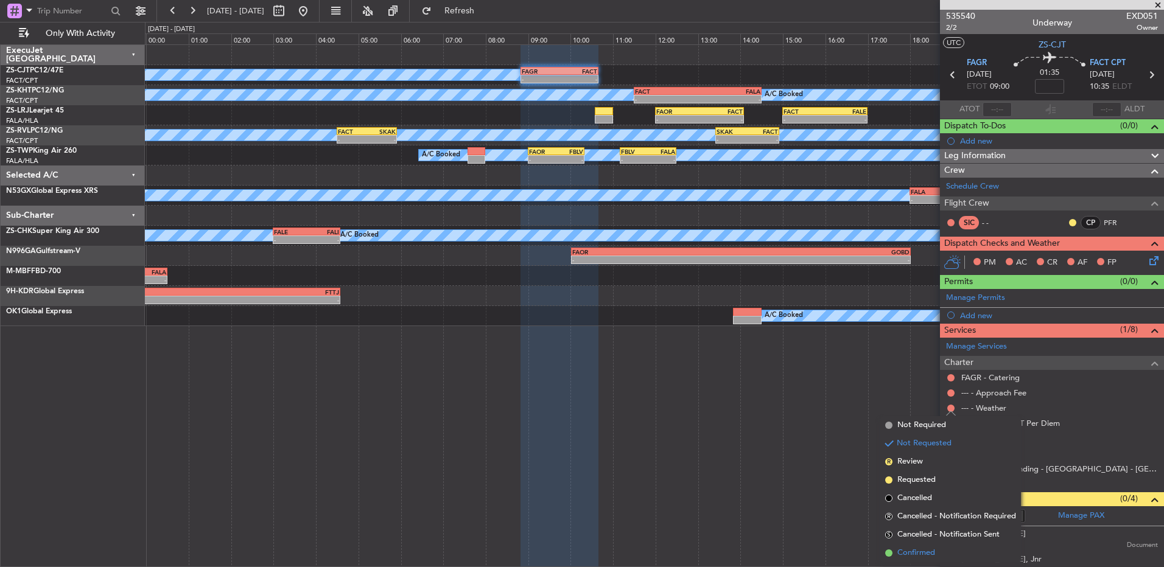
click at [944, 547] on li "Confirmed" at bounding box center [950, 553] width 141 height 18
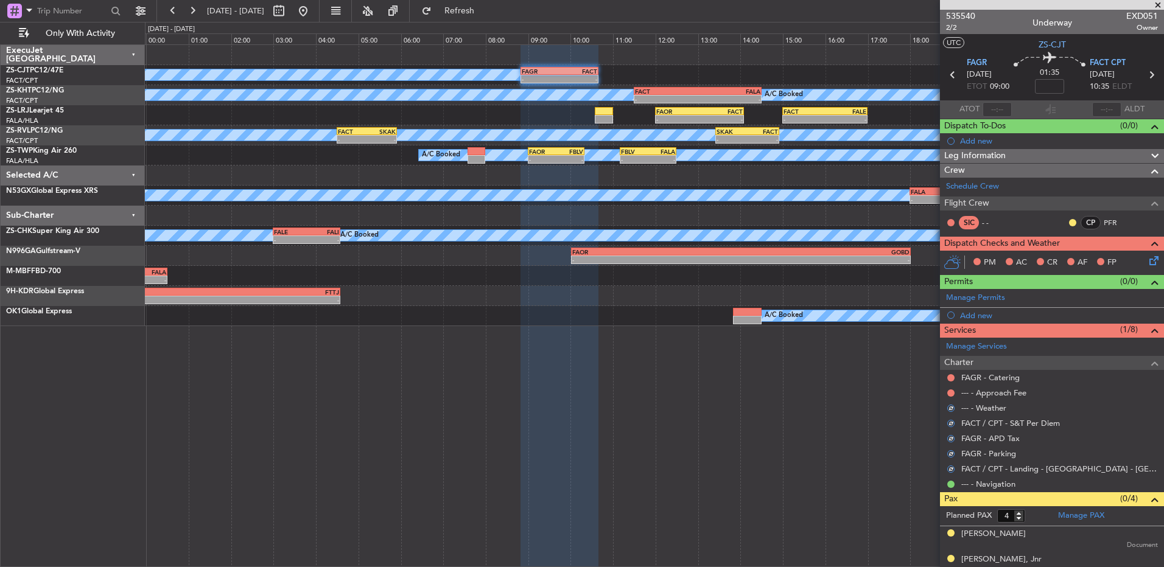
click at [953, 388] on div at bounding box center [951, 393] width 10 height 10
click at [950, 392] on button at bounding box center [950, 393] width 7 height 7
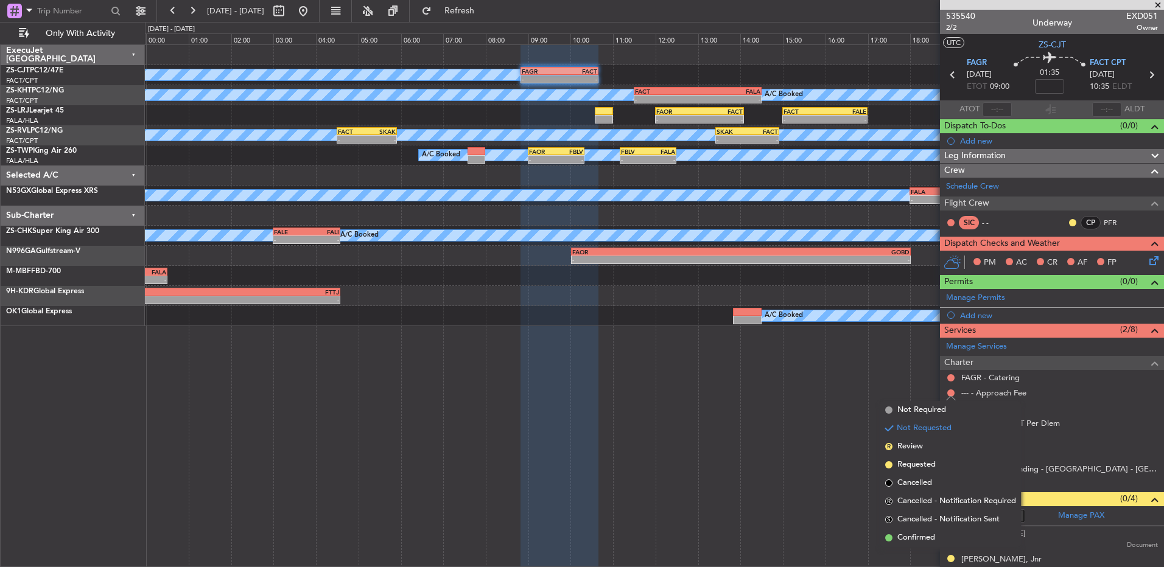
drag, startPoint x: 930, startPoint y: 538, endPoint x: 949, endPoint y: 448, distance: 91.5
click at [929, 535] on span "Confirmed" at bounding box center [916, 538] width 38 height 12
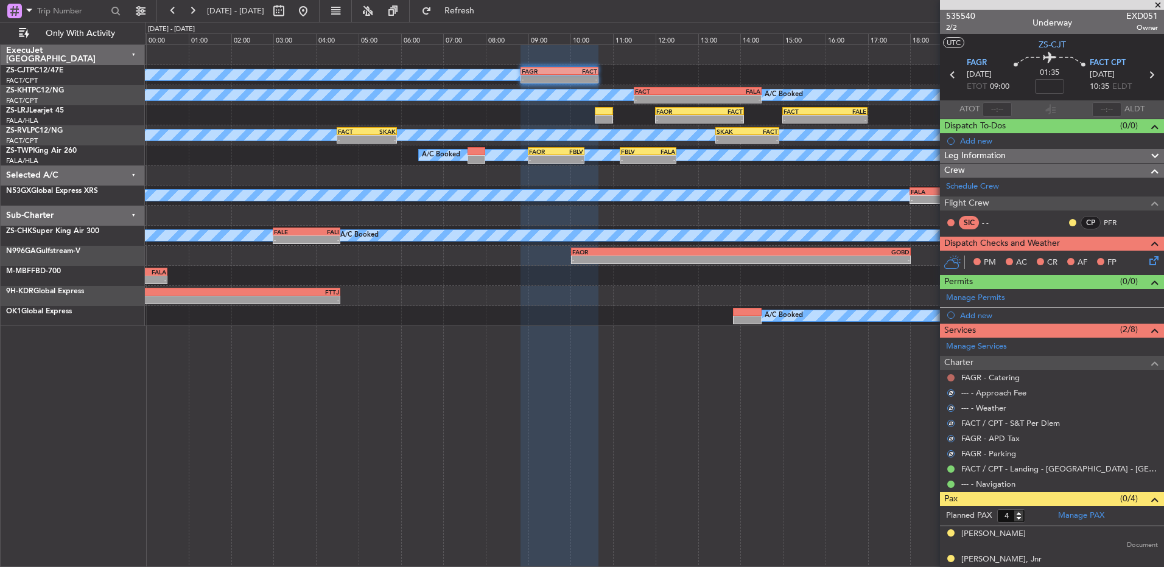
click at [952, 374] on button at bounding box center [950, 377] width 7 height 7
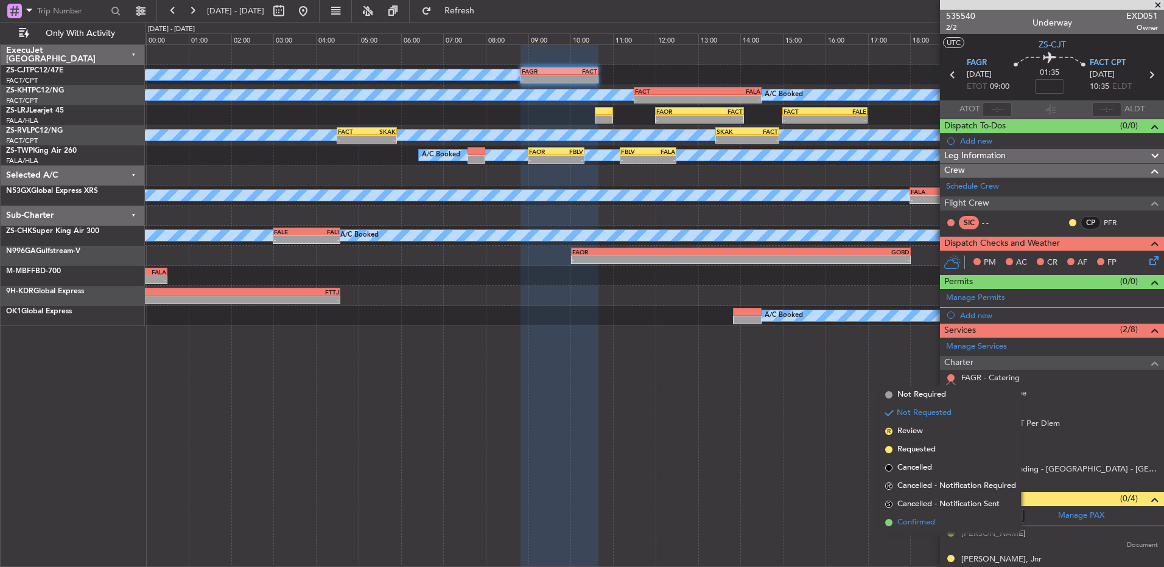
click at [939, 521] on li "Confirmed" at bounding box center [950, 523] width 141 height 18
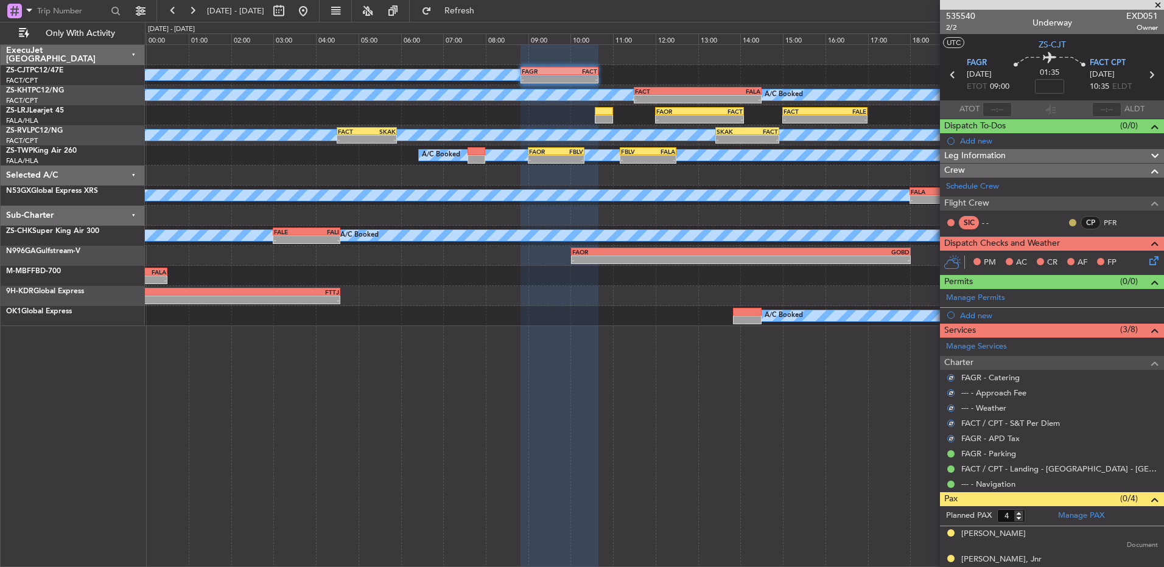
click at [1069, 223] on button at bounding box center [1072, 222] width 7 height 7
click at [1058, 265] on li "Acknowledged" at bounding box center [1064, 258] width 82 height 18
click at [1147, 262] on icon at bounding box center [1152, 259] width 10 height 10
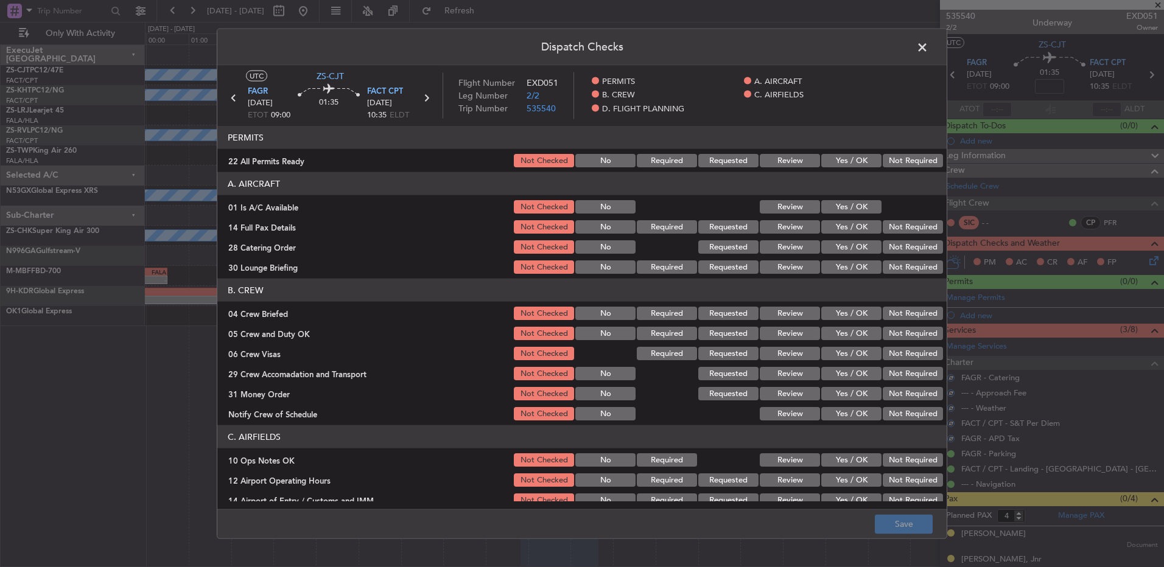
click at [922, 161] on button "Not Required" at bounding box center [913, 160] width 60 height 13
click at [833, 210] on button "Yes / OK" at bounding box center [851, 206] width 60 height 13
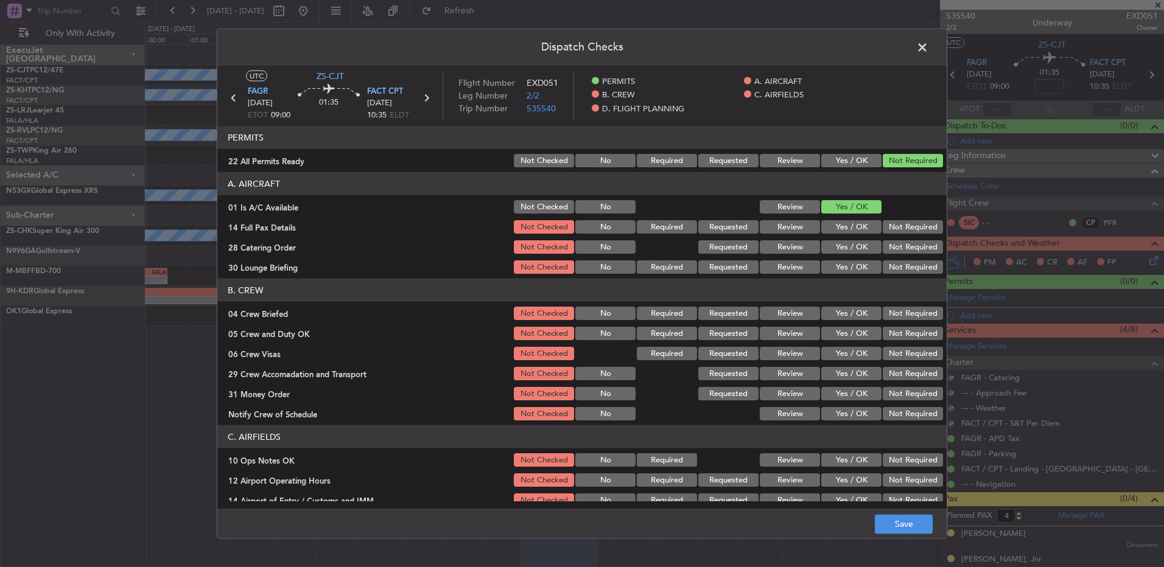
drag, startPoint x: 868, startPoint y: 213, endPoint x: 877, endPoint y: 219, distance: 10.5
click at [871, 214] on div "Yes / OK" at bounding box center [850, 206] width 61 height 17
click at [883, 223] on button "Not Required" at bounding box center [913, 226] width 60 height 13
drag, startPoint x: 894, startPoint y: 226, endPoint x: 895, endPoint y: 239, distance: 12.2
click at [894, 227] on button "Not Required" at bounding box center [913, 226] width 60 height 13
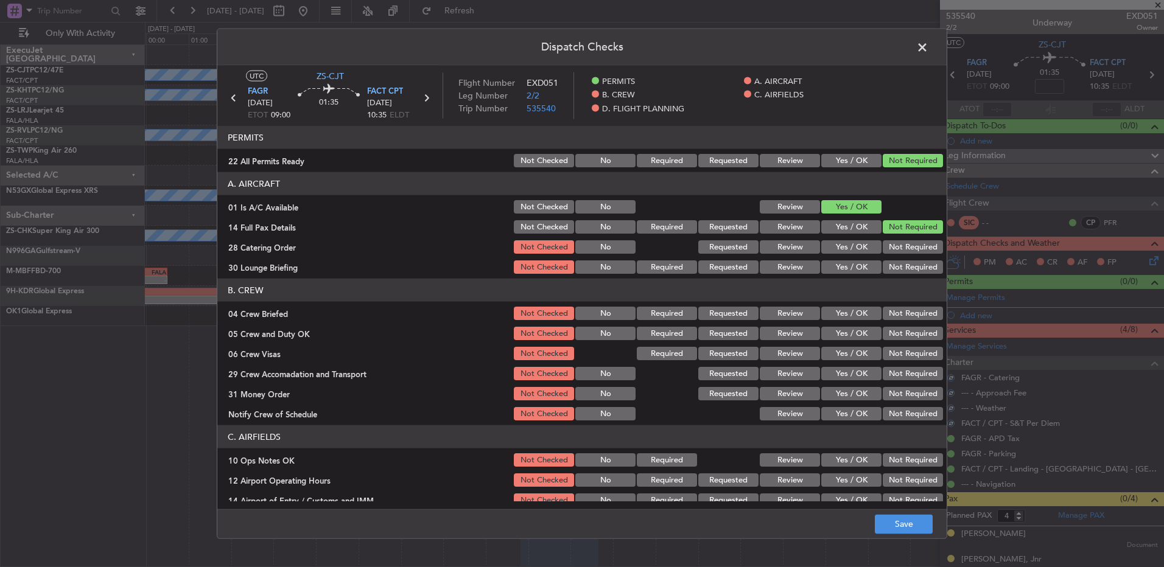
click at [895, 250] on button "Not Required" at bounding box center [913, 246] width 60 height 13
drag, startPoint x: 893, startPoint y: 250, endPoint x: 889, endPoint y: 267, distance: 17.6
click at [893, 252] on button "Not Required" at bounding box center [913, 246] width 60 height 13
drag, startPoint x: 889, startPoint y: 267, endPoint x: 886, endPoint y: 275, distance: 7.9
click at [888, 272] on button "Not Required" at bounding box center [913, 267] width 60 height 13
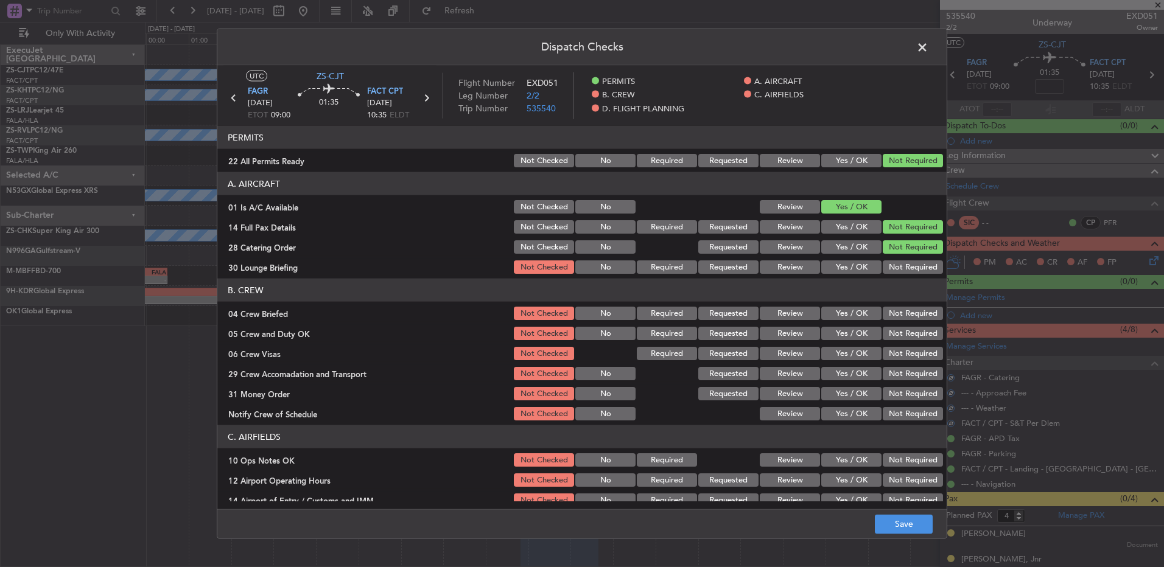
click at [886, 275] on div "Not Required" at bounding box center [911, 267] width 61 height 17
drag, startPoint x: 890, startPoint y: 286, endPoint x: 893, endPoint y: 312, distance: 25.8
click at [893, 309] on section "B. CREW 04 Crew Briefed Not Checked No Required Requested Review Yes / OK Not R…" at bounding box center [581, 351] width 729 height 144
click at [893, 311] on button "Not Required" at bounding box center [913, 313] width 60 height 13
click at [893, 328] on button "Not Required" at bounding box center [913, 333] width 60 height 13
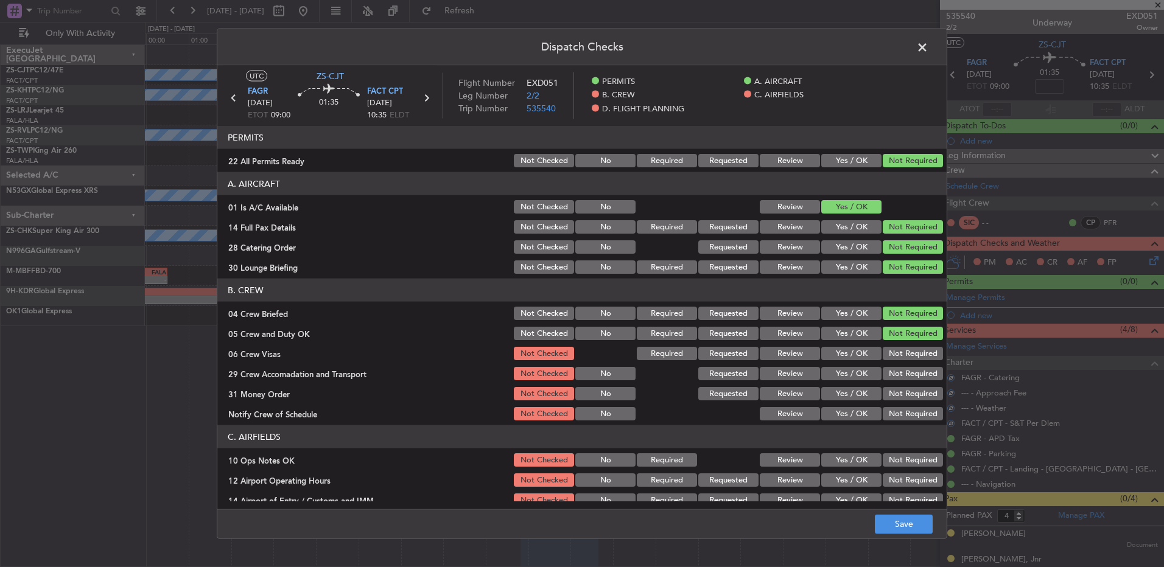
click at [893, 337] on button "Not Required" at bounding box center [913, 333] width 60 height 13
click at [894, 353] on div "Not Required" at bounding box center [911, 353] width 61 height 17
click at [894, 366] on section "B. CREW 04 Crew Briefed Not Checked No Required Requested Review Yes / OK Not R…" at bounding box center [581, 351] width 729 height 144
click at [892, 376] on button "Not Required" at bounding box center [913, 373] width 60 height 13
click at [887, 353] on button "Not Required" at bounding box center [913, 353] width 60 height 13
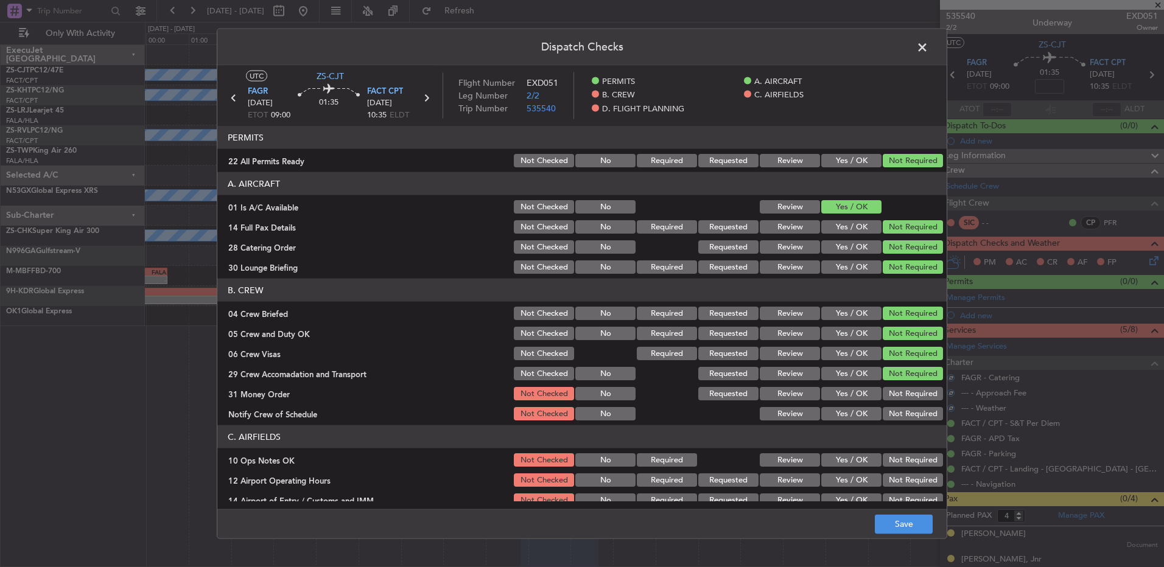
click at [903, 393] on div "Not Required" at bounding box center [911, 393] width 61 height 17
drag, startPoint x: 901, startPoint y: 399, endPoint x: 900, endPoint y: 406, distance: 6.8
click at [901, 401] on div "Not Required" at bounding box center [911, 393] width 61 height 17
drag, startPoint x: 900, startPoint y: 406, endPoint x: 900, endPoint y: 416, distance: 9.7
click at [900, 407] on section "B. CREW 04 Crew Briefed Not Checked No Required Requested Review Yes / OK Not R…" at bounding box center [581, 351] width 729 height 144
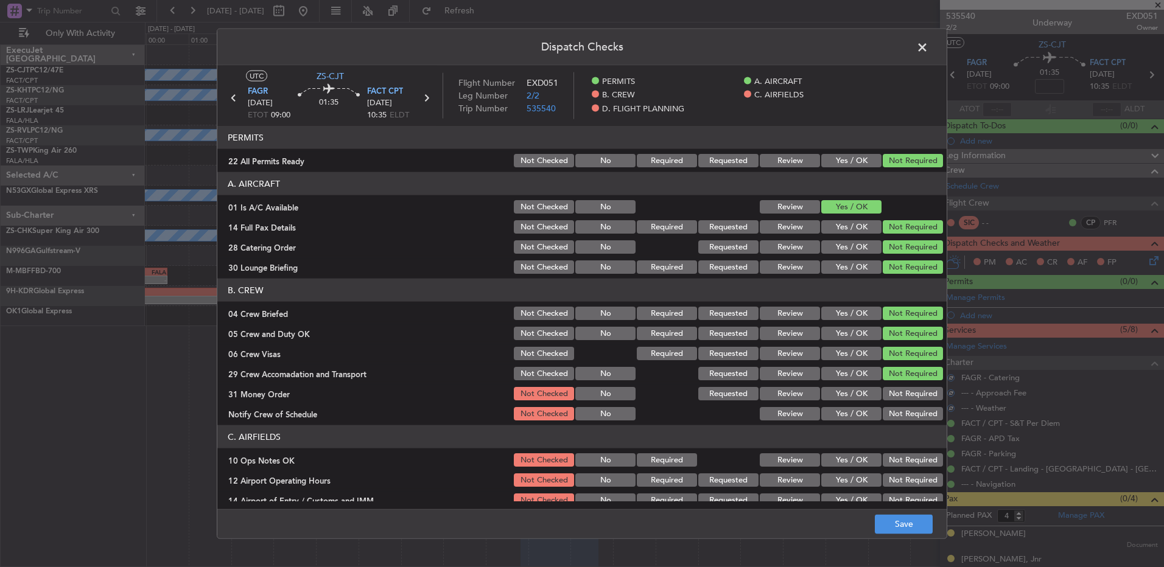
click at [900, 416] on button "Not Required" at bounding box center [913, 413] width 60 height 13
click at [895, 397] on button "Not Required" at bounding box center [913, 393] width 60 height 13
click at [899, 460] on button "Not Required" at bounding box center [913, 460] width 60 height 13
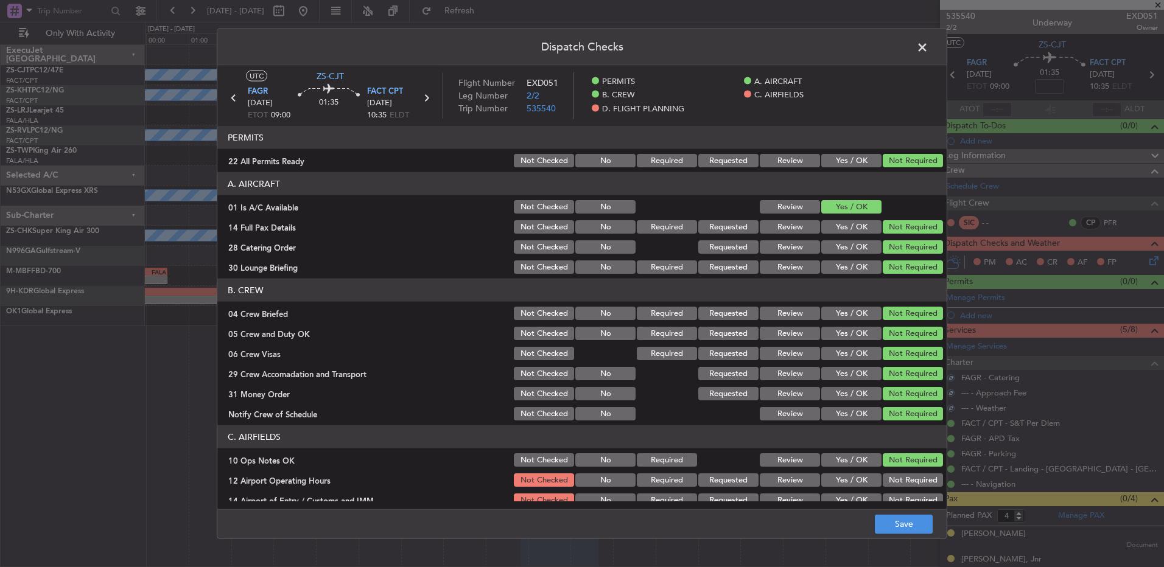
drag, startPoint x: 902, startPoint y: 466, endPoint x: 904, endPoint y: 480, distance: 14.2
click at [904, 480] on section "C. AIRFIELDS 10 Ops Notes OK Not Checked No Required Review Yes / OK Not Requir…" at bounding box center [581, 508] width 729 height 164
click at [904, 481] on button "Not Required" at bounding box center [913, 480] width 60 height 13
click at [907, 483] on button "Not Required" at bounding box center [913, 480] width 60 height 13
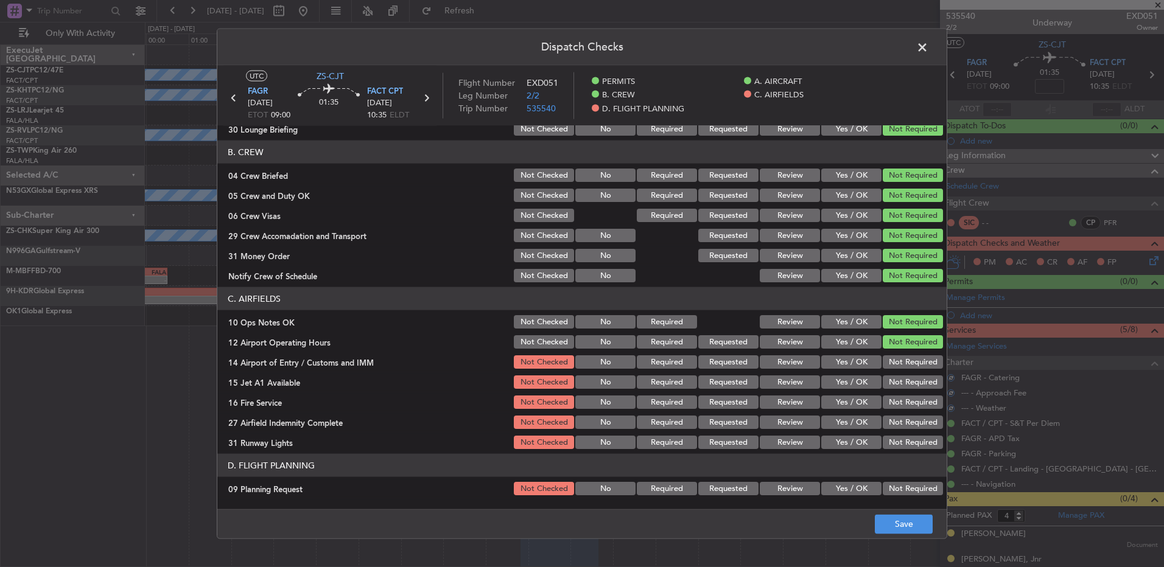
scroll to position [157, 0]
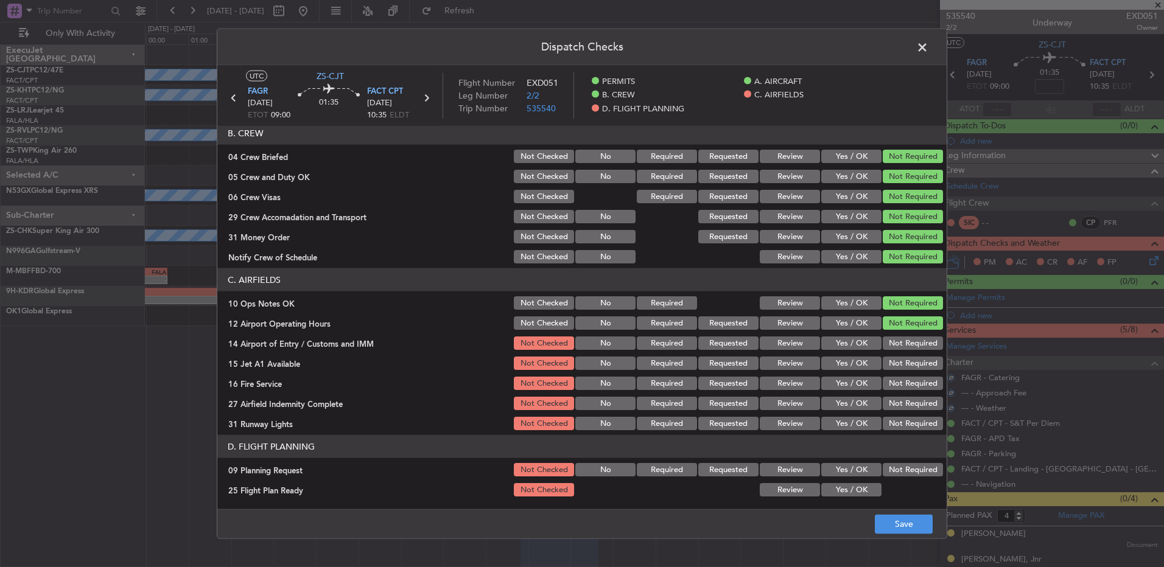
click at [904, 342] on button "Not Required" at bounding box center [913, 343] width 60 height 13
click at [906, 350] on div "Not Required" at bounding box center [911, 343] width 61 height 17
click at [905, 368] on button "Not Required" at bounding box center [913, 363] width 60 height 13
click at [904, 372] on section "C. AIRFIELDS 10 Ops Notes OK Not Checked No Required Review Yes / OK Not Requir…" at bounding box center [581, 351] width 729 height 164
click at [904, 376] on section "C. AIRFIELDS 10 Ops Notes OK Not Checked No Required Review Yes / OK Not Requir…" at bounding box center [581, 351] width 729 height 164
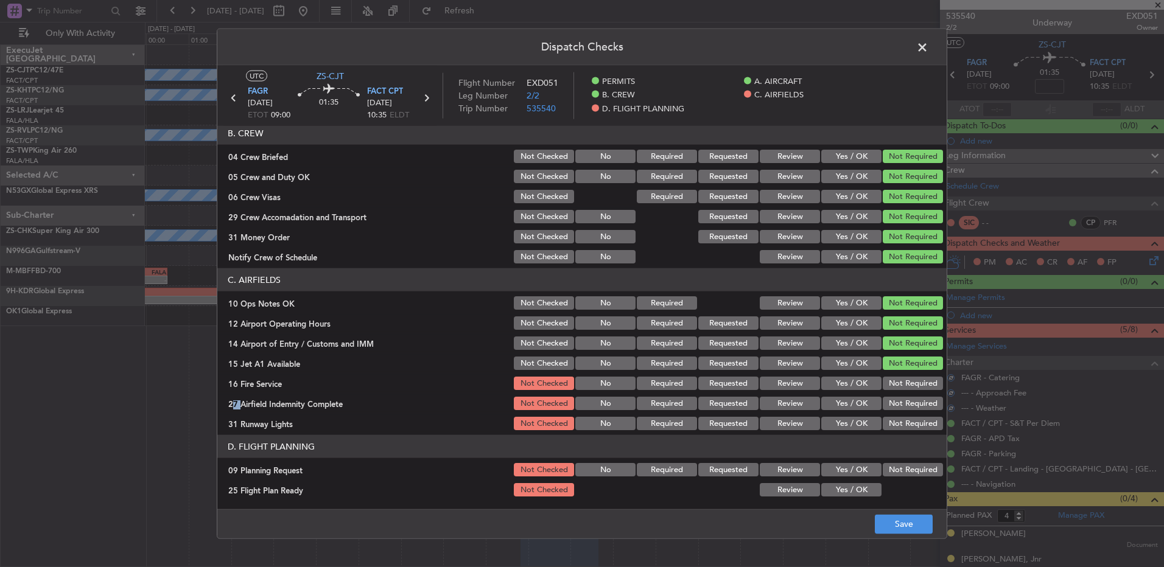
click at [904, 381] on button "Not Required" at bounding box center [913, 383] width 60 height 13
drag, startPoint x: 905, startPoint y: 387, endPoint x: 905, endPoint y: 412, distance: 25.6
click at [905, 398] on section "C. AIRFIELDS 10 Ops Notes OK Not Checked No Required Review Yes / OK Not Requir…" at bounding box center [581, 351] width 729 height 164
click at [905, 416] on section "C. AIRFIELDS 10 Ops Notes OK Not Checked No Required Review Yes / OK Not Requir…" at bounding box center [581, 351] width 729 height 164
click at [905, 417] on button "Not Required" at bounding box center [913, 423] width 60 height 13
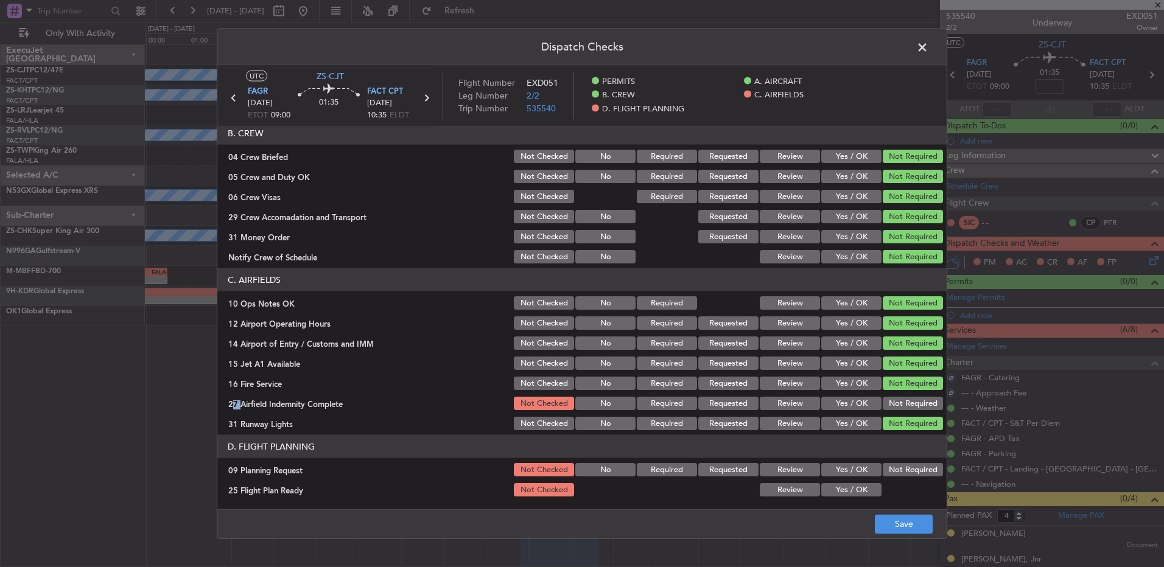
click at [904, 408] on button "Not Required" at bounding box center [913, 403] width 60 height 13
drag, startPoint x: 906, startPoint y: 471, endPoint x: 883, endPoint y: 479, distance: 24.1
click at [903, 471] on button "Not Required" at bounding box center [913, 469] width 60 height 13
click at [838, 495] on button "Yes / OK" at bounding box center [851, 489] width 60 height 13
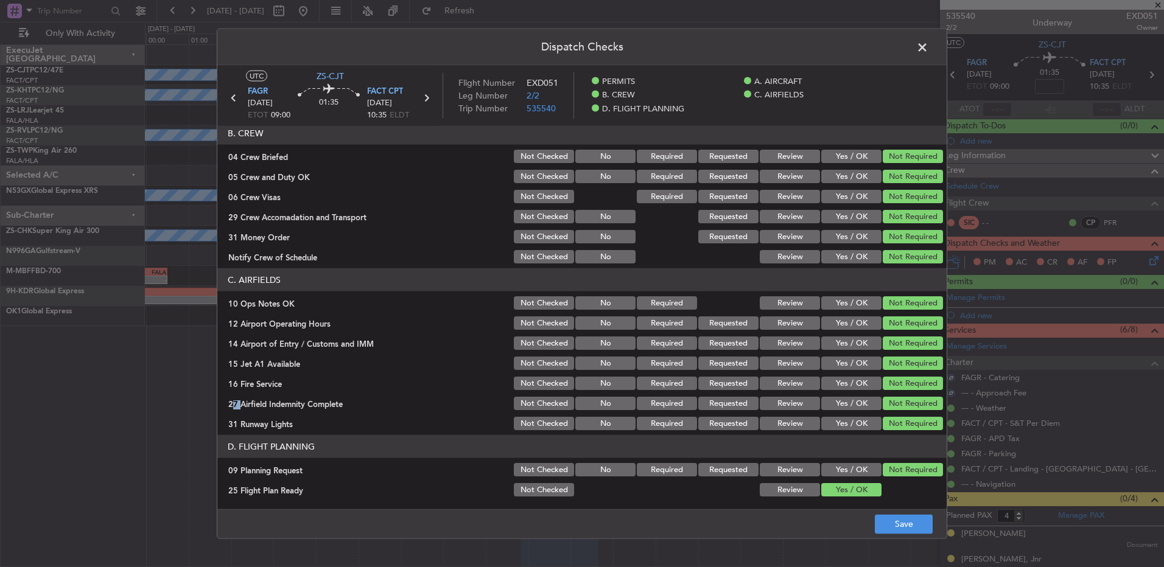
drag, startPoint x: 959, startPoint y: 530, endPoint x: 950, endPoint y: 529, distance: 8.6
click at [958, 530] on div "Dispatch Checks UTC ZS-CJT FAGR 03/09/2025 ETOT 09:00 01:35 FACT CPT 03/09/2025…" at bounding box center [582, 283] width 1164 height 567
click at [869, 525] on footer "Save" at bounding box center [581, 523] width 729 height 29
click at [902, 527] on button "Save" at bounding box center [904, 523] width 58 height 19
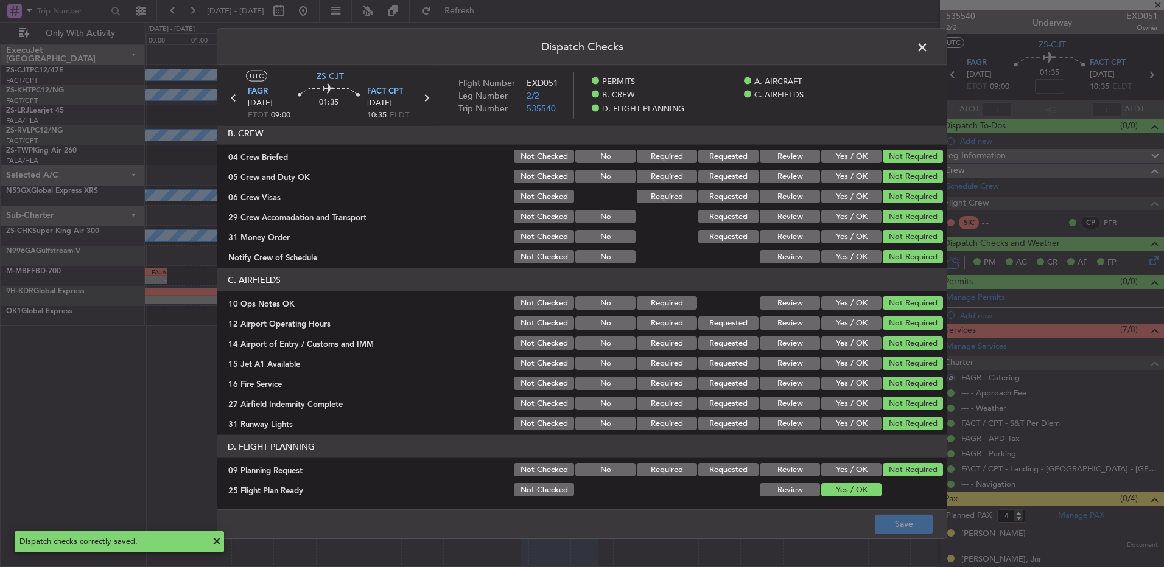
click at [929, 46] on span at bounding box center [929, 50] width 0 height 24
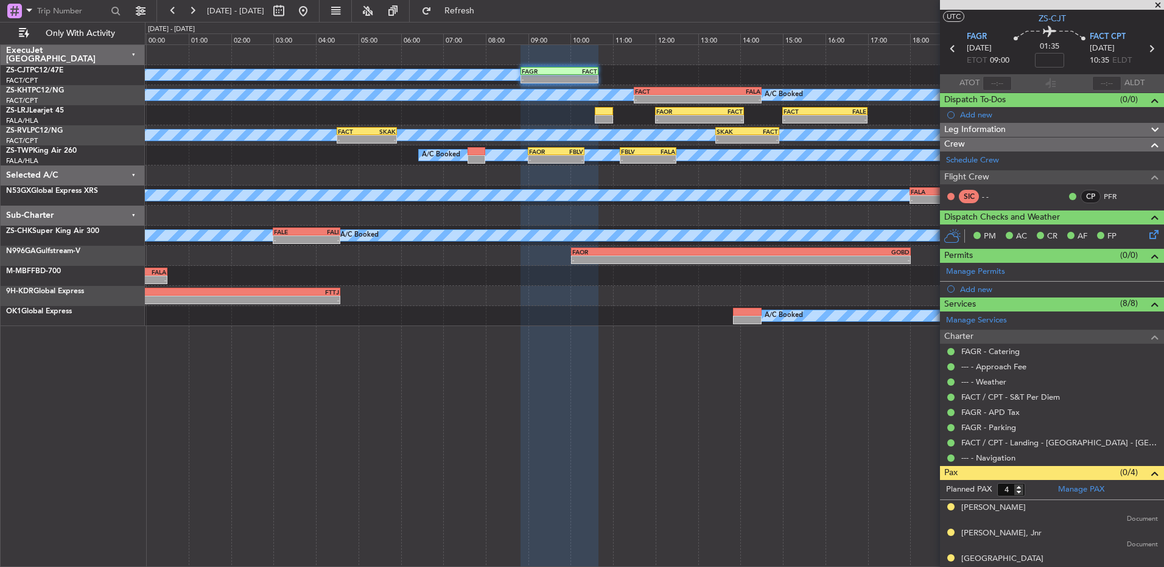
scroll to position [0, 0]
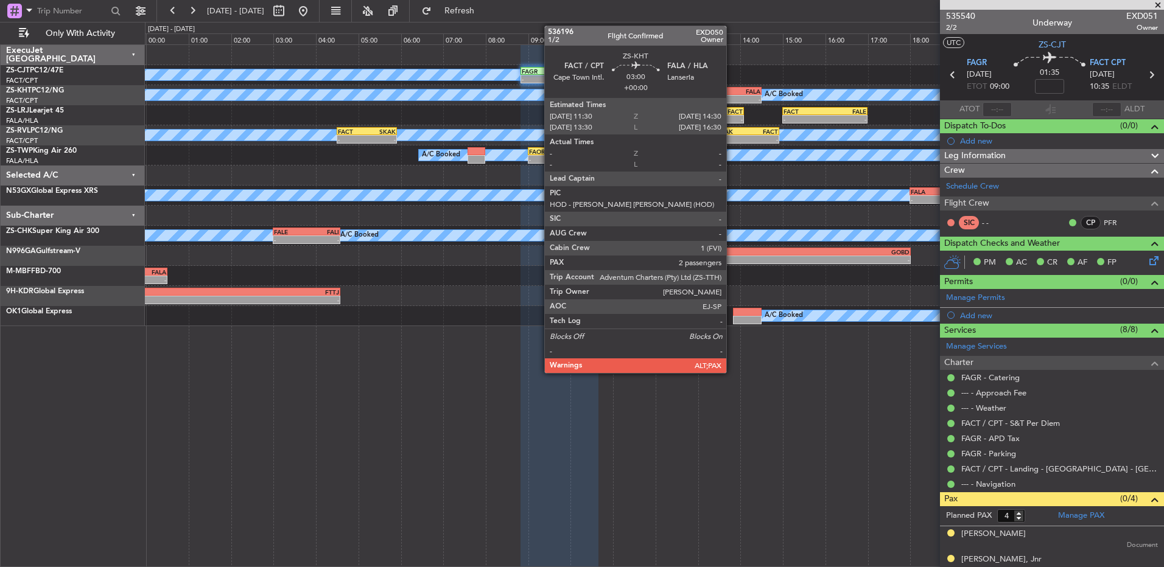
click at [732, 90] on div "FALA" at bounding box center [729, 91] width 63 height 7
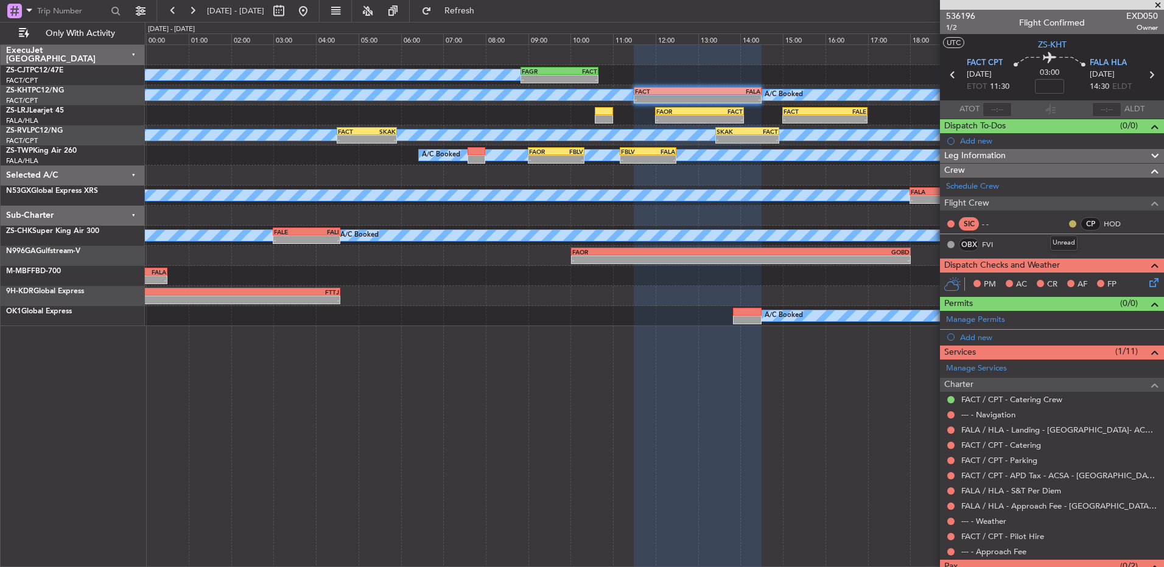
click at [1069, 223] on button at bounding box center [1072, 223] width 7 height 7
click at [1062, 256] on span "Acknowledged" at bounding box center [1067, 259] width 54 height 12
click at [950, 551] on button at bounding box center [950, 552] width 7 height 7
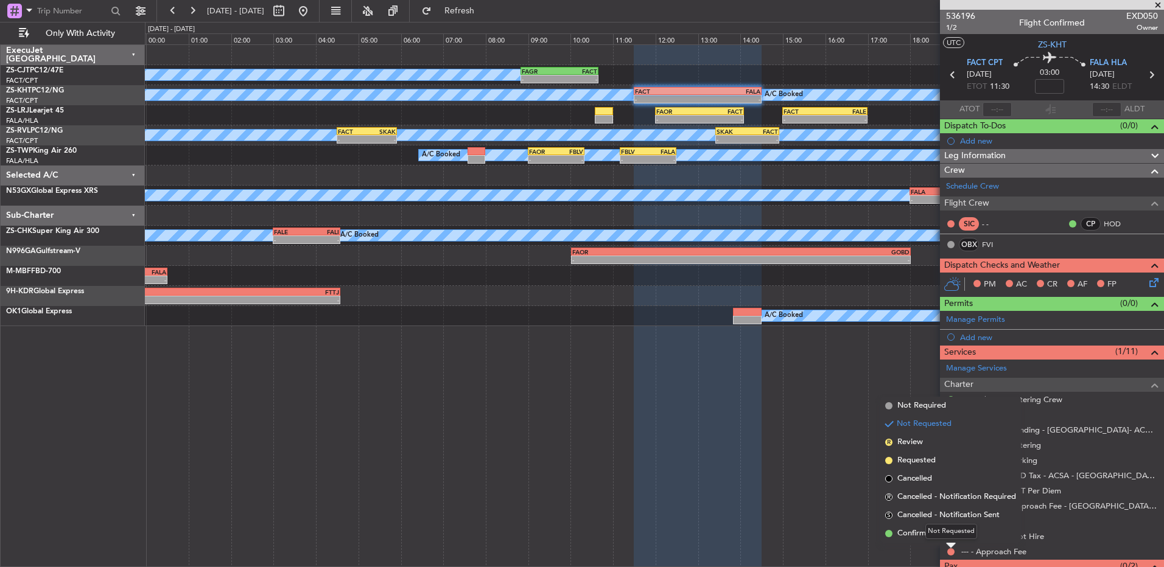
click at [947, 534] on div "Not Requested" at bounding box center [951, 531] width 52 height 15
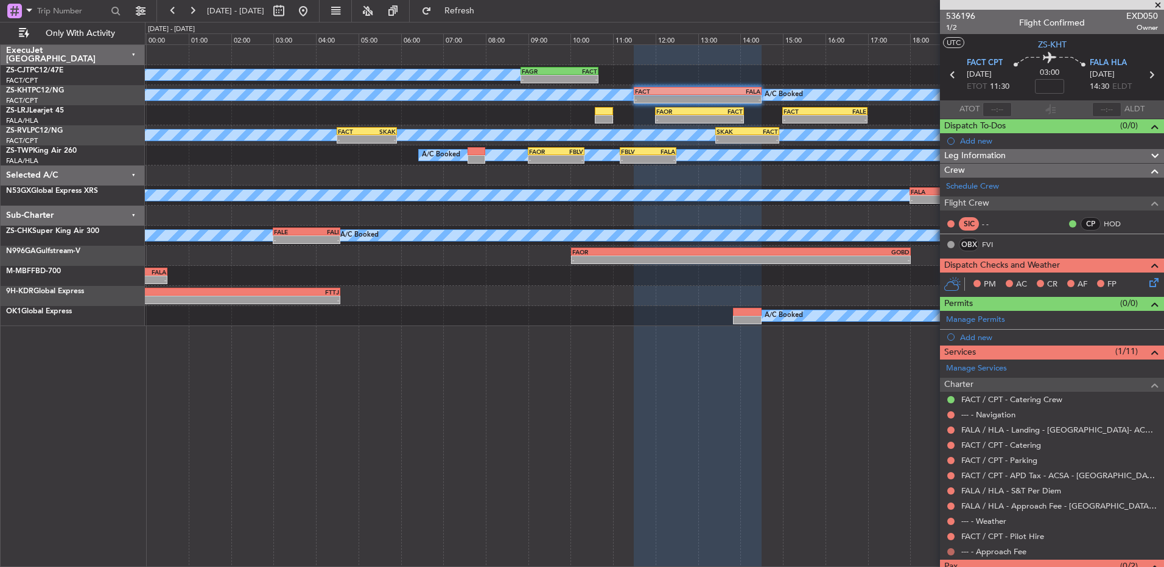
click at [950, 551] on button at bounding box center [950, 552] width 7 height 7
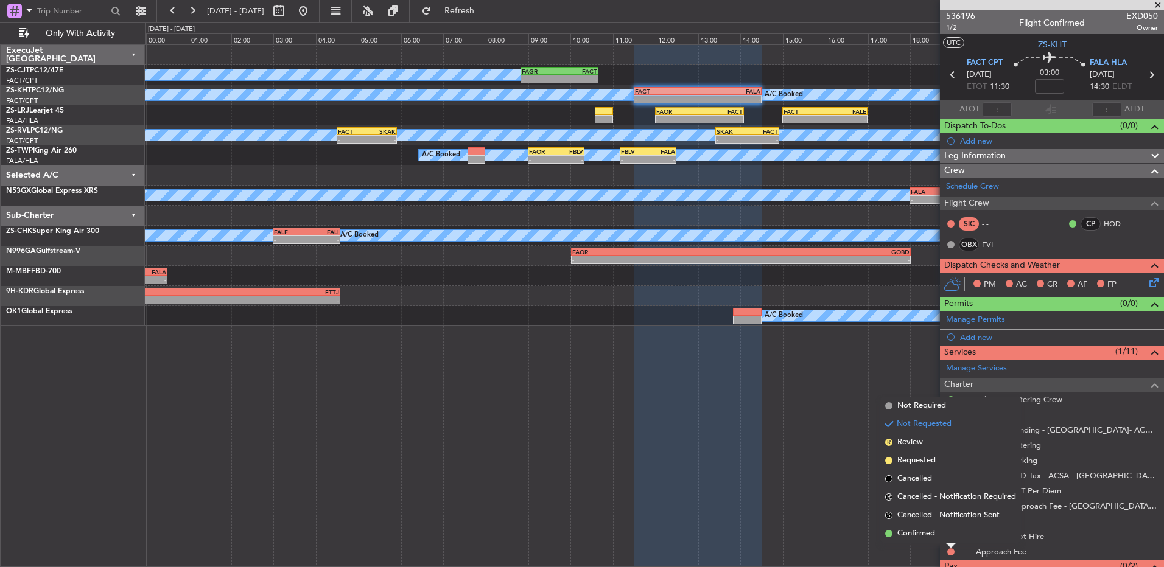
drag, startPoint x: 911, startPoint y: 535, endPoint x: 930, endPoint y: 533, distance: 18.4
click at [911, 535] on span "Confirmed" at bounding box center [916, 534] width 38 height 12
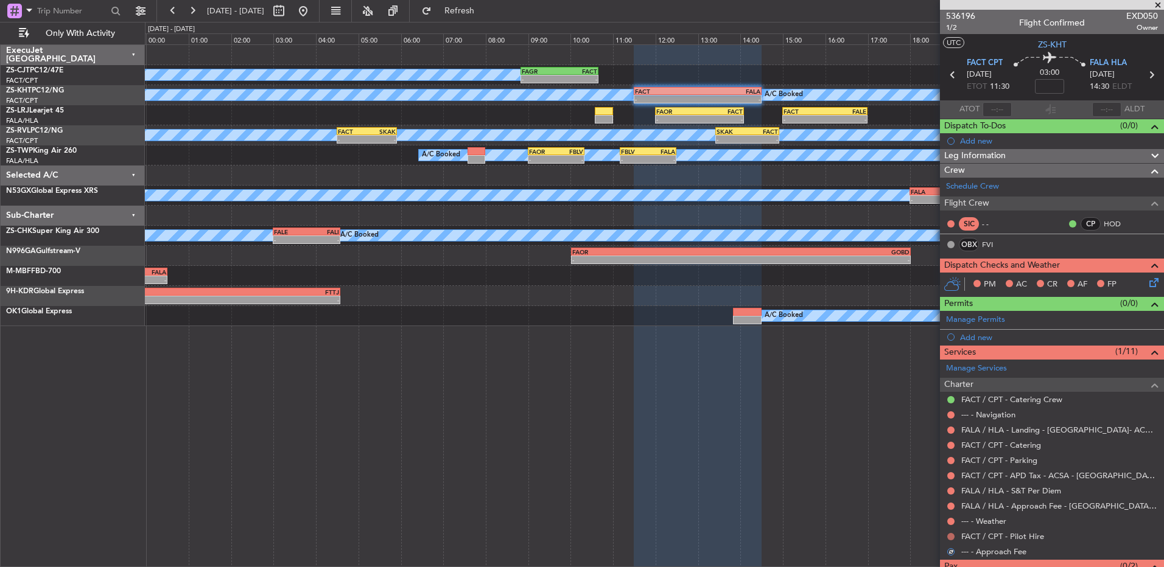
click at [951, 537] on button at bounding box center [950, 536] width 7 height 7
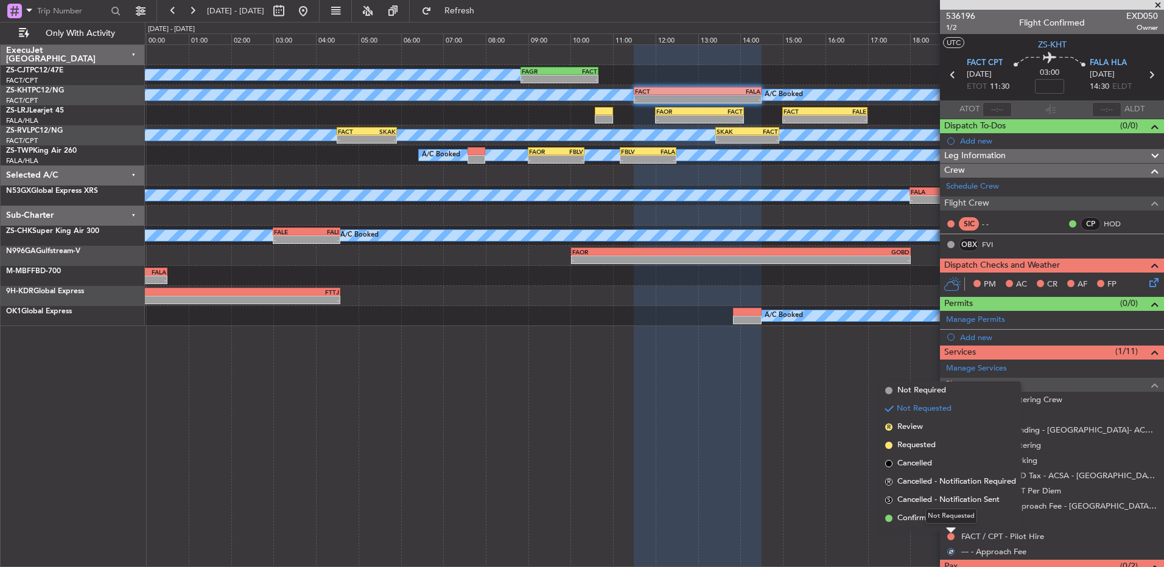
click at [940, 513] on div "Not Requested" at bounding box center [951, 516] width 52 height 15
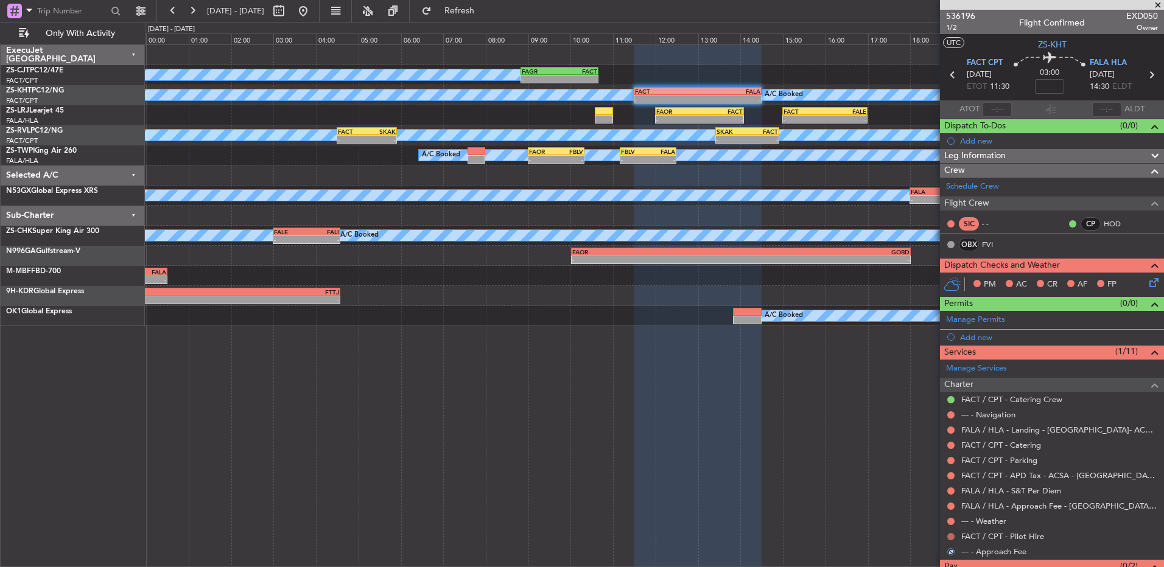
click at [951, 536] on button at bounding box center [950, 536] width 7 height 7
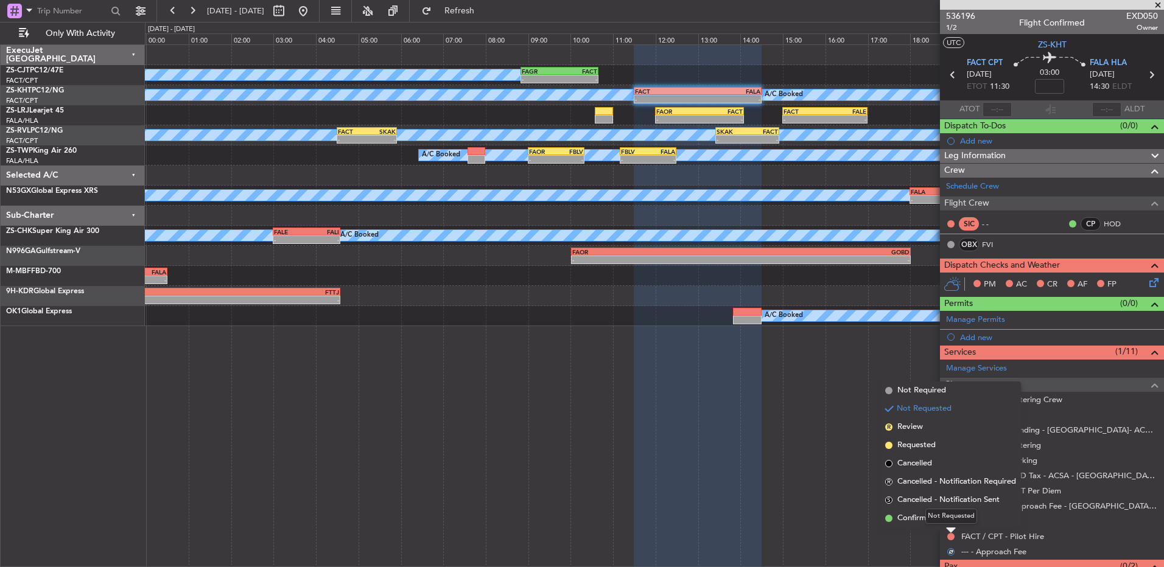
click at [921, 520] on mat-tooltip-component "Not Requested" at bounding box center [951, 516] width 69 height 32
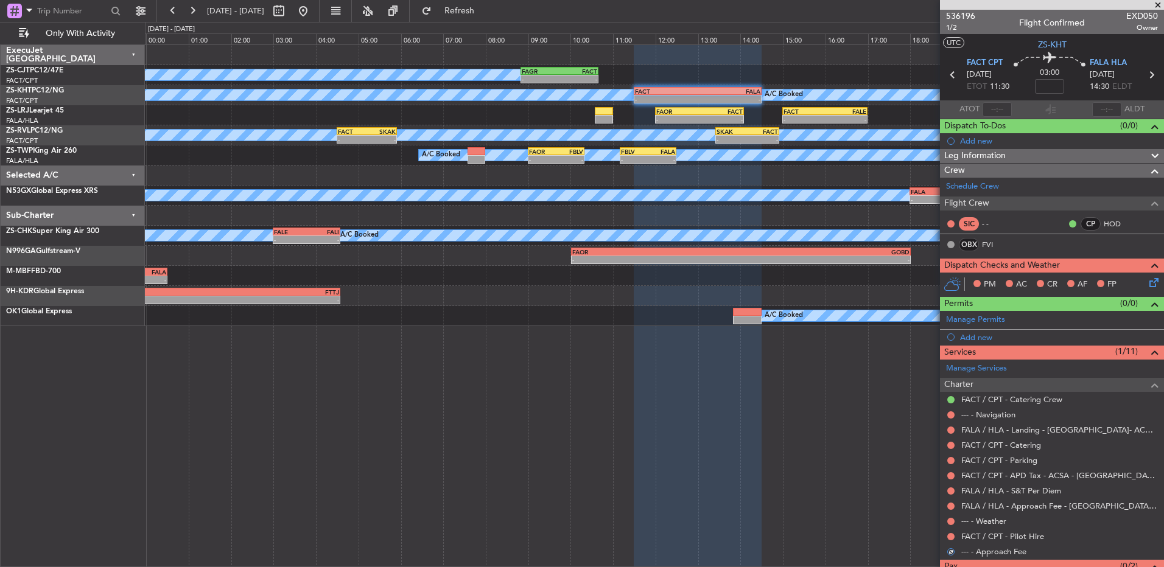
drag, startPoint x: 949, startPoint y: 536, endPoint x: 939, endPoint y: 528, distance: 12.2
click at [948, 536] on button at bounding box center [950, 536] width 7 height 7
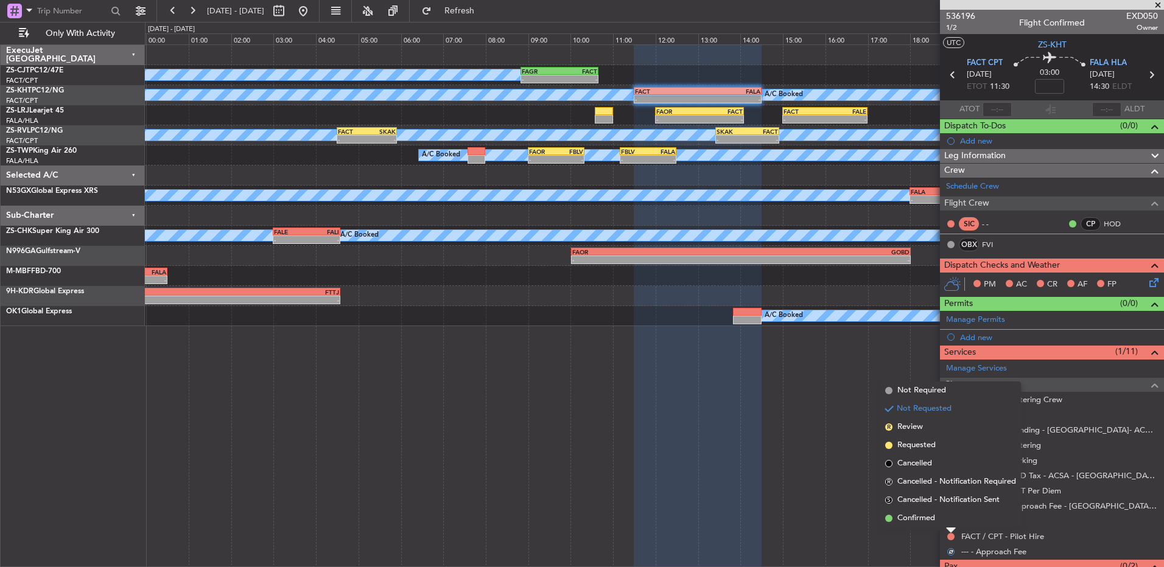
click at [899, 518] on span "Confirmed" at bounding box center [916, 519] width 38 height 12
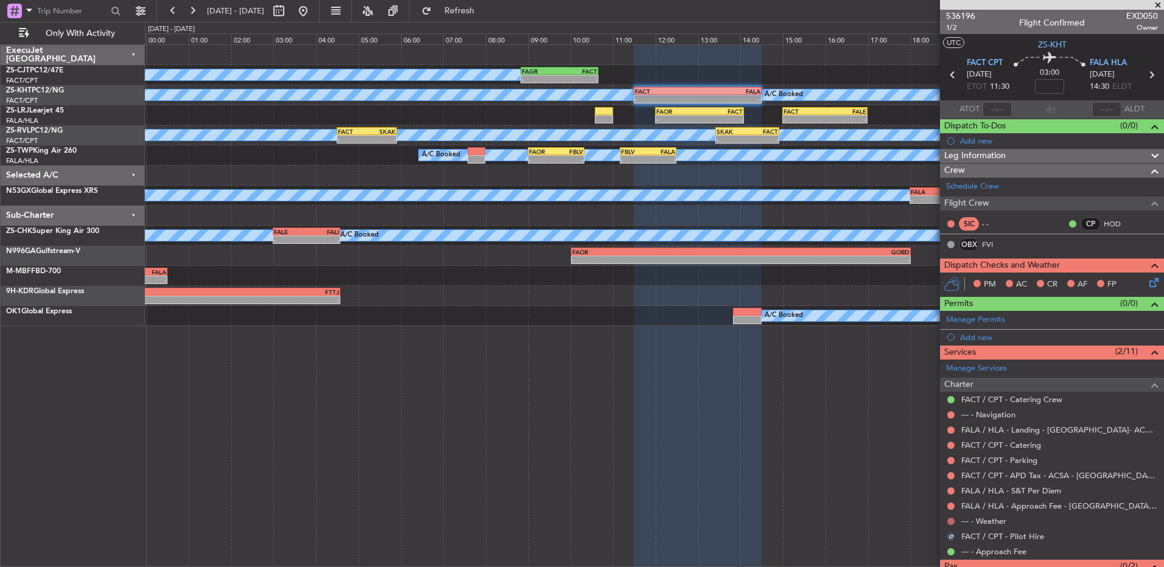
click at [952, 521] on button at bounding box center [950, 521] width 7 height 7
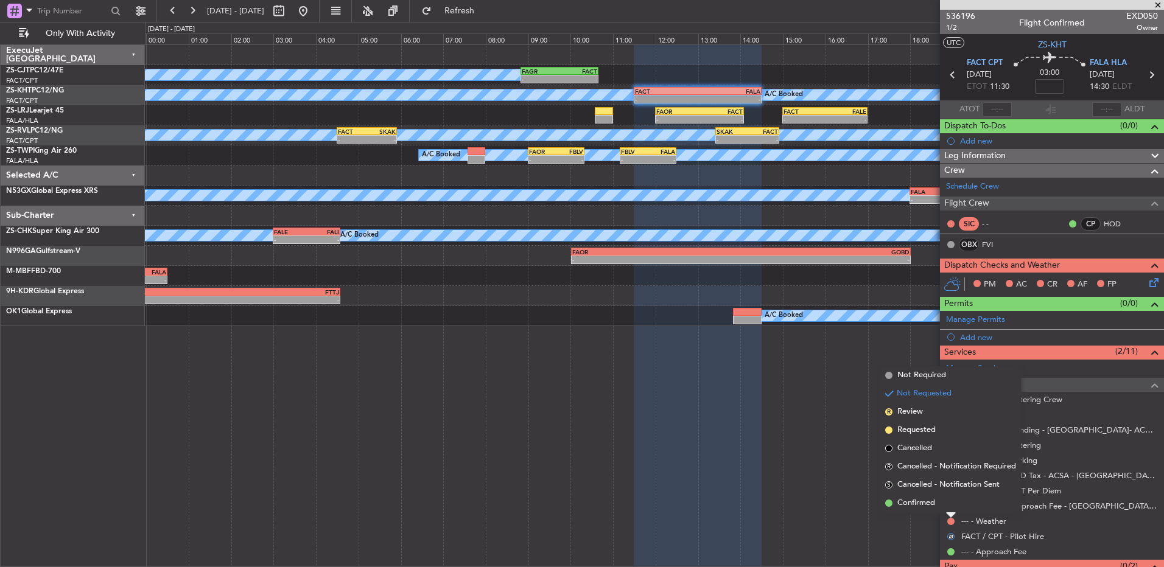
drag, startPoint x: 925, startPoint y: 501, endPoint x: 937, endPoint y: 505, distance: 12.9
click at [925, 503] on span "Confirmed" at bounding box center [916, 503] width 38 height 12
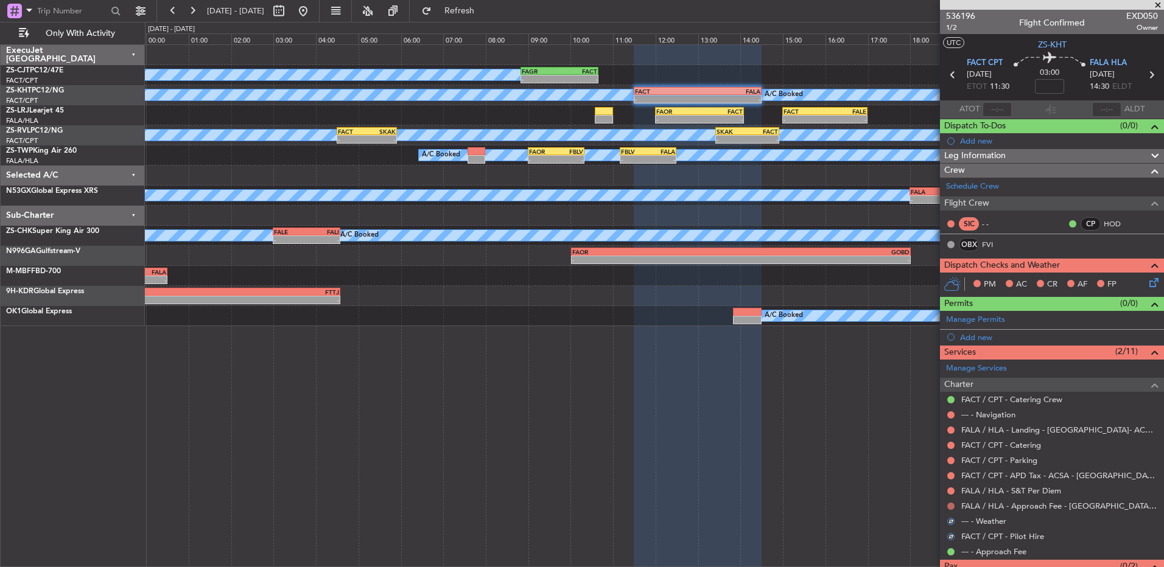
click at [947, 505] on button at bounding box center [950, 506] width 7 height 7
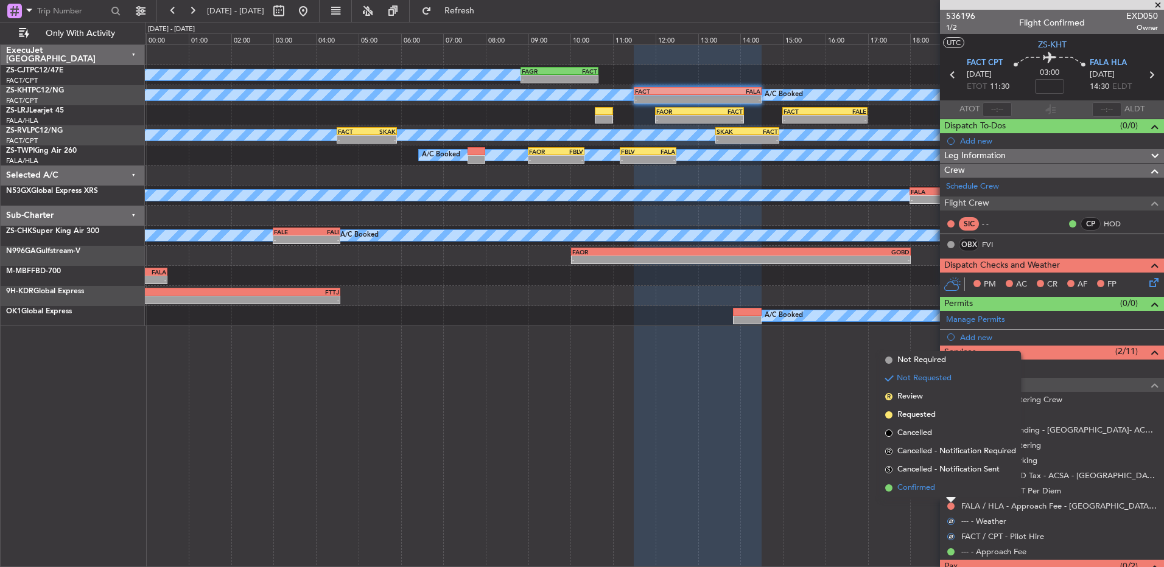
click at [941, 493] on li "Confirmed" at bounding box center [950, 488] width 141 height 18
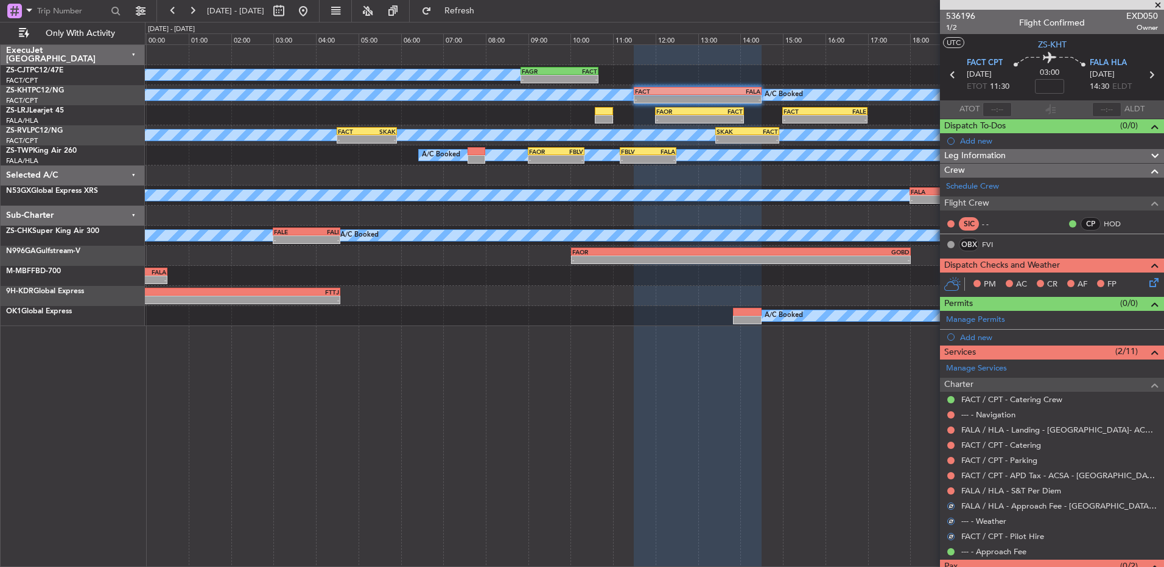
click at [947, 493] on div at bounding box center [951, 491] width 10 height 10
click at [950, 491] on button at bounding box center [950, 491] width 7 height 7
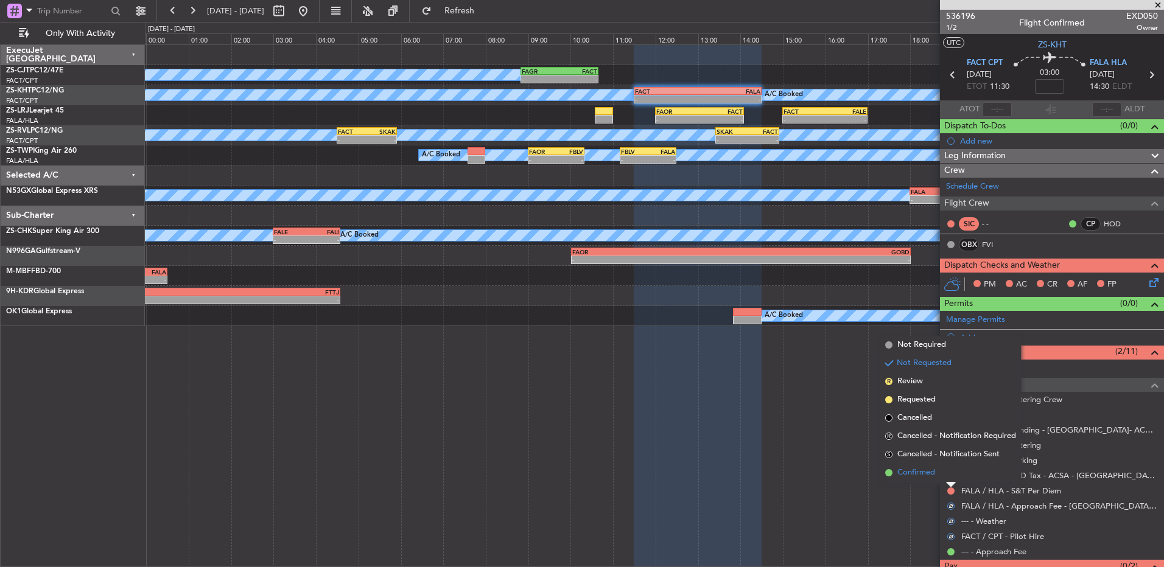
click at [944, 475] on li "Confirmed" at bounding box center [950, 473] width 141 height 18
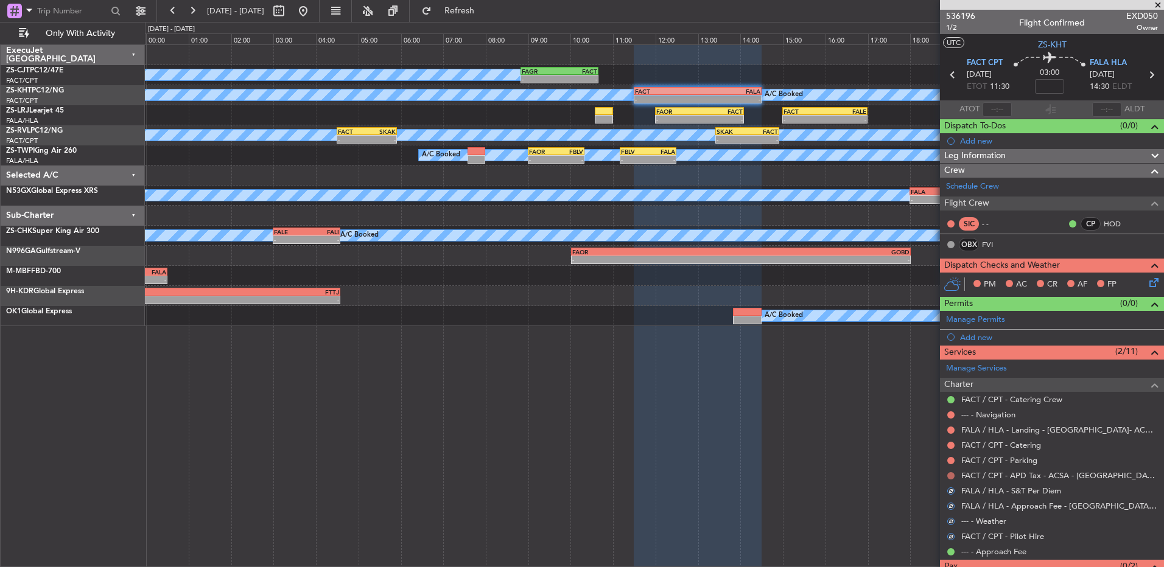
click at [950, 476] on button at bounding box center [950, 475] width 7 height 7
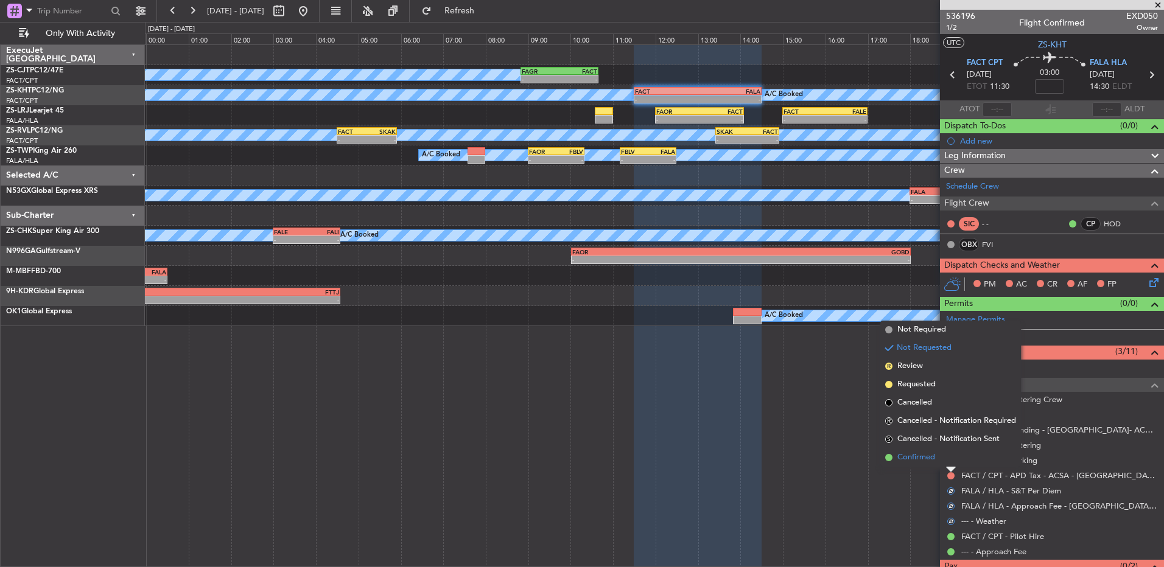
click at [949, 463] on li "Confirmed" at bounding box center [950, 458] width 141 height 18
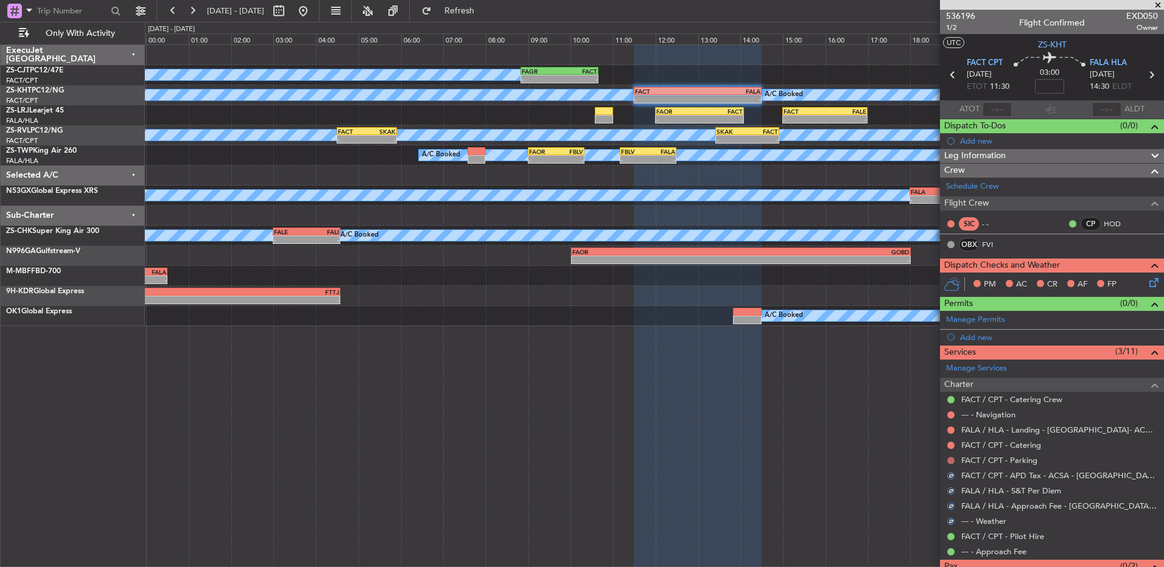
click at [951, 461] on button at bounding box center [950, 460] width 7 height 7
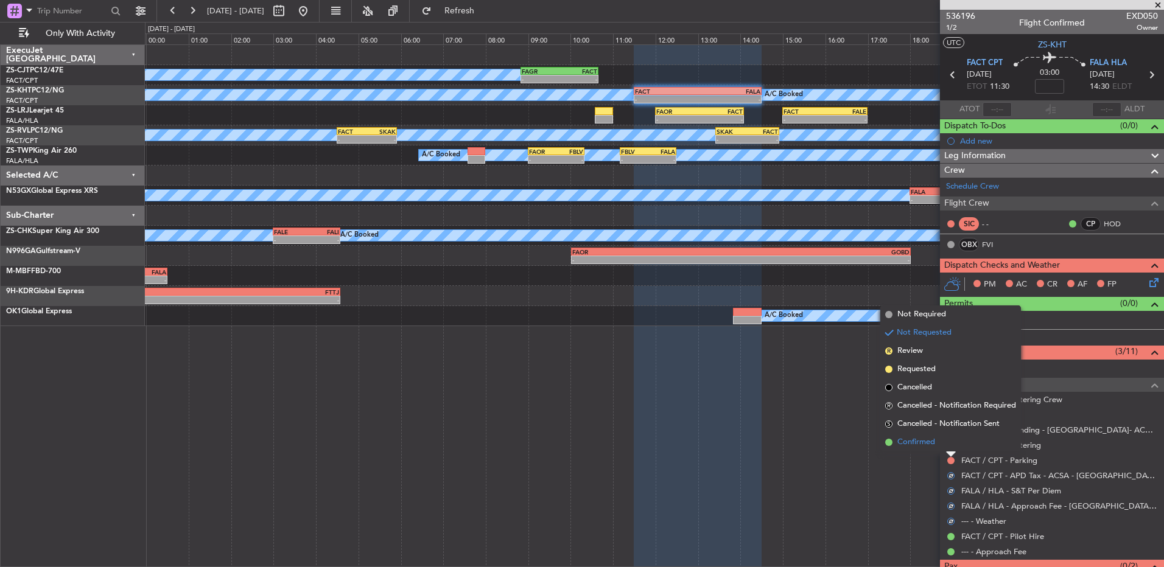
click at [947, 449] on li "Confirmed" at bounding box center [950, 443] width 141 height 18
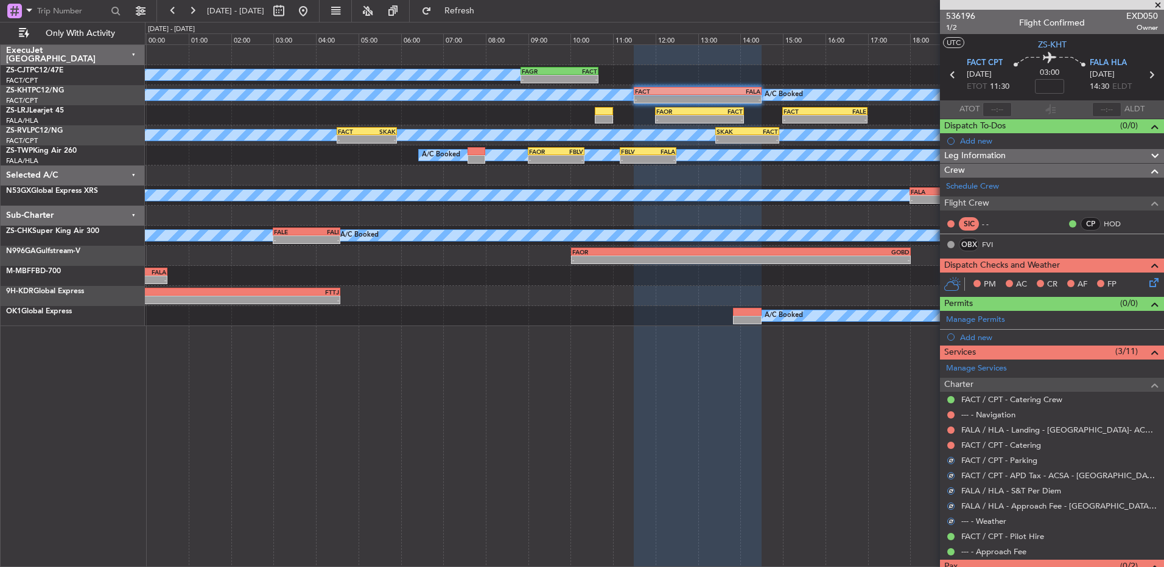
click at [952, 449] on div at bounding box center [951, 446] width 10 height 10
click at [952, 445] on button at bounding box center [950, 445] width 7 height 7
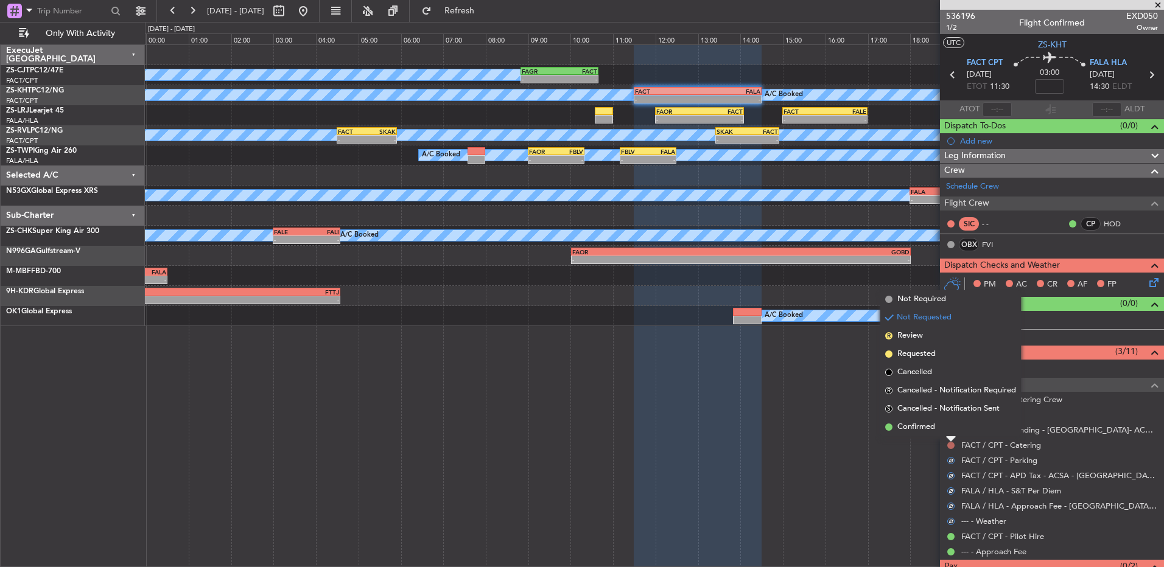
click at [949, 429] on li "Confirmed" at bounding box center [950, 427] width 141 height 18
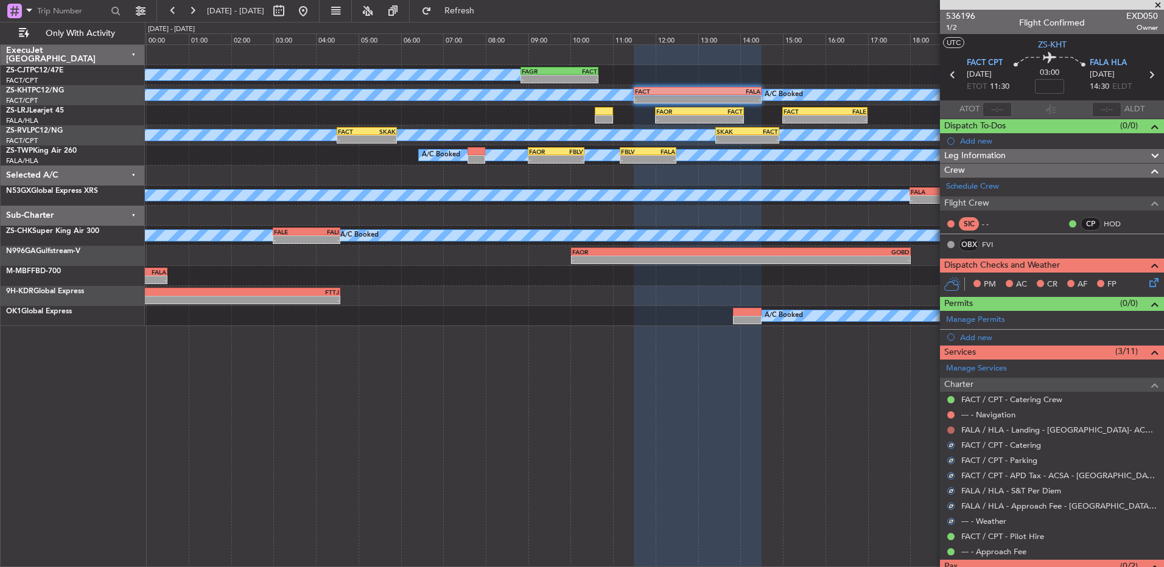
click at [951, 430] on button at bounding box center [950, 430] width 7 height 7
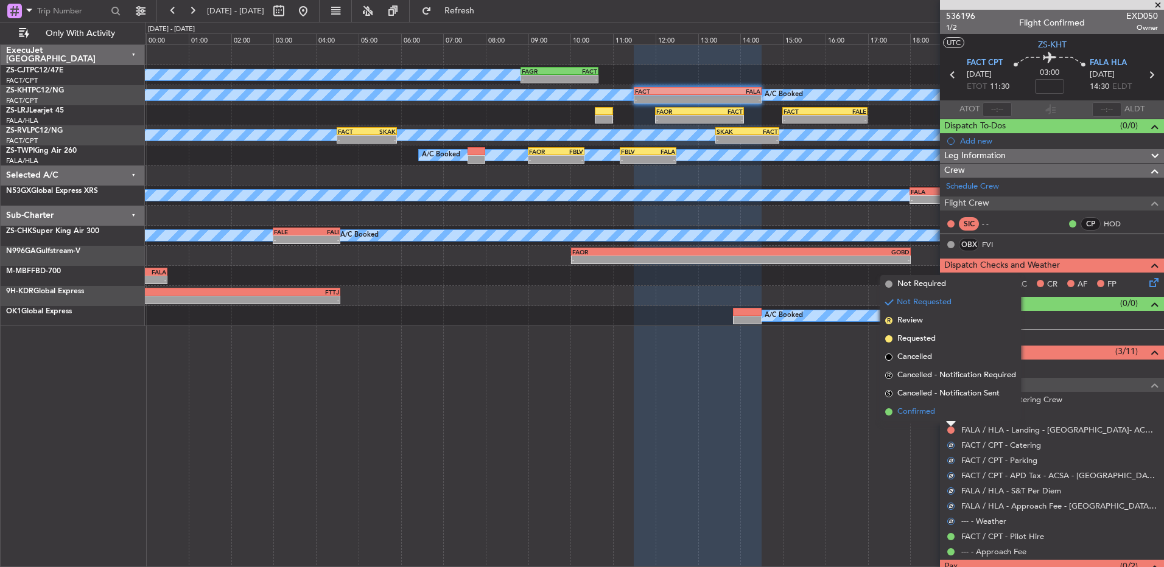
click at [949, 417] on li "Confirmed" at bounding box center [950, 412] width 141 height 18
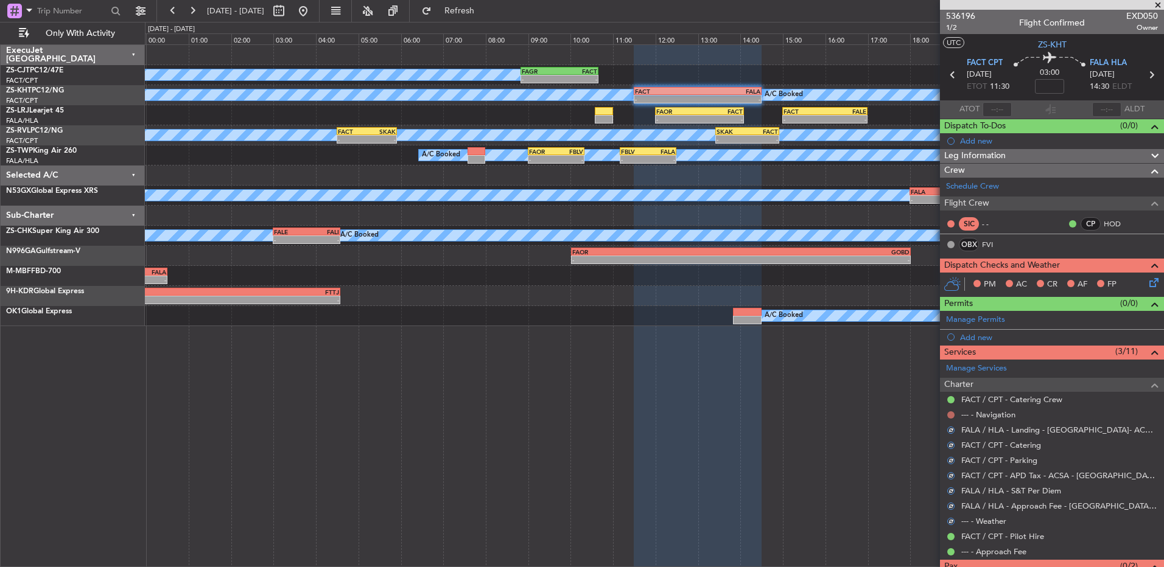
click at [950, 415] on button at bounding box center [950, 415] width 7 height 7
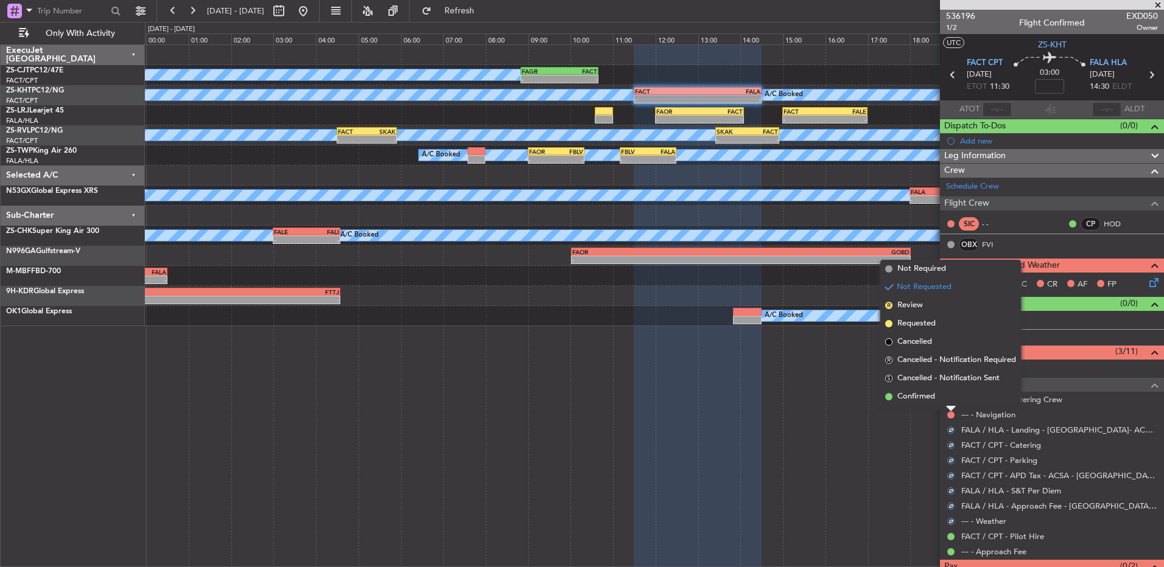
click at [949, 402] on li "Confirmed" at bounding box center [950, 397] width 141 height 18
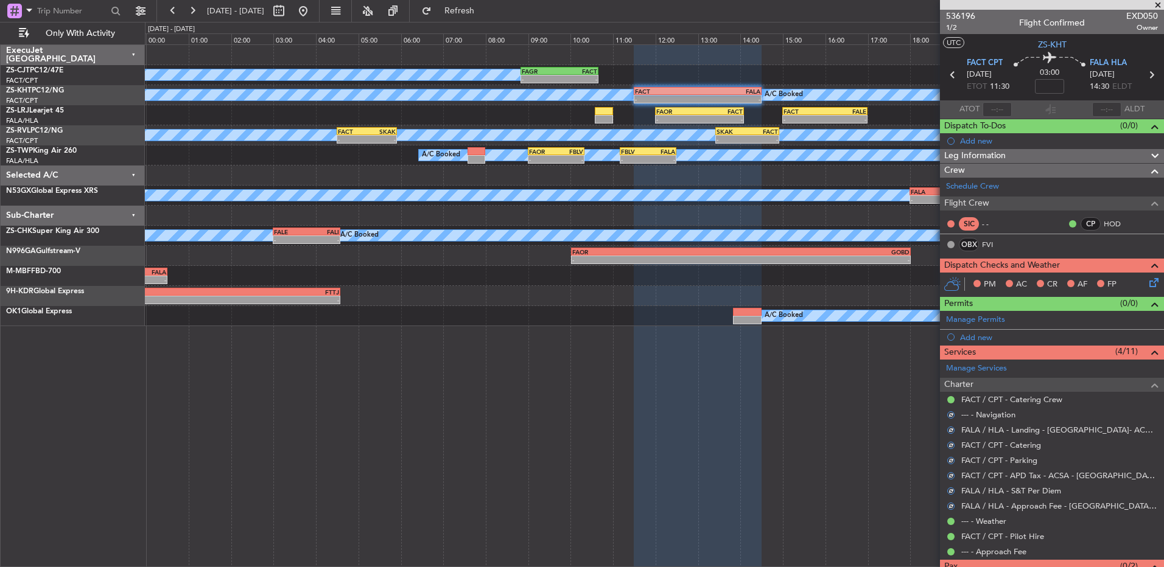
click at [1147, 283] on icon at bounding box center [1152, 281] width 10 height 10
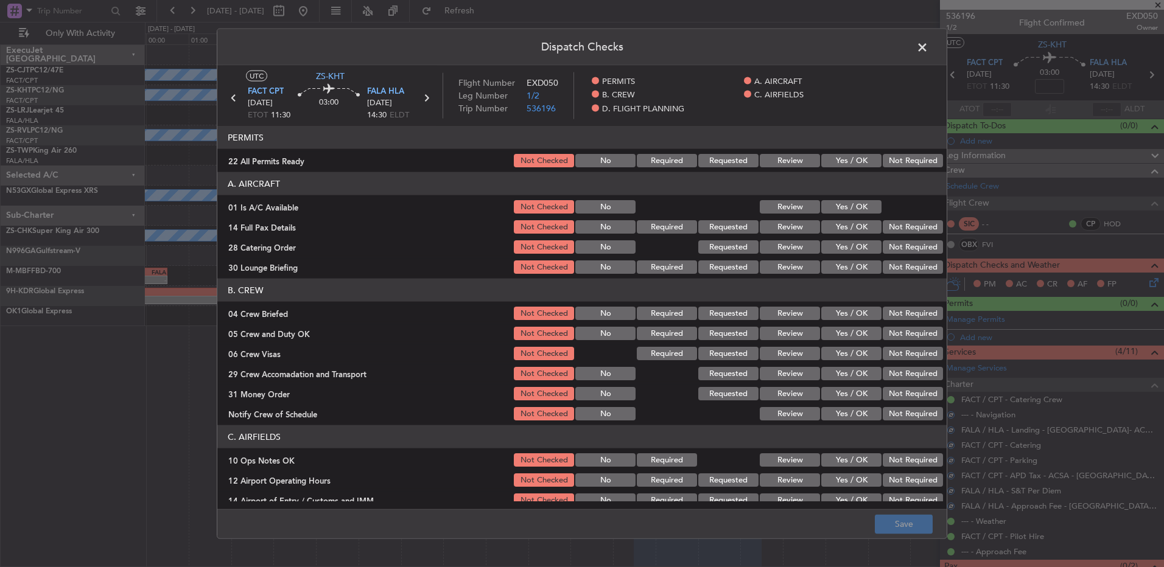
click at [891, 164] on button "Not Required" at bounding box center [913, 160] width 60 height 13
click at [838, 200] on button "Yes / OK" at bounding box center [851, 206] width 60 height 13
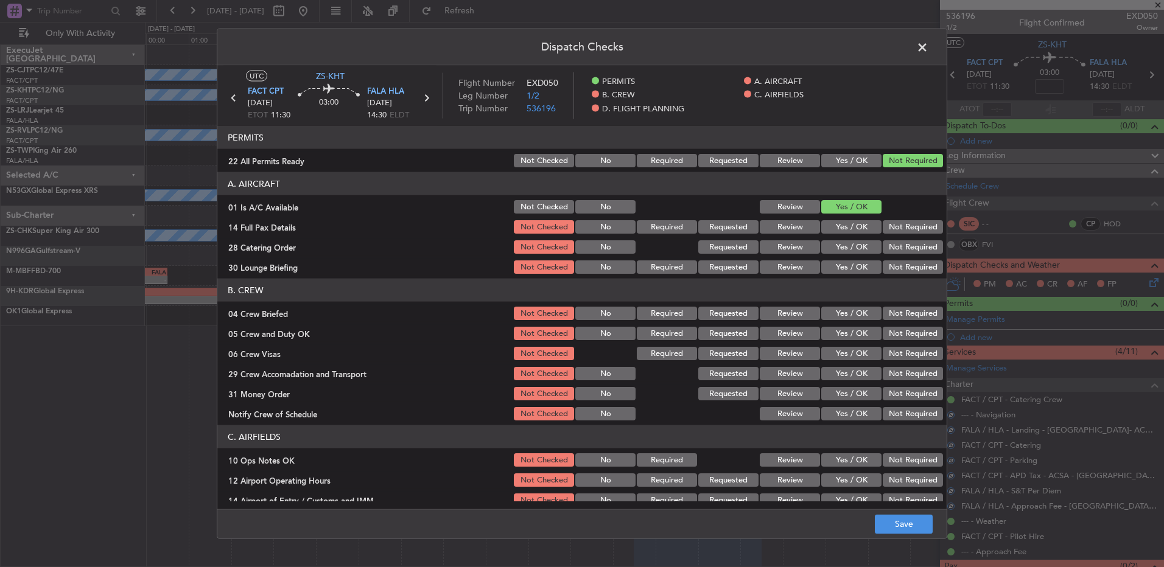
click at [908, 243] on button "Not Required" at bounding box center [913, 246] width 60 height 13
click at [922, 244] on button "Not Required" at bounding box center [913, 246] width 60 height 13
click at [902, 225] on button "Not Required" at bounding box center [913, 226] width 60 height 13
click at [893, 253] on button "Not Required" at bounding box center [913, 246] width 60 height 13
click at [893, 258] on section "A. AIRCRAFT 01 Is A/C Available Not Checked No Review Yes / OK 14 Full Pax Deta…" at bounding box center [581, 224] width 729 height 104
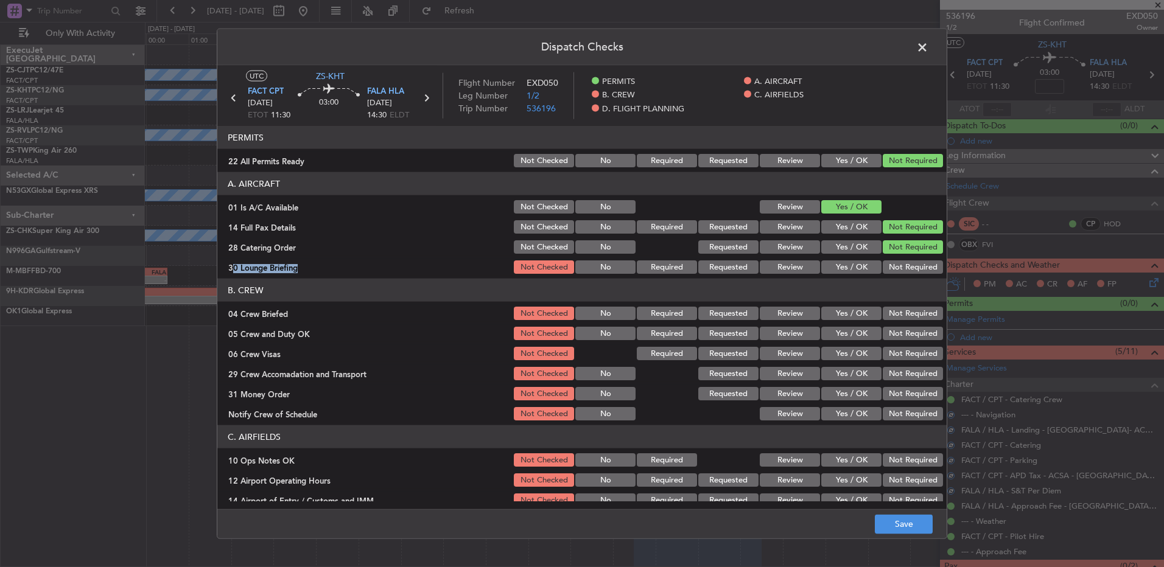
drag, startPoint x: 893, startPoint y: 260, endPoint x: 896, endPoint y: 269, distance: 9.8
click at [896, 267] on button "Not Required" at bounding box center [913, 267] width 60 height 13
click at [897, 272] on button "Not Required" at bounding box center [913, 267] width 60 height 13
click at [888, 312] on button "Not Required" at bounding box center [913, 313] width 60 height 13
click at [892, 324] on section "B. CREW 04 Crew Briefed Not Checked No Required Requested Review Yes / OK Not R…" at bounding box center [581, 351] width 729 height 144
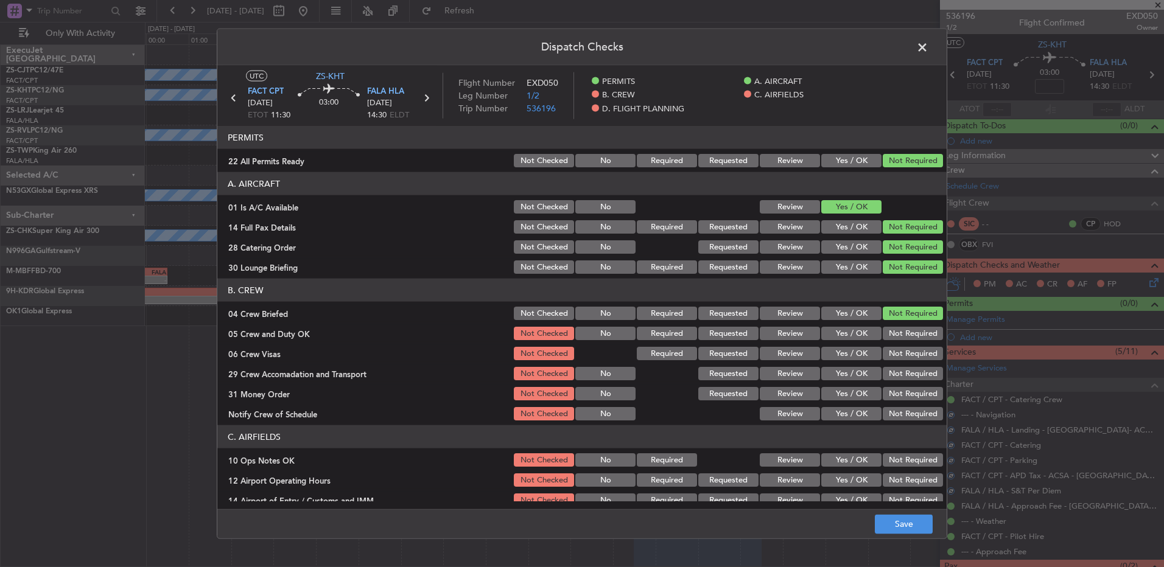
click at [894, 341] on div "Not Required" at bounding box center [911, 333] width 61 height 17
click at [894, 344] on section "B. CREW 04 Crew Briefed Not Checked No Required Requested Review Yes / OK Not R…" at bounding box center [581, 351] width 729 height 144
click at [893, 349] on div "Not Required" at bounding box center [911, 353] width 61 height 17
drag, startPoint x: 890, startPoint y: 335, endPoint x: 893, endPoint y: 353, distance: 17.4
click at [890, 335] on button "Not Required" at bounding box center [913, 333] width 60 height 13
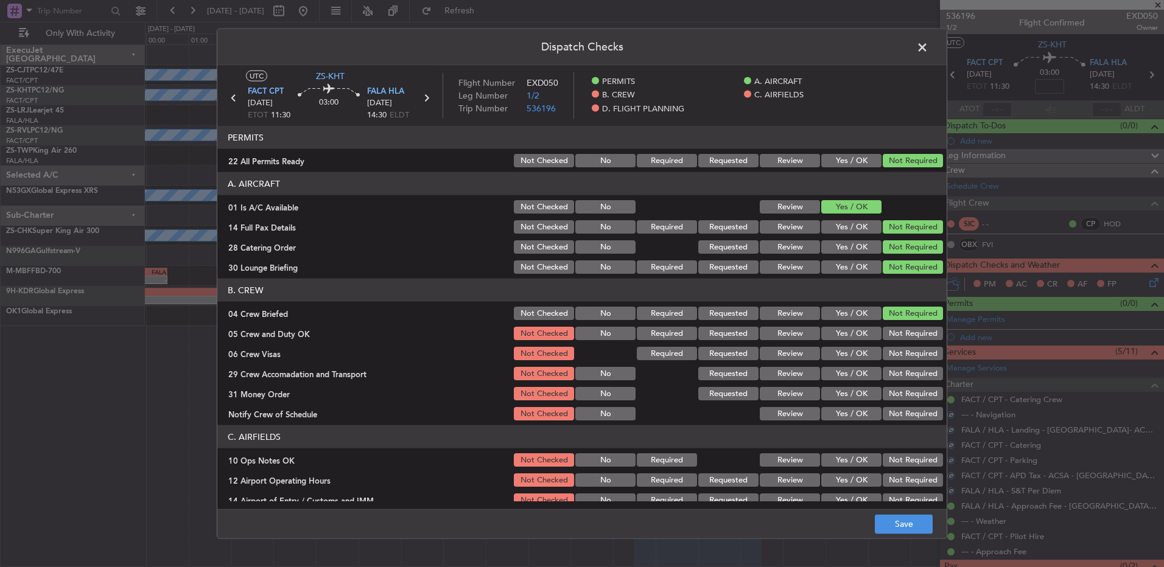
click at [893, 353] on button "Not Required" at bounding box center [913, 353] width 60 height 13
click at [892, 362] on div "Not Required" at bounding box center [911, 353] width 61 height 17
click at [893, 370] on button "Not Required" at bounding box center [913, 373] width 60 height 13
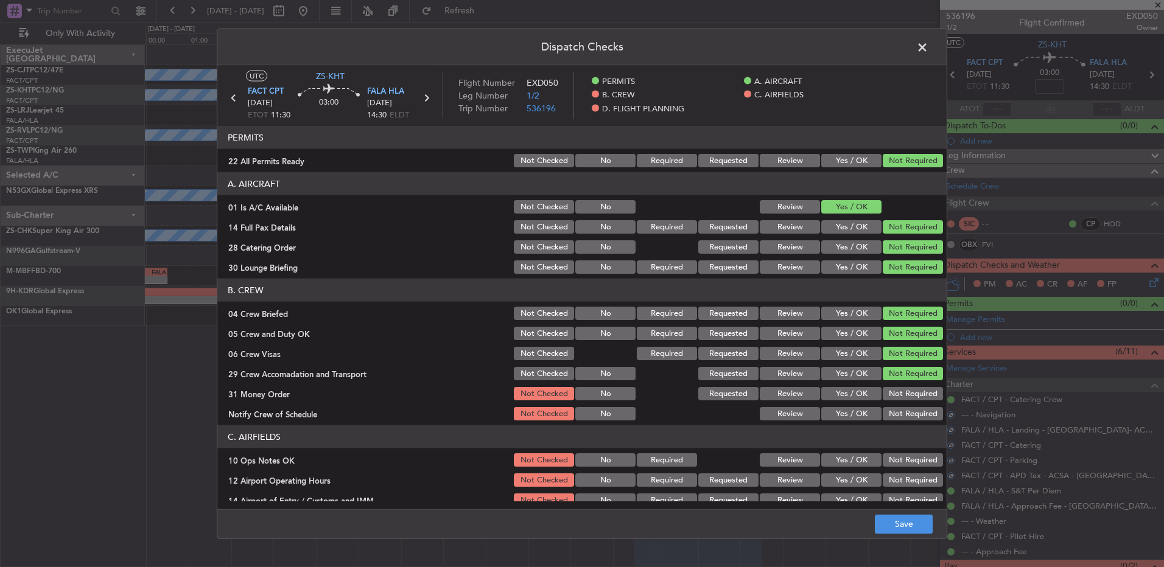
drag, startPoint x: 890, startPoint y: 382, endPoint x: 887, endPoint y: 396, distance: 14.3
click at [889, 386] on section "B. CREW 04 Crew Briefed Not Checked No Required Requested Review Yes / OK Not R…" at bounding box center [581, 351] width 729 height 144
drag, startPoint x: 887, startPoint y: 396, endPoint x: 885, endPoint y: 403, distance: 6.8
click at [887, 398] on button "Not Required" at bounding box center [913, 393] width 60 height 13
drag, startPoint x: 885, startPoint y: 407, endPoint x: 885, endPoint y: 414, distance: 7.3
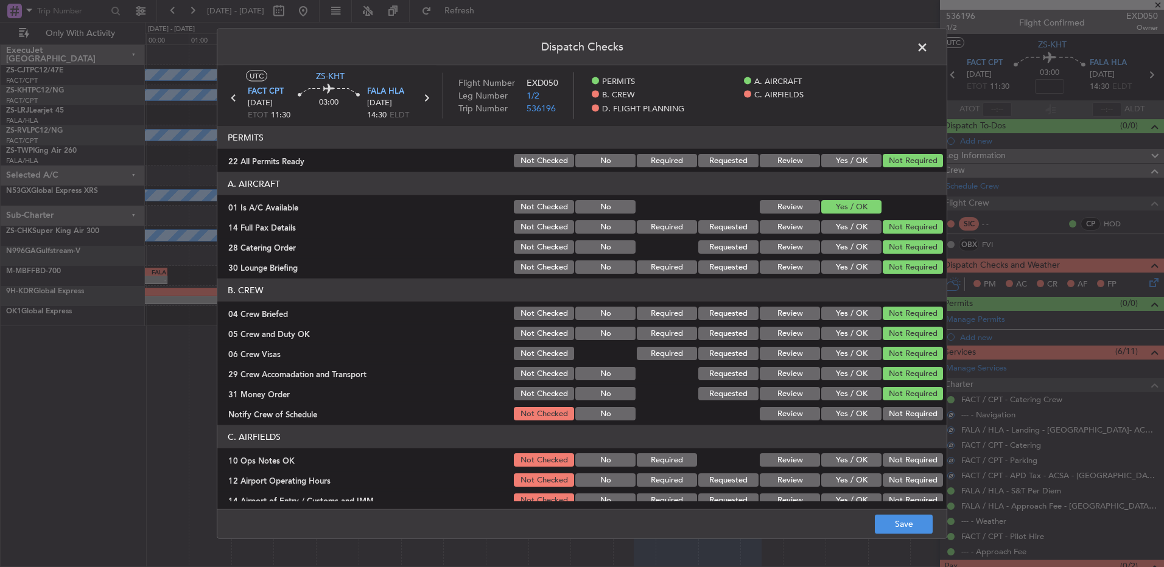
click at [885, 409] on section "B. CREW 04 Crew Briefed Not Checked No Required Requested Review Yes / OK Not R…" at bounding box center [581, 351] width 729 height 144
drag, startPoint x: 885, startPoint y: 414, endPoint x: 886, endPoint y: 421, distance: 6.7
click at [886, 418] on button "Not Required" at bounding box center [913, 413] width 60 height 13
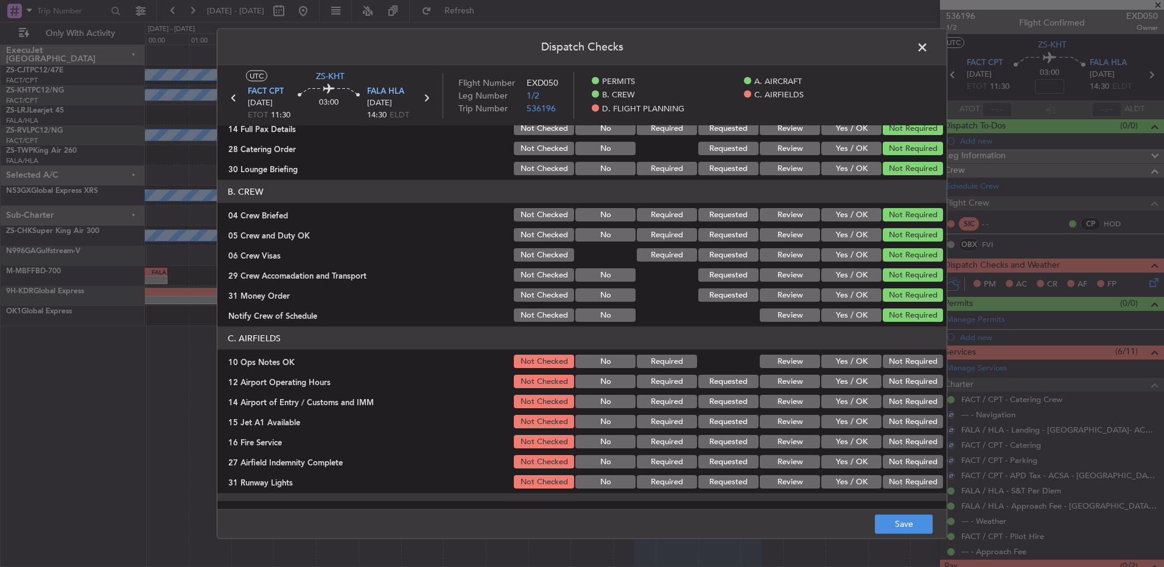
scroll to position [157, 0]
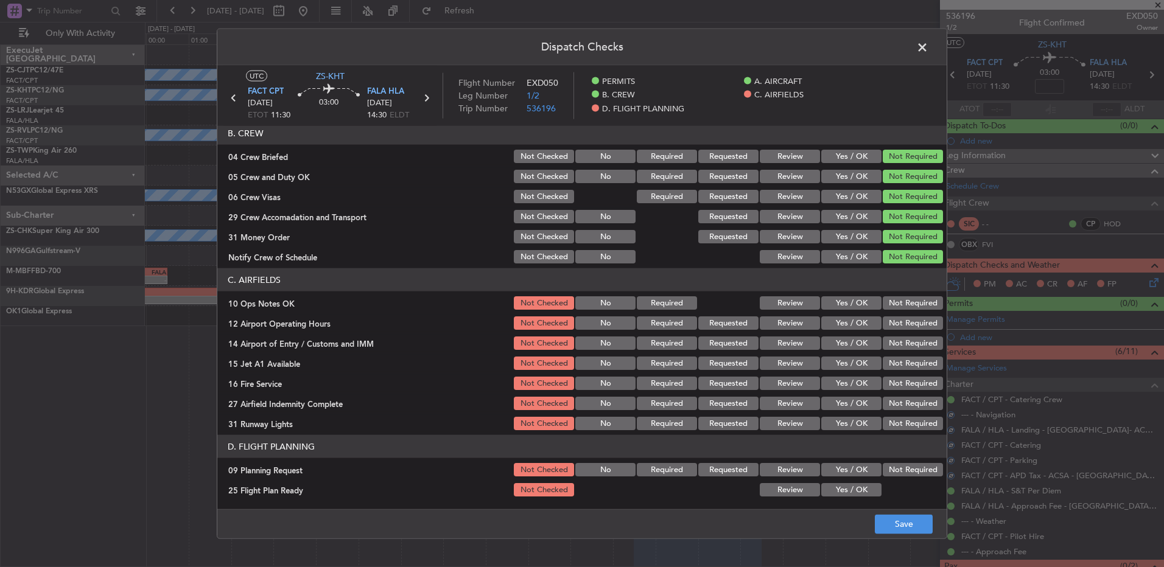
click at [905, 307] on button "Not Required" at bounding box center [913, 303] width 60 height 13
click at [904, 317] on section "C. AIRFIELDS 10 Ops Notes OK Not Checked No Required Review Yes / OK Not Requir…" at bounding box center [581, 351] width 729 height 164
click at [903, 331] on div "Not Required" at bounding box center [911, 323] width 61 height 17
click at [902, 335] on section "C. AIRFIELDS 10 Ops Notes OK Not Checked No Required Review Yes / OK Not Requir…" at bounding box center [581, 351] width 729 height 164
click at [902, 337] on button "Not Required" at bounding box center [913, 343] width 60 height 13
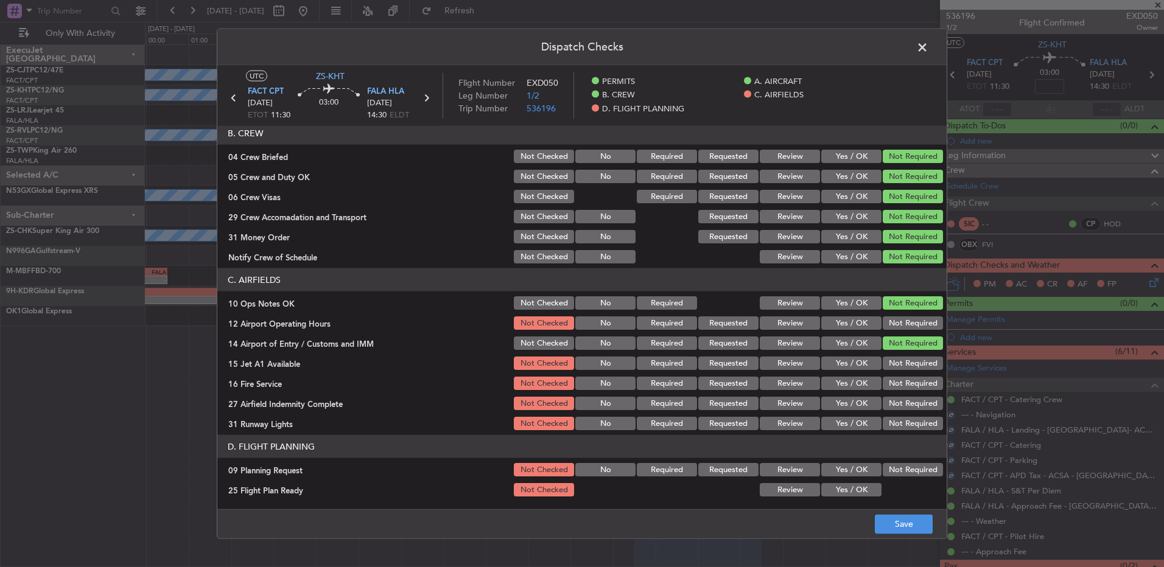
drag, startPoint x: 901, startPoint y: 325, endPoint x: 902, endPoint y: 339, distance: 14.0
click at [901, 326] on button "Not Required" at bounding box center [913, 323] width 60 height 13
click at [902, 339] on button "Not Required" at bounding box center [913, 343] width 60 height 13
click at [907, 351] on div "Not Required" at bounding box center [911, 343] width 61 height 17
click at [905, 360] on div "Not Required" at bounding box center [911, 363] width 61 height 17
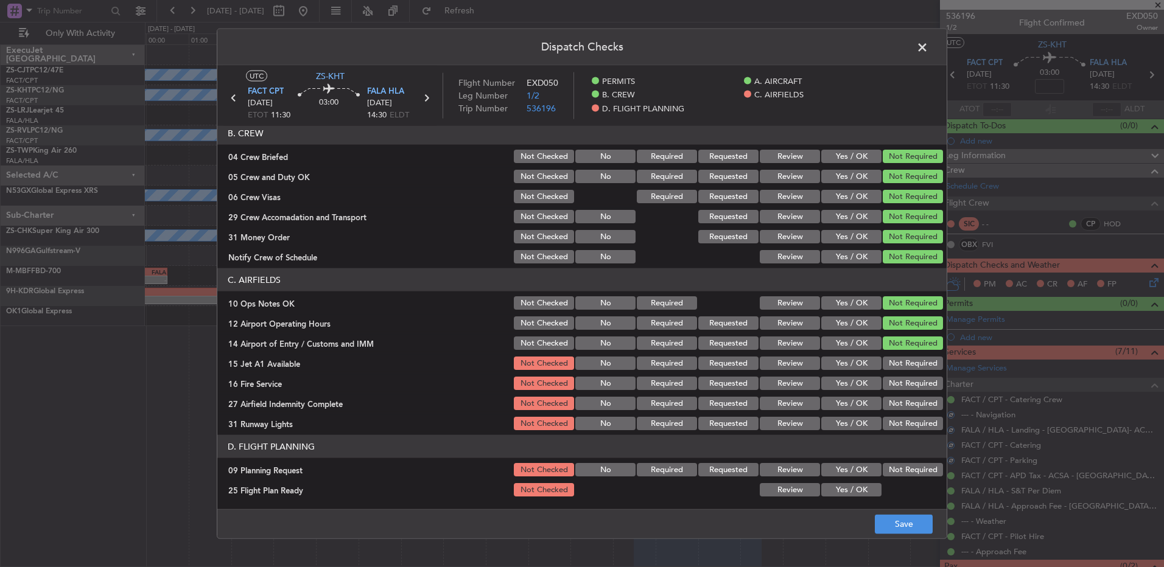
drag, startPoint x: 903, startPoint y: 363, endPoint x: 899, endPoint y: 379, distance: 16.8
click at [903, 371] on div "Not Required" at bounding box center [911, 363] width 61 height 17
click at [899, 379] on button "Not Required" at bounding box center [913, 383] width 60 height 13
click at [899, 381] on button "Not Required" at bounding box center [913, 383] width 60 height 13
click at [895, 368] on button "Not Required" at bounding box center [913, 363] width 60 height 13
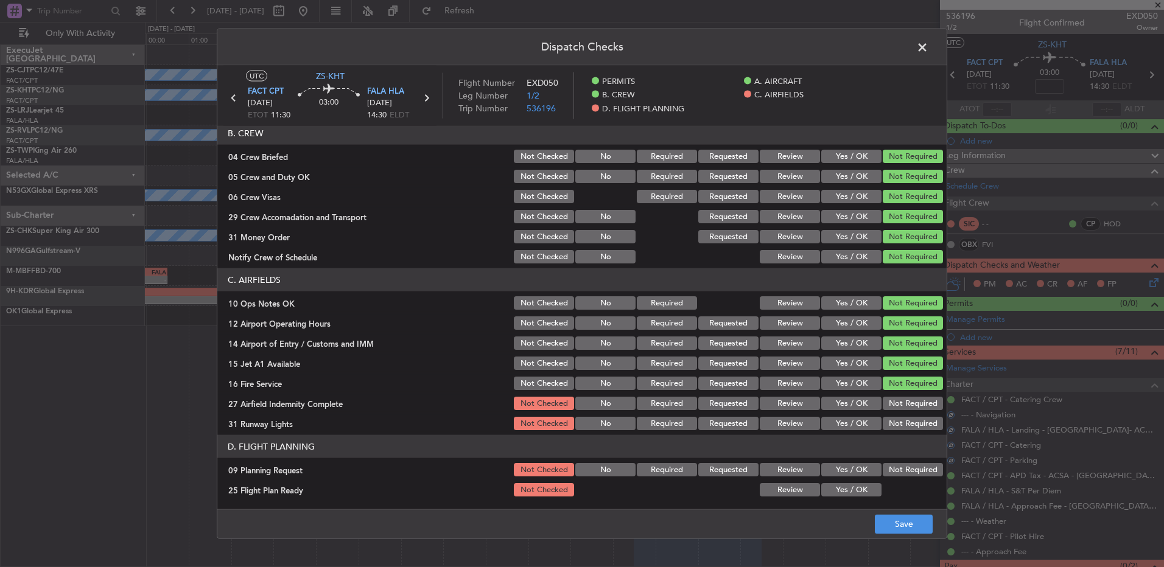
drag, startPoint x: 906, startPoint y: 404, endPoint x: 911, endPoint y: 420, distance: 16.0
click at [906, 407] on button "Not Required" at bounding box center [913, 403] width 60 height 13
drag, startPoint x: 911, startPoint y: 420, endPoint x: 911, endPoint y: 433, distance: 13.4
click at [911, 426] on button "Not Required" at bounding box center [913, 423] width 60 height 13
drag, startPoint x: 911, startPoint y: 433, endPoint x: 899, endPoint y: 444, distance: 16.4
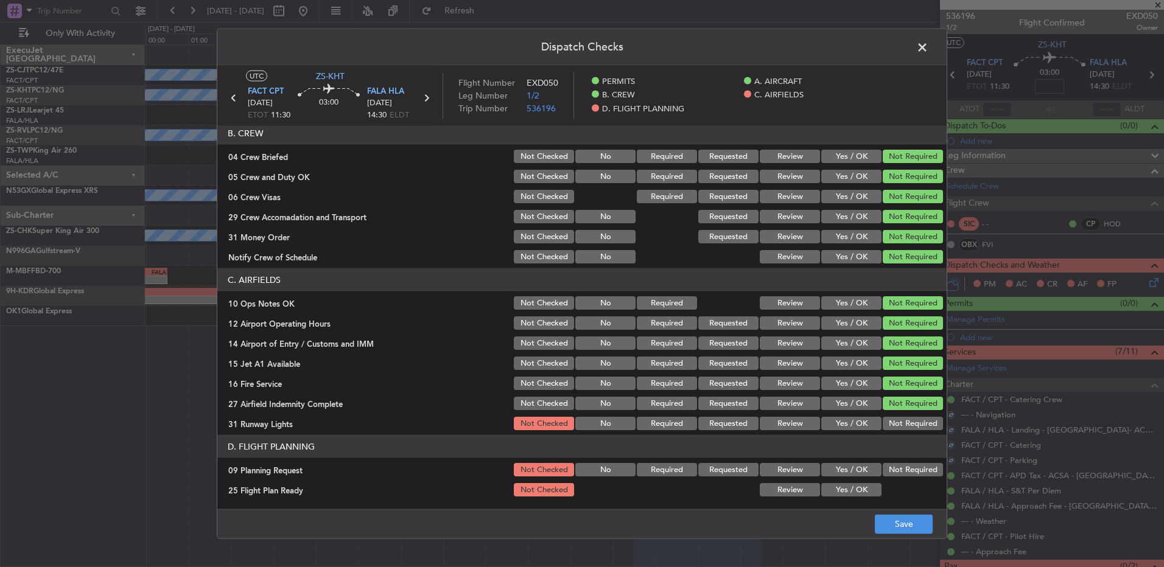
click at [910, 435] on article "PERMITS 22 All Permits Ready Not Checked No Required Requested Review Yes / OK …" at bounding box center [581, 314] width 729 height 376
click at [891, 479] on section "D. FLIGHT PLANNING 09 Planning Request Not Checked No Required Requested Review…" at bounding box center [581, 466] width 729 height 63
click at [885, 477] on div "Not Required" at bounding box center [911, 470] width 61 height 17
drag, startPoint x: 887, startPoint y: 476, endPoint x: 871, endPoint y: 483, distance: 18.2
click at [887, 479] on section "D. FLIGHT PLANNING 09 Planning Request Not Checked No Required Requested Review…" at bounding box center [581, 466] width 729 height 63
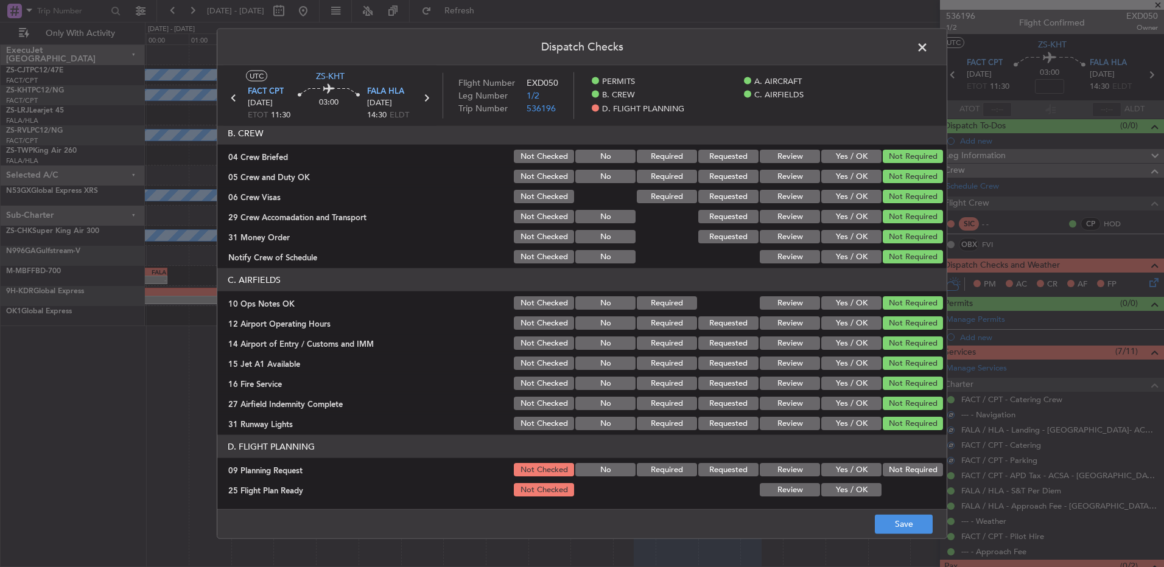
click at [861, 490] on button "Yes / OK" at bounding box center [851, 489] width 60 height 13
click at [882, 516] on button "Save" at bounding box center [904, 523] width 58 height 19
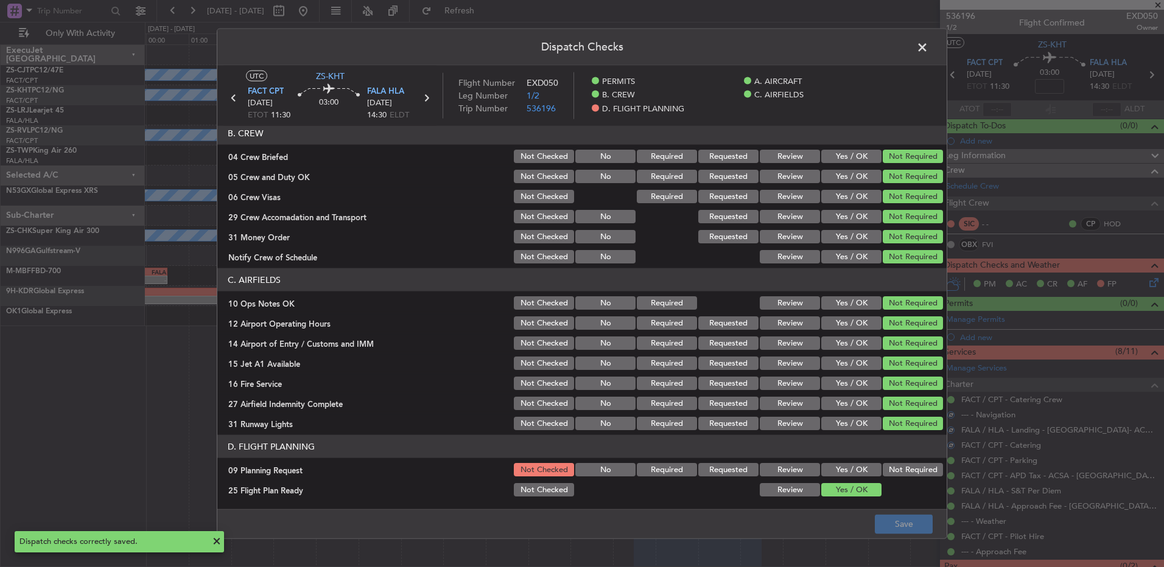
click at [894, 474] on button "Not Required" at bounding box center [913, 469] width 60 height 13
drag, startPoint x: 903, startPoint y: 525, endPoint x: 894, endPoint y: 515, distance: 13.4
click at [901, 525] on button "Save" at bounding box center [904, 523] width 58 height 19
click at [921, 36] on header "Dispatch Checks" at bounding box center [581, 47] width 729 height 37
click at [929, 49] on span at bounding box center [929, 50] width 0 height 24
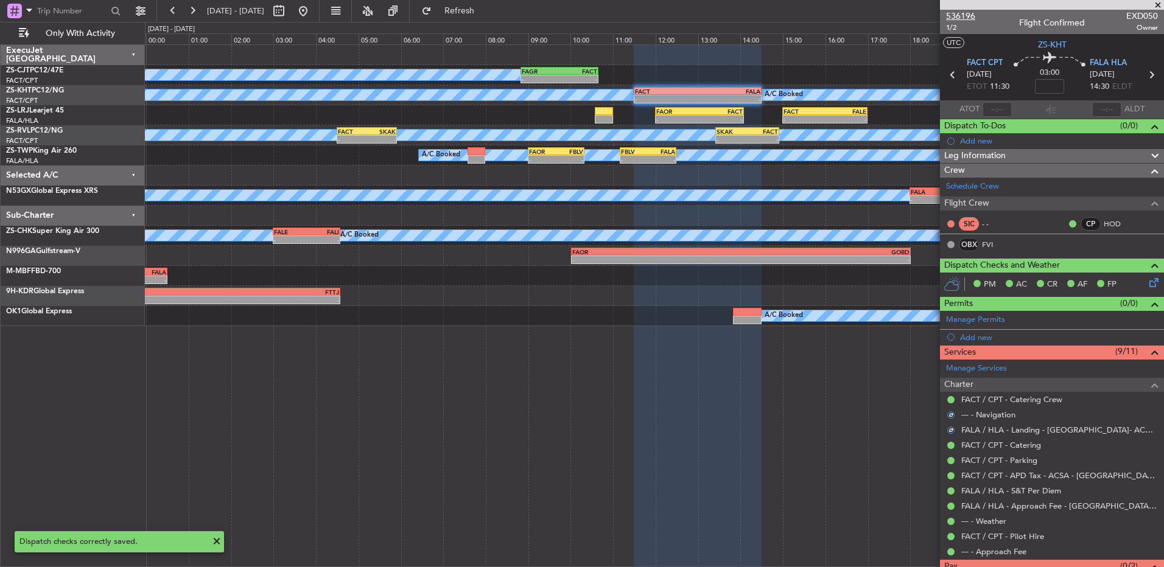
click at [962, 12] on span "536196" at bounding box center [960, 16] width 29 height 13
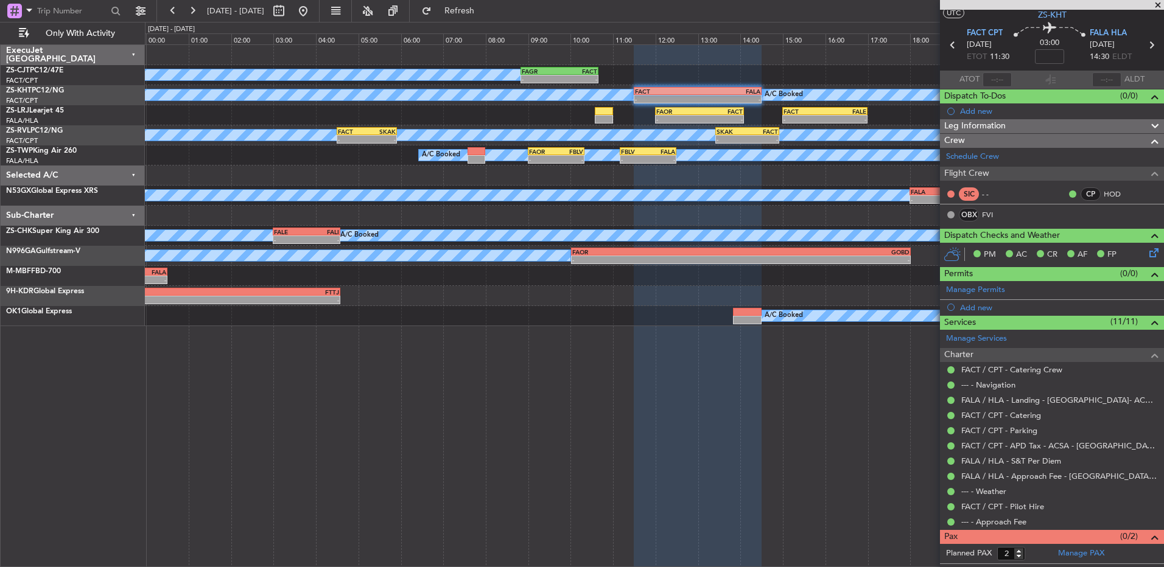
scroll to position [42, 0]
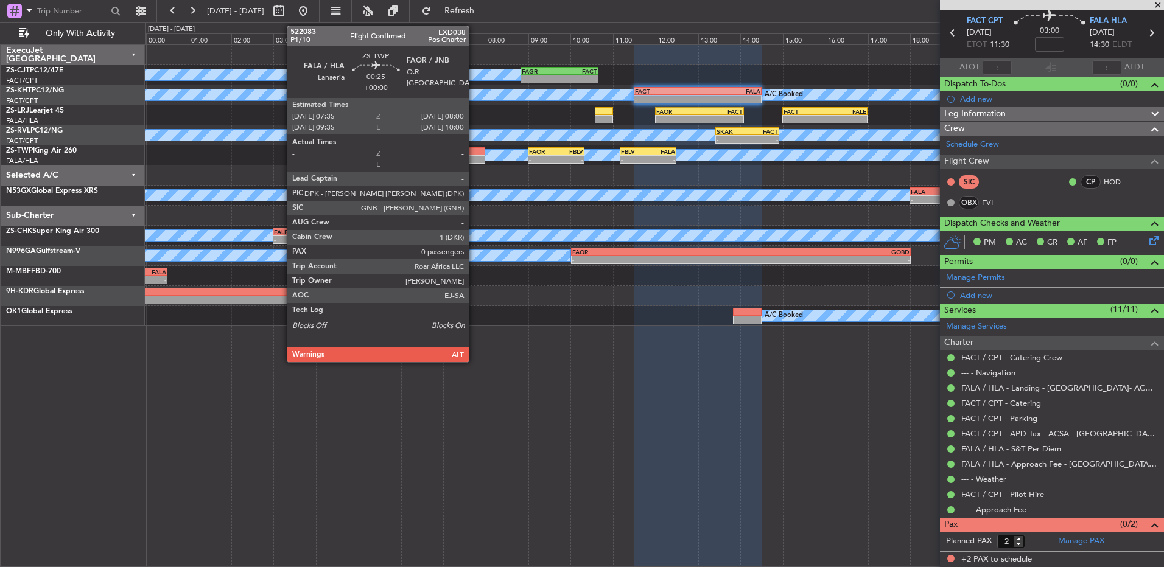
click at [474, 158] on div at bounding box center [477, 159] width 18 height 9
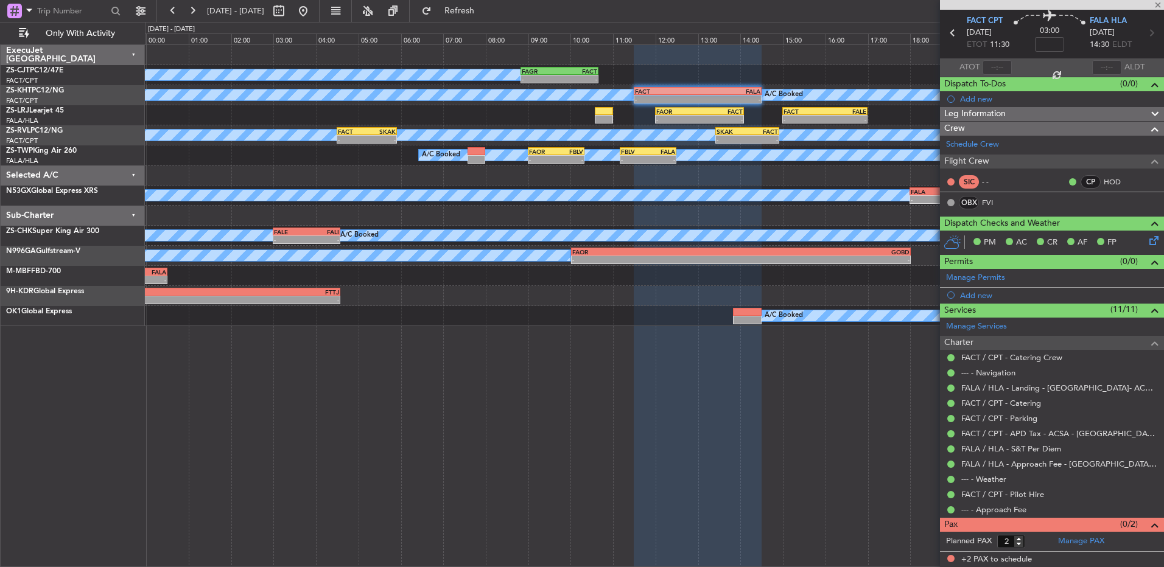
type input "0"
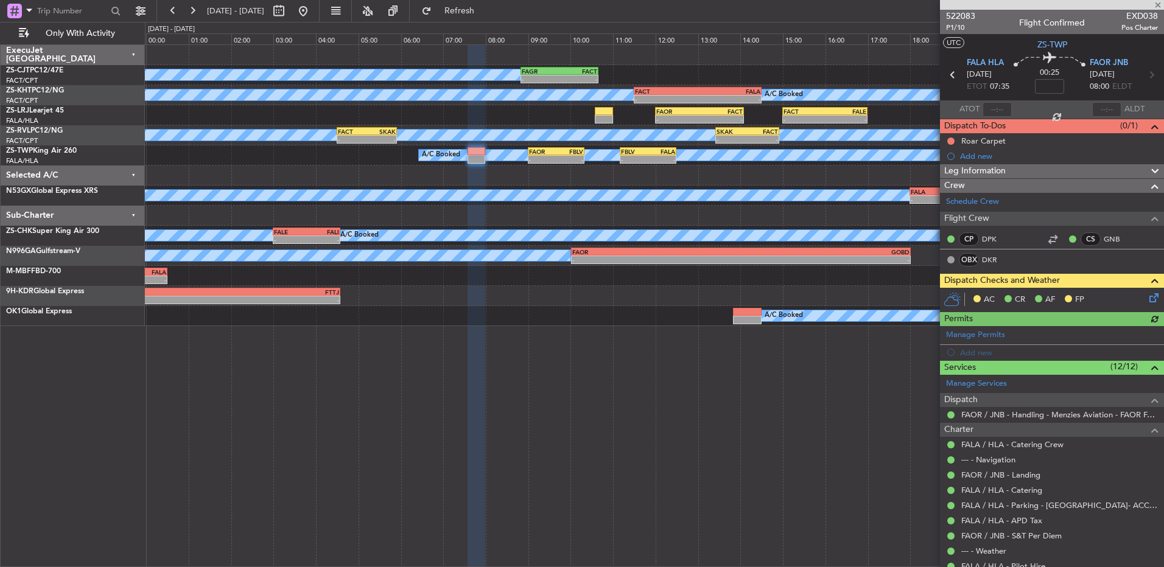
scroll to position [71, 0]
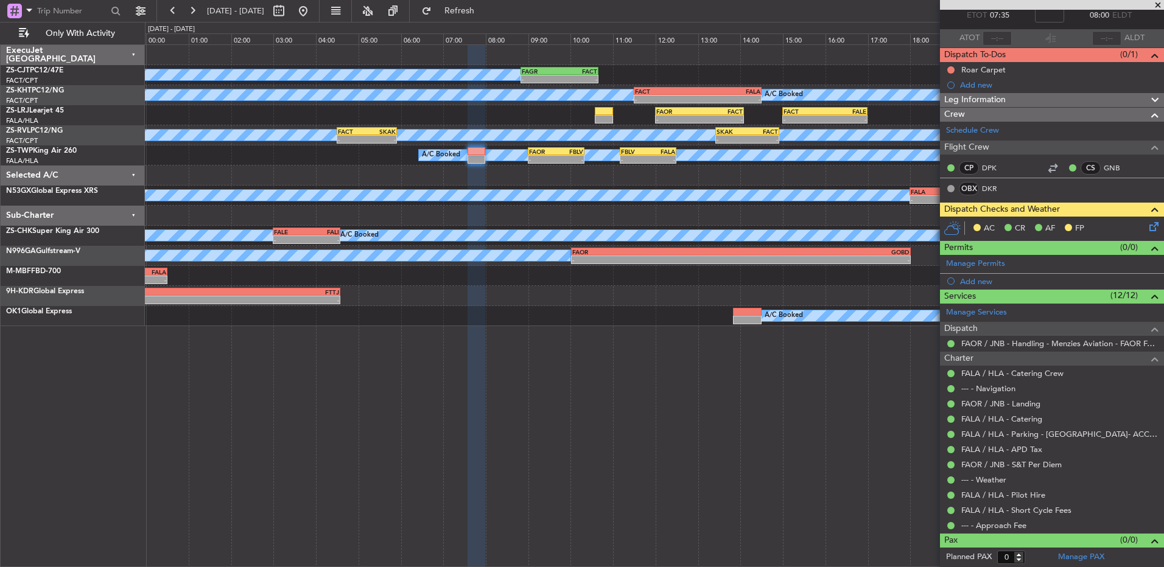
click at [1147, 228] on icon at bounding box center [1152, 225] width 10 height 10
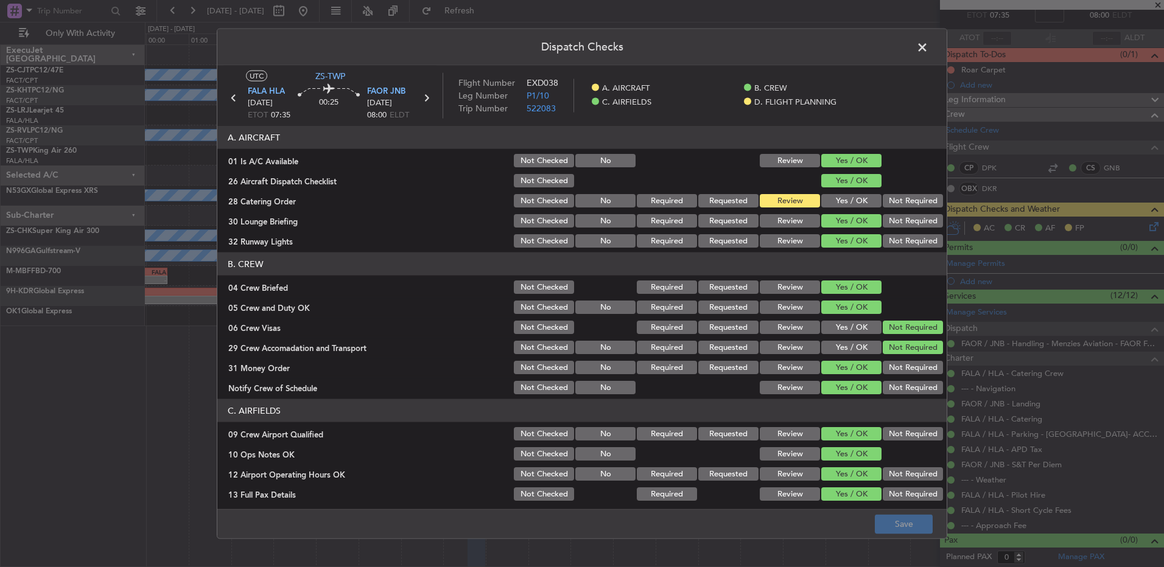
click at [855, 206] on button "Yes / OK" at bounding box center [851, 200] width 60 height 13
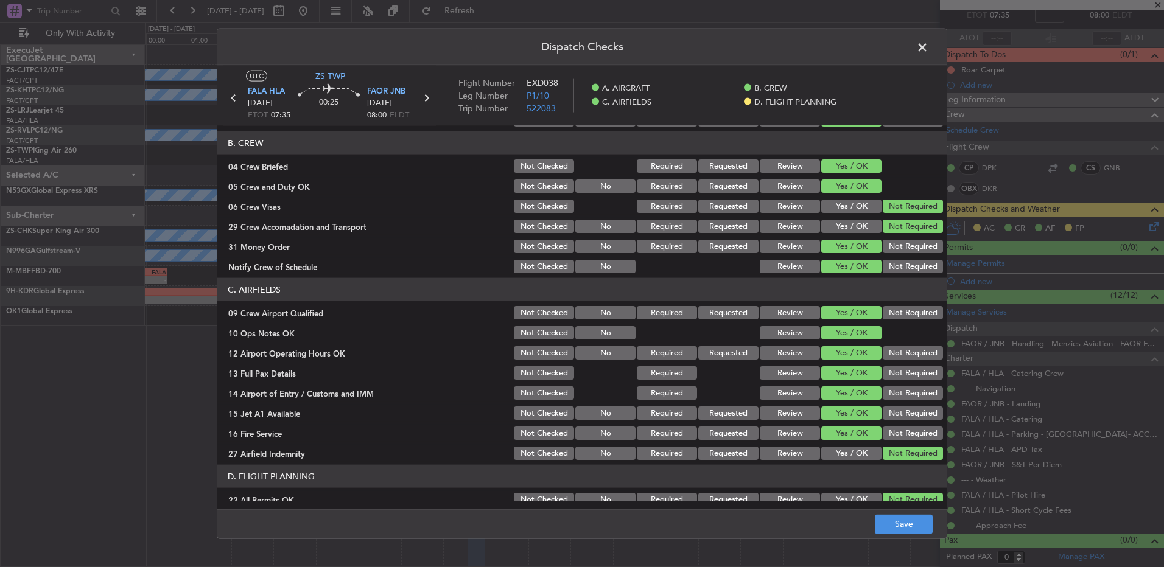
scroll to position [171, 0]
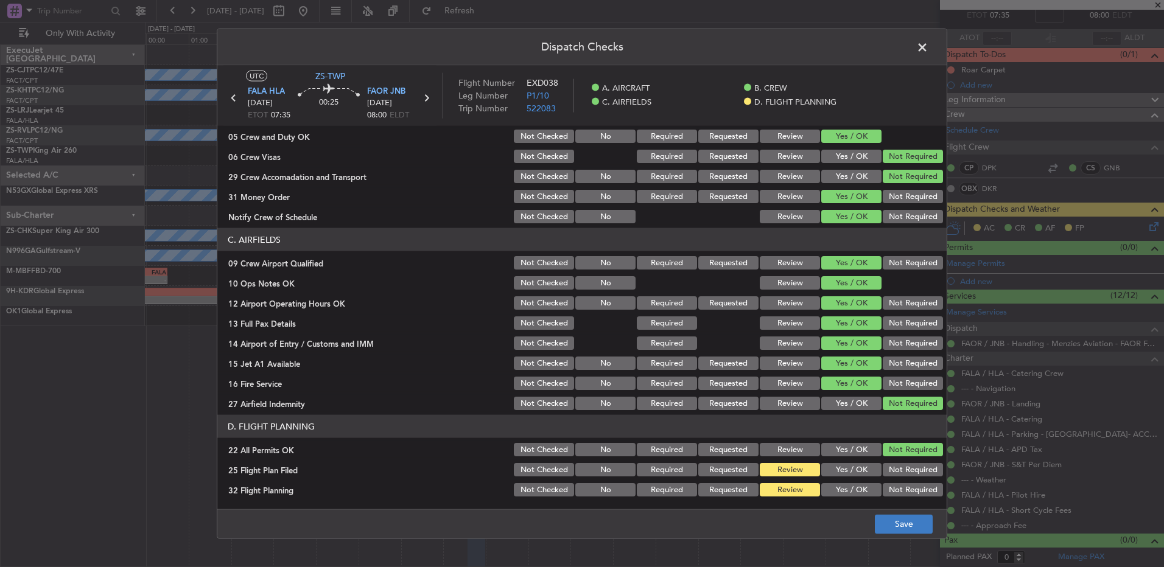
click at [906, 515] on footer "Save" at bounding box center [581, 523] width 729 height 29
click at [906, 524] on button "Save" at bounding box center [904, 523] width 58 height 19
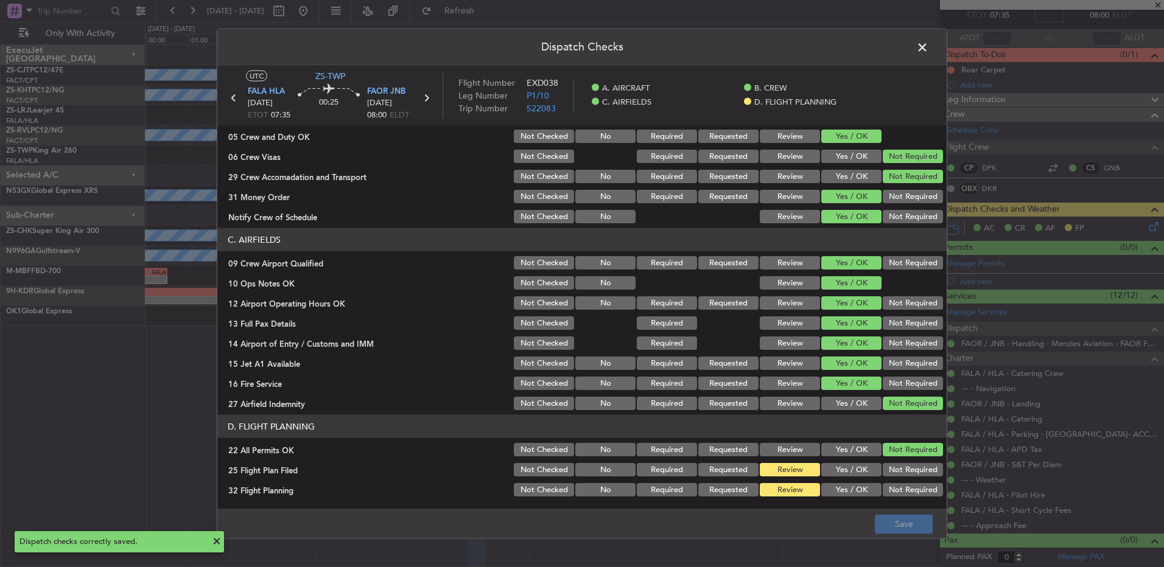
drag, startPoint x: 920, startPoint y: 45, endPoint x: 934, endPoint y: 51, distance: 15.0
click at [929, 45] on span at bounding box center [929, 50] width 0 height 24
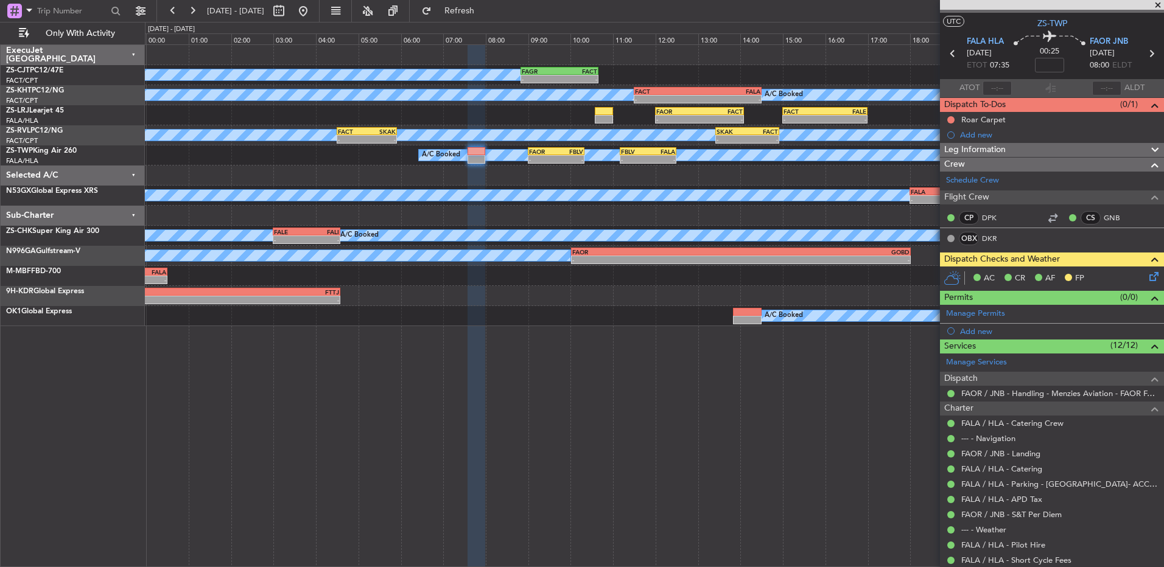
scroll to position [0, 0]
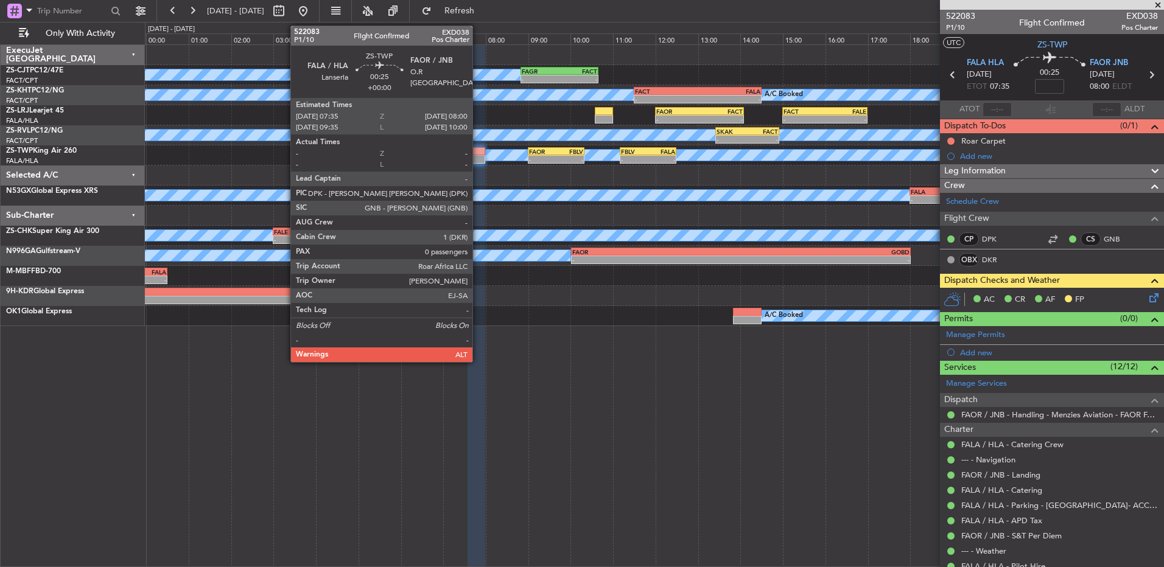
click at [478, 156] on div at bounding box center [477, 159] width 18 height 9
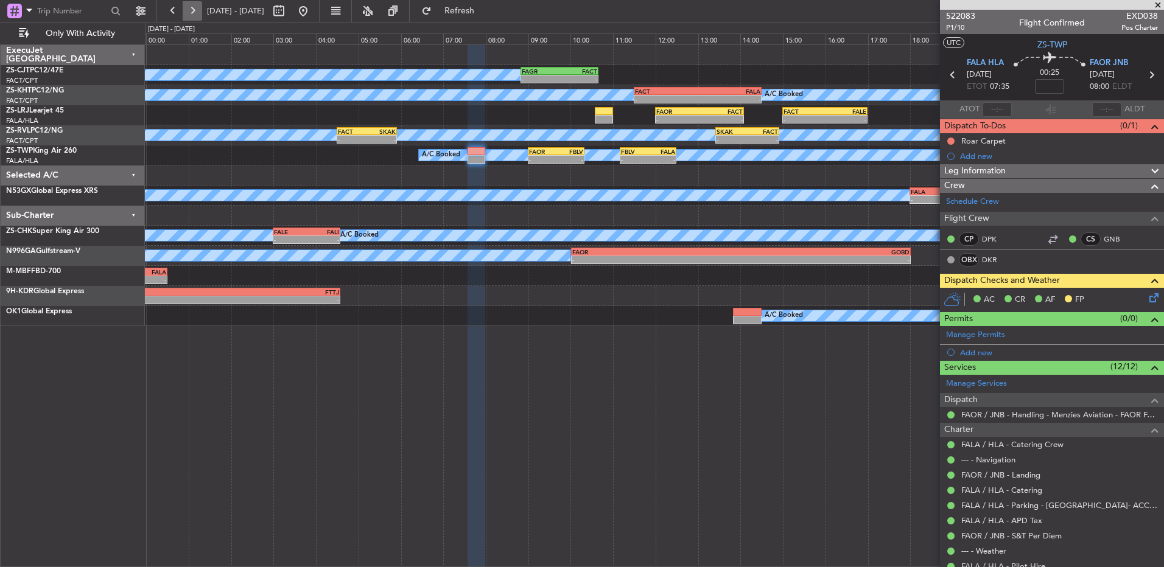
click at [194, 5] on button at bounding box center [192, 10] width 19 height 19
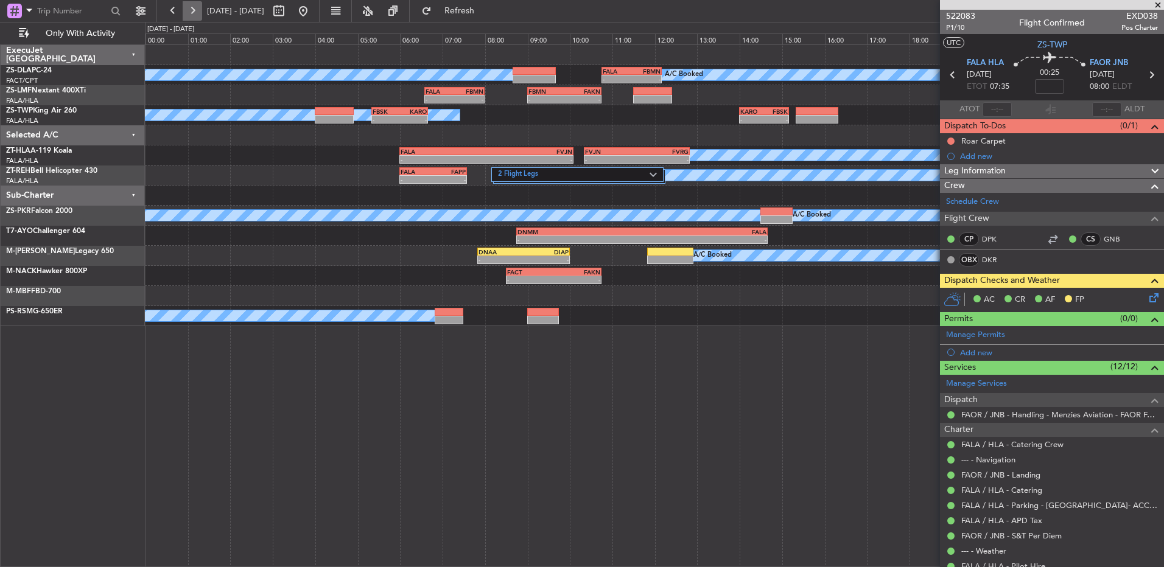
click at [194, 5] on button at bounding box center [192, 10] width 19 height 19
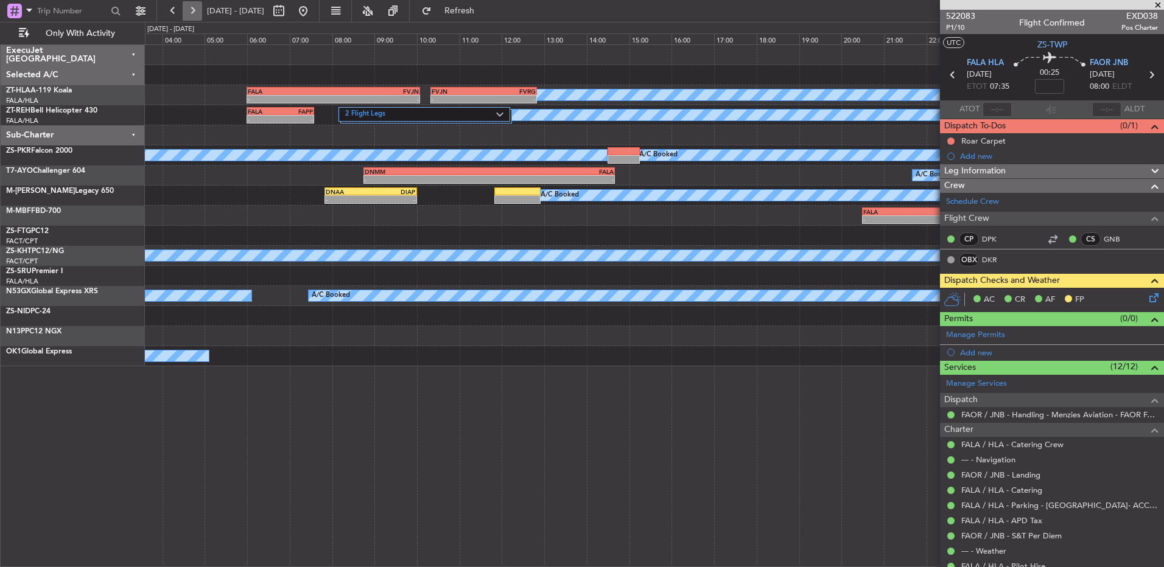
click at [194, 5] on button at bounding box center [192, 10] width 19 height 19
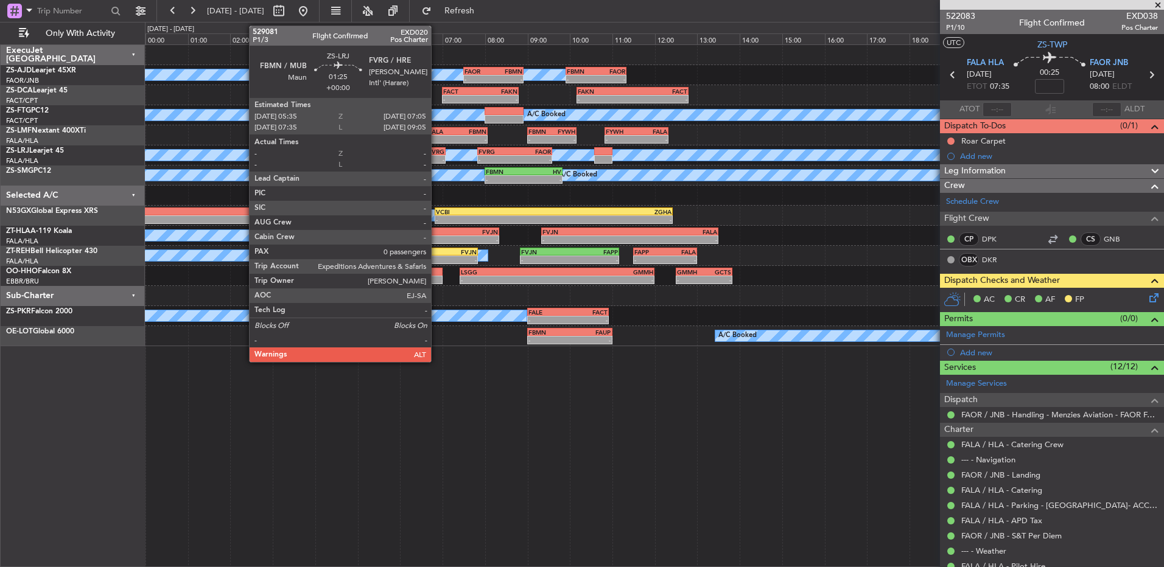
click at [437, 155] on div "FBMN 05:35 Z FVRG 07:05 Z" at bounding box center [414, 151] width 64 height 9
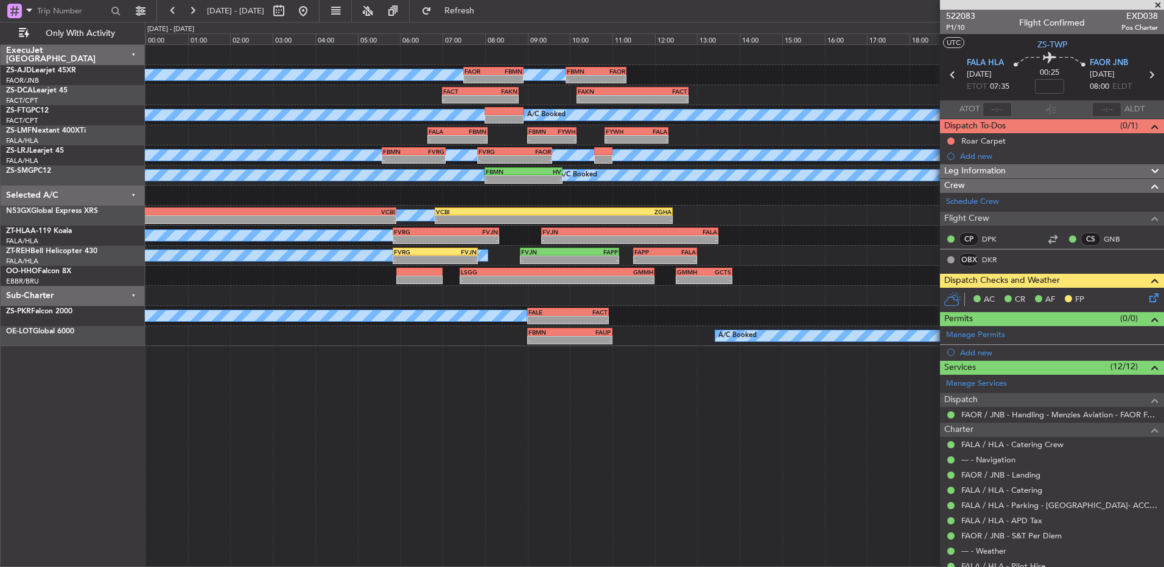
click at [1160, 1] on span at bounding box center [1158, 5] width 12 height 11
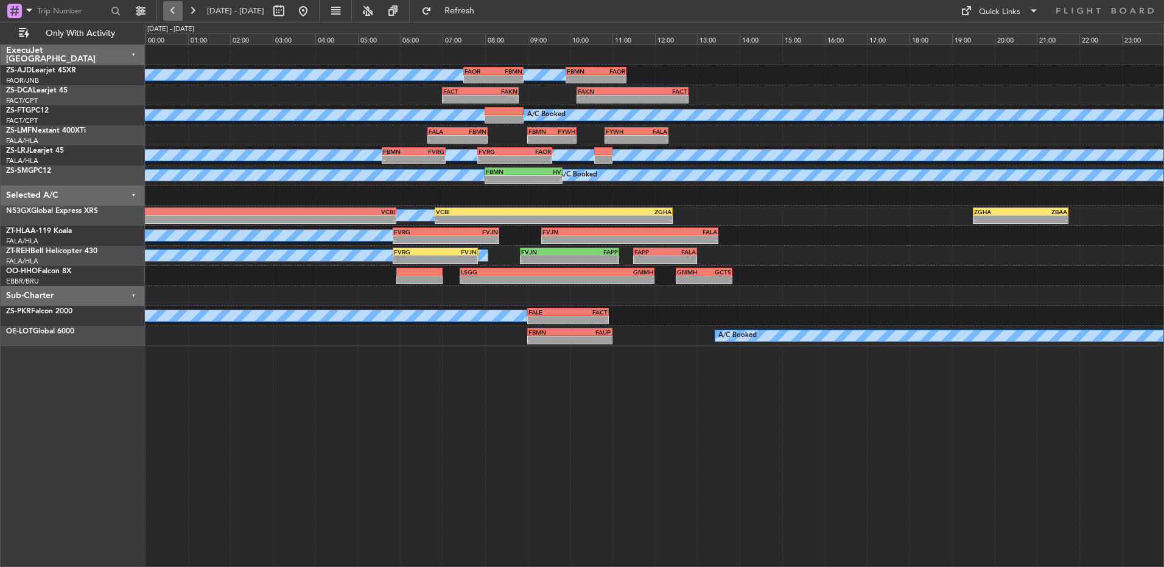
click at [168, 16] on button at bounding box center [172, 10] width 19 height 19
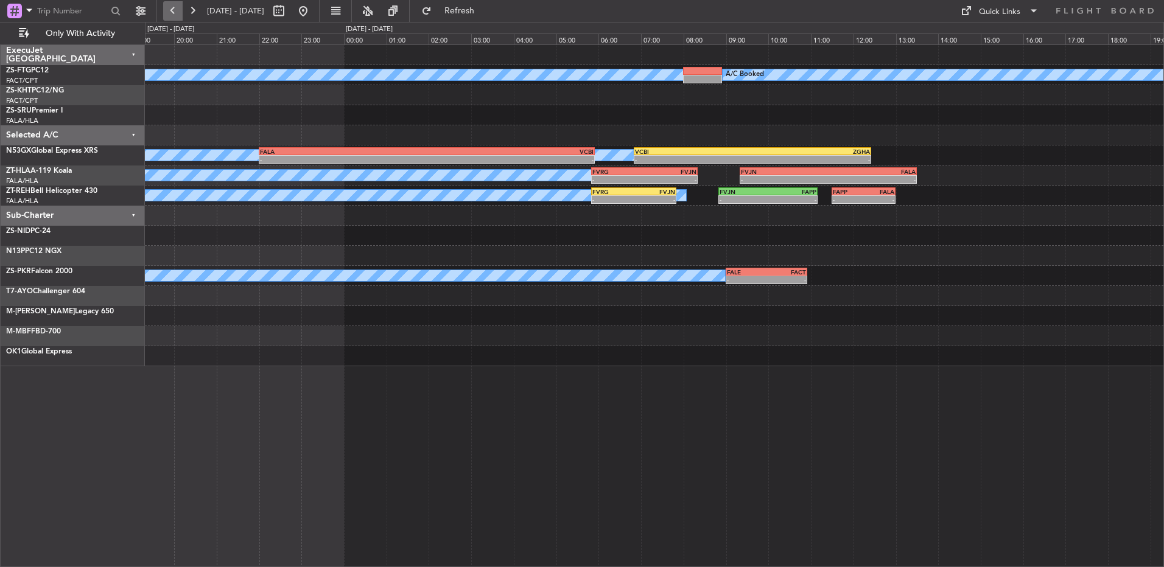
click at [168, 16] on button at bounding box center [172, 10] width 19 height 19
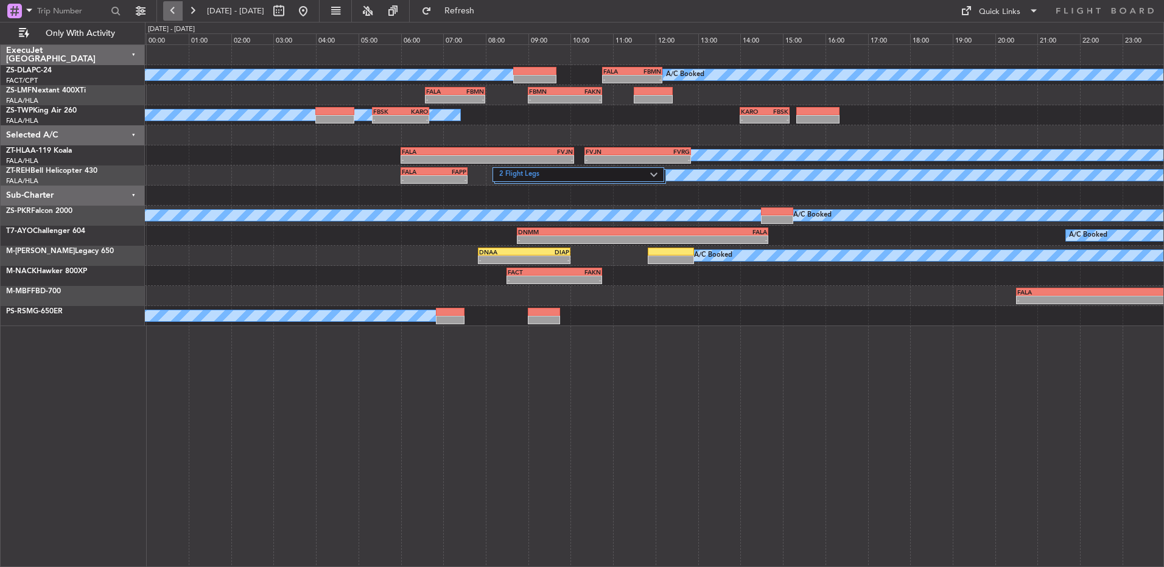
click at [168, 16] on button at bounding box center [172, 10] width 19 height 19
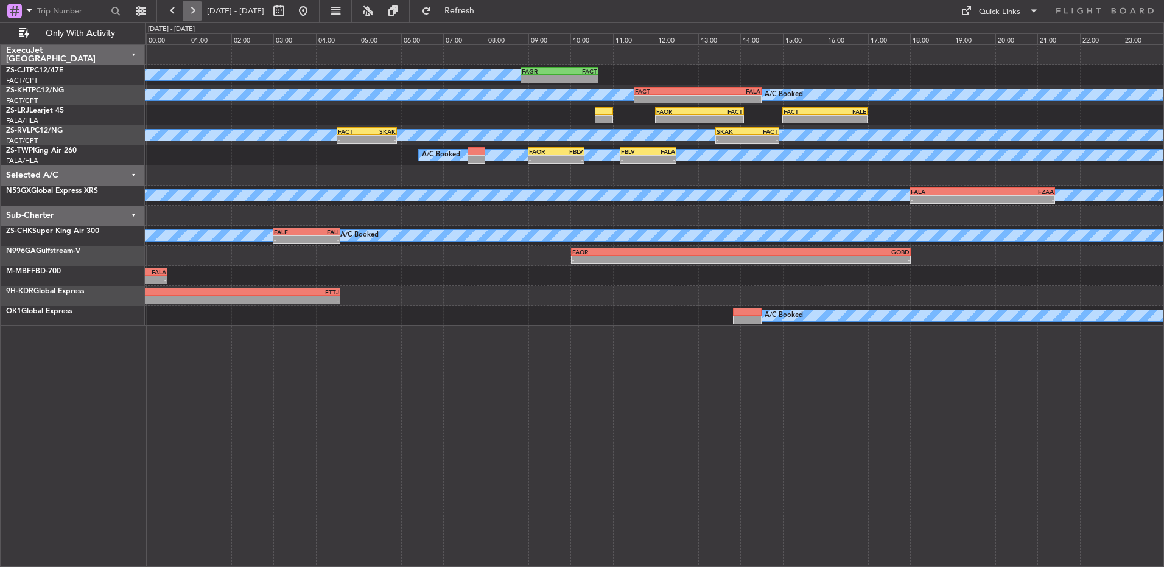
click at [192, 15] on button at bounding box center [192, 10] width 19 height 19
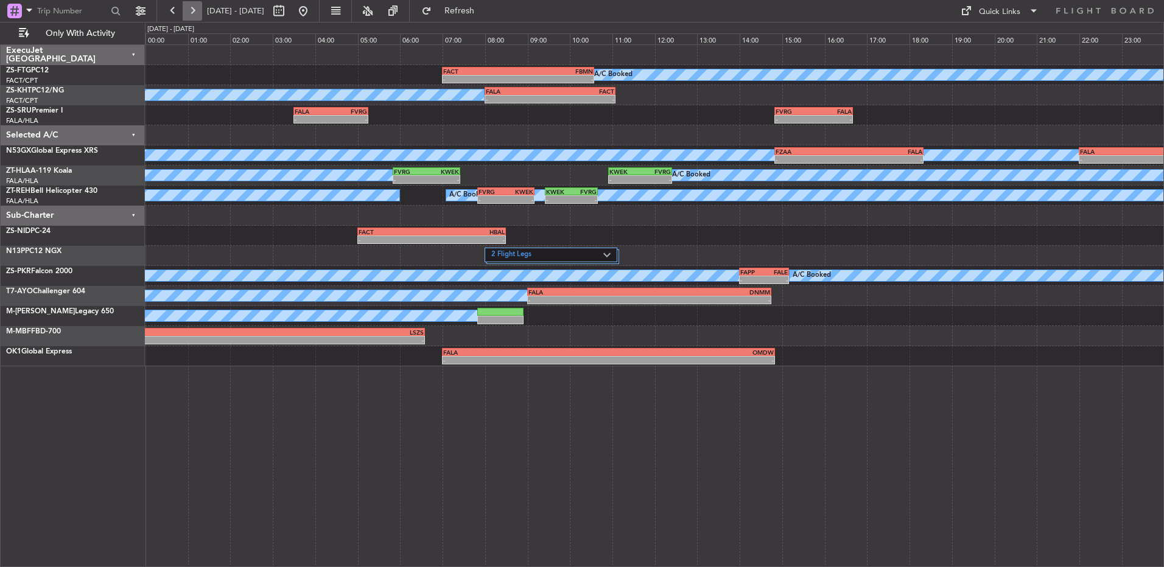
click at [192, 15] on button at bounding box center [192, 10] width 19 height 19
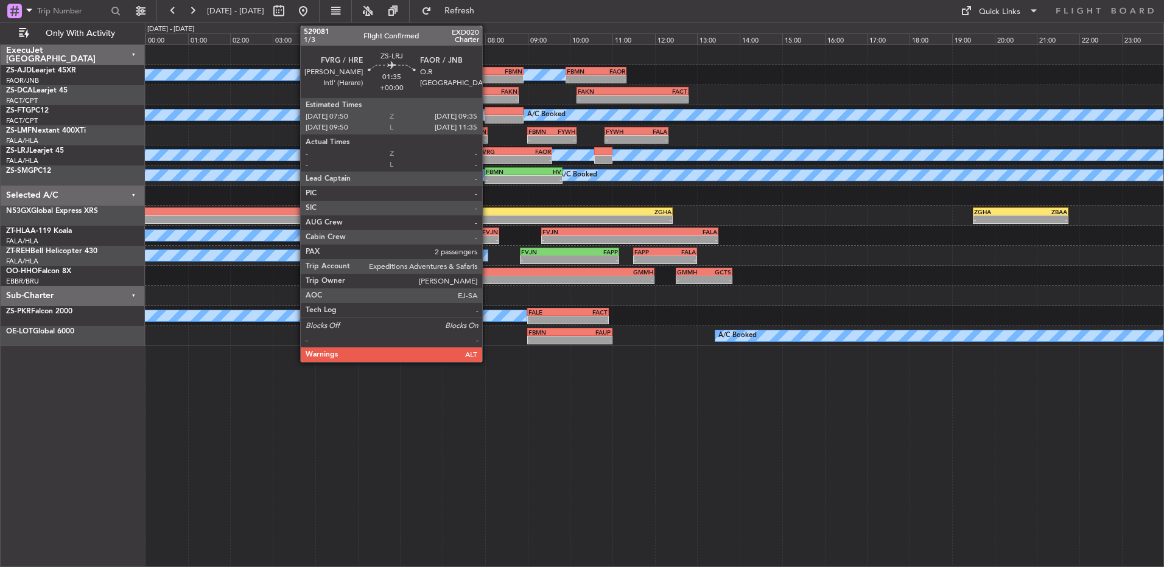
click at [488, 152] on div "FVRG" at bounding box center [497, 151] width 36 height 7
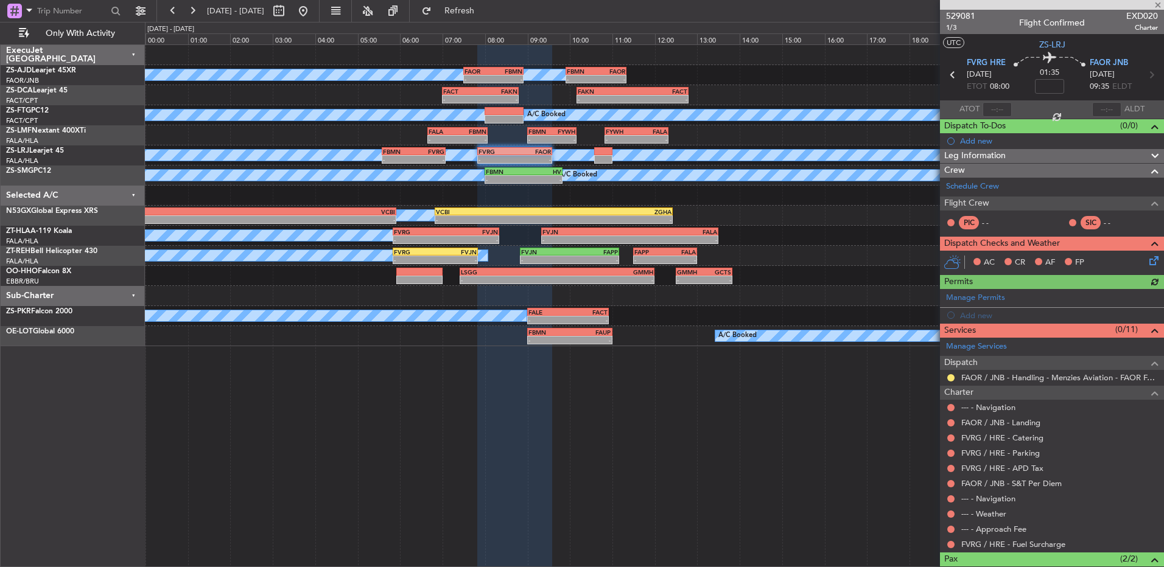
scroll to position [74, 0]
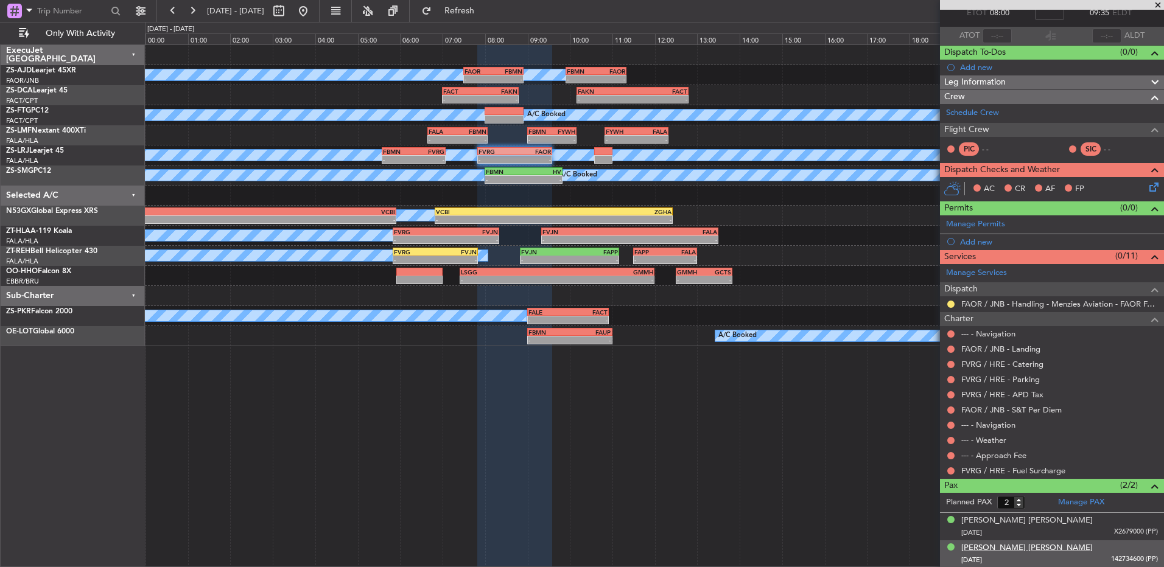
click at [1009, 550] on div "[PERSON_NAME] [PERSON_NAME]" at bounding box center [1027, 548] width 132 height 12
click at [985, 515] on div "[PERSON_NAME] [PERSON_NAME]" at bounding box center [1027, 521] width 132 height 12
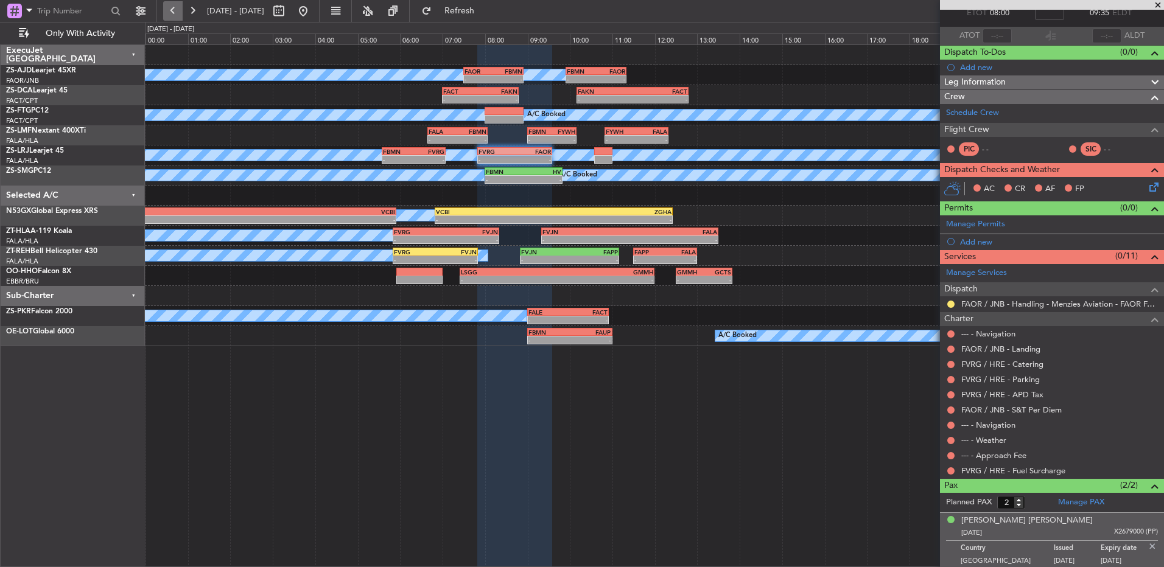
click at [176, 10] on button at bounding box center [172, 10] width 19 height 19
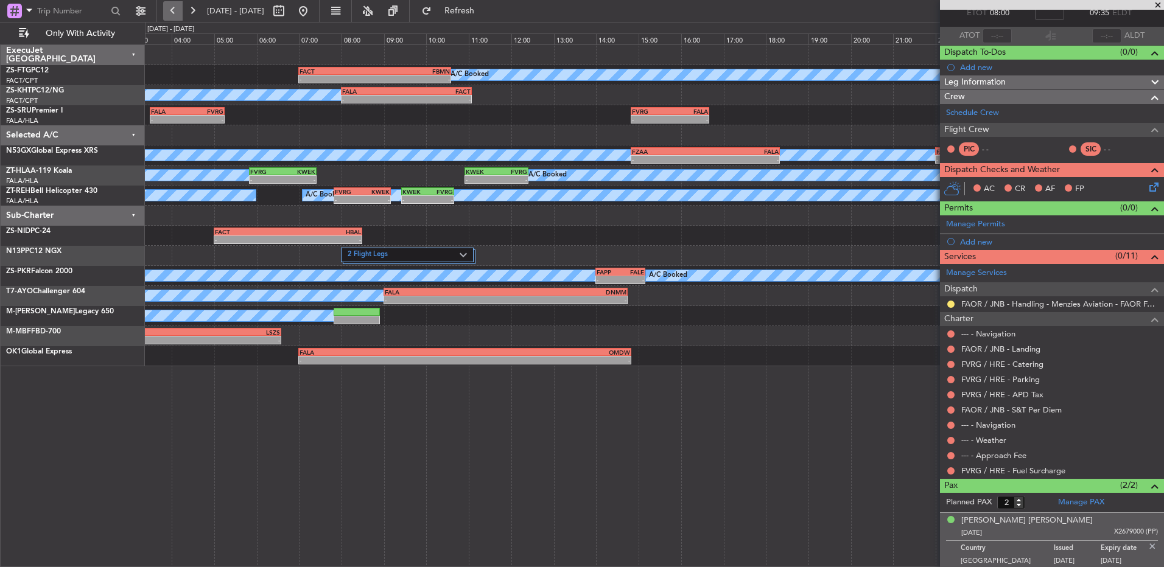
click at [176, 10] on button at bounding box center [172, 10] width 19 height 19
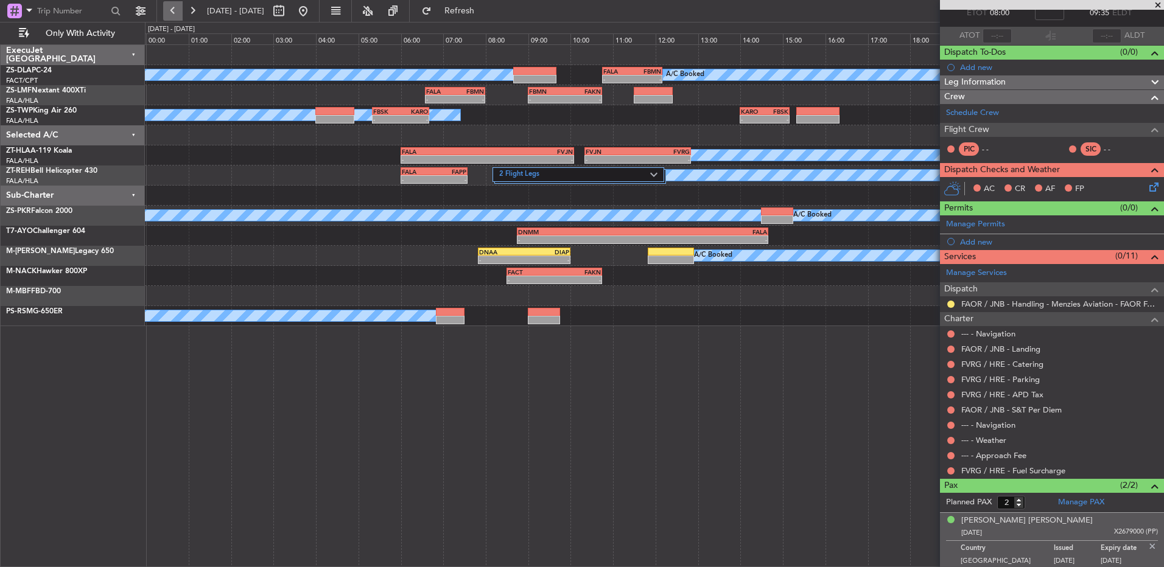
click at [176, 10] on button at bounding box center [172, 10] width 19 height 19
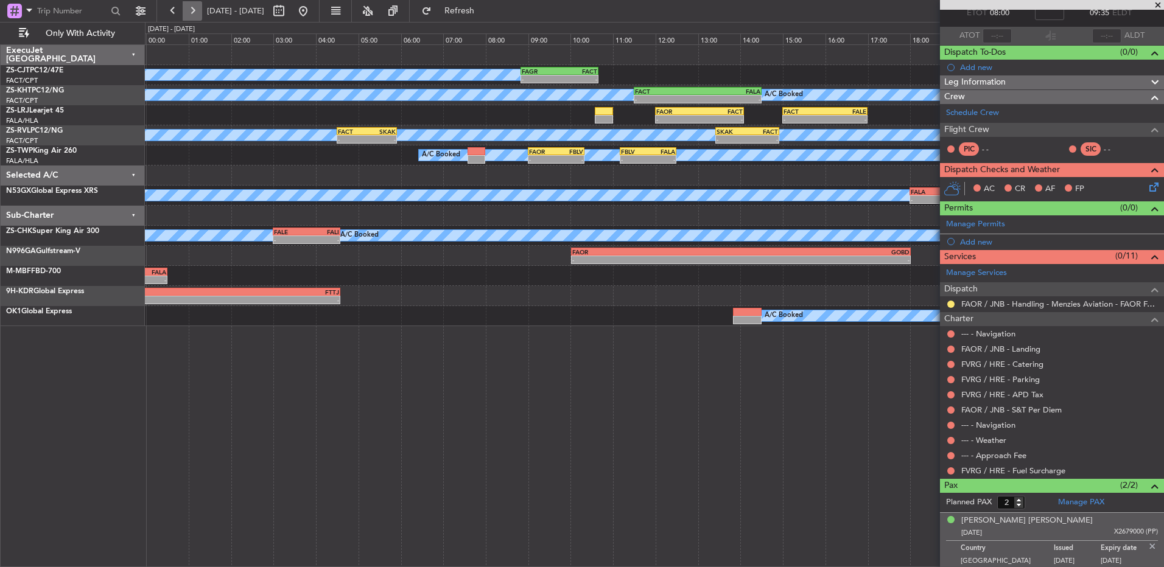
click at [195, 4] on button at bounding box center [192, 10] width 19 height 19
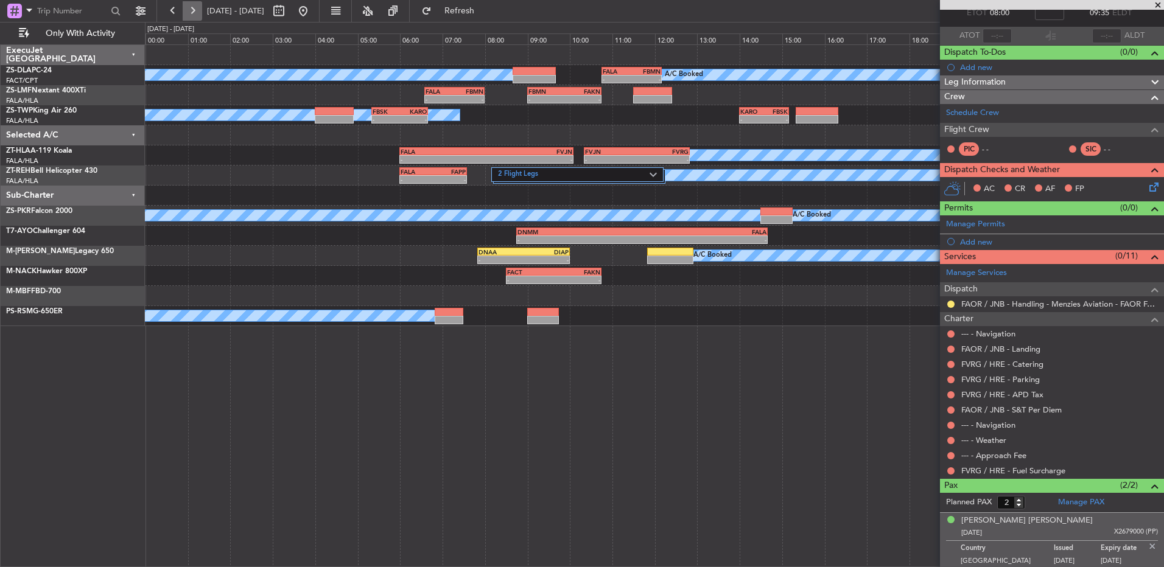
click at [195, 4] on button at bounding box center [192, 10] width 19 height 19
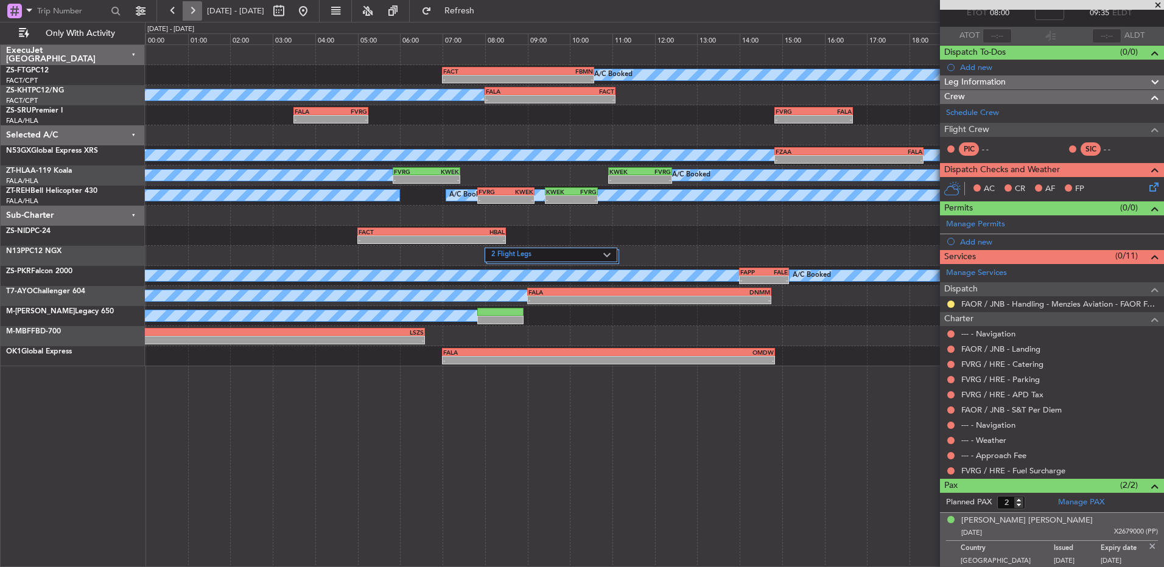
click at [195, 4] on button at bounding box center [192, 10] width 19 height 19
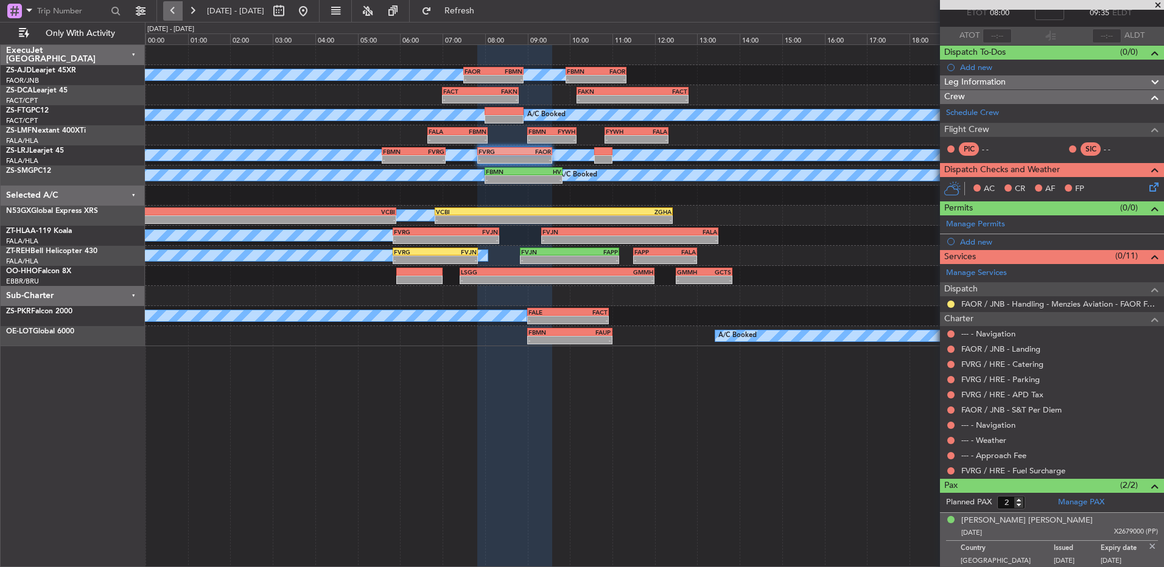
click at [177, 15] on button at bounding box center [172, 10] width 19 height 19
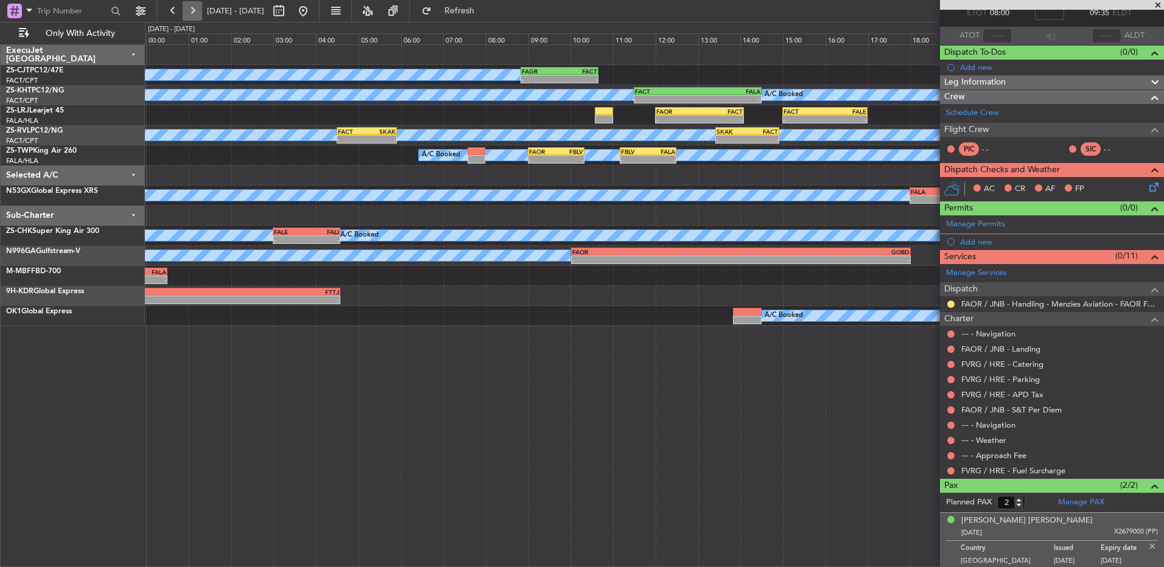
click at [196, 10] on button at bounding box center [192, 10] width 19 height 19
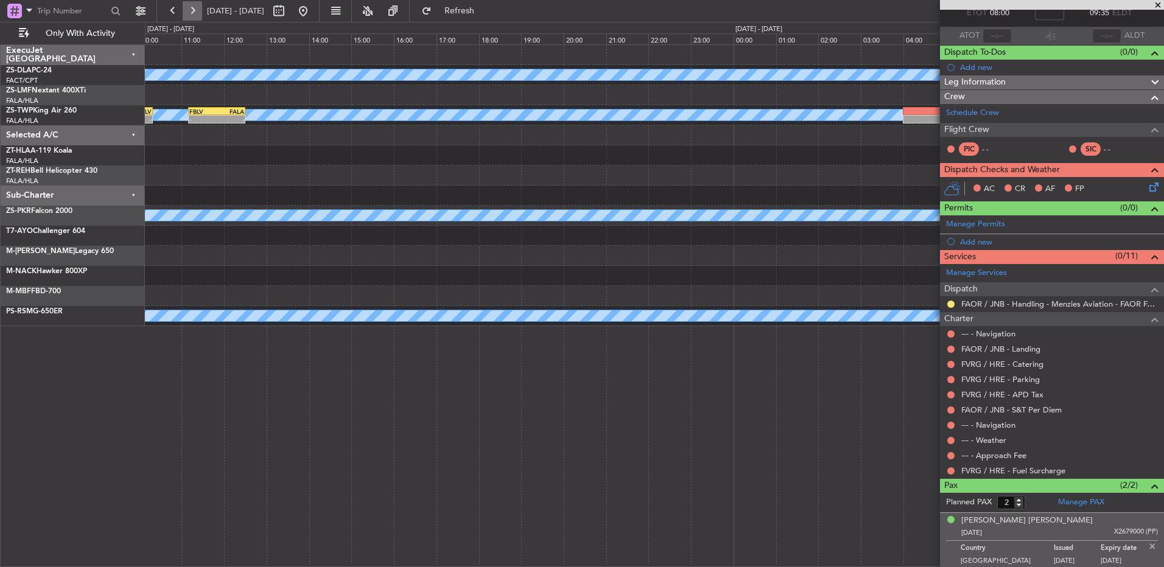
click at [196, 10] on button at bounding box center [192, 10] width 19 height 19
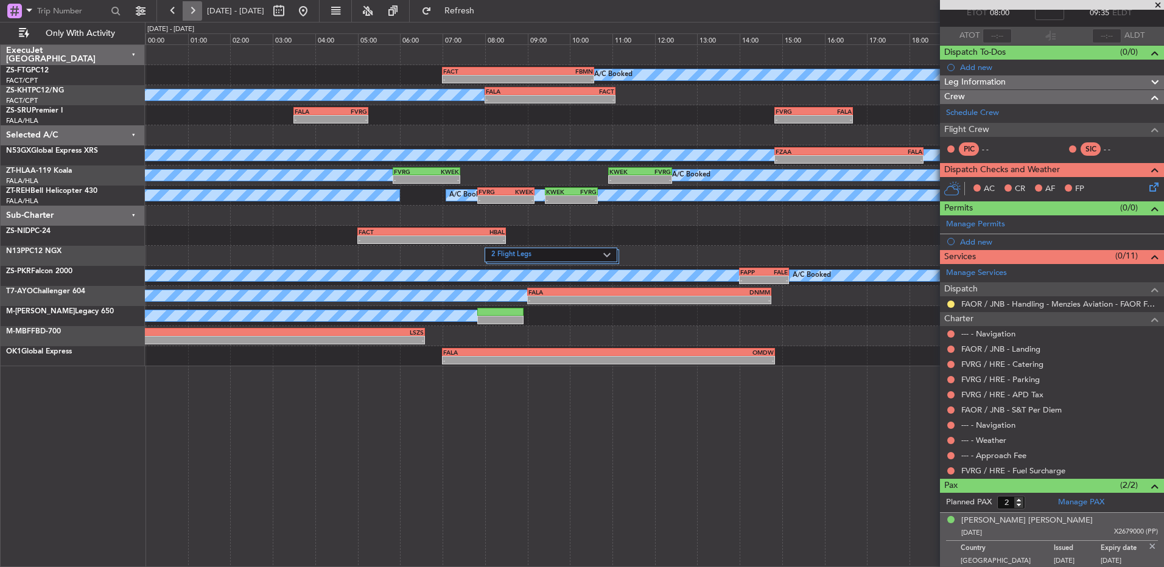
click at [196, 10] on button at bounding box center [192, 10] width 19 height 19
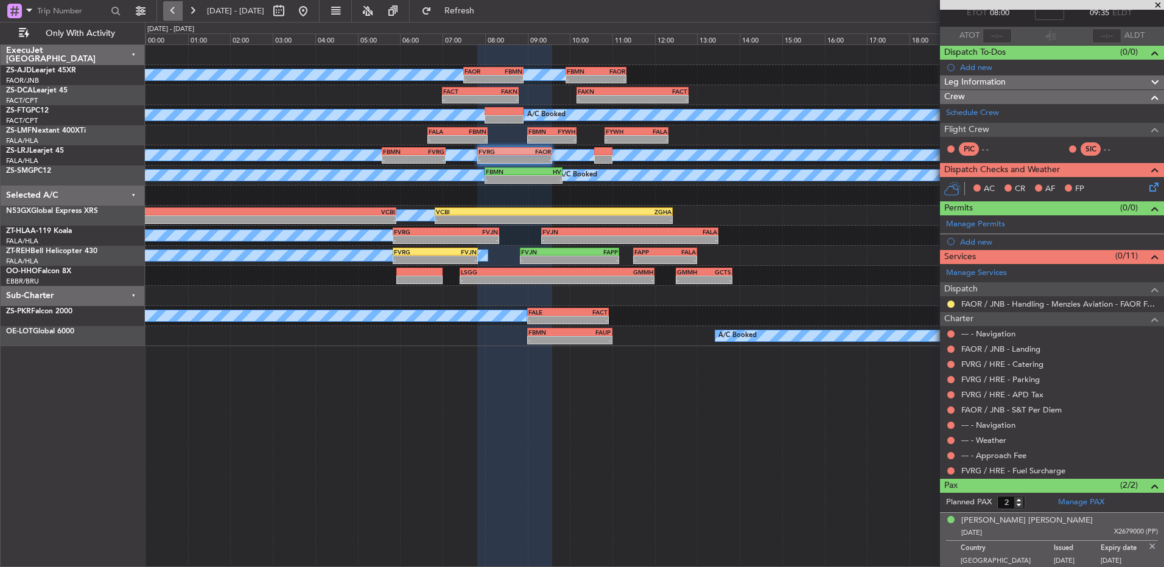
click at [172, 12] on button at bounding box center [172, 10] width 19 height 19
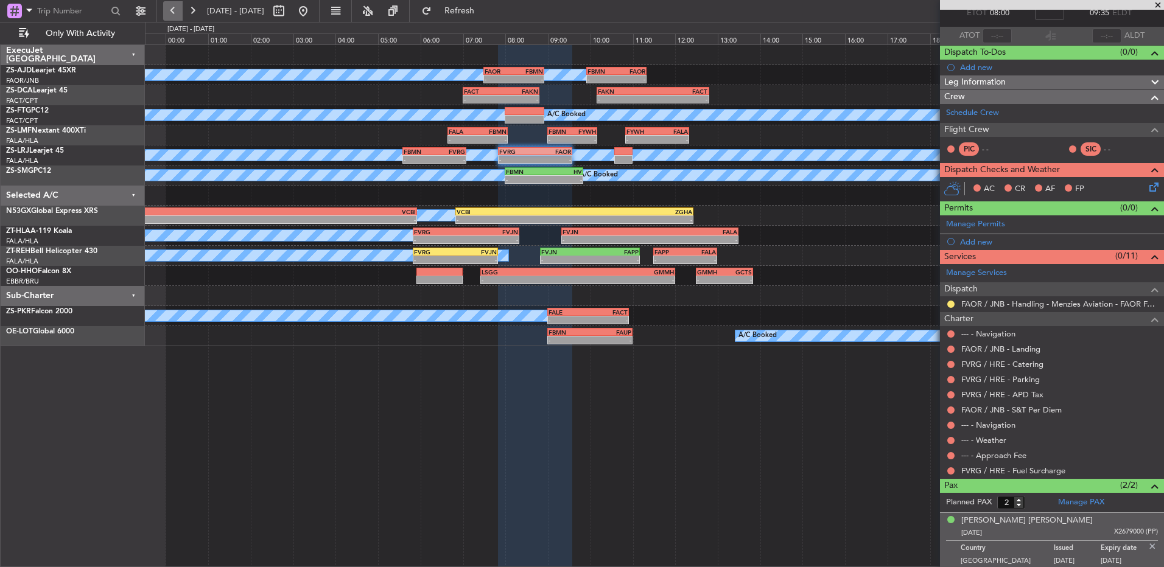
click at [174, 10] on button at bounding box center [172, 10] width 19 height 19
click at [177, 10] on button at bounding box center [172, 10] width 19 height 19
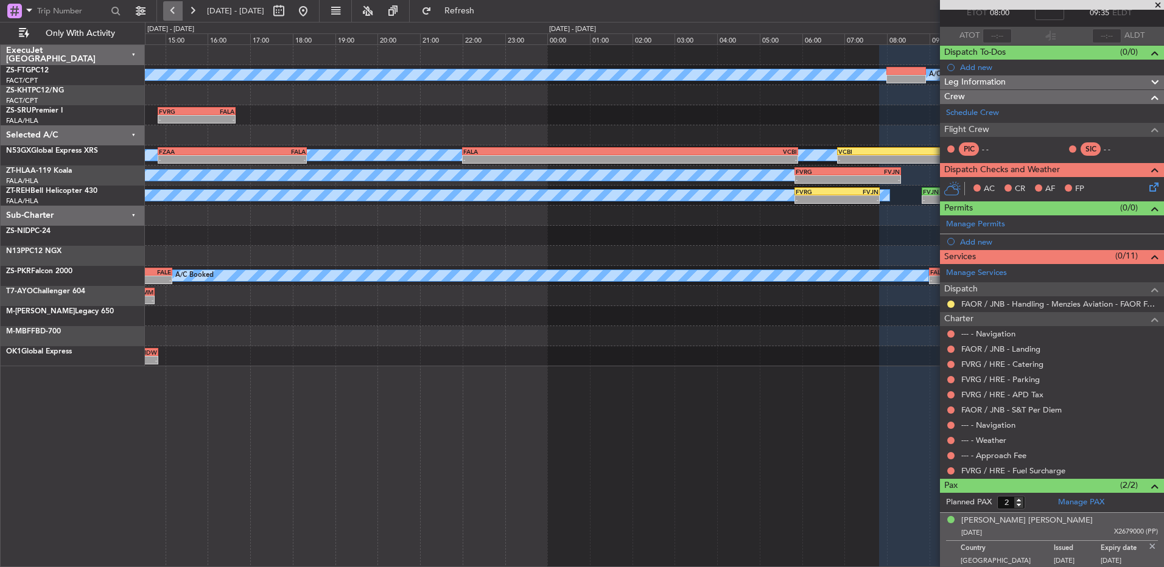
click at [177, 10] on button at bounding box center [172, 10] width 19 height 19
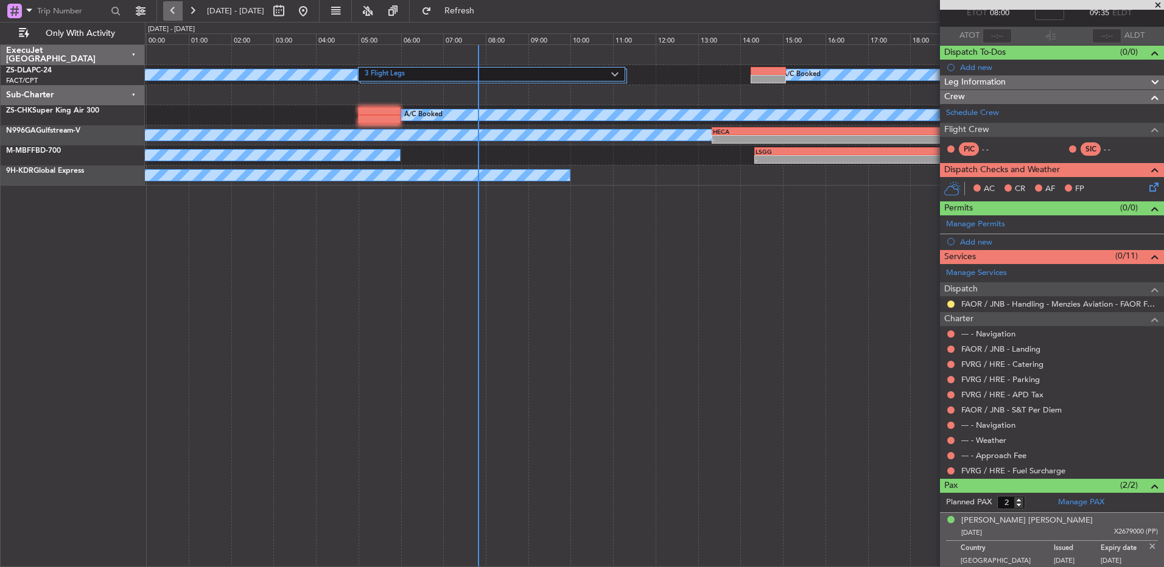
click at [181, 9] on button at bounding box center [172, 10] width 19 height 19
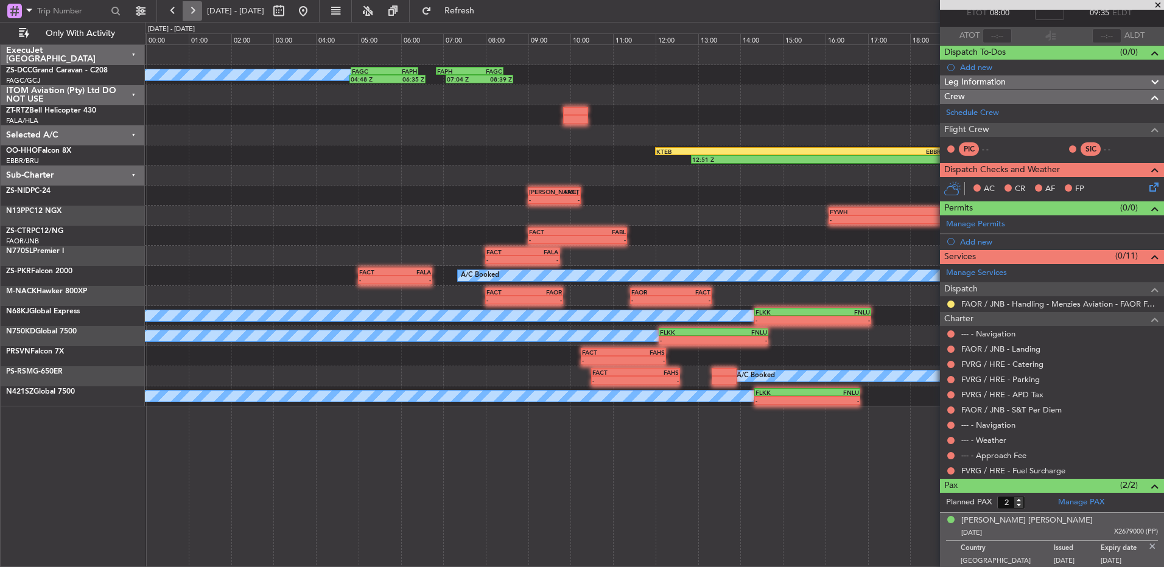
click at [187, 16] on button at bounding box center [192, 10] width 19 height 19
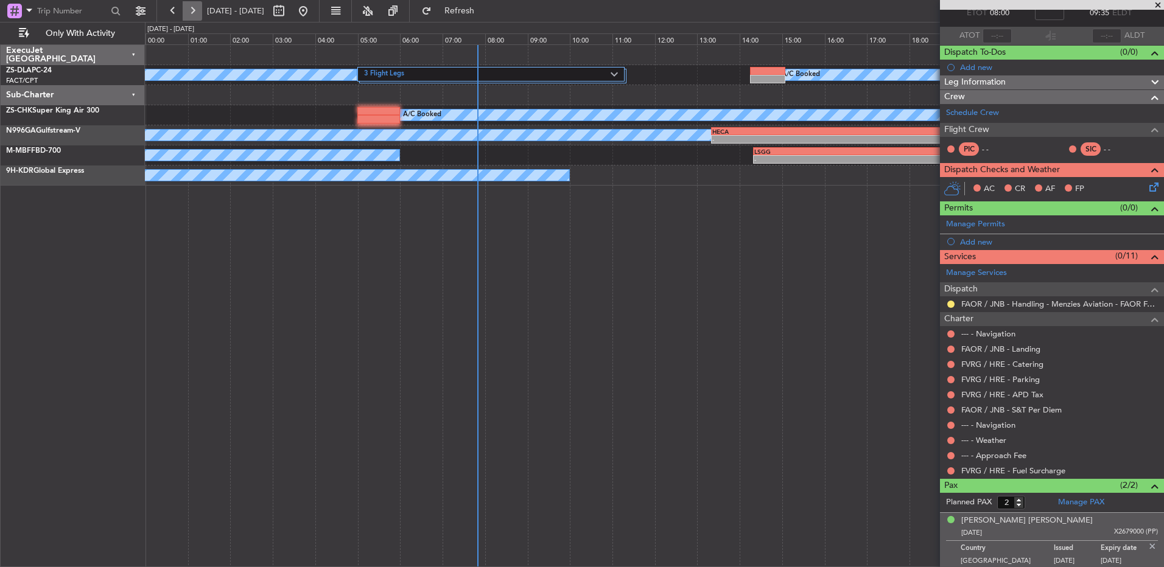
click at [186, 12] on button at bounding box center [192, 10] width 19 height 19
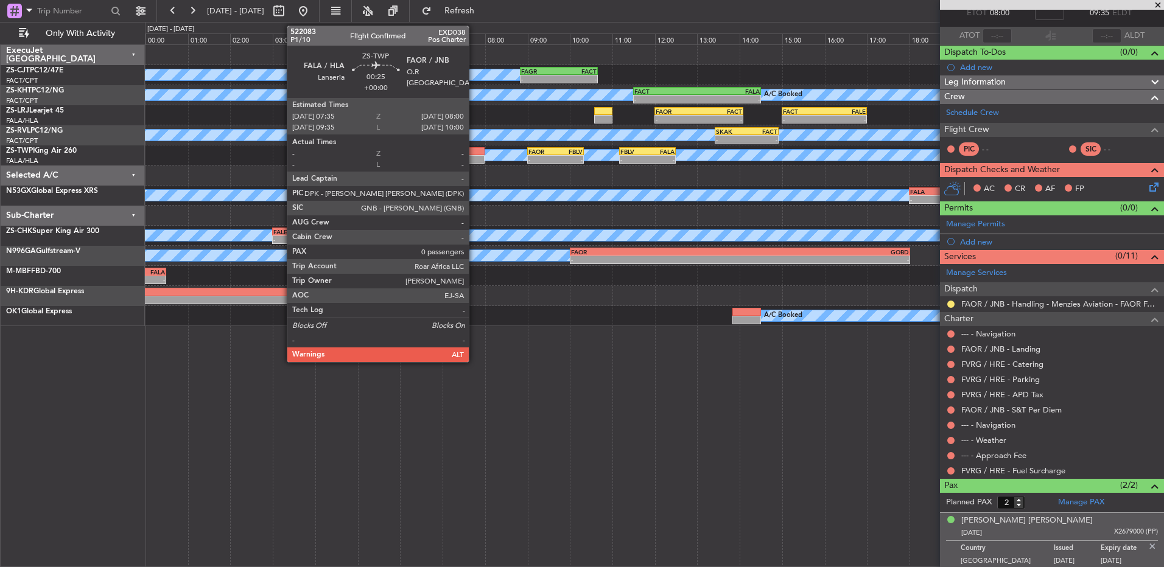
click at [474, 155] on div at bounding box center [476, 159] width 18 height 9
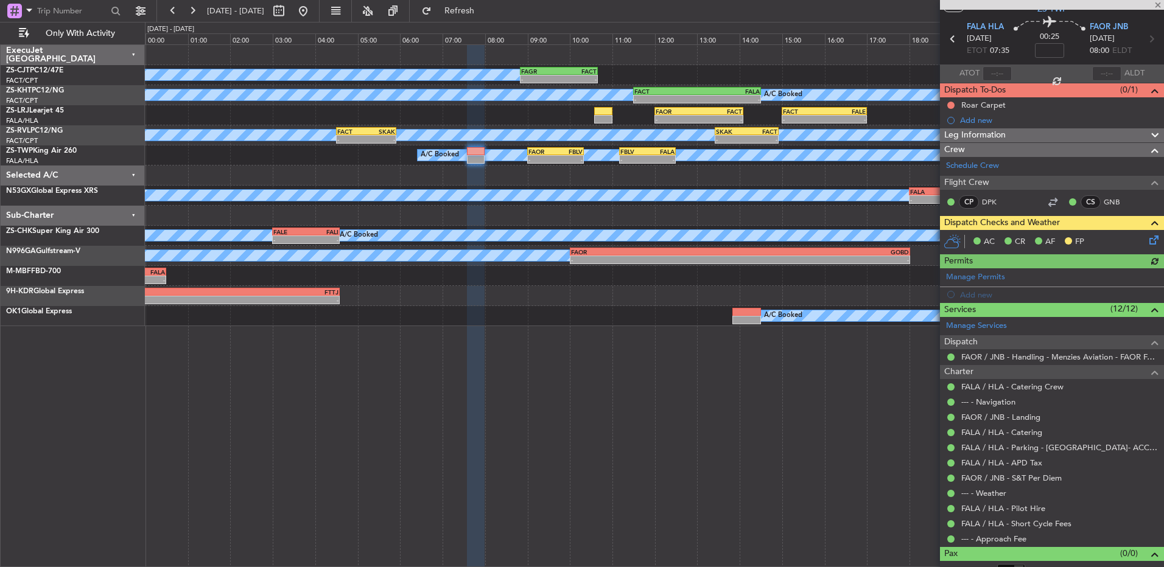
scroll to position [49, 0]
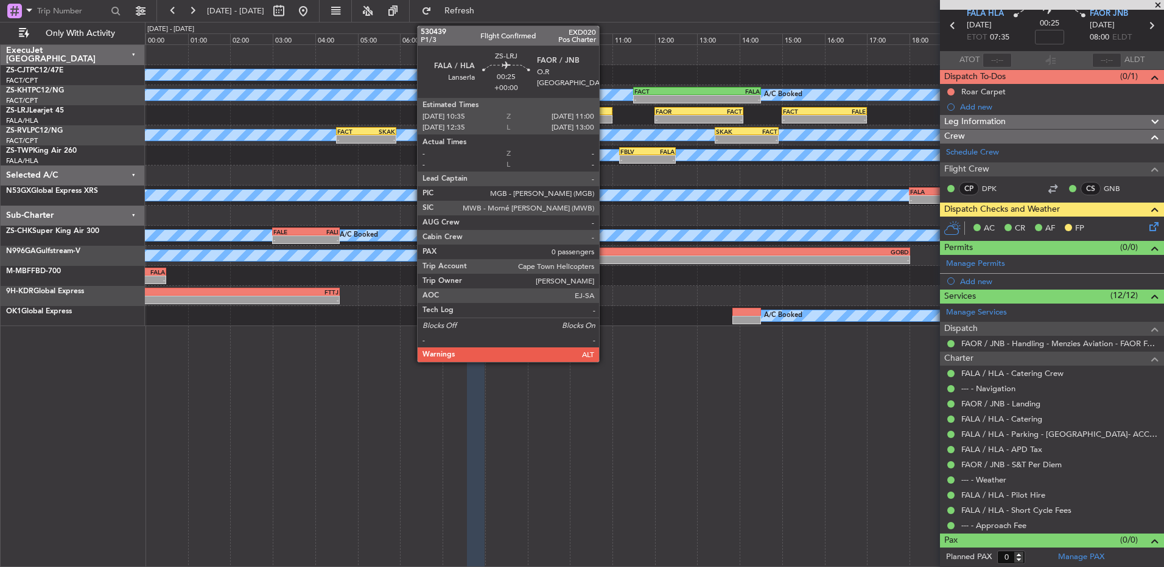
click at [605, 118] on div at bounding box center [603, 119] width 18 height 9
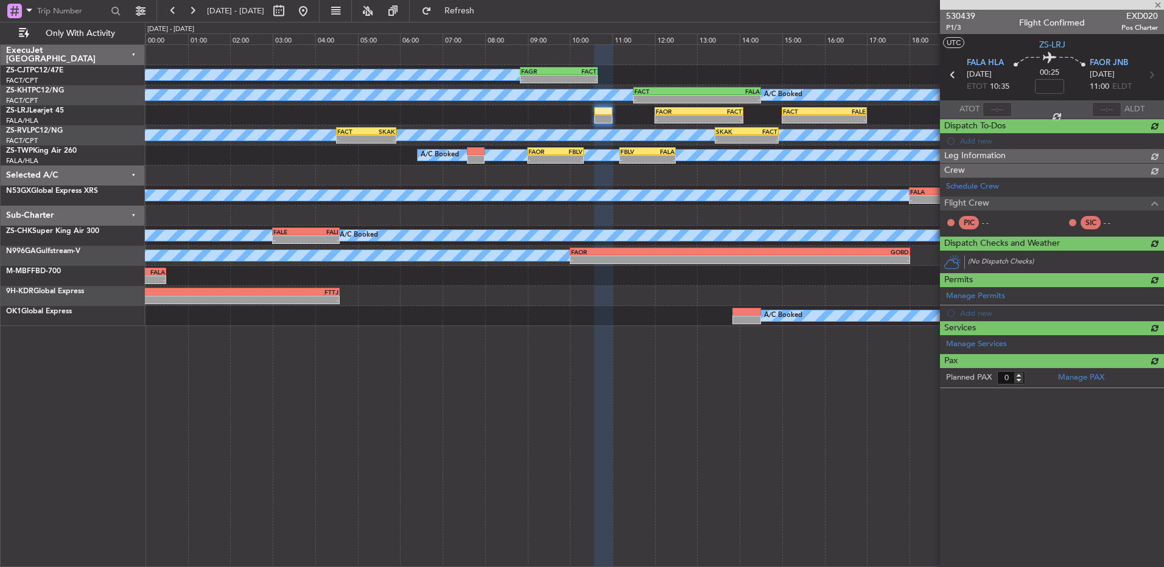
scroll to position [0, 0]
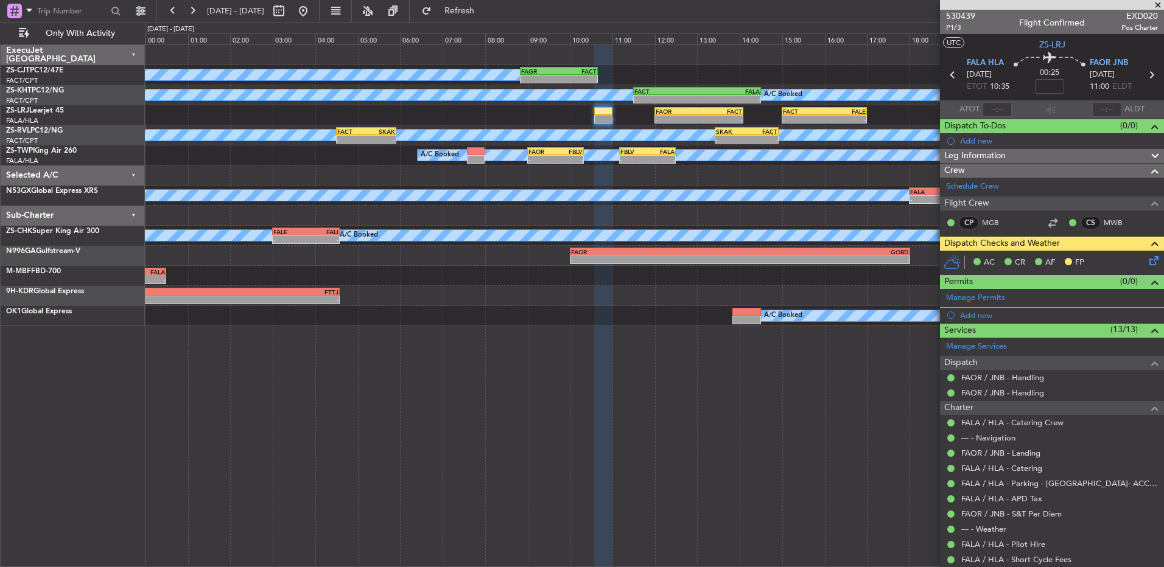
click at [1147, 259] on icon at bounding box center [1152, 259] width 10 height 10
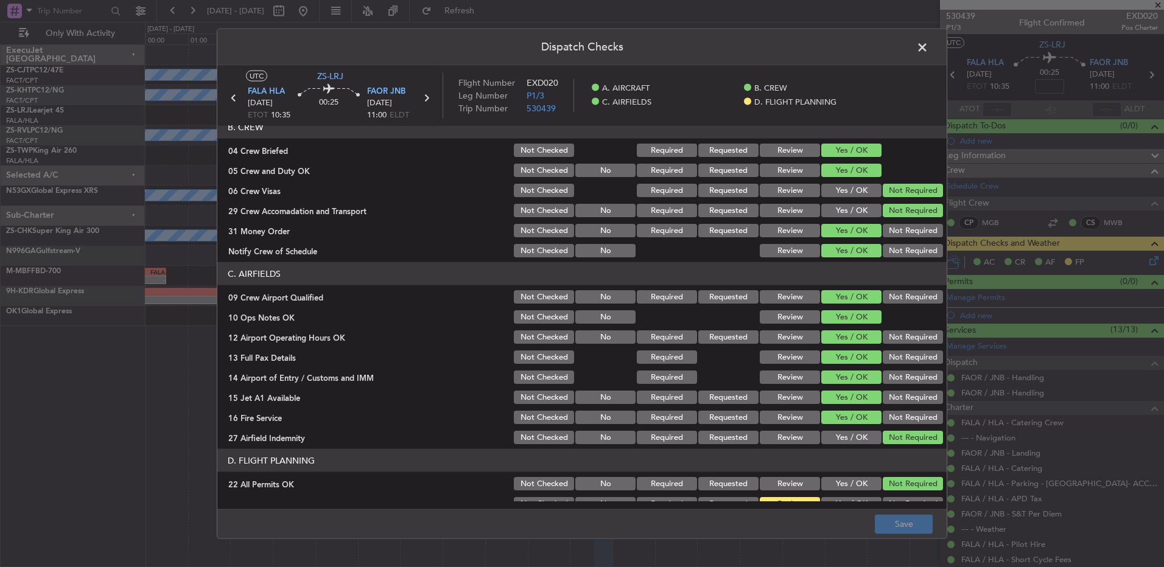
scroll to position [171, 0]
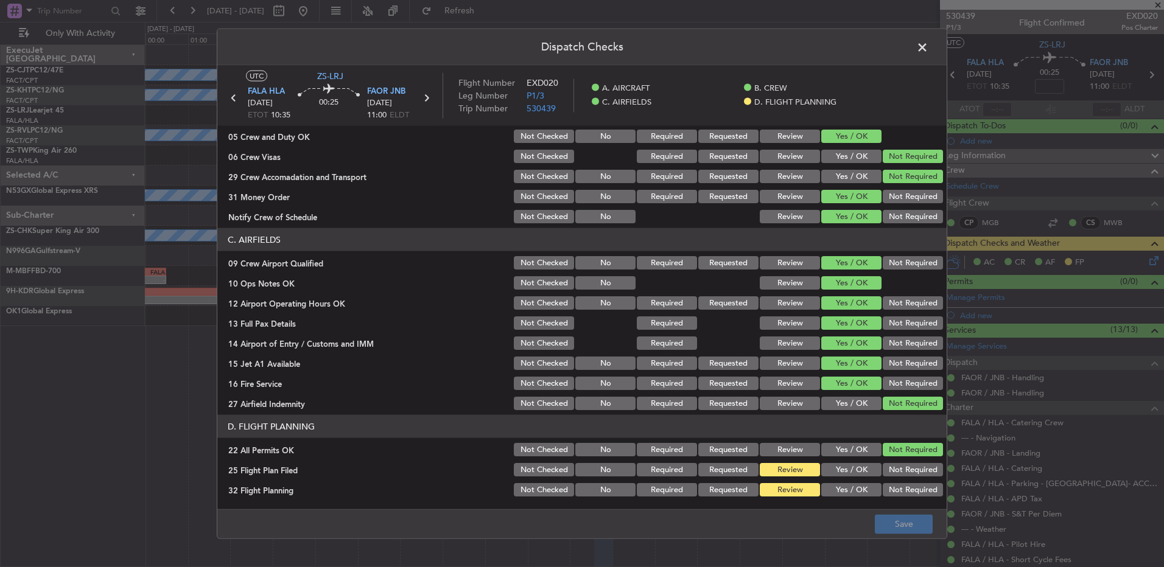
click at [860, 470] on button "Yes / OK" at bounding box center [851, 469] width 60 height 13
click at [854, 486] on button "Yes / OK" at bounding box center [851, 489] width 60 height 13
click at [892, 516] on button "Save" at bounding box center [904, 523] width 58 height 19
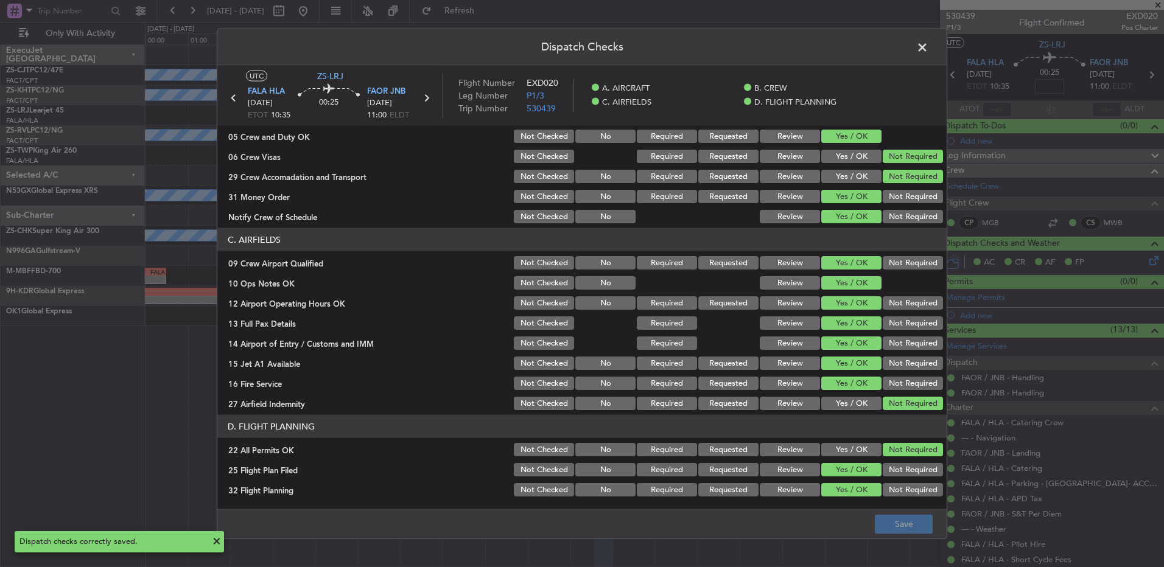
click at [428, 98] on icon at bounding box center [426, 98] width 16 height 16
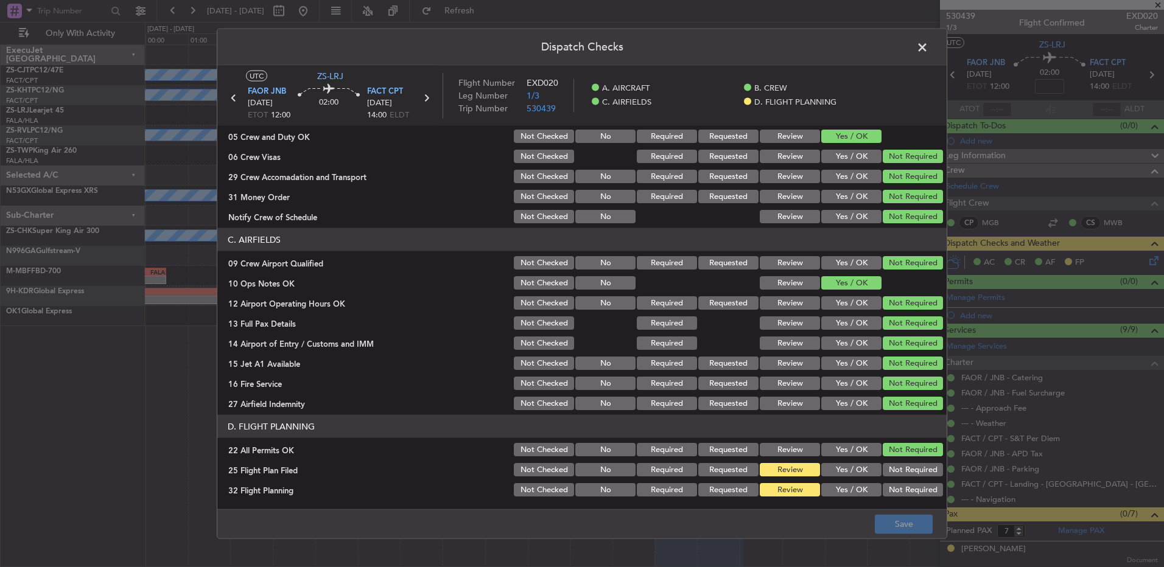
click at [843, 458] on section "D. FLIGHT PLANNING 22 All Permits OK Not Checked No Required Requested Review Y…" at bounding box center [581, 456] width 729 height 83
click at [846, 472] on button "Yes / OK" at bounding box center [851, 469] width 60 height 13
click at [854, 482] on div "Yes / OK" at bounding box center [850, 490] width 61 height 17
click at [855, 485] on button "Yes / OK" at bounding box center [851, 489] width 60 height 13
click at [901, 537] on footer "Save" at bounding box center [581, 523] width 729 height 29
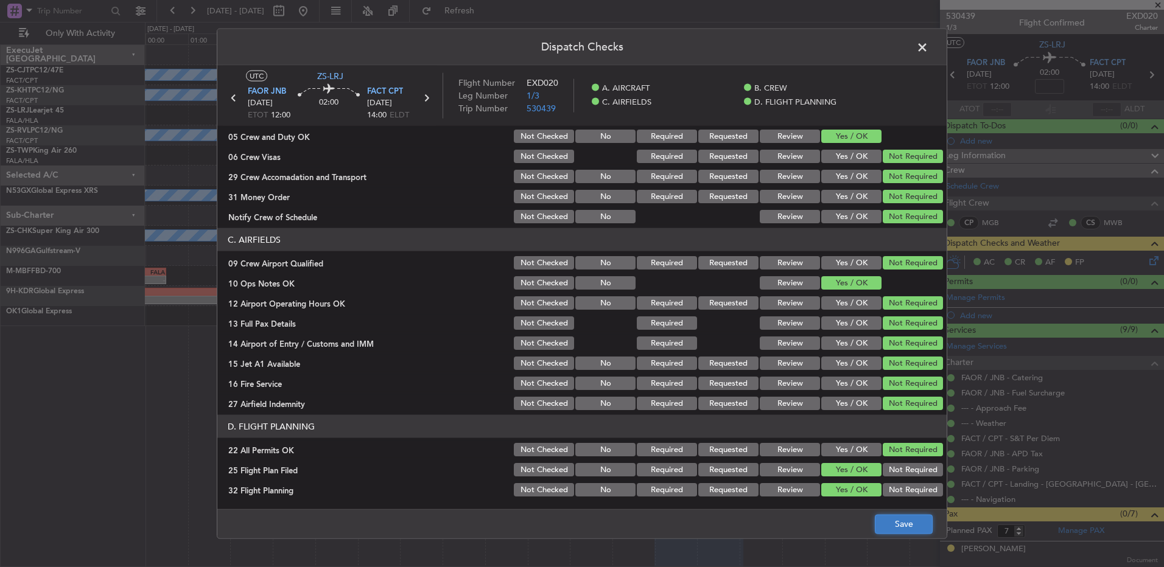
click at [893, 524] on button "Save" at bounding box center [904, 523] width 58 height 19
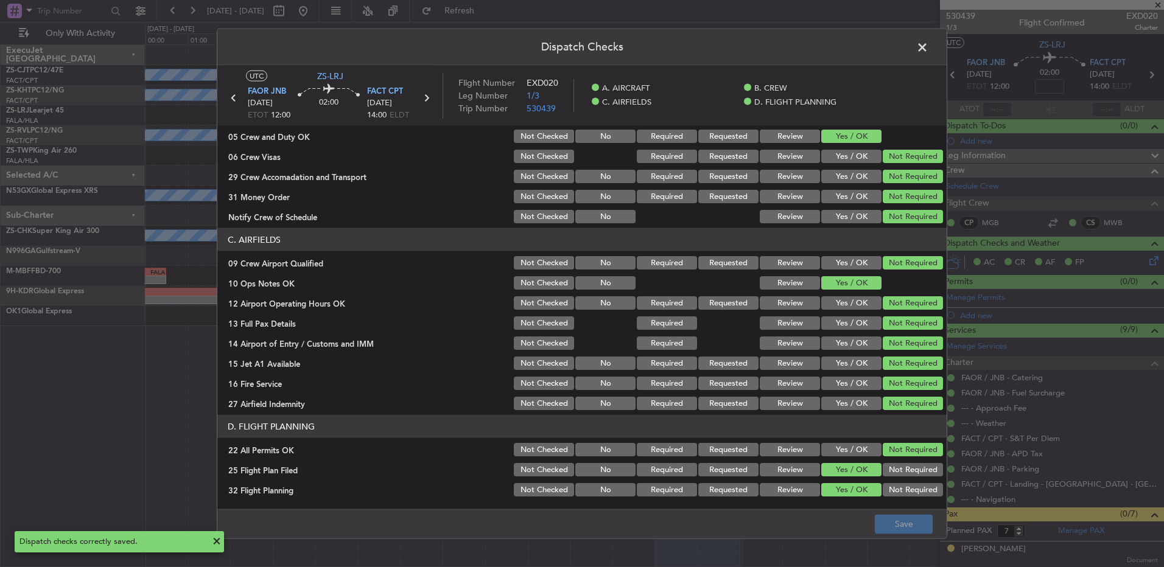
click at [424, 97] on icon at bounding box center [426, 98] width 16 height 16
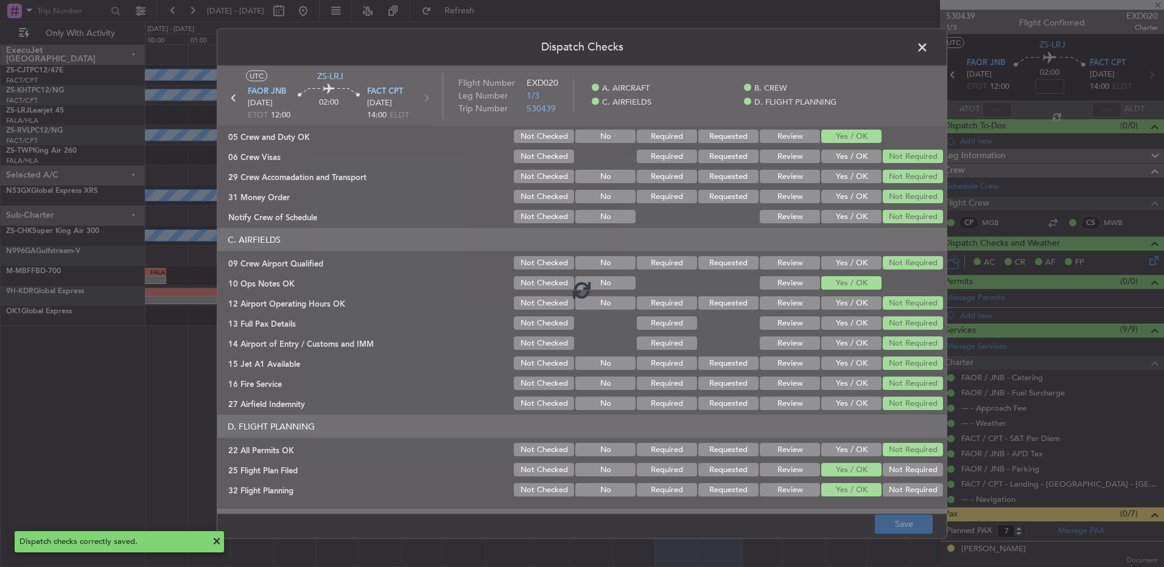
type input "0"
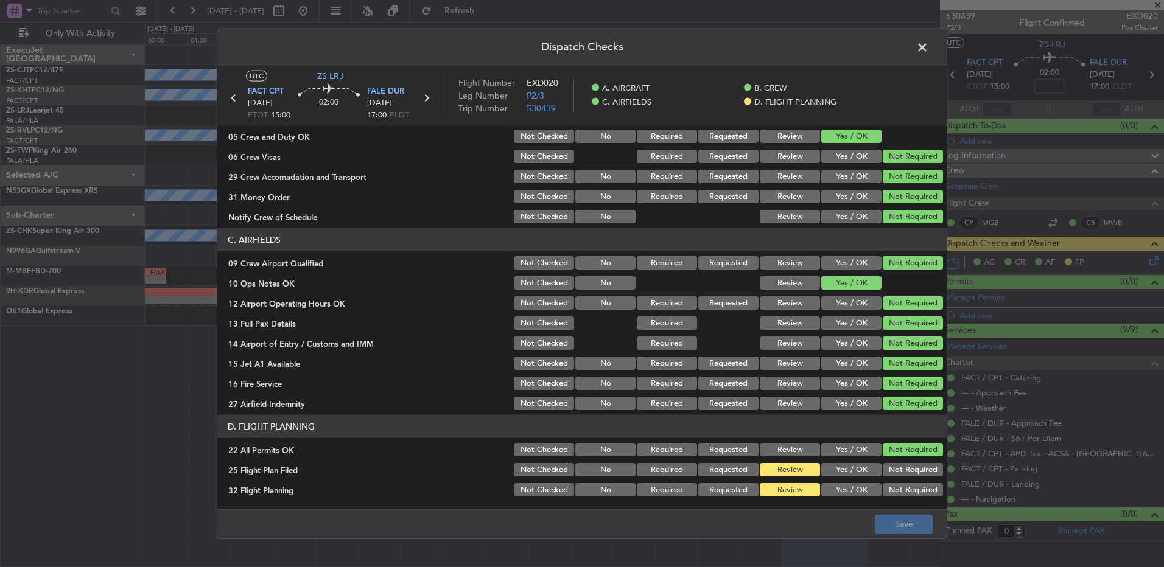
click at [848, 477] on div "Yes / OK" at bounding box center [850, 470] width 61 height 17
click at [849, 485] on button "Yes / OK" at bounding box center [851, 489] width 60 height 13
click at [837, 465] on button "Yes / OK" at bounding box center [851, 469] width 60 height 13
click at [896, 522] on button "Save" at bounding box center [904, 523] width 58 height 19
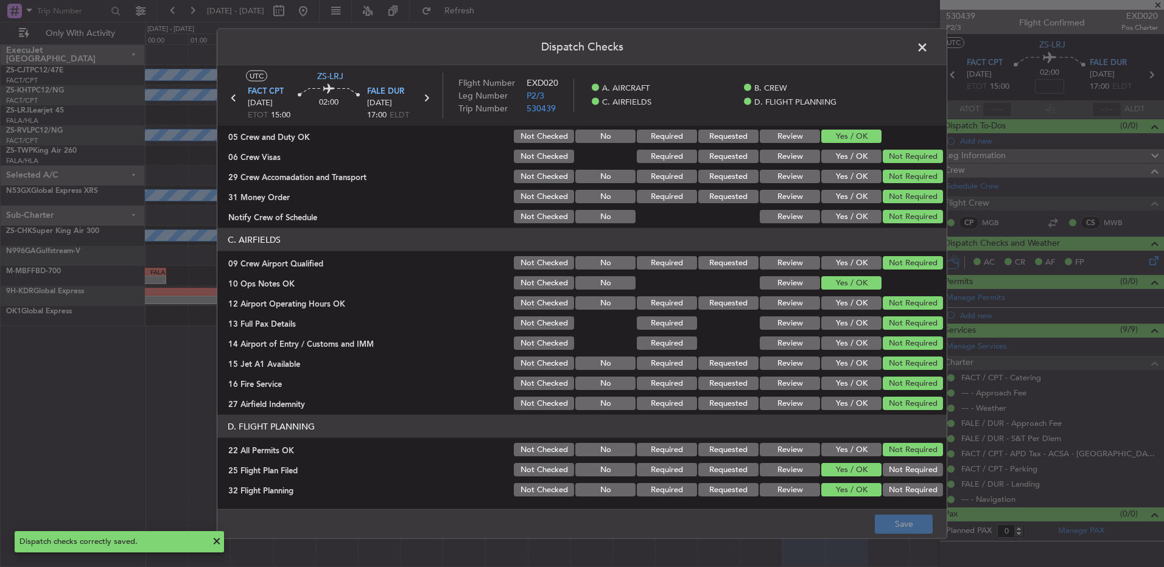
click at [929, 49] on span at bounding box center [929, 50] width 0 height 24
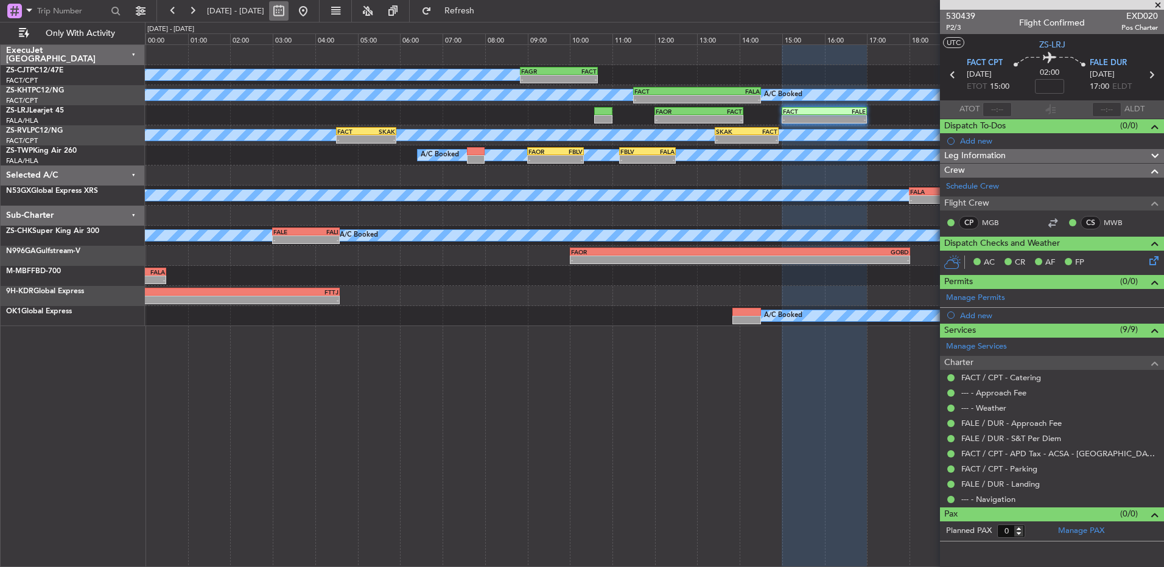
click at [289, 13] on button at bounding box center [278, 10] width 19 height 19
select select "9"
select select "2025"
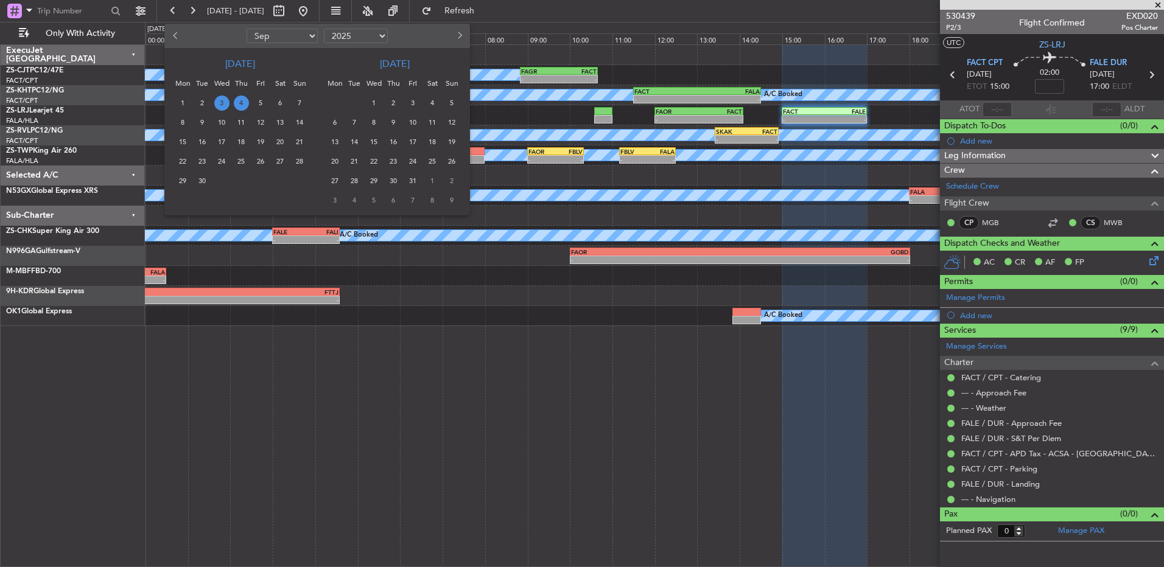
click at [279, 141] on span "20" at bounding box center [280, 142] width 15 height 15
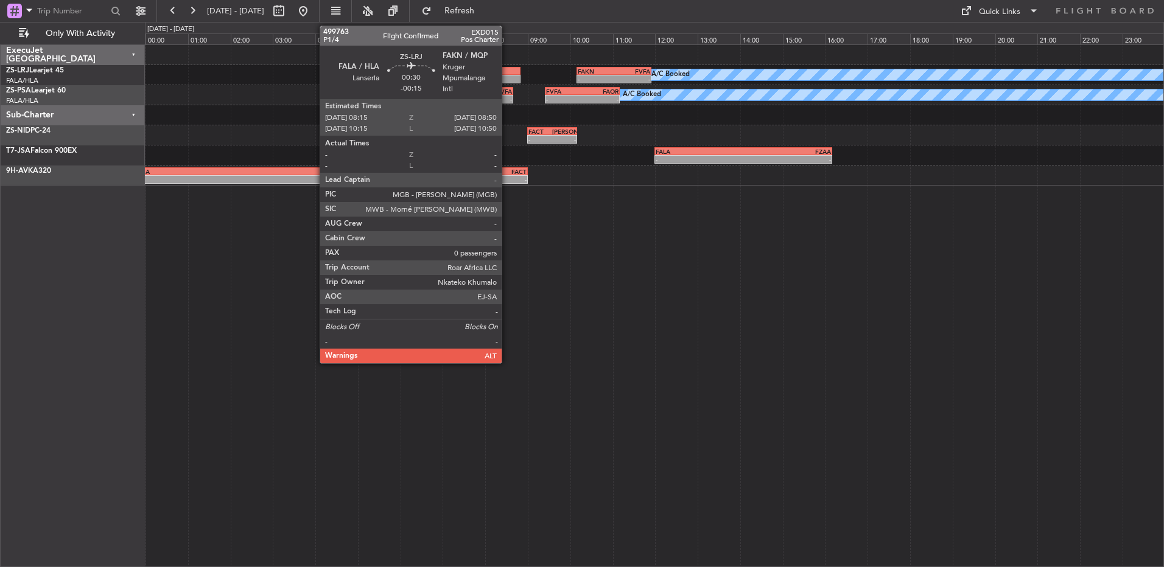
click at [507, 71] on div at bounding box center [508, 71] width 25 height 9
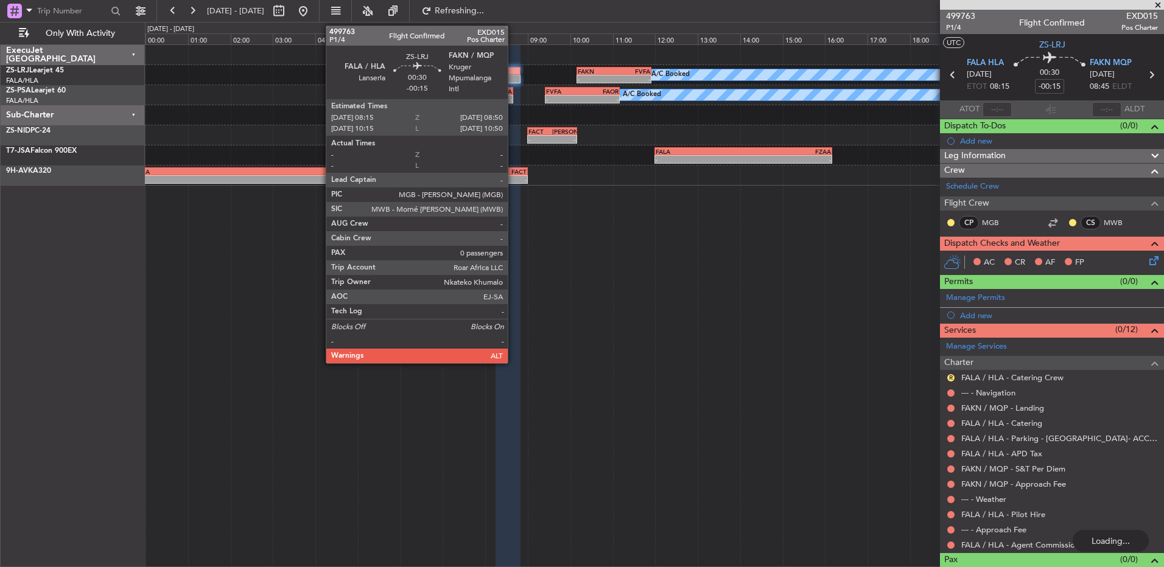
click at [513, 72] on div at bounding box center [508, 71] width 25 height 9
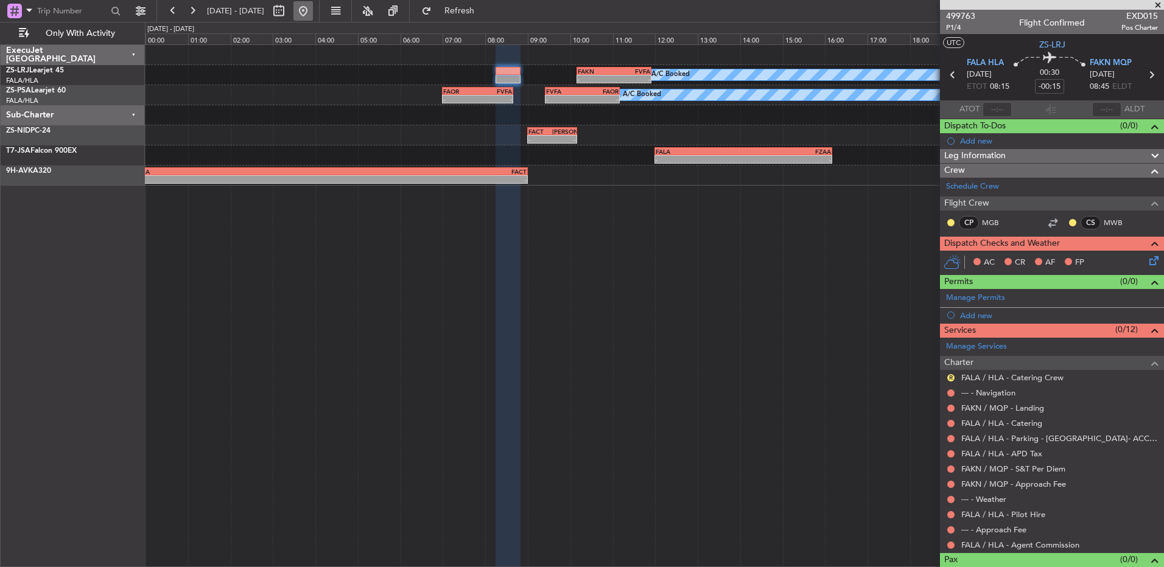
click at [313, 16] on button at bounding box center [302, 10] width 19 height 19
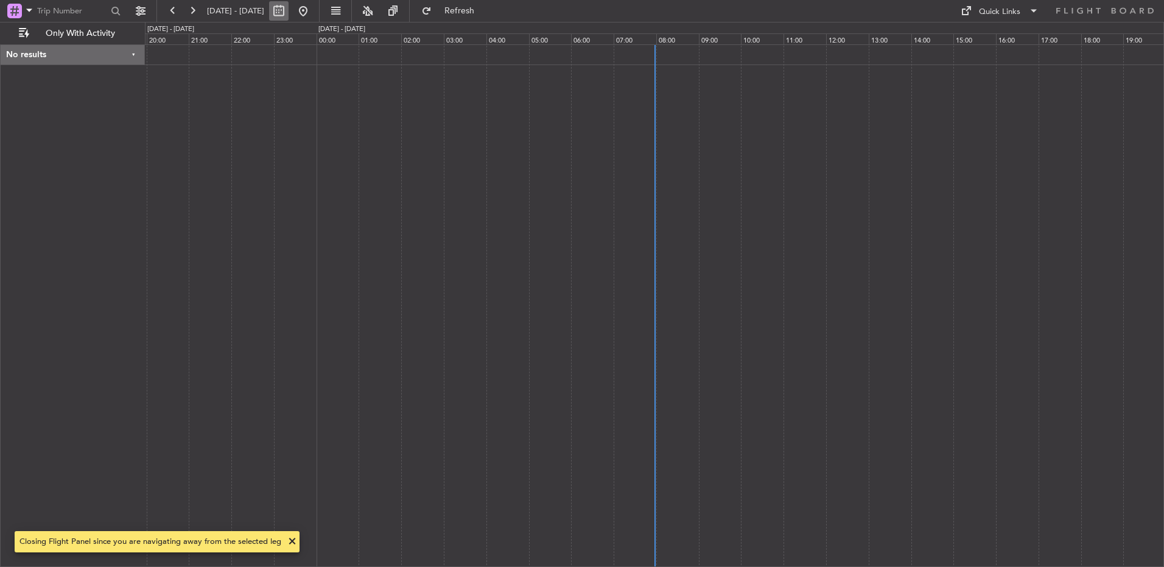
click at [289, 10] on button at bounding box center [278, 10] width 19 height 19
select select "9"
select select "2025"
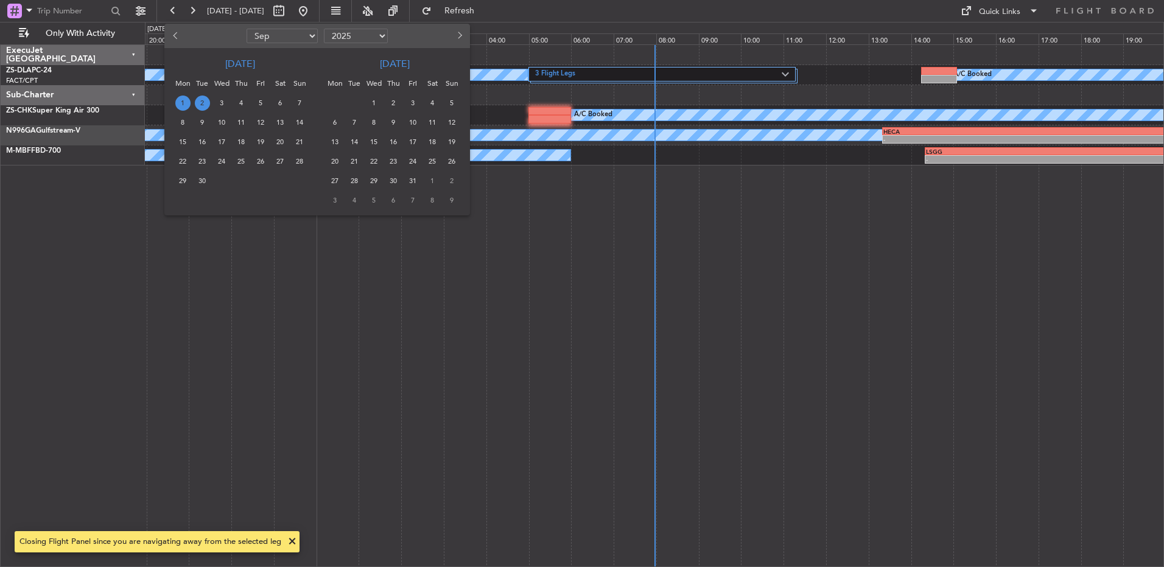
click at [206, 101] on span "2" at bounding box center [202, 103] width 15 height 15
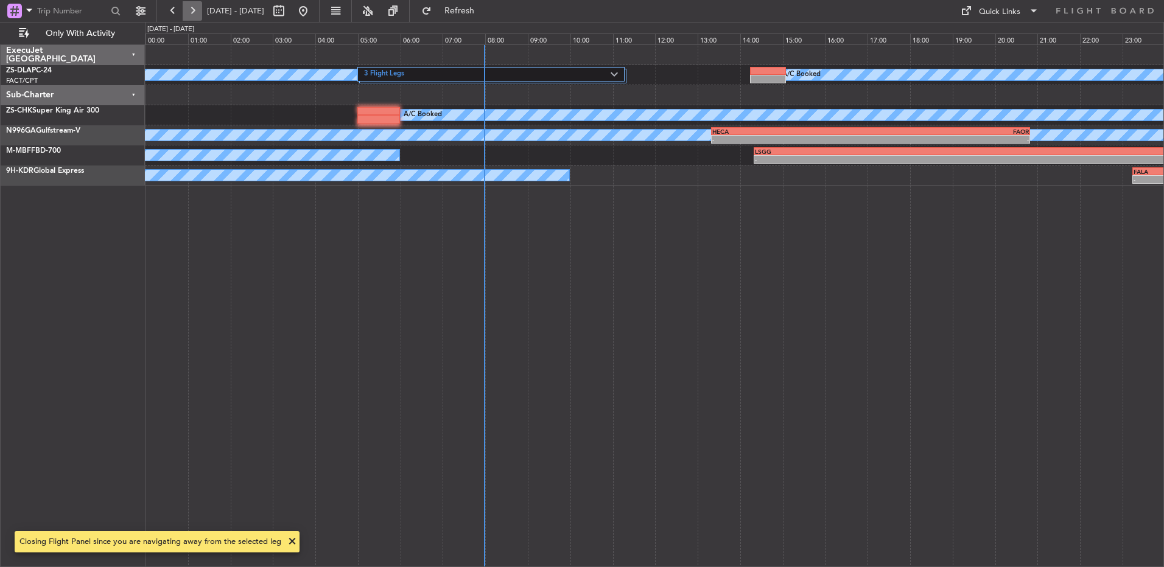
click at [194, 9] on button at bounding box center [192, 10] width 19 height 19
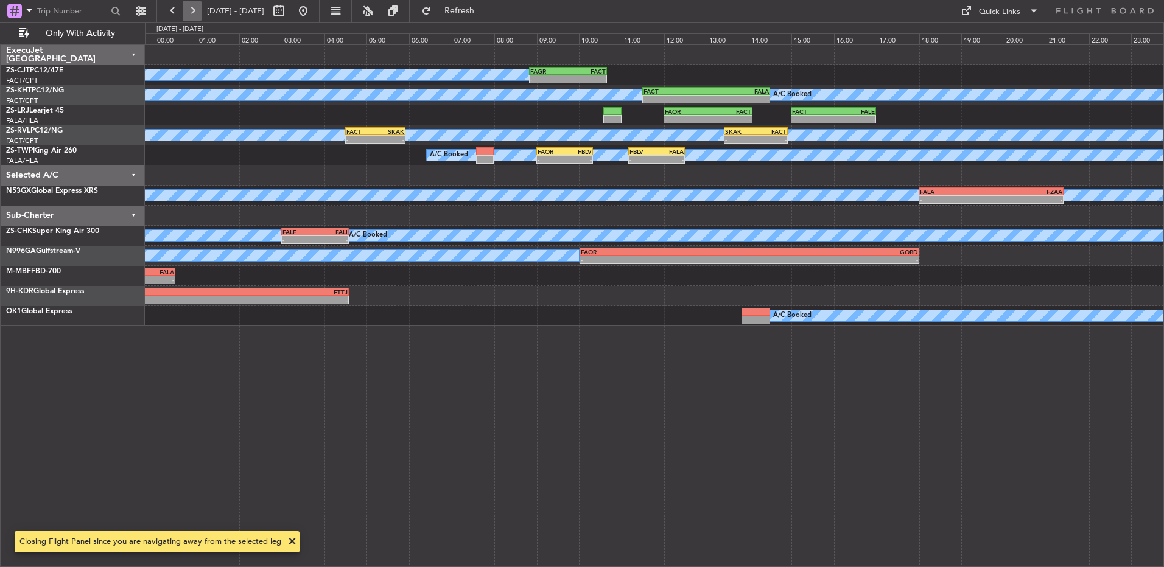
click at [194, 10] on button at bounding box center [192, 10] width 19 height 19
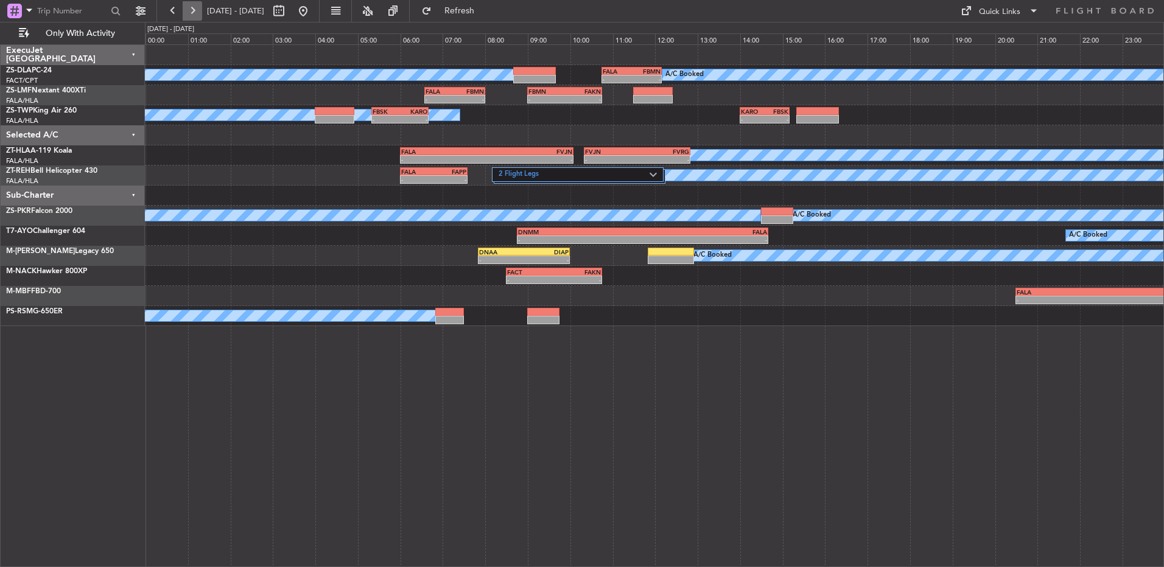
click at [189, 12] on button at bounding box center [192, 10] width 19 height 19
click at [191, 14] on button at bounding box center [192, 10] width 19 height 19
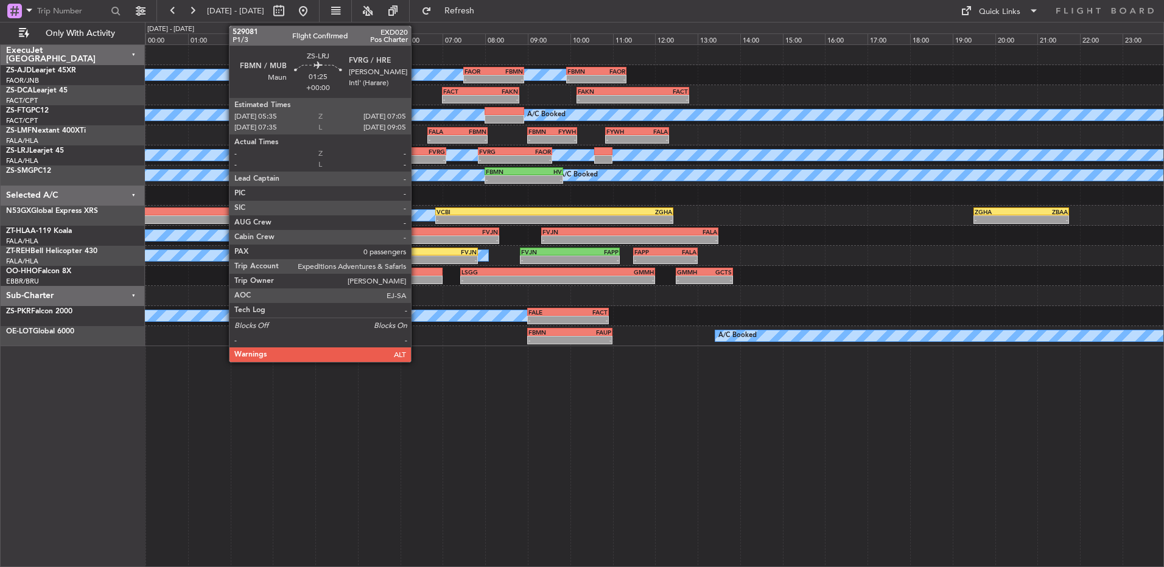
click at [416, 156] on div "-" at bounding box center [429, 159] width 31 height 7
click at [418, 156] on div "-" at bounding box center [429, 159] width 31 height 7
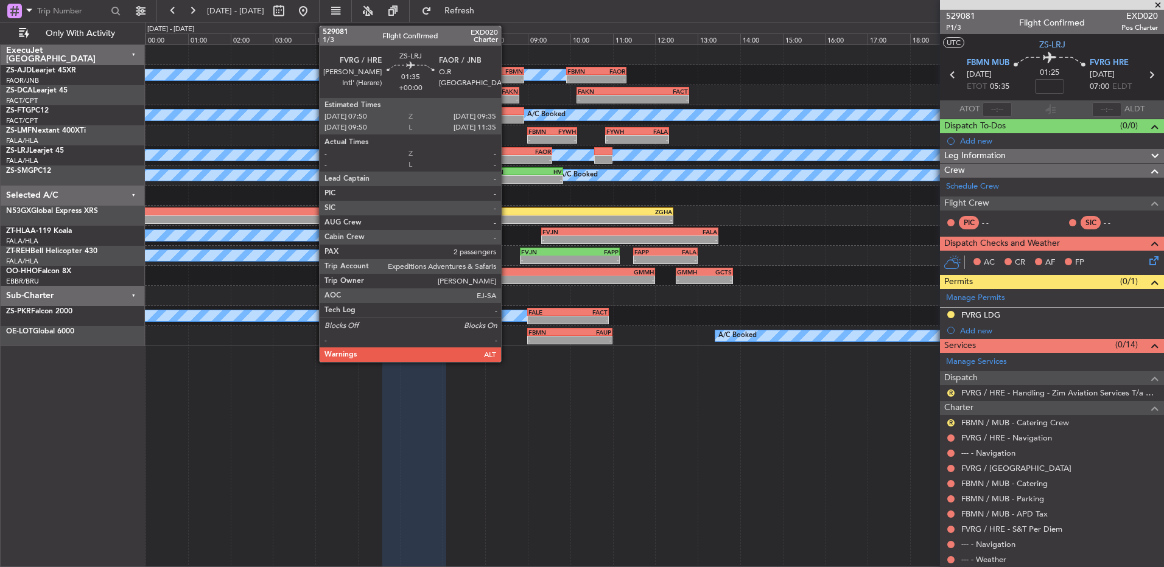
click at [507, 151] on div "FVRG" at bounding box center [497, 151] width 36 height 7
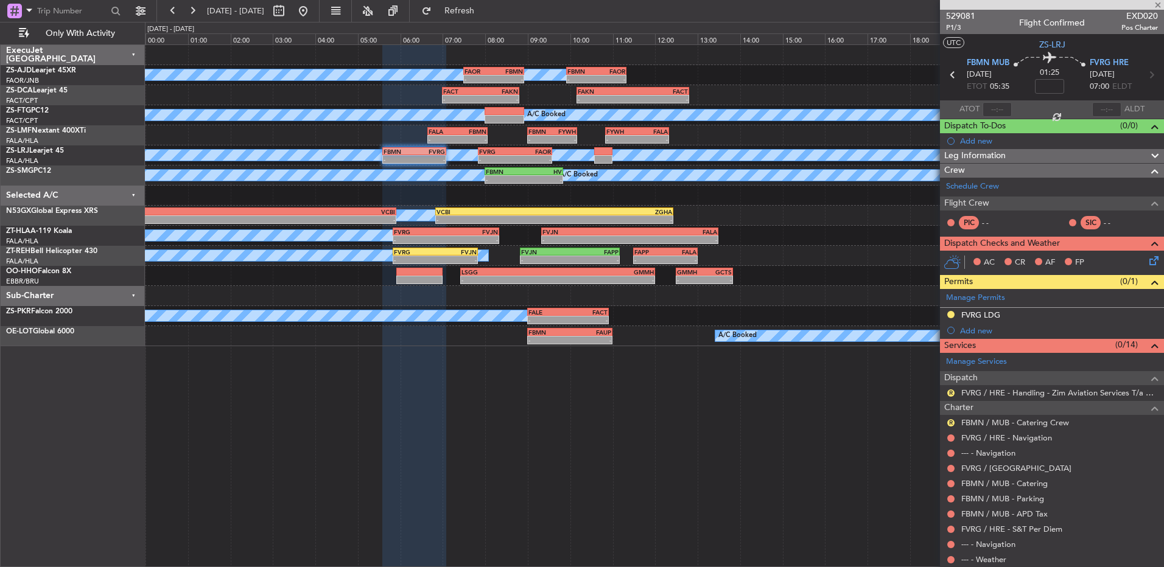
type input "2"
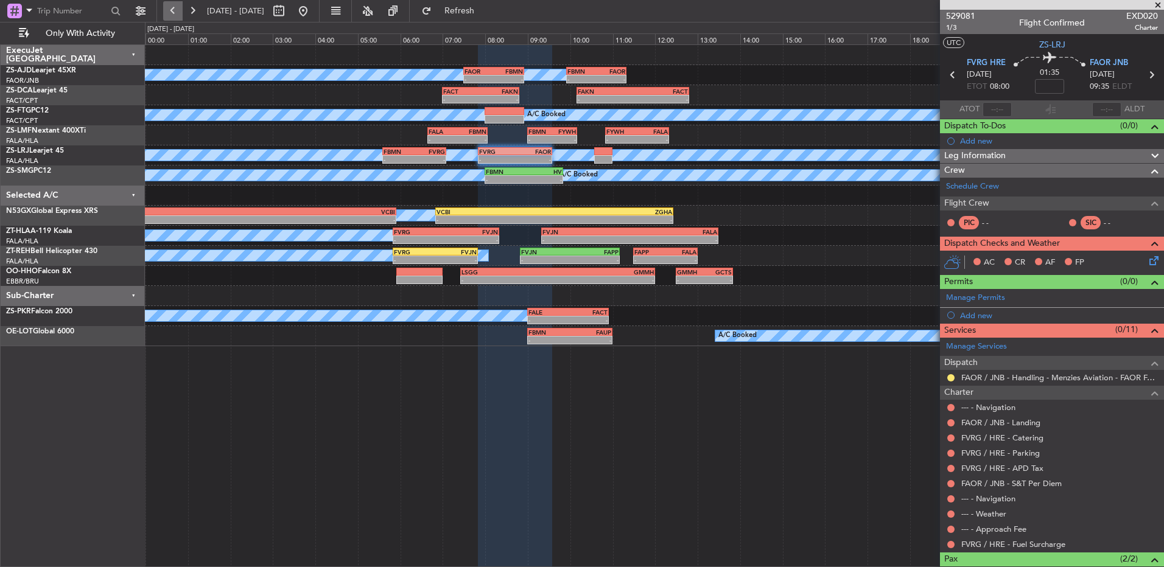
click at [177, 7] on button at bounding box center [172, 10] width 19 height 19
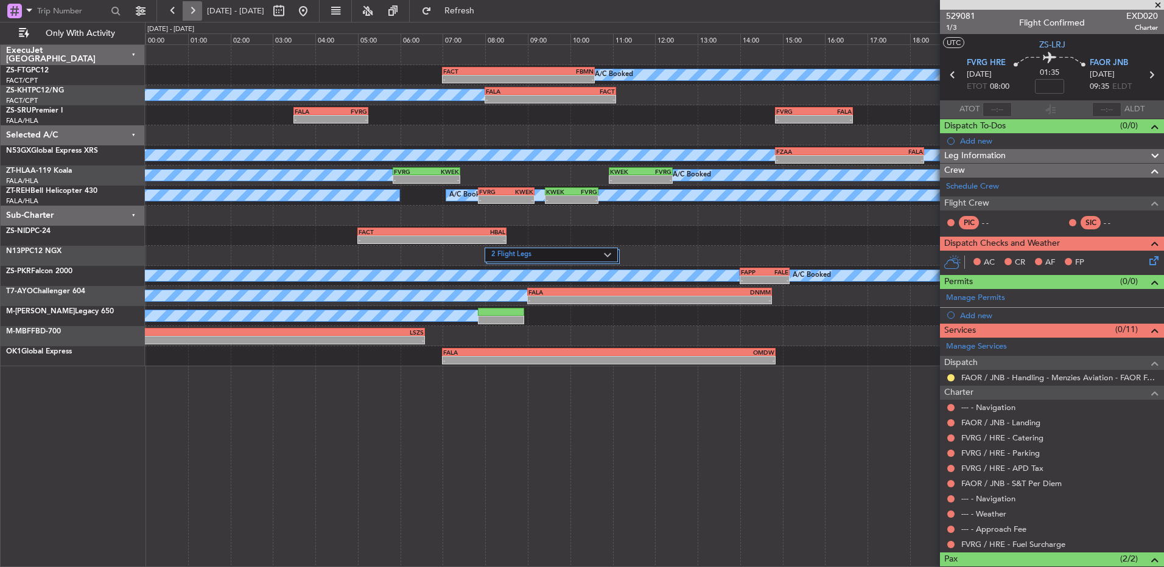
click at [189, 7] on button at bounding box center [192, 10] width 19 height 19
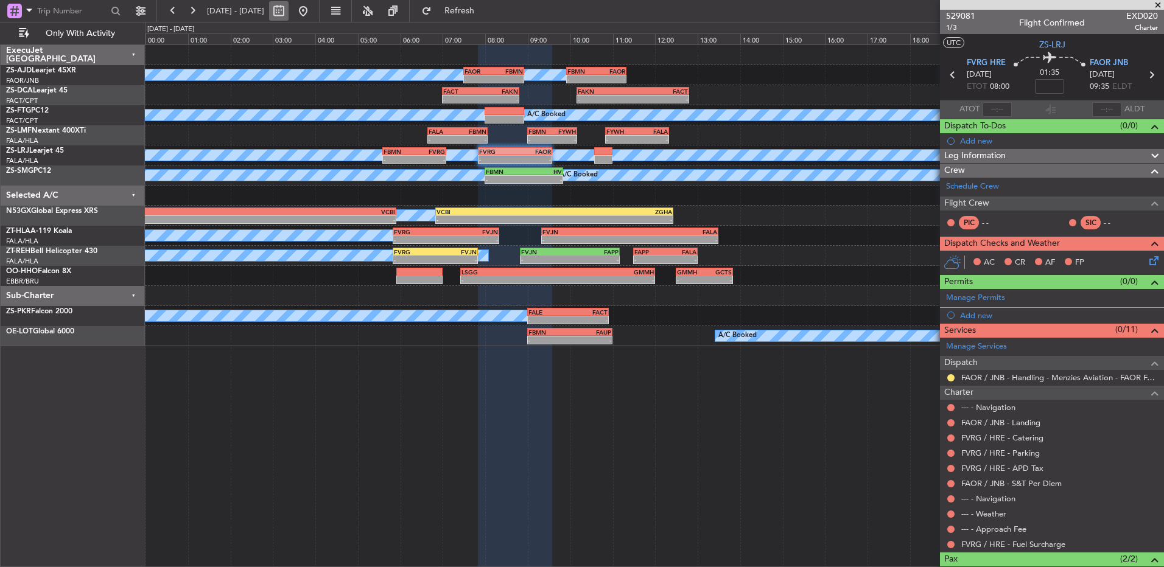
click at [289, 12] on button at bounding box center [278, 10] width 19 height 19
select select "9"
select select "2025"
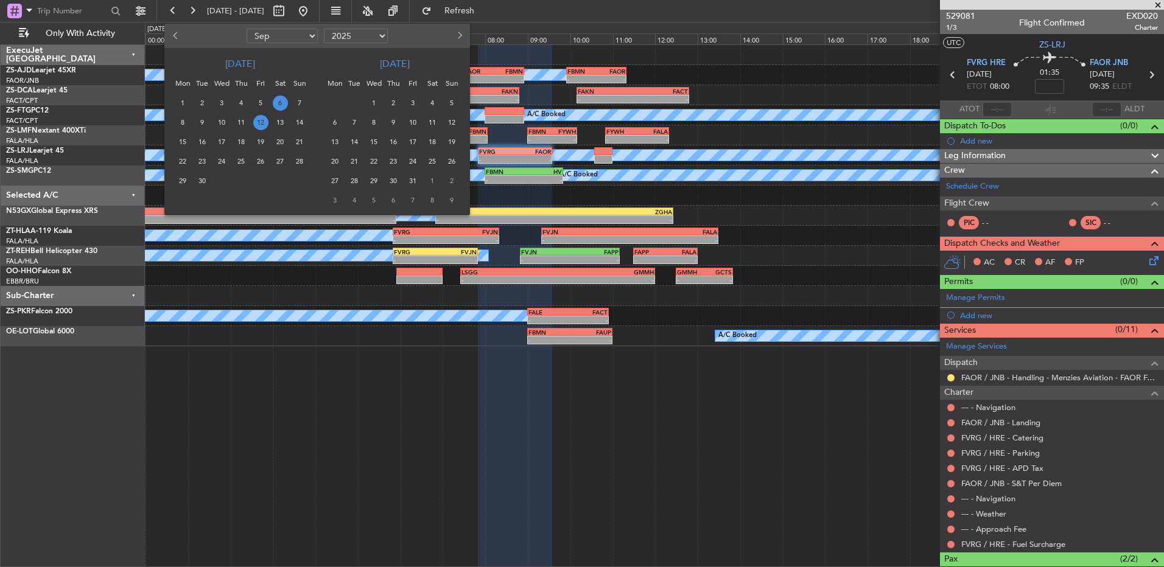
click at [267, 125] on span "12" at bounding box center [260, 122] width 15 height 15
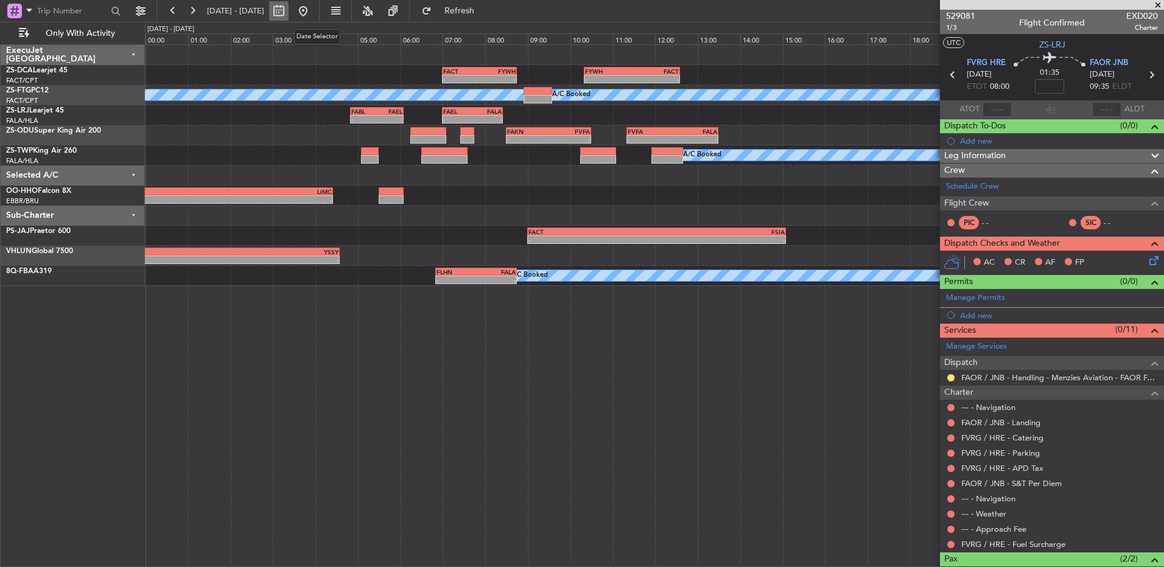
click at [289, 15] on button at bounding box center [278, 10] width 19 height 19
select select "9"
select select "2025"
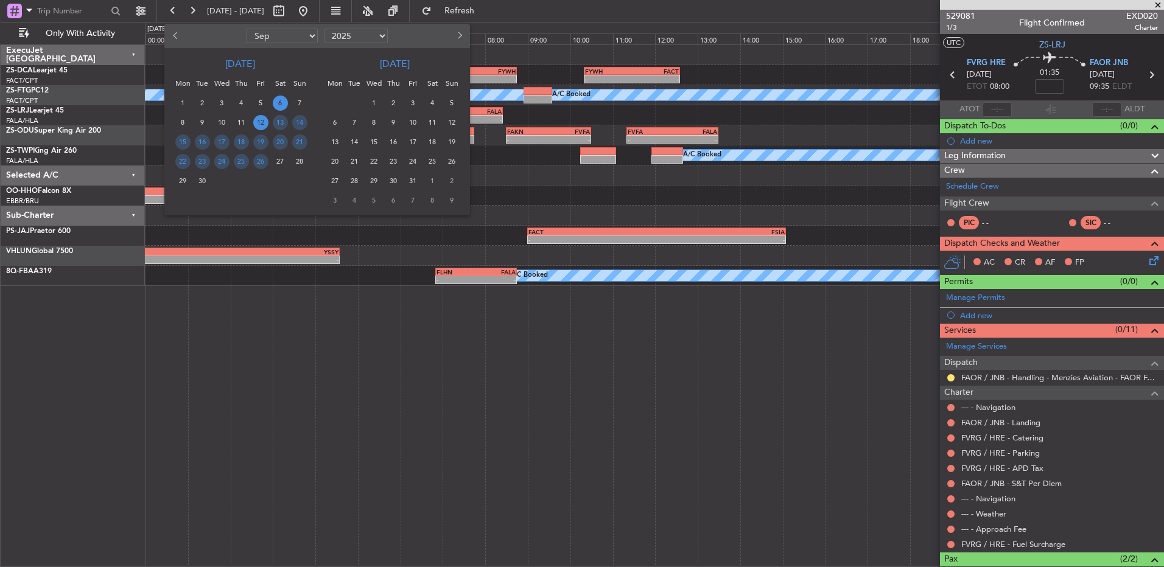
click at [281, 106] on span "6" at bounding box center [280, 103] width 15 height 15
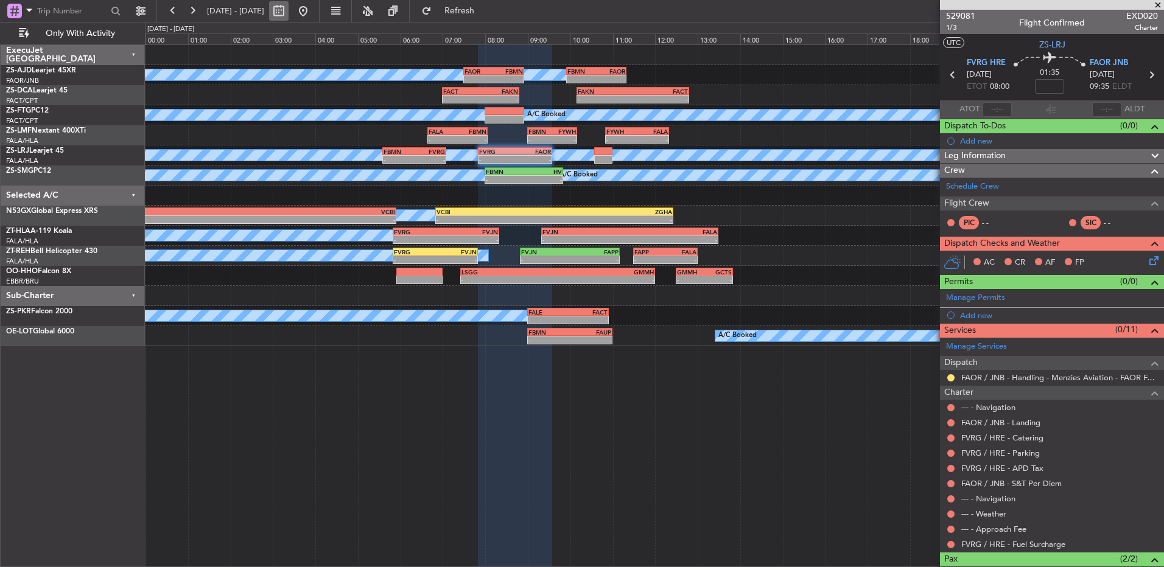
click at [289, 15] on button at bounding box center [278, 10] width 19 height 19
select select "9"
select select "2025"
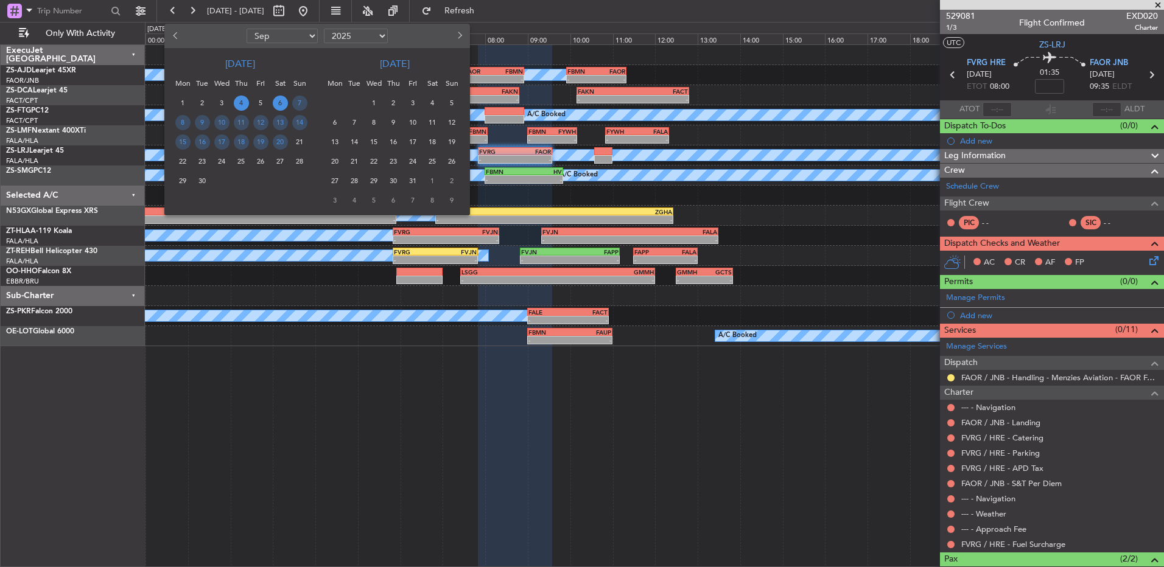
click at [244, 105] on span "4" at bounding box center [241, 103] width 15 height 15
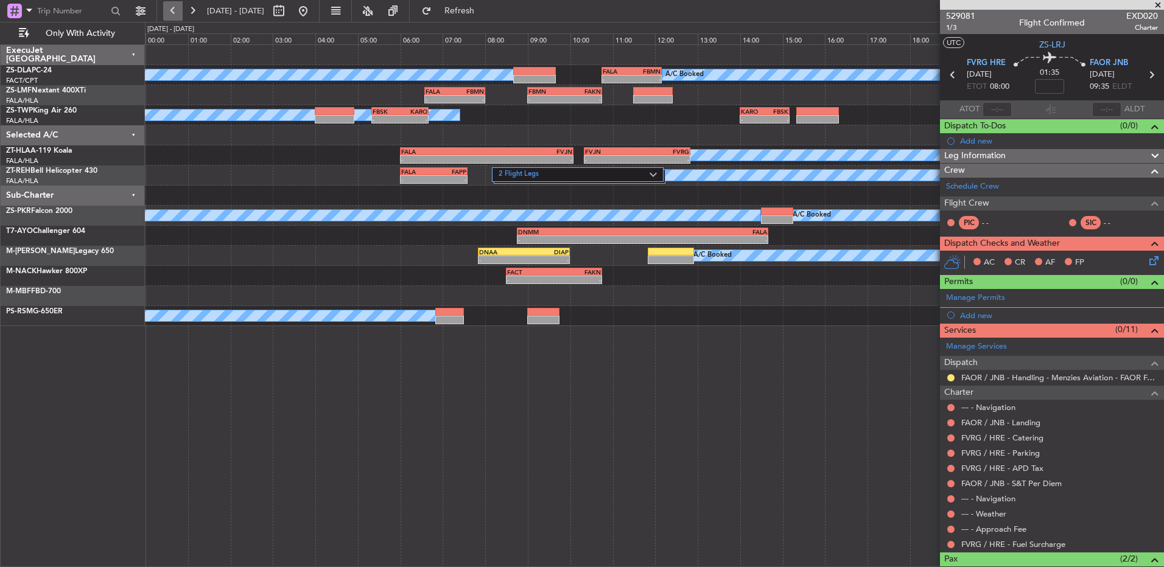
click at [164, 10] on button at bounding box center [172, 10] width 19 height 19
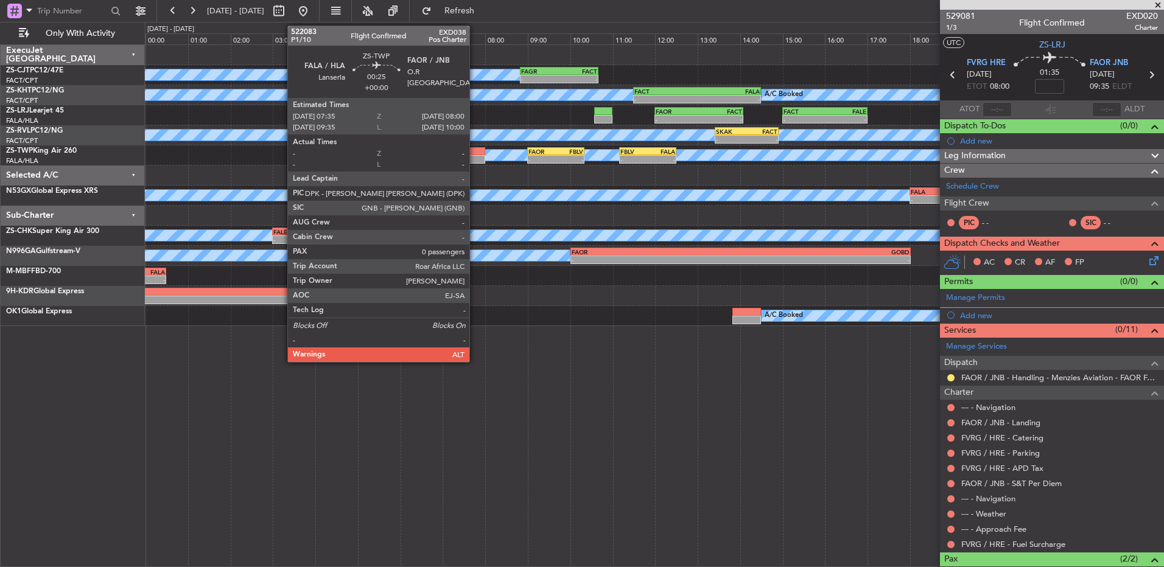
click at [475, 150] on div at bounding box center [476, 151] width 18 height 9
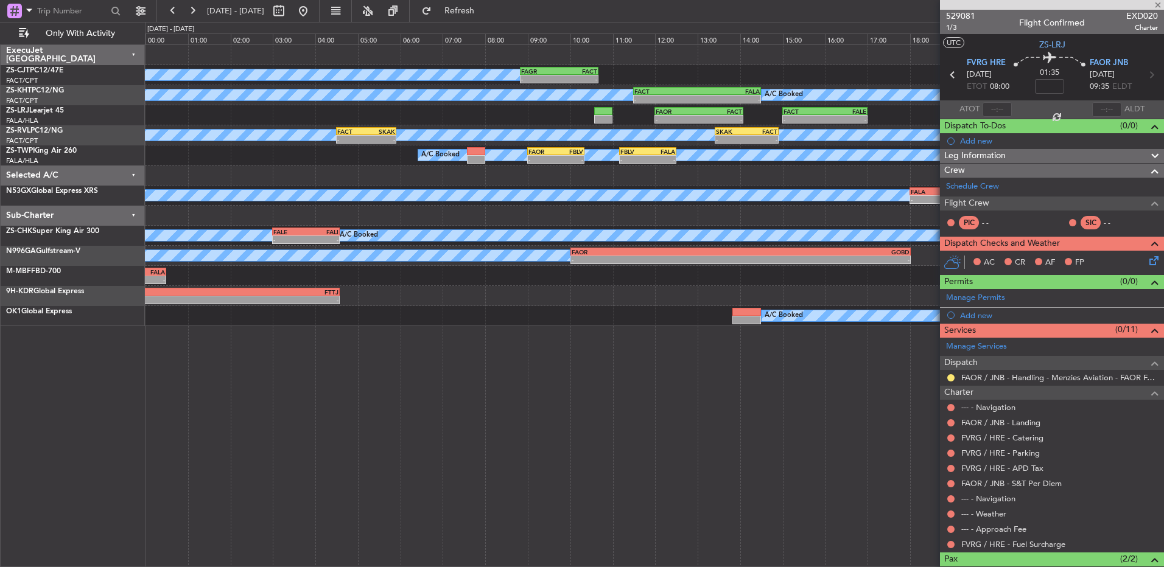
type input "0"
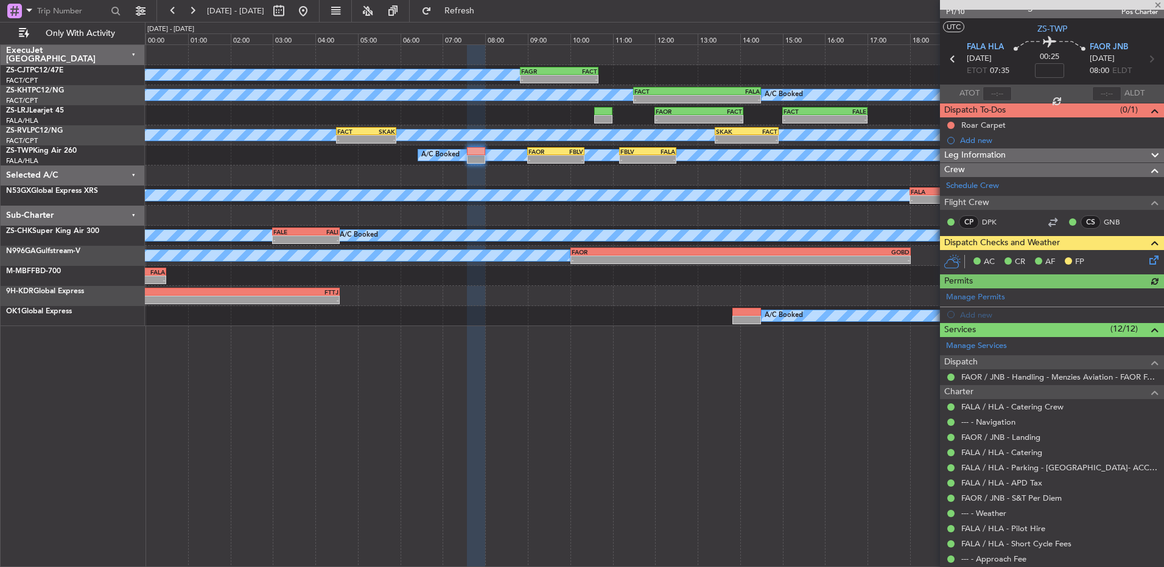
scroll to position [0, 0]
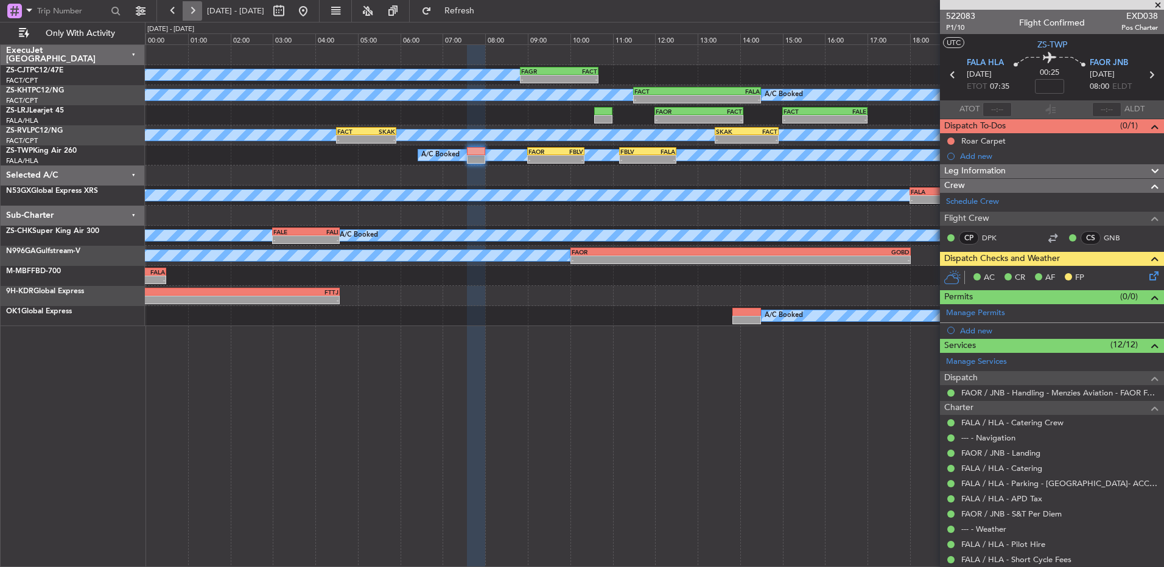
click at [197, 9] on button at bounding box center [192, 10] width 19 height 19
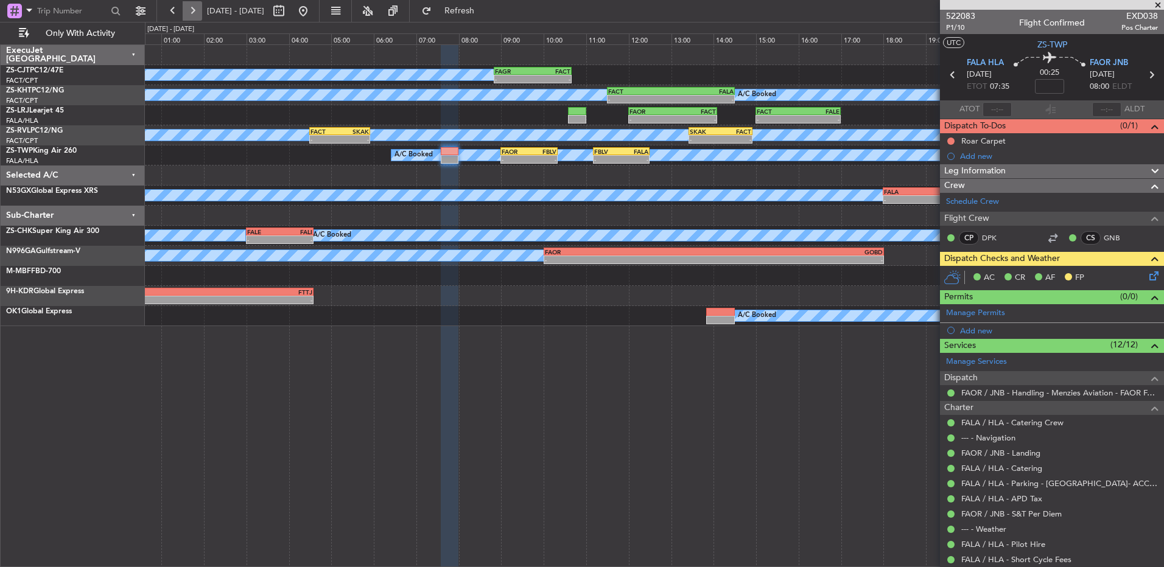
click at [197, 9] on button at bounding box center [192, 10] width 19 height 19
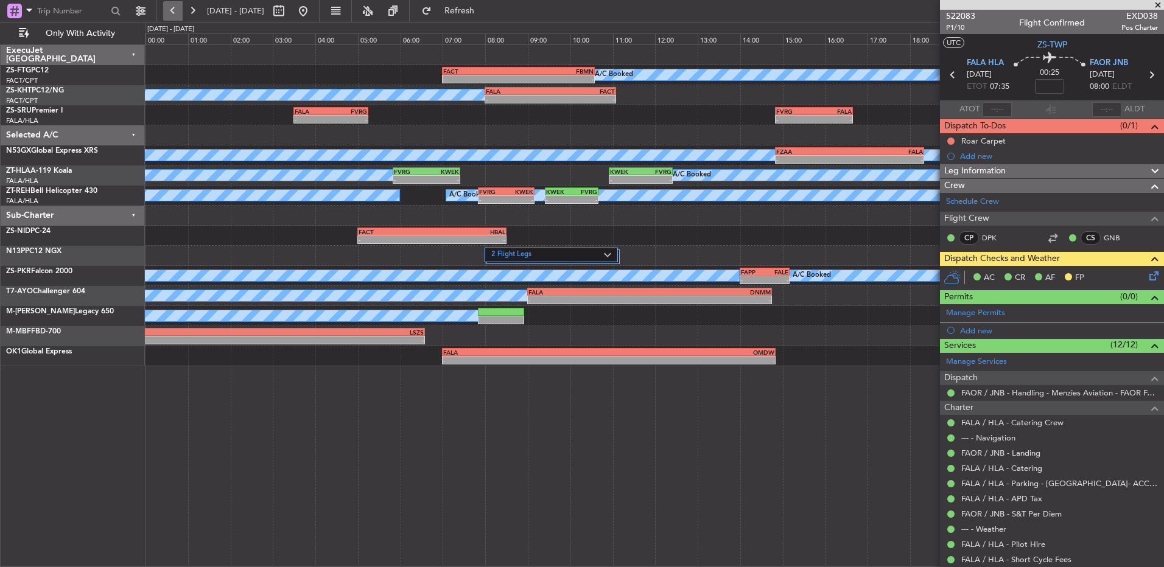
click at [178, 12] on button at bounding box center [172, 10] width 19 height 19
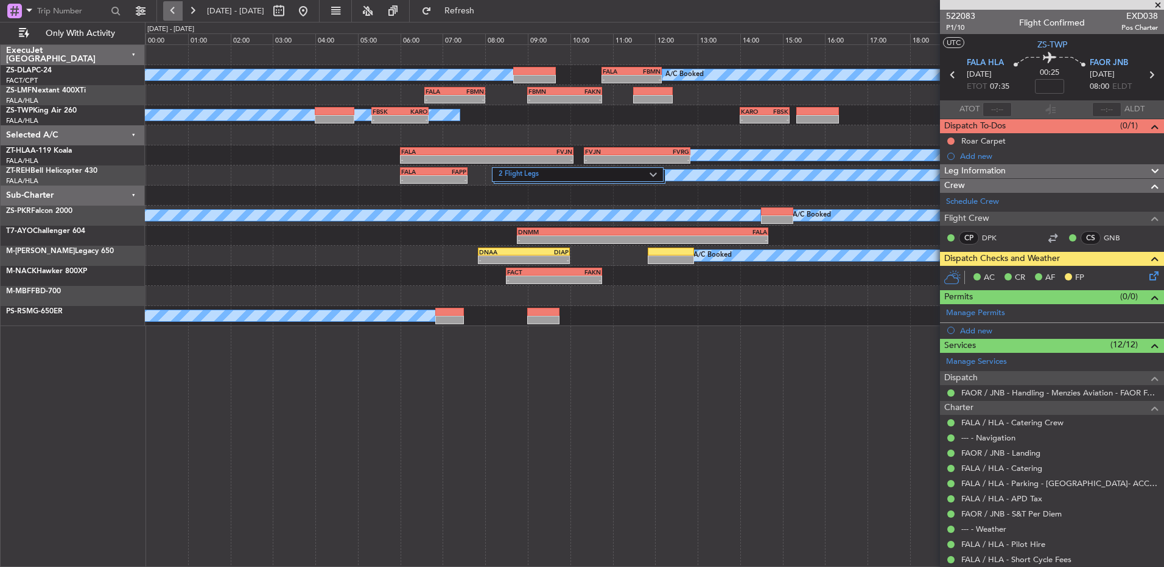
click at [170, 13] on button at bounding box center [172, 10] width 19 height 19
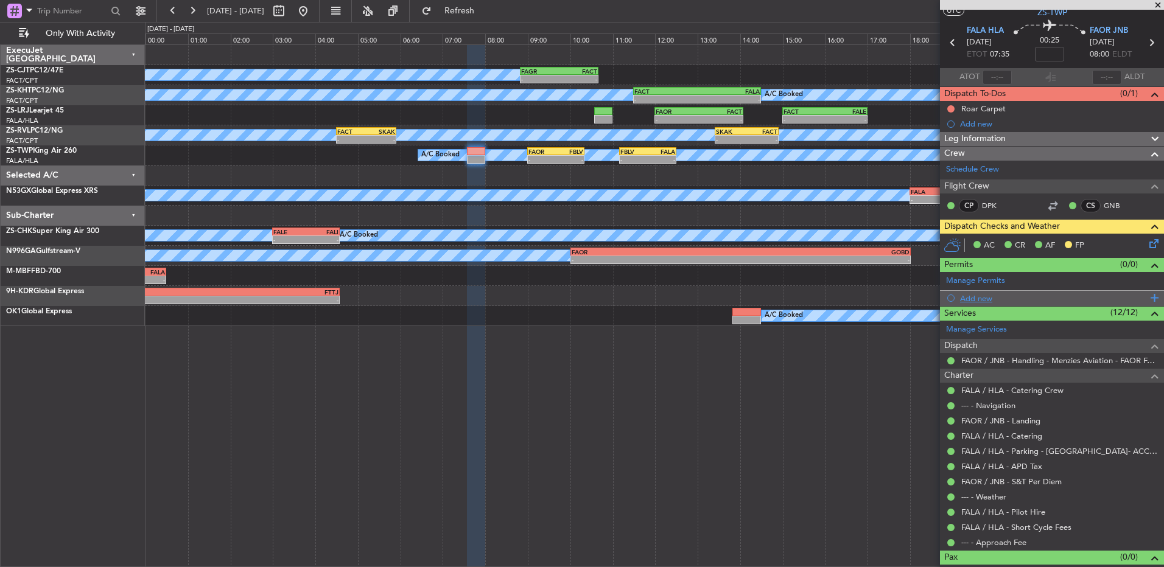
scroll to position [49, 0]
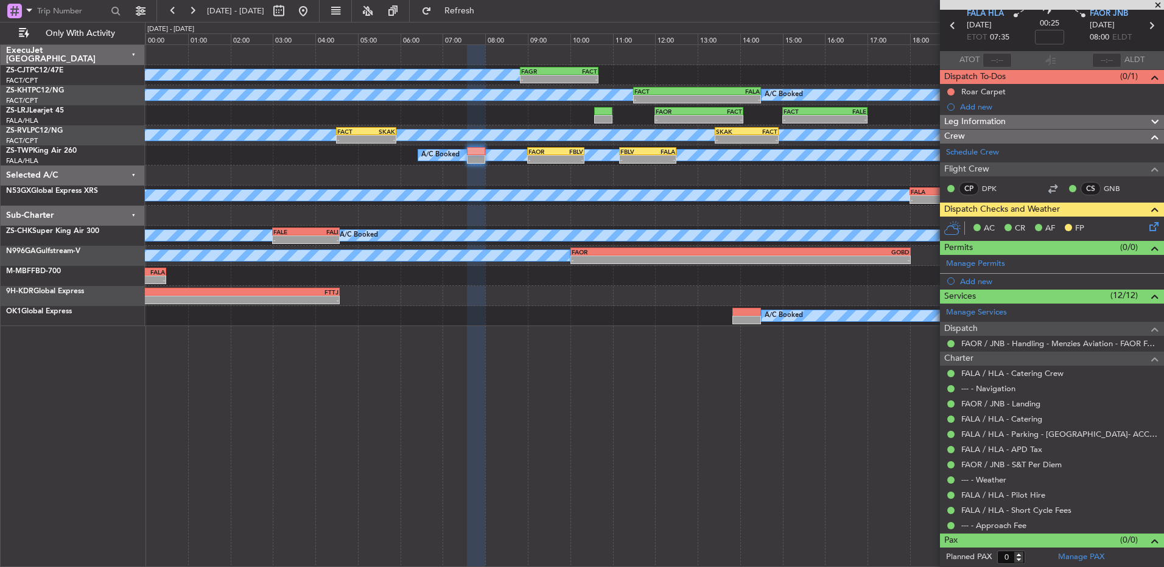
click at [1162, 4] on span at bounding box center [1158, 5] width 12 height 11
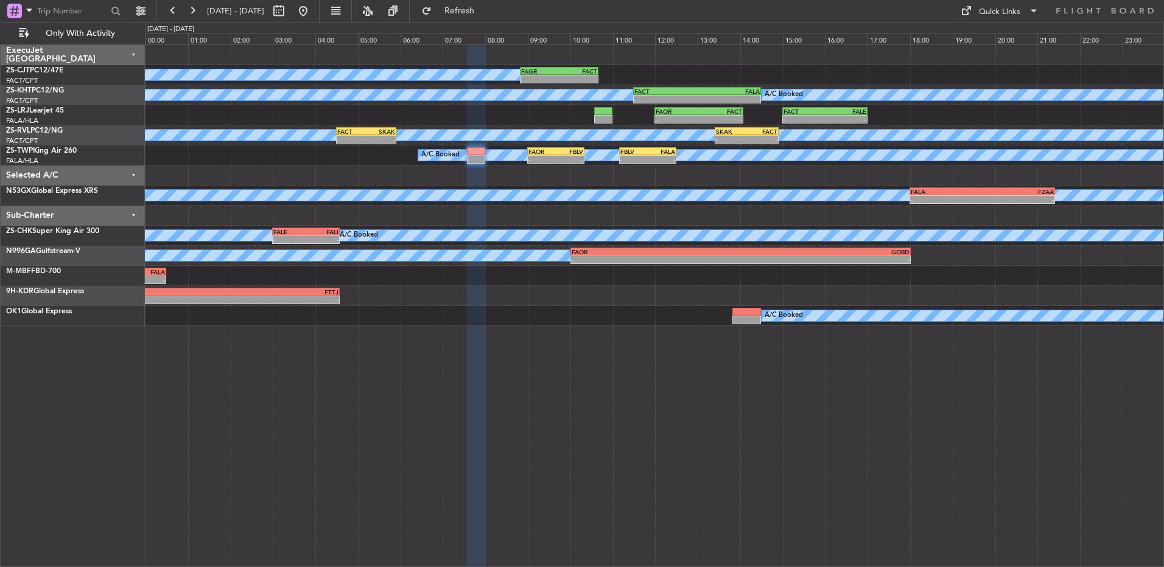
scroll to position [0, 0]
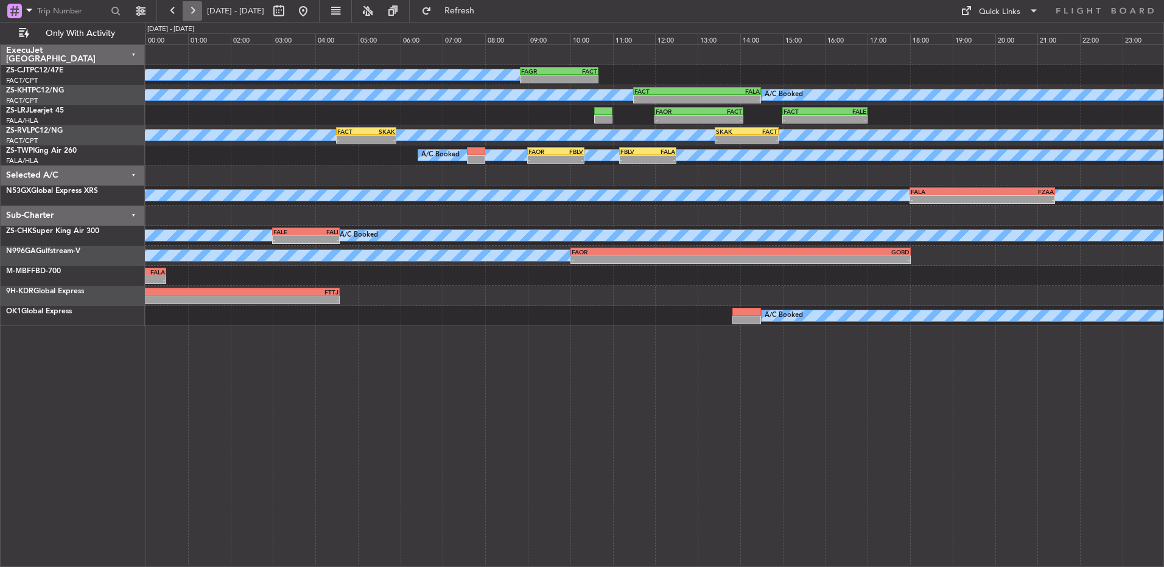
click at [194, 16] on button at bounding box center [192, 10] width 19 height 19
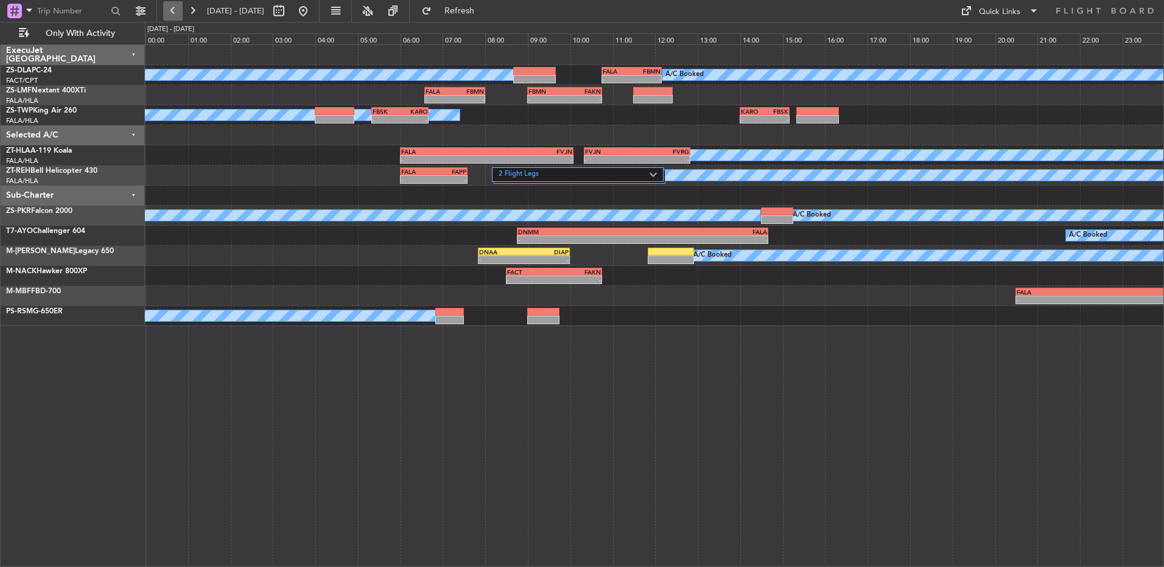
click at [181, 9] on button at bounding box center [172, 10] width 19 height 19
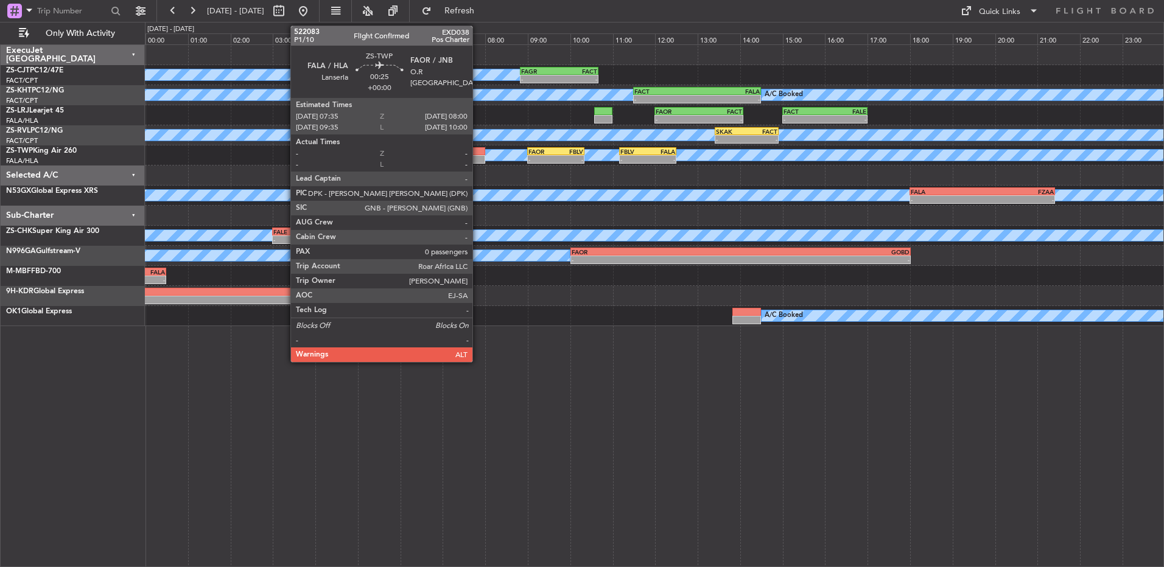
click at [478, 153] on div at bounding box center [476, 151] width 18 height 9
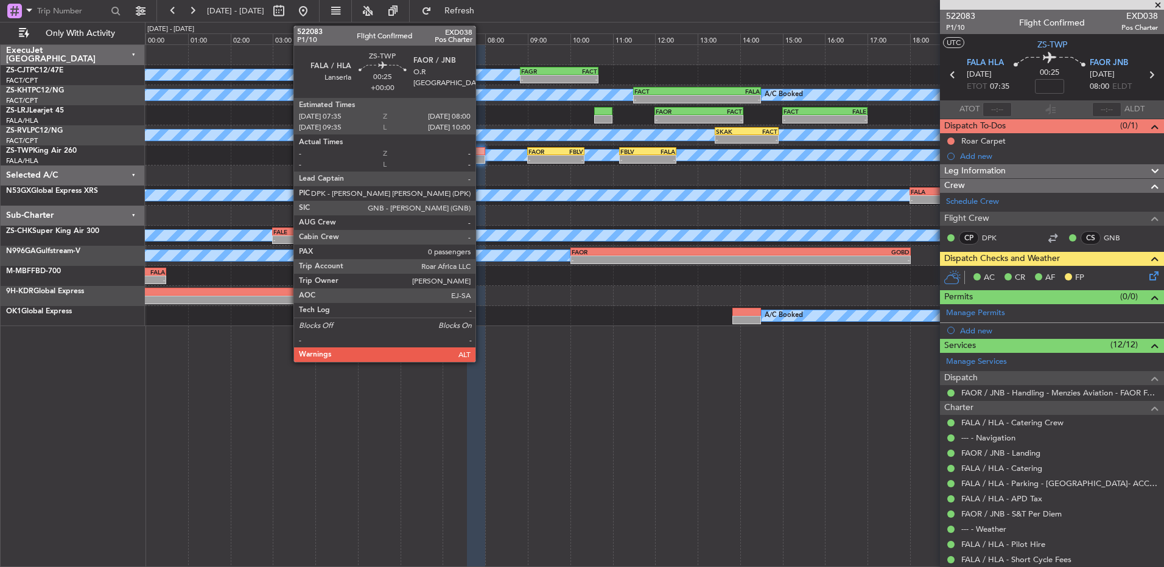
click at [481, 154] on div at bounding box center [476, 151] width 18 height 9
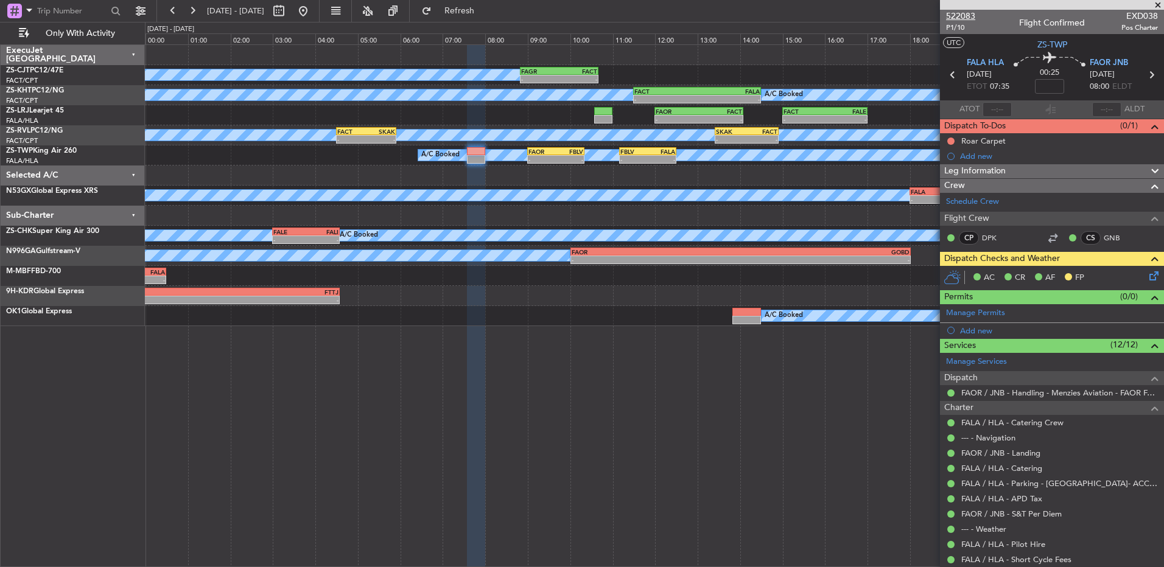
click at [957, 13] on span "522083" at bounding box center [960, 16] width 29 height 13
click at [187, 6] on button at bounding box center [192, 10] width 19 height 19
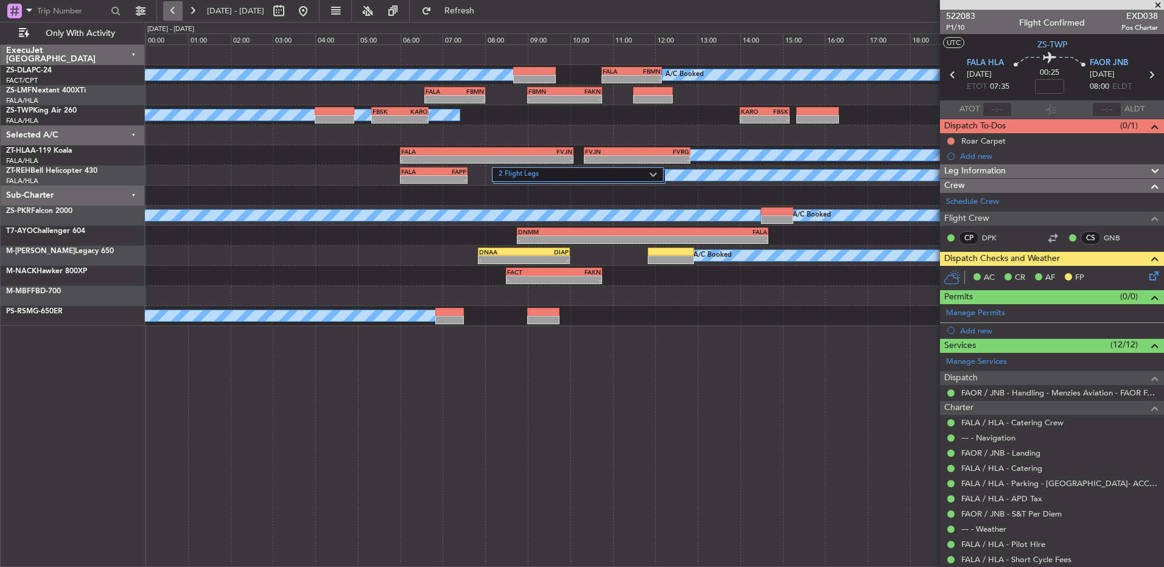
click at [170, 8] on button at bounding box center [172, 10] width 19 height 19
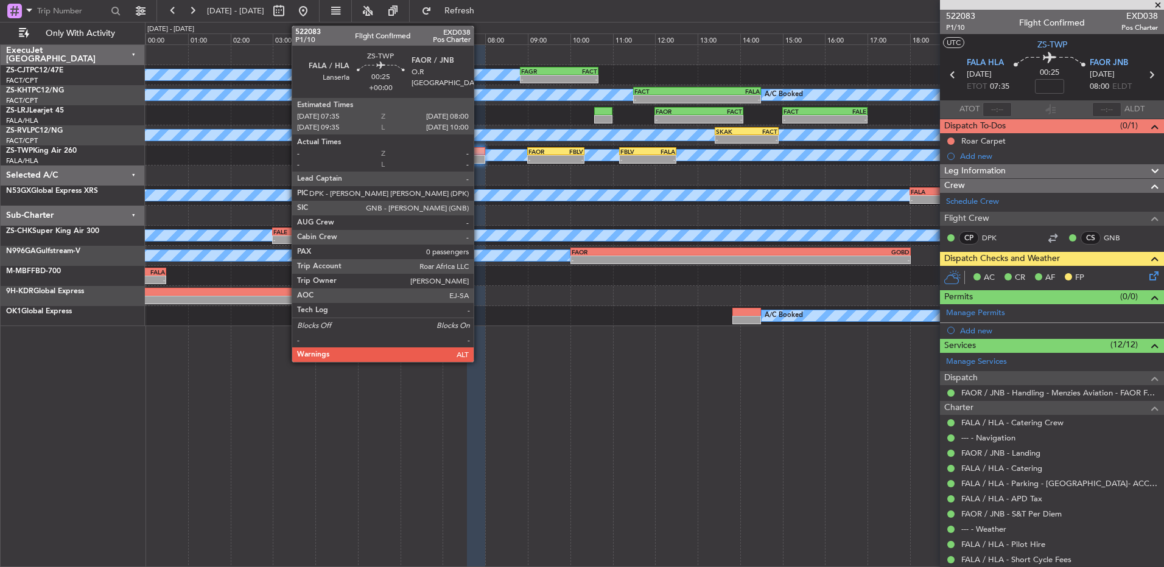
click at [479, 153] on div at bounding box center [476, 151] width 18 height 9
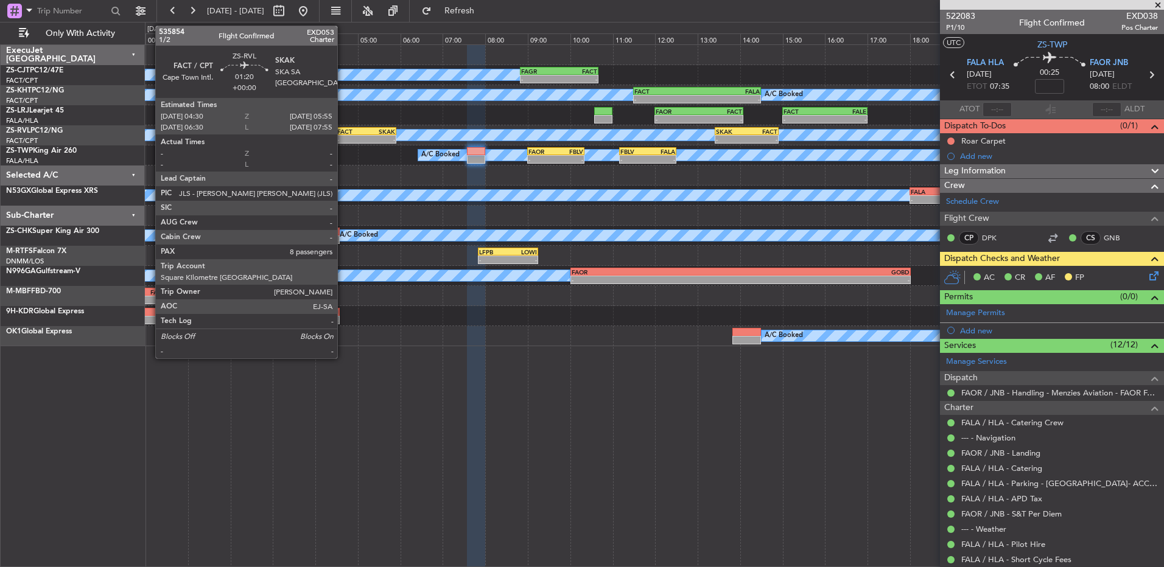
click at [343, 140] on div "-" at bounding box center [351, 139] width 29 height 7
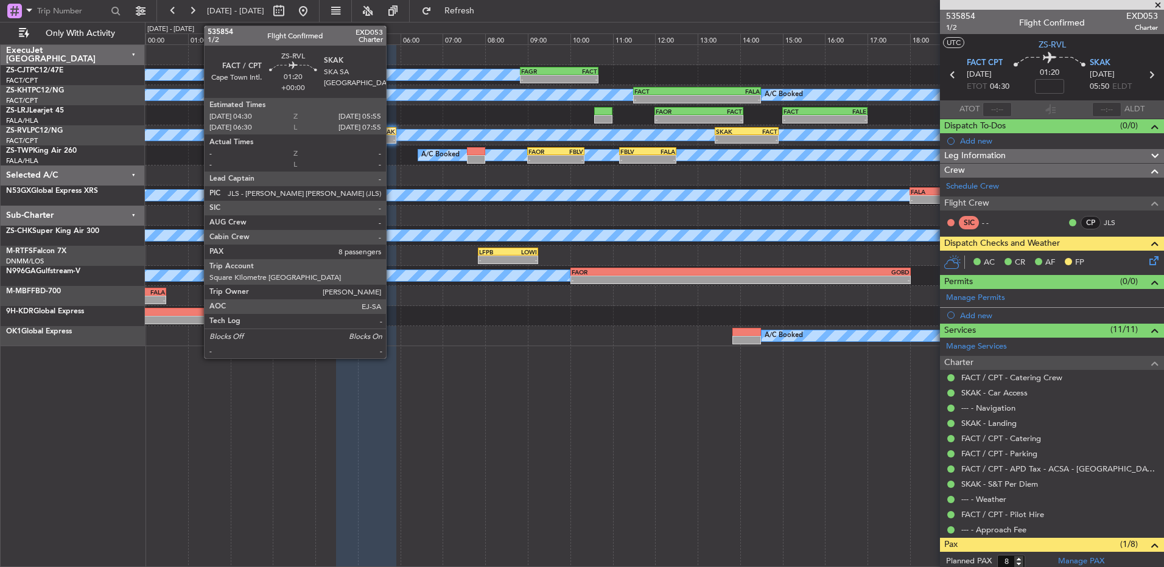
click at [391, 141] on div "-" at bounding box center [381, 139] width 29 height 7
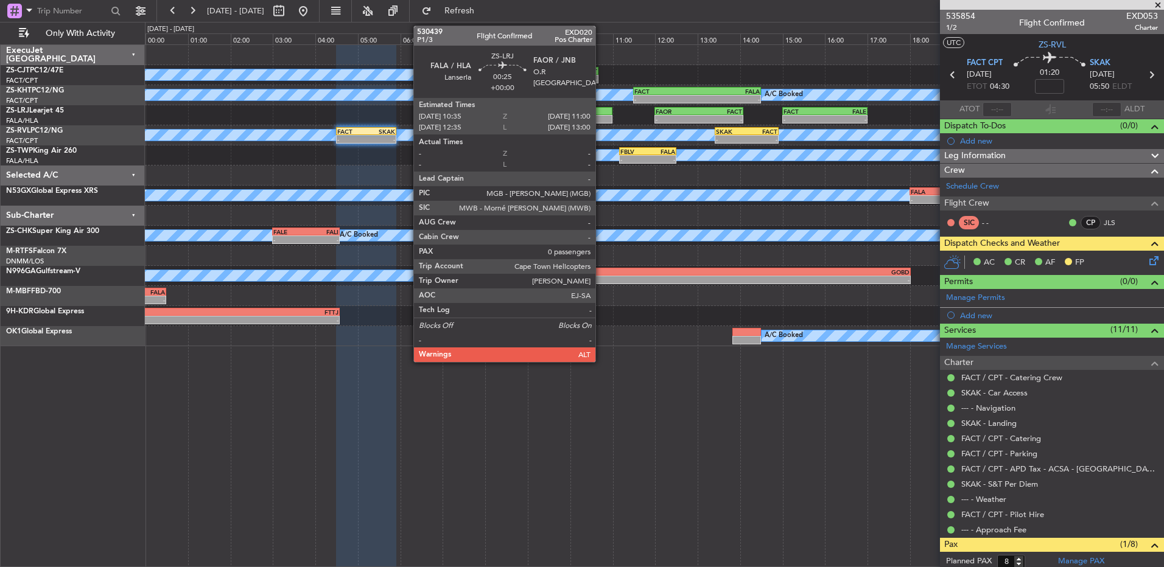
click at [601, 119] on div at bounding box center [603, 119] width 18 height 9
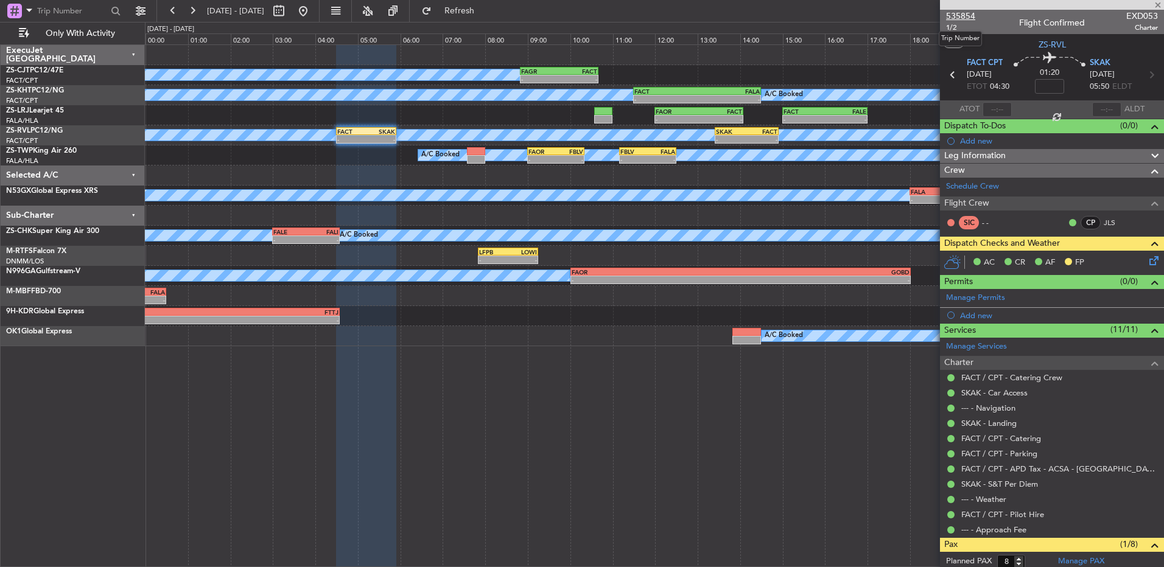
type input "0"
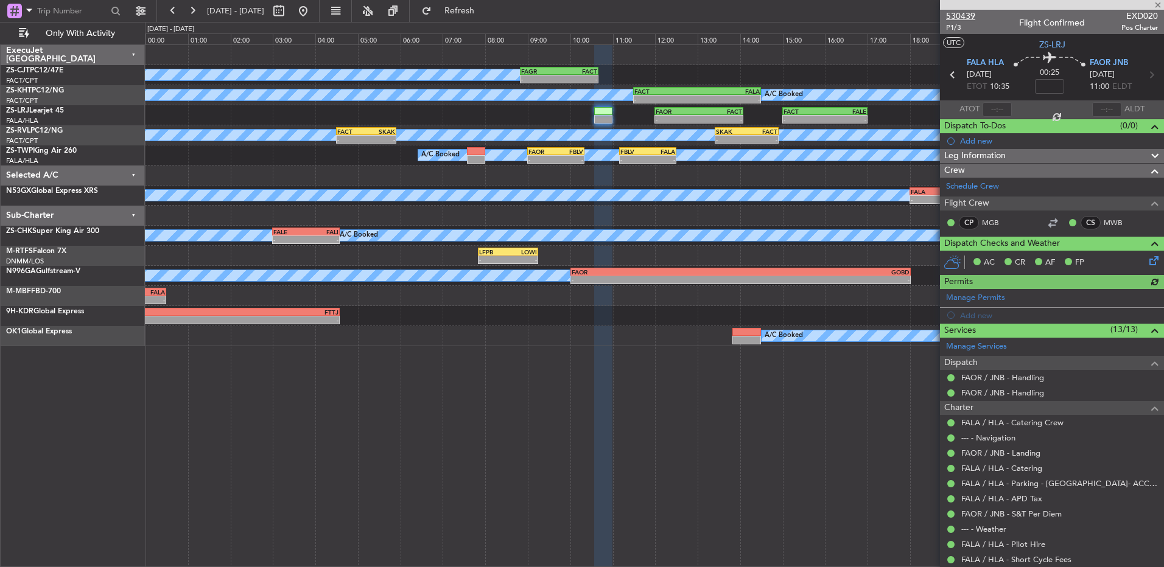
click at [958, 16] on span "530439" at bounding box center [960, 16] width 29 height 13
click at [191, 11] on button at bounding box center [192, 10] width 19 height 19
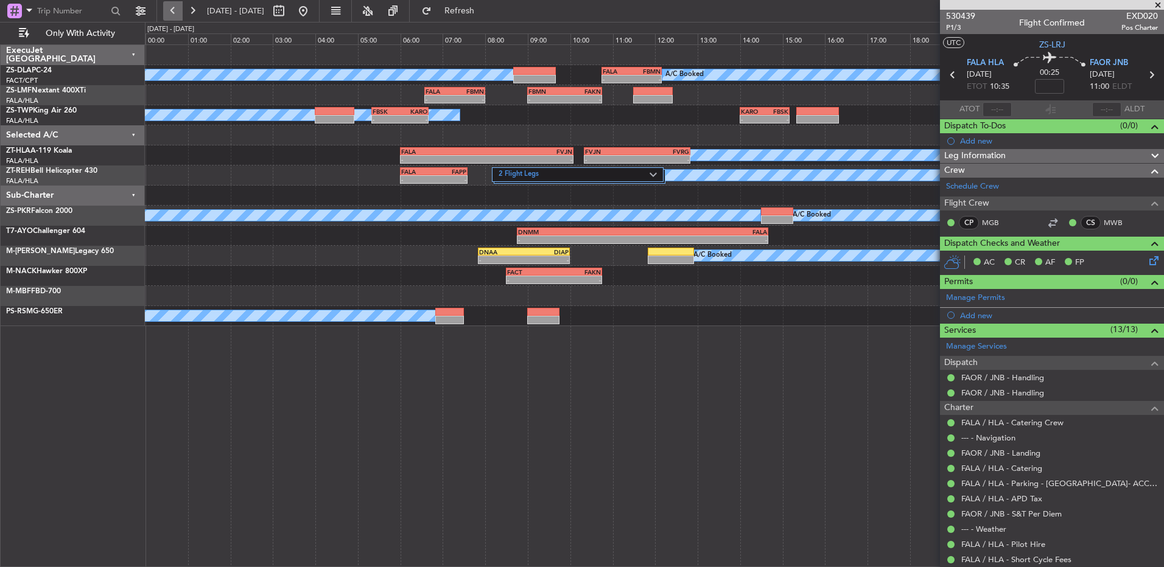
click at [180, 14] on button at bounding box center [172, 10] width 19 height 19
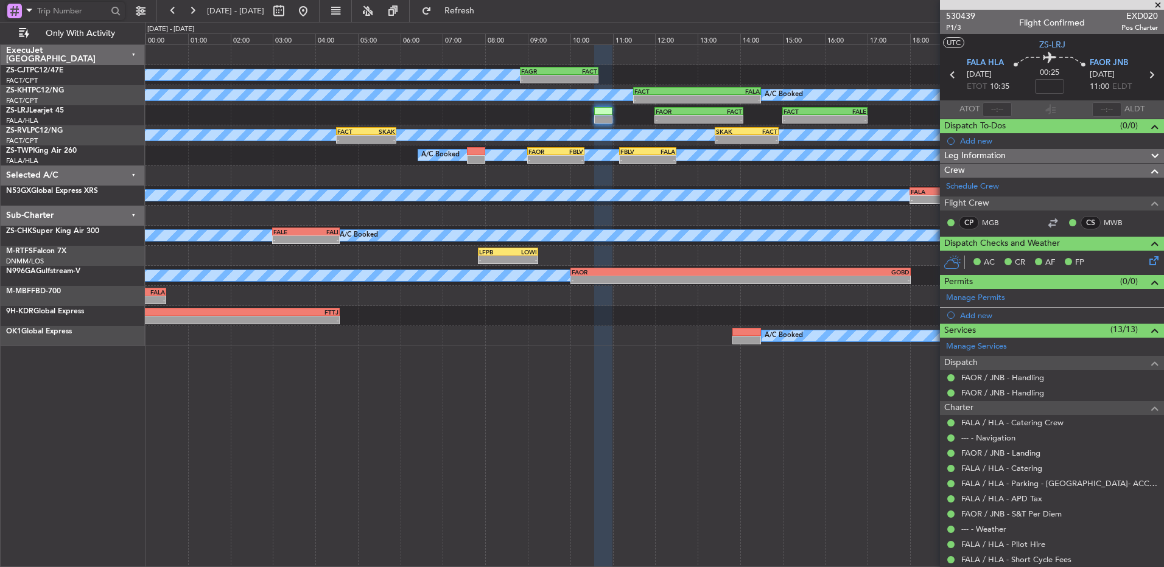
click at [87, 12] on input "text" at bounding box center [72, 11] width 70 height 18
type input "499761"
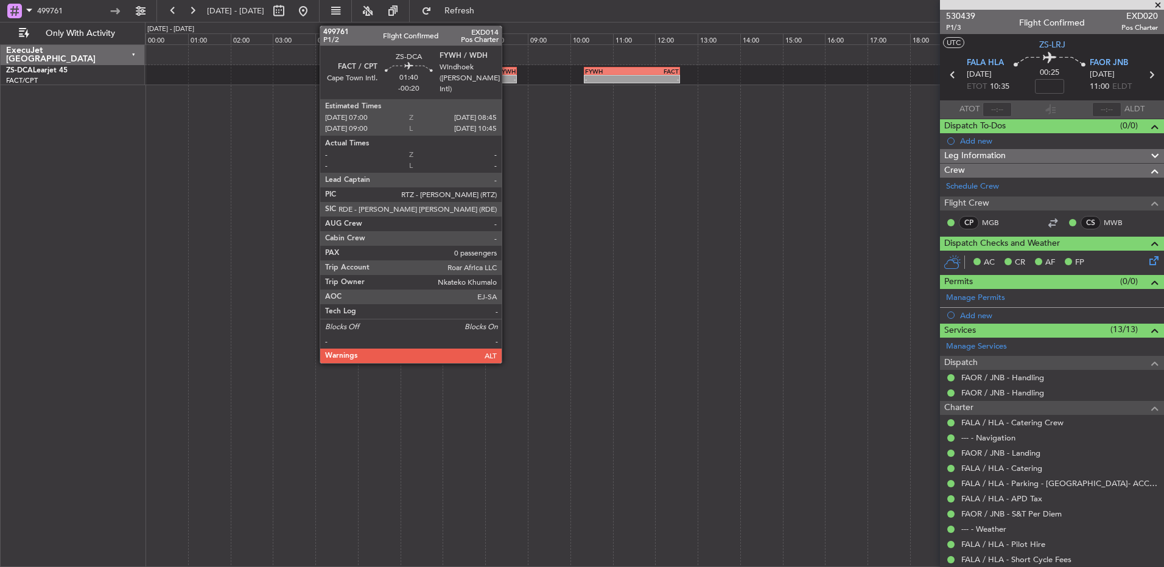
click at [507, 79] on div "-" at bounding box center [498, 78] width 36 height 7
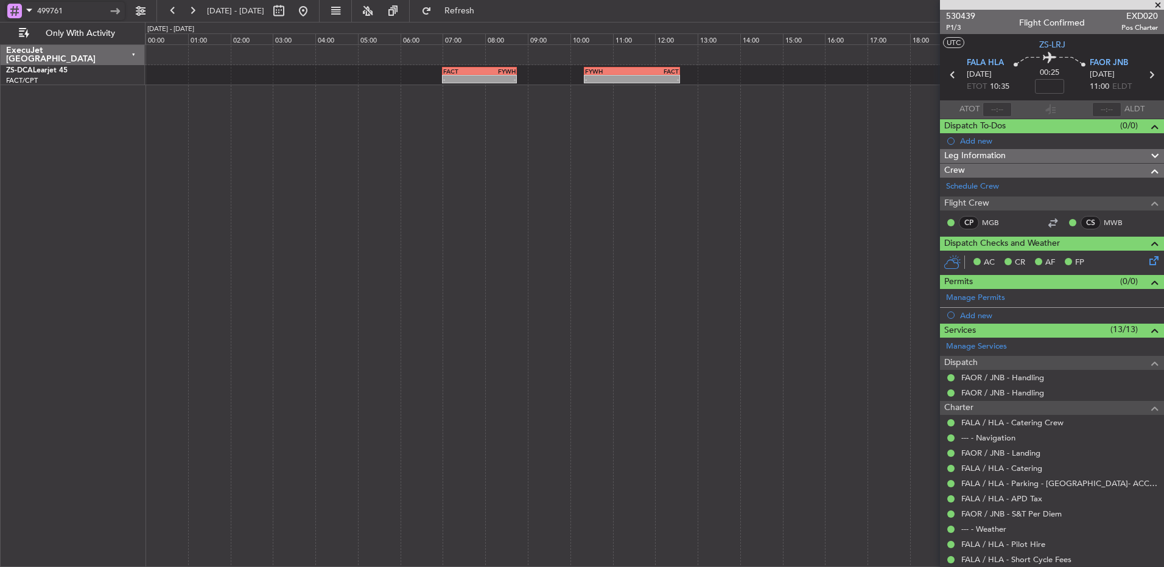
drag, startPoint x: 83, startPoint y: 2, endPoint x: 7, endPoint y: 9, distance: 75.7
click at [13, 7] on div "499761" at bounding box center [65, 11] width 119 height 18
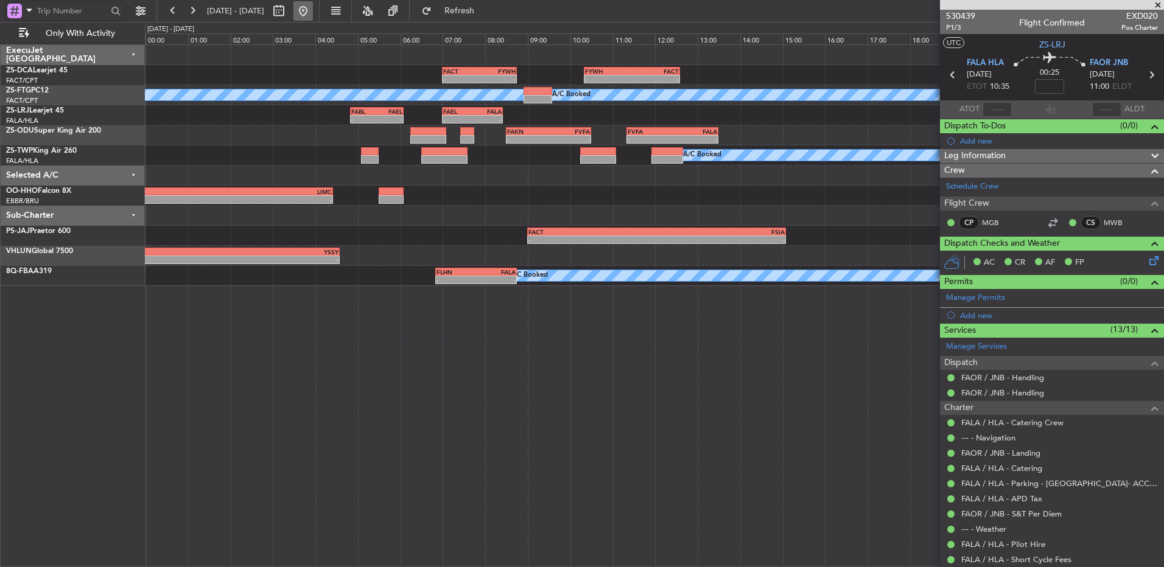
drag, startPoint x: 340, startPoint y: 10, endPoint x: 346, endPoint y: 6, distance: 6.6
click at [313, 7] on button at bounding box center [302, 10] width 19 height 19
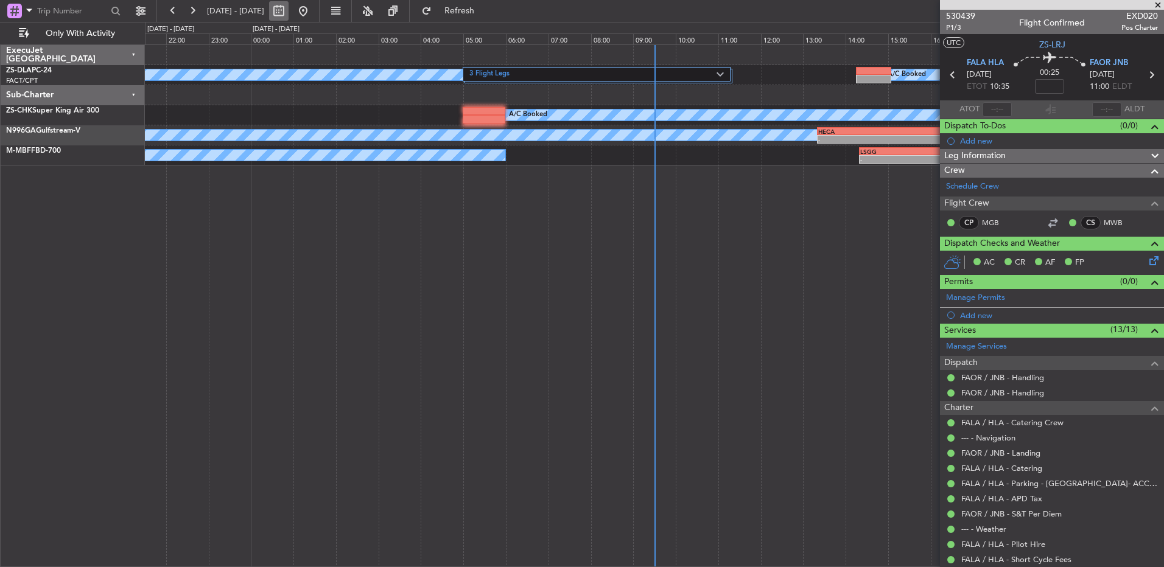
click at [289, 12] on button at bounding box center [278, 10] width 19 height 19
select select "9"
select select "2025"
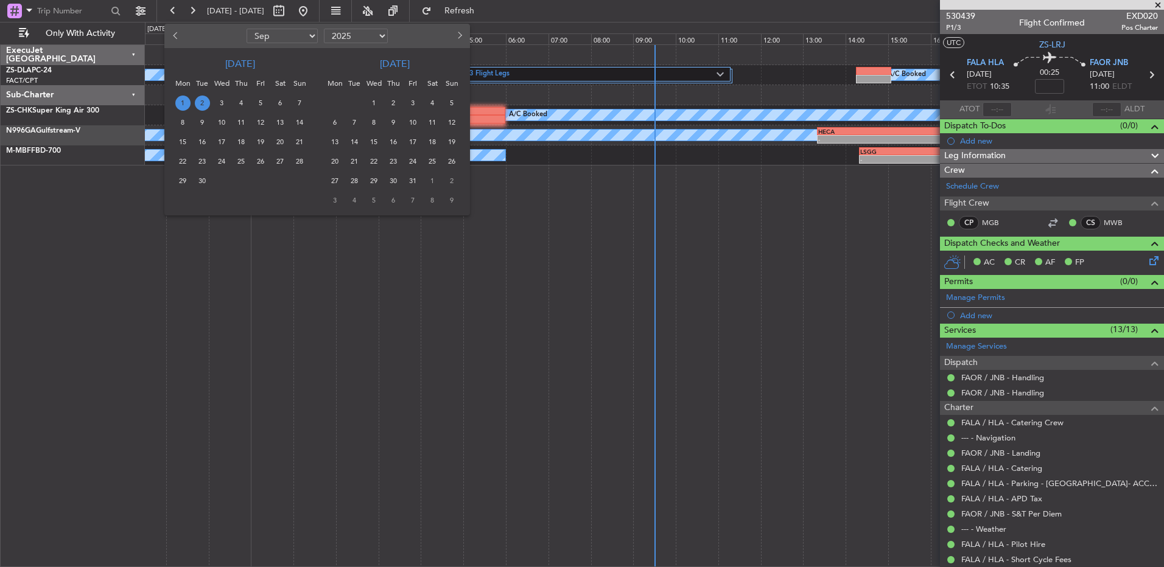
click at [203, 99] on span "2" at bounding box center [202, 103] width 15 height 15
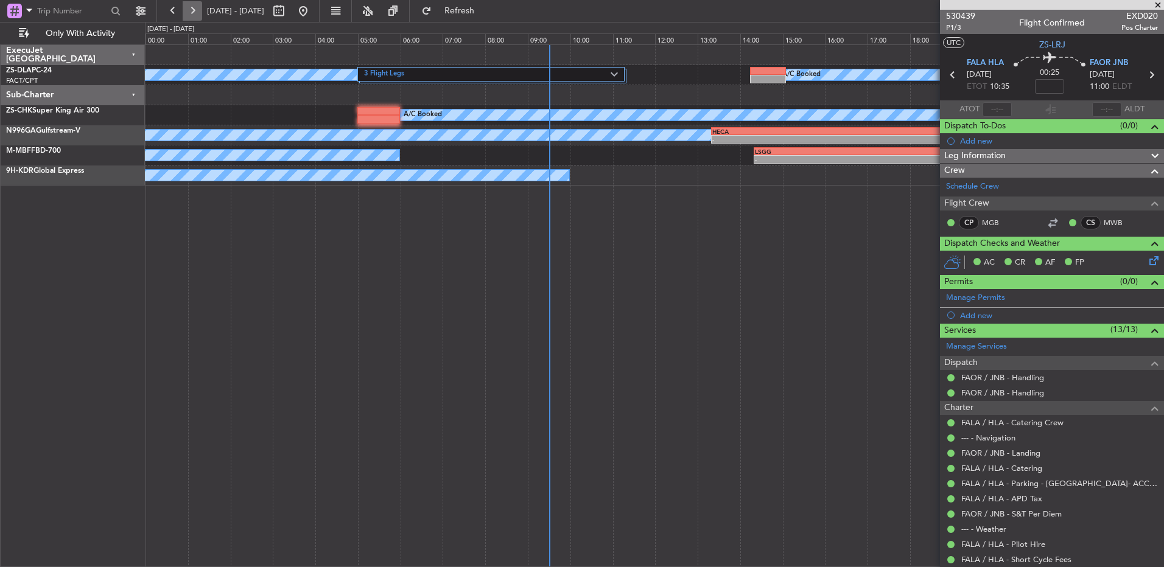
click at [194, 8] on button at bounding box center [192, 10] width 19 height 19
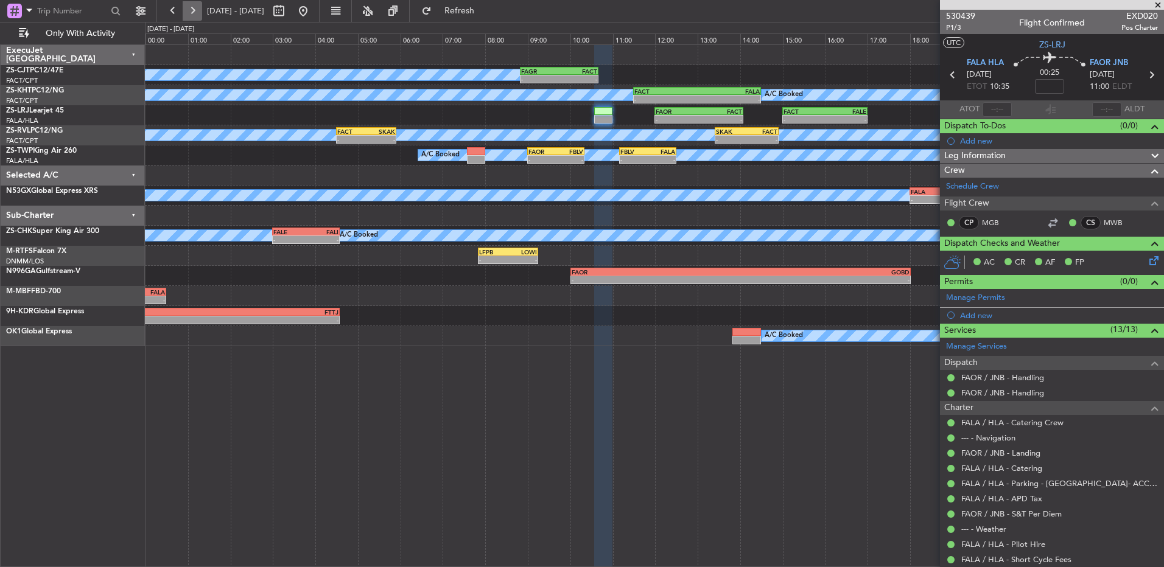
click at [194, 13] on button at bounding box center [192, 10] width 19 height 19
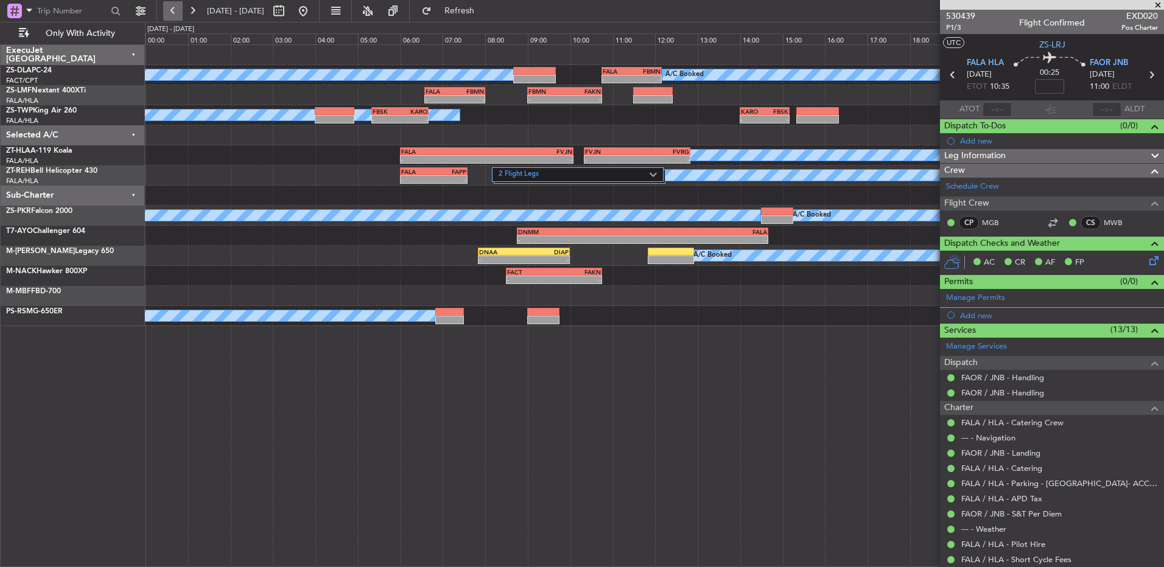
click at [176, 10] on button at bounding box center [172, 10] width 19 height 19
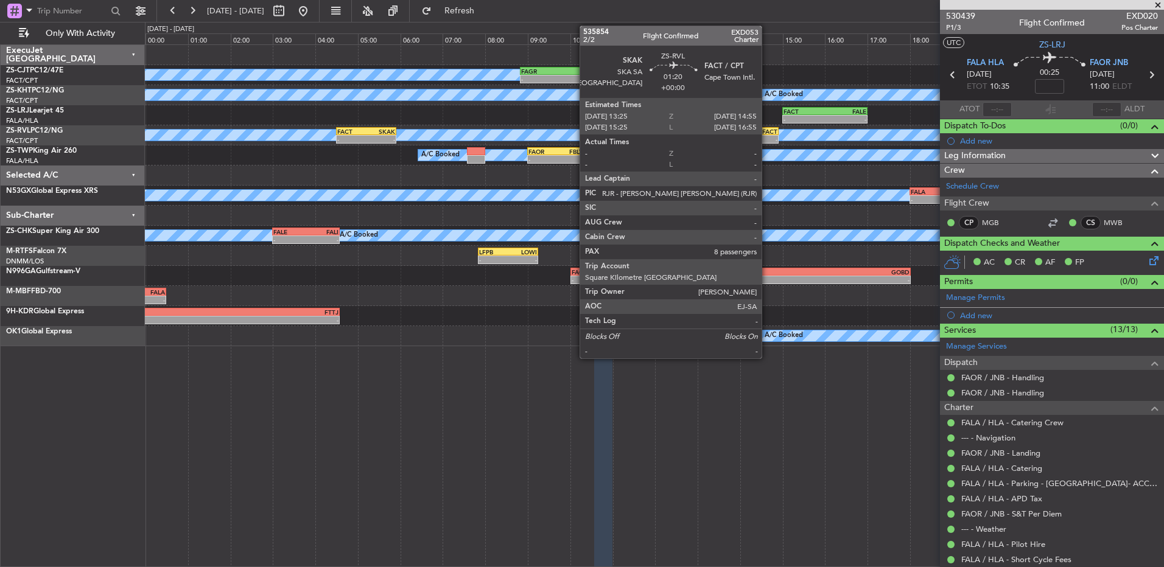
click at [767, 142] on div "-" at bounding box center [762, 139] width 31 height 7
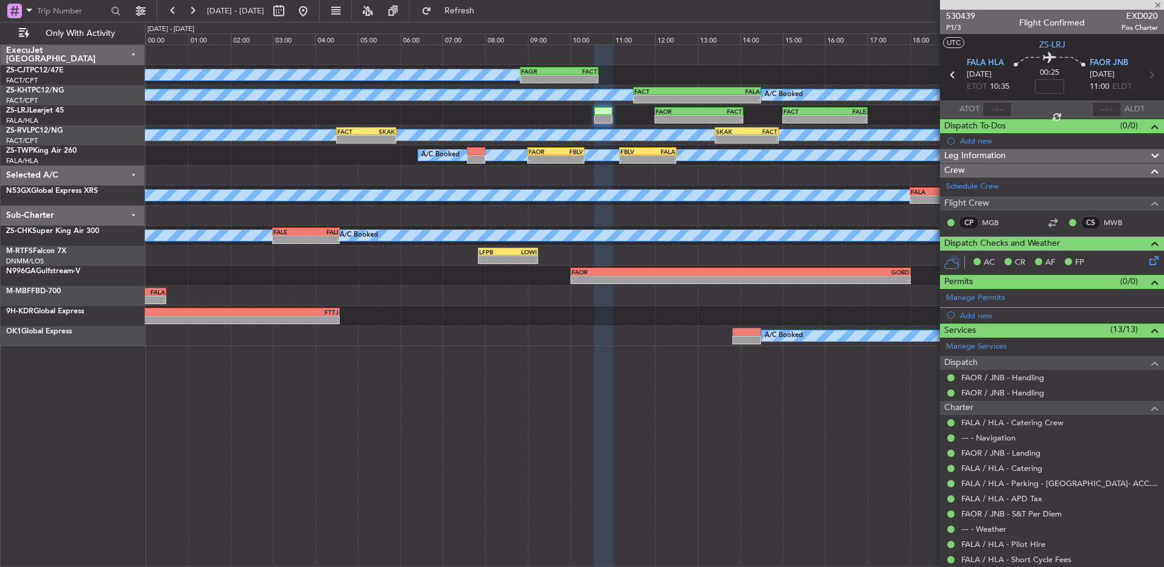
type input "8"
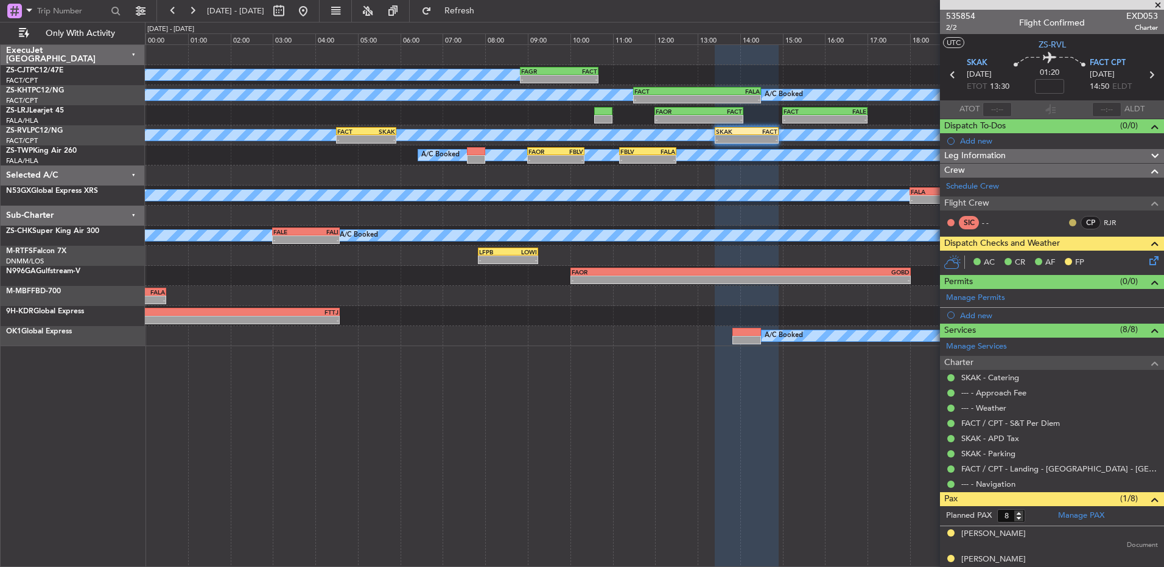
click at [1069, 222] on button at bounding box center [1072, 222] width 7 height 7
click at [1047, 252] on span "Acknowledged" at bounding box center [1067, 258] width 54 height 12
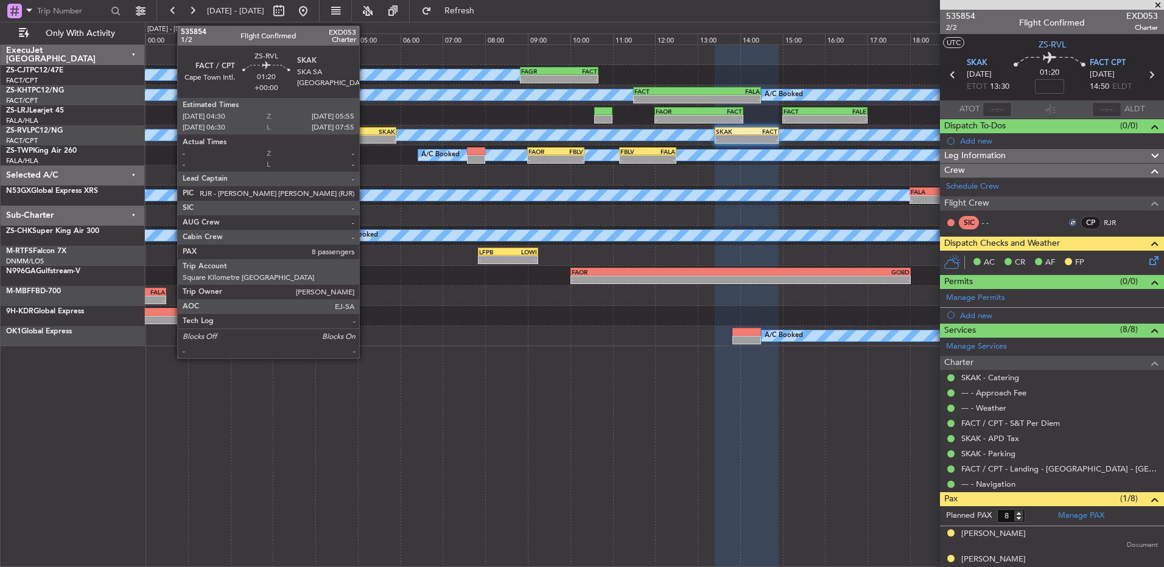
click at [365, 141] on div "-" at bounding box center [351, 139] width 29 height 7
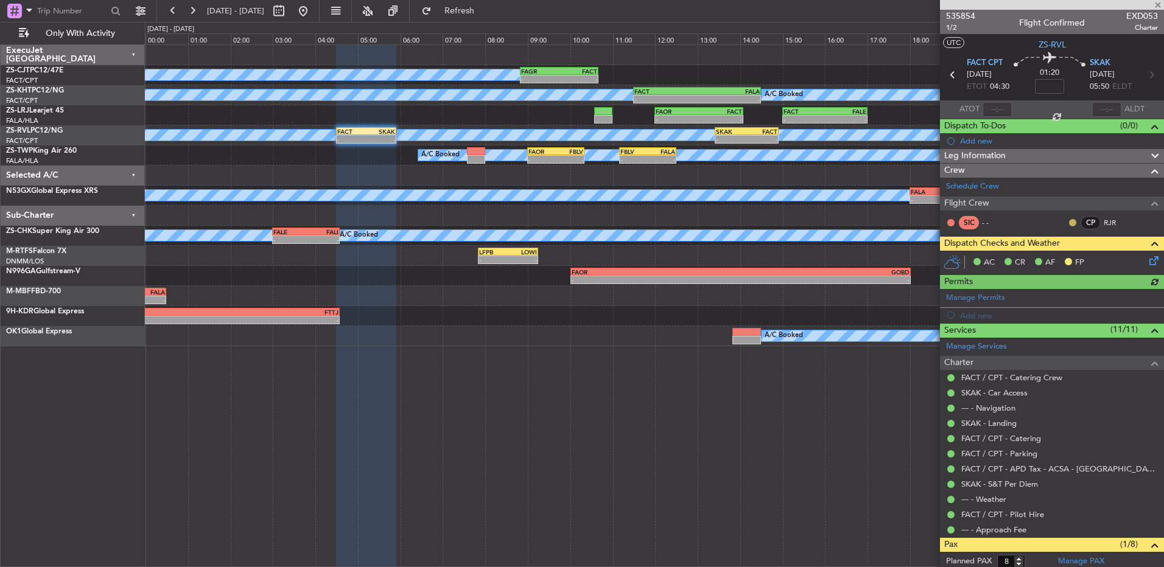
click at [1069, 225] on button at bounding box center [1072, 222] width 7 height 7
click at [1052, 258] on span "Acknowledged" at bounding box center [1067, 258] width 54 height 12
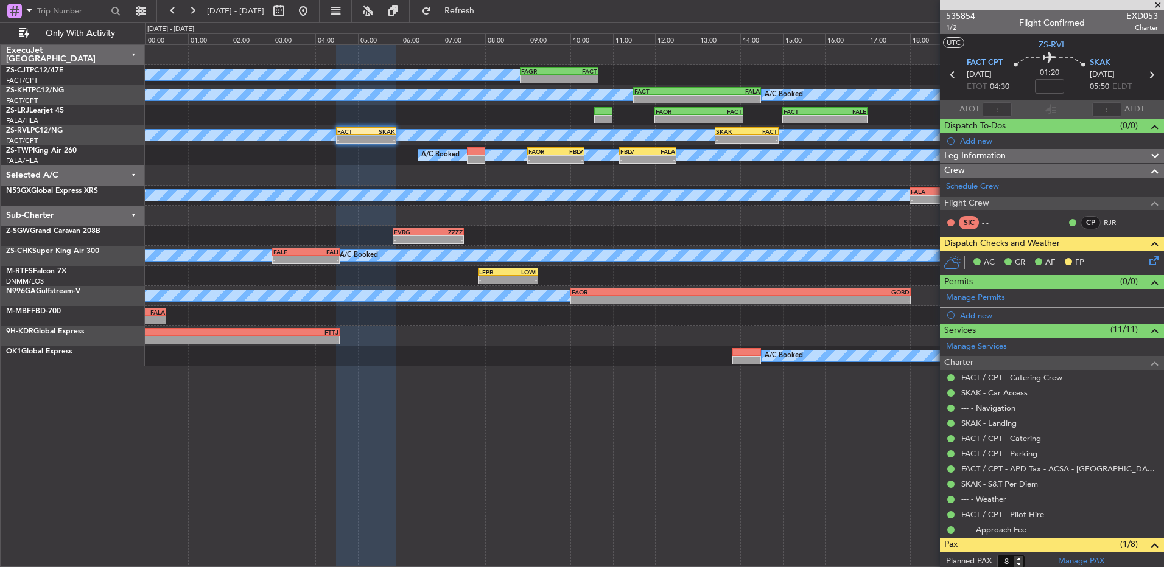
click at [1147, 260] on icon at bounding box center [1152, 259] width 10 height 10
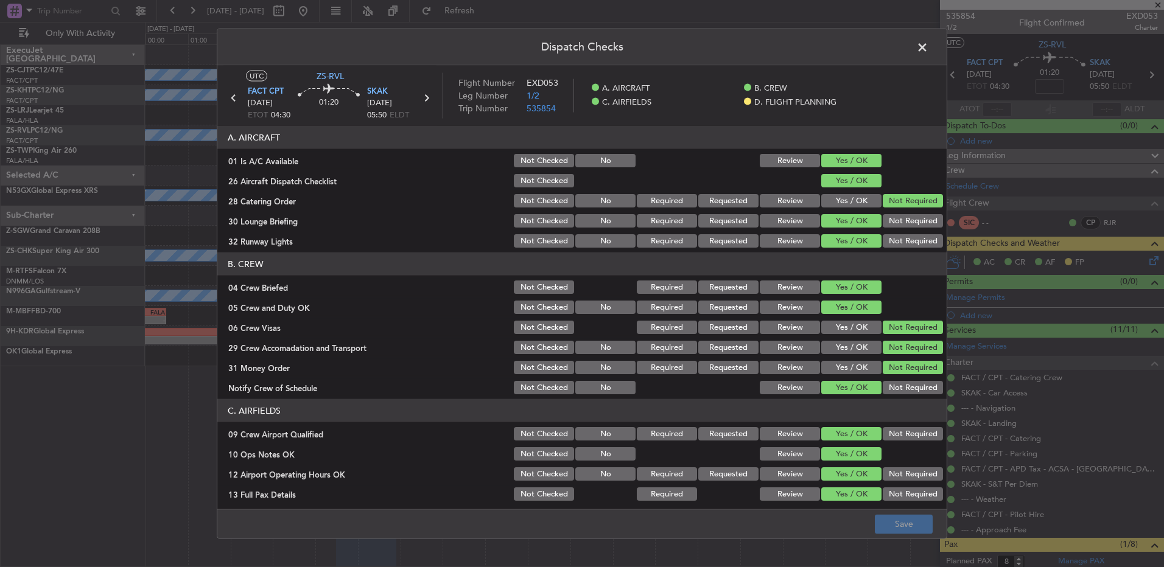
scroll to position [171, 0]
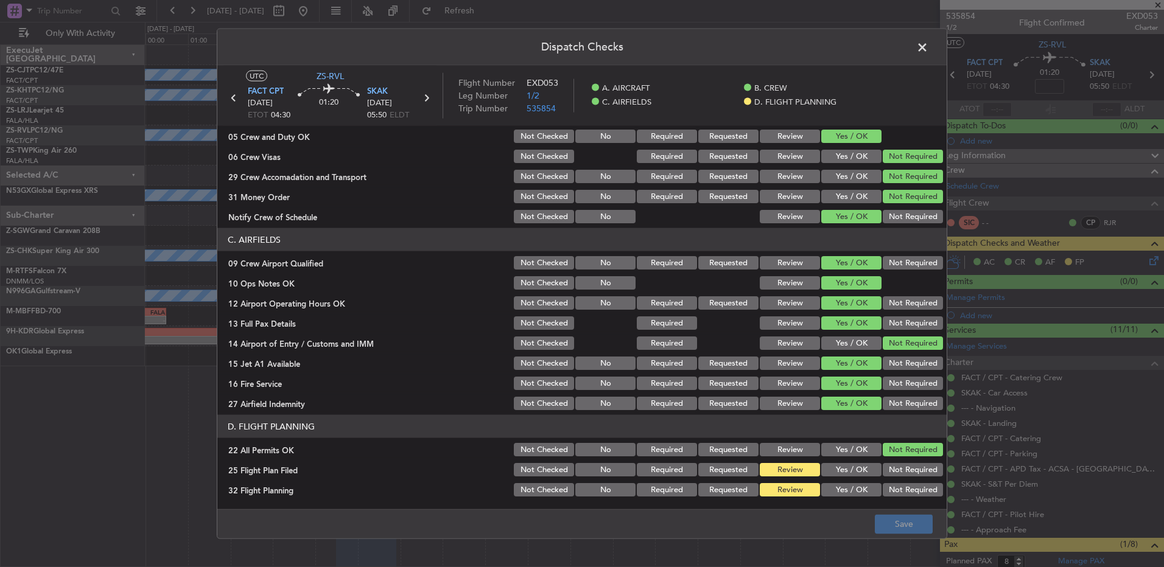
click at [929, 46] on span at bounding box center [929, 50] width 0 height 24
